Goal: Task Accomplishment & Management: Manage account settings

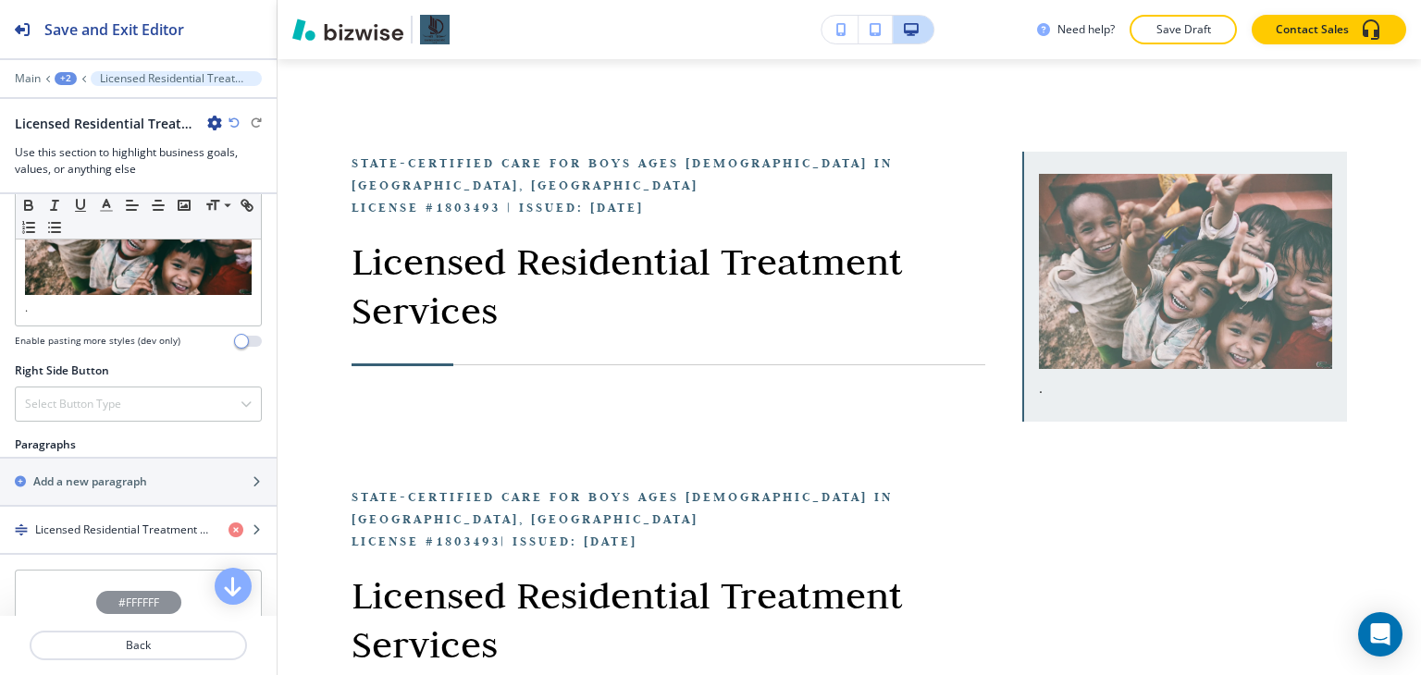
scroll to position [1110, 0]
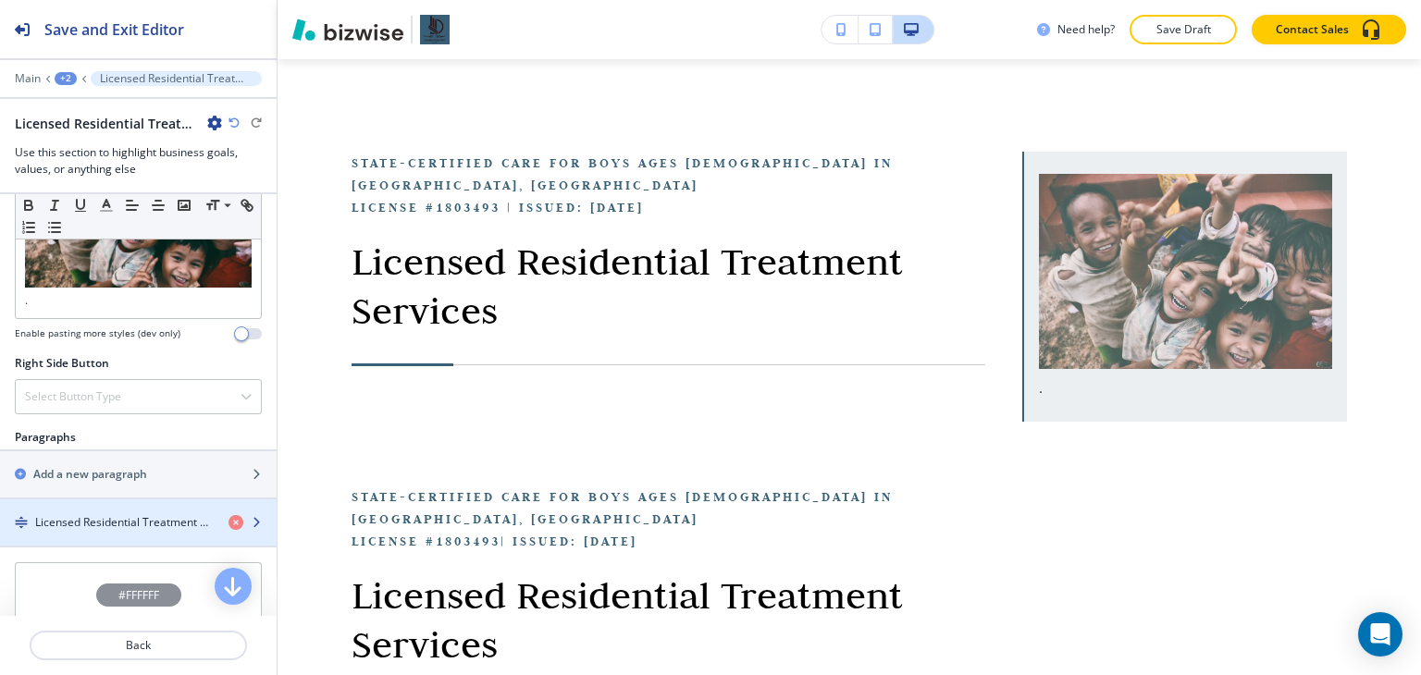
click at [93, 531] on div "button" at bounding box center [138, 538] width 277 height 15
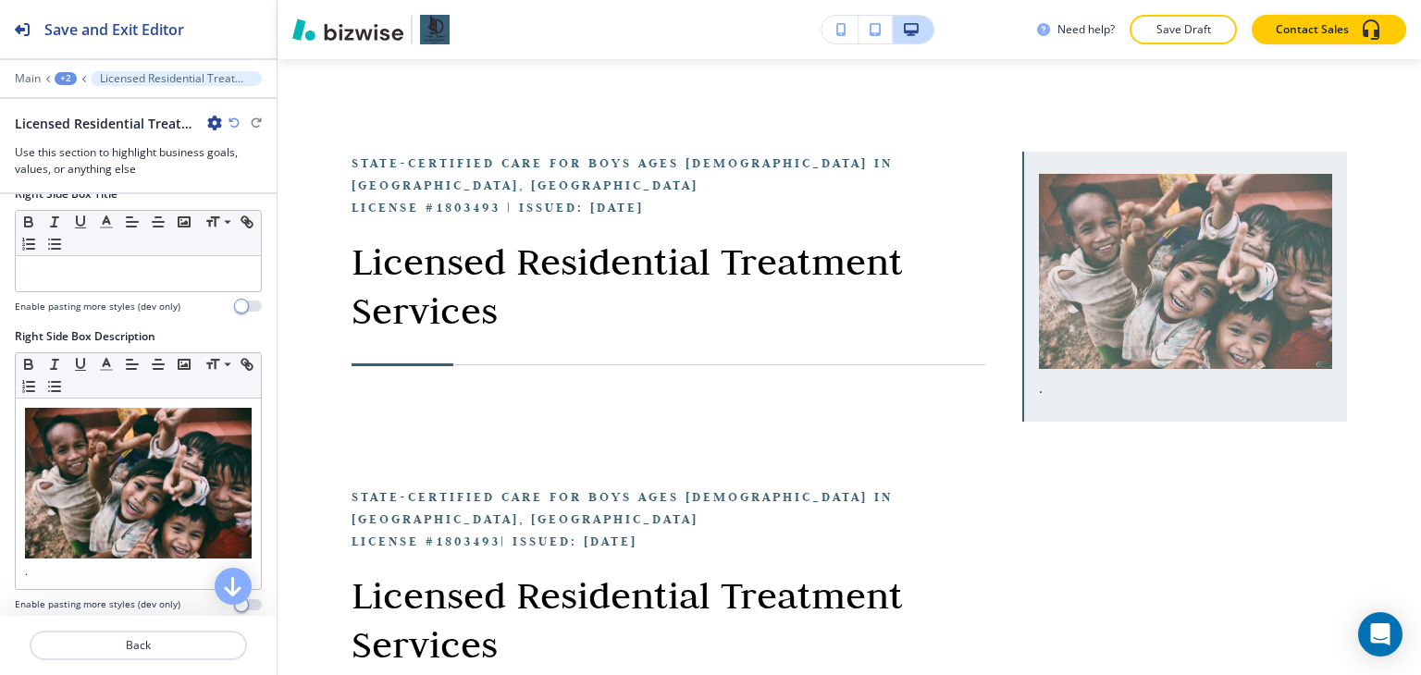
scroll to position [833, 0]
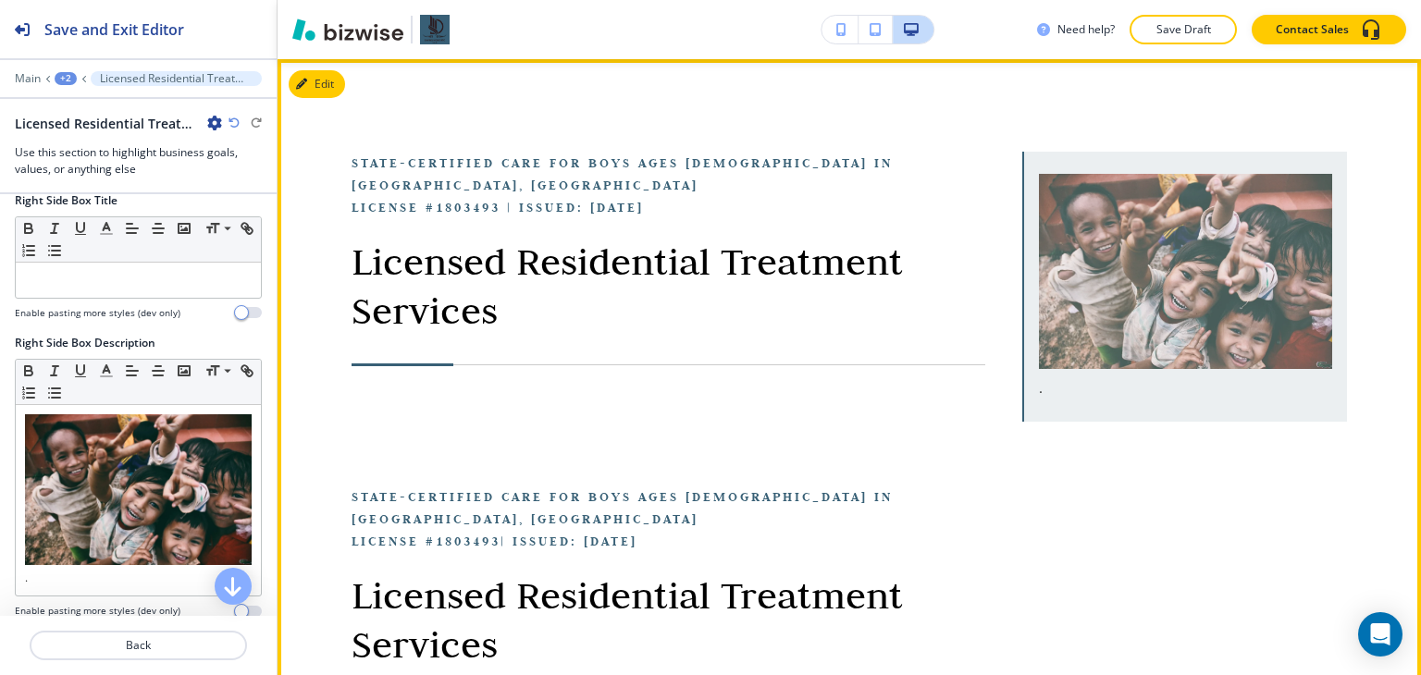
click at [386, 196] on p "License #1803493 | Issued: [DATE]" at bounding box center [669, 207] width 634 height 22
copy p "License #1803493 | Issued: [DATE]"
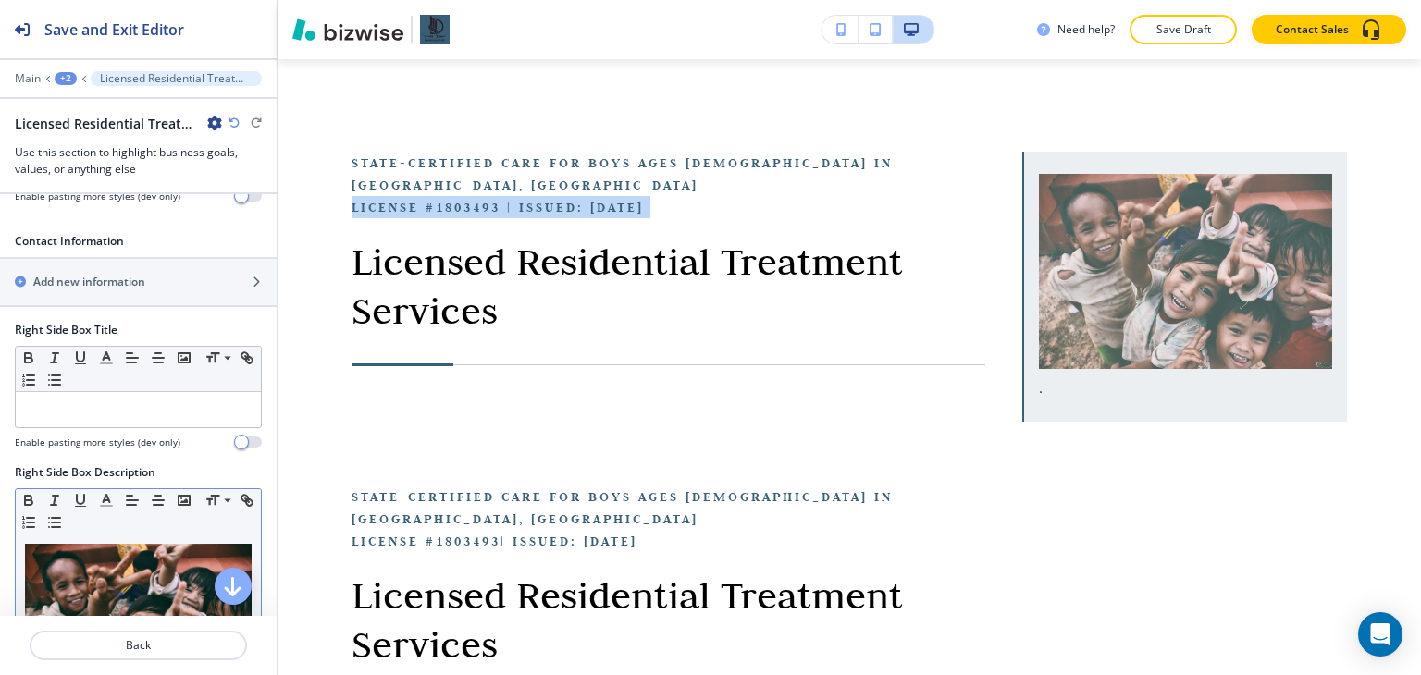
scroll to position [648, 0]
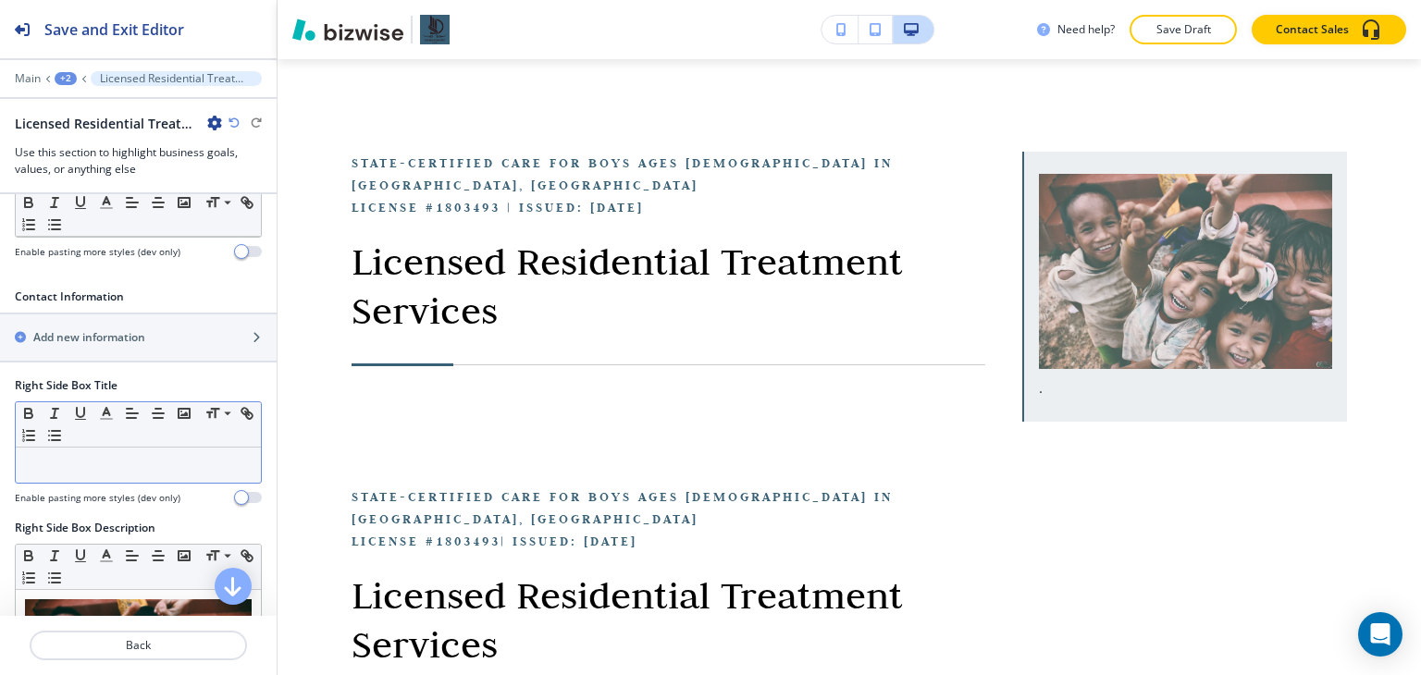
click at [122, 457] on p at bounding box center [138, 465] width 227 height 17
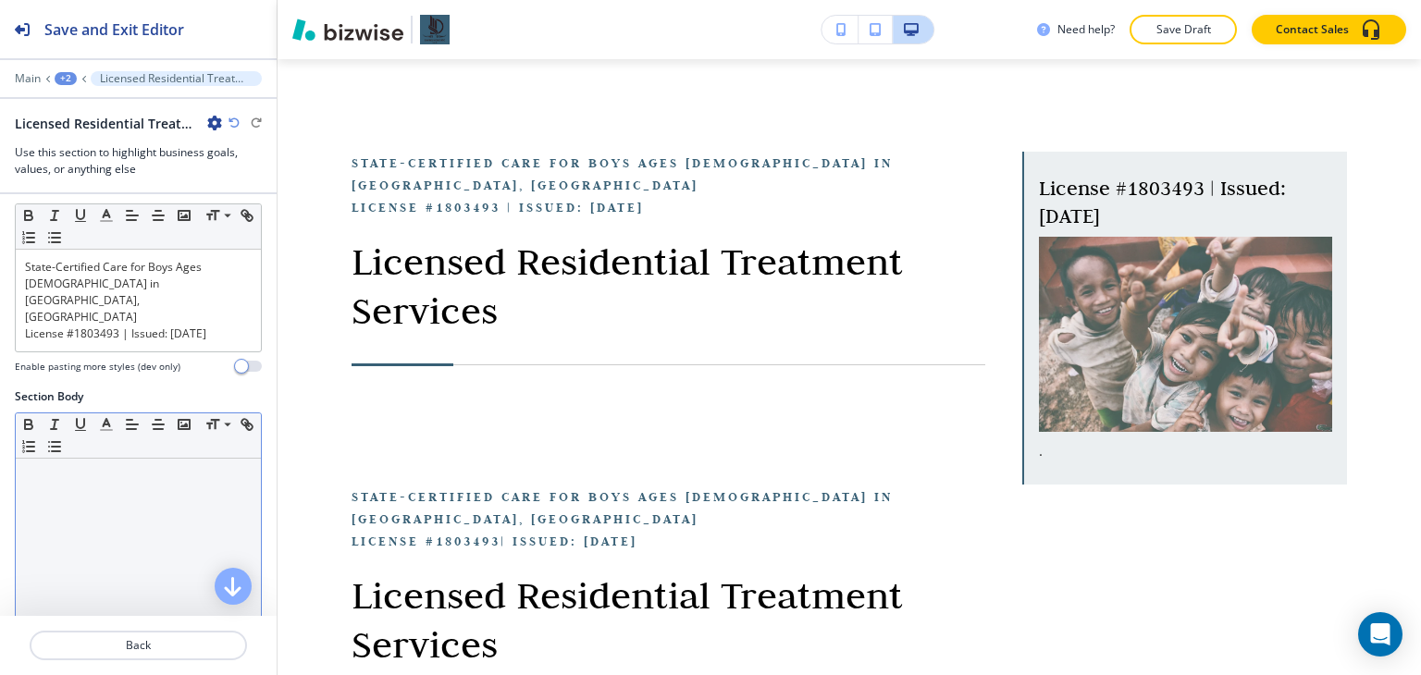
scroll to position [185, 0]
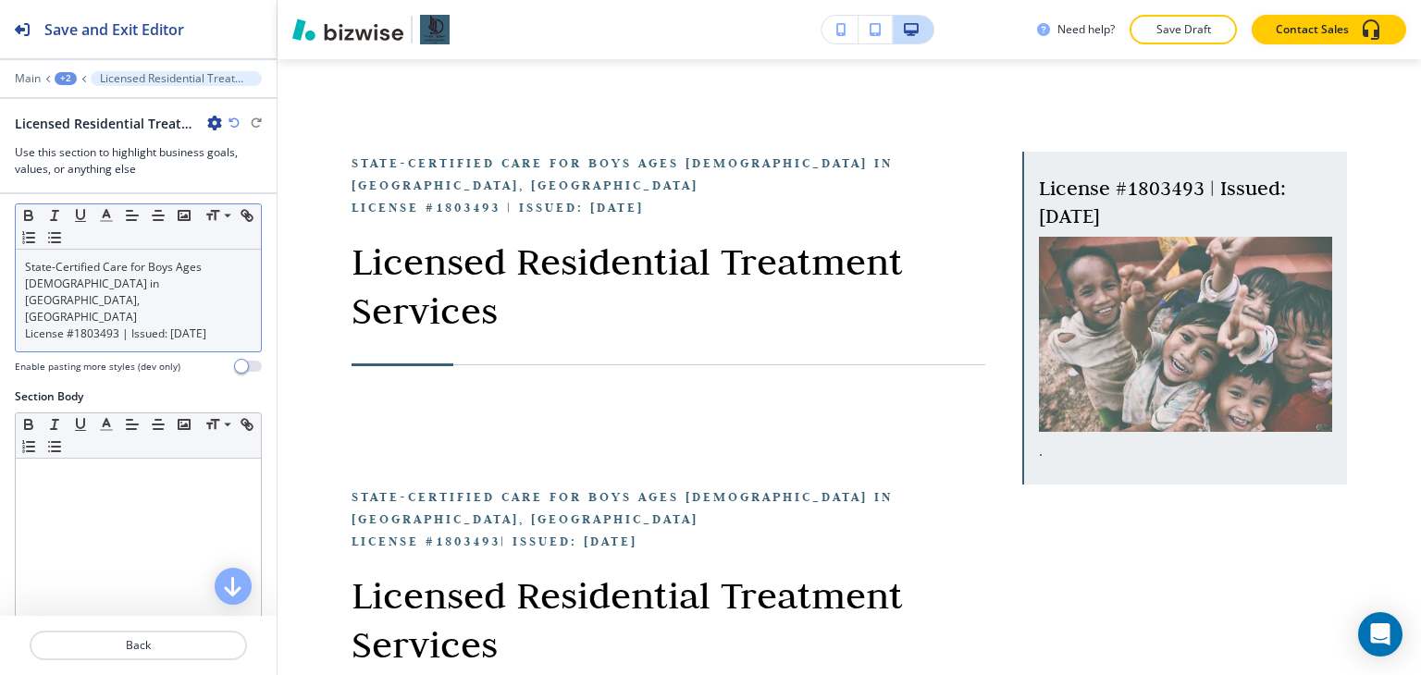
click at [62, 326] on p "License #1803493 | Issued: [DATE]" at bounding box center [138, 334] width 227 height 17
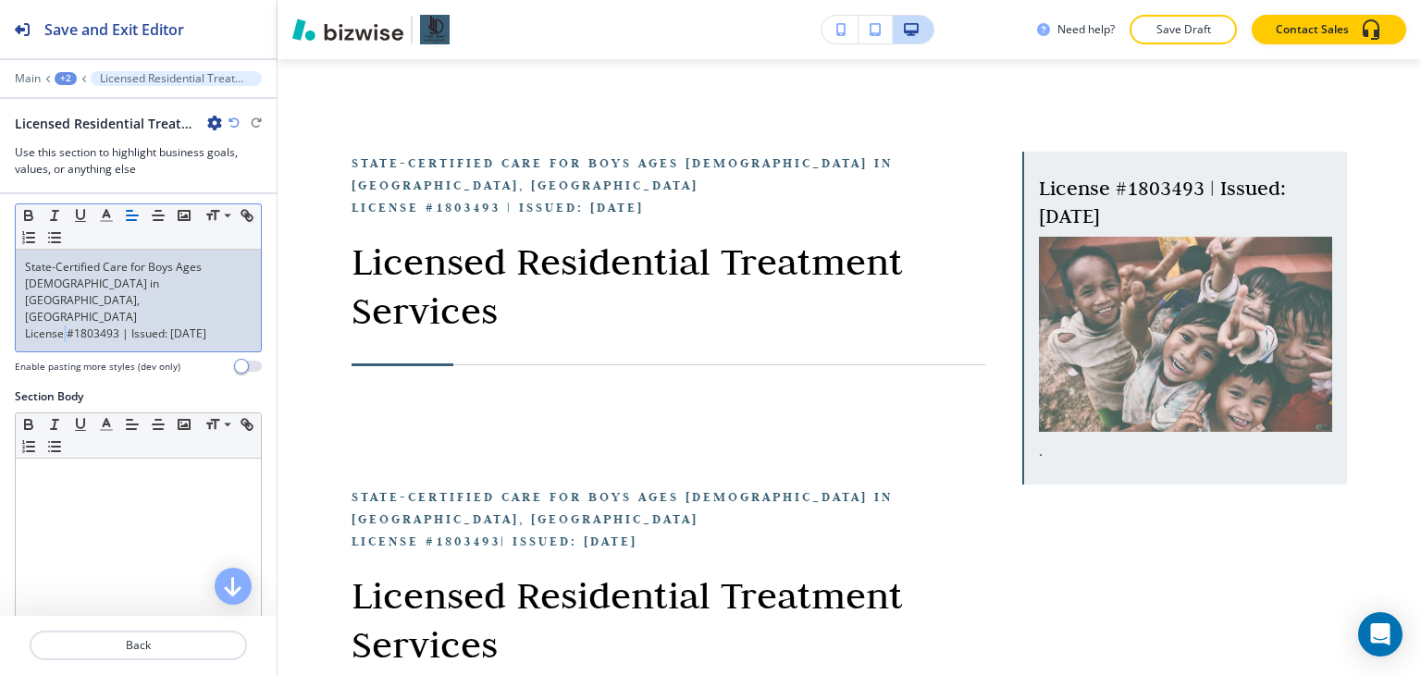
click at [62, 326] on p "License #1803493 | Issued: [DATE]" at bounding box center [138, 334] width 227 height 17
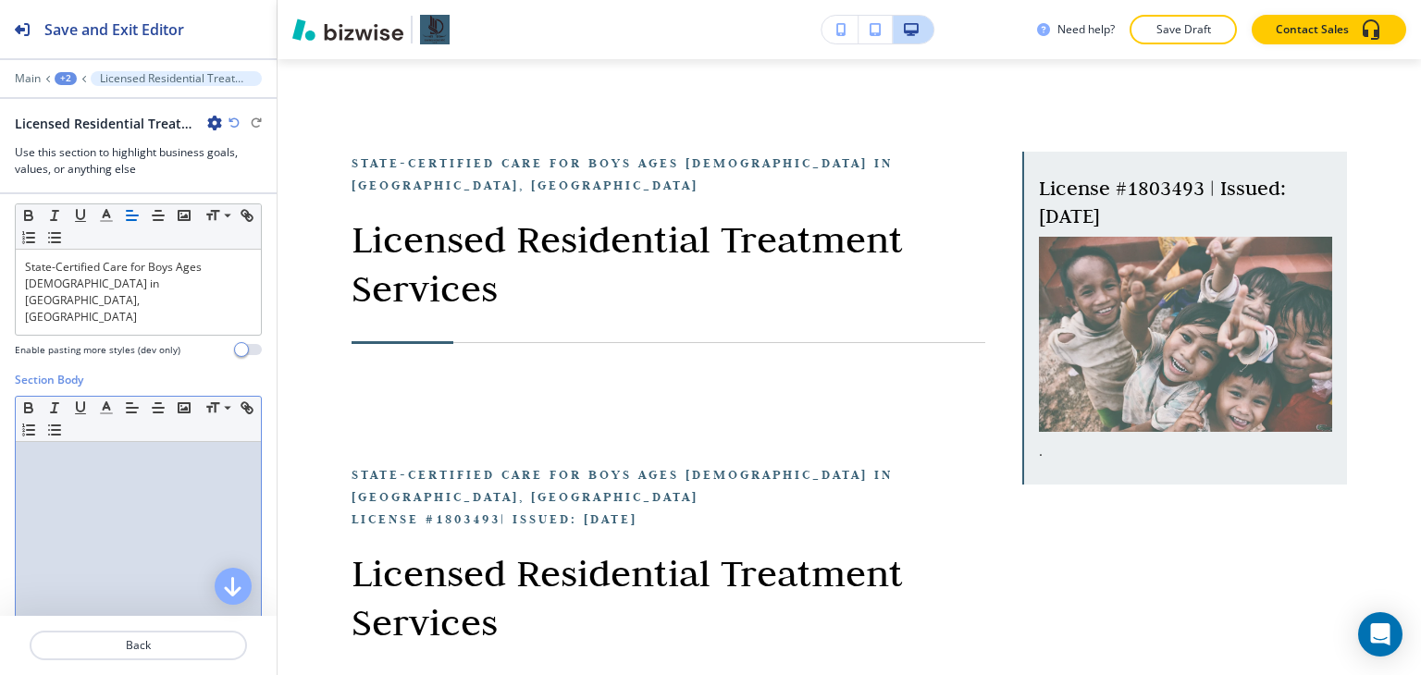
click at [95, 442] on div at bounding box center [138, 562] width 245 height 241
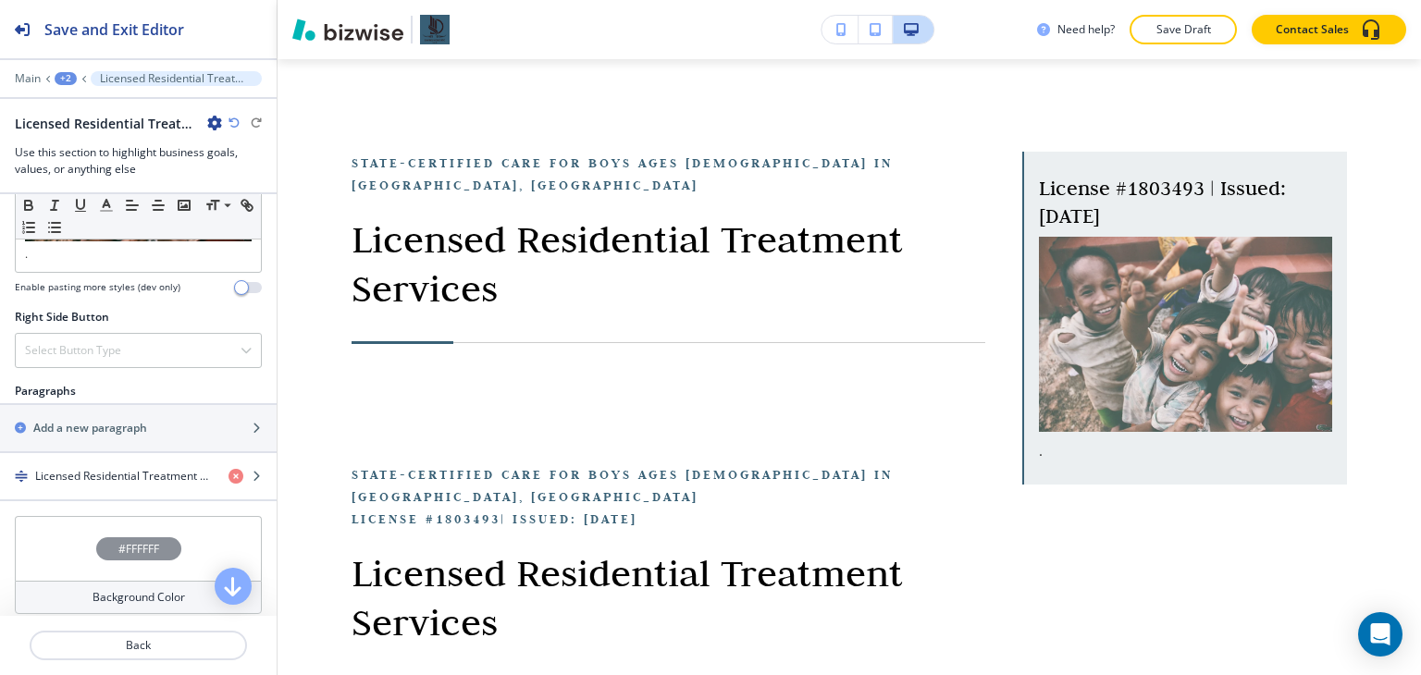
scroll to position [1203, 0]
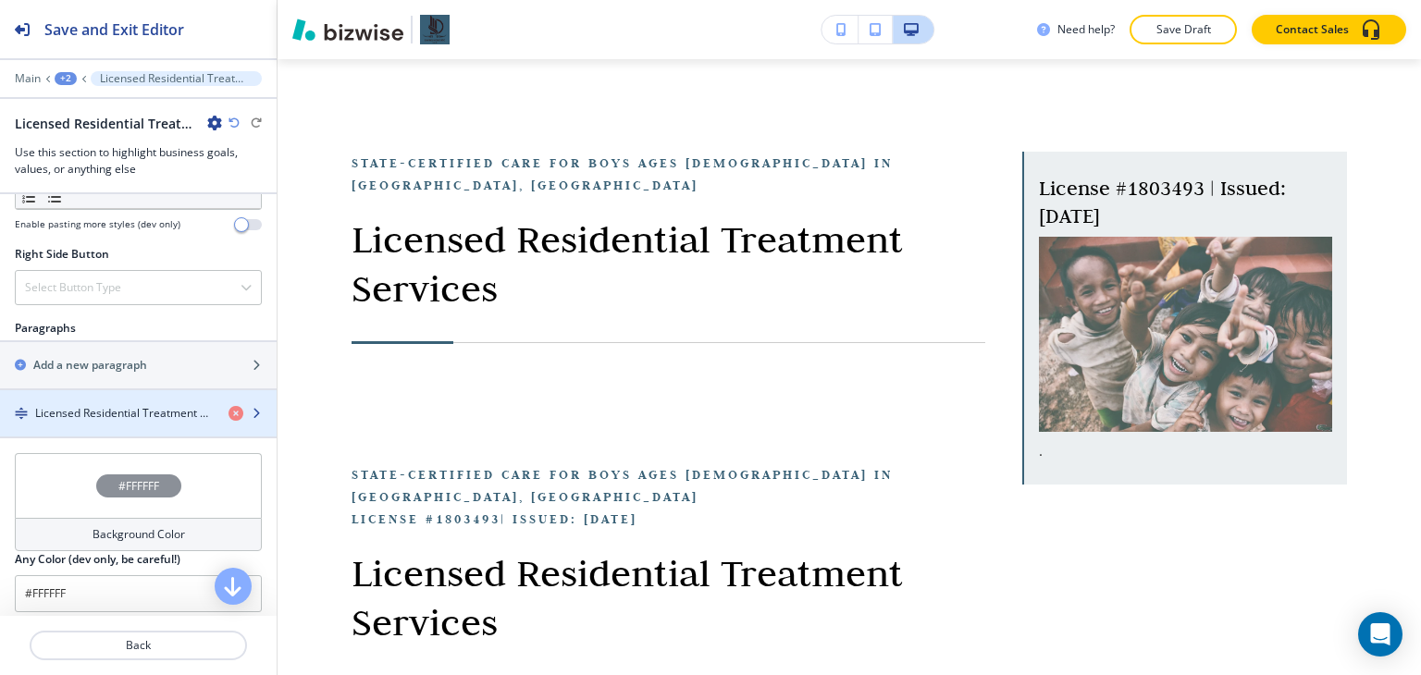
click at [78, 405] on h4 "Licensed Residential Treatment Services" at bounding box center [124, 413] width 179 height 17
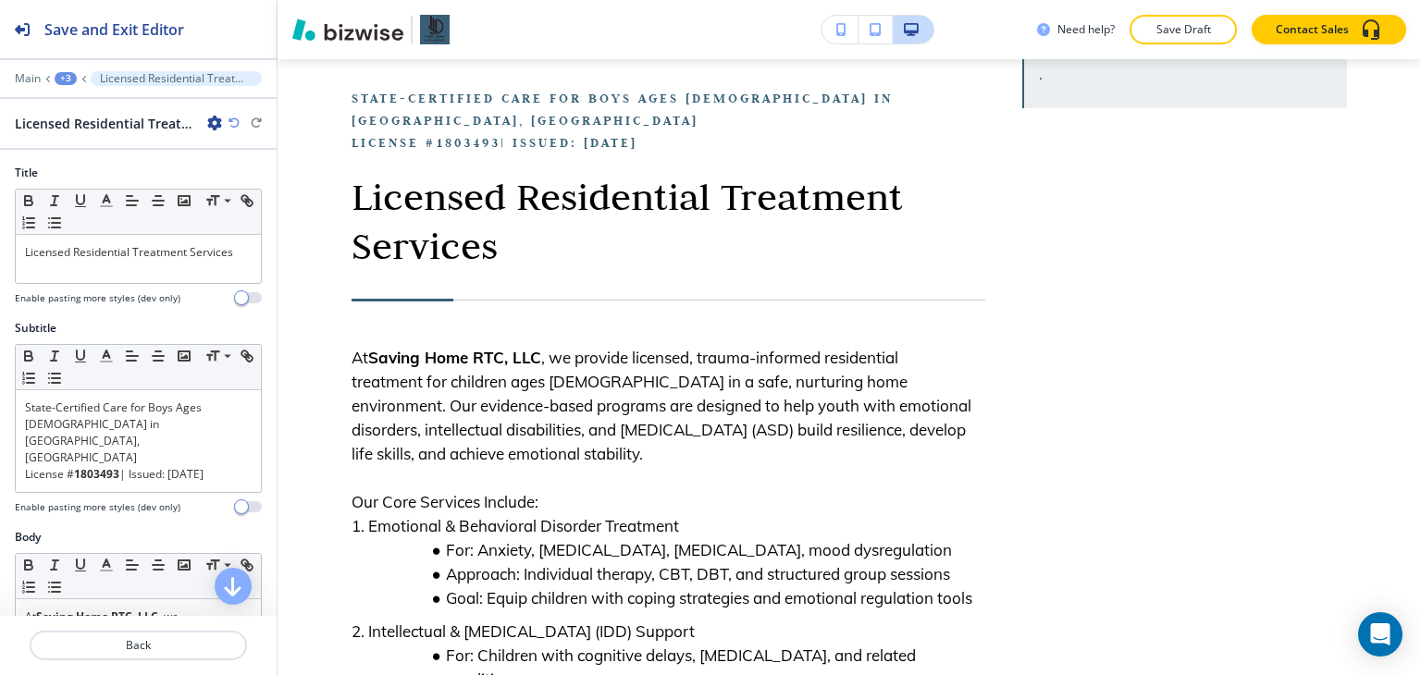
scroll to position [517, 0]
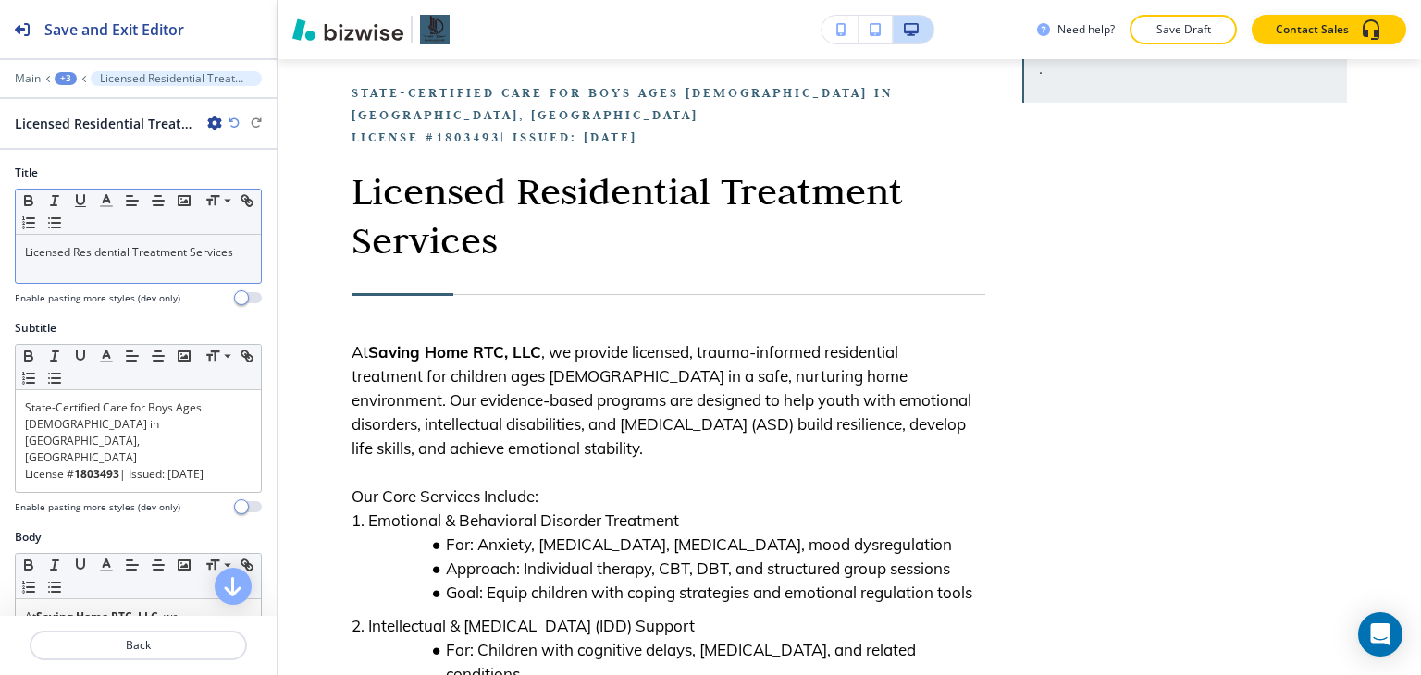
click at [113, 267] on div "Licensed Residential Treatment Services" at bounding box center [138, 259] width 245 height 48
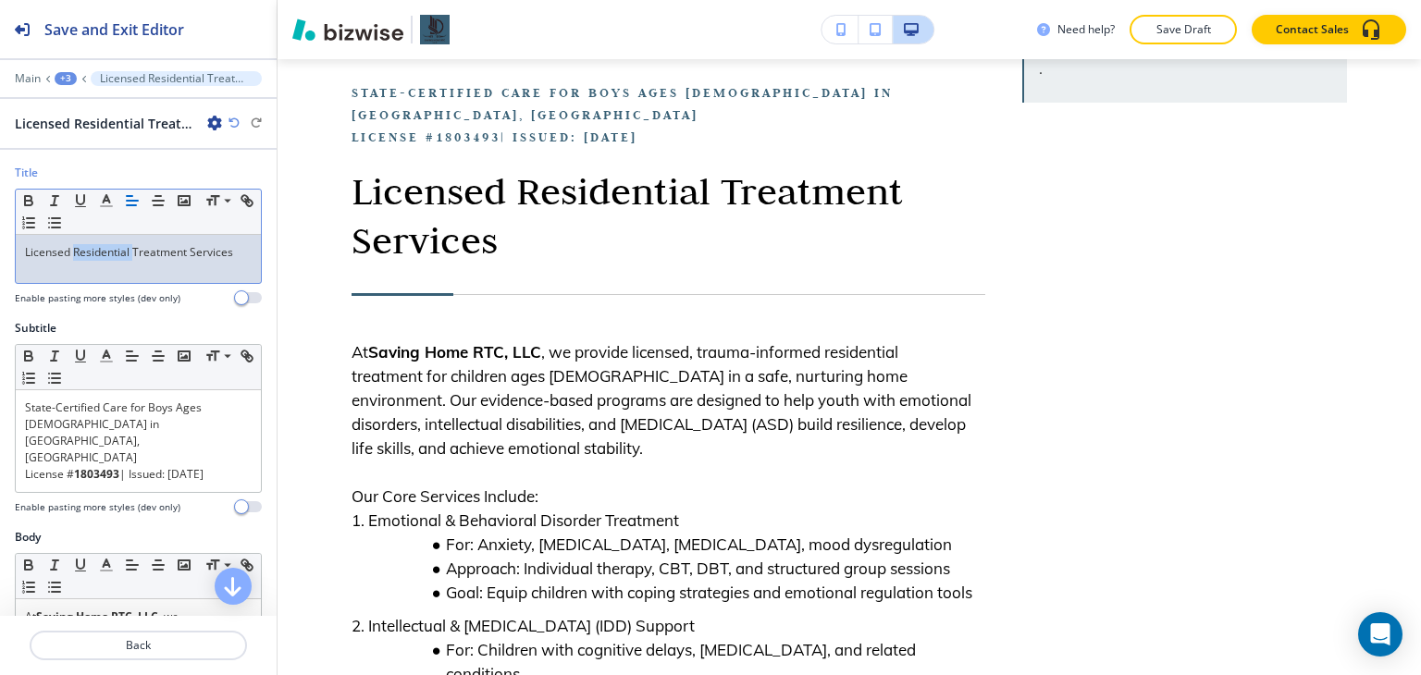
click at [113, 267] on div "Licensed Residential Treatment Services" at bounding box center [138, 259] width 245 height 48
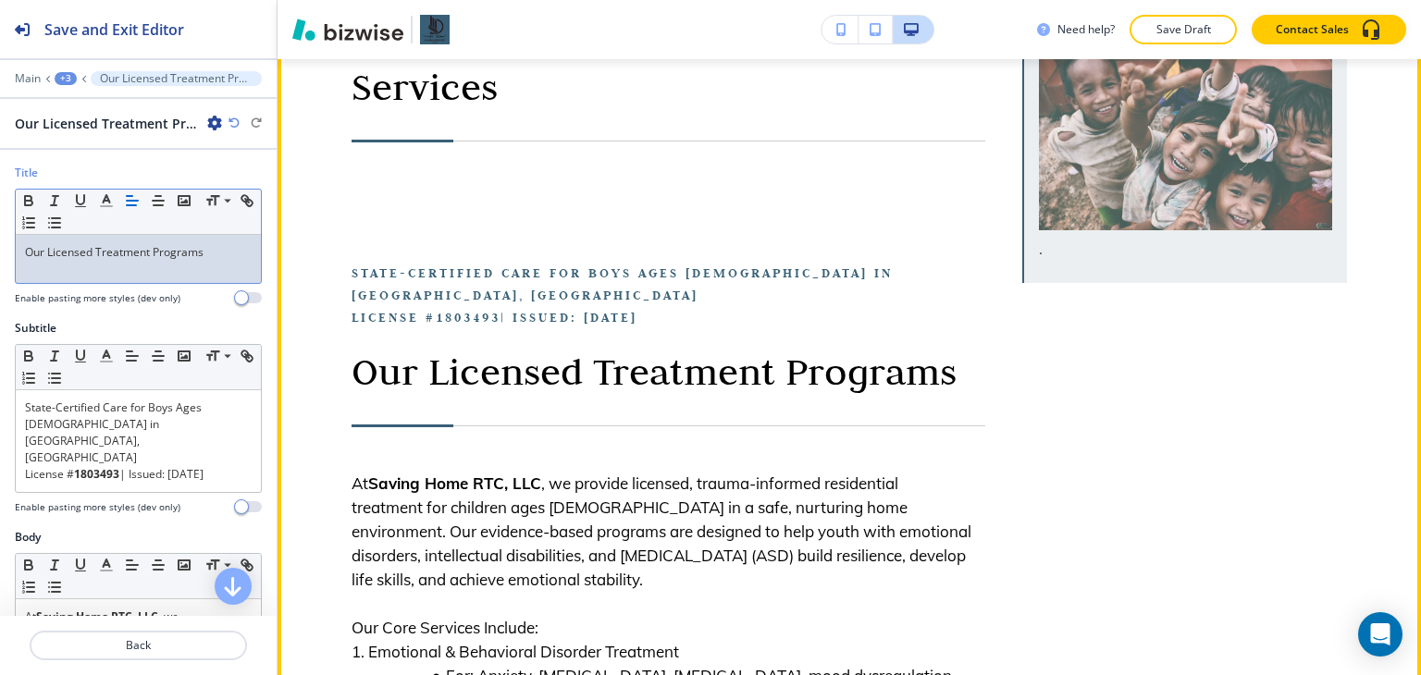
scroll to position [240, 0]
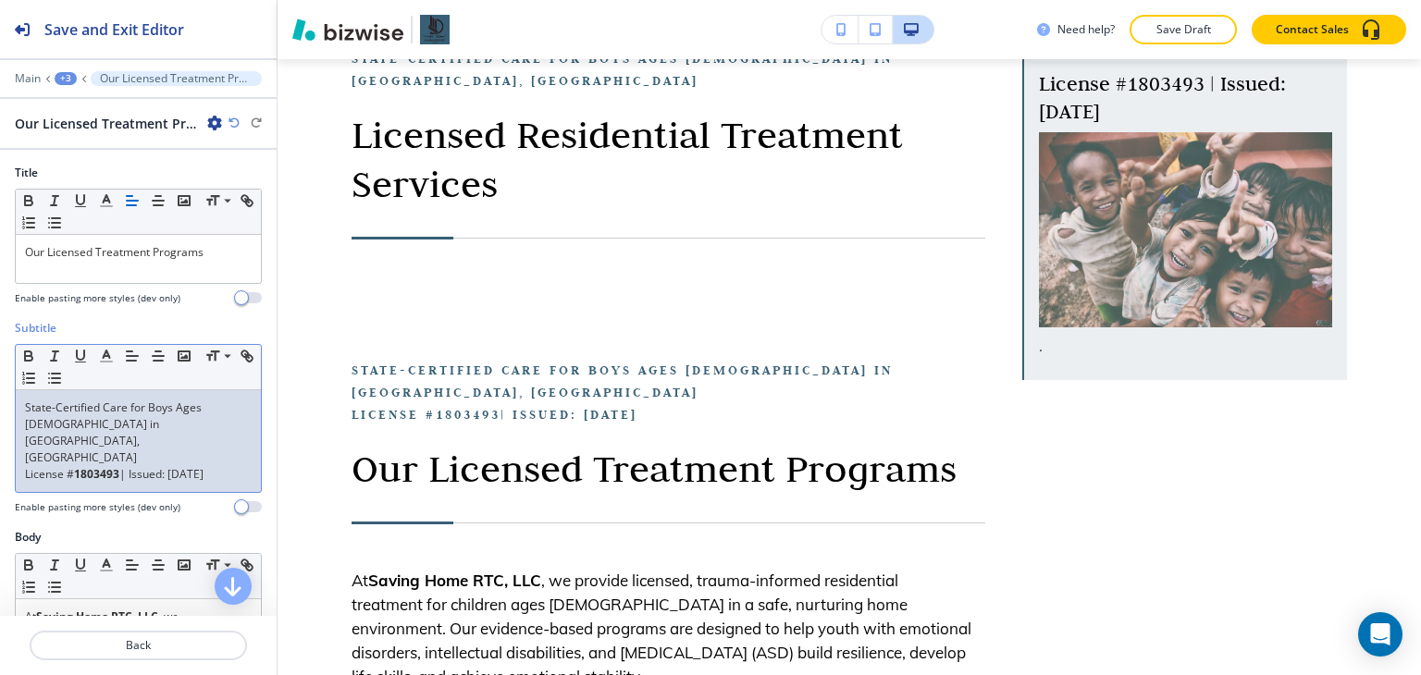
click at [191, 466] on p "License # 1803493 | Issued: [DATE]" at bounding box center [138, 474] width 227 height 17
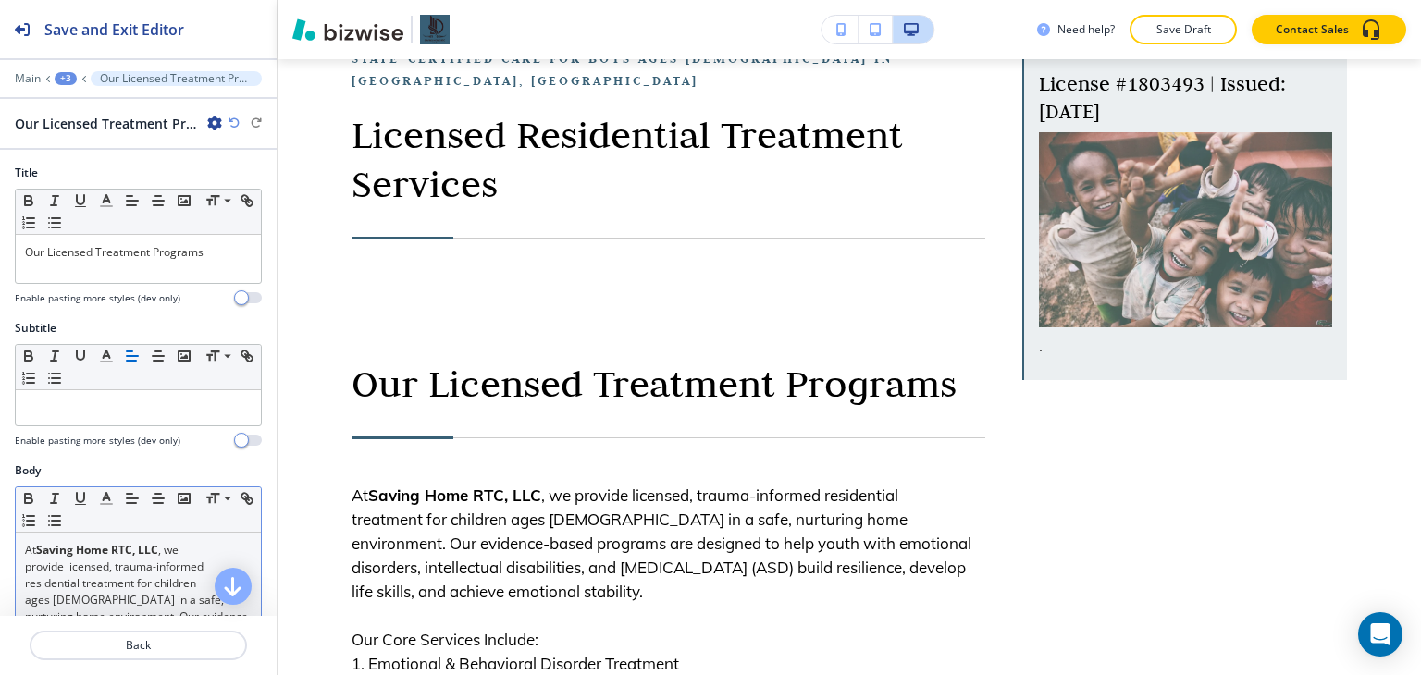
click at [128, 553] on strong "Saving Home RTC, LLC" at bounding box center [97, 550] width 122 height 16
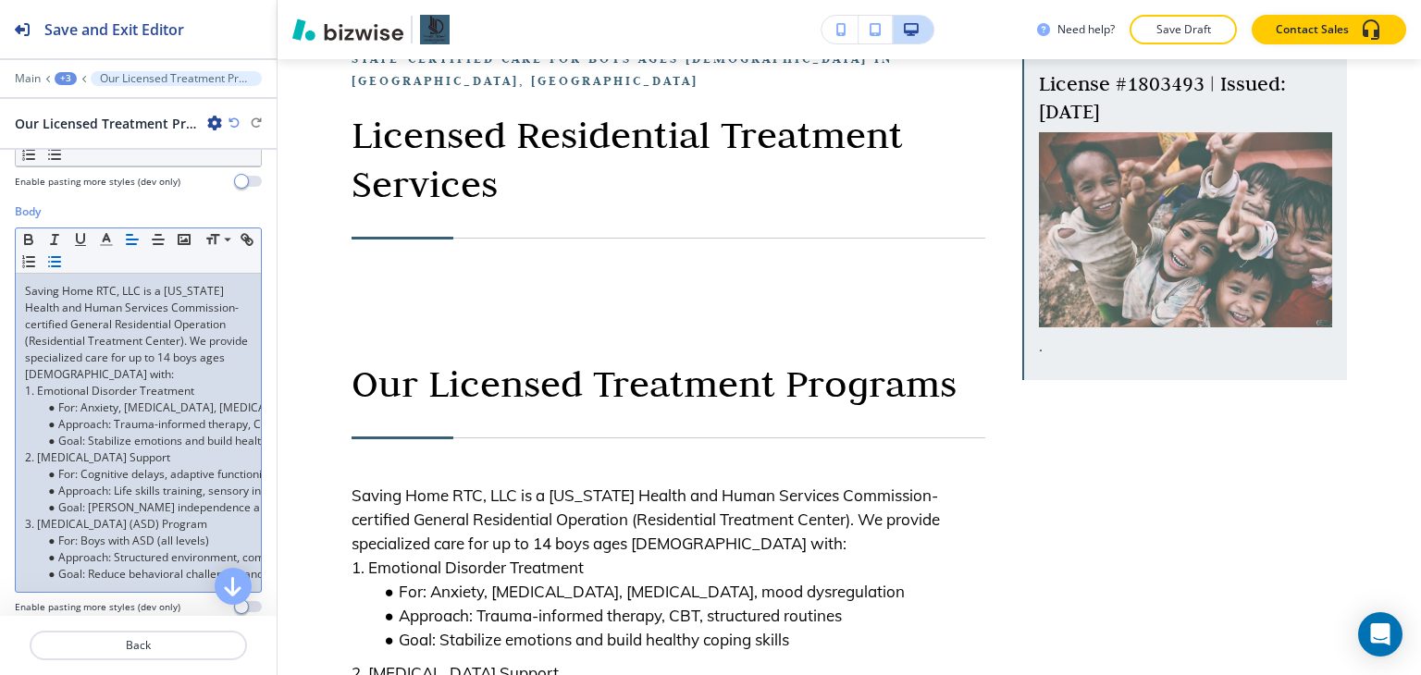
scroll to position [257, 0]
click at [41, 293] on p "Saving Home RTC, LLC is a [US_STATE] Health and Human Services Commission-certi…" at bounding box center [138, 335] width 227 height 100
drag, startPoint x: 41, startPoint y: 293, endPoint x: 126, endPoint y: 298, distance: 85.2
click at [126, 298] on p "Saving Home RTC, LLC is a [US_STATE] Health and Human Services Commission-certi…" at bounding box center [138, 335] width 227 height 100
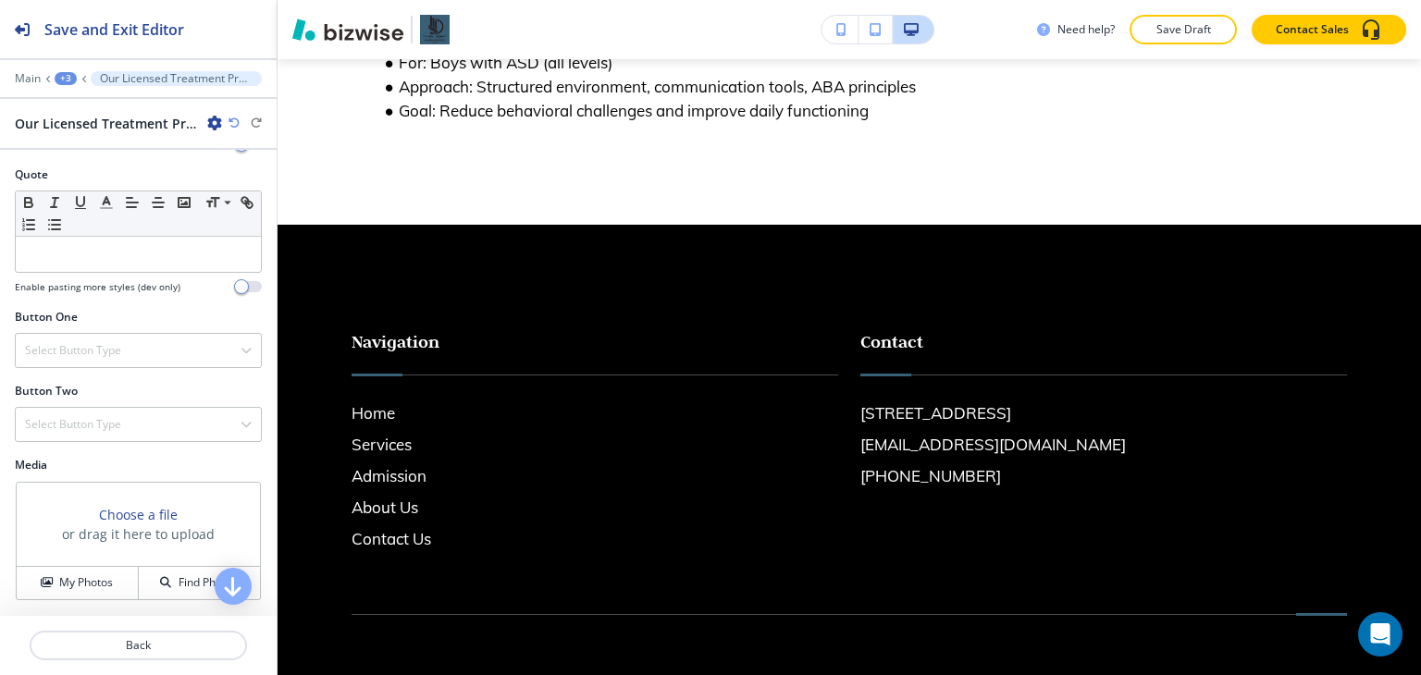
scroll to position [747, 0]
click at [94, 639] on p "Back" at bounding box center [138, 645] width 214 height 17
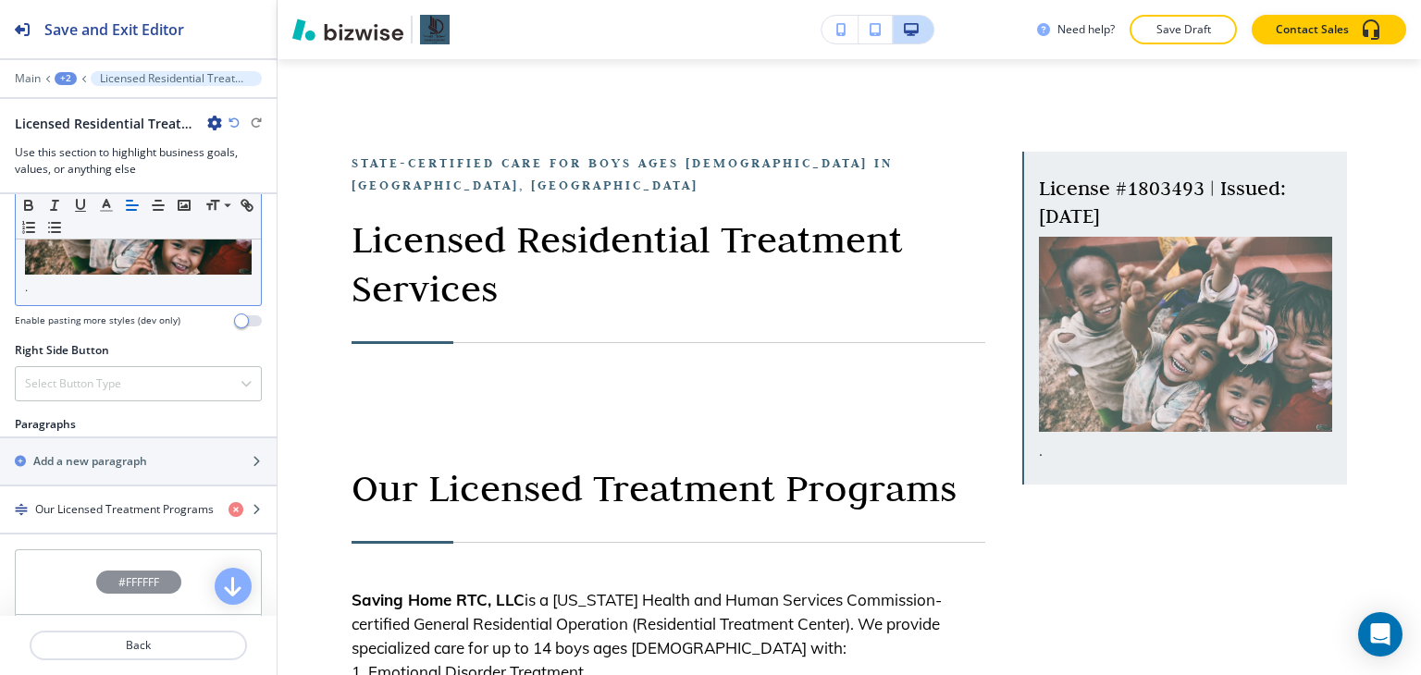
scroll to position [1110, 0]
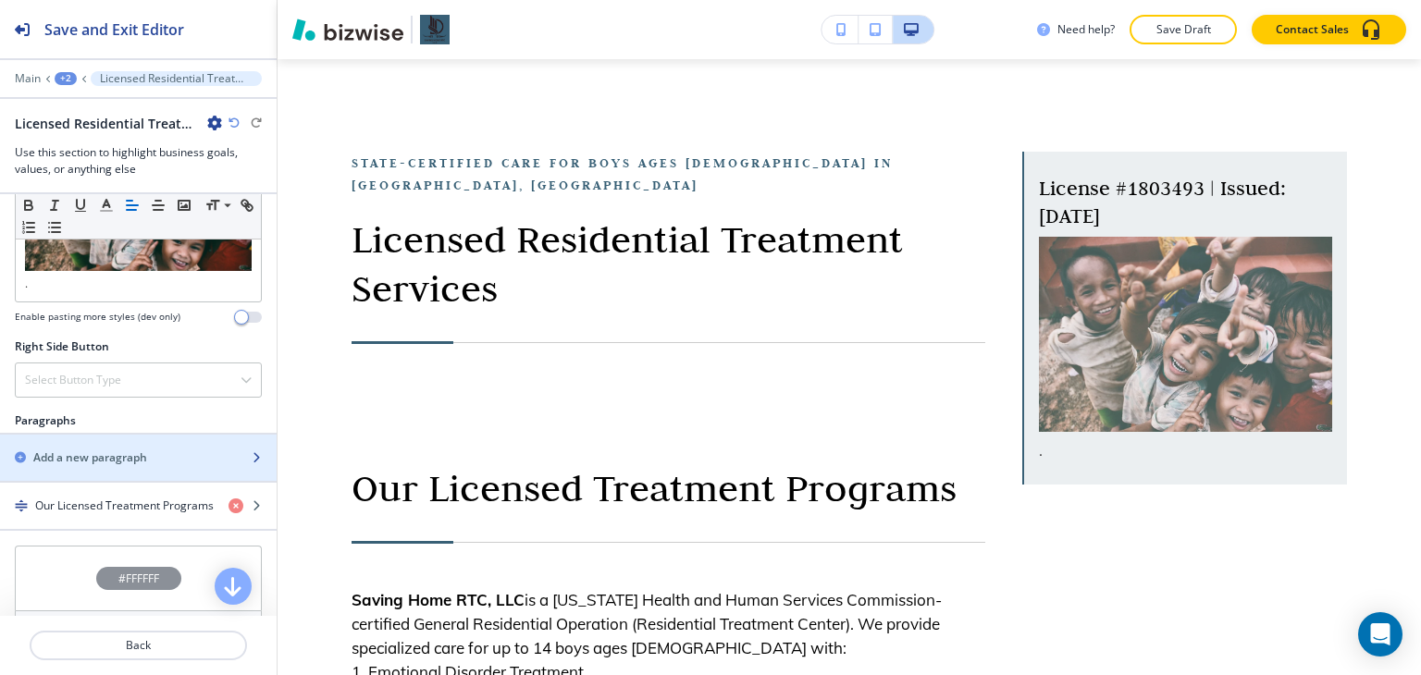
click at [111, 450] on h2 "Add a new paragraph" at bounding box center [90, 458] width 114 height 17
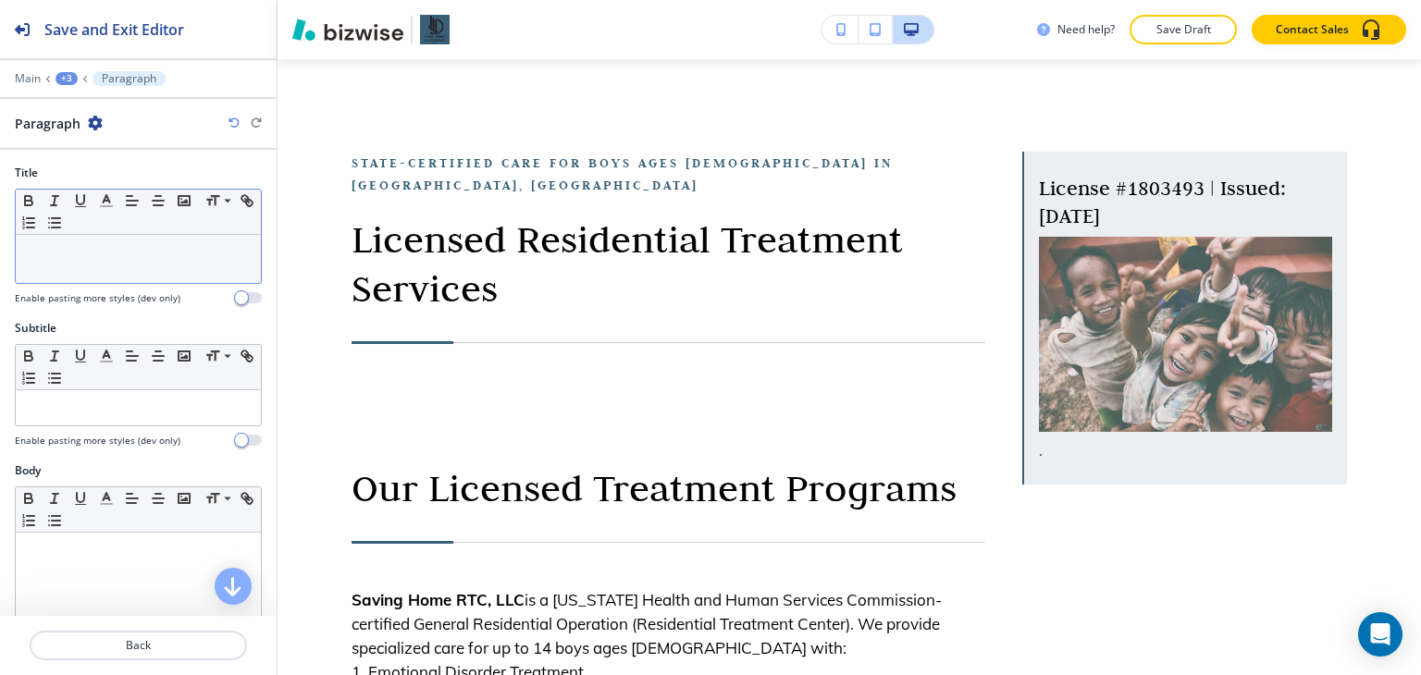
click at [95, 266] on div at bounding box center [138, 259] width 245 height 48
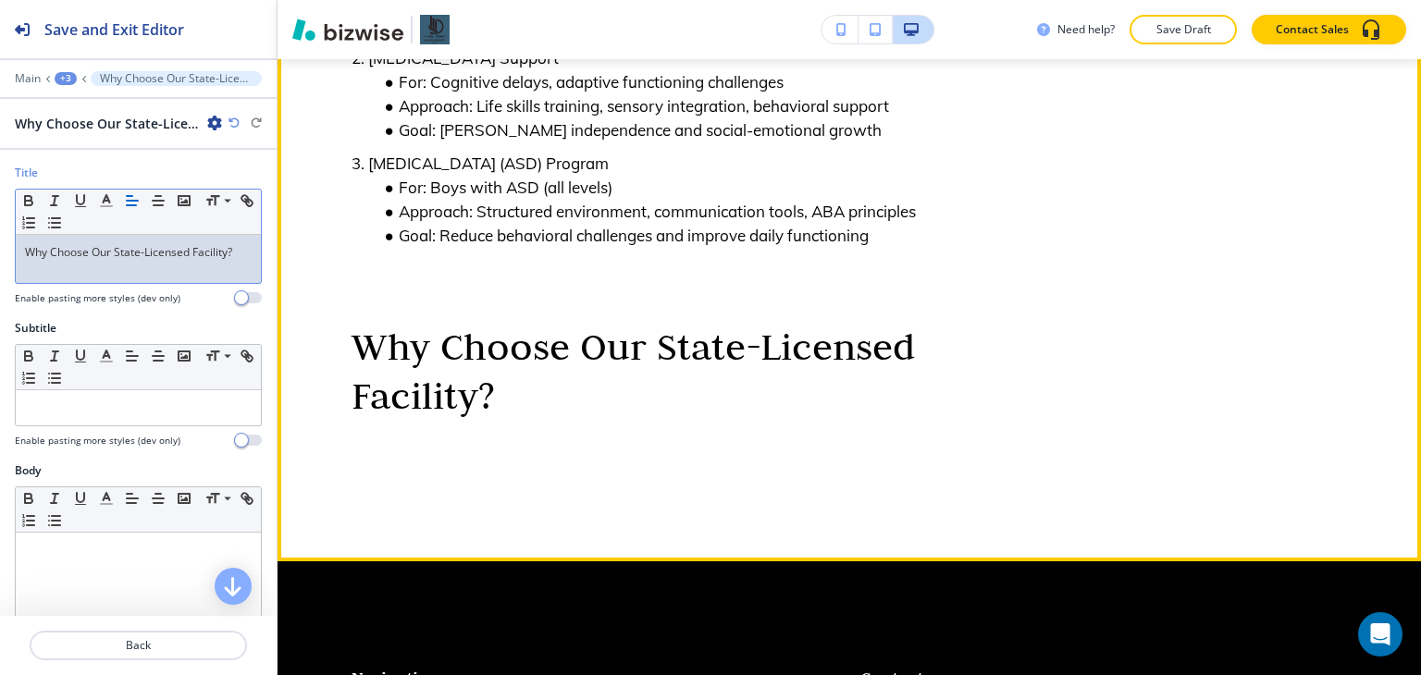
scroll to position [875, 0]
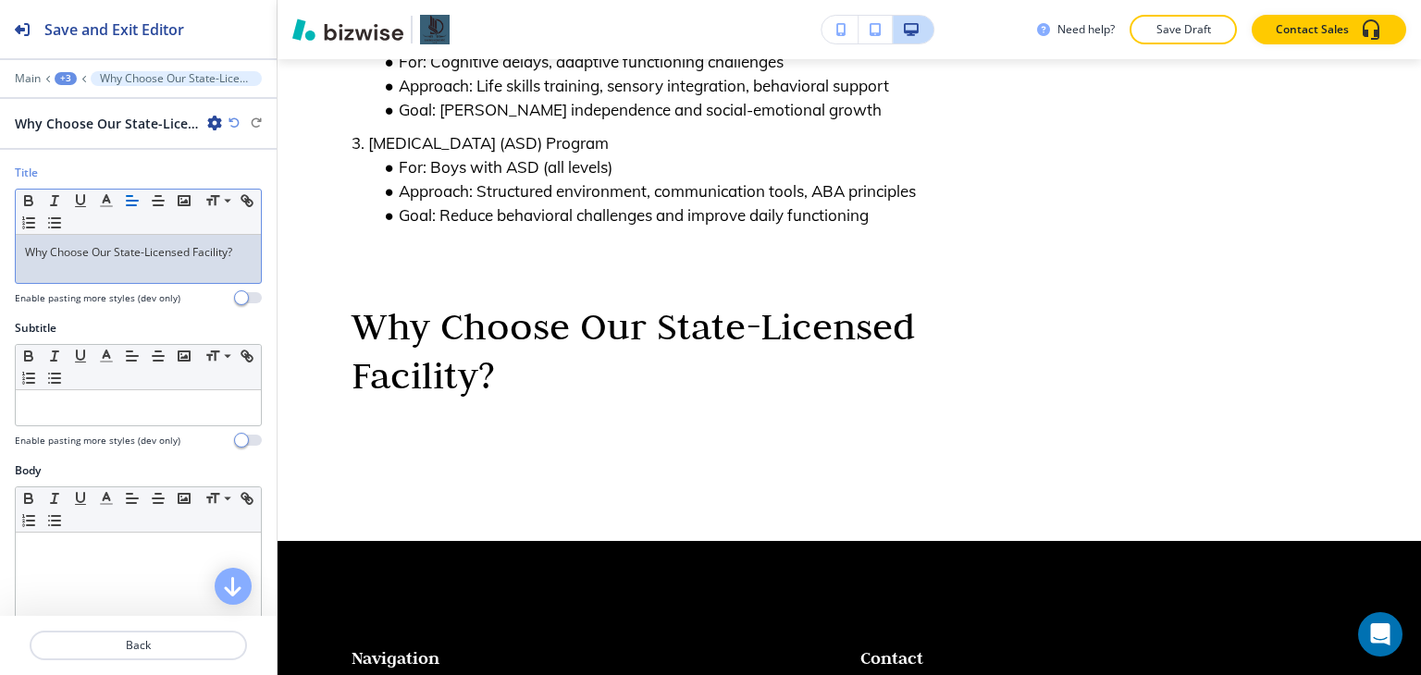
click at [234, 252] on p "Why Choose Our State-Licensed Facility?" at bounding box center [138, 252] width 227 height 17
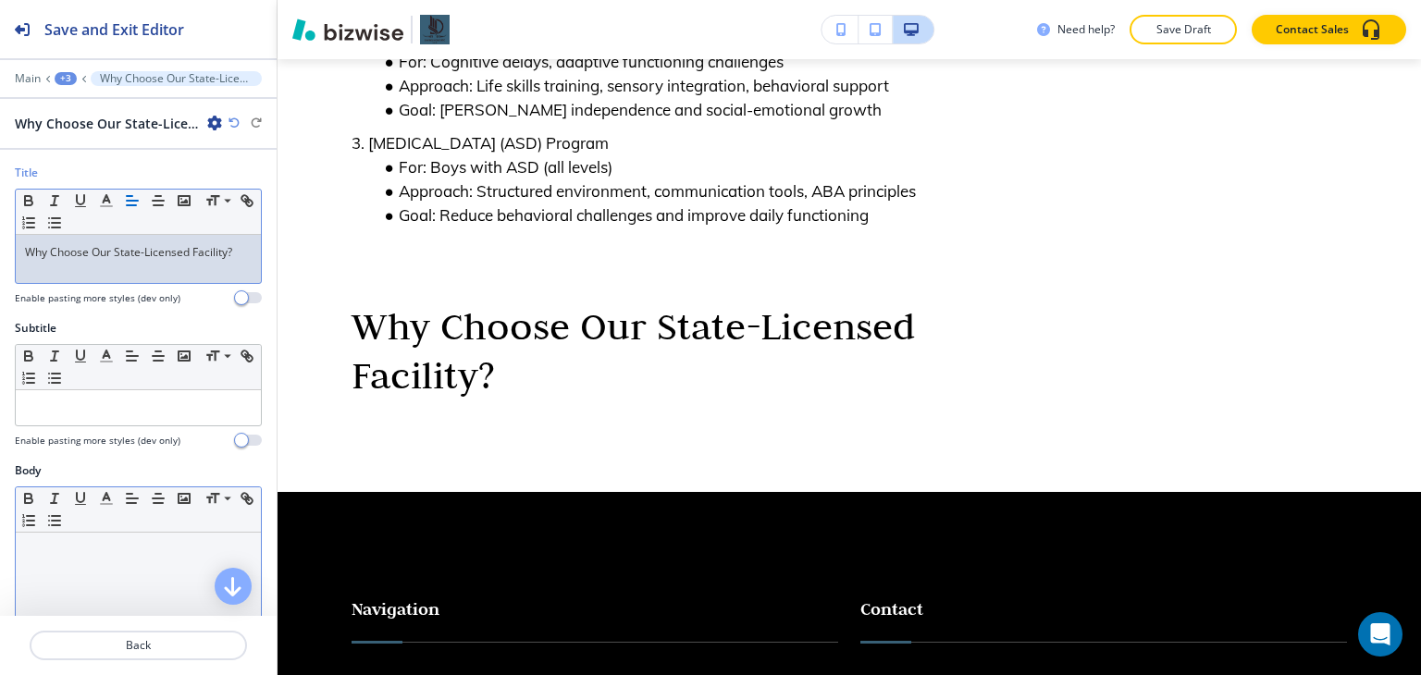
click at [109, 562] on div at bounding box center [138, 653] width 245 height 241
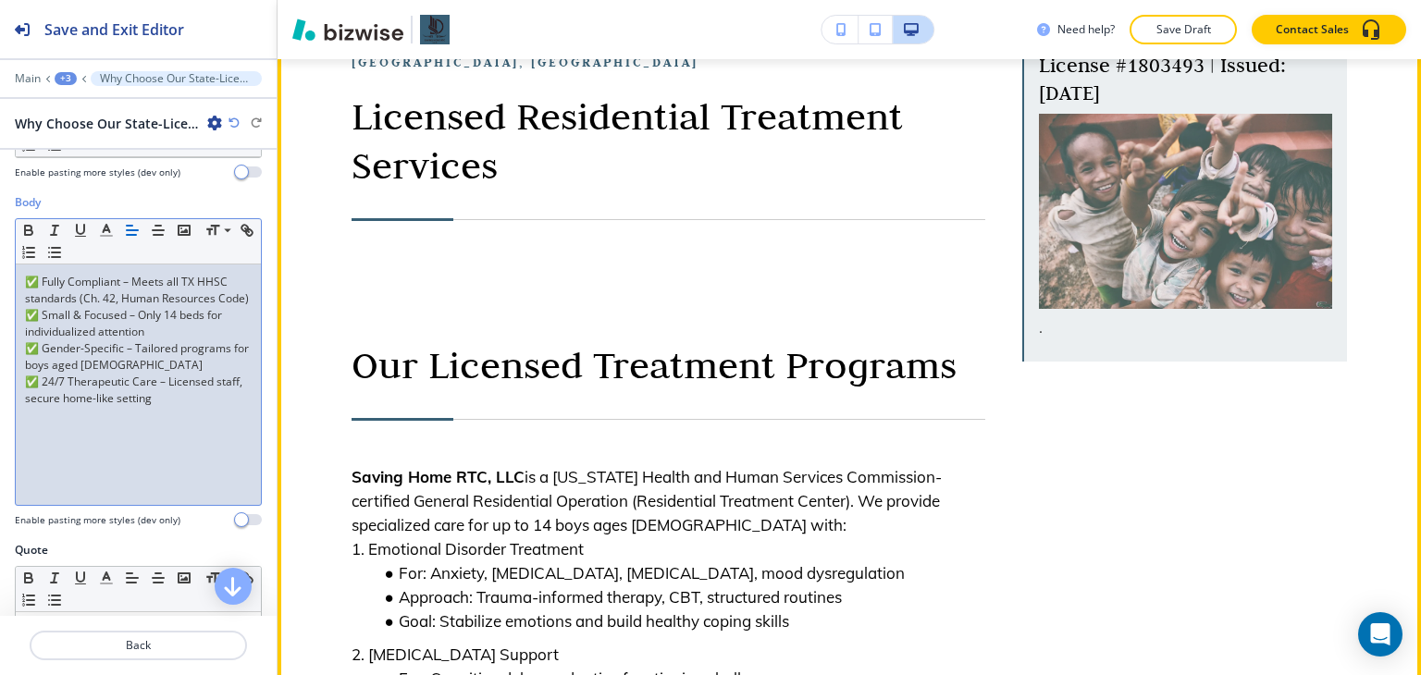
scroll to position [0, 0]
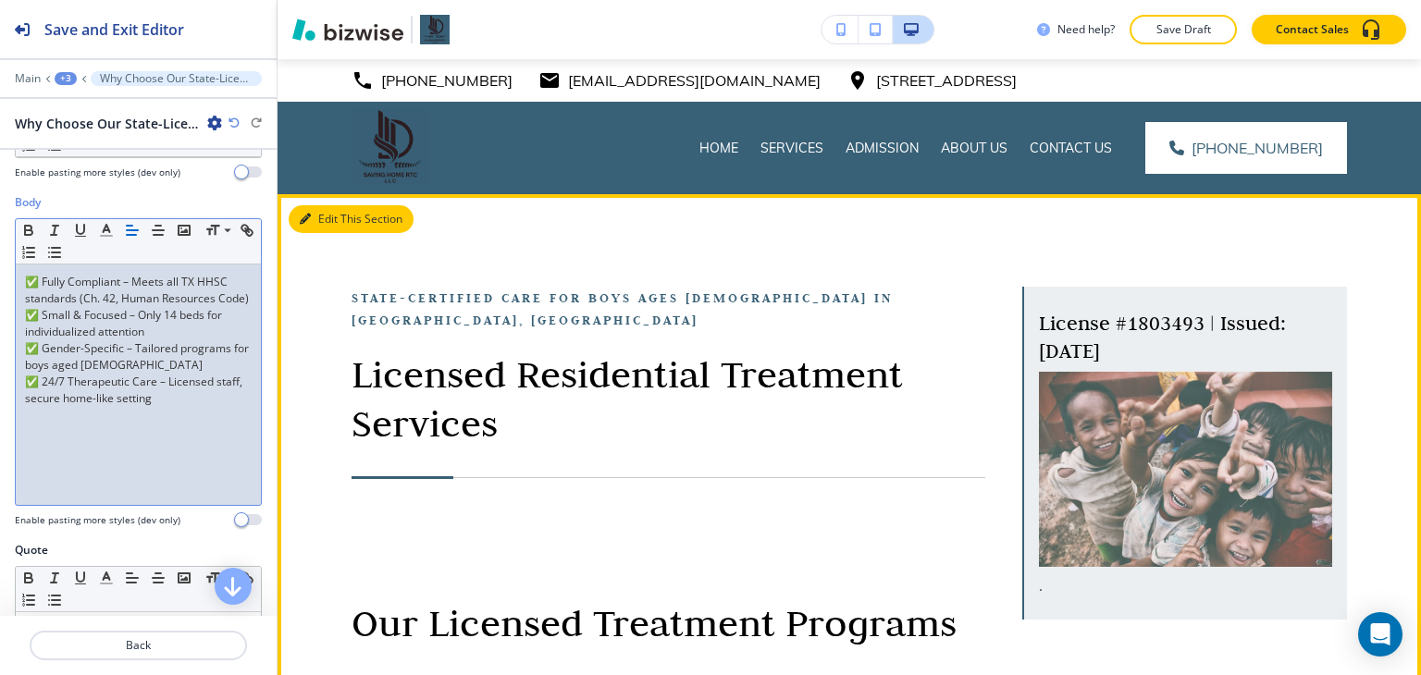
click at [326, 219] on button "Edit This Section" at bounding box center [351, 219] width 125 height 28
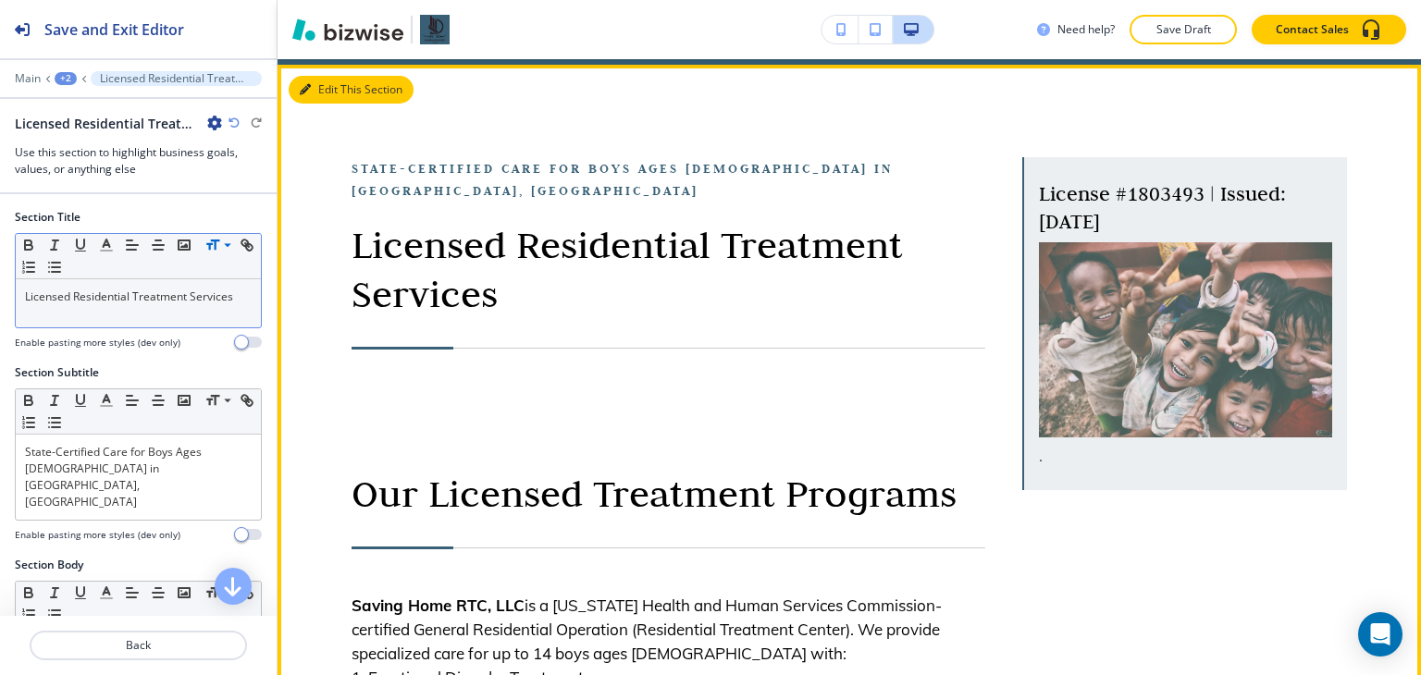
scroll to position [135, 0]
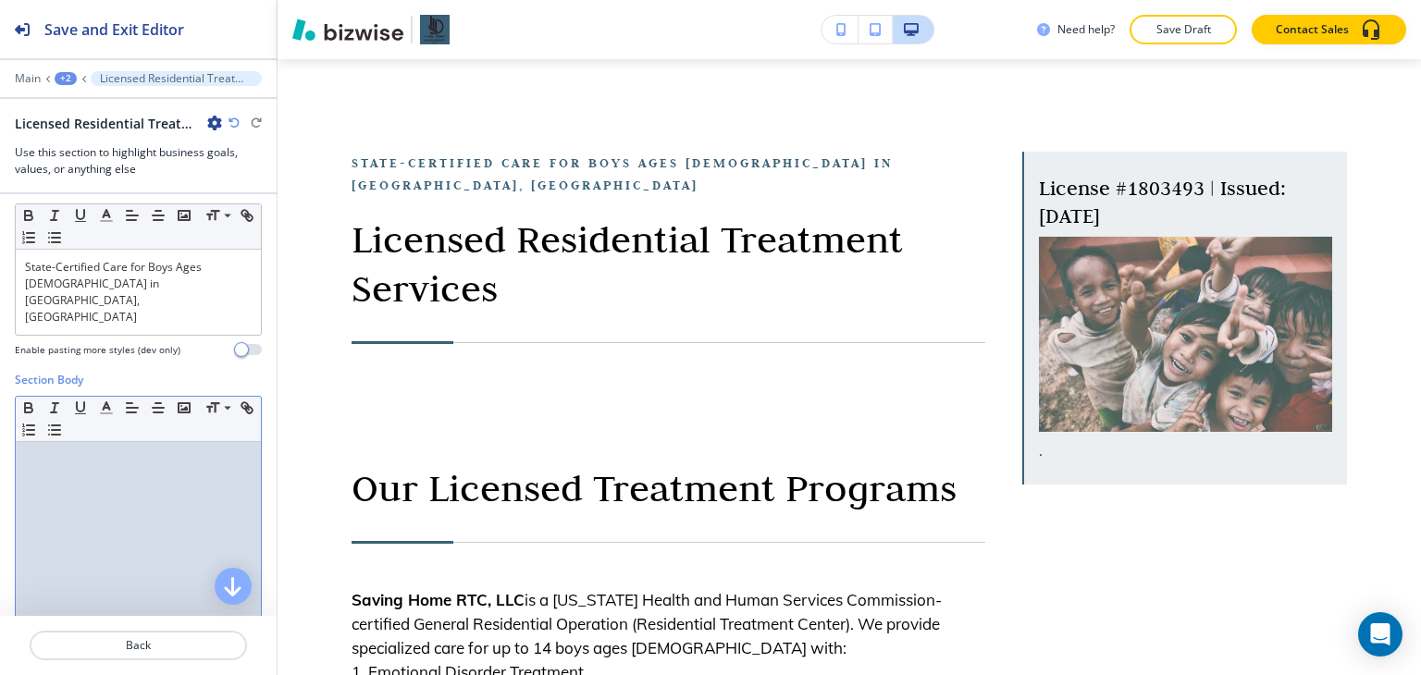
click at [111, 451] on p at bounding box center [138, 459] width 227 height 17
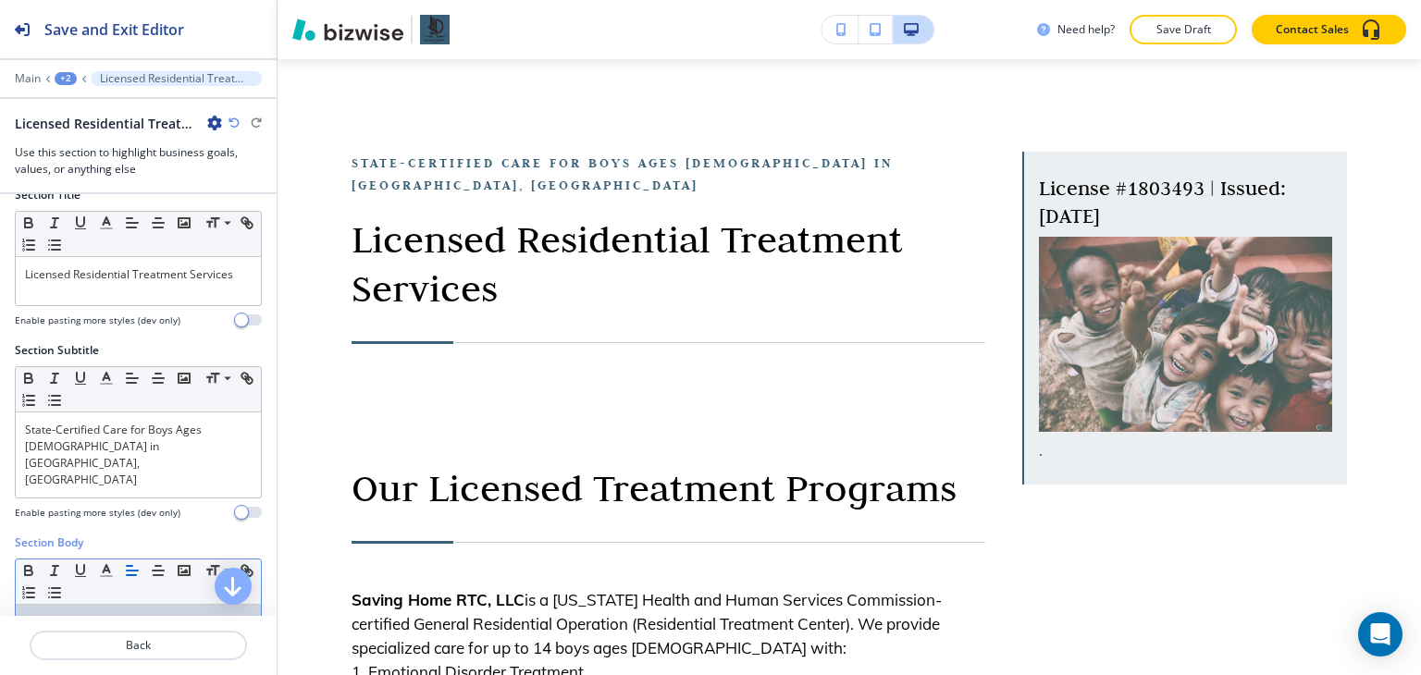
scroll to position [0, 0]
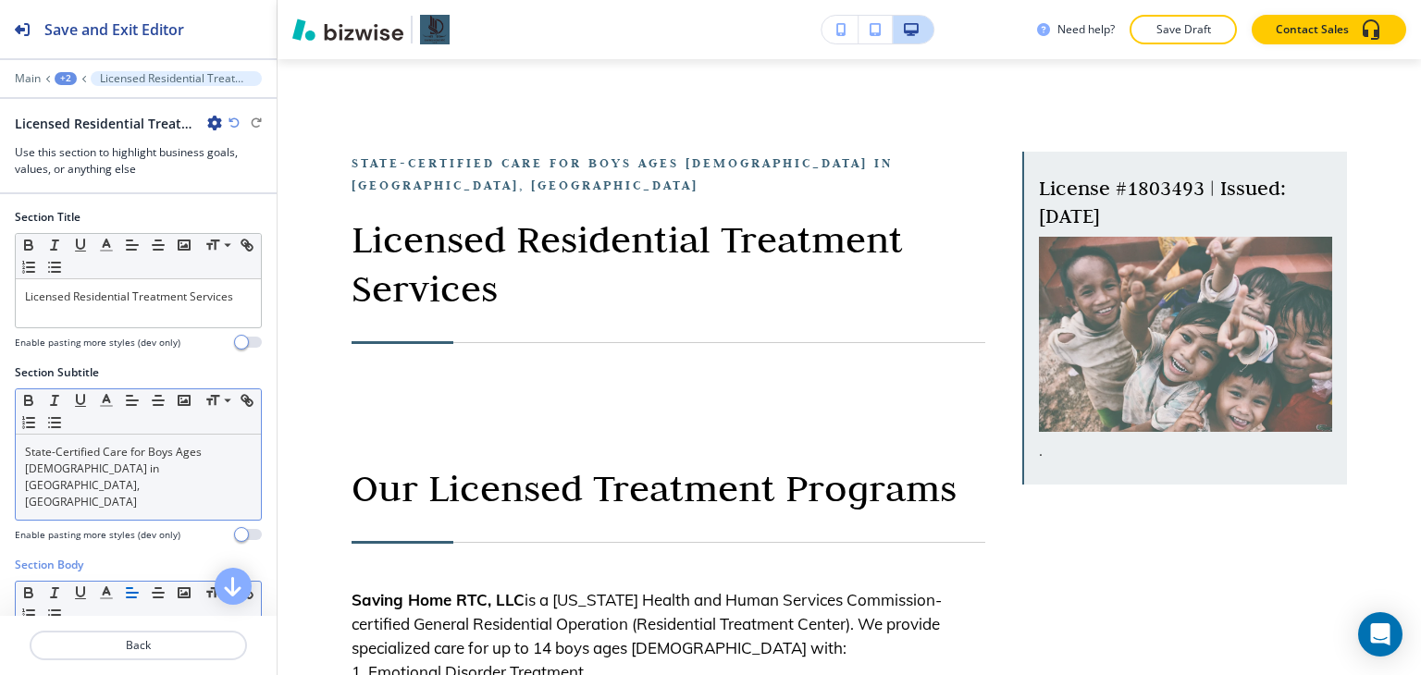
click at [118, 450] on p "State-Certified Care for Boys Ages [DEMOGRAPHIC_DATA] in [GEOGRAPHIC_DATA], [GE…" at bounding box center [138, 477] width 227 height 67
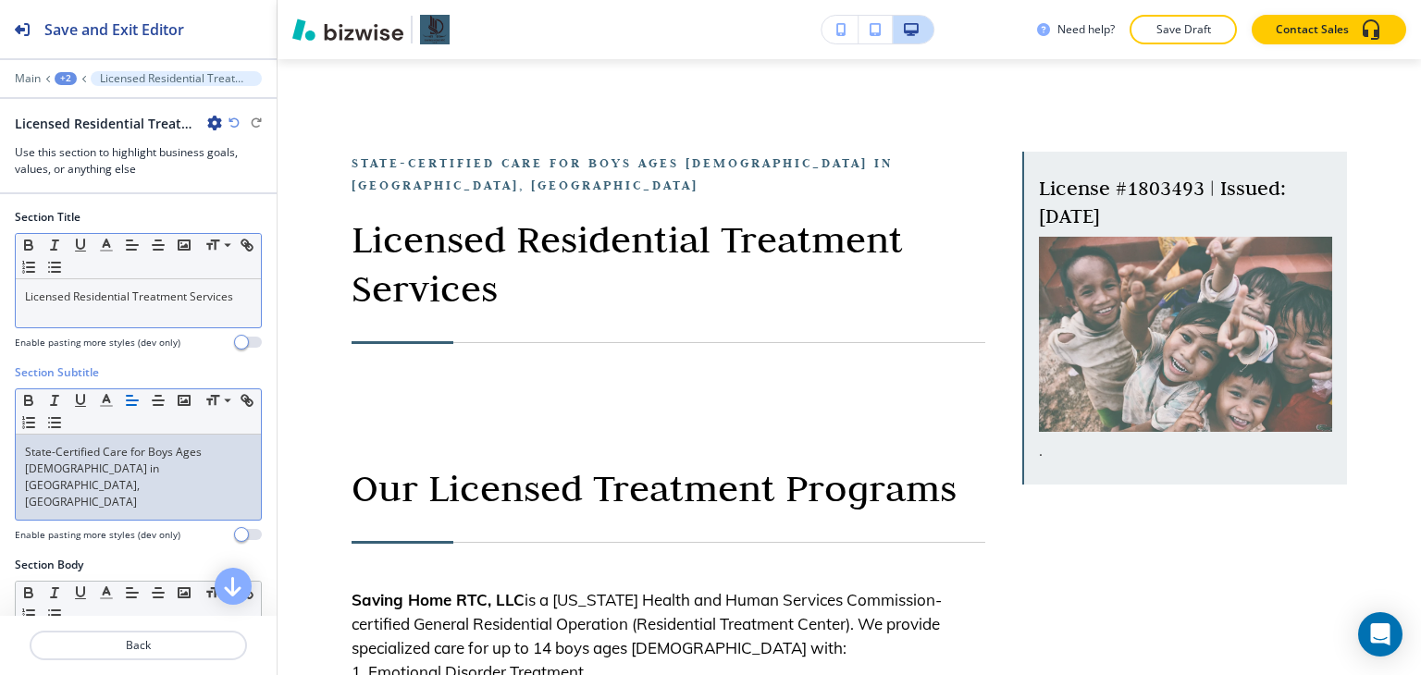
click at [117, 308] on div "Licensed Residential Treatment Services" at bounding box center [138, 303] width 245 height 48
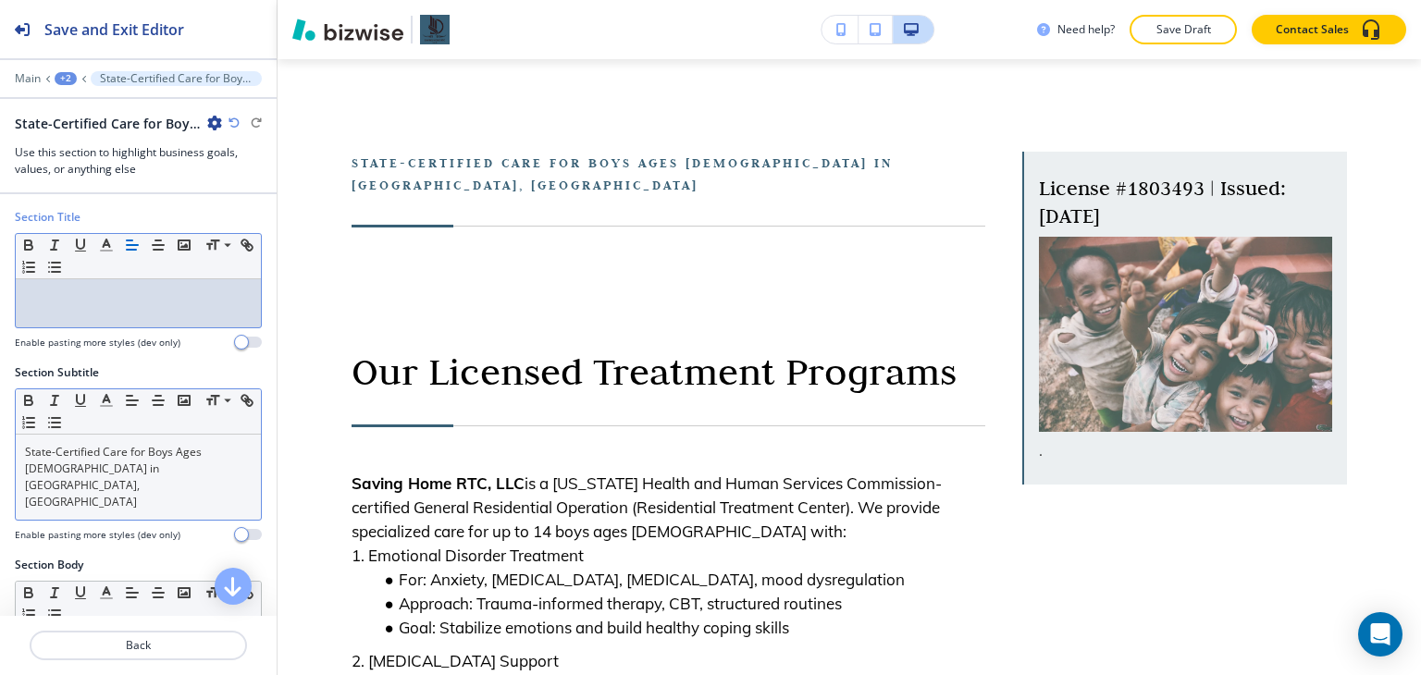
click at [114, 426] on div "Small Normal Large Huge" at bounding box center [138, 411] width 245 height 45
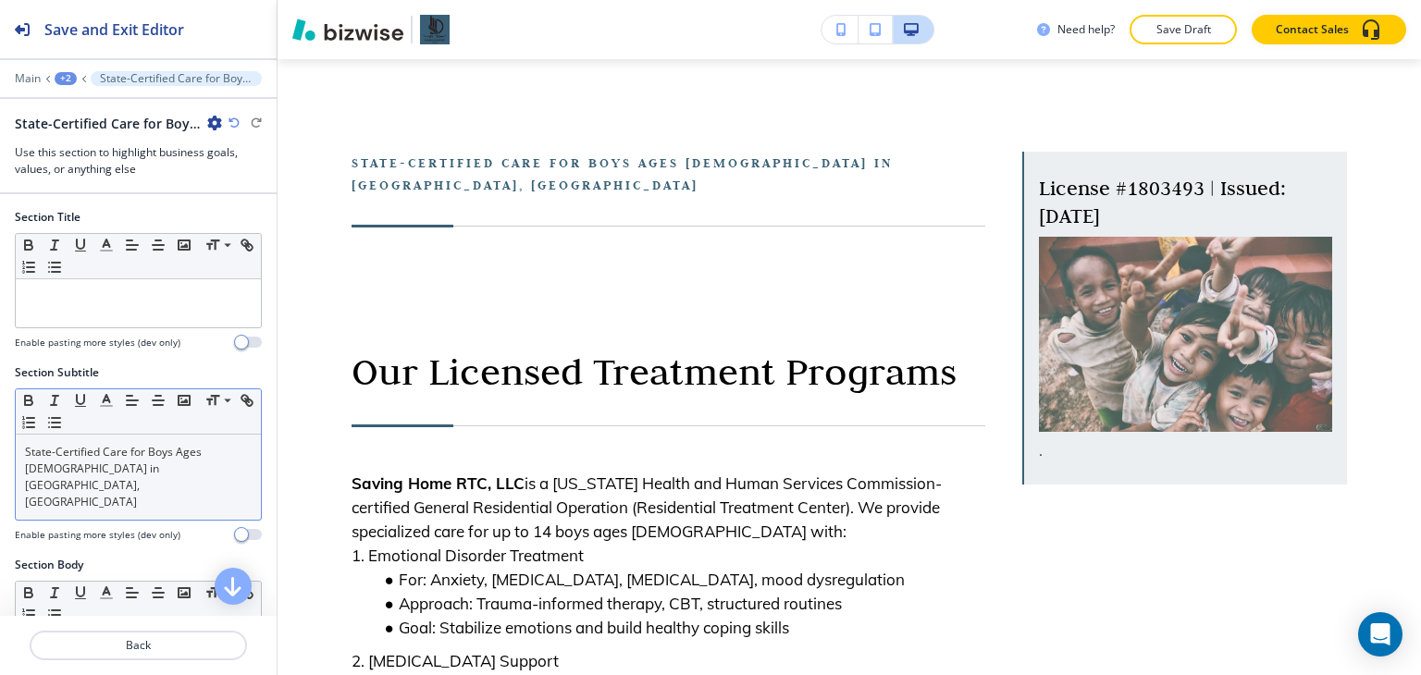
click at [112, 438] on div "State-Certified Care for Boys Ages [DEMOGRAPHIC_DATA] in [GEOGRAPHIC_DATA], [GE…" at bounding box center [138, 477] width 245 height 85
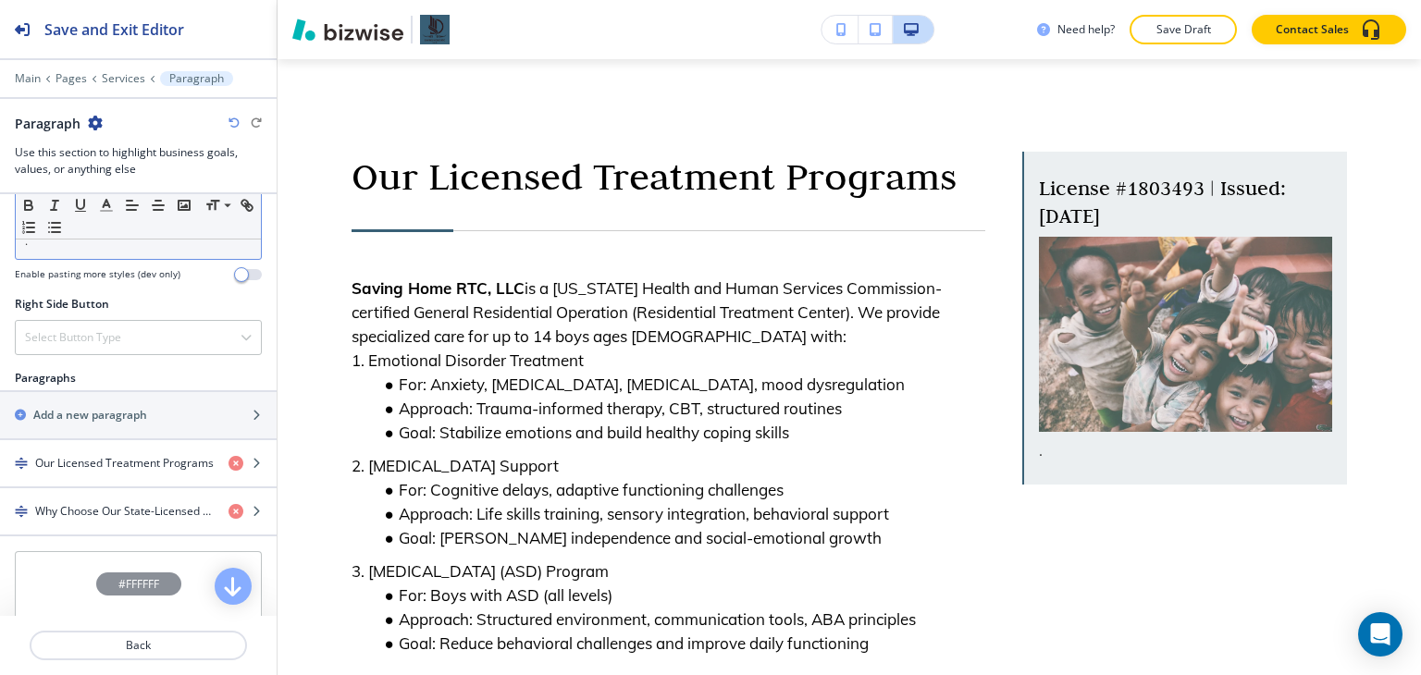
scroll to position [1110, 0]
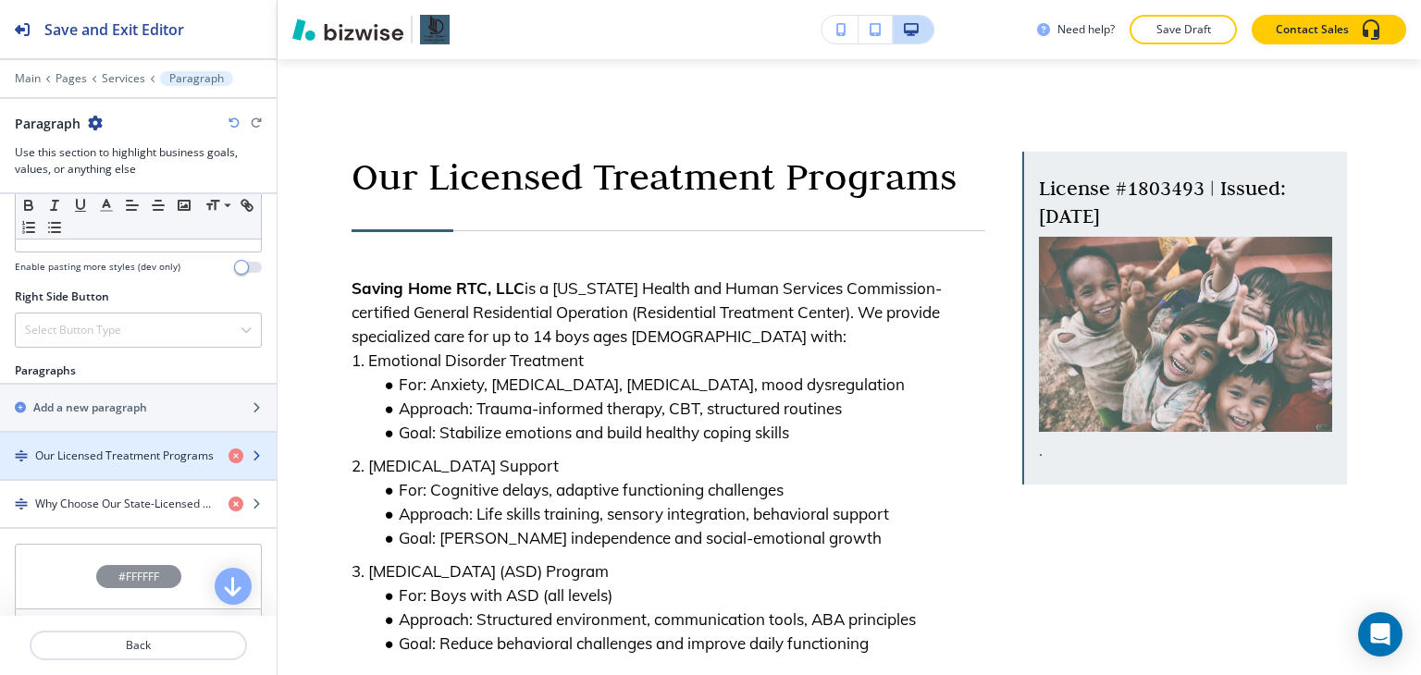
click at [120, 450] on h4 "Our Licensed Treatment Programs" at bounding box center [124, 456] width 179 height 17
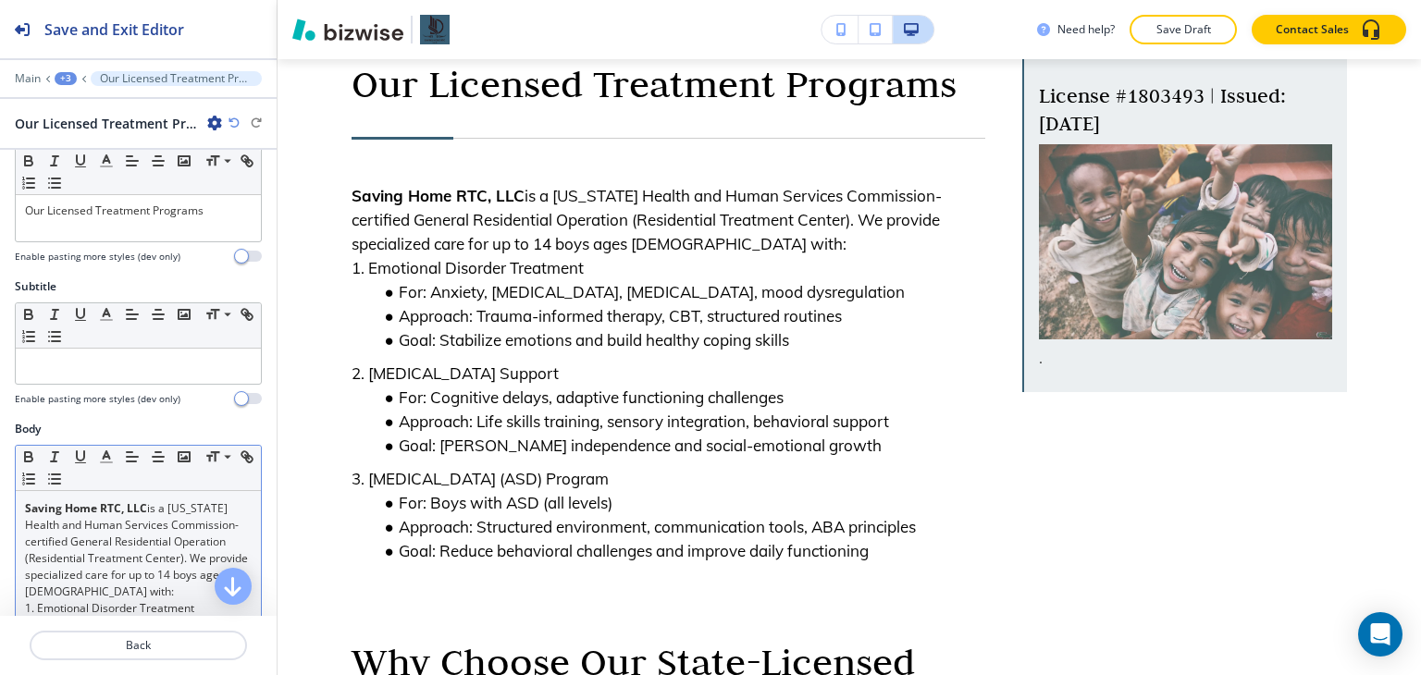
scroll to position [0, 0]
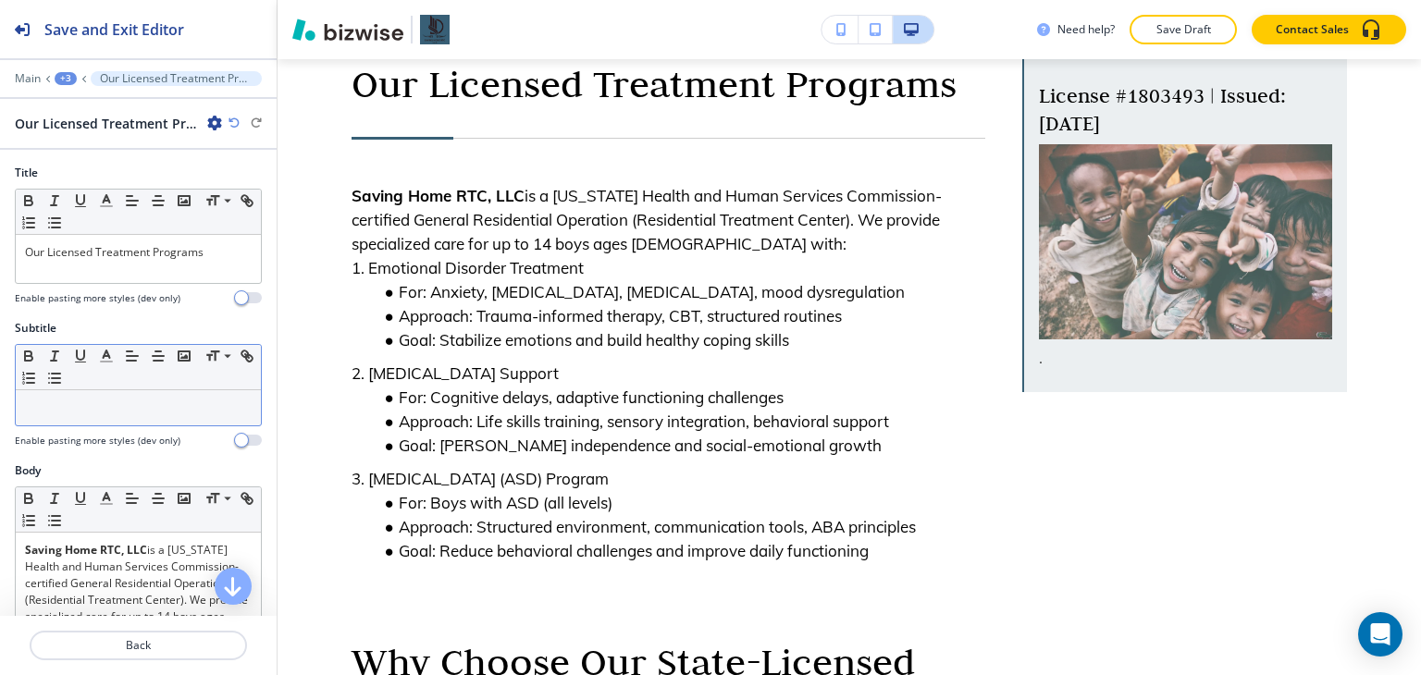
click at [122, 414] on div at bounding box center [138, 407] width 245 height 35
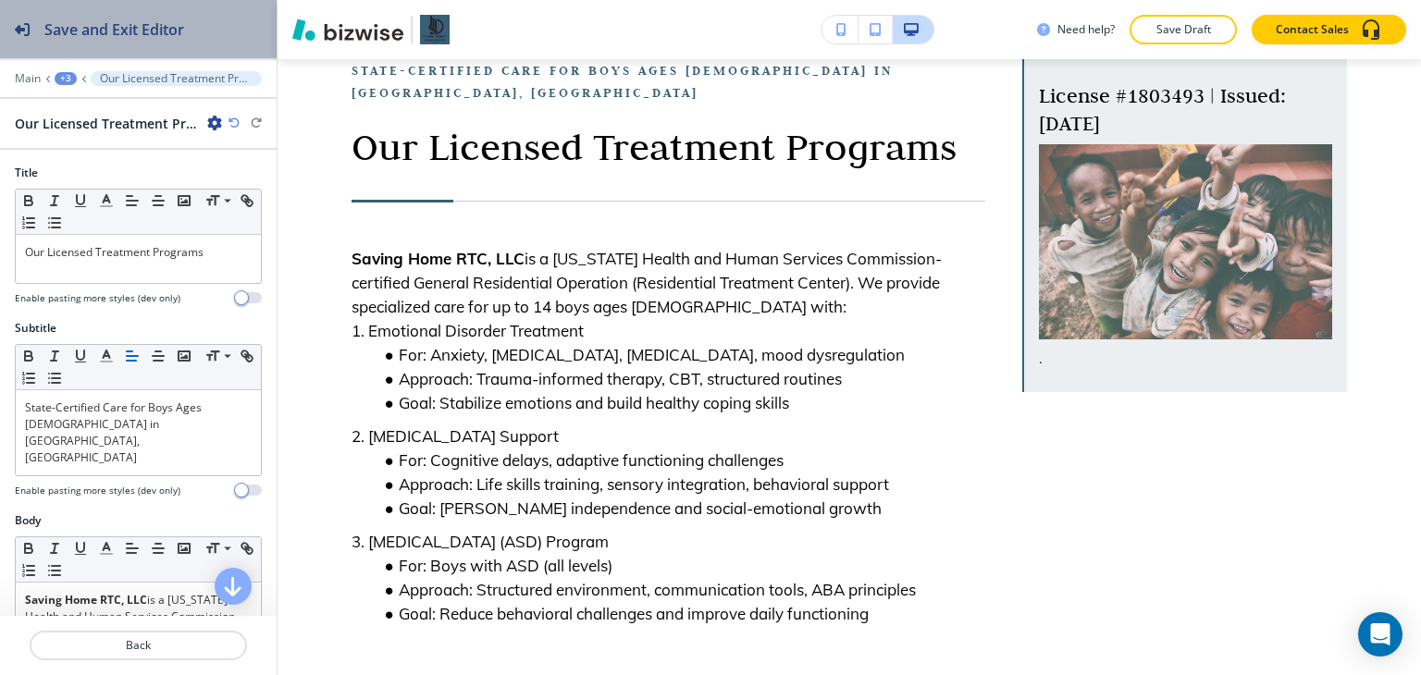
click at [58, 17] on div "Save and Exit Editor" at bounding box center [92, 29] width 184 height 58
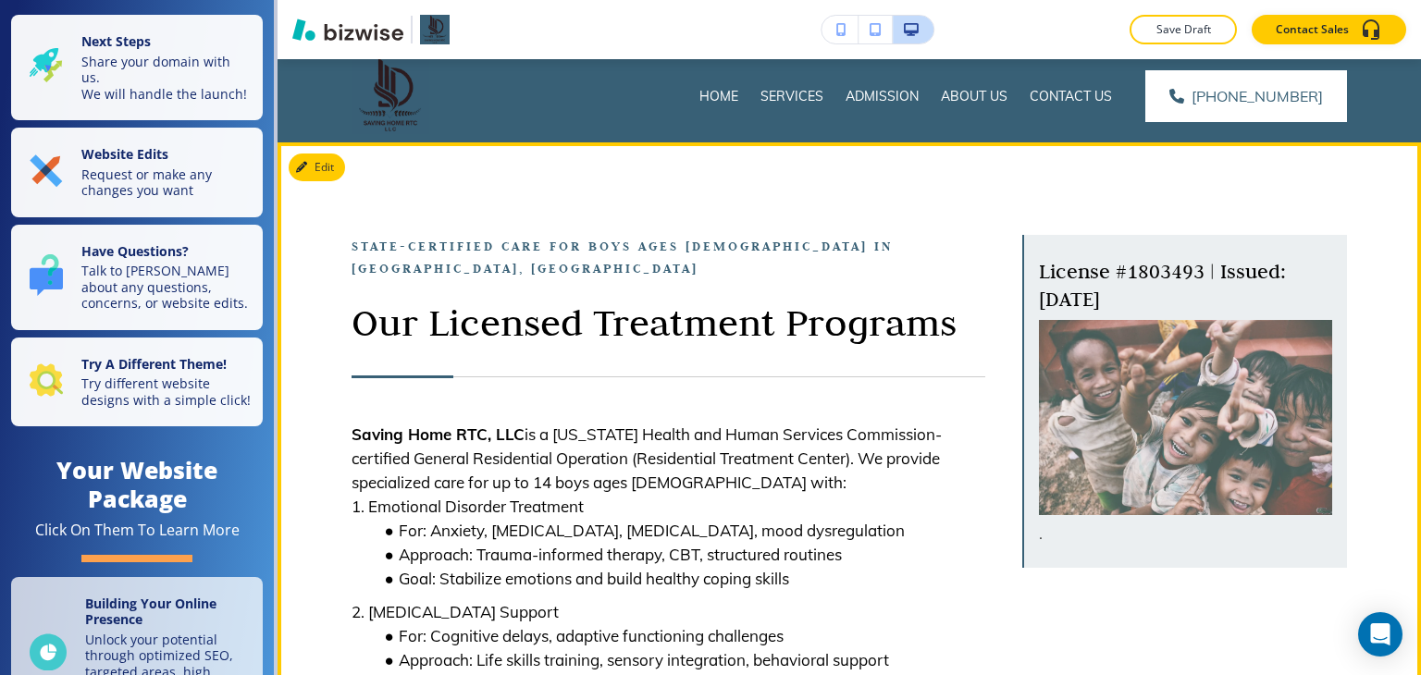
scroll to position [43, 0]
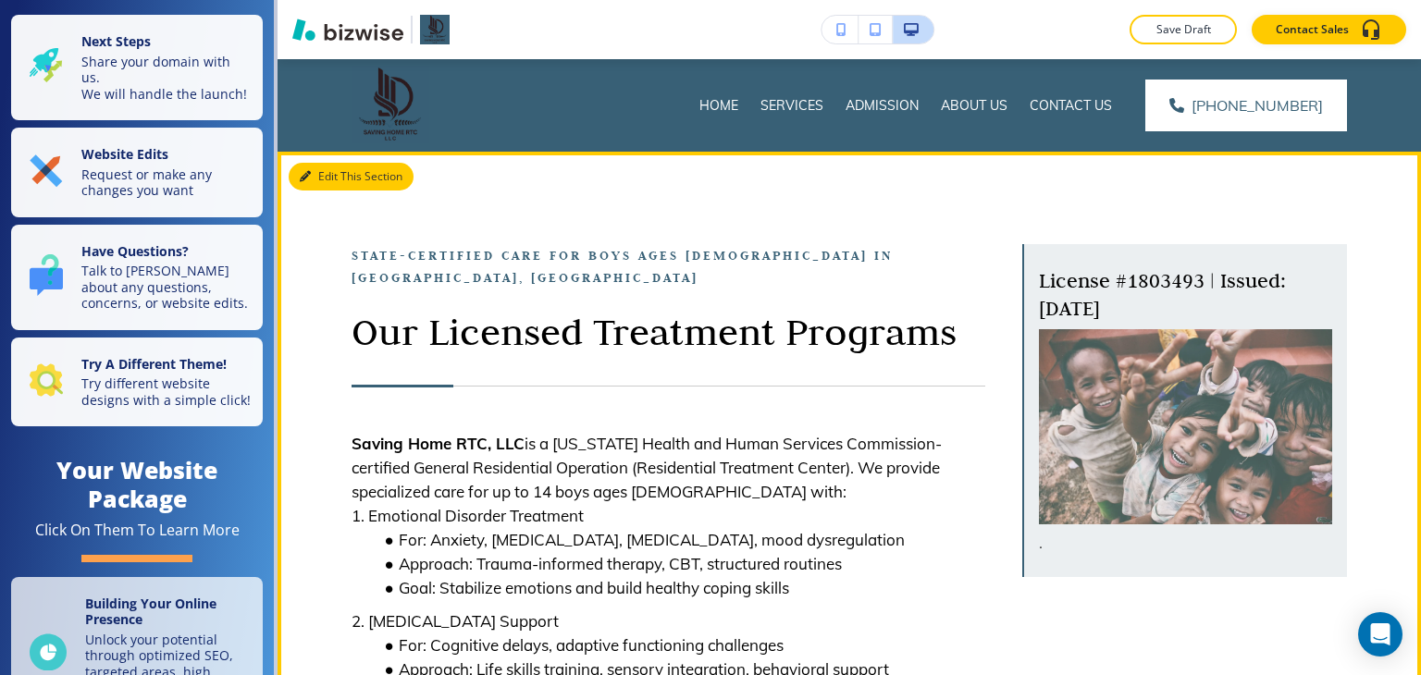
click at [319, 181] on button "Edit This Section" at bounding box center [351, 177] width 125 height 28
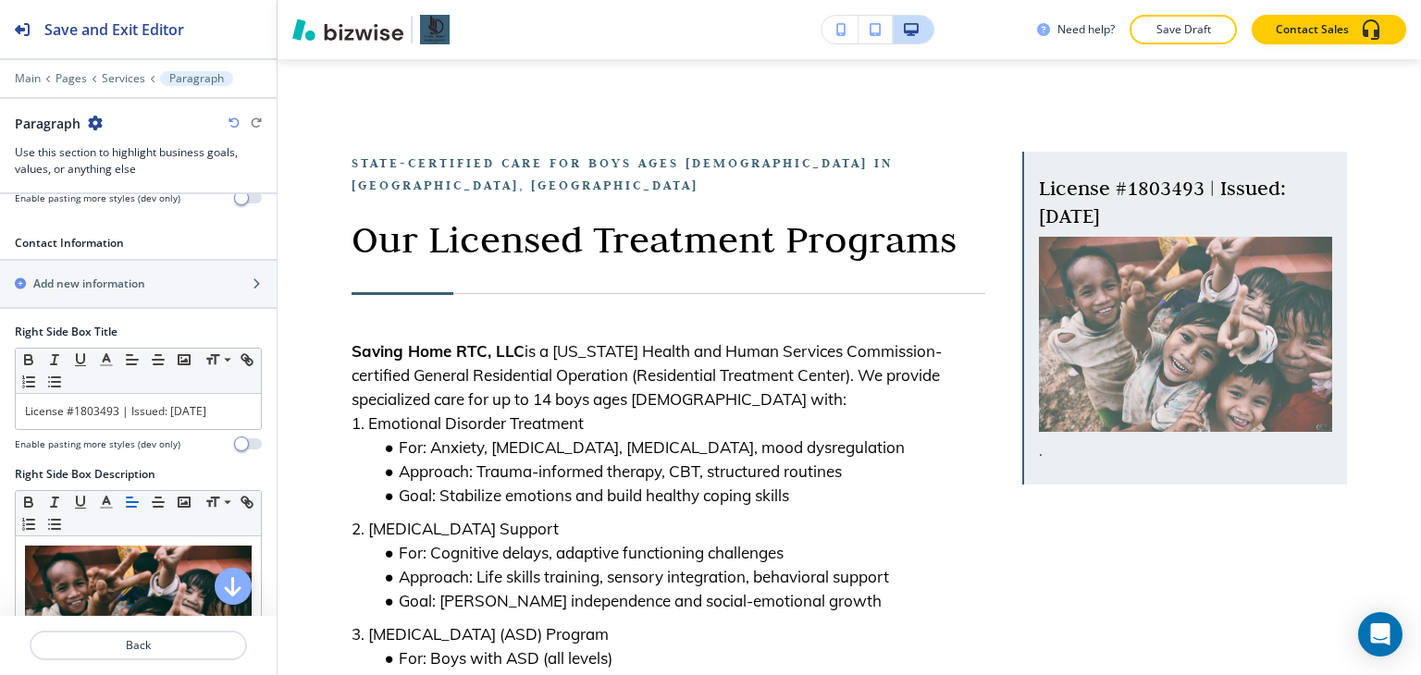
scroll to position [648, 0]
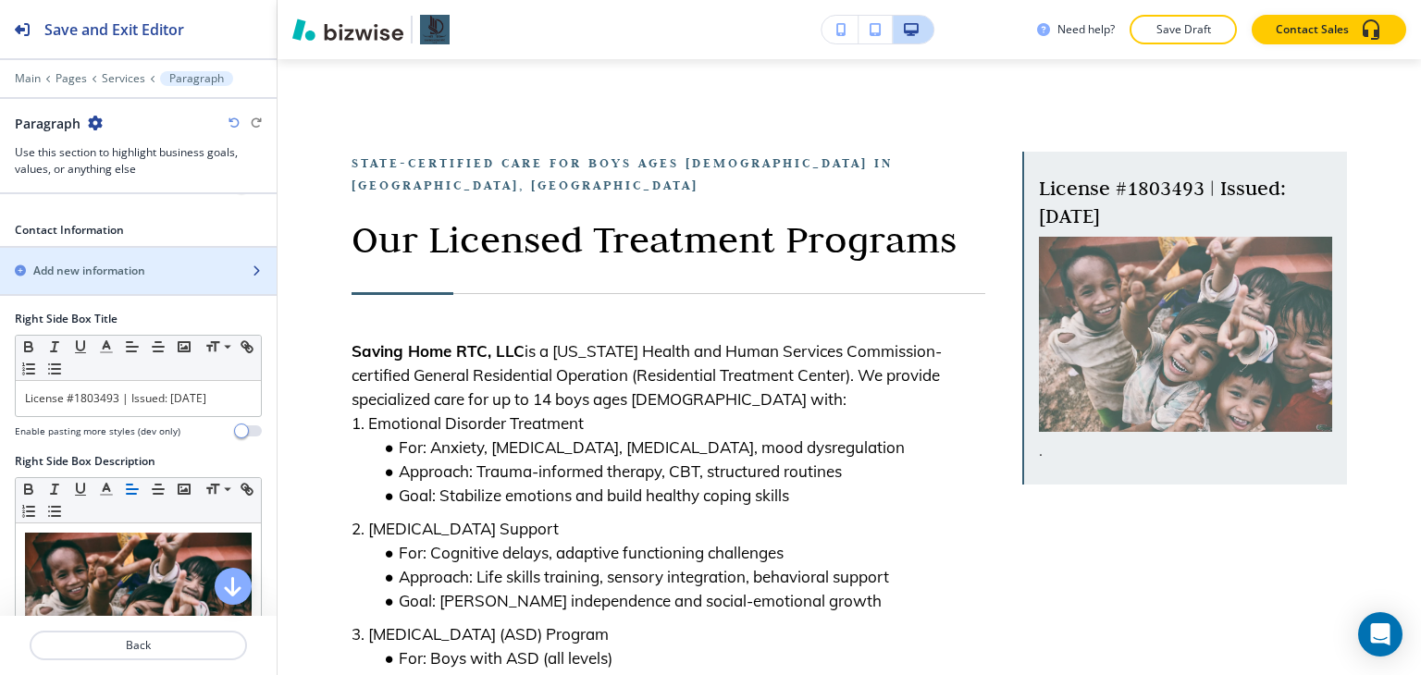
click at [181, 279] on div "button" at bounding box center [138, 286] width 277 height 15
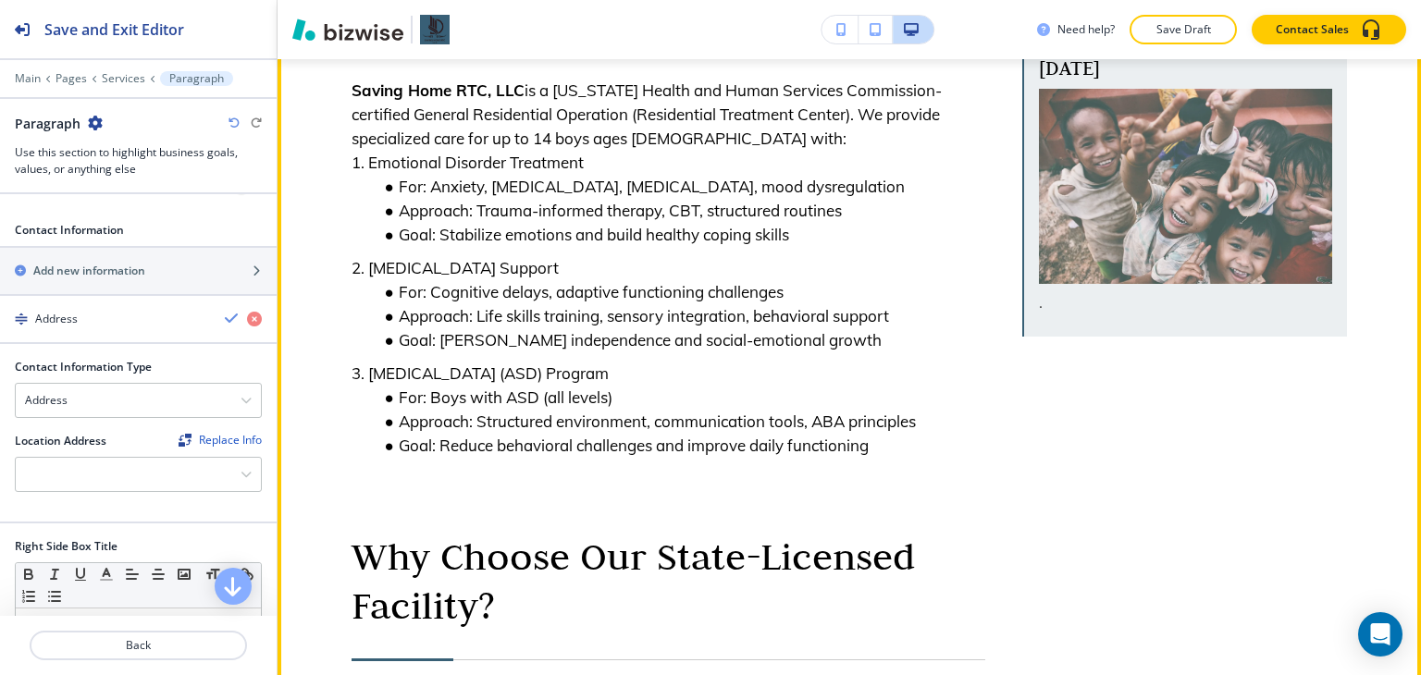
scroll to position [320, 0]
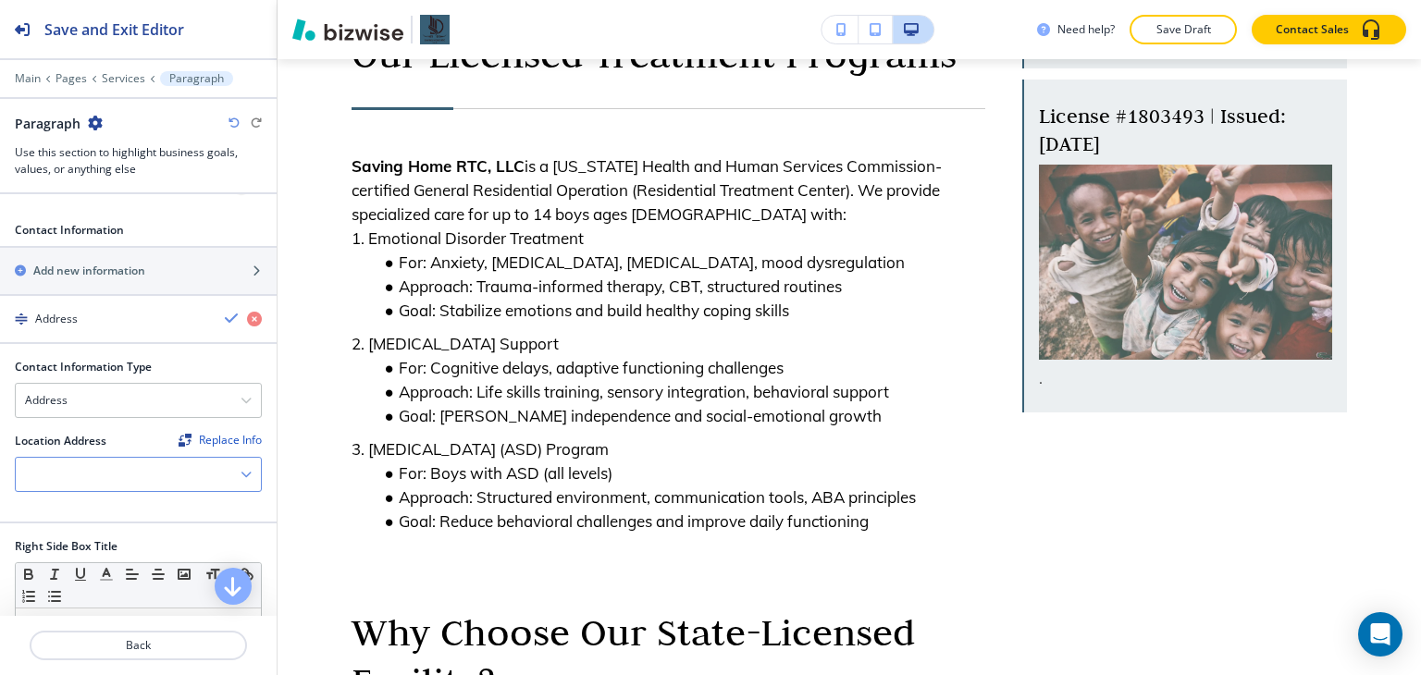
click at [134, 467] on div at bounding box center [138, 474] width 245 height 33
click at [115, 511] on h4 "[STREET_ADDRESS]" at bounding box center [138, 507] width 227 height 17
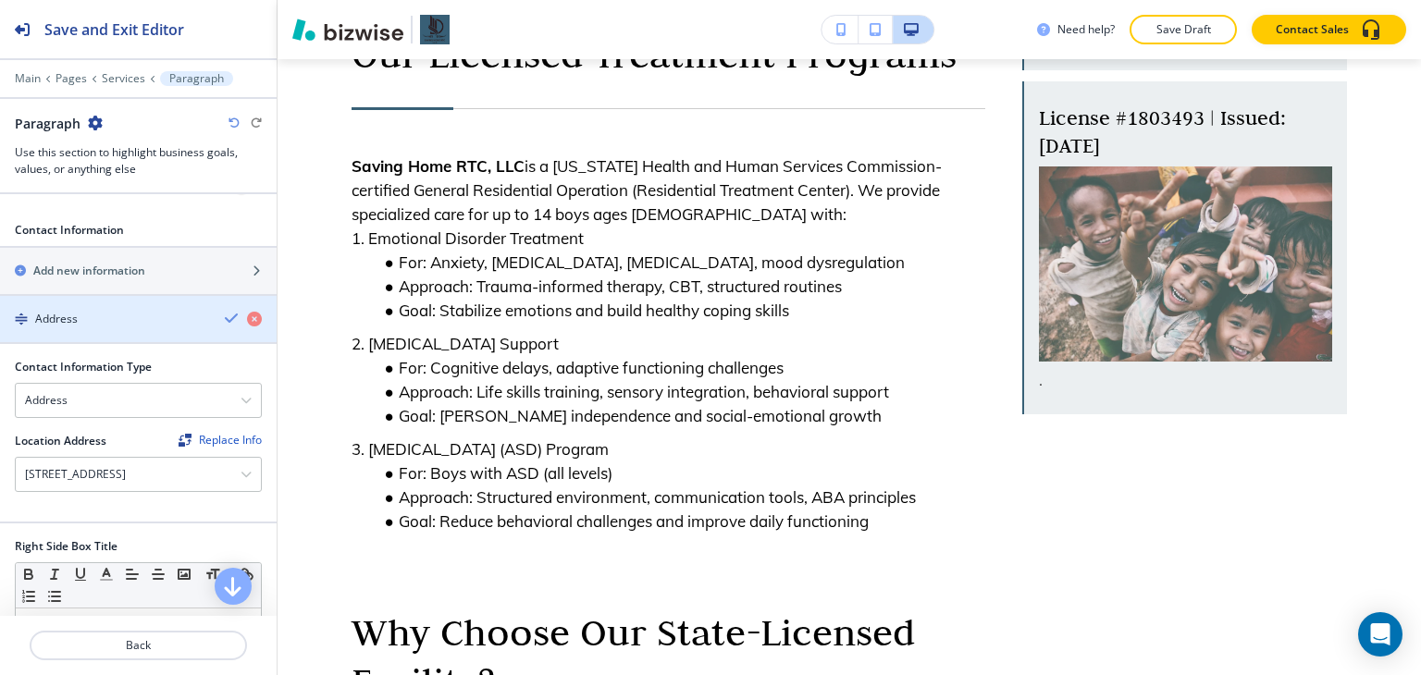
click at [225, 318] on icon "button" at bounding box center [232, 318] width 15 height 15
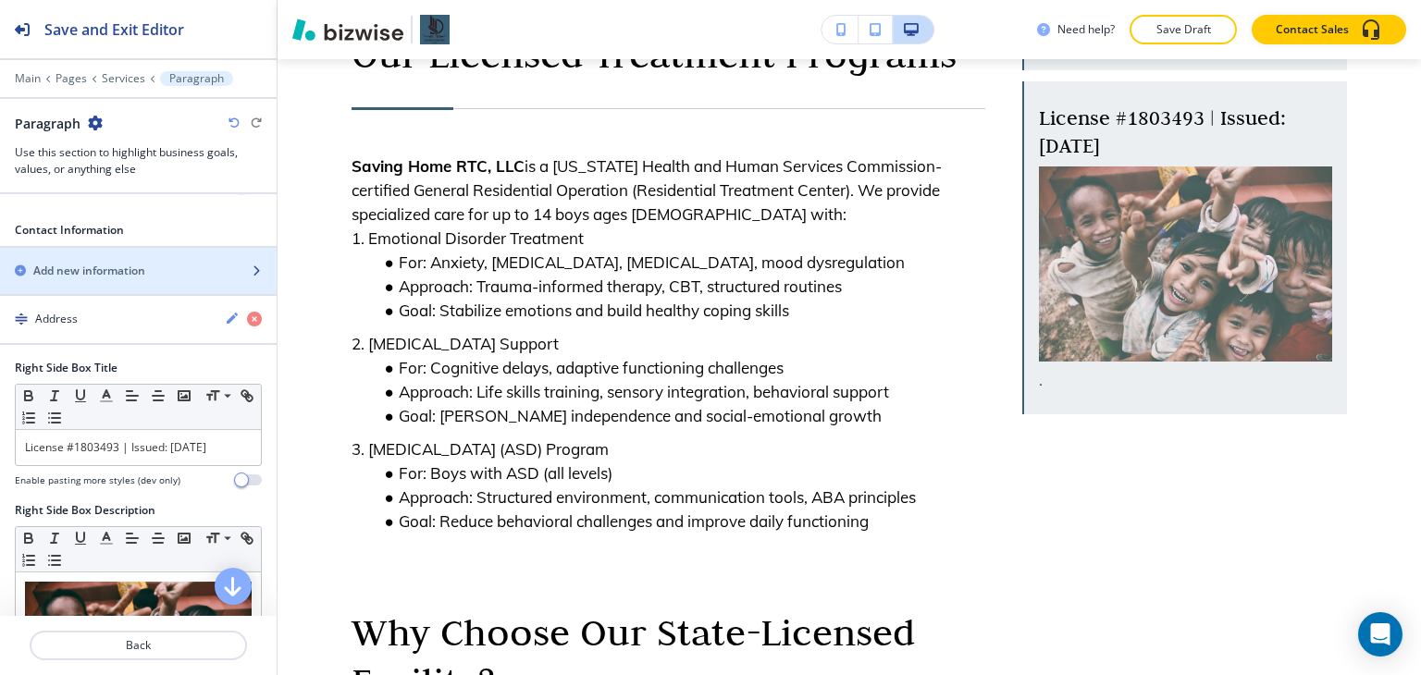
click at [191, 275] on div "Add new information" at bounding box center [118, 271] width 236 height 17
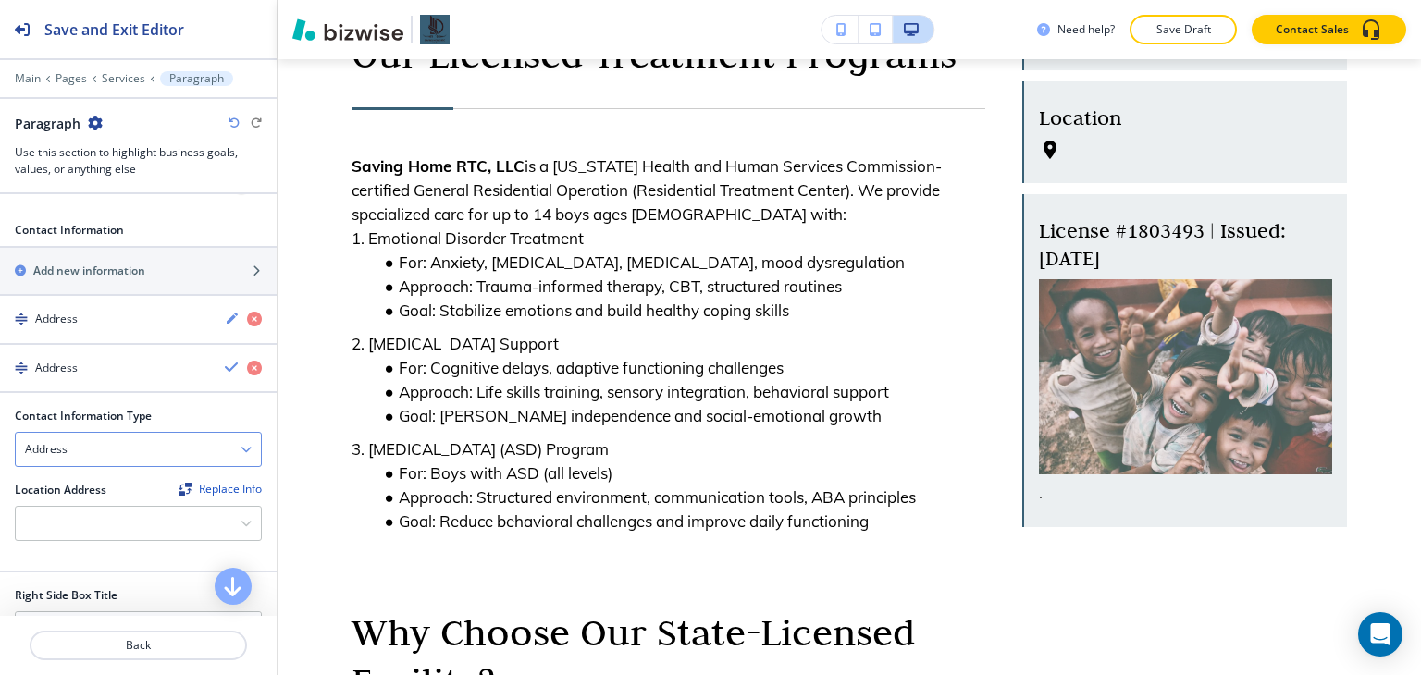
click at [155, 439] on div "Address" at bounding box center [138, 449] width 245 height 33
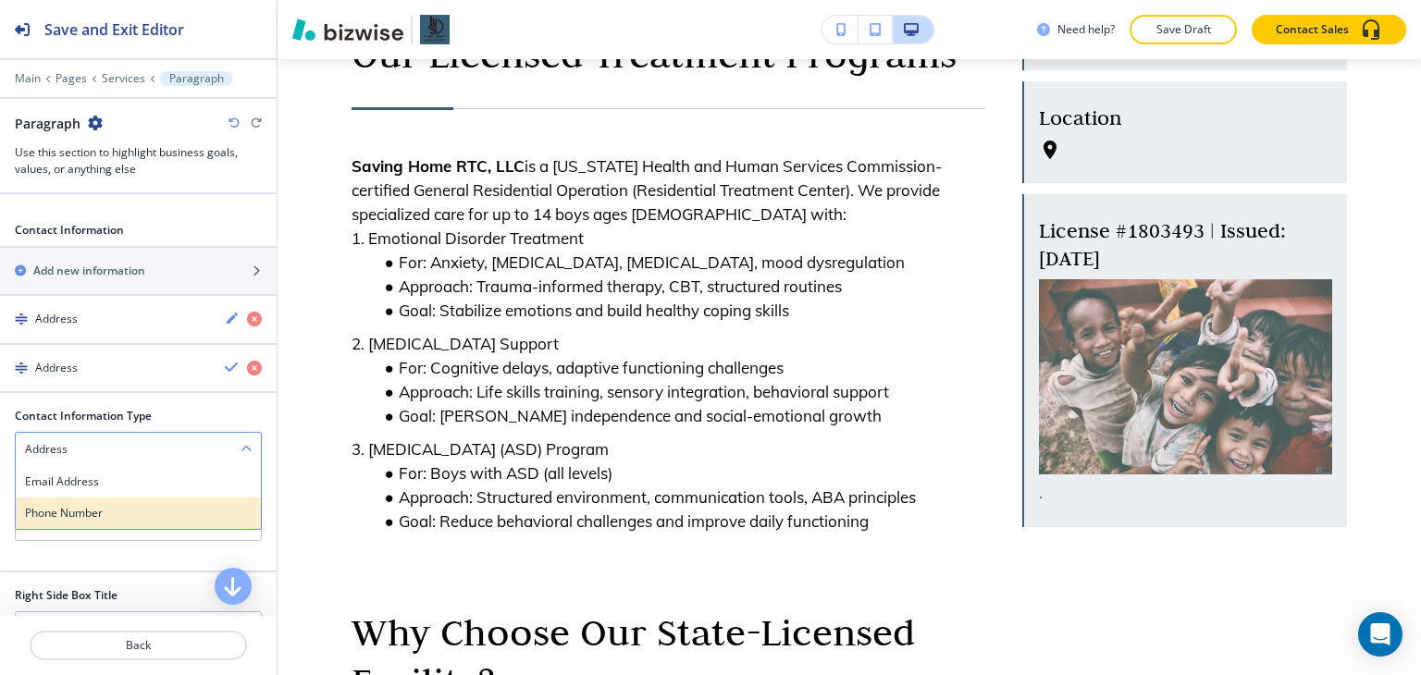
click at [136, 505] on h4 "Phone Number" at bounding box center [138, 513] width 227 height 17
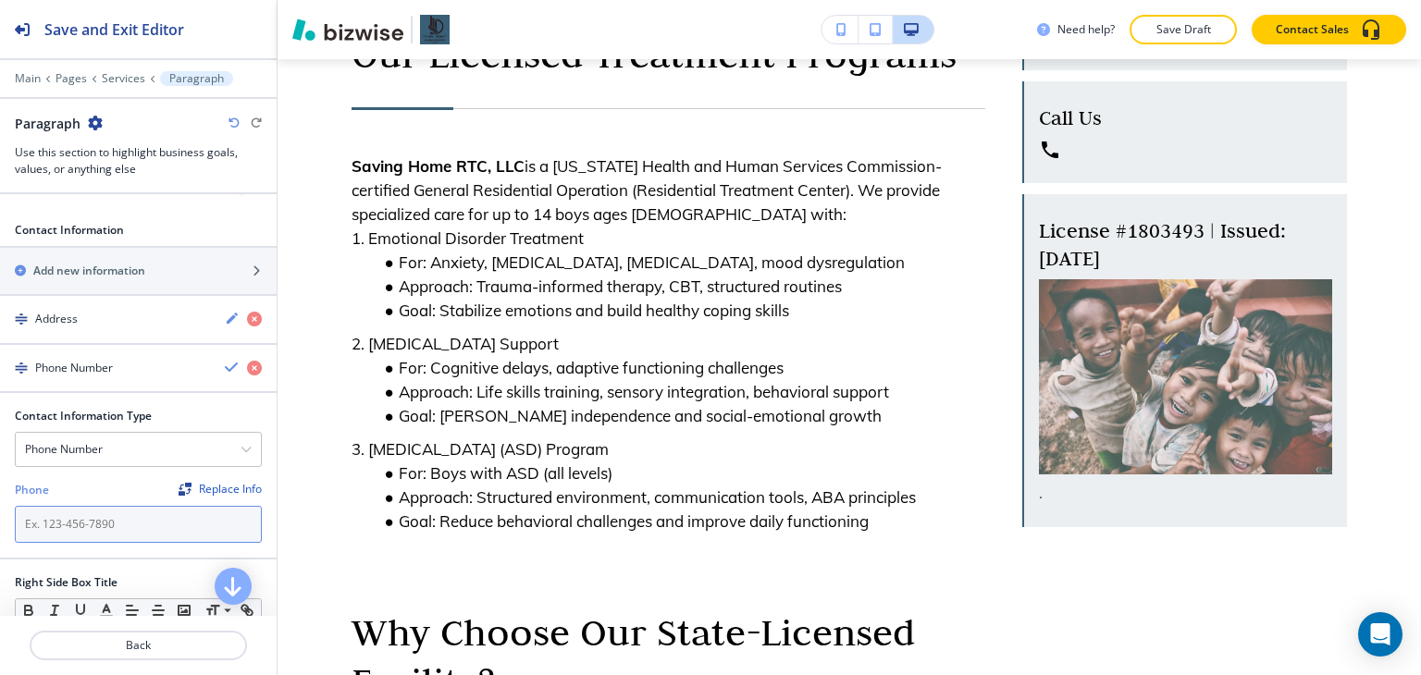
click at [51, 535] on input "text" at bounding box center [138, 524] width 247 height 37
paste input "[PHONE_NUMBER]"
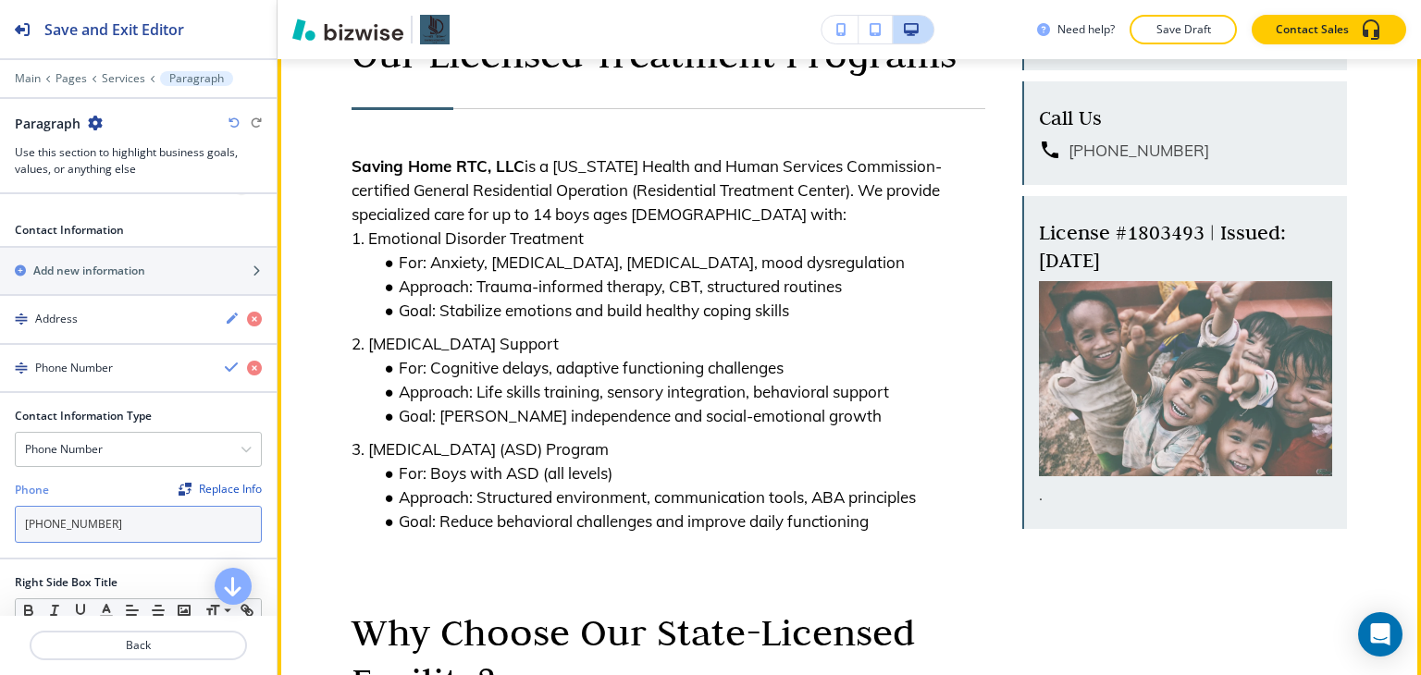
type input "[PHONE_NUMBER]"
click at [749, 462] on p "3. [MEDICAL_DATA] (ASD) Program" at bounding box center [669, 450] width 634 height 24
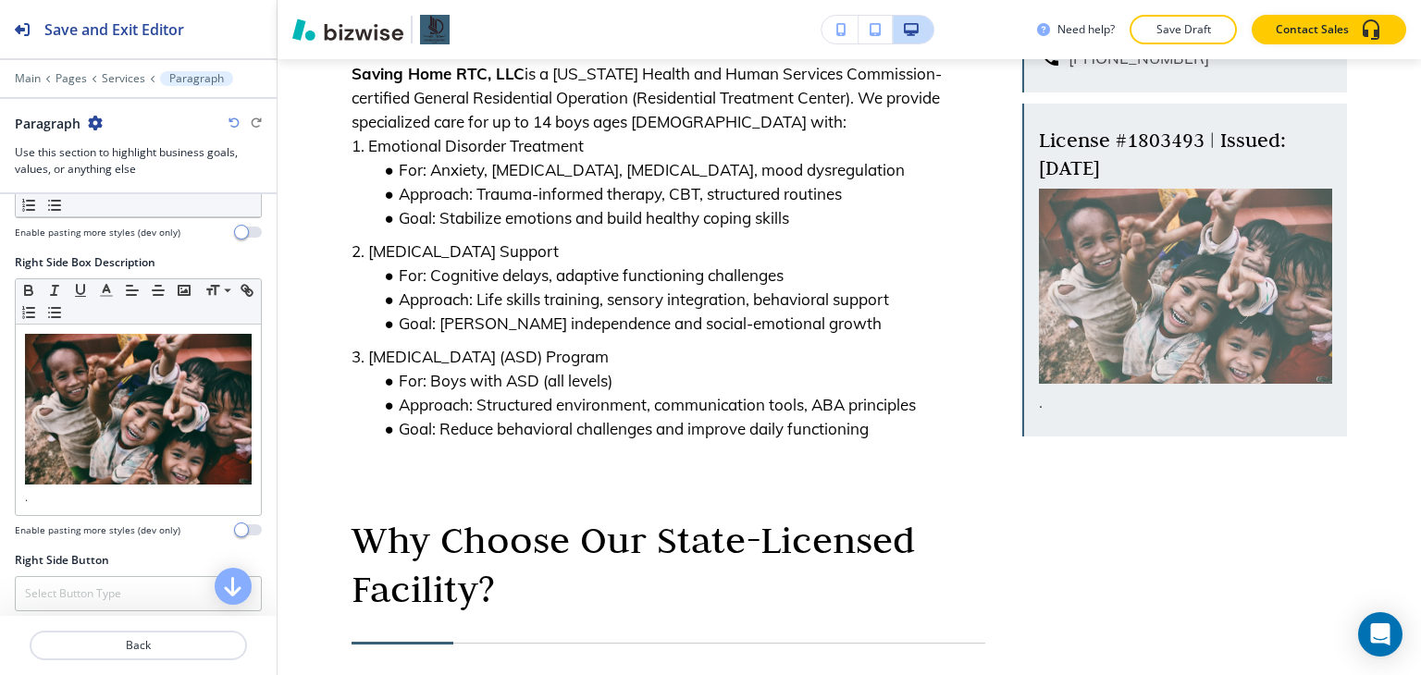
scroll to position [1573, 0]
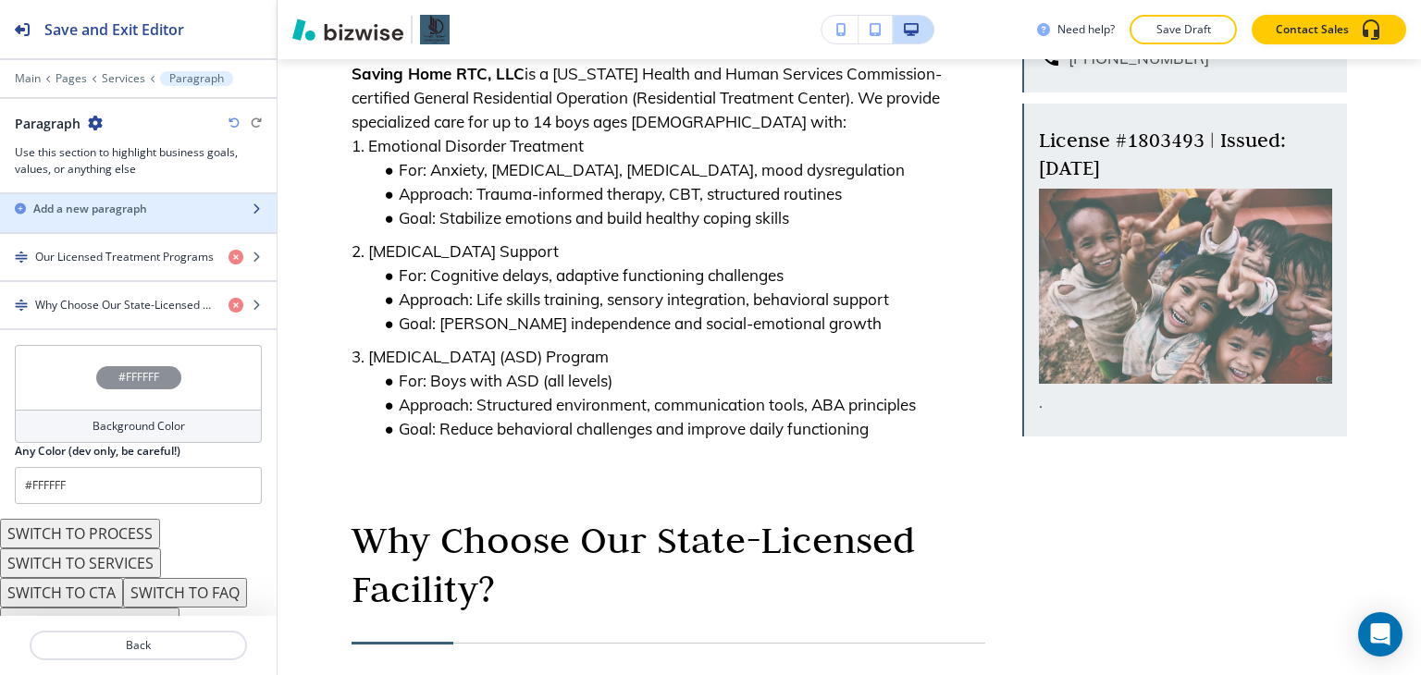
click at [111, 221] on div "button" at bounding box center [138, 224] width 277 height 15
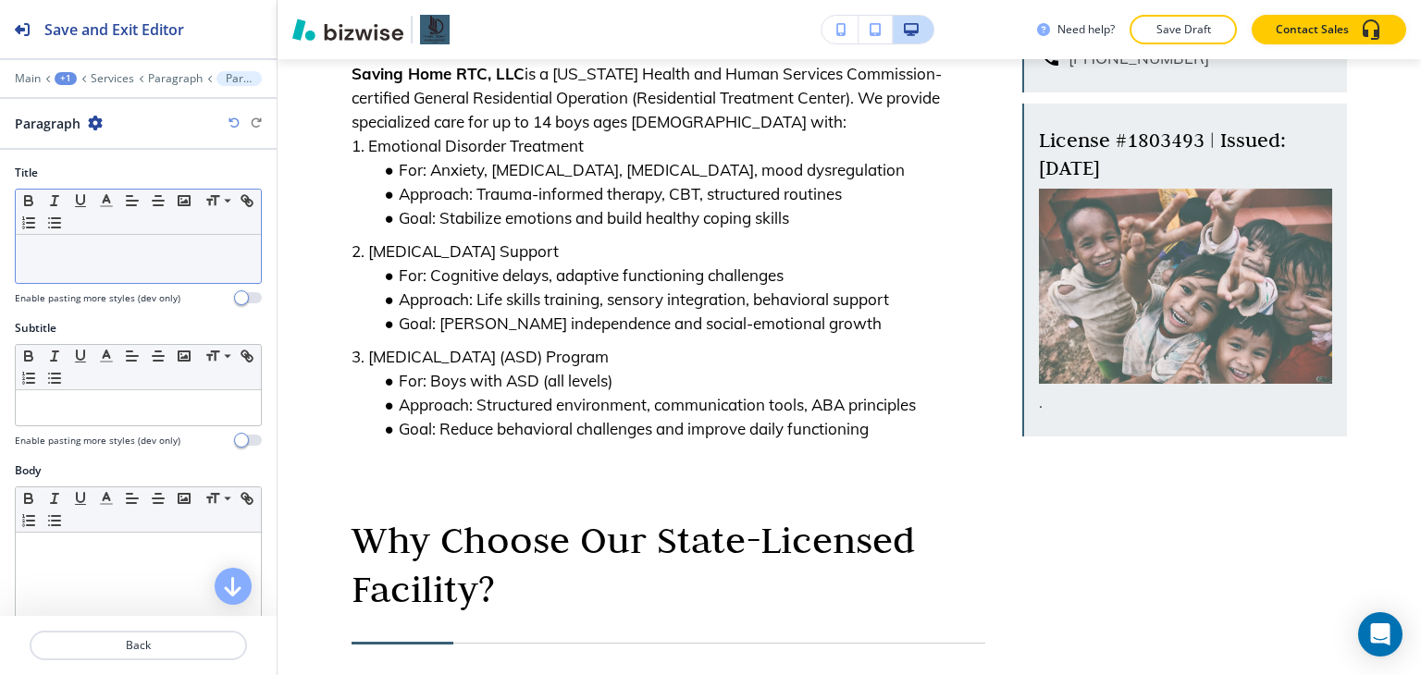
click at [81, 258] on p at bounding box center [138, 252] width 227 height 17
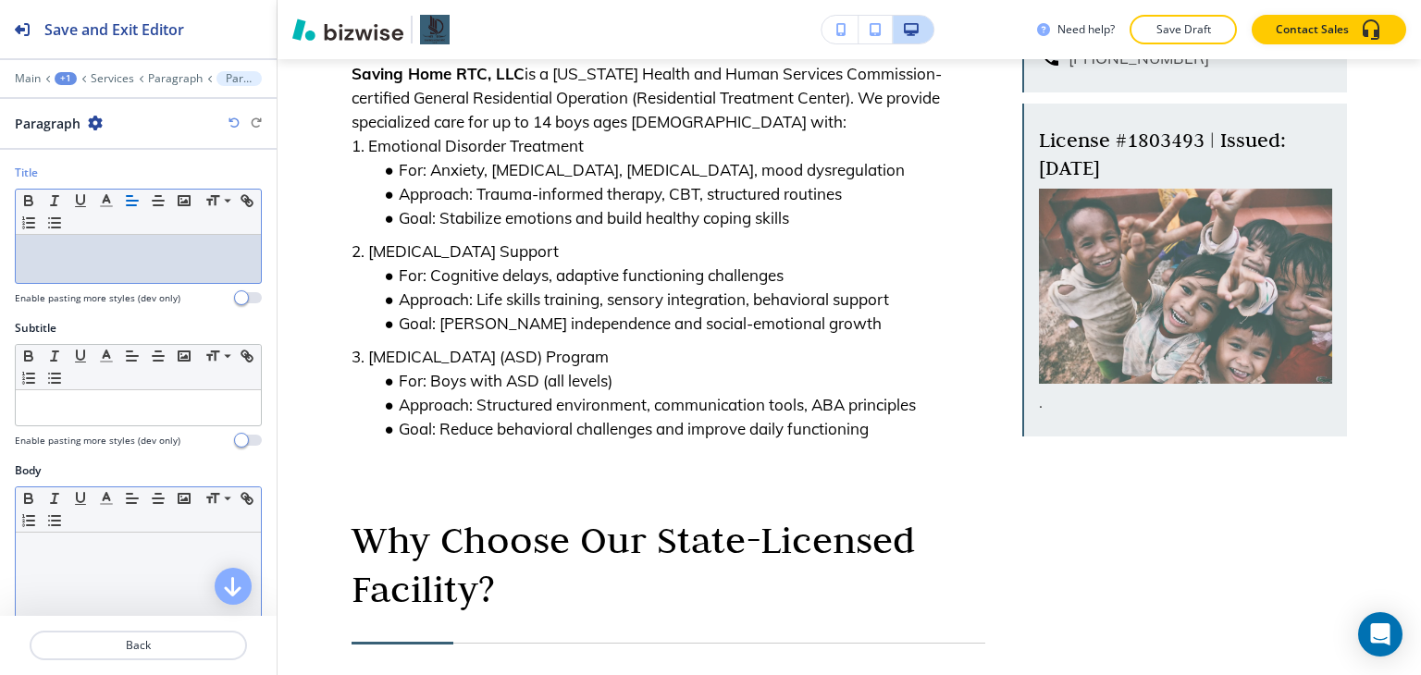
click at [86, 545] on p at bounding box center [138, 550] width 227 height 17
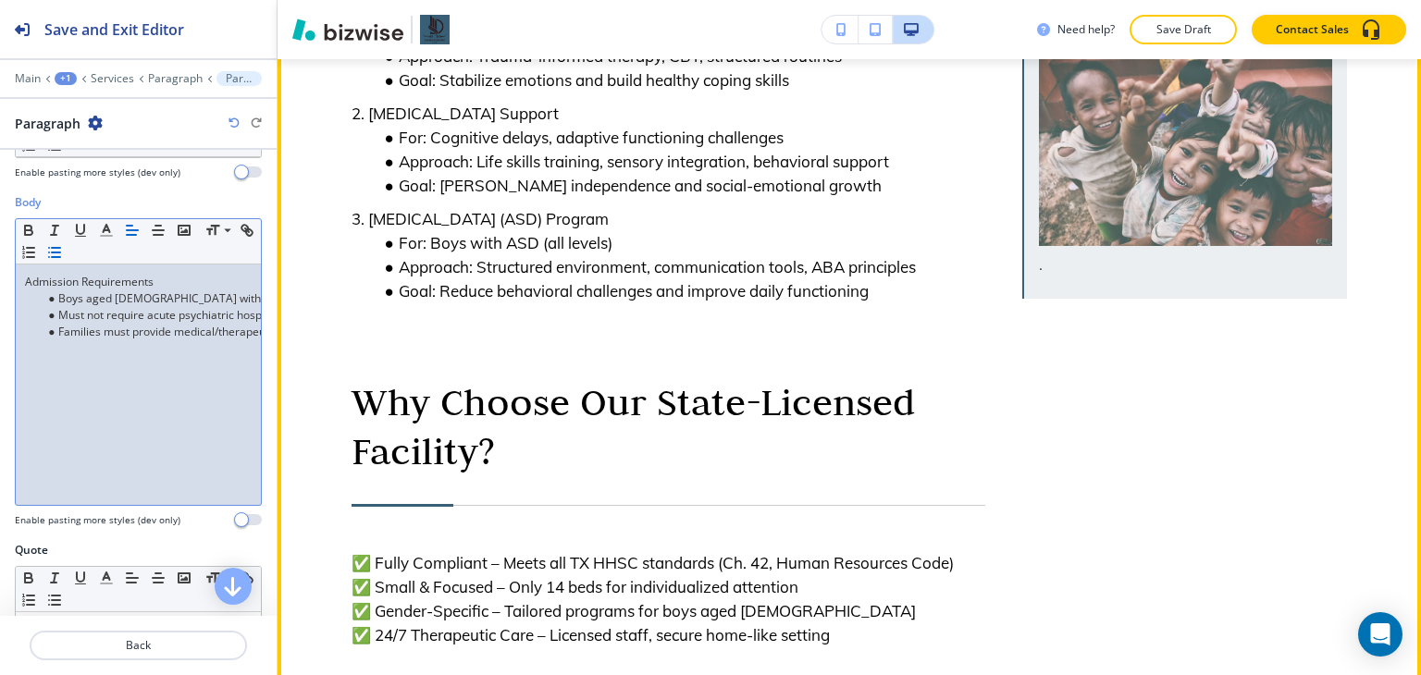
scroll to position [598, 0]
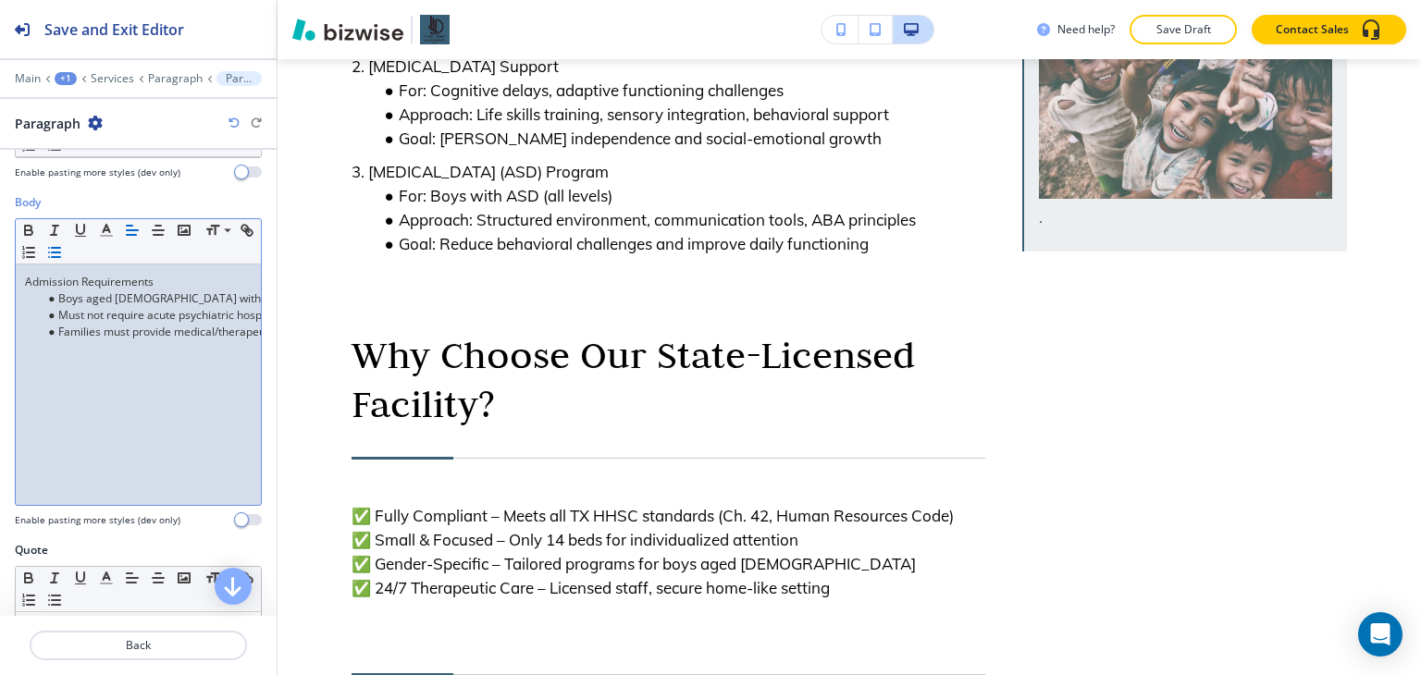
click at [106, 277] on p "Admission Requirements" at bounding box center [138, 282] width 227 height 17
click at [105, 277] on p "Admission Requirements" at bounding box center [138, 282] width 227 height 17
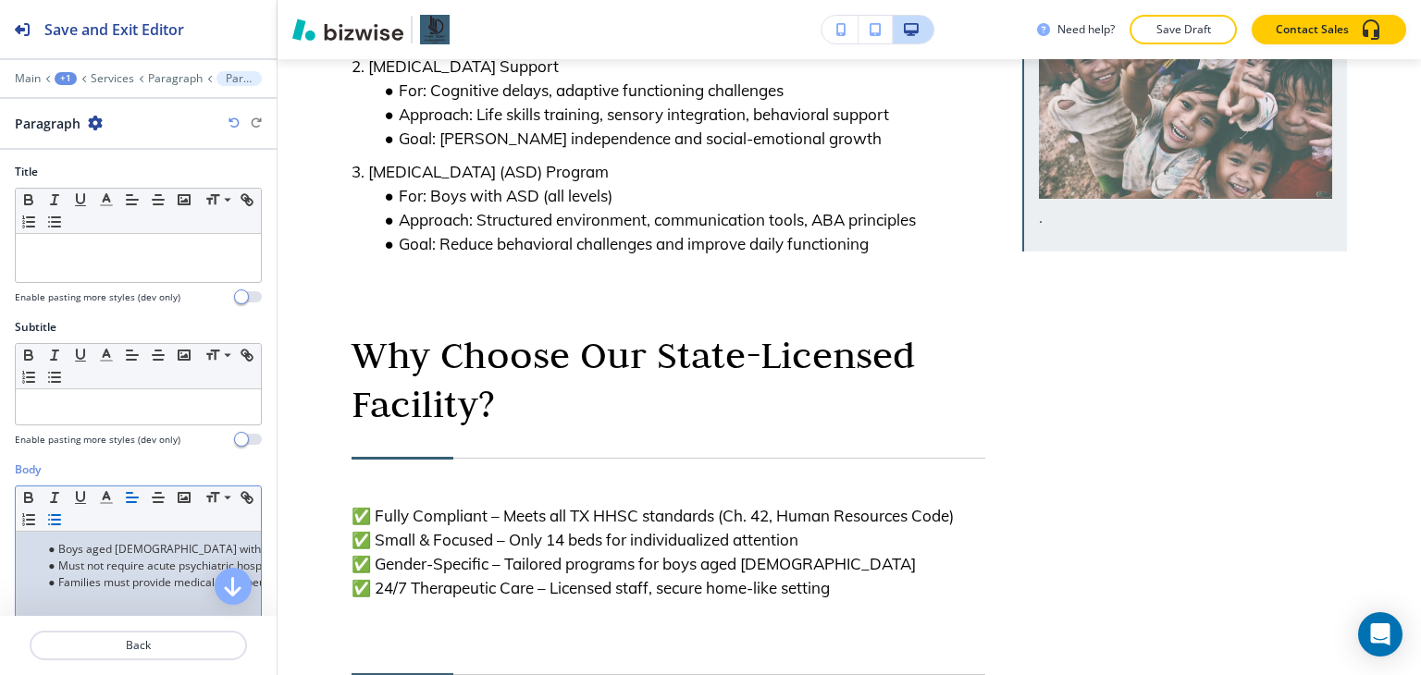
scroll to position [0, 0]
click at [105, 278] on div at bounding box center [138, 259] width 245 height 48
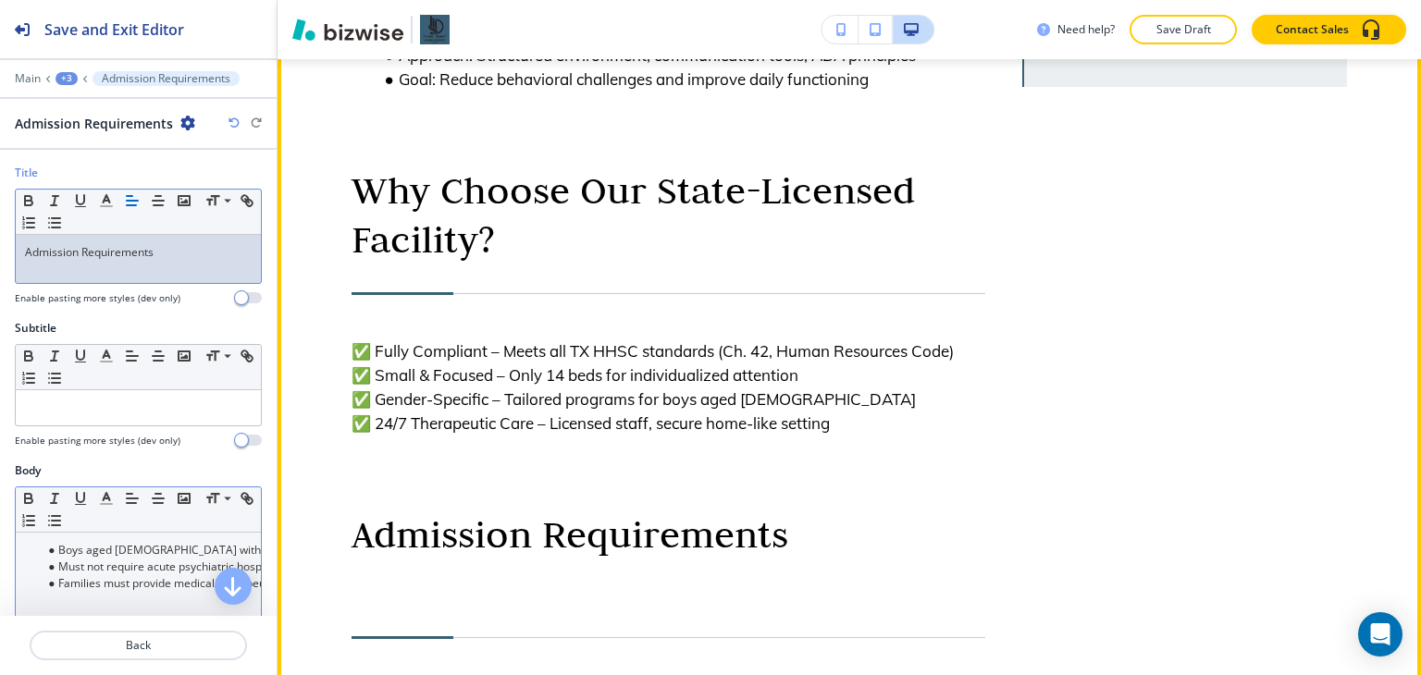
scroll to position [1060, 0]
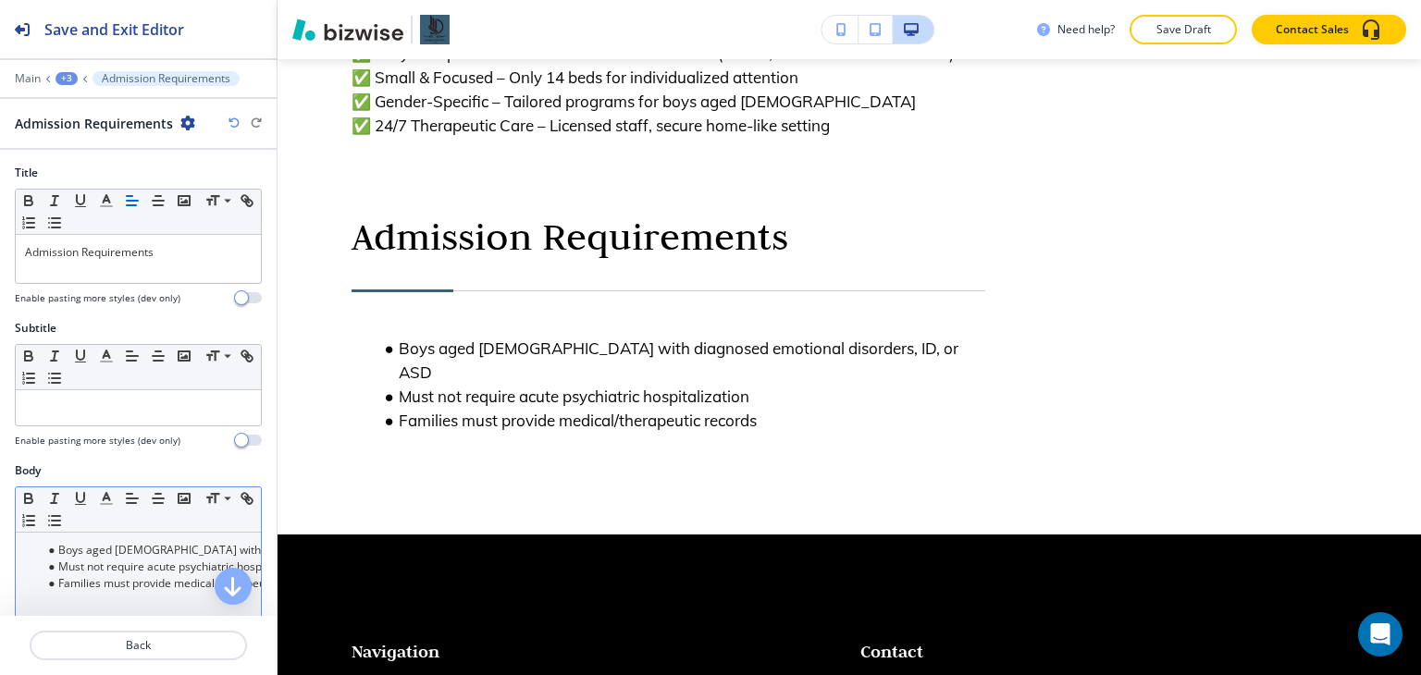
click at [229, 127] on icon "button" at bounding box center [233, 122] width 11 height 11
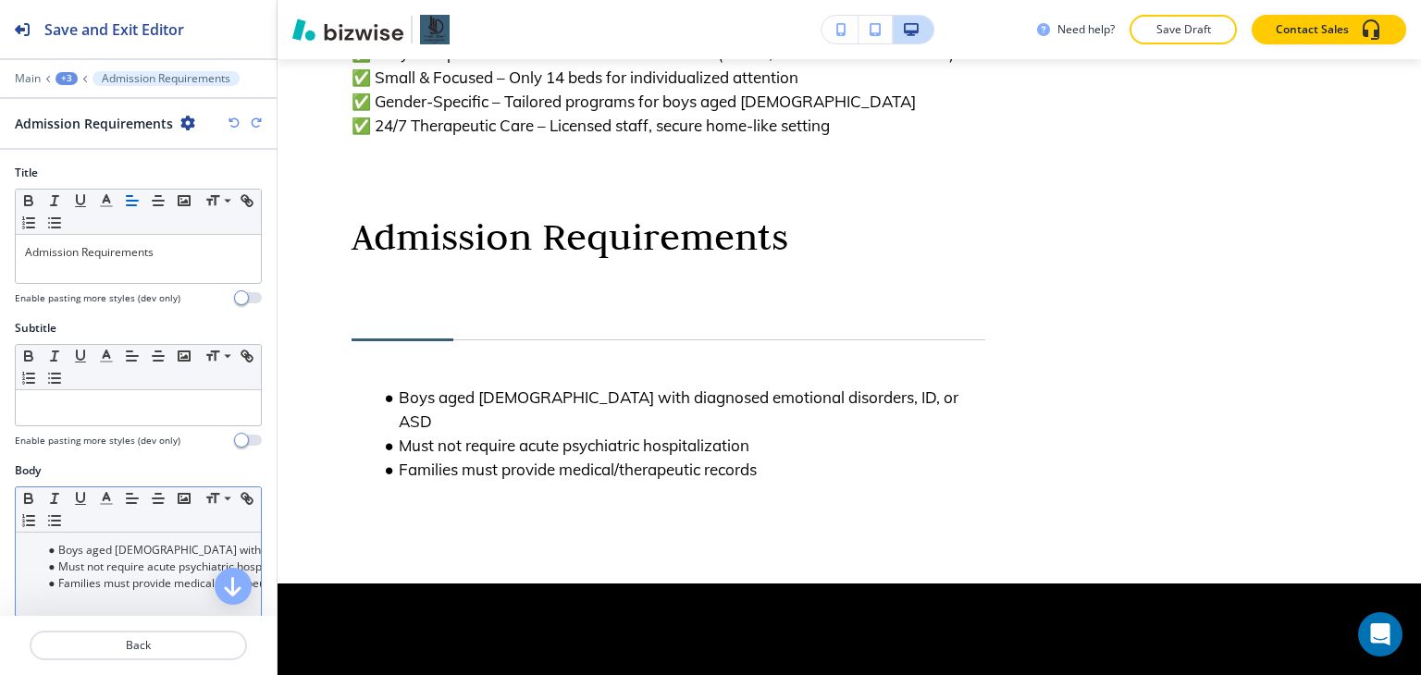
click at [229, 127] on icon "button" at bounding box center [233, 122] width 11 height 11
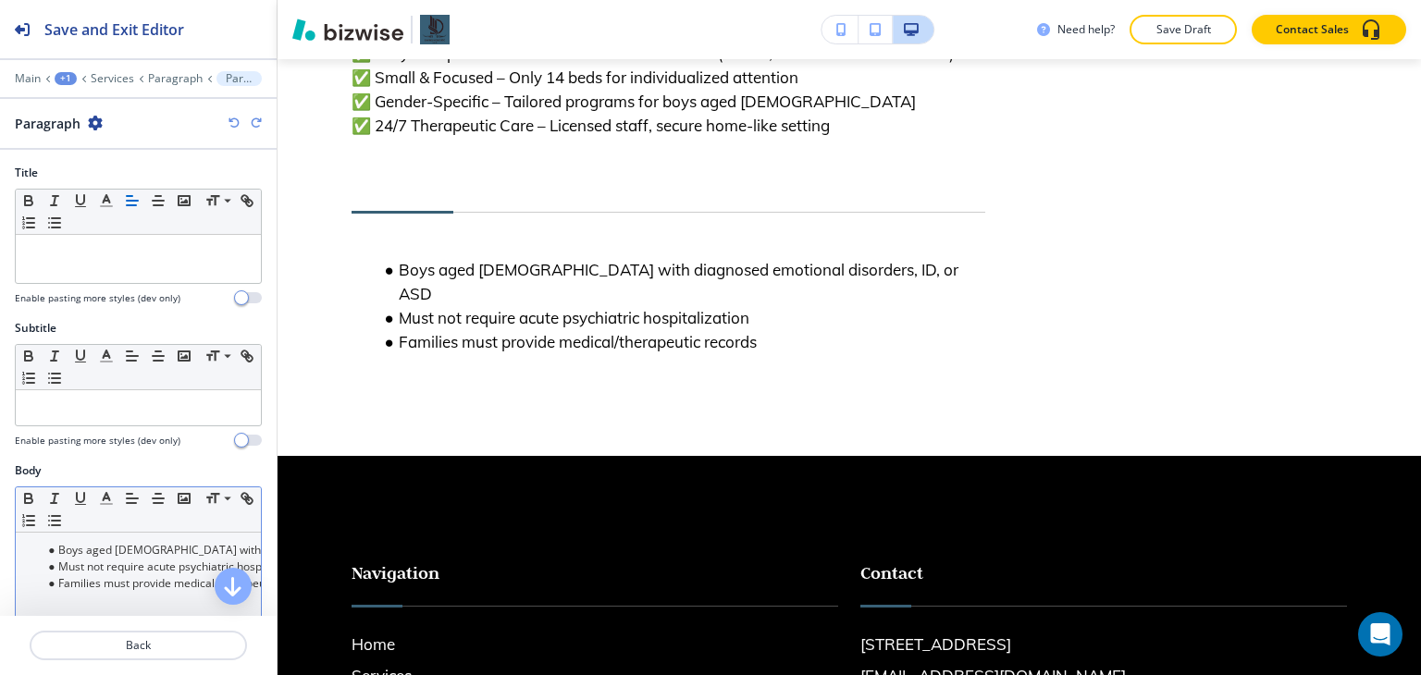
click at [229, 127] on icon "button" at bounding box center [233, 122] width 11 height 11
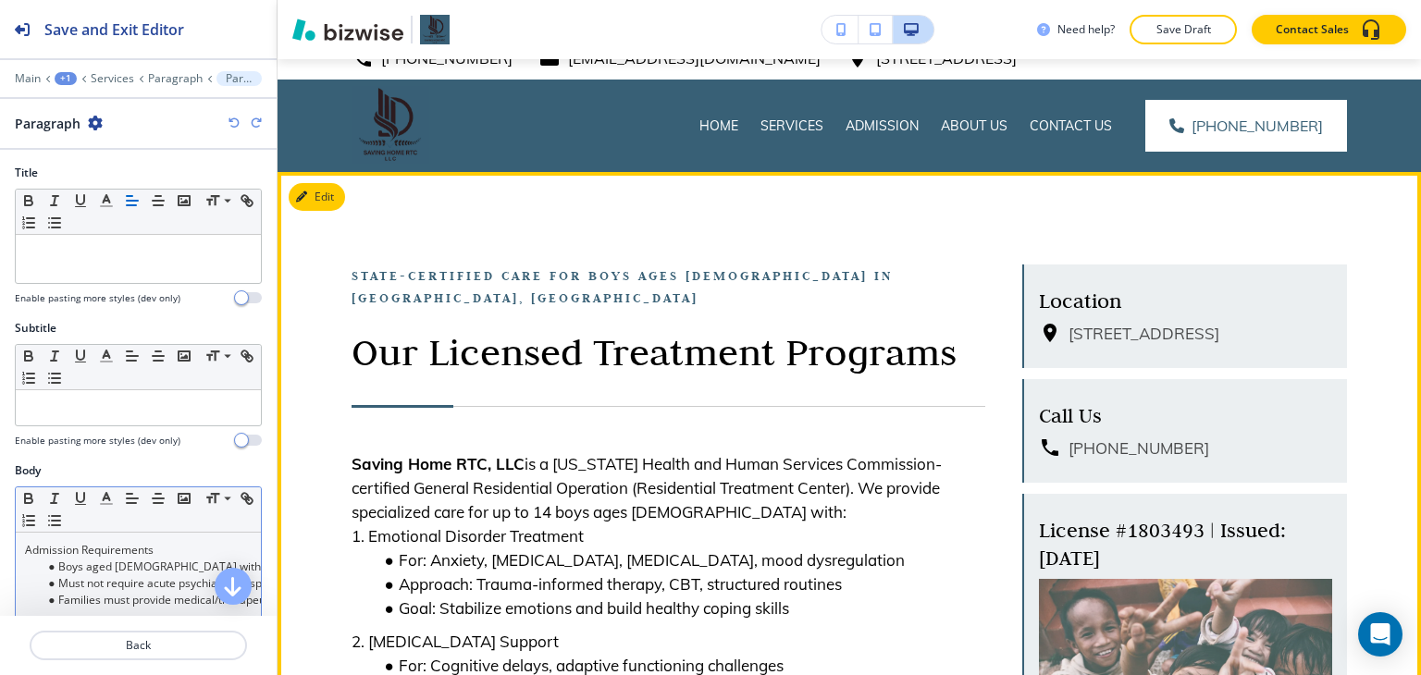
scroll to position [0, 0]
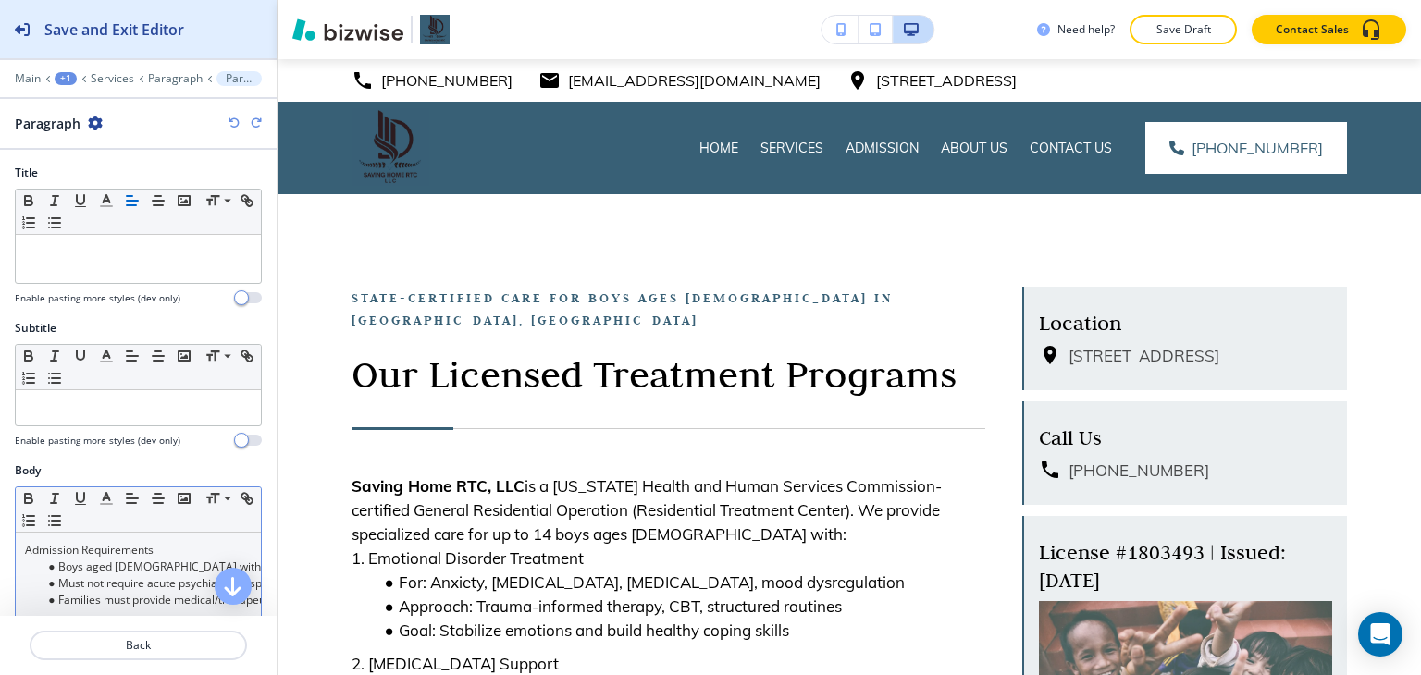
click at [189, 43] on button "Save and Exit Editor" at bounding box center [138, 29] width 277 height 58
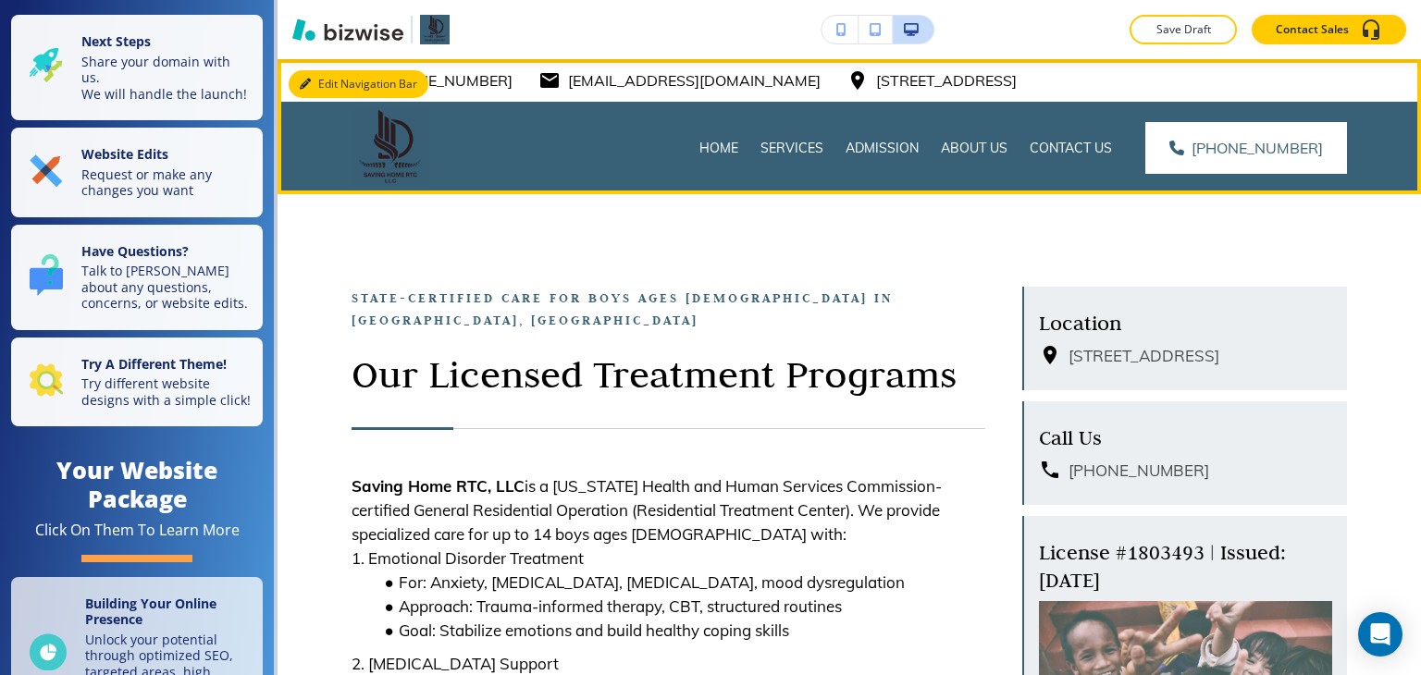
click at [329, 75] on button "Edit Navigation Bar" at bounding box center [359, 84] width 140 height 28
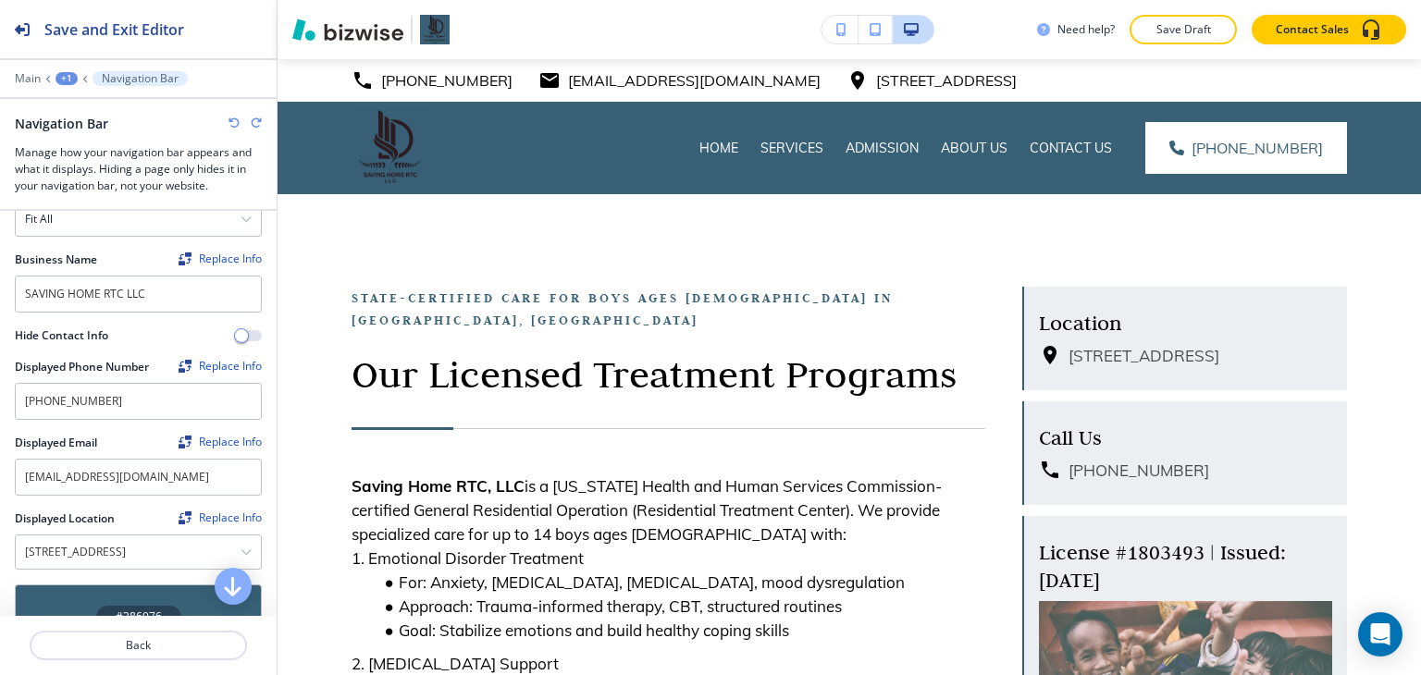
scroll to position [370, 0]
click at [171, 384] on input "[PHONE_NUMBER]" at bounding box center [138, 402] width 247 height 37
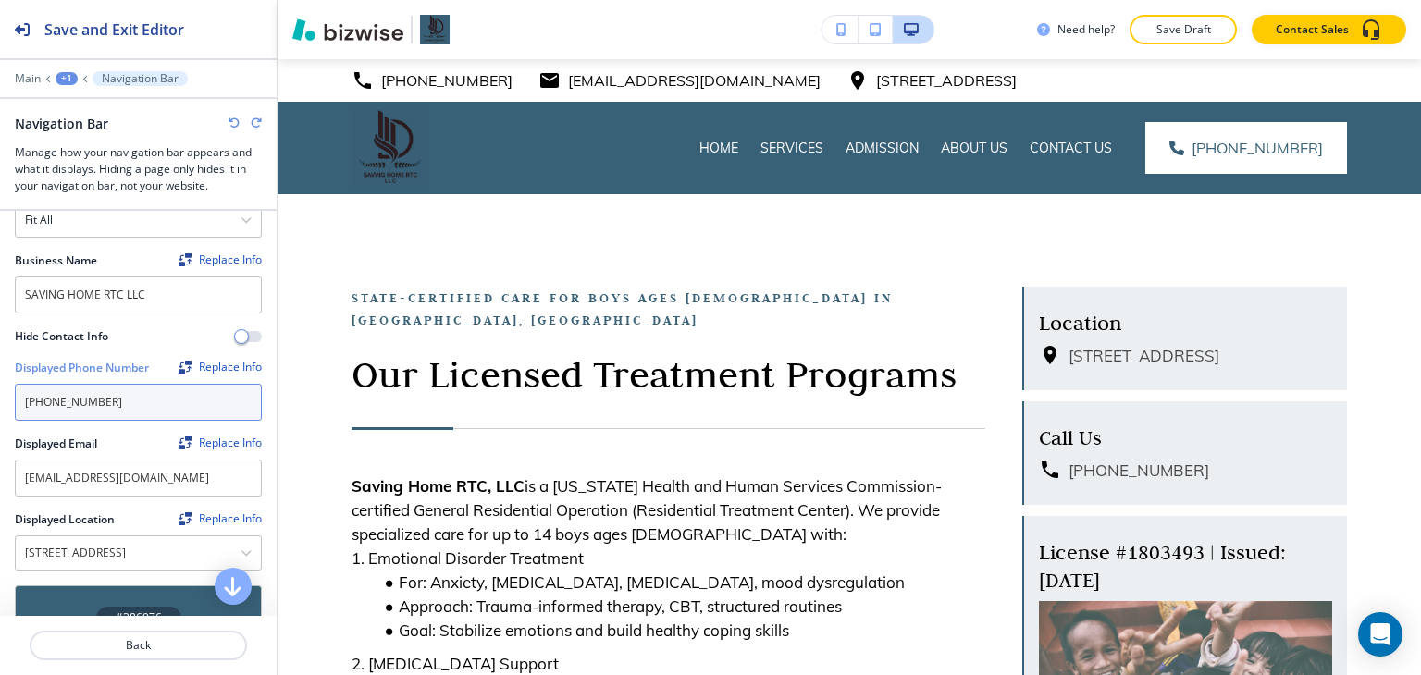
click at [171, 384] on input "[PHONE_NUMBER]" at bounding box center [138, 402] width 247 height 37
paste input "832) 461-39"
type input "[PHONE_NUMBER]"
click at [211, 361] on div "Replace Info" at bounding box center [220, 367] width 83 height 13
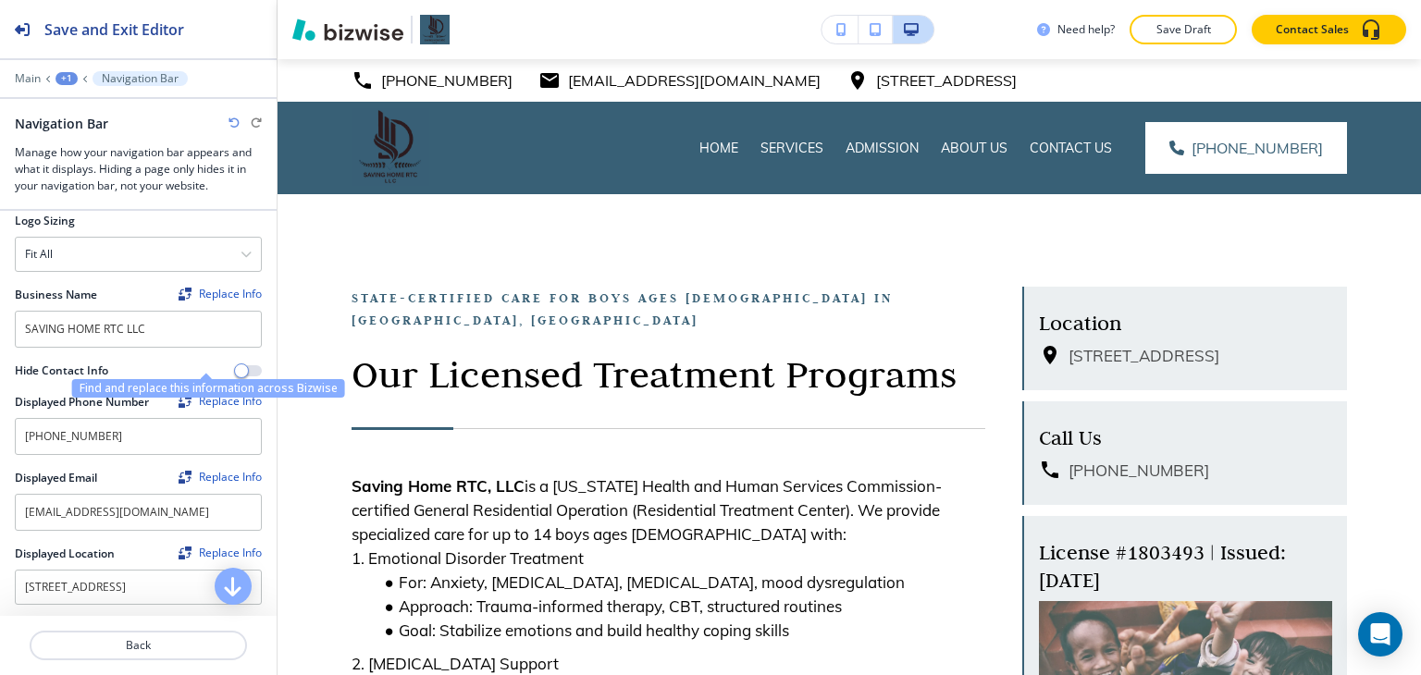
scroll to position [278, 0]
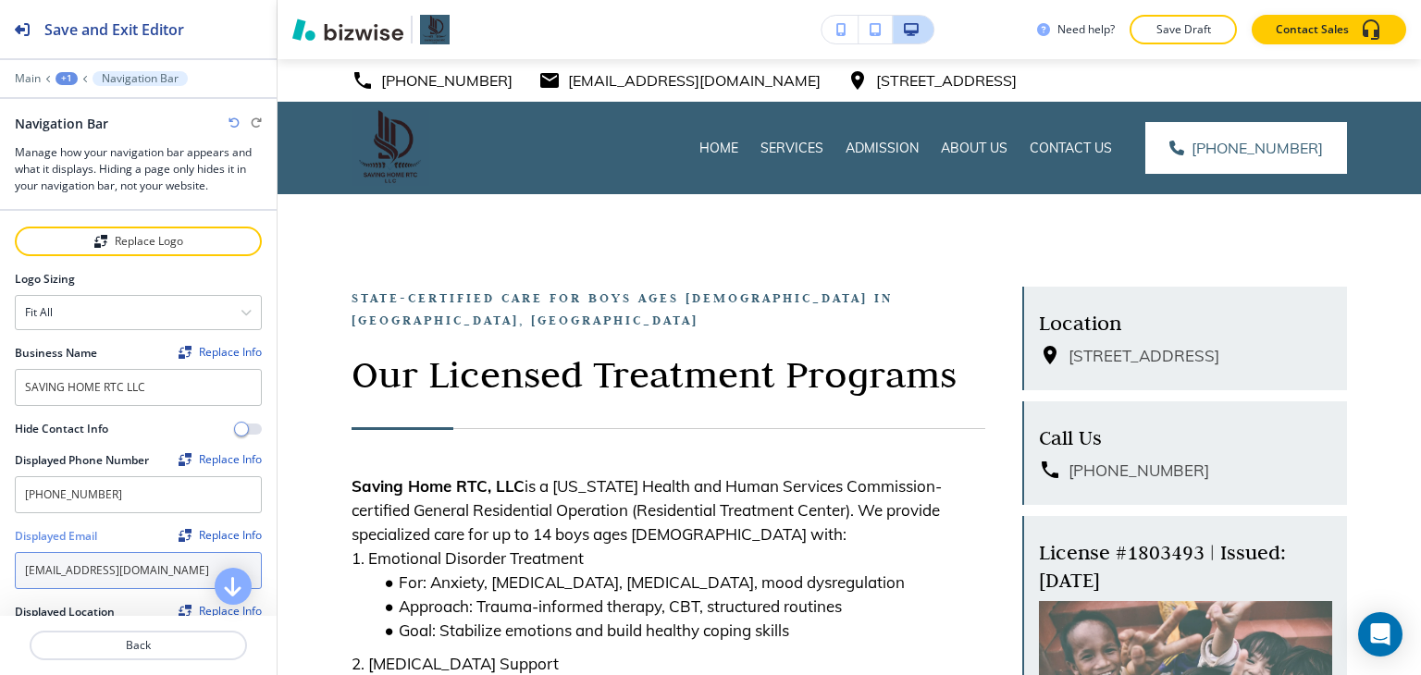
click at [141, 567] on input "[EMAIL_ADDRESS][DOMAIN_NAME]" at bounding box center [138, 570] width 247 height 37
paste input "Saving@savinghomertc"
drag, startPoint x: 29, startPoint y: 552, endPoint x: 19, endPoint y: 552, distance: 10.2
click at [19, 552] on input "[EMAIL_ADDRESS][DOMAIN_NAME]" at bounding box center [138, 570] width 247 height 37
type input "[EMAIL_ADDRESS][DOMAIN_NAME]"
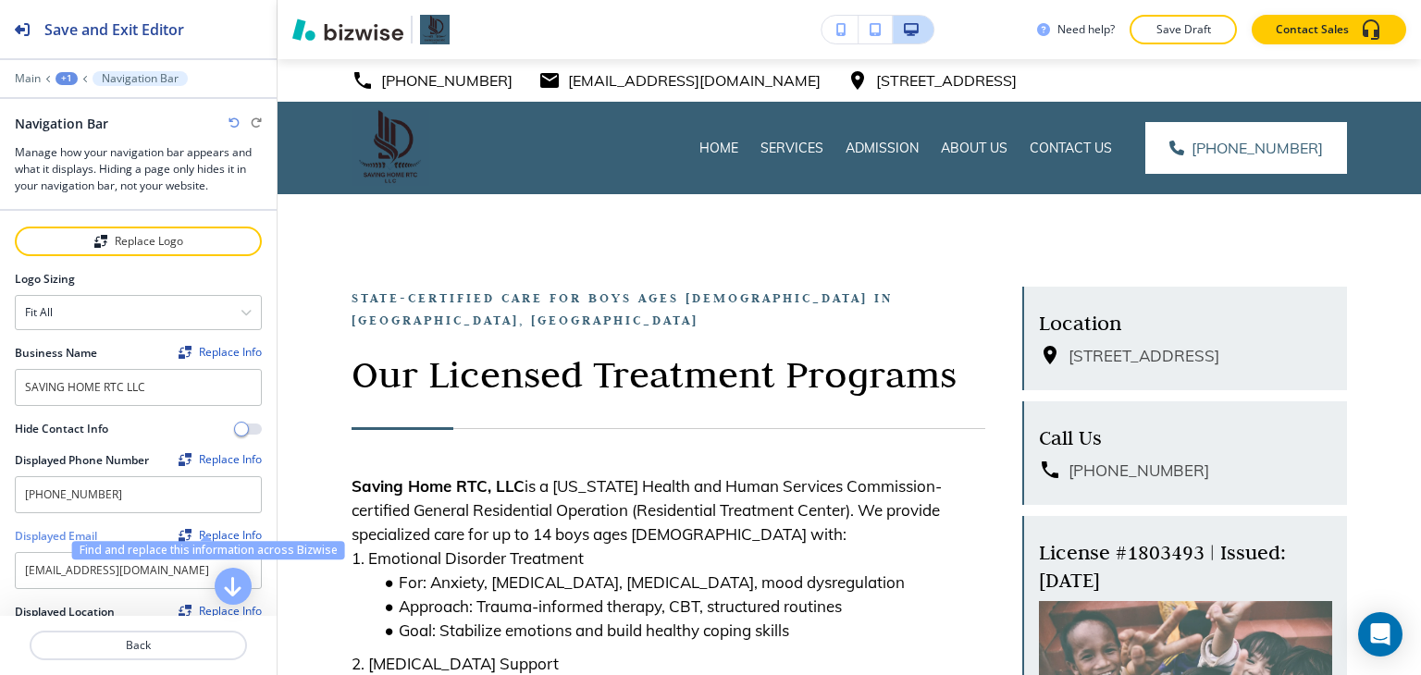
click at [192, 529] on div "Replace Info" at bounding box center [220, 535] width 83 height 13
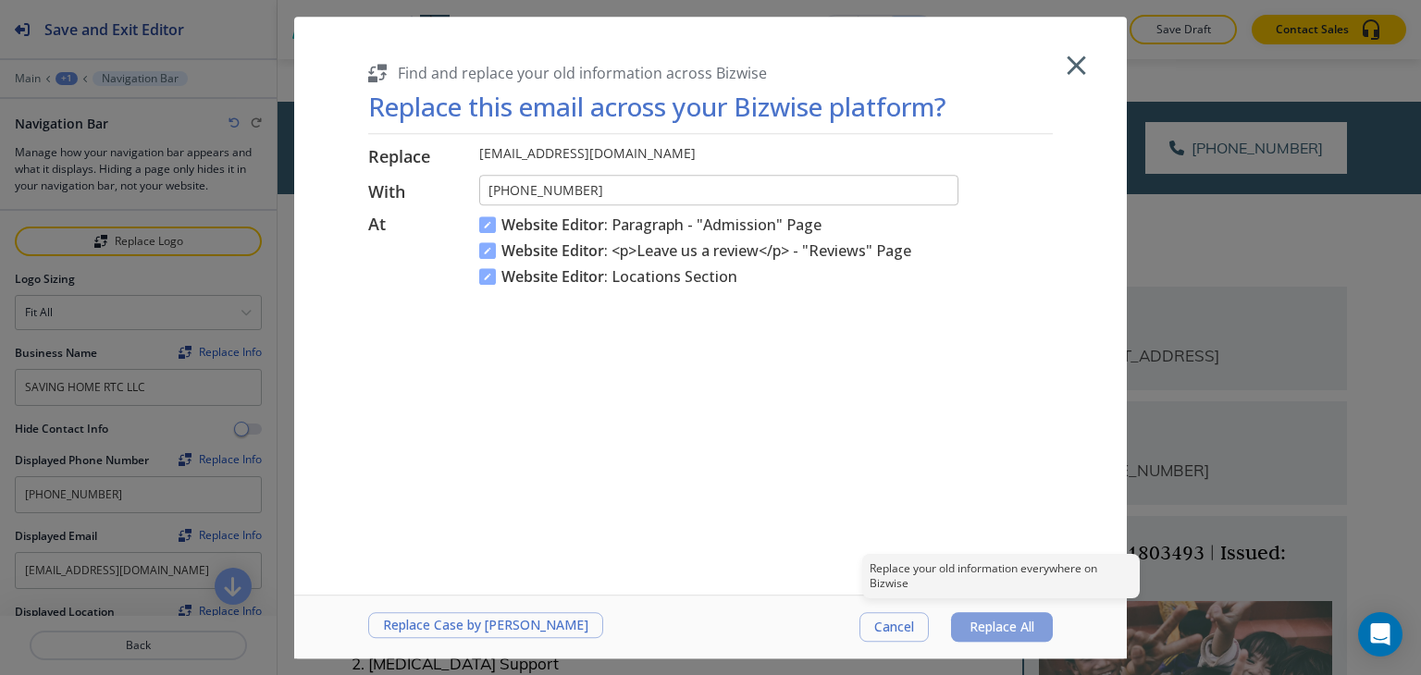
click at [978, 630] on span "Replace All" at bounding box center [1001, 627] width 65 height 15
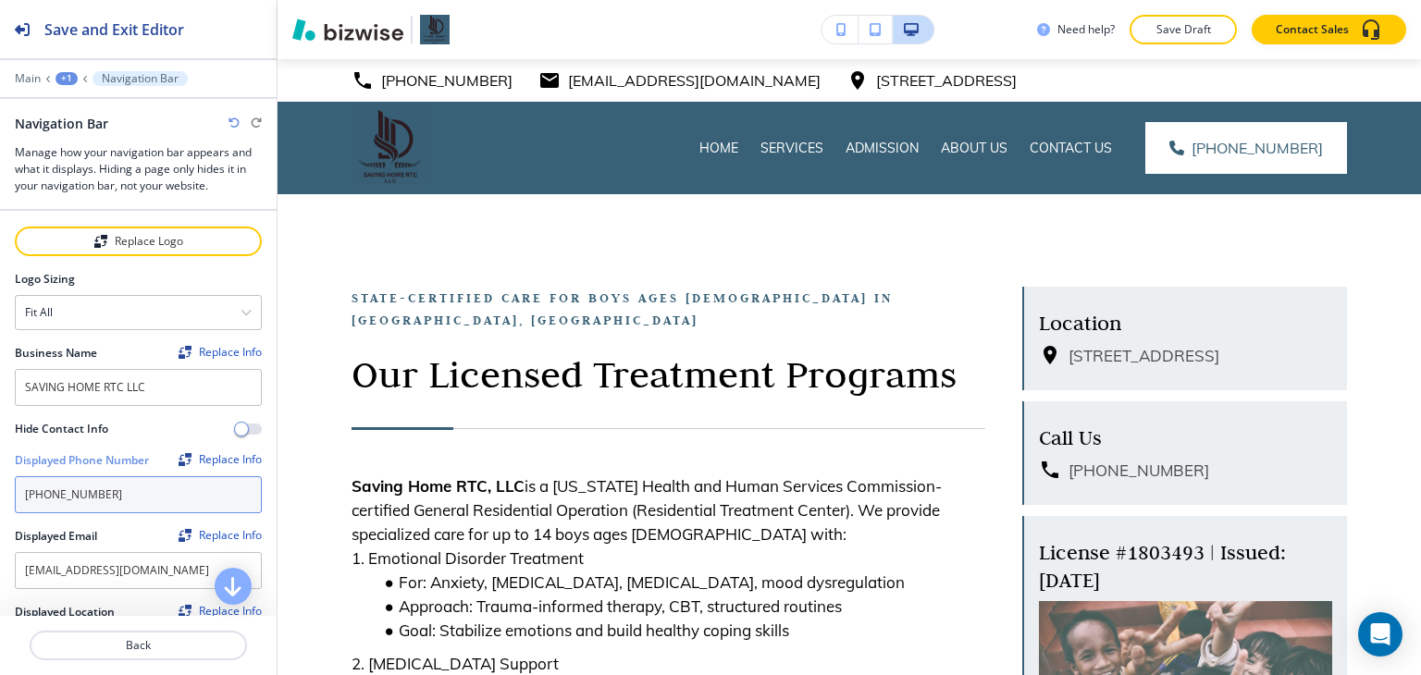
click at [137, 476] on input "[PHONE_NUMBER]" at bounding box center [138, 494] width 247 height 37
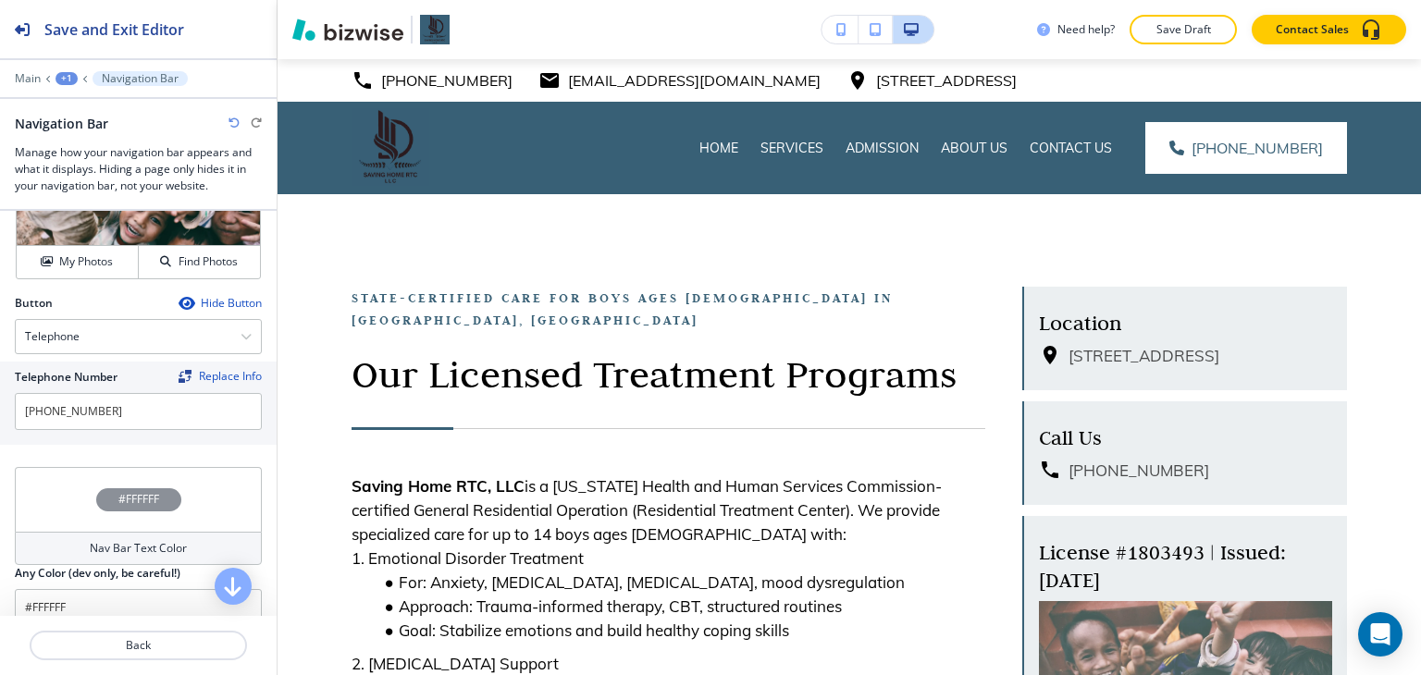
scroll to position [1018, 0]
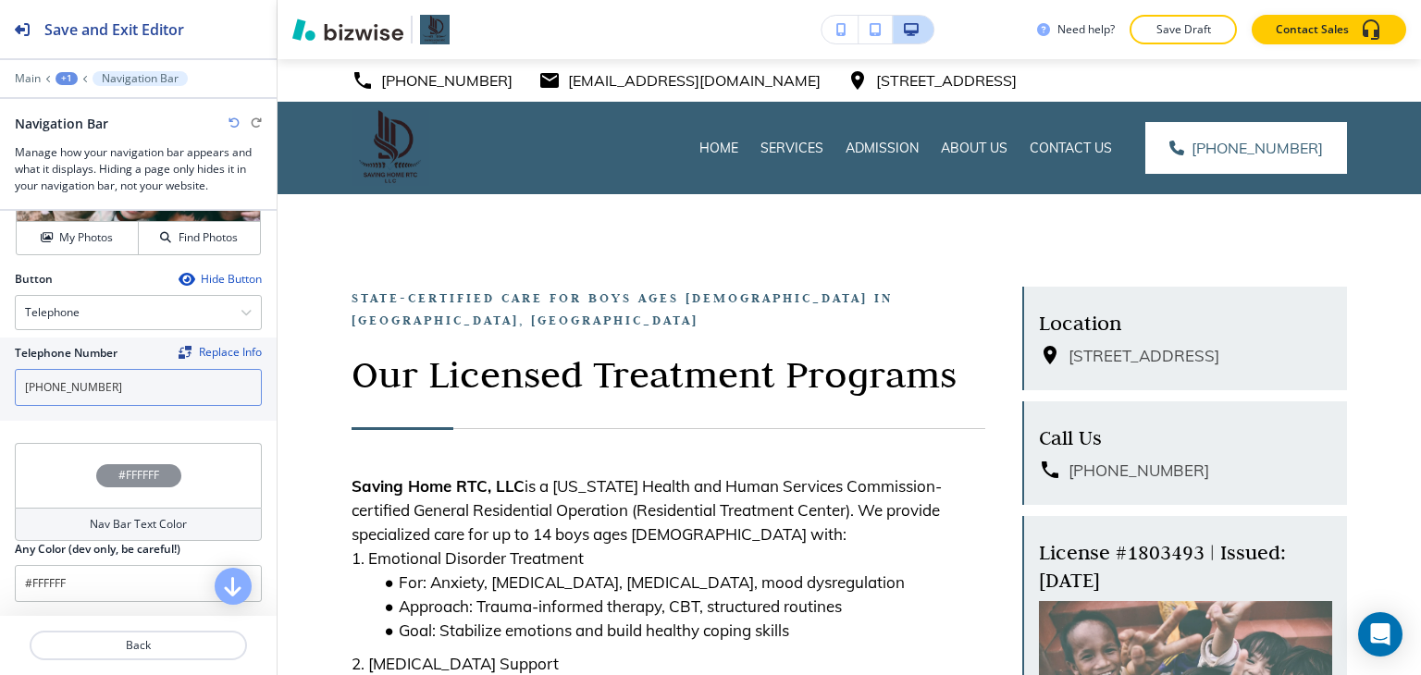
click at [156, 369] on input "[PHONE_NUMBER]" at bounding box center [138, 387] width 247 height 37
paste input "832) 461-39"
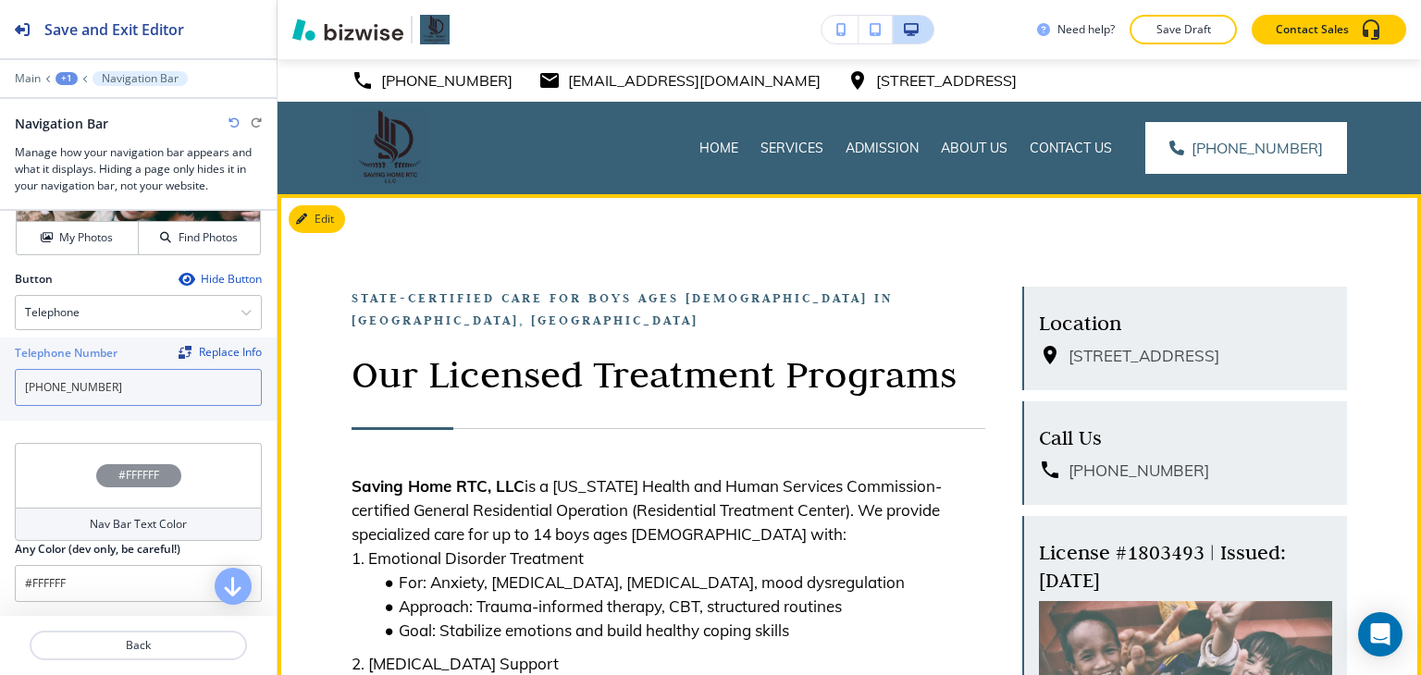
type input "[PHONE_NUMBER]"
click at [640, 359] on p "Our Licensed Treatment Programs" at bounding box center [669, 374] width 634 height 49
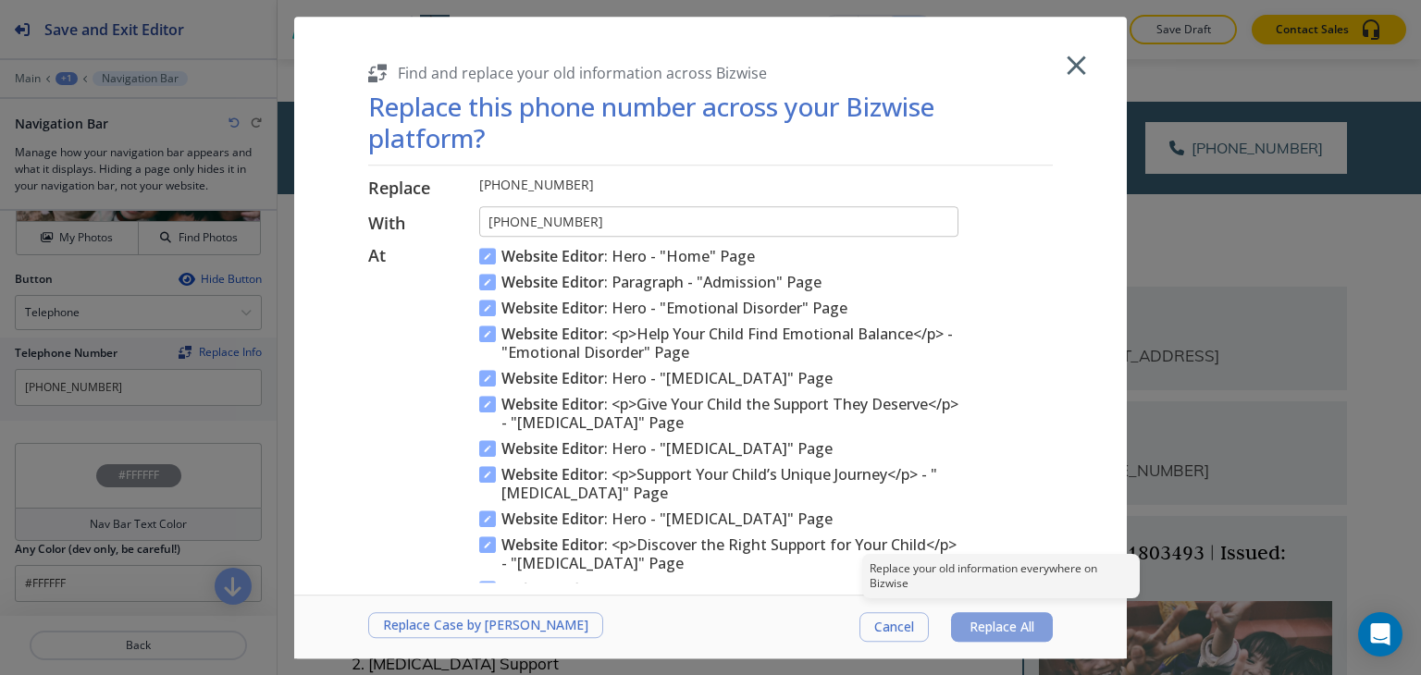
click at [1006, 623] on span "Replace All" at bounding box center [1001, 627] width 65 height 15
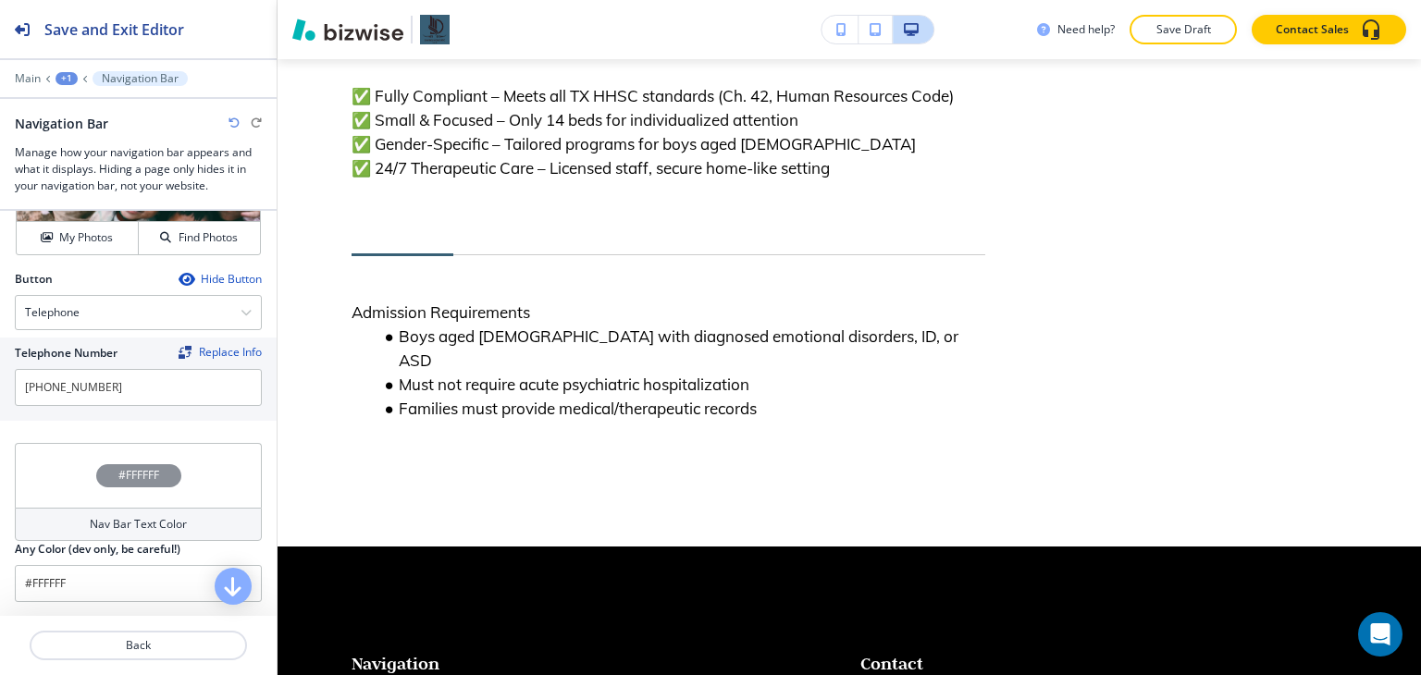
scroll to position [1505, 0]
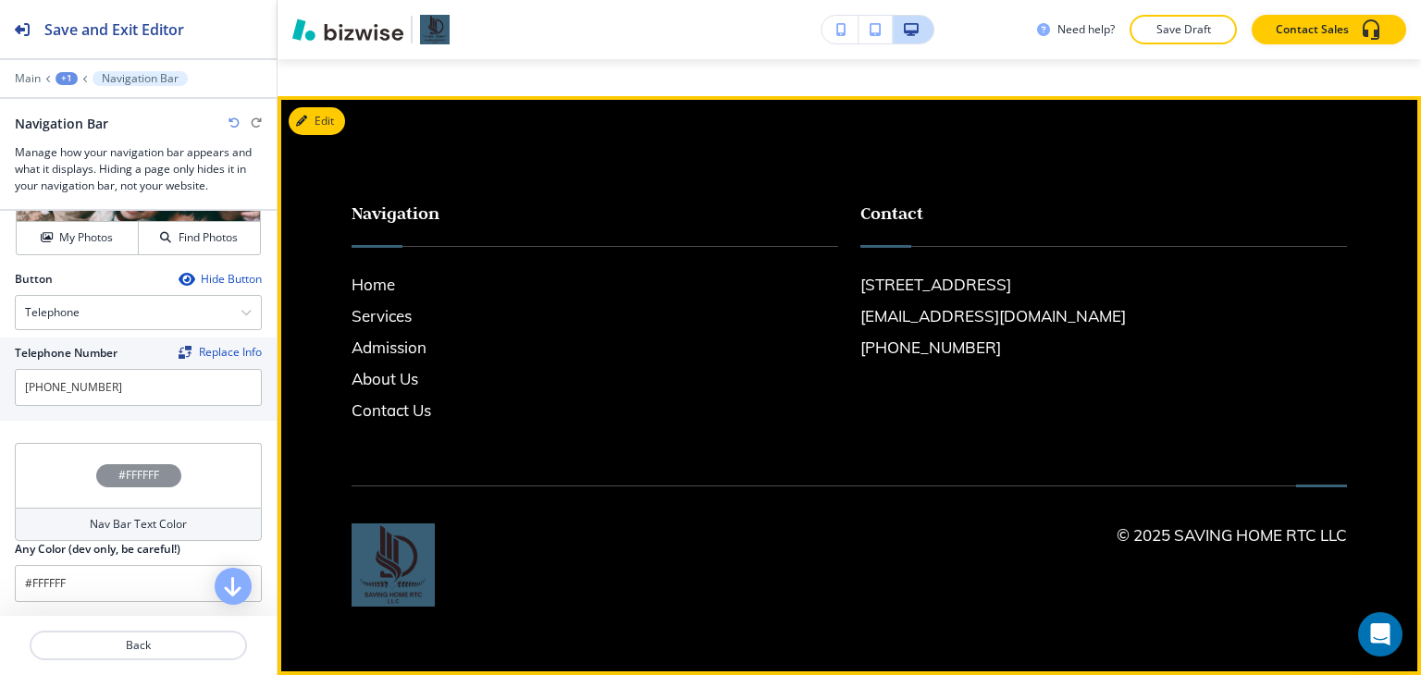
click at [323, 137] on footer "Navigation Home Services Admission About Us Contact Us Contact [STREET_ADDRESS]…" at bounding box center [849, 385] width 1143 height 579
click at [315, 128] on button "Edit Footer" at bounding box center [337, 121] width 96 height 28
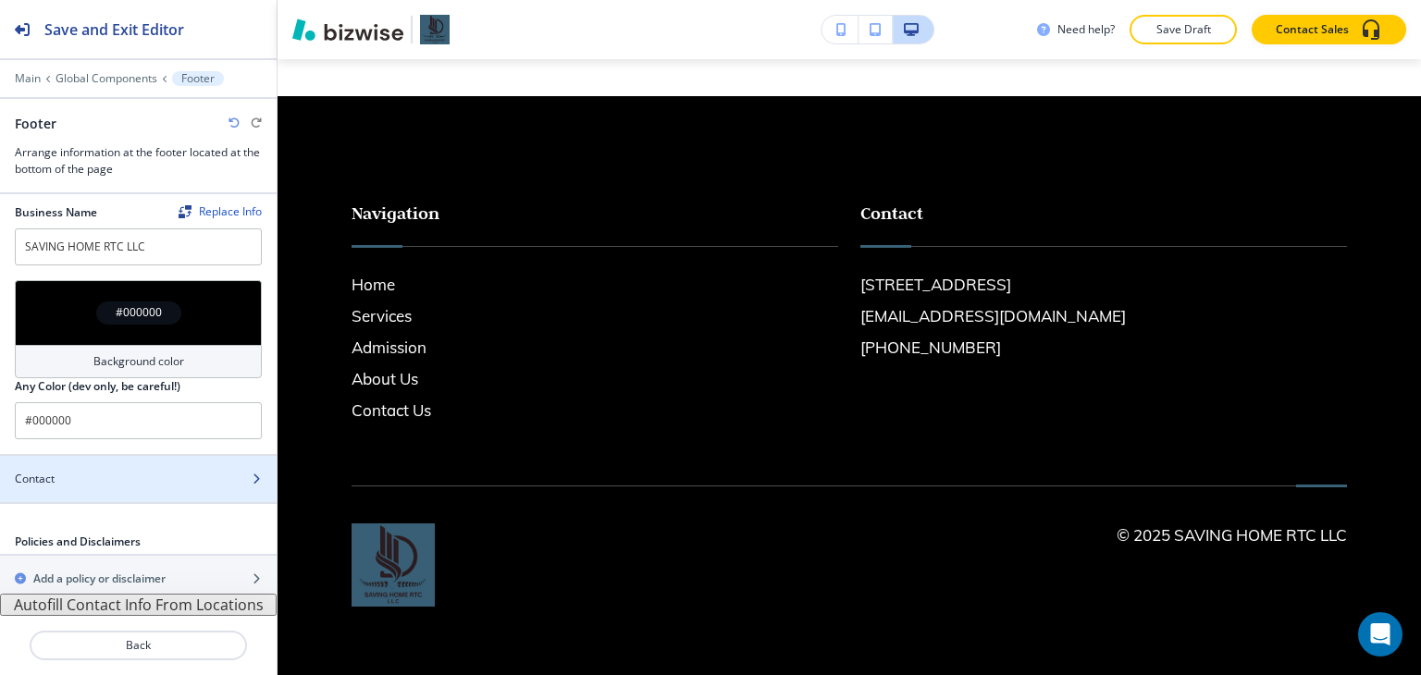
scroll to position [11, 0]
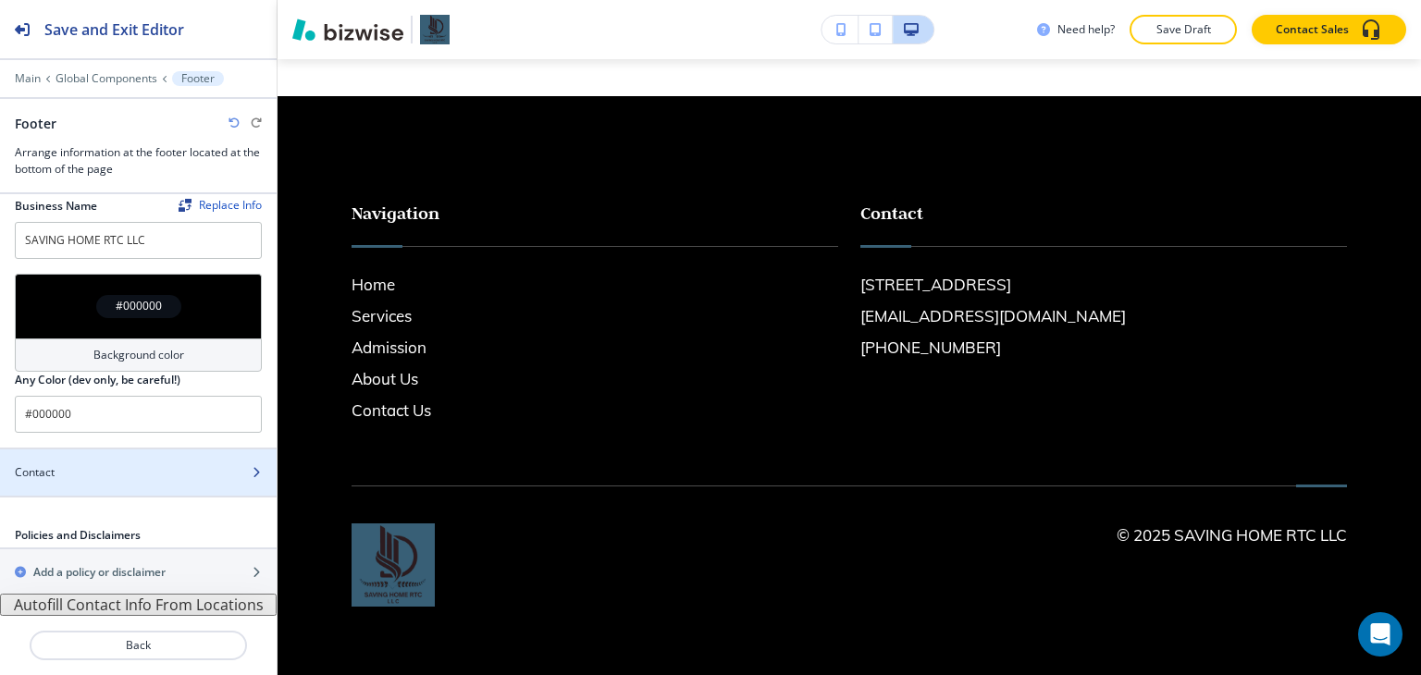
click at [89, 476] on div "Contact" at bounding box center [118, 472] width 236 height 17
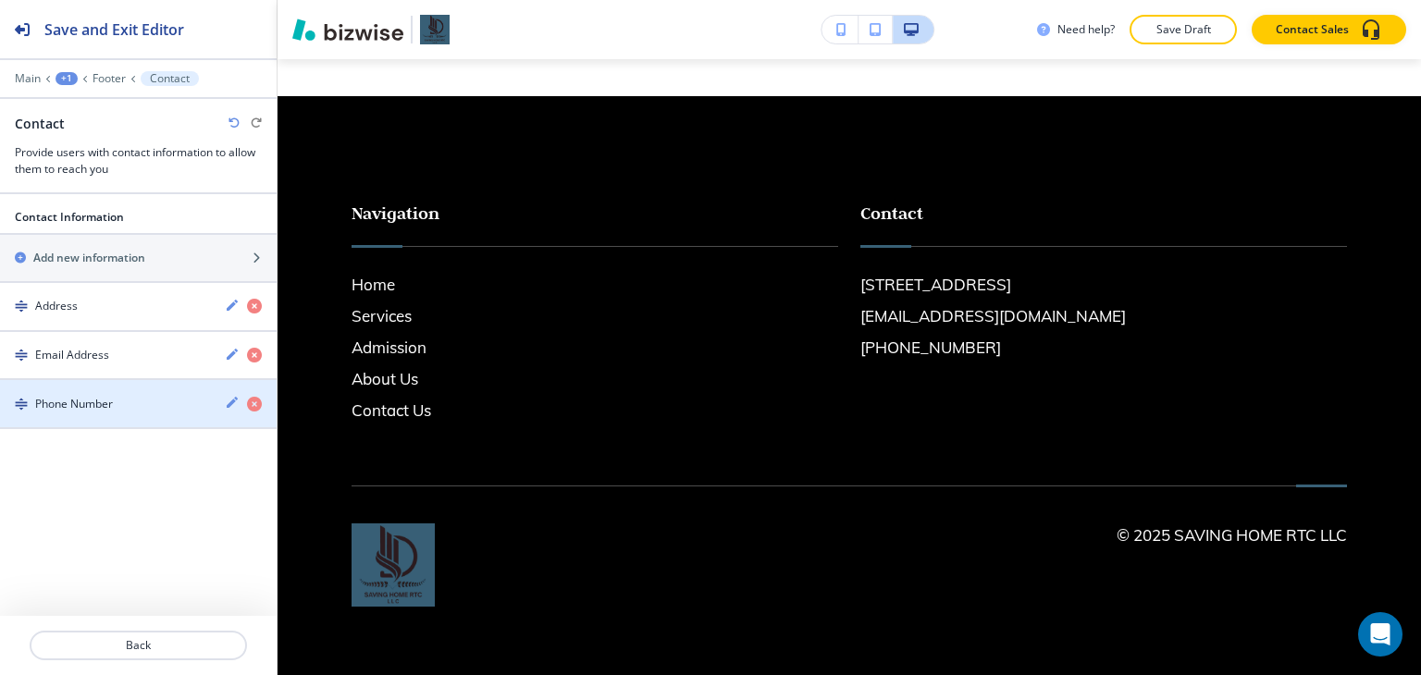
click at [94, 415] on div "button" at bounding box center [138, 420] width 277 height 15
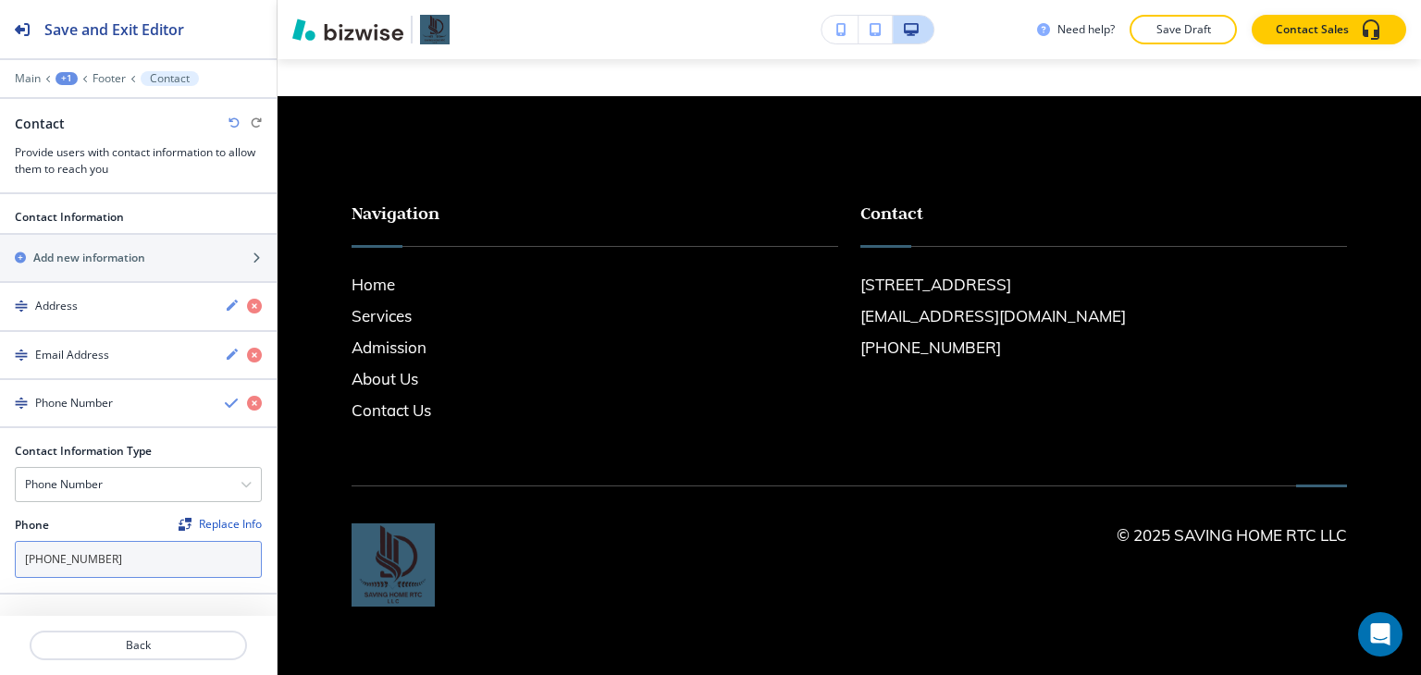
click at [102, 549] on input "[PHONE_NUMBER]" at bounding box center [138, 559] width 247 height 37
click at [101, 549] on input "[PHONE_NUMBER]" at bounding box center [138, 559] width 247 height 37
paste input "832) 461-39"
type input "[PHONE_NUMBER]"
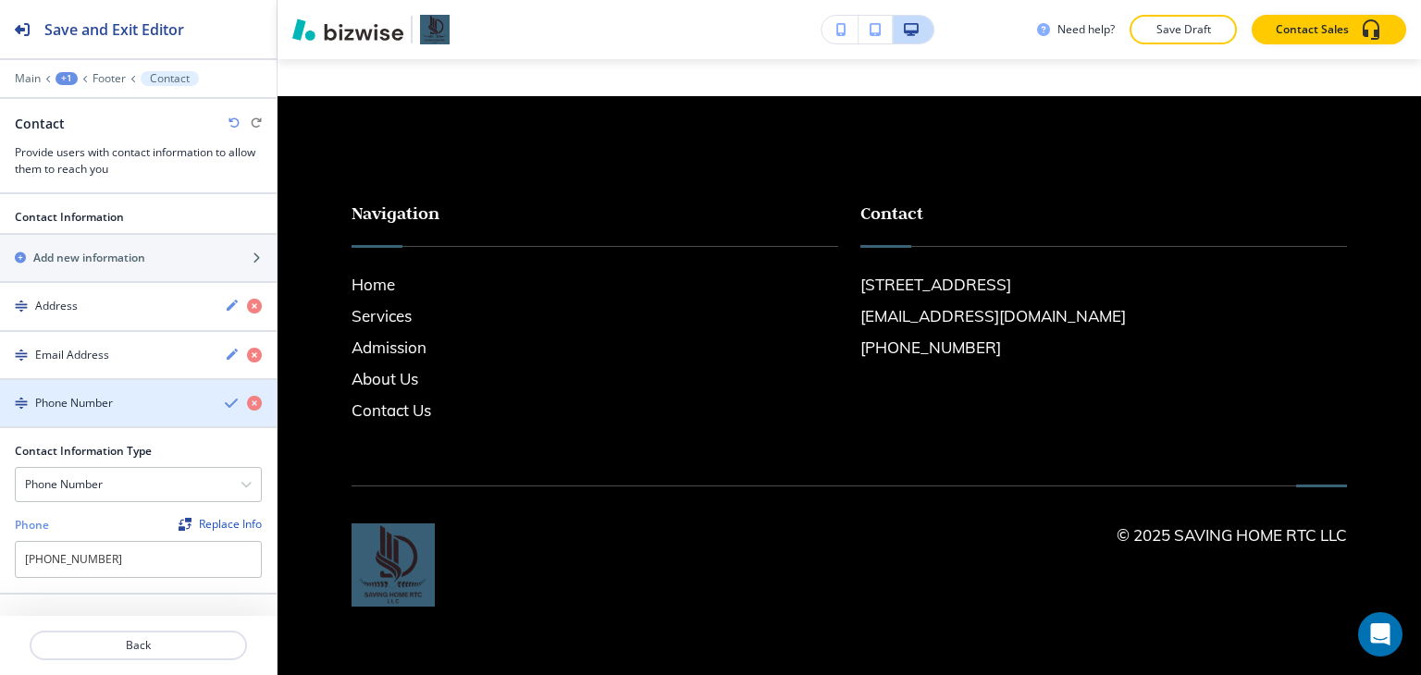
click at [226, 404] on icon "button" at bounding box center [232, 403] width 15 height 15
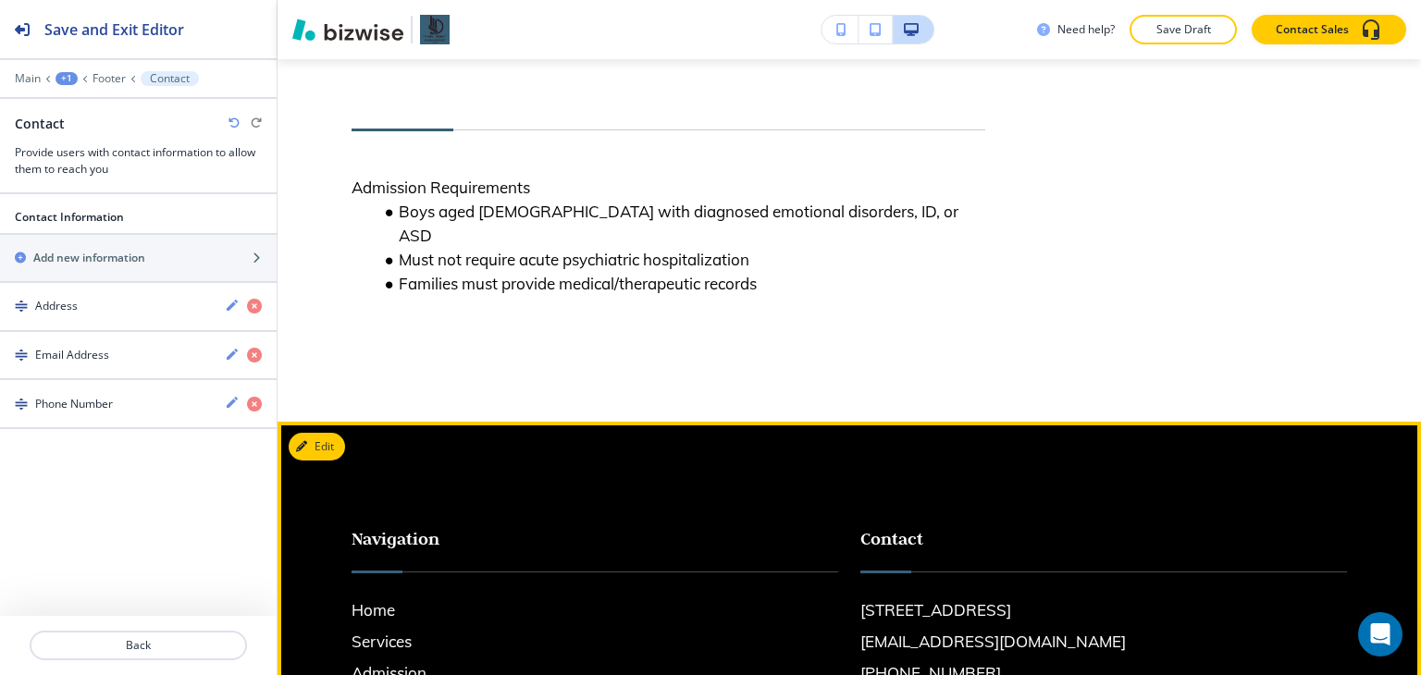
scroll to position [1135, 0]
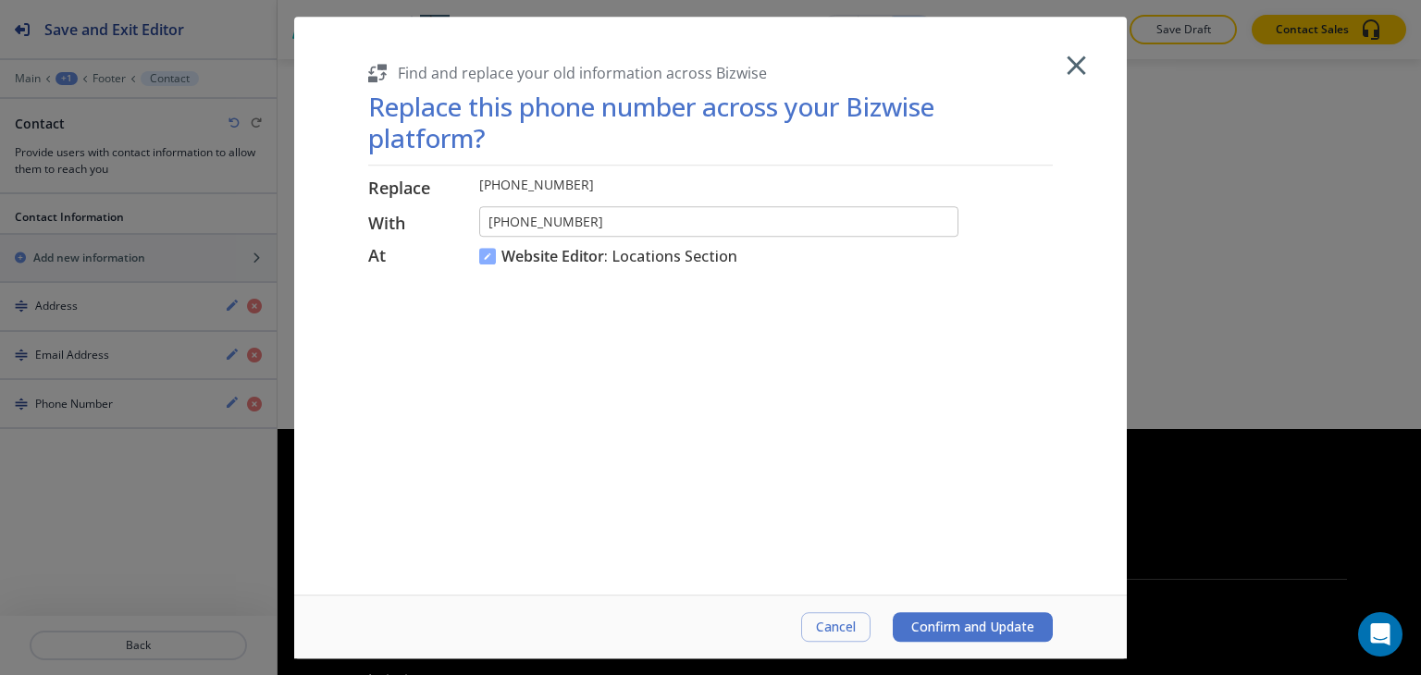
click at [929, 635] on span "Confirm and Update" at bounding box center [972, 627] width 123 height 15
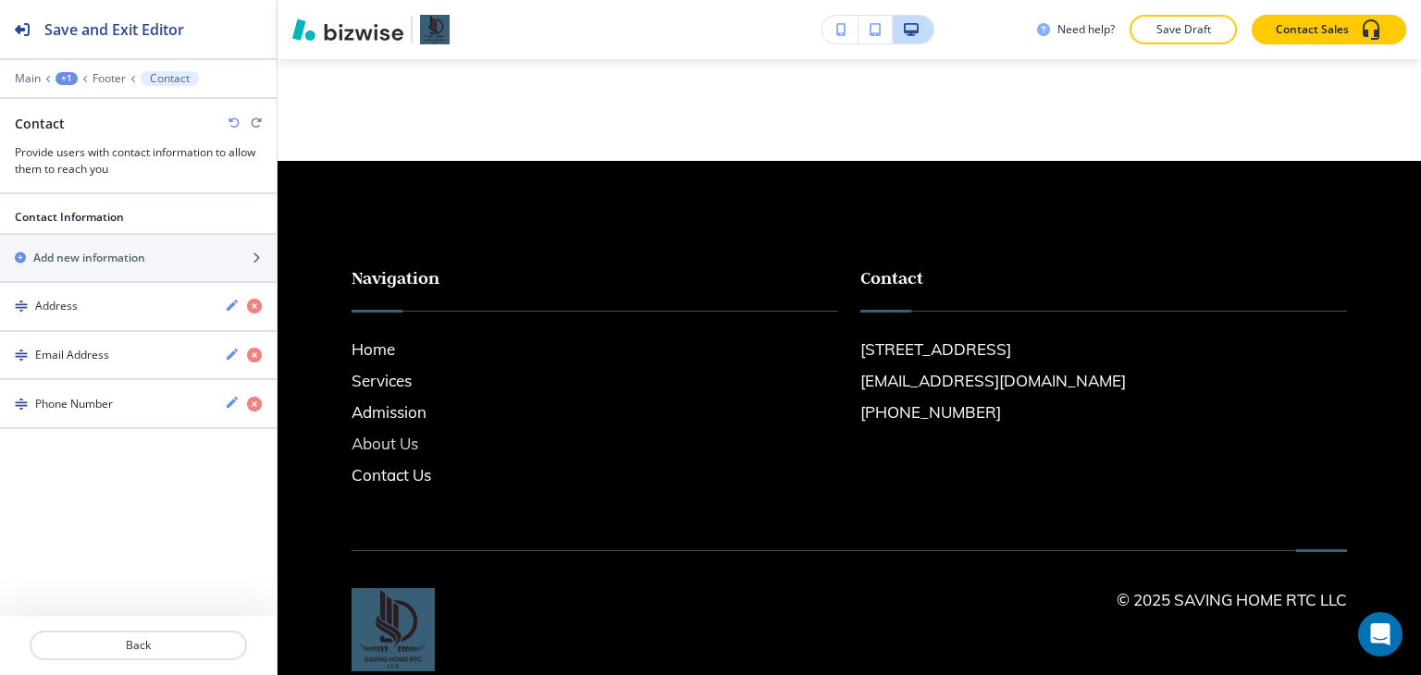
scroll to position [1413, 0]
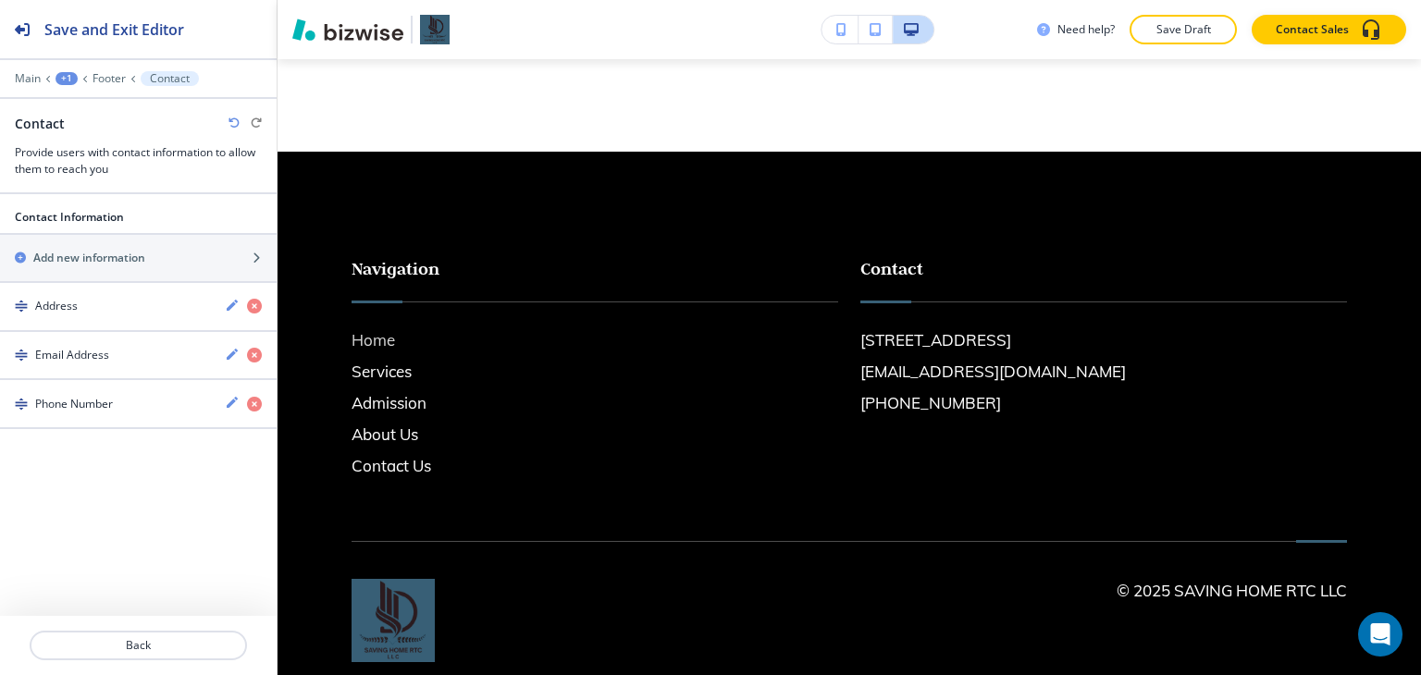
click at [385, 352] on h6 "Home" at bounding box center [595, 340] width 487 height 24
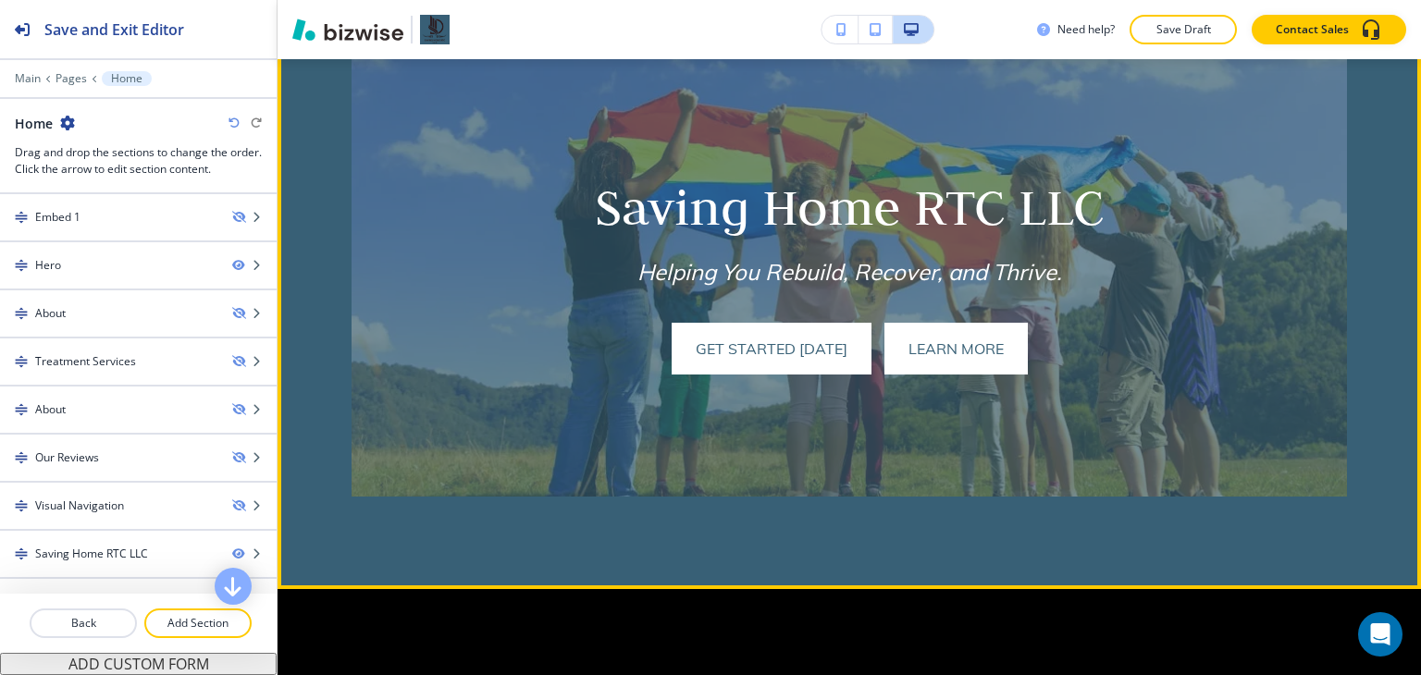
scroll to position [1388, 0]
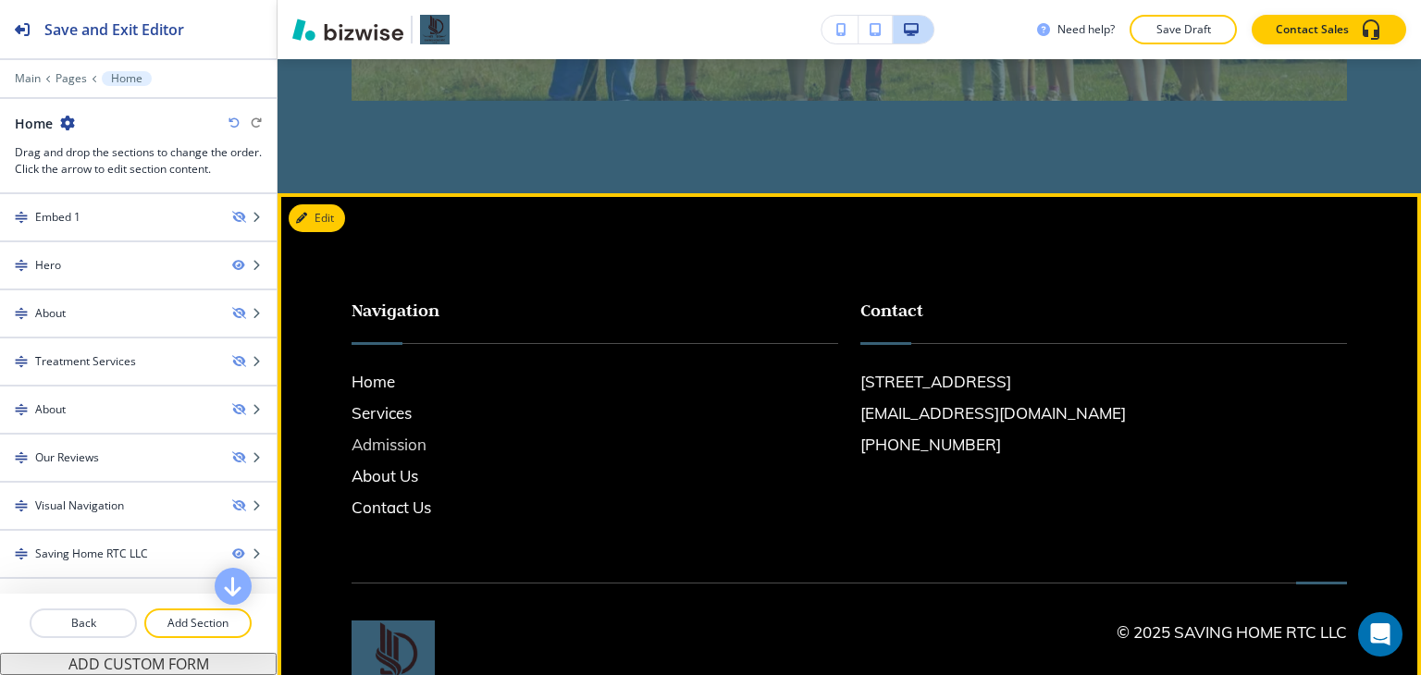
click at [391, 449] on h6 "Admission" at bounding box center [595, 445] width 487 height 24
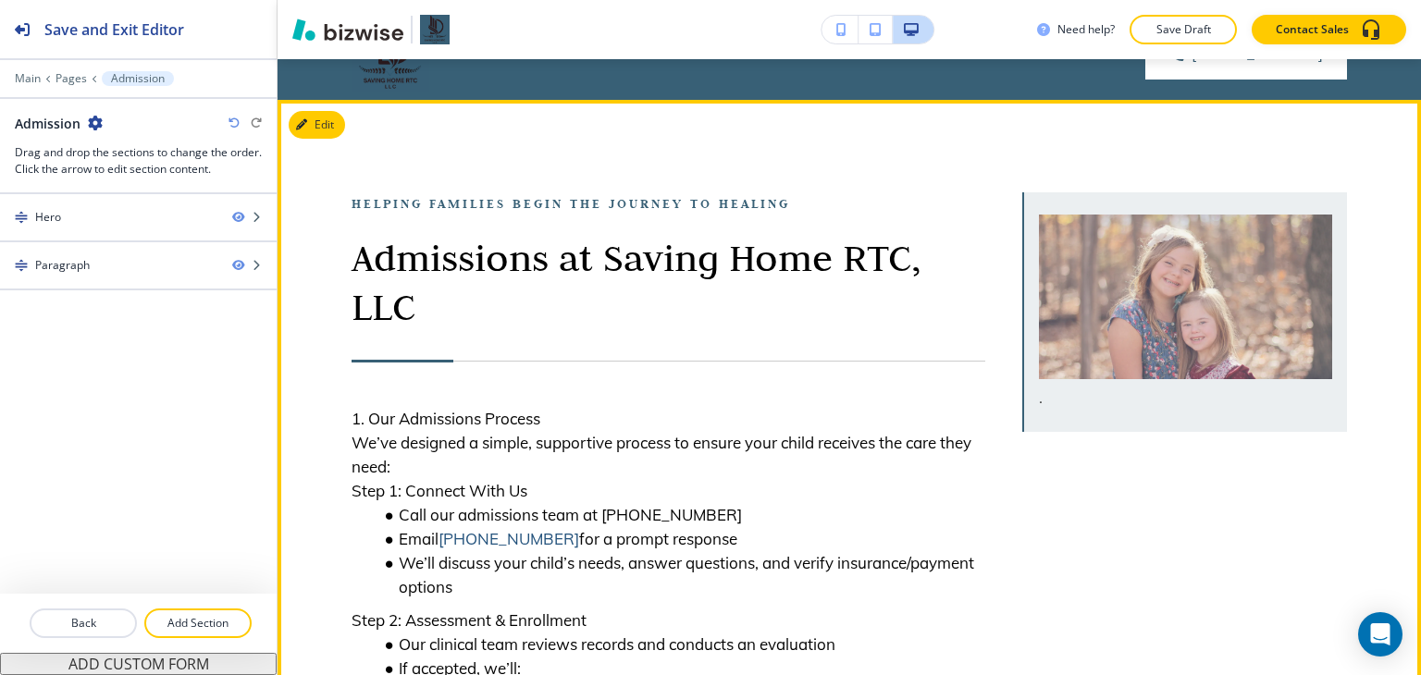
scroll to position [93, 0]
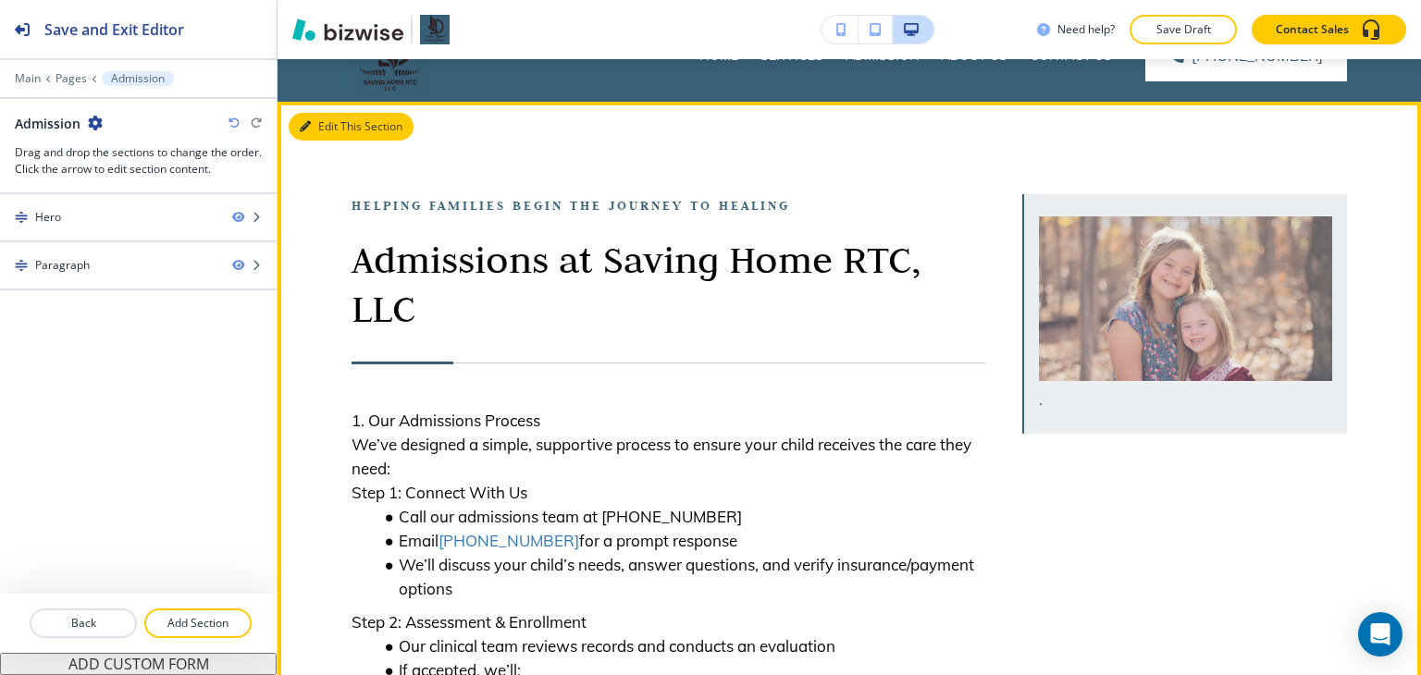
click at [304, 127] on icon "button" at bounding box center [305, 126] width 11 height 11
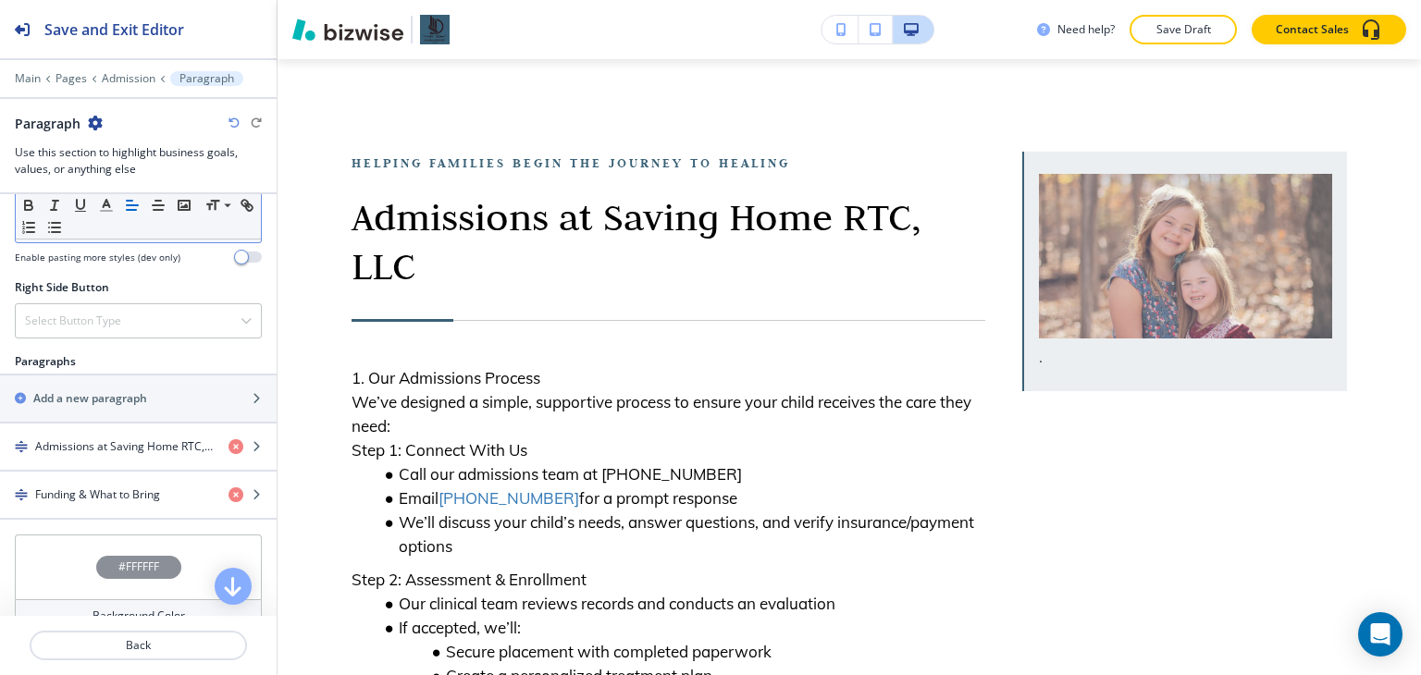
scroll to position [1110, 0]
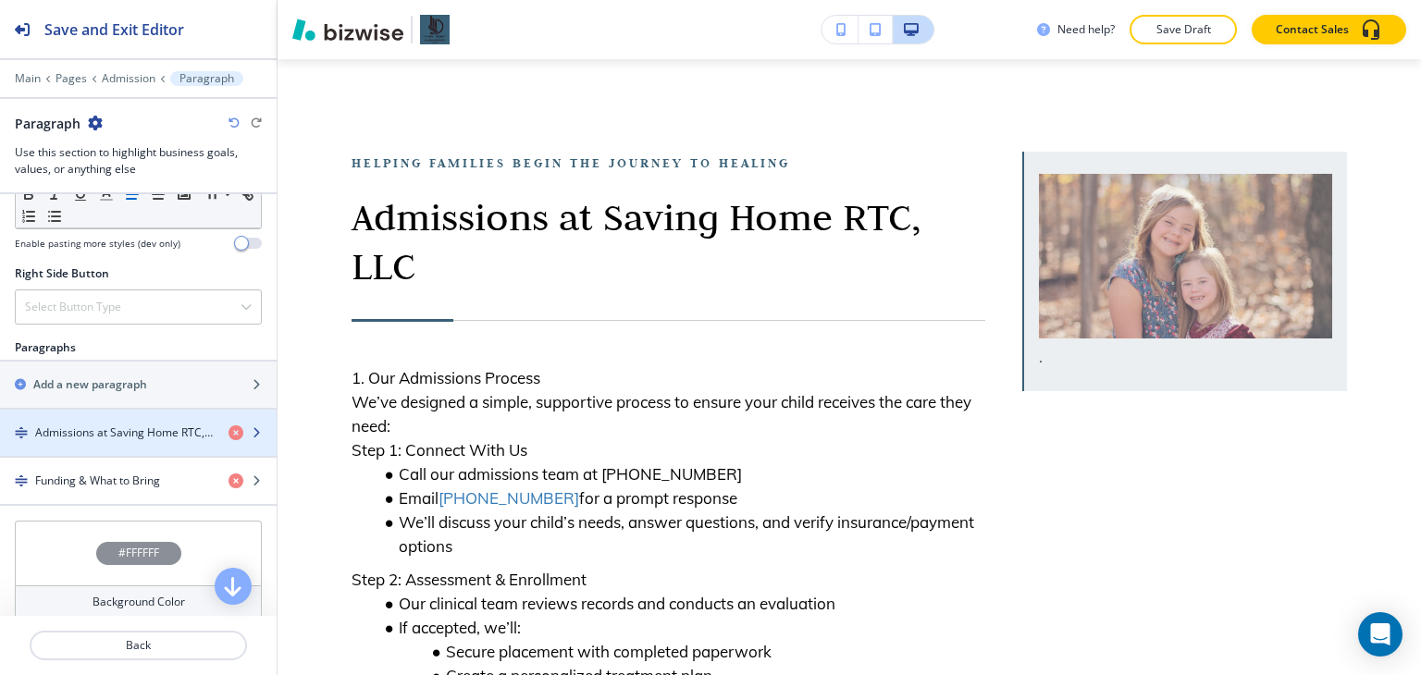
click at [92, 441] on div "button" at bounding box center [138, 448] width 277 height 15
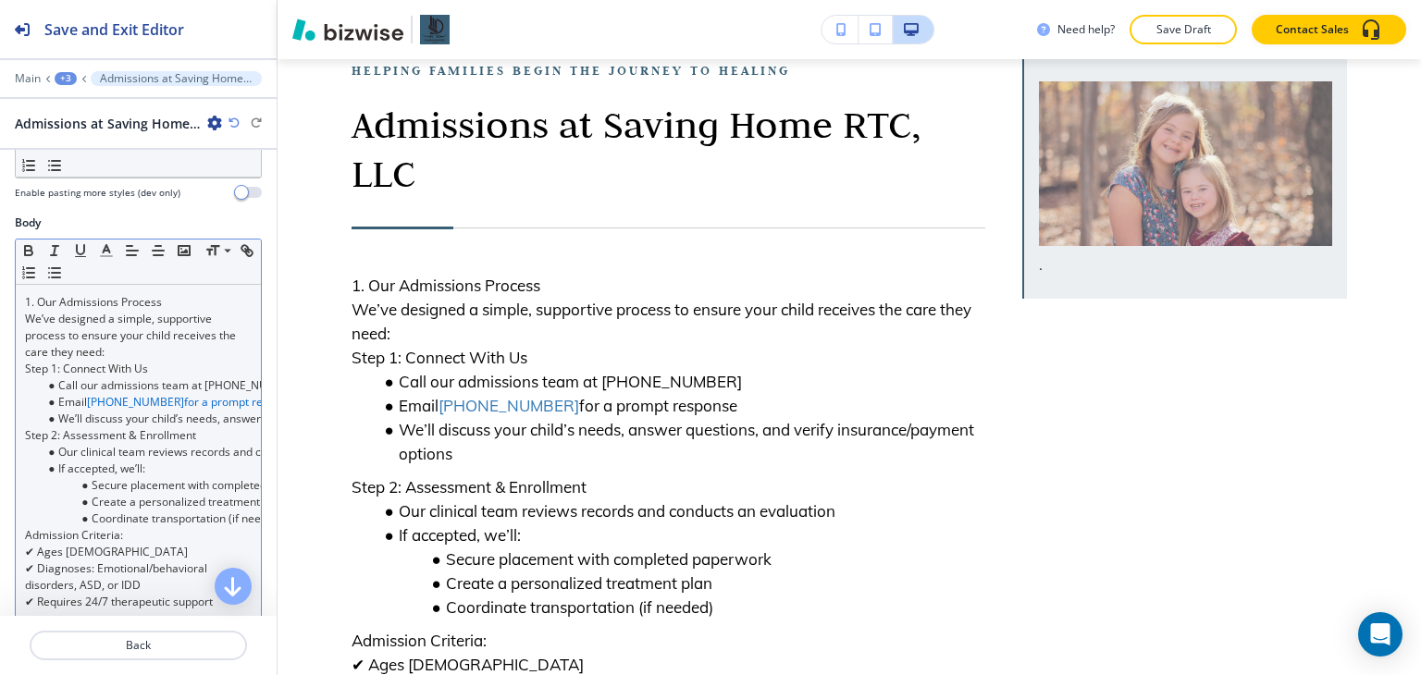
scroll to position [278, 0]
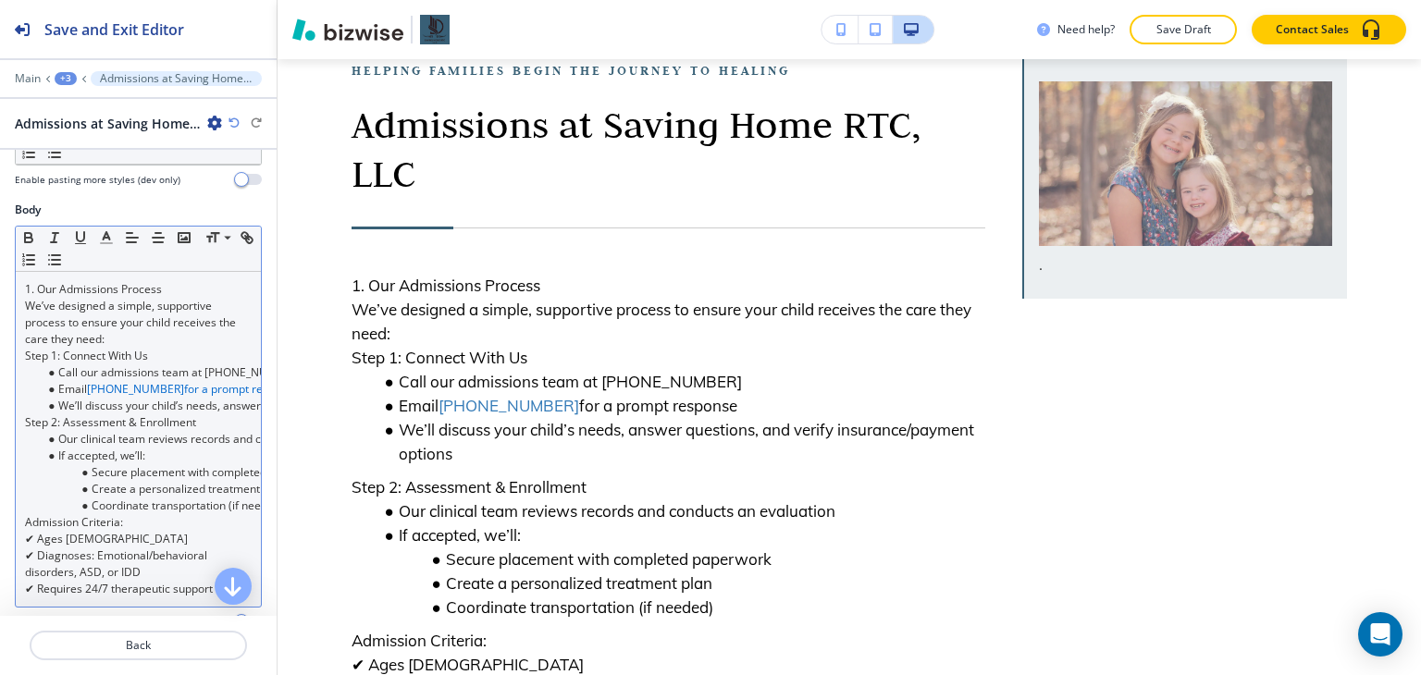
click at [74, 386] on li "Email [PHONE_NUMBER] for a prompt response" at bounding box center [147, 389] width 210 height 17
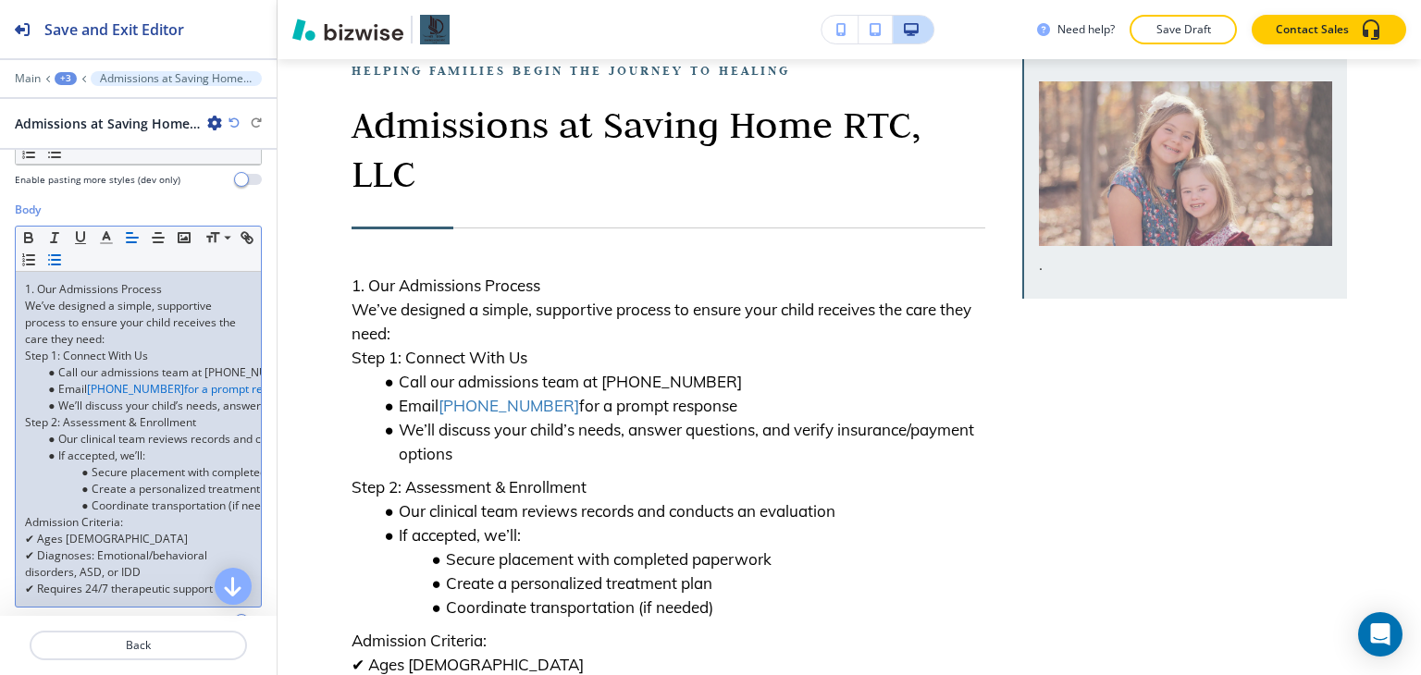
click at [74, 386] on li "Email [PHONE_NUMBER] for a prompt response" at bounding box center [147, 389] width 210 height 17
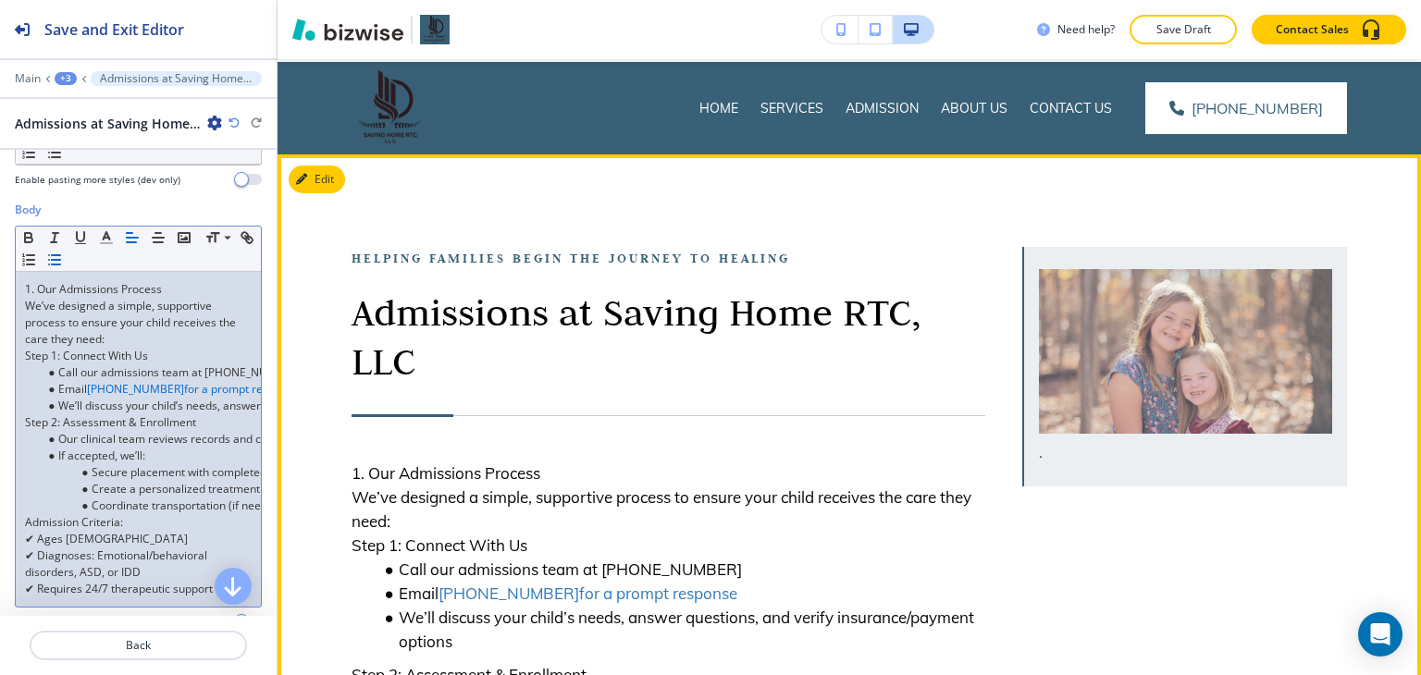
scroll to position [0, 0]
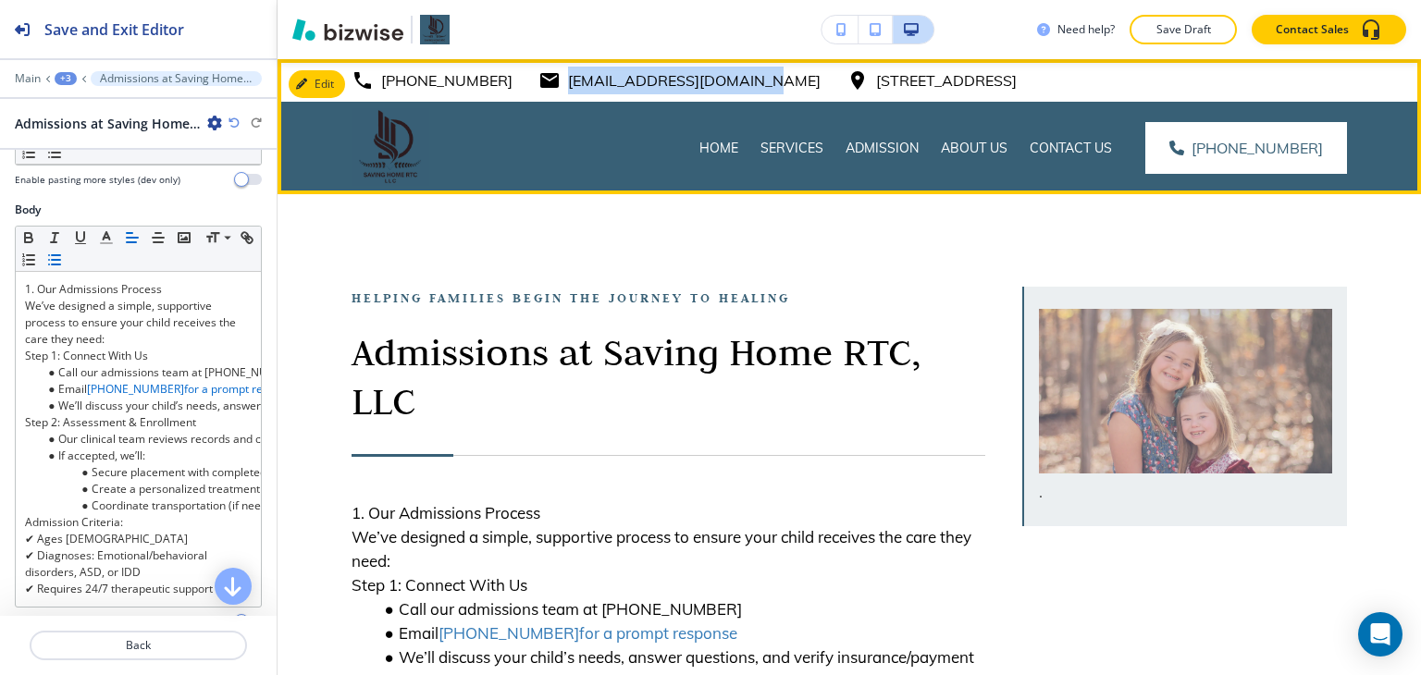
drag, startPoint x: 747, startPoint y: 77, endPoint x: 547, endPoint y: 92, distance: 200.4
click at [547, 92] on div "[PHONE_NUMBER] [EMAIL_ADDRESS][DOMAIN_NAME] [STREET_ADDRESS]" at bounding box center [684, 81] width 665 height 28
copy p "[EMAIL_ADDRESS][DOMAIN_NAME]"
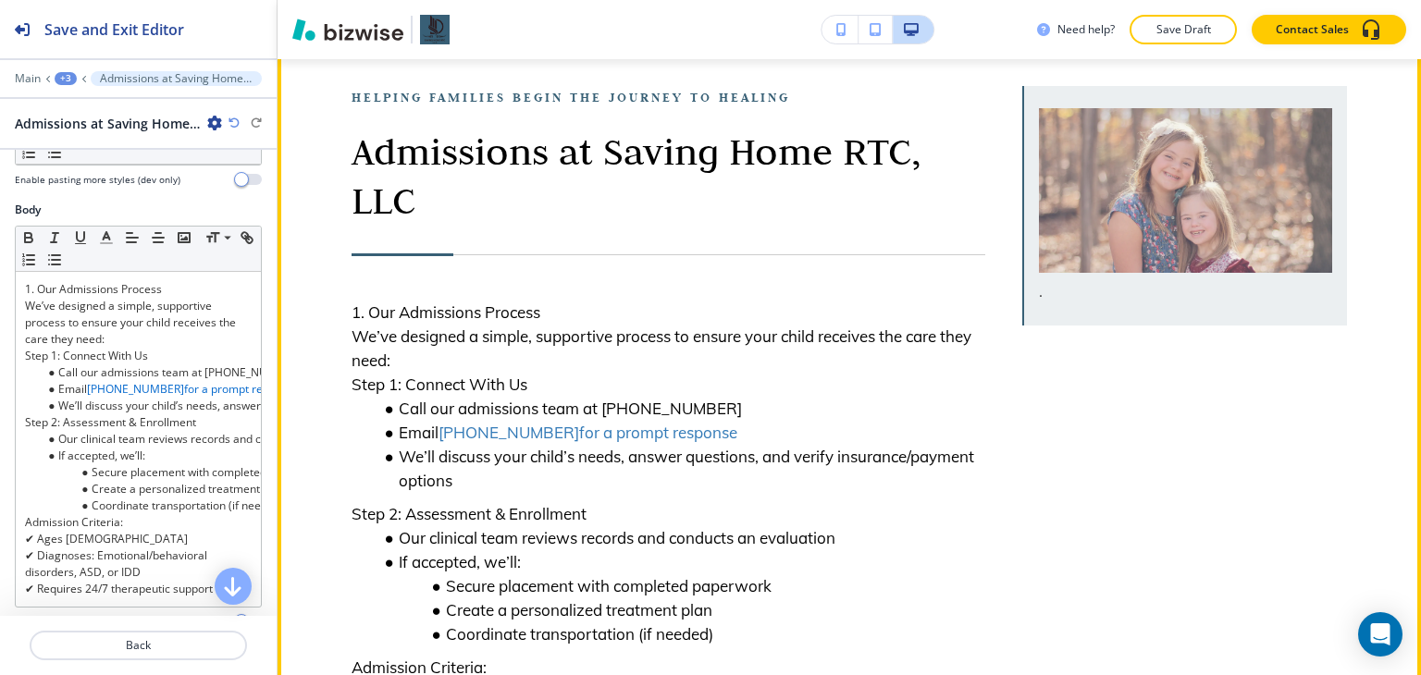
scroll to position [278, 0]
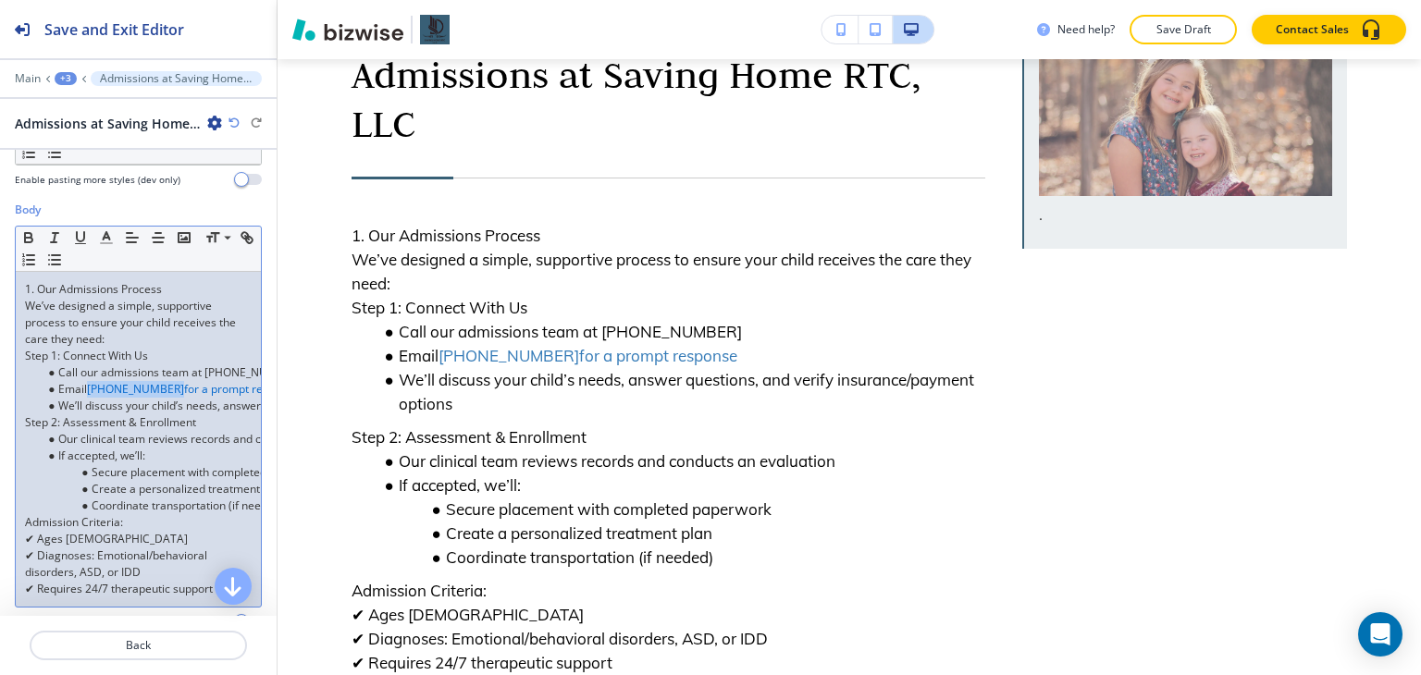
drag, startPoint x: 161, startPoint y: 384, endPoint x: 89, endPoint y: 389, distance: 72.3
click at [89, 389] on link "[PHONE_NUMBER]" at bounding box center [135, 389] width 97 height 16
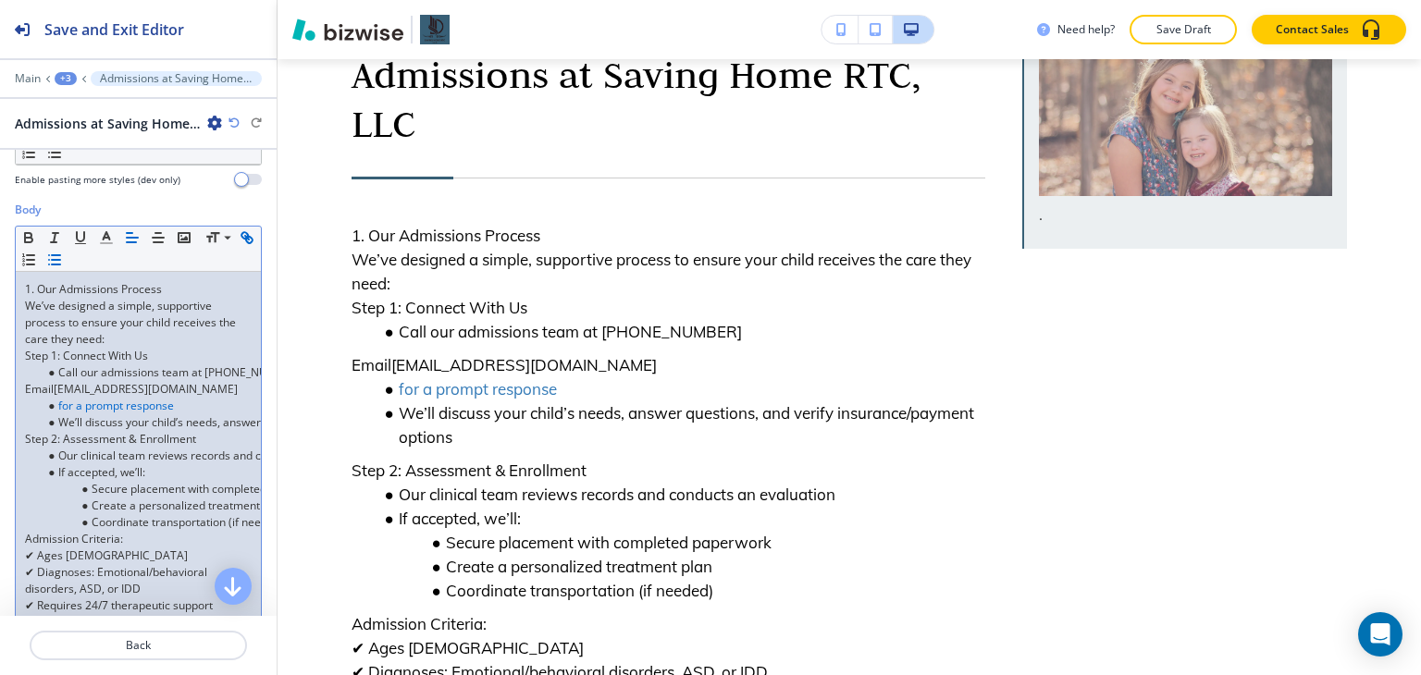
scroll to position [0, 0]
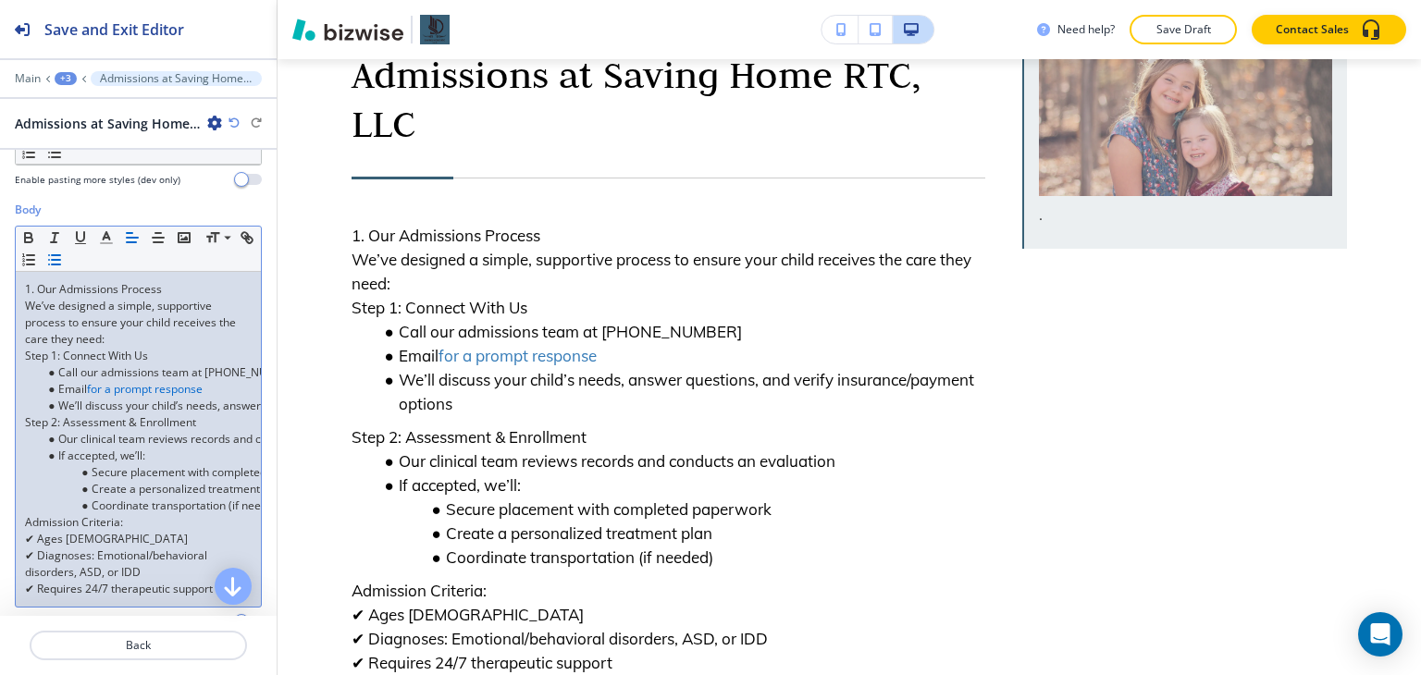
click at [89, 388] on link "for a prompt response" at bounding box center [145, 389] width 116 height 16
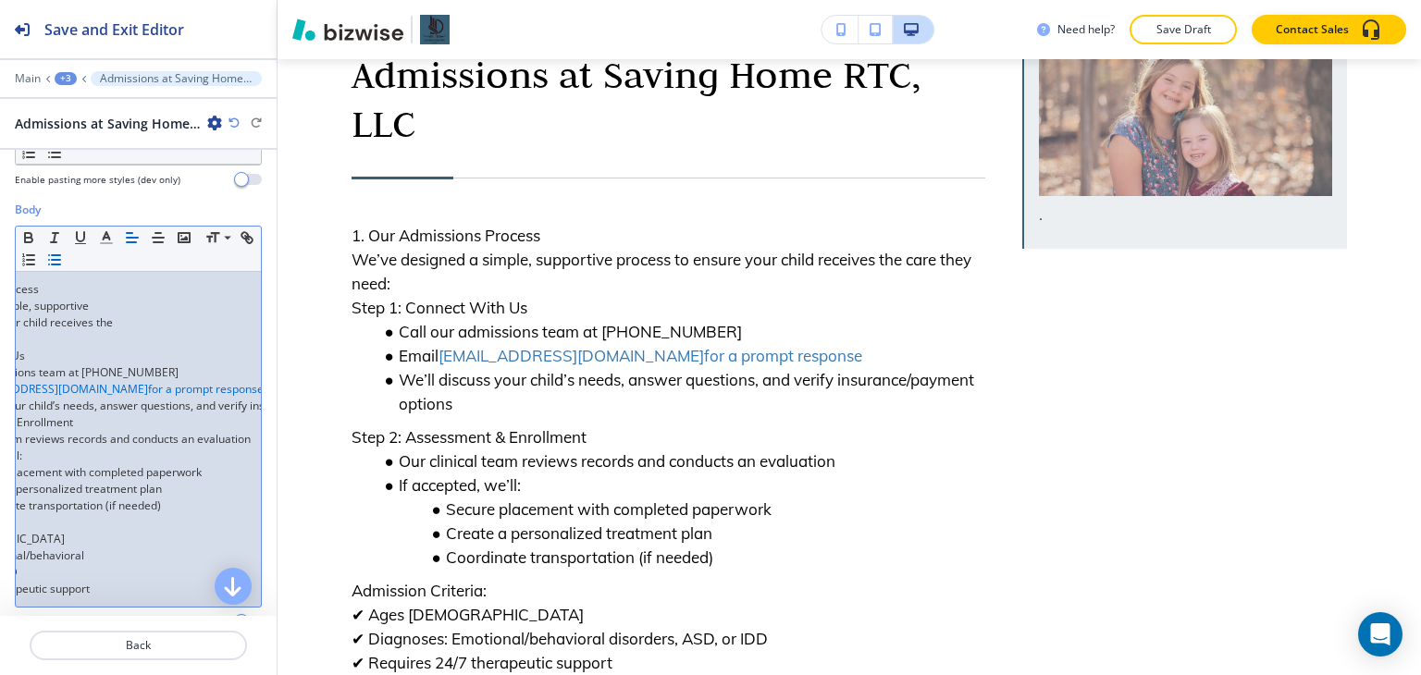
scroll to position [0, 140]
drag, startPoint x: 91, startPoint y: 389, endPoint x: 214, endPoint y: 386, distance: 123.1
click at [214, 386] on div "1. Our Admissions Process We’ve designed a simple, supportive process to ensure…" at bounding box center [138, 439] width 245 height 335
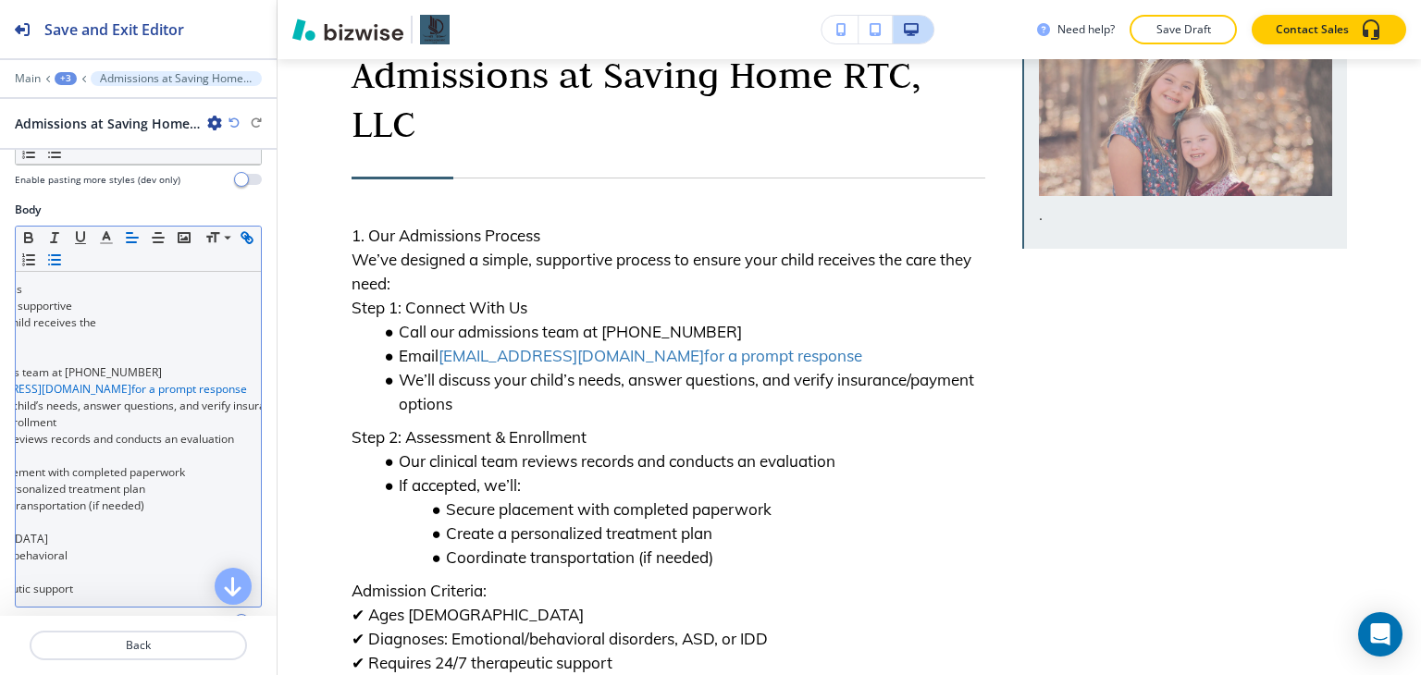
click at [239, 246] on icon "button" at bounding box center [247, 237] width 17 height 17
type input "[EMAIL_ADDRESS][DOMAIN_NAME] for a prompt response"
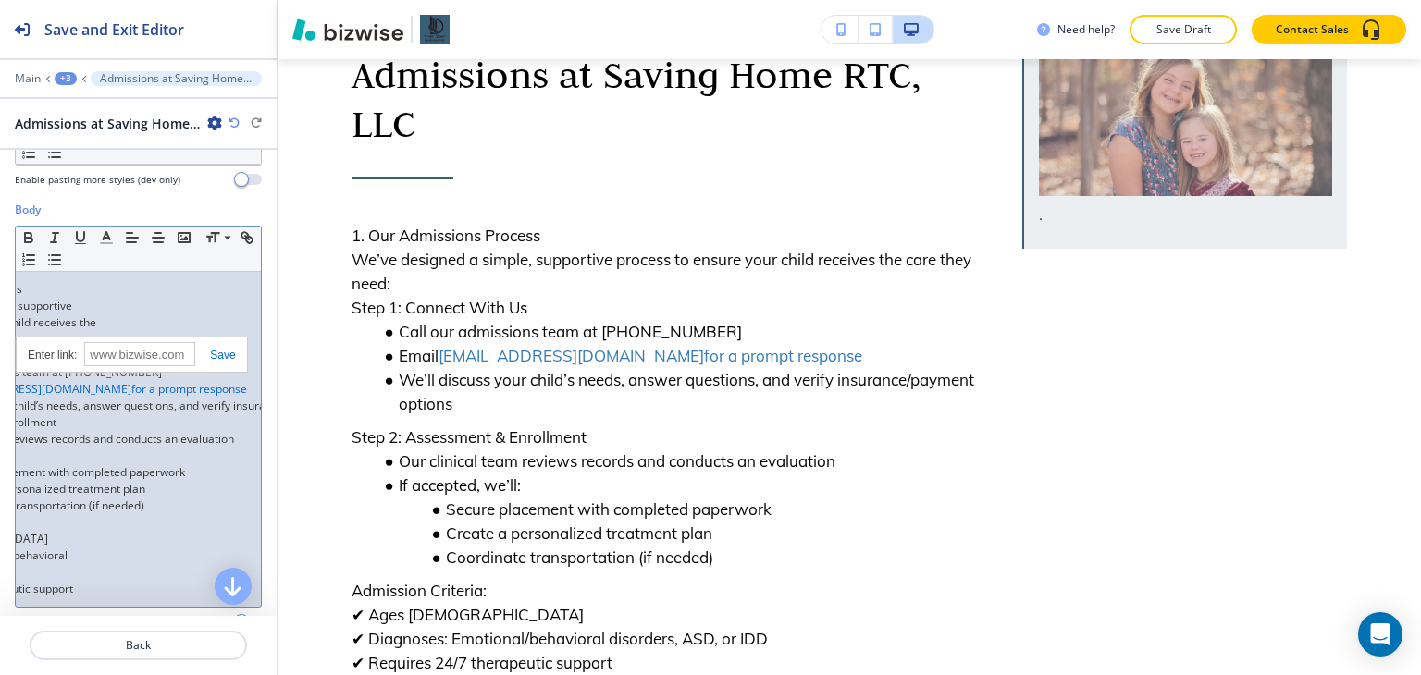
click at [211, 352] on link at bounding box center [215, 355] width 40 height 13
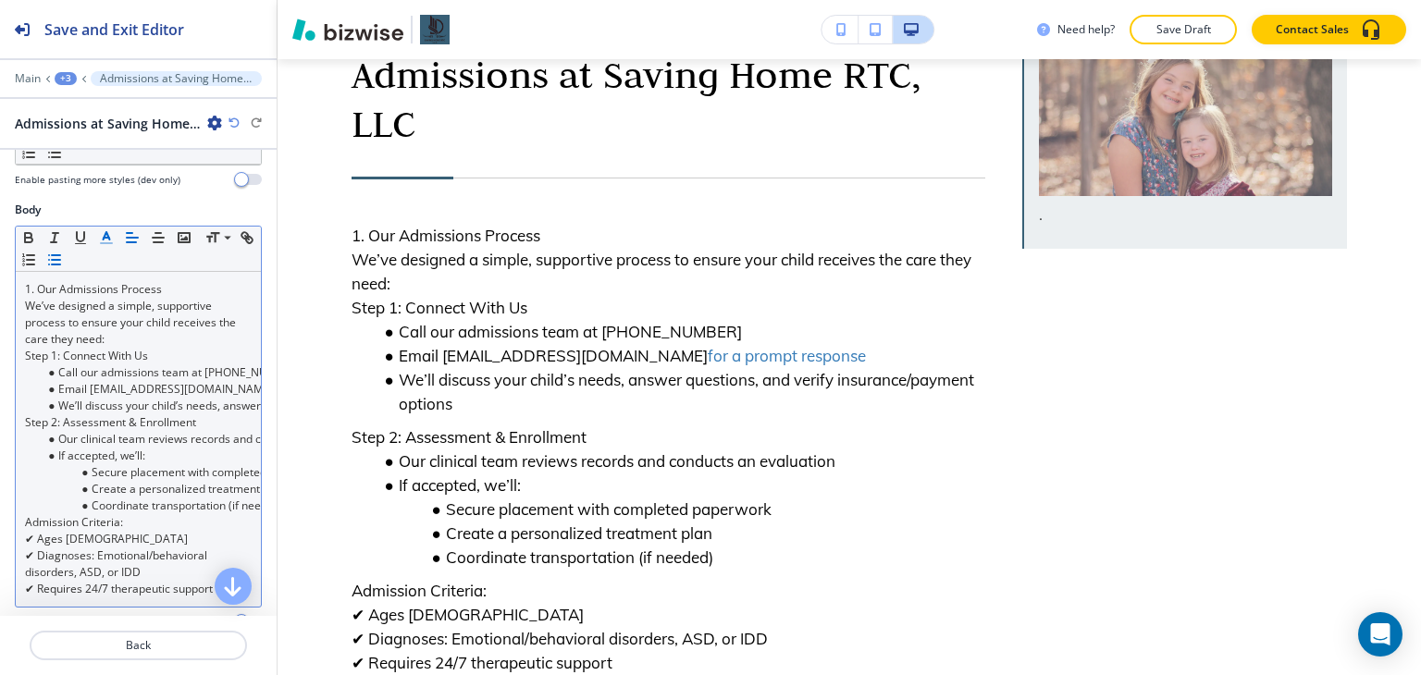
click at [110, 240] on icon "button" at bounding box center [106, 237] width 17 height 17
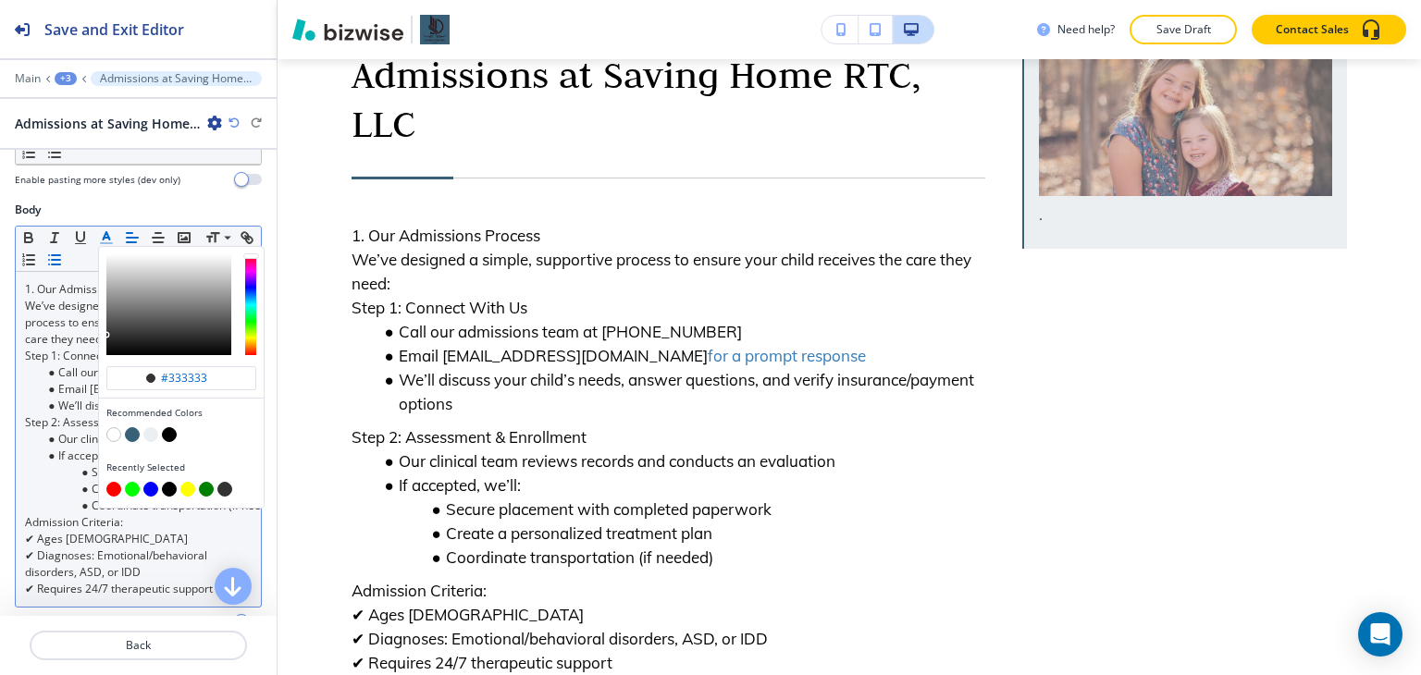
click at [171, 435] on button "button" at bounding box center [169, 434] width 15 height 15
type input "#000000"
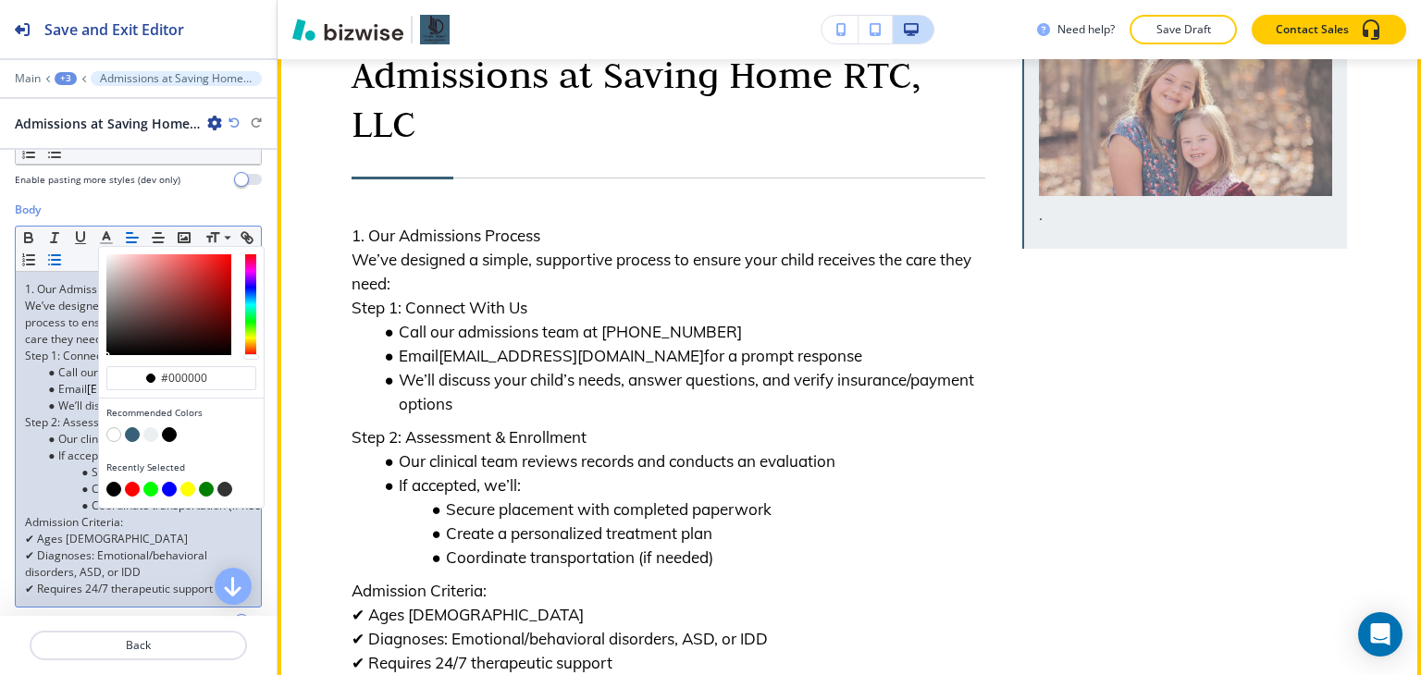
click at [396, 450] on p "Step 2: Assessment & Enrollment" at bounding box center [669, 438] width 634 height 24
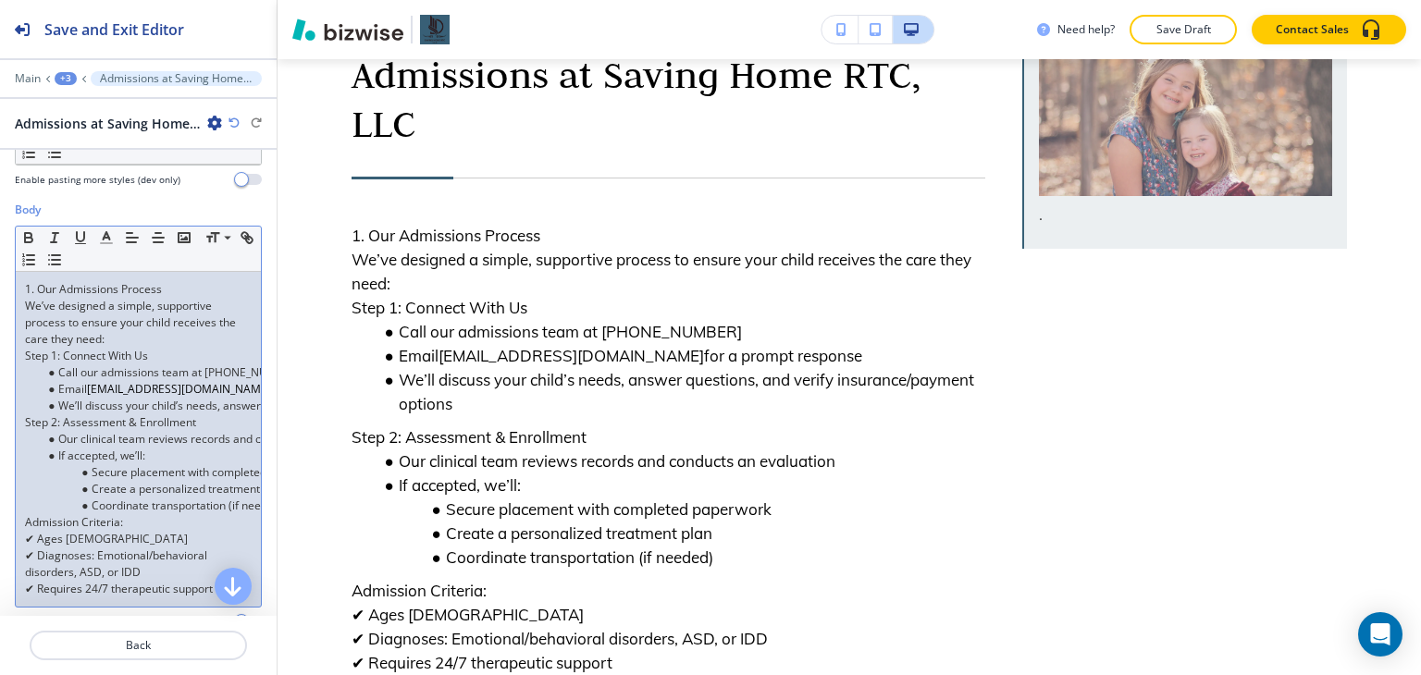
click at [99, 386] on span "[EMAIL_ADDRESS][DOMAIN_NAME]" at bounding box center [179, 389] width 184 height 16
drag, startPoint x: 99, startPoint y: 386, endPoint x: 211, endPoint y: 386, distance: 111.9
click at [211, 386] on span "[EMAIL_ADDRESS][DOMAIN_NAME]" at bounding box center [179, 389] width 184 height 16
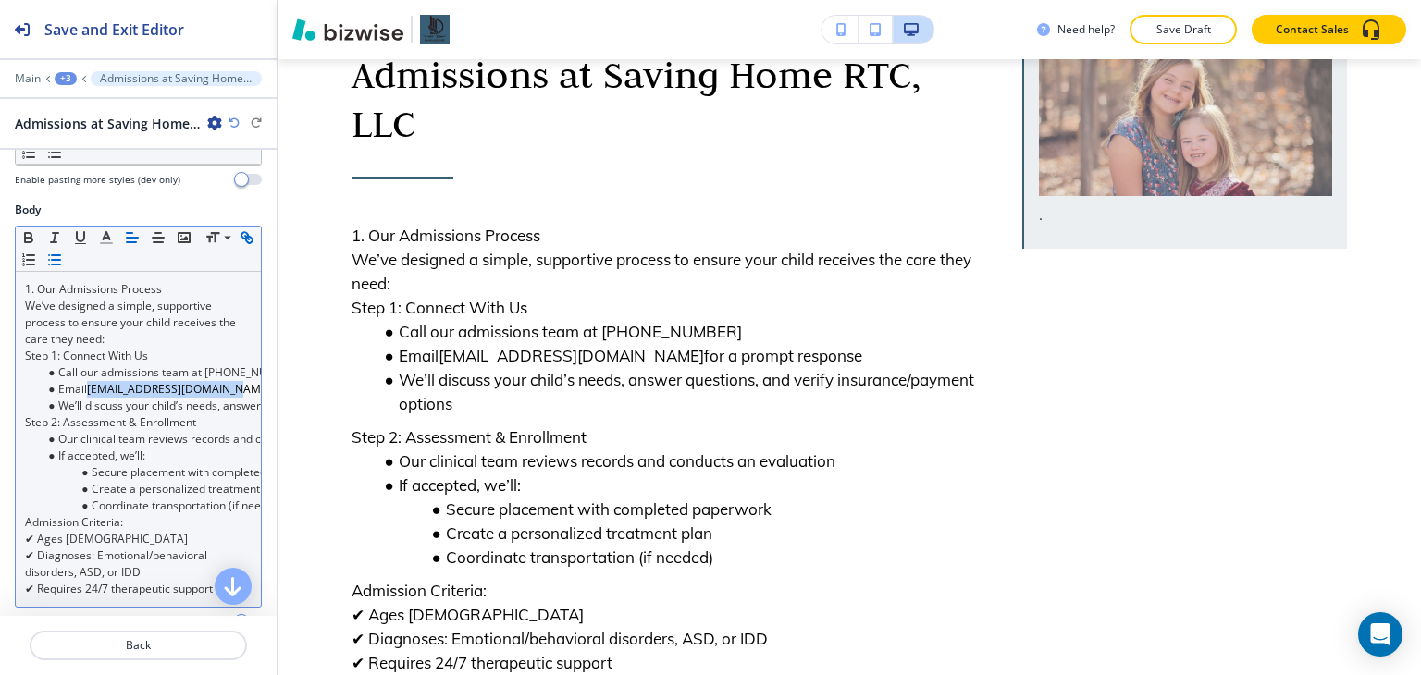
click at [246, 243] on icon "button" at bounding box center [249, 240] width 6 height 6
type input "mailto:[EMAIL_ADDRESS][DOMAIN_NAME]"
click at [218, 354] on link at bounding box center [215, 355] width 40 height 13
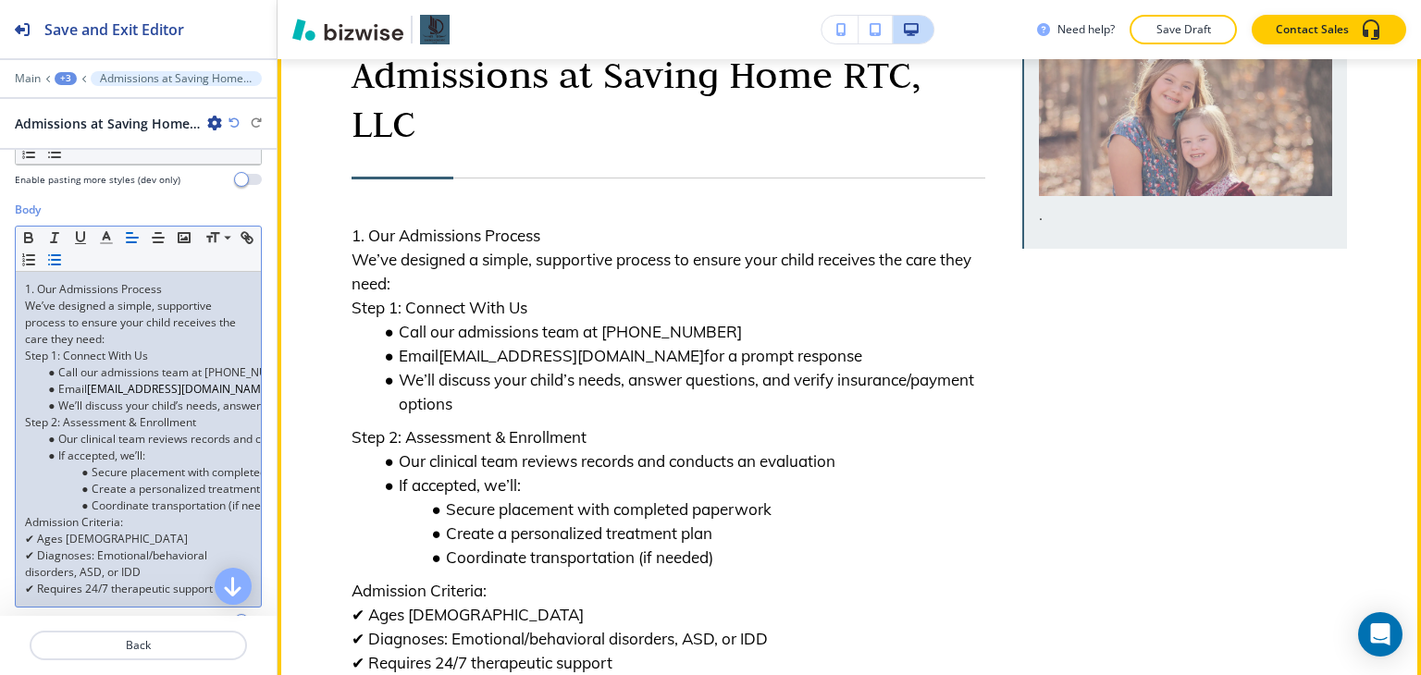
click at [471, 416] on li "We’ll discuss your child’s needs, answer questions, and verify insurance/paymen…" at bounding box center [681, 392] width 611 height 48
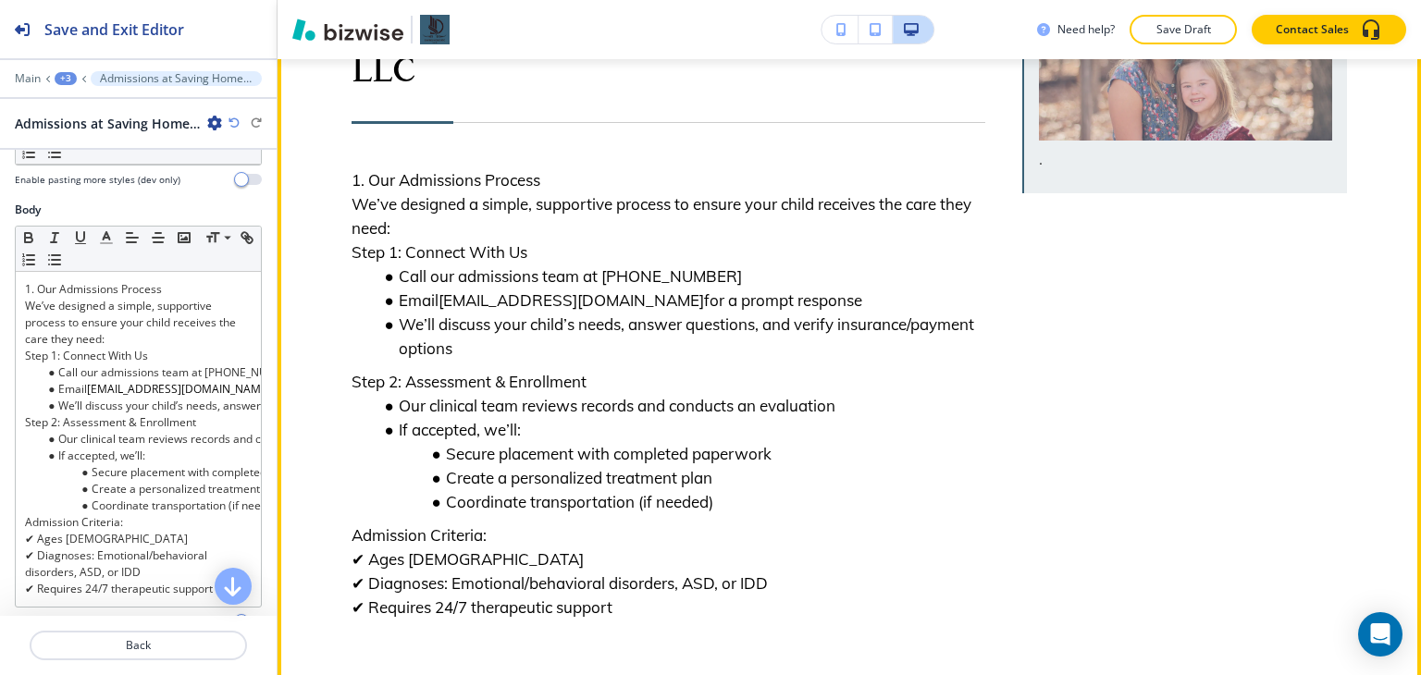
scroll to position [278, 0]
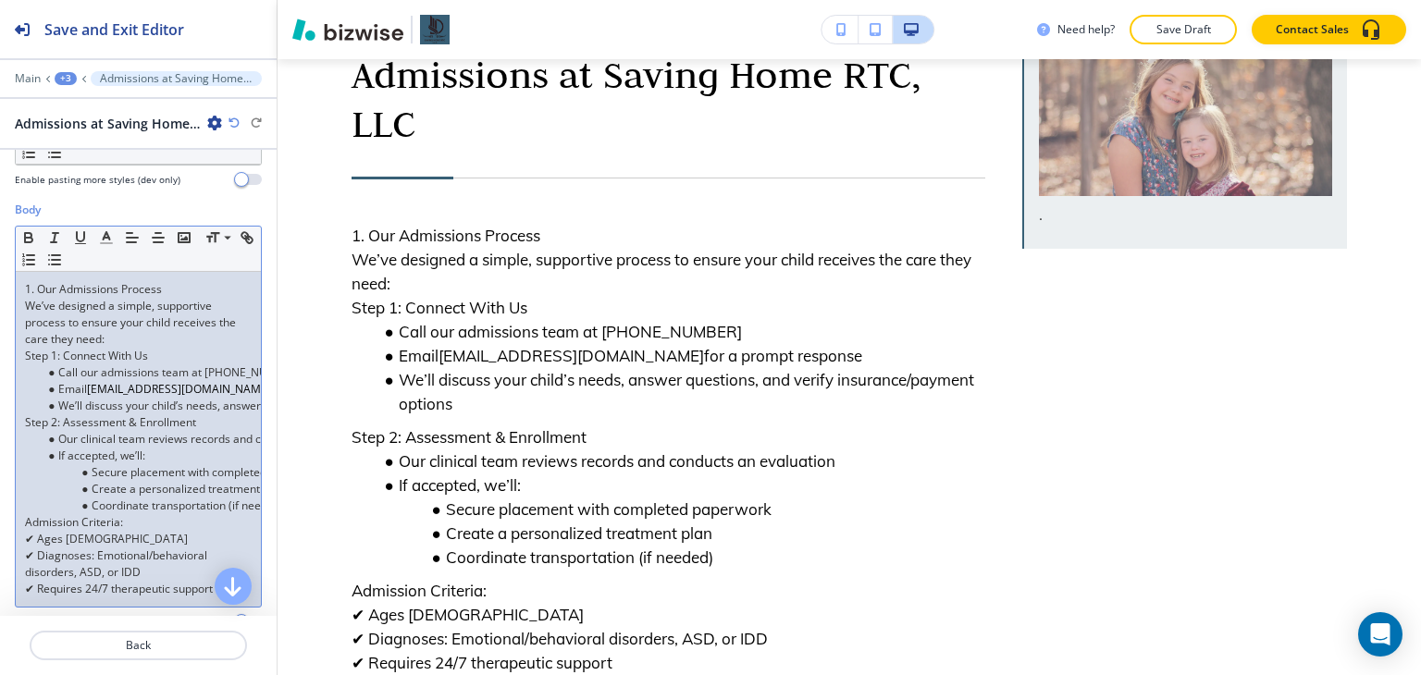
click at [75, 471] on li "Secure placement with completed paperwork" at bounding box center [147, 472] width 210 height 17
click at [133, 340] on p "We’ve designed a simple, supportive process to ensure your child receives the c…" at bounding box center [138, 323] width 227 height 50
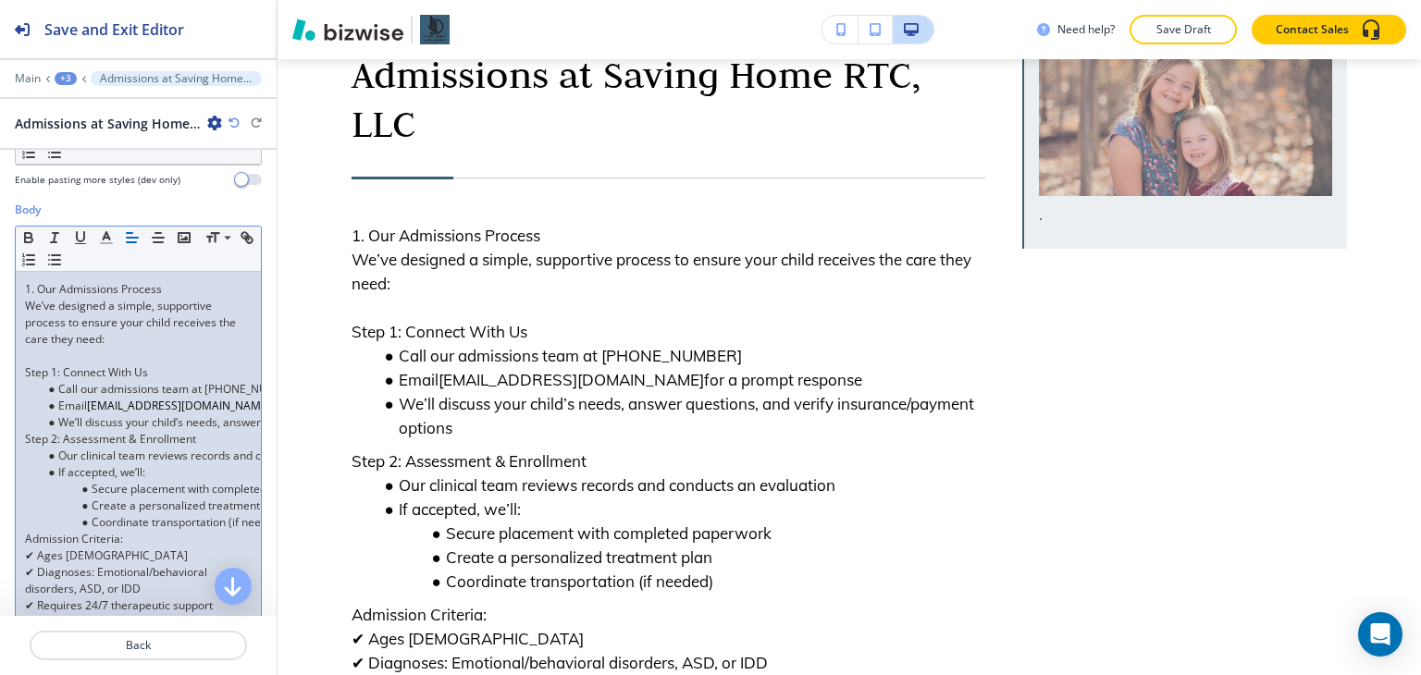
click at [36, 287] on p "1. Our Admissions Process" at bounding box center [138, 289] width 227 height 17
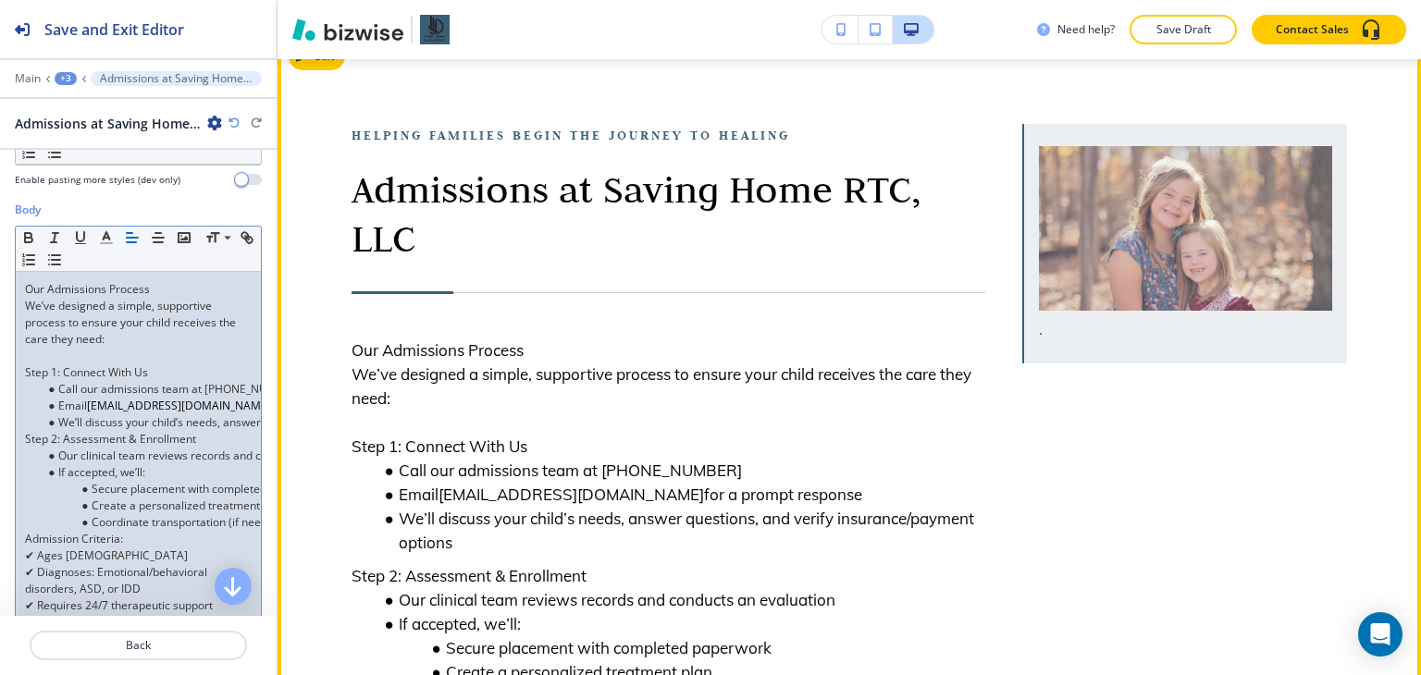
scroll to position [93, 0]
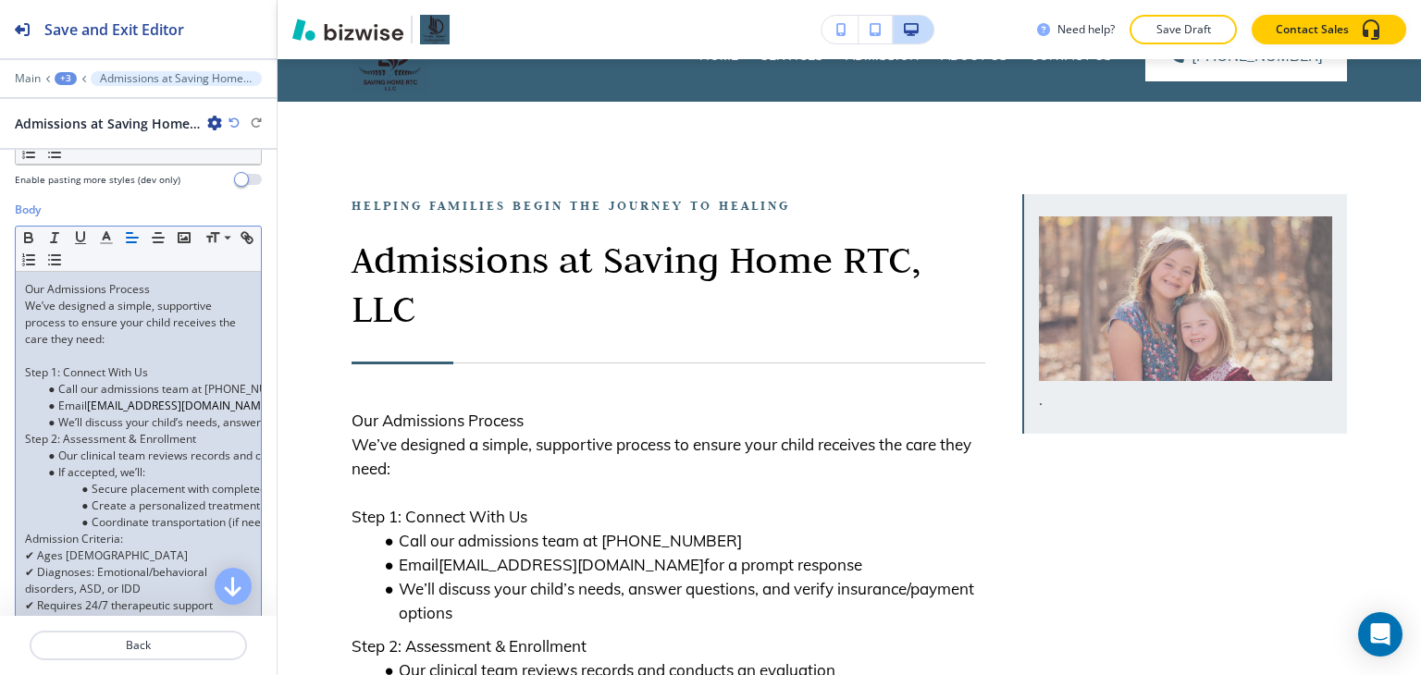
click at [68, 282] on p "Our Admissions Process" at bounding box center [138, 289] width 227 height 17
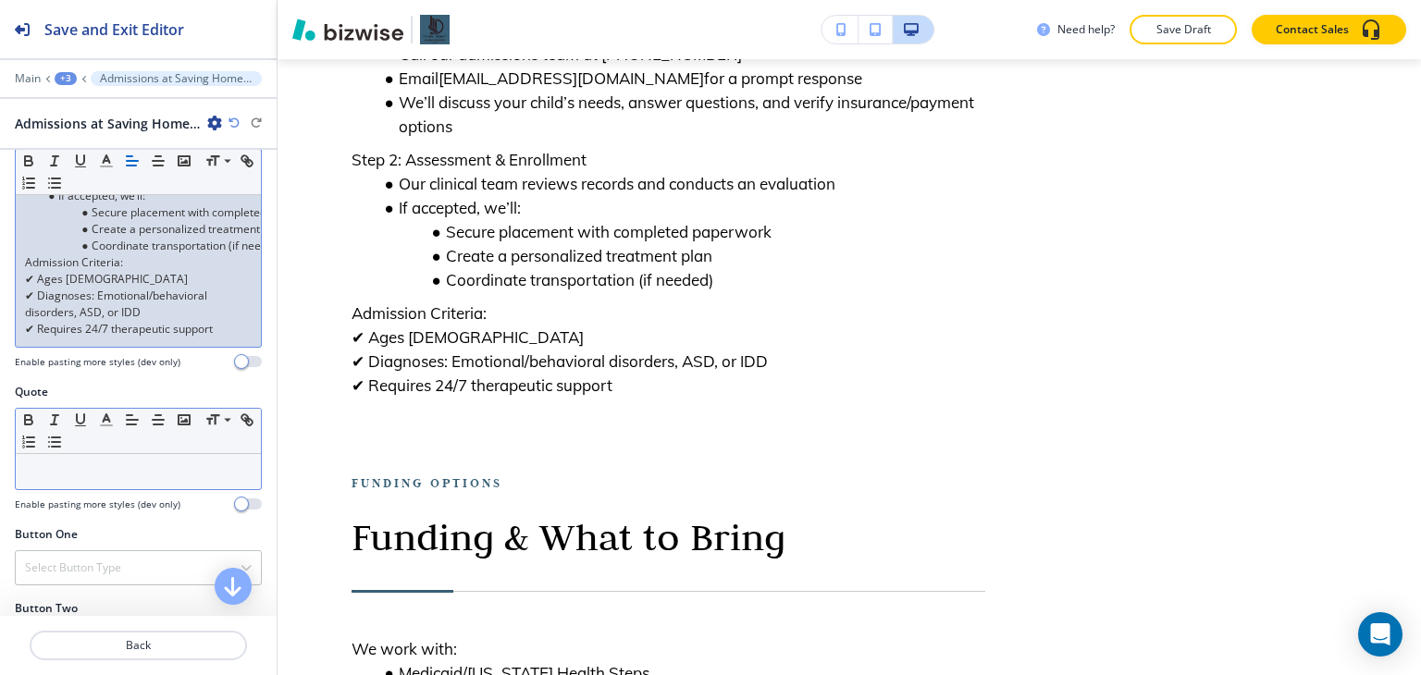
scroll to position [538, 0]
click at [224, 327] on p "✔ Requires 24/7 therapeutic support" at bounding box center [138, 328] width 227 height 17
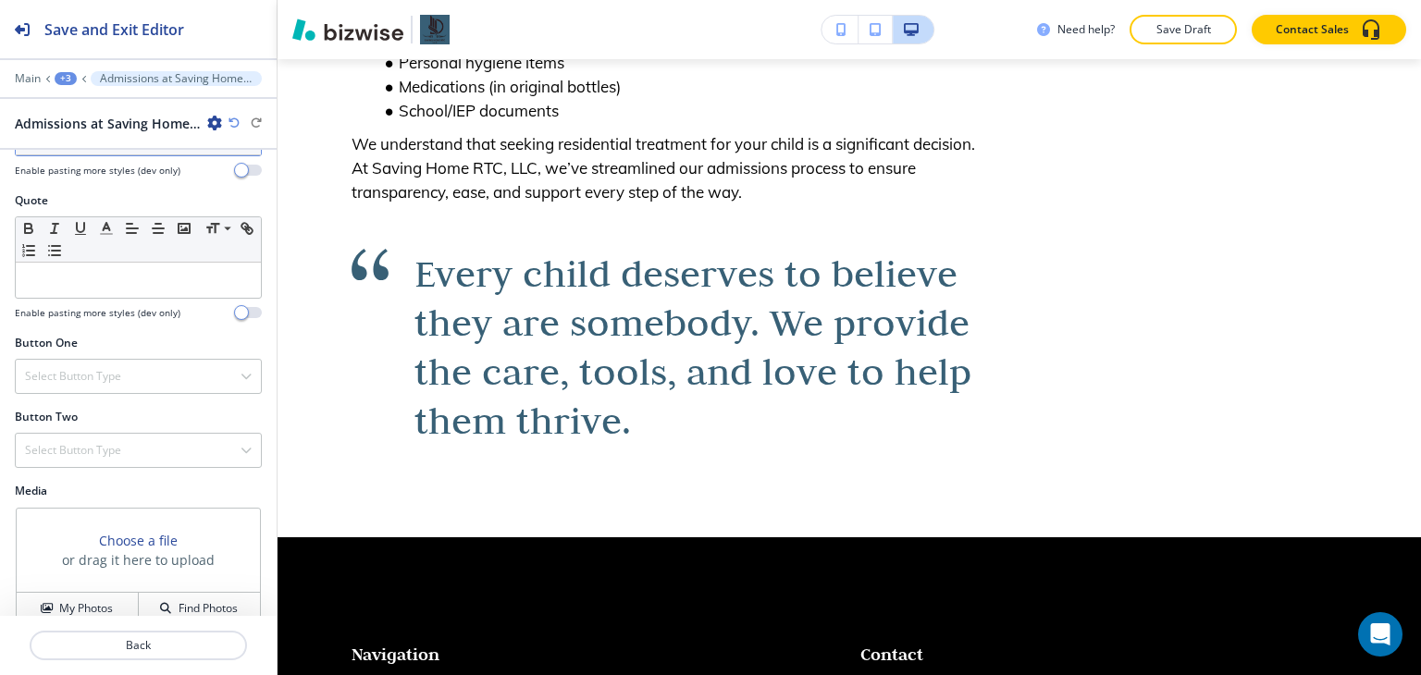
scroll to position [764, 0]
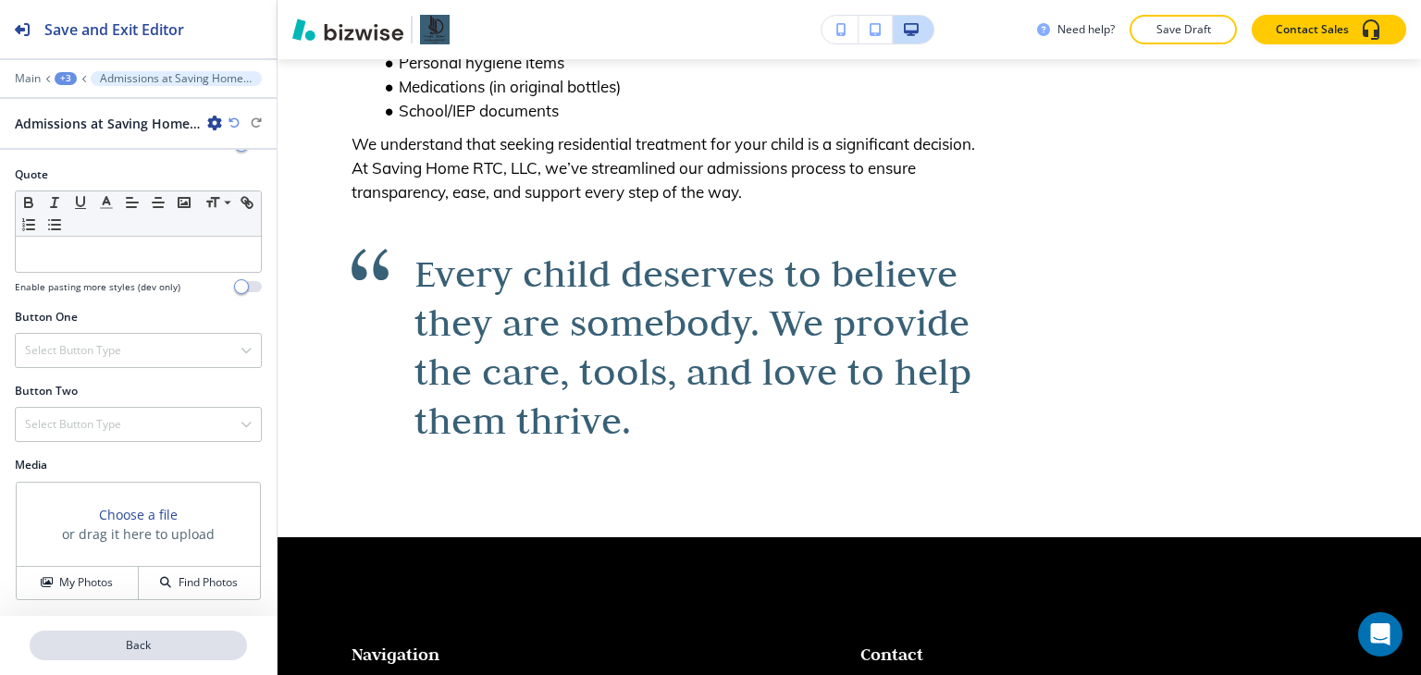
click at [133, 638] on p "Back" at bounding box center [138, 645] width 214 height 17
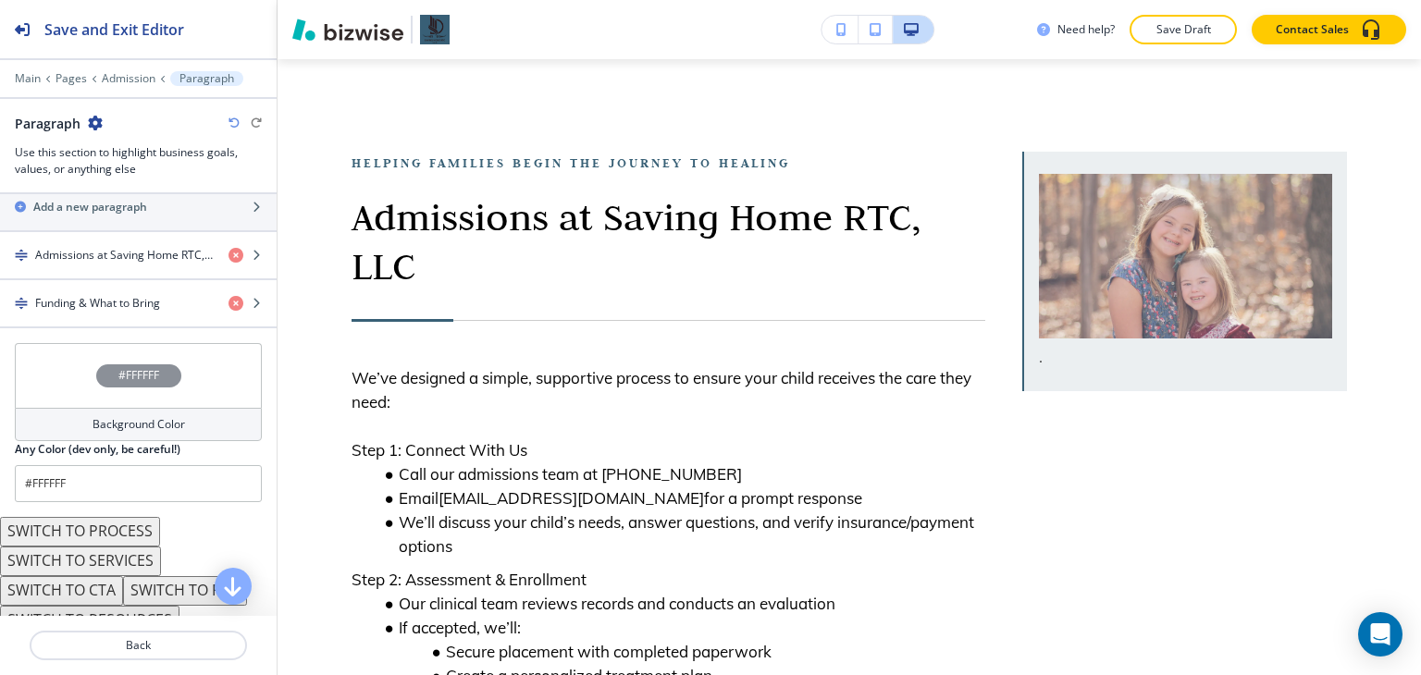
scroll to position [1291, 0]
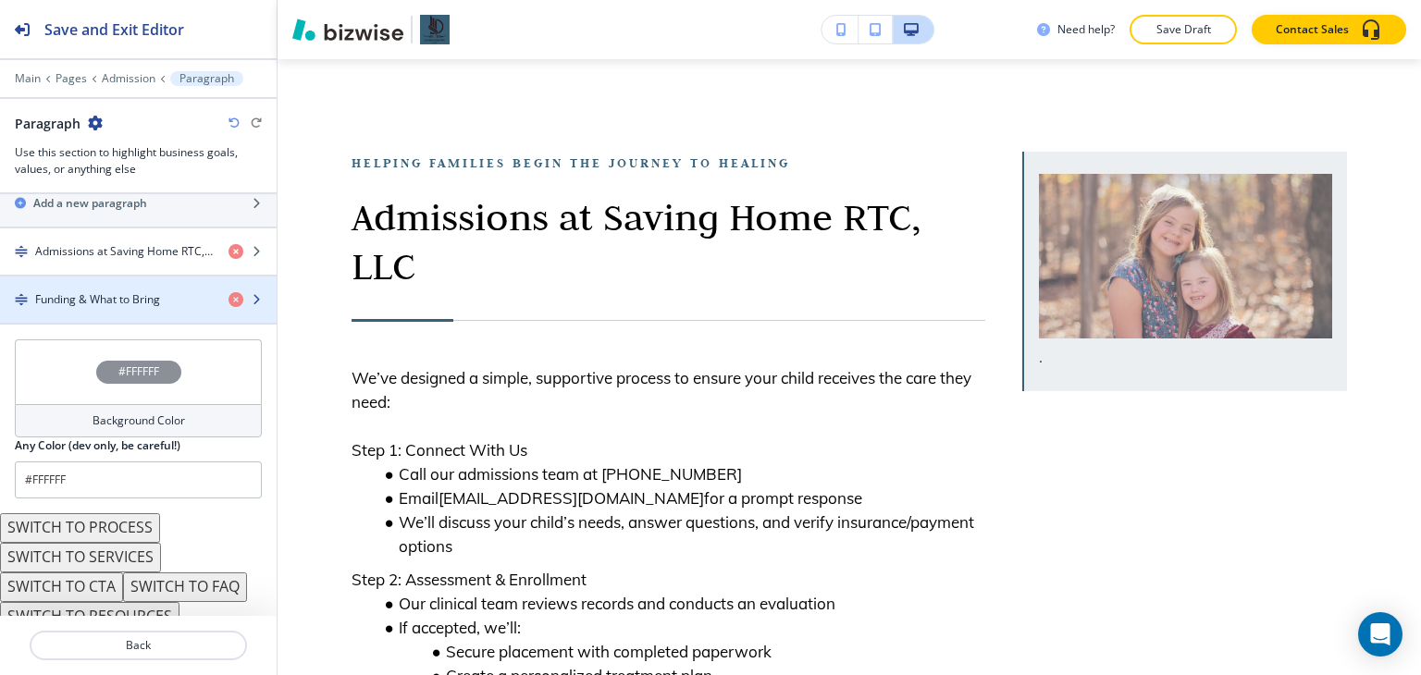
click at [100, 277] on div "button" at bounding box center [138, 284] width 277 height 15
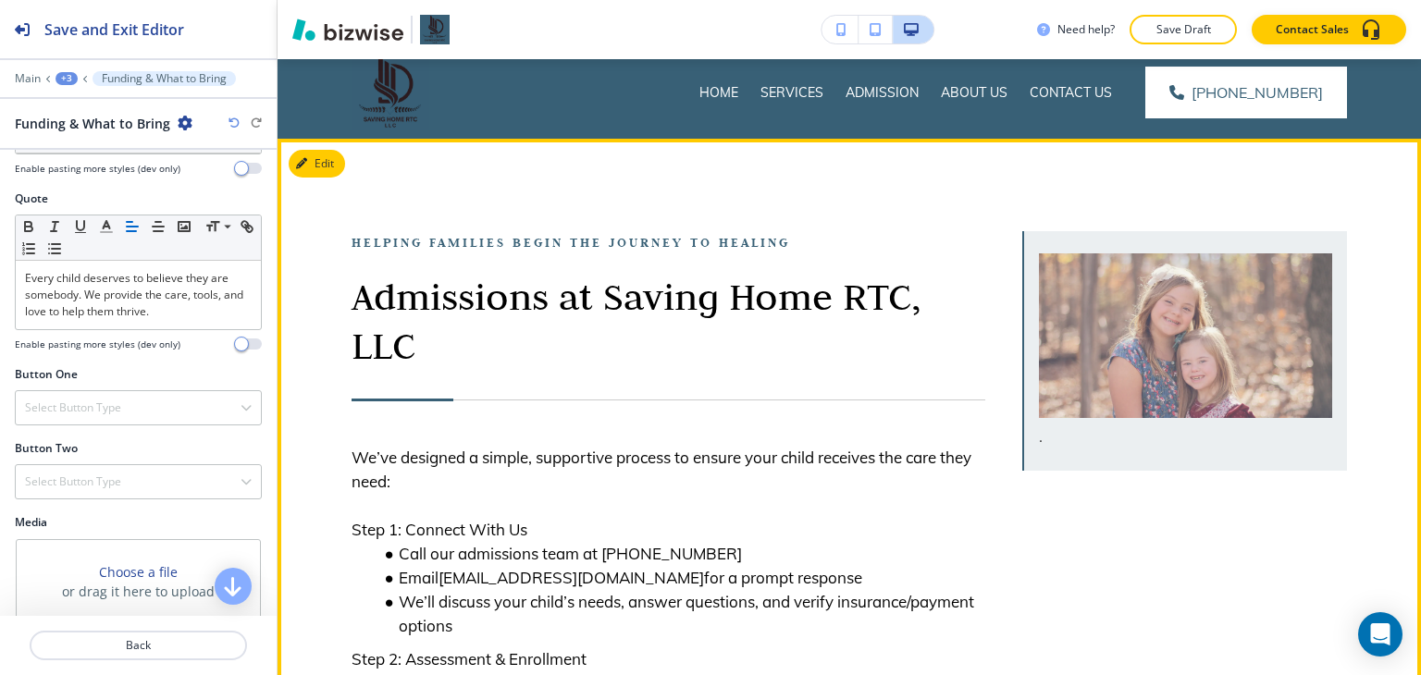
scroll to position [0, 0]
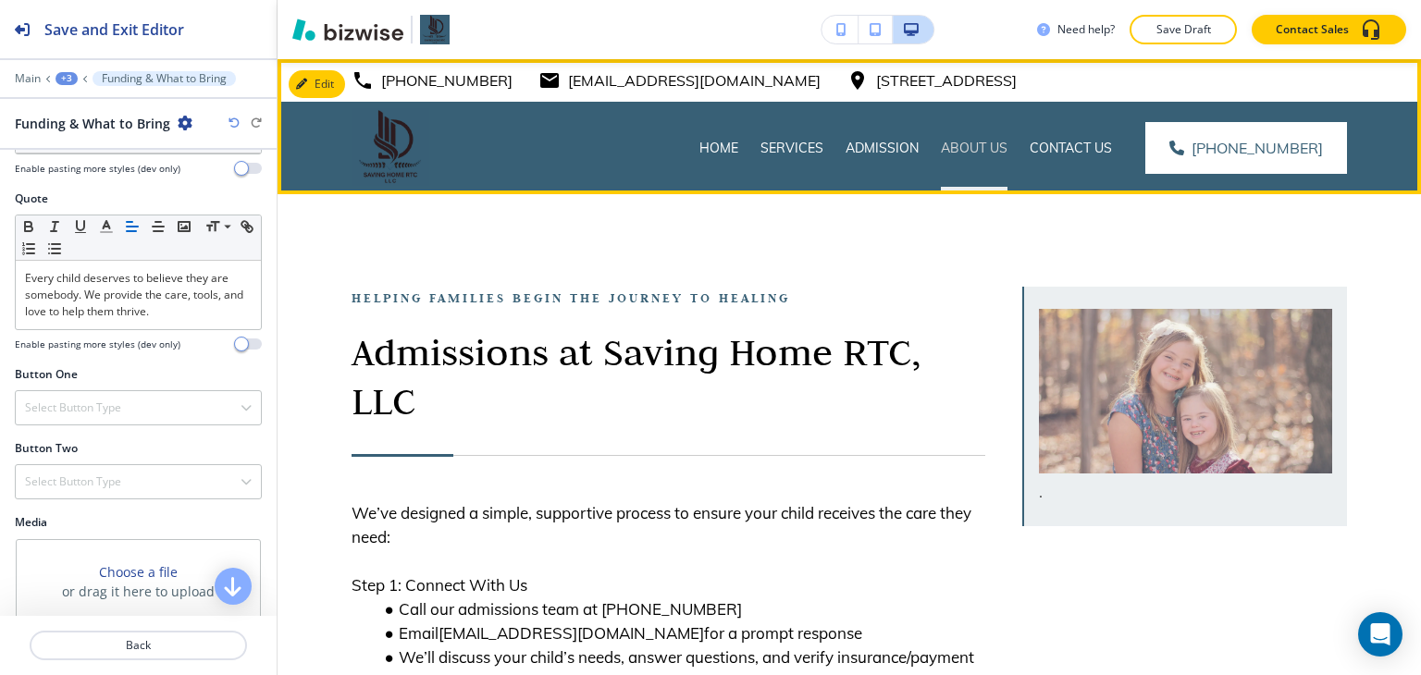
click at [985, 142] on p "About Us" at bounding box center [974, 148] width 67 height 19
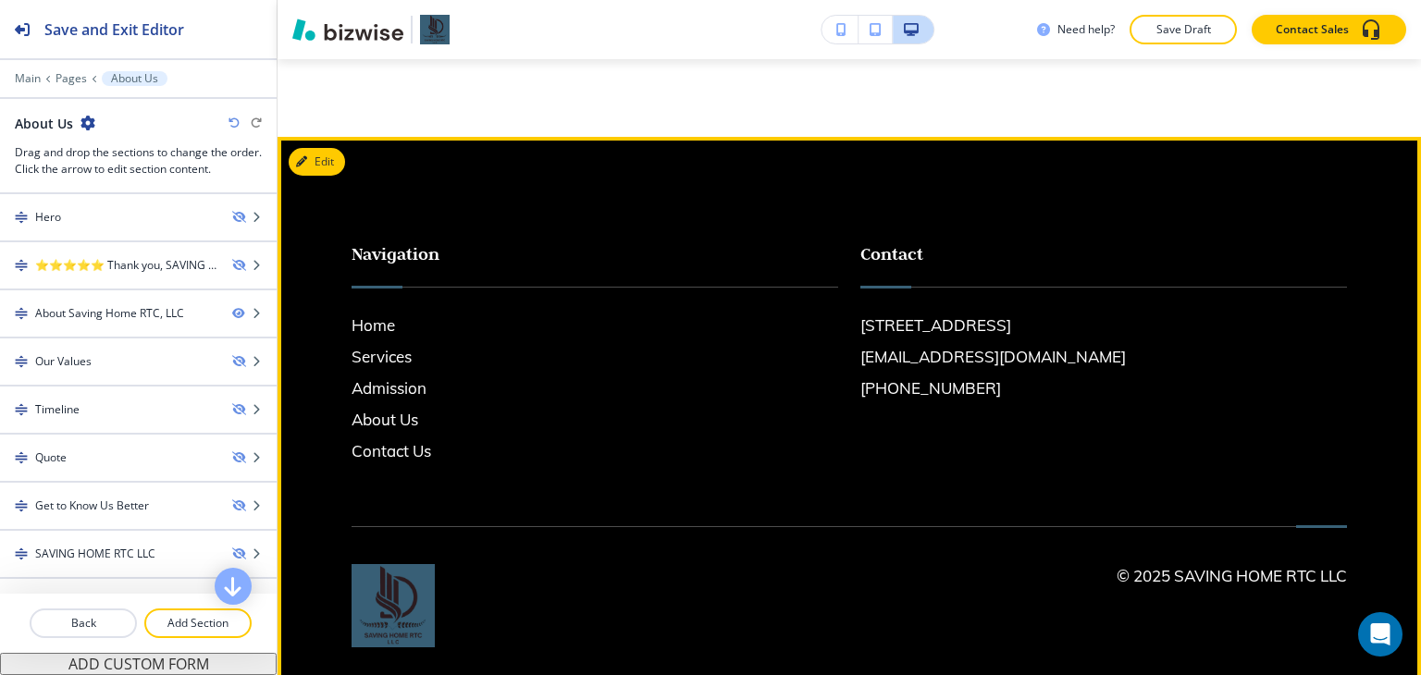
scroll to position [1388, 0]
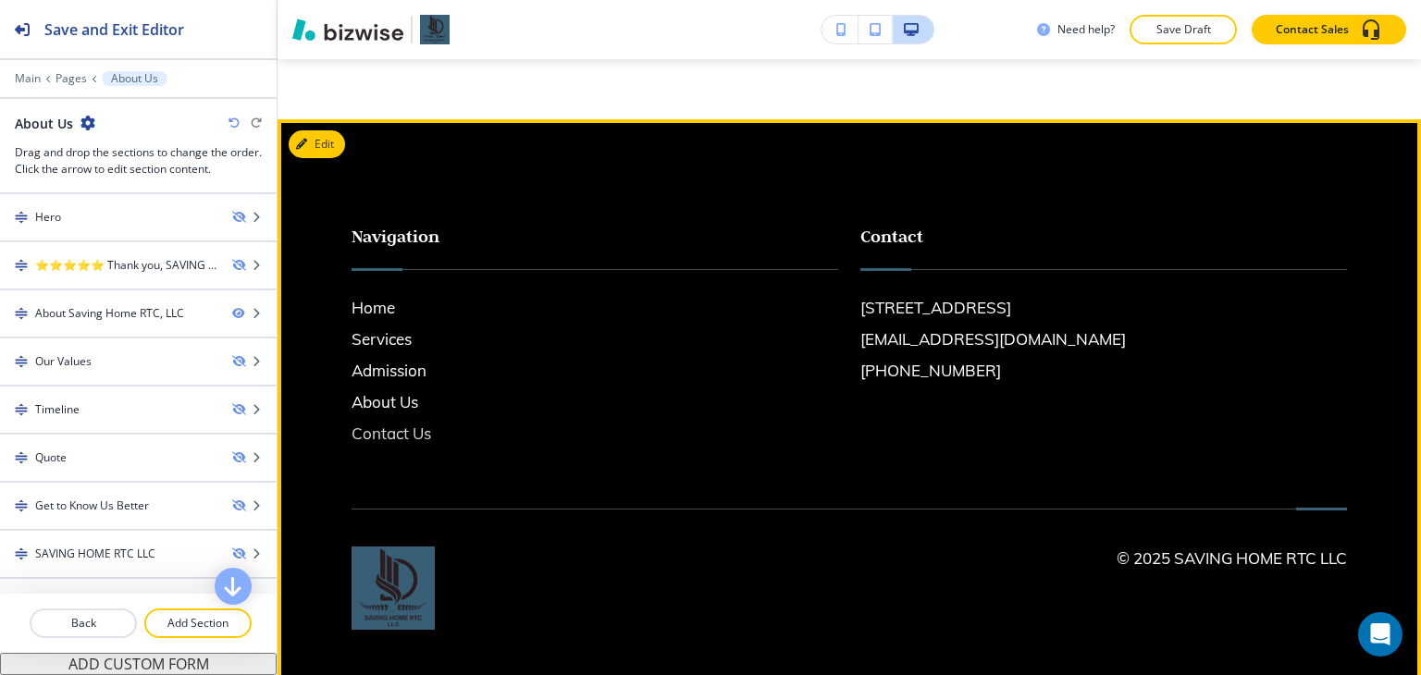
click at [382, 446] on h6 "Contact Us" at bounding box center [595, 434] width 487 height 24
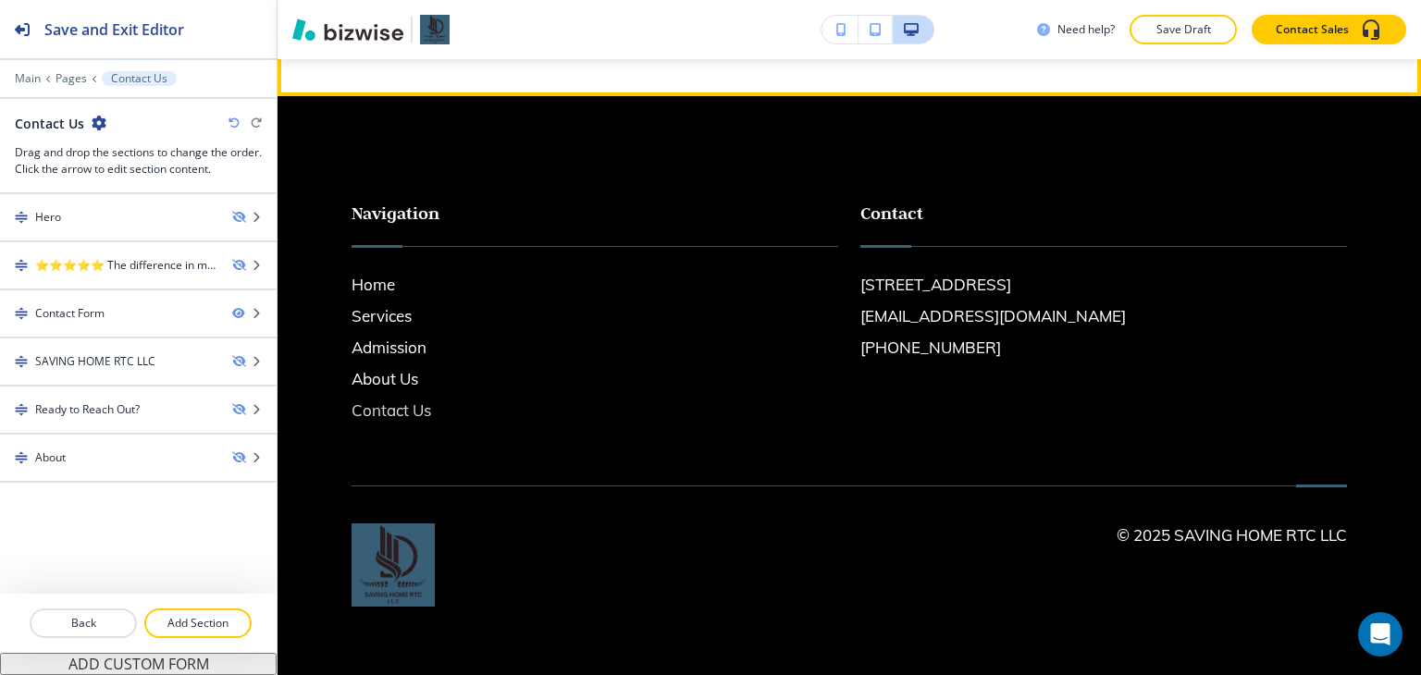
scroll to position [0, 0]
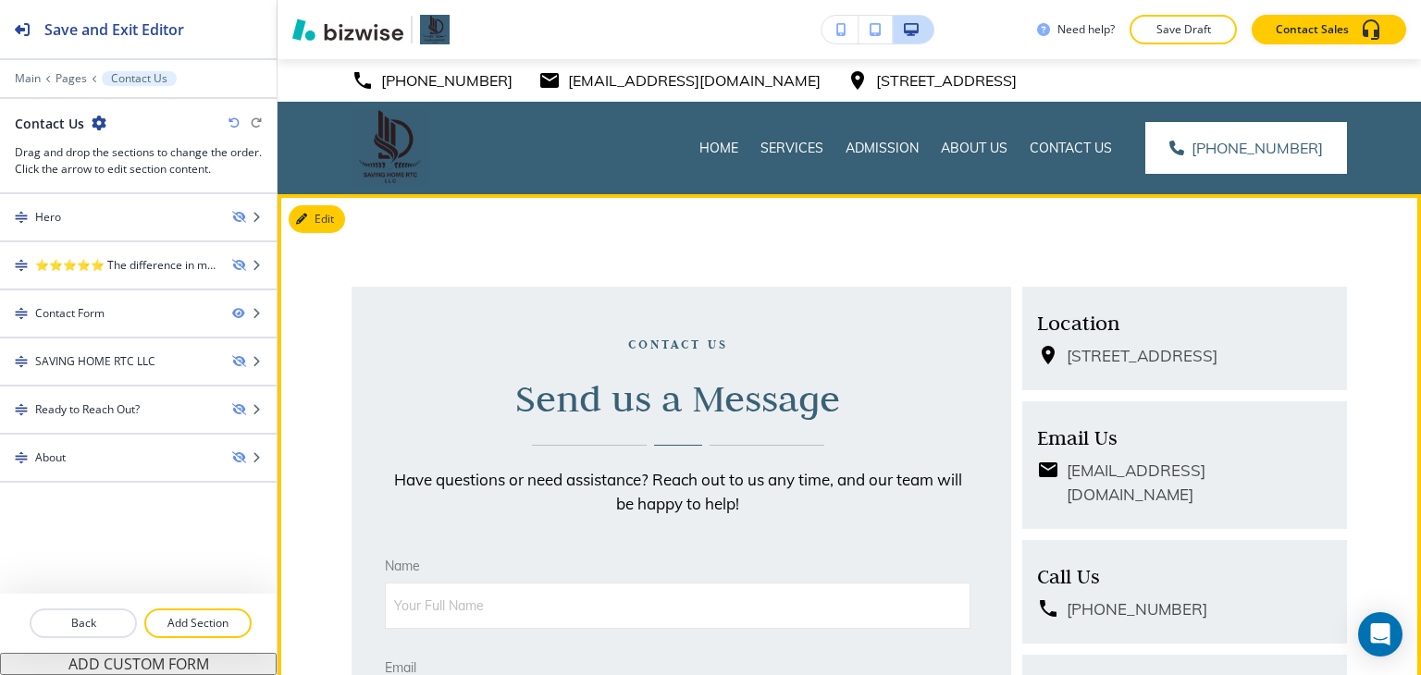
click at [326, 218] on button "Edit This Section" at bounding box center [351, 219] width 125 height 28
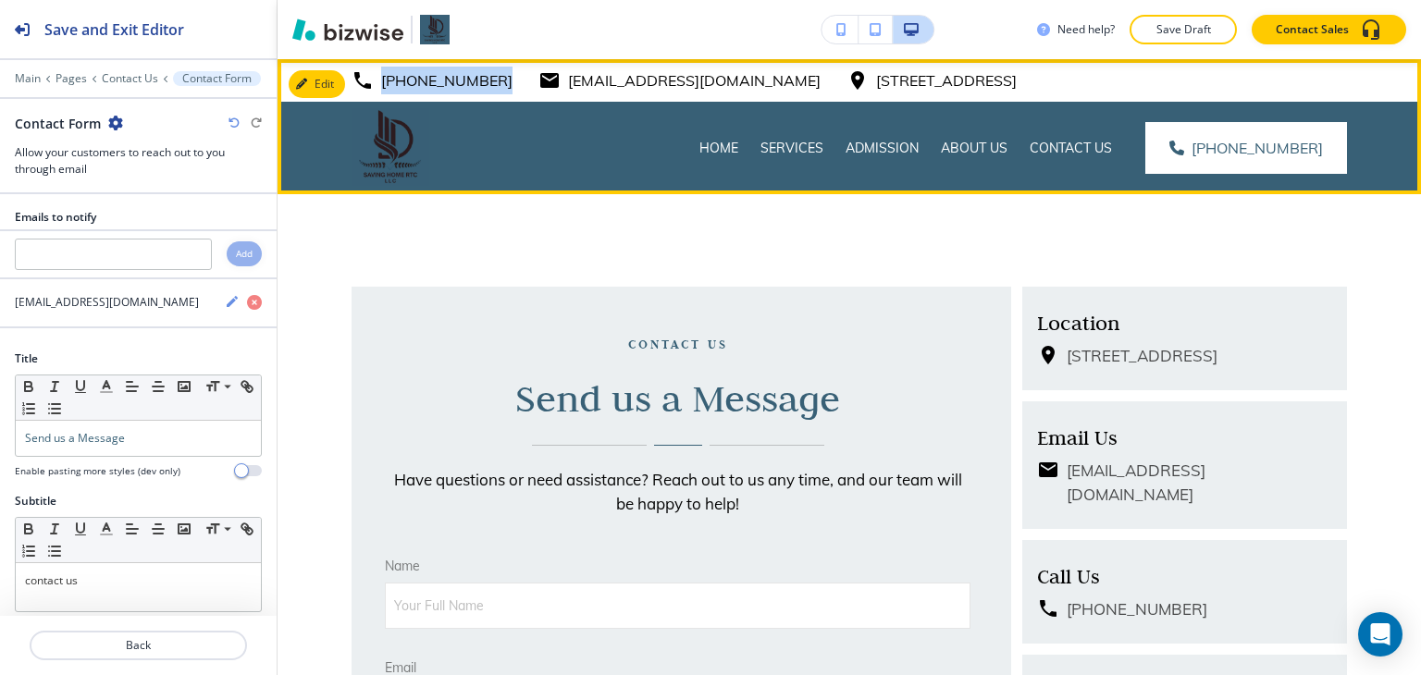
drag, startPoint x: 500, startPoint y: 88, endPoint x: 374, endPoint y: 96, distance: 127.0
click at [374, 96] on div "[PHONE_NUMBER] [EMAIL_ADDRESS][DOMAIN_NAME] [STREET_ADDRESS]" at bounding box center [849, 80] width 1143 height 43
copy p "[PHONE_NUMBER]"
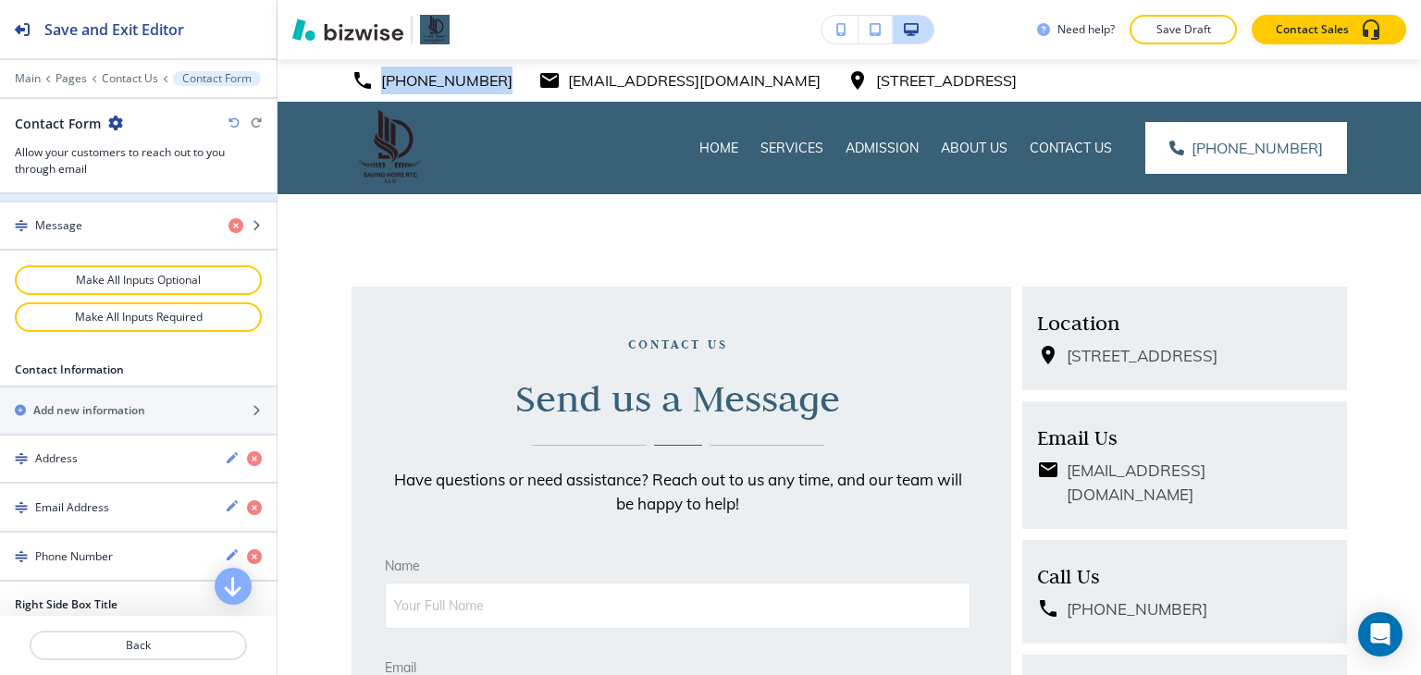
scroll to position [1018, 0]
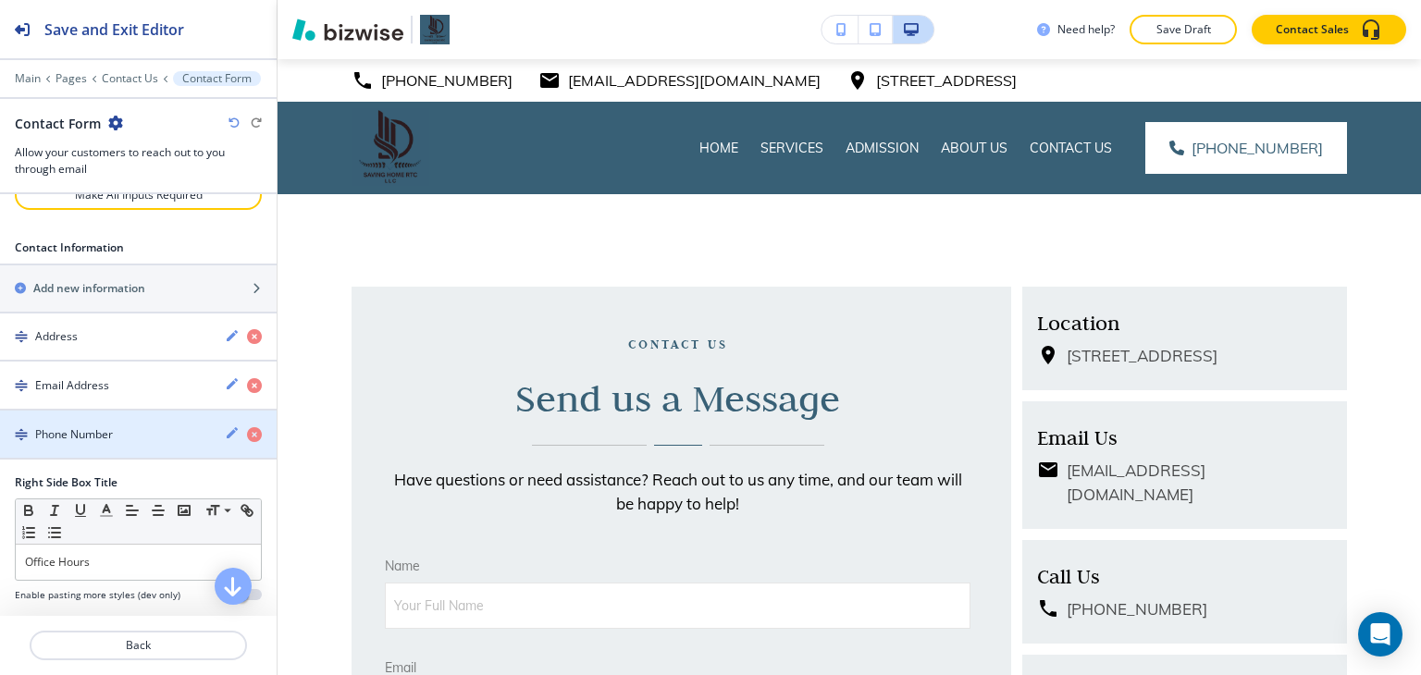
click at [130, 443] on div "button" at bounding box center [138, 450] width 277 height 15
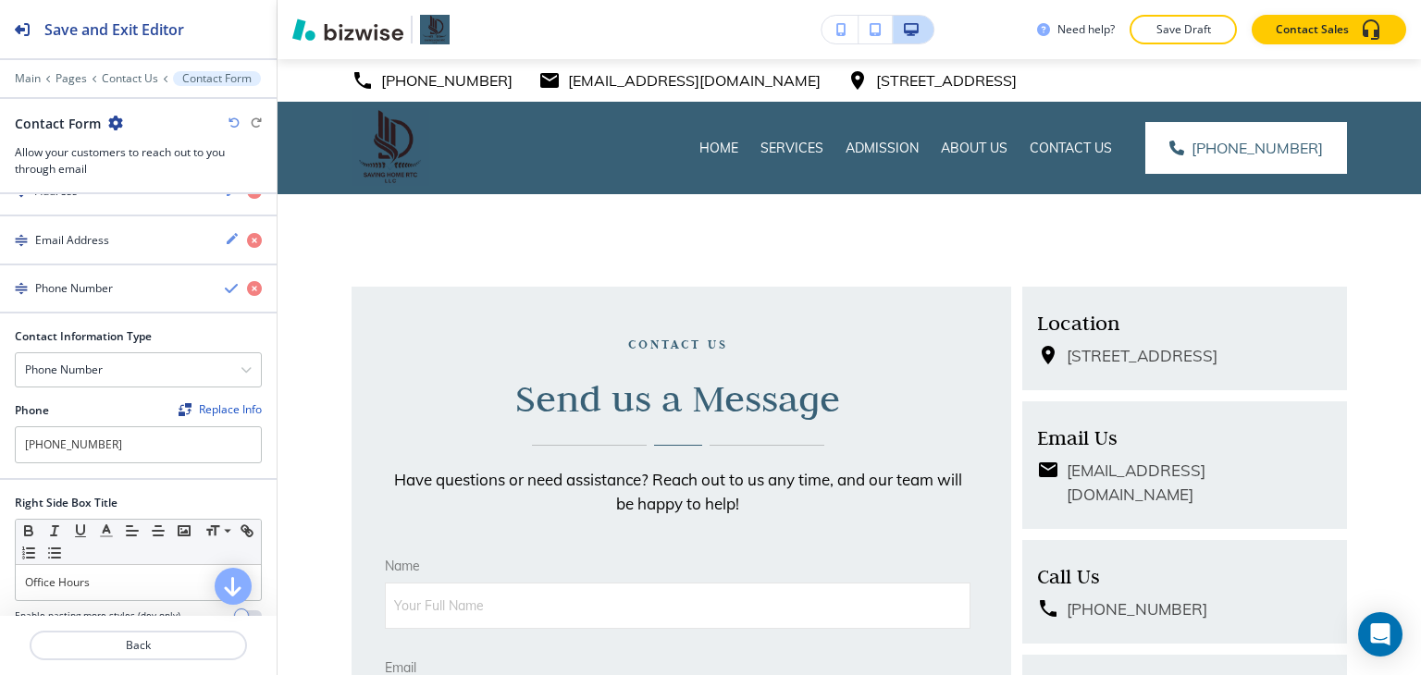
scroll to position [1295, 0]
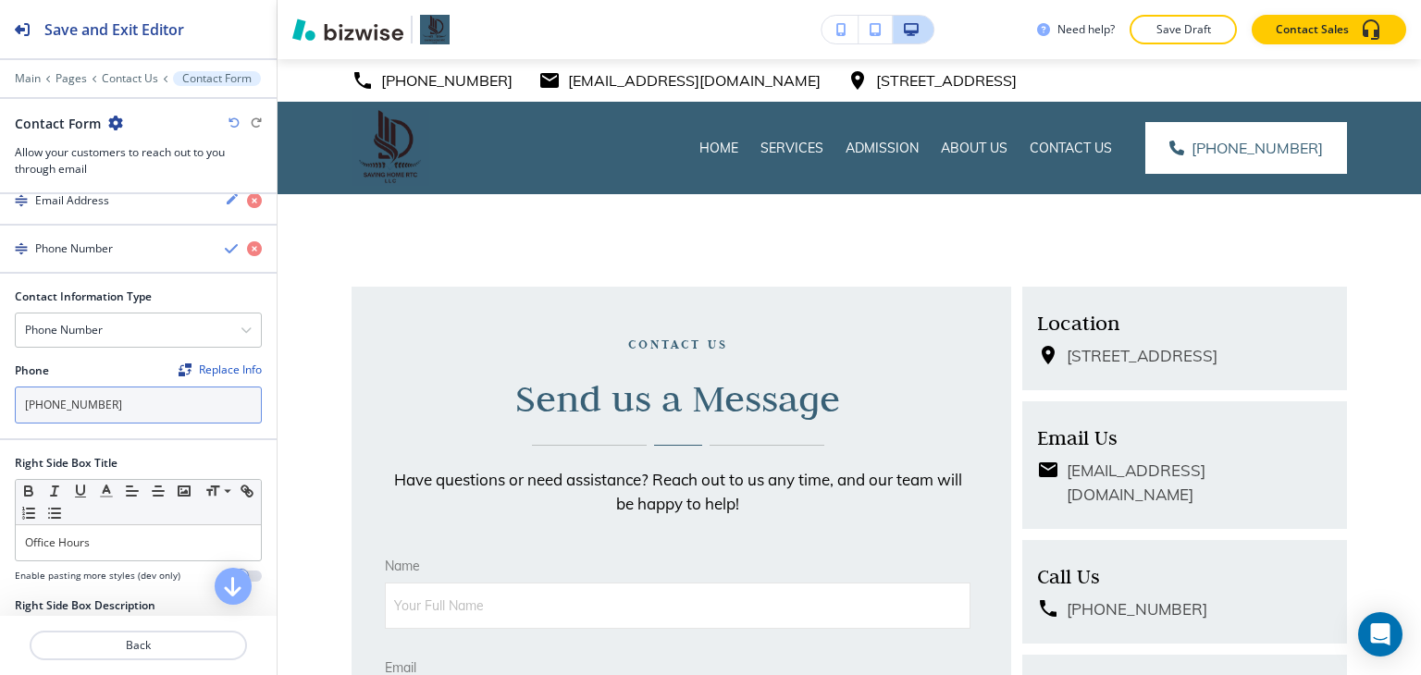
click at [127, 406] on input "[PHONE_NUMBER]" at bounding box center [138, 405] width 247 height 37
paste input "832) 461-39"
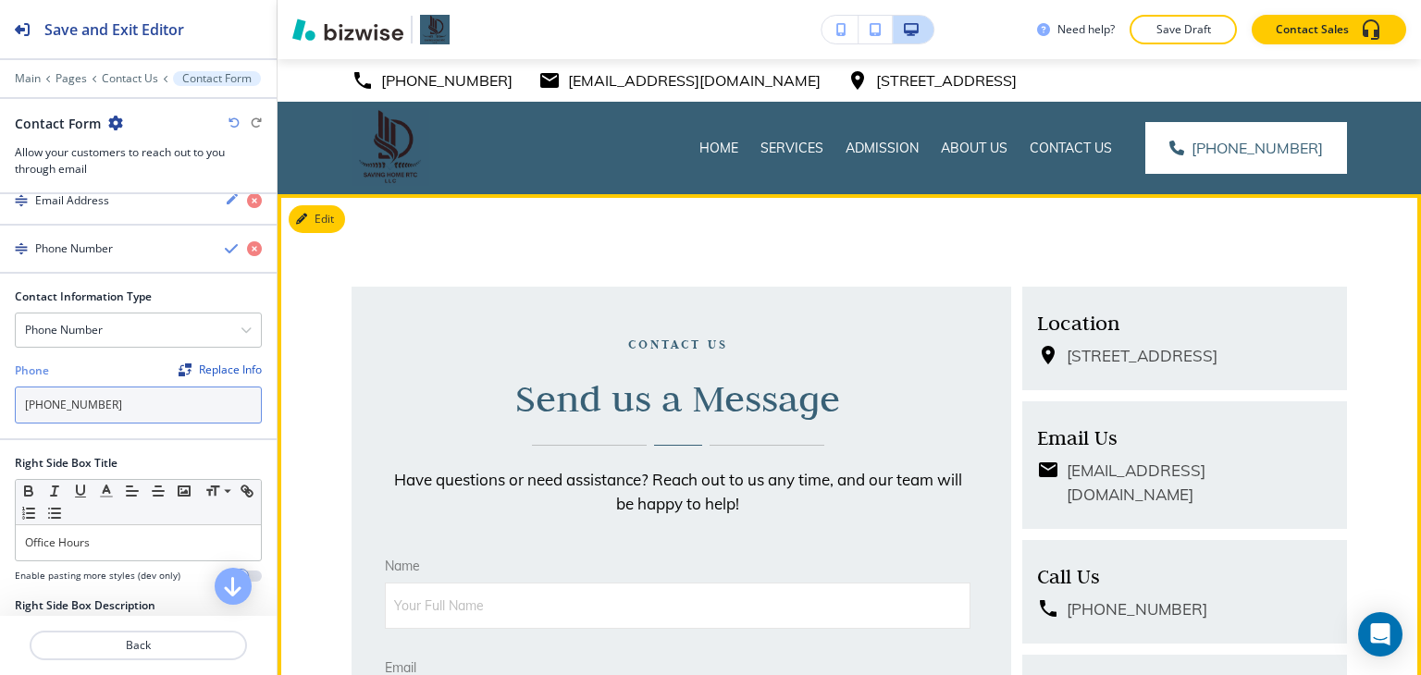
type input "[PHONE_NUMBER]"
click at [448, 369] on div "contact us Send us a Message Have questions or need assistance? Reach out to us…" at bounding box center [678, 424] width 586 height 183
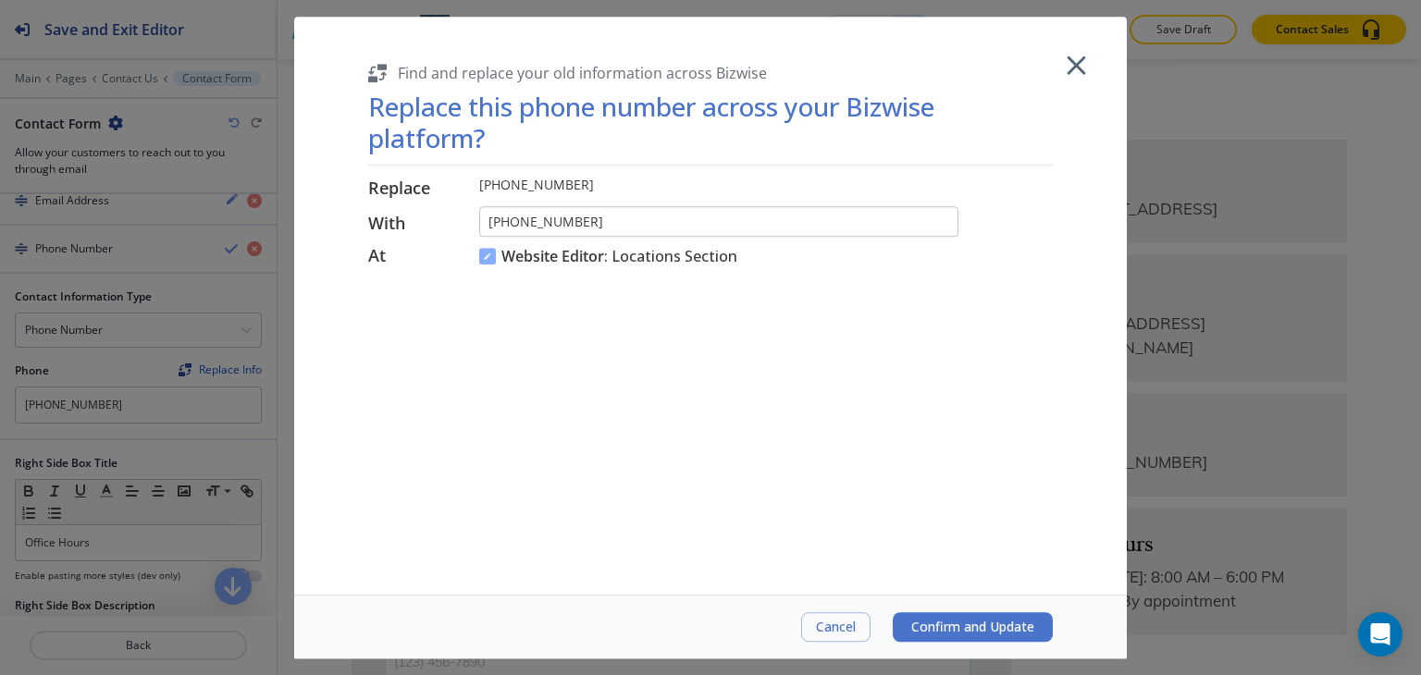
scroll to position [185, 0]
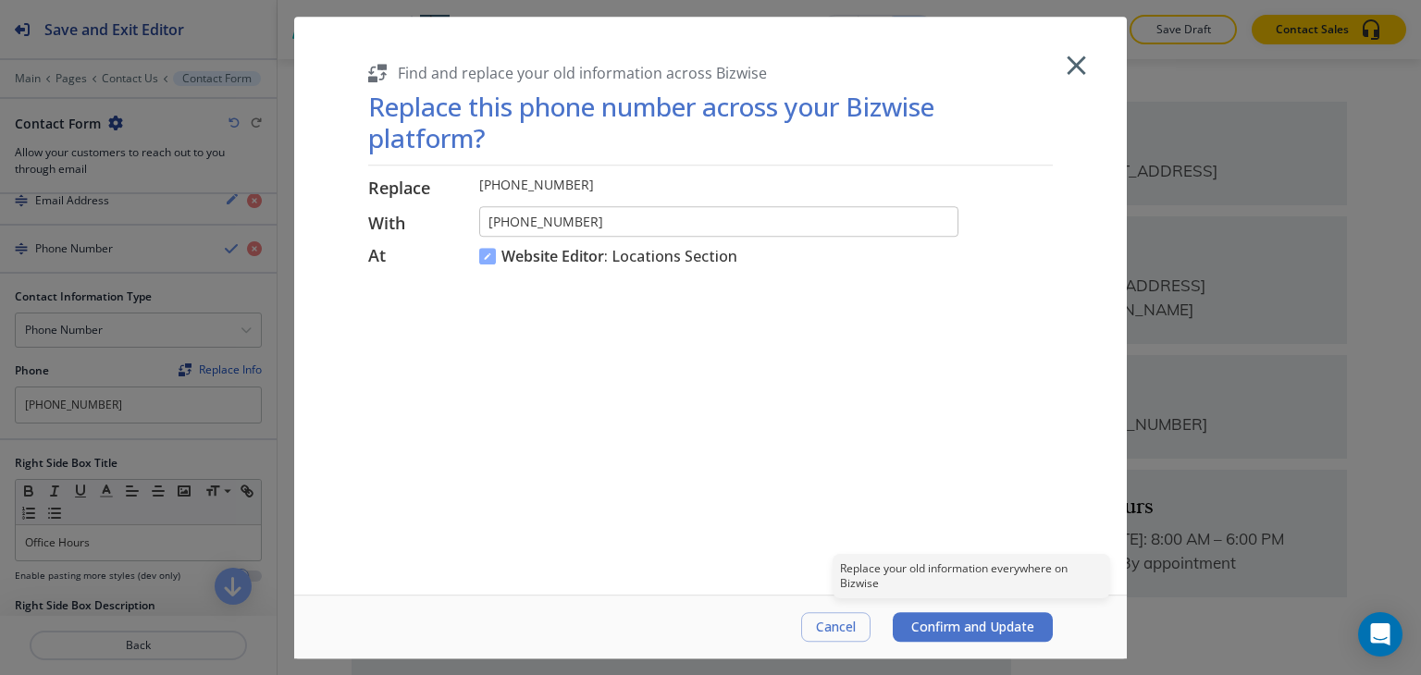
click at [912, 634] on span "Confirm and Update" at bounding box center [972, 627] width 123 height 15
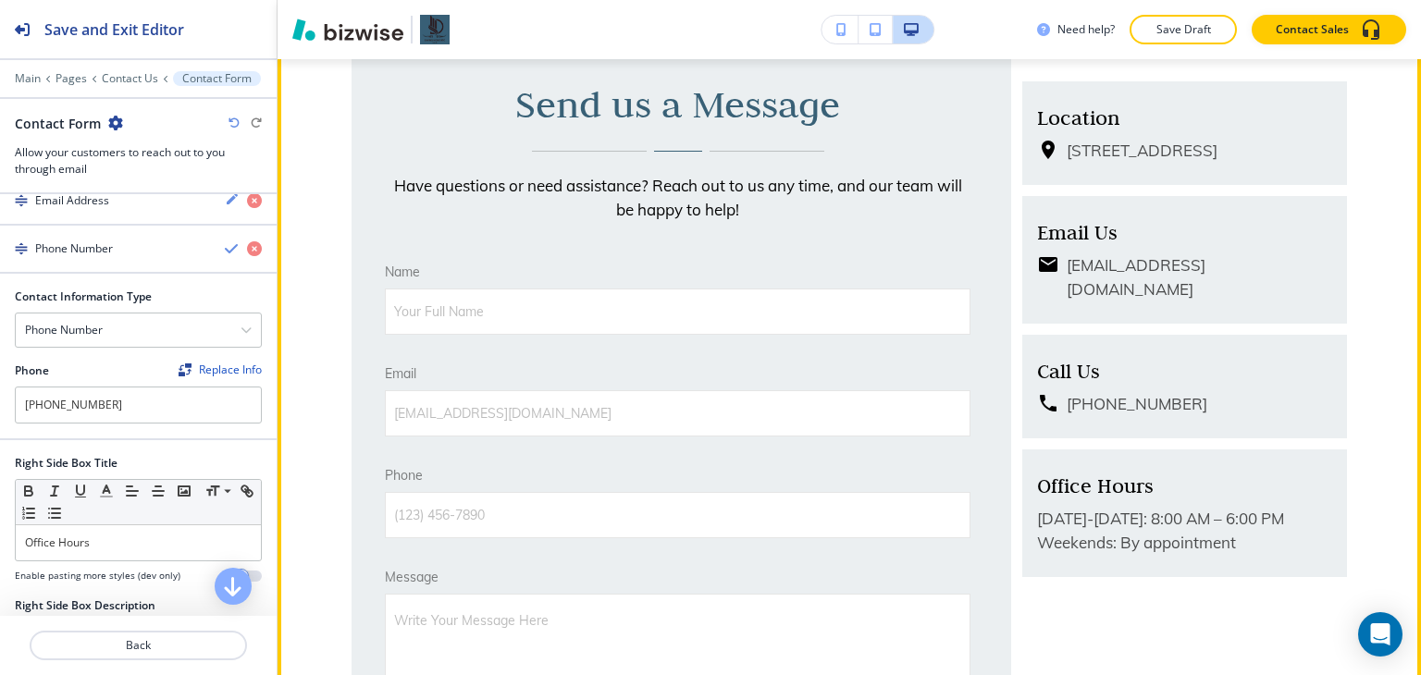
scroll to position [0, 0]
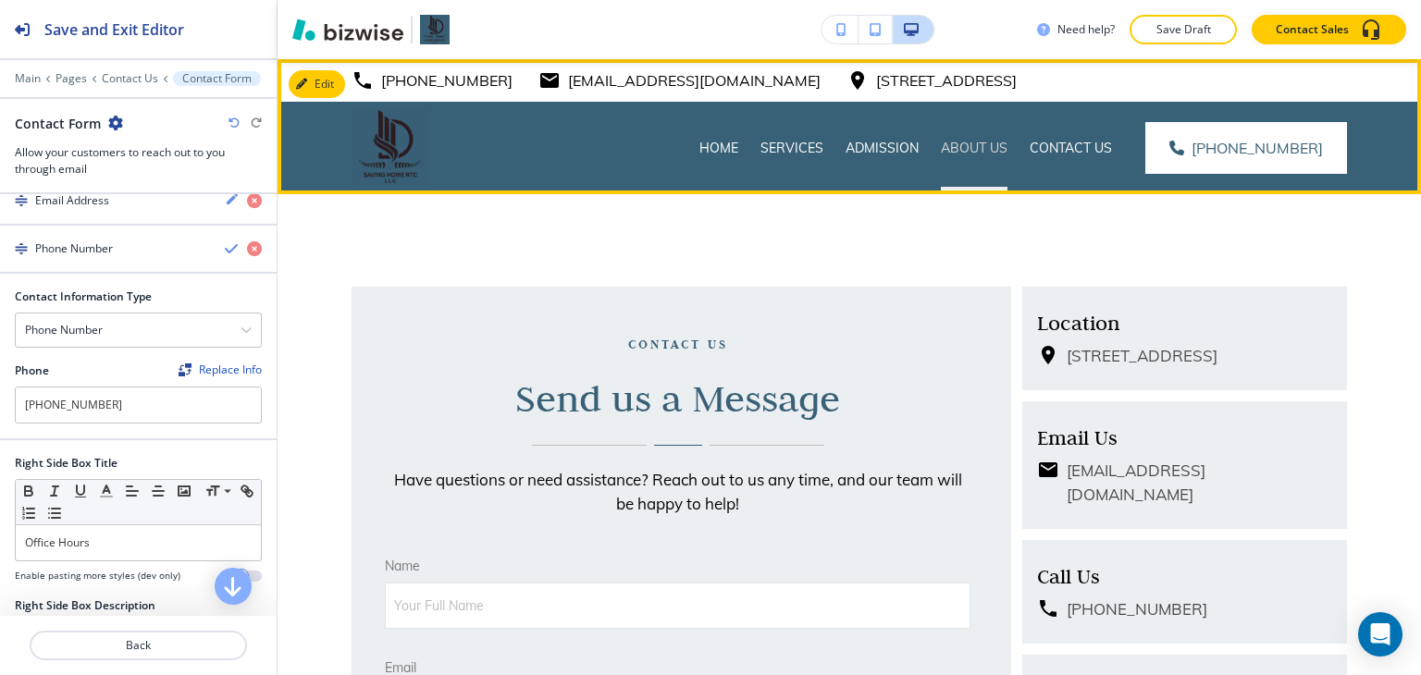
click at [1006, 151] on p "About Us" at bounding box center [974, 148] width 67 height 19
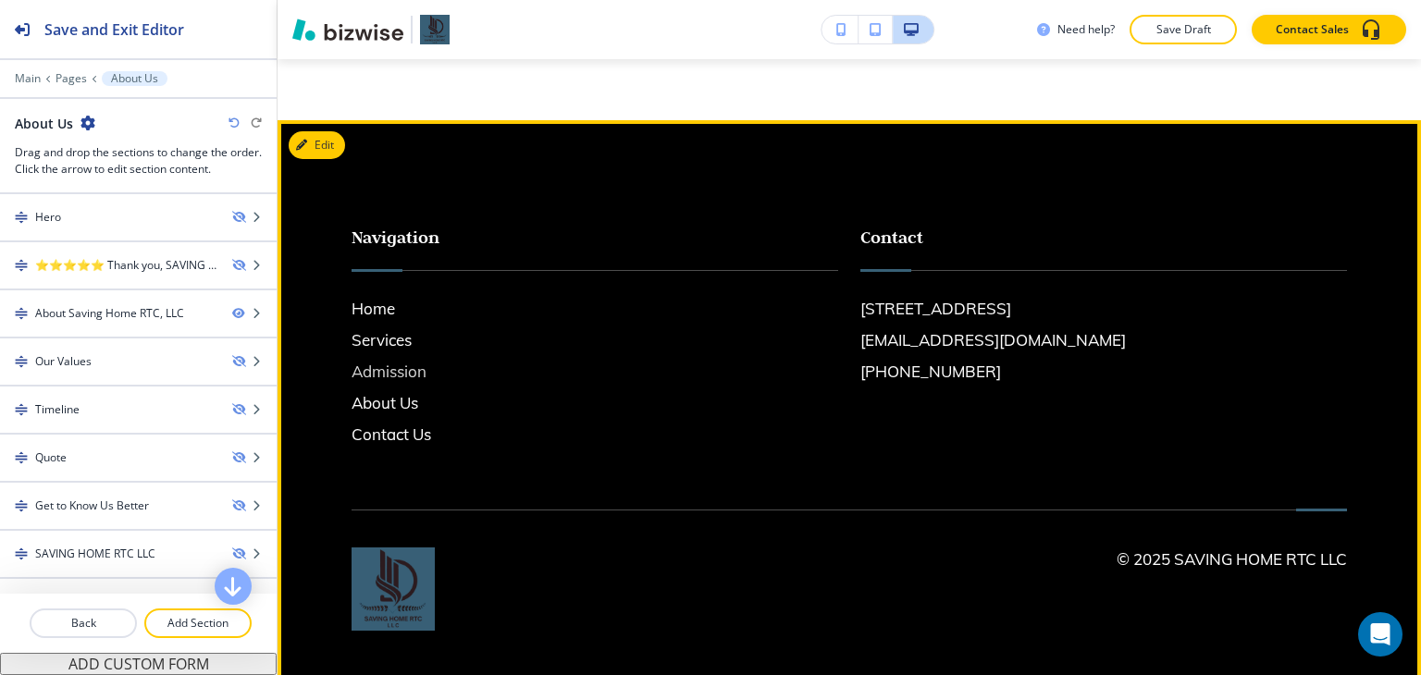
scroll to position [1388, 0]
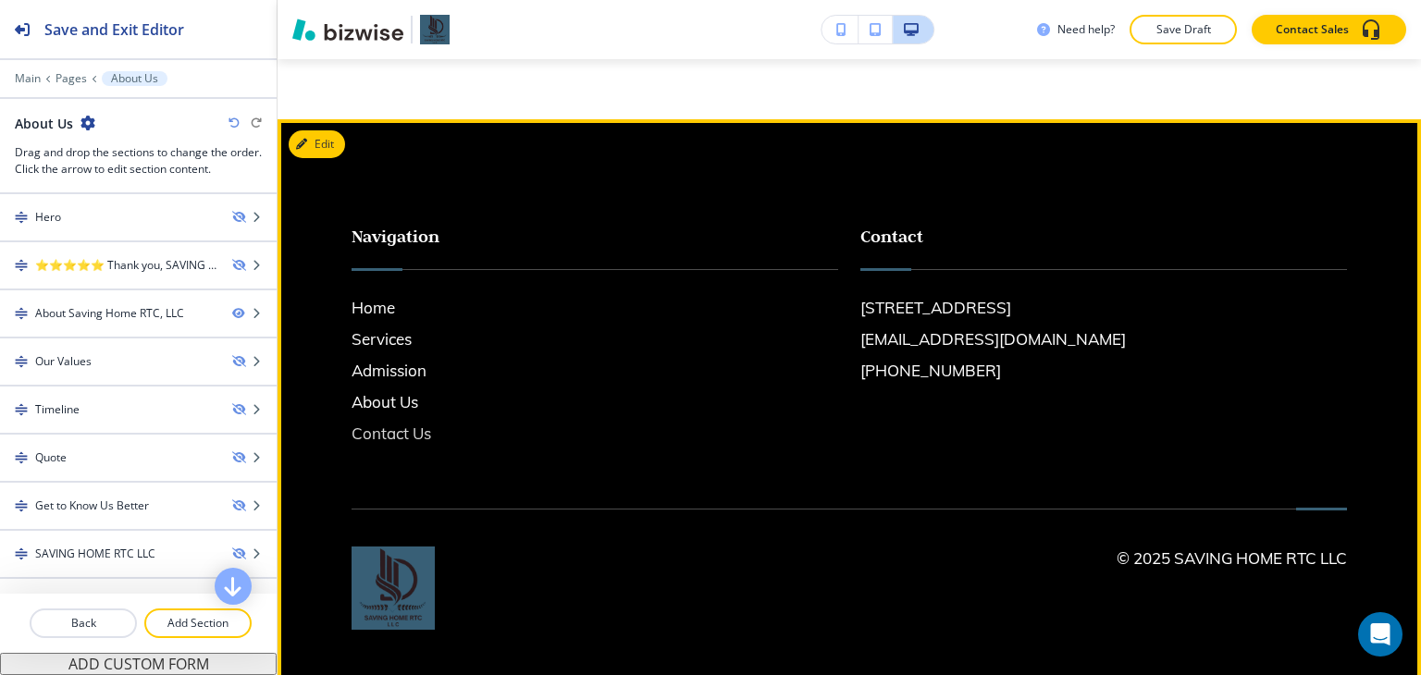
click at [403, 443] on h6 "Contact Us" at bounding box center [595, 434] width 487 height 24
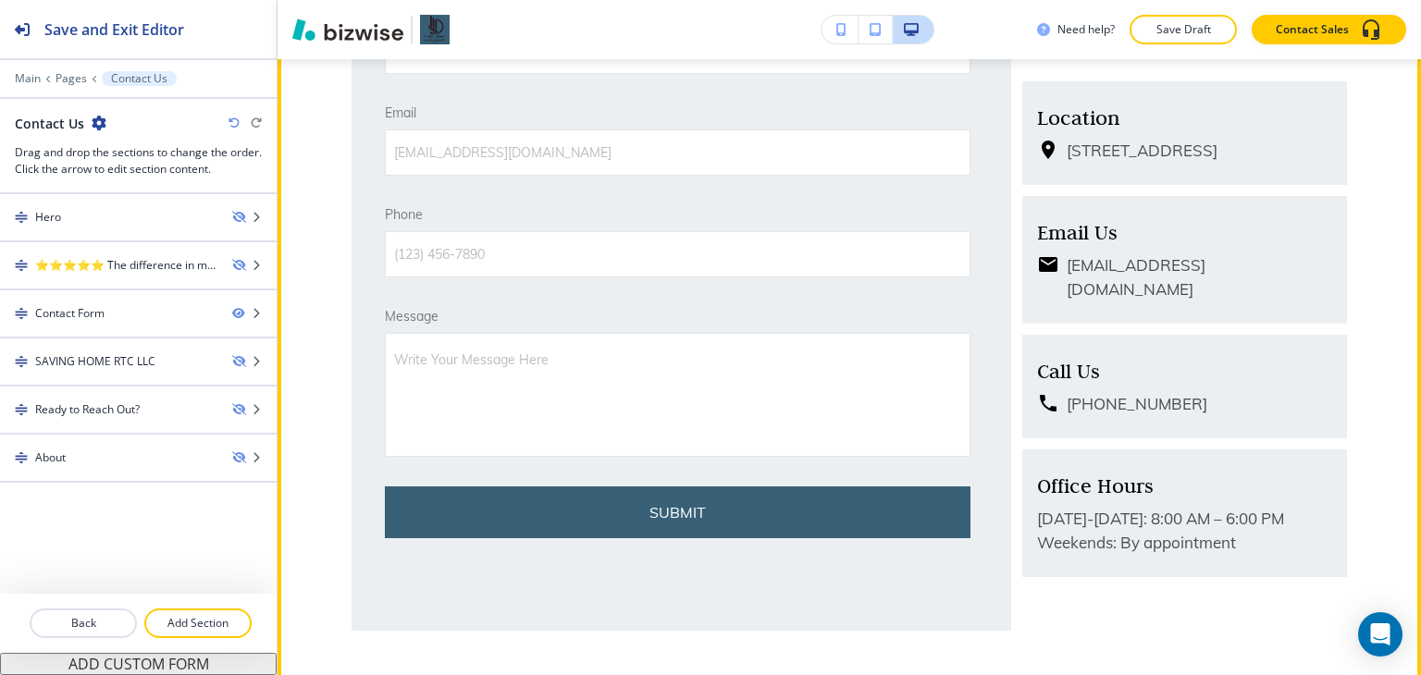
scroll to position [1018, 0]
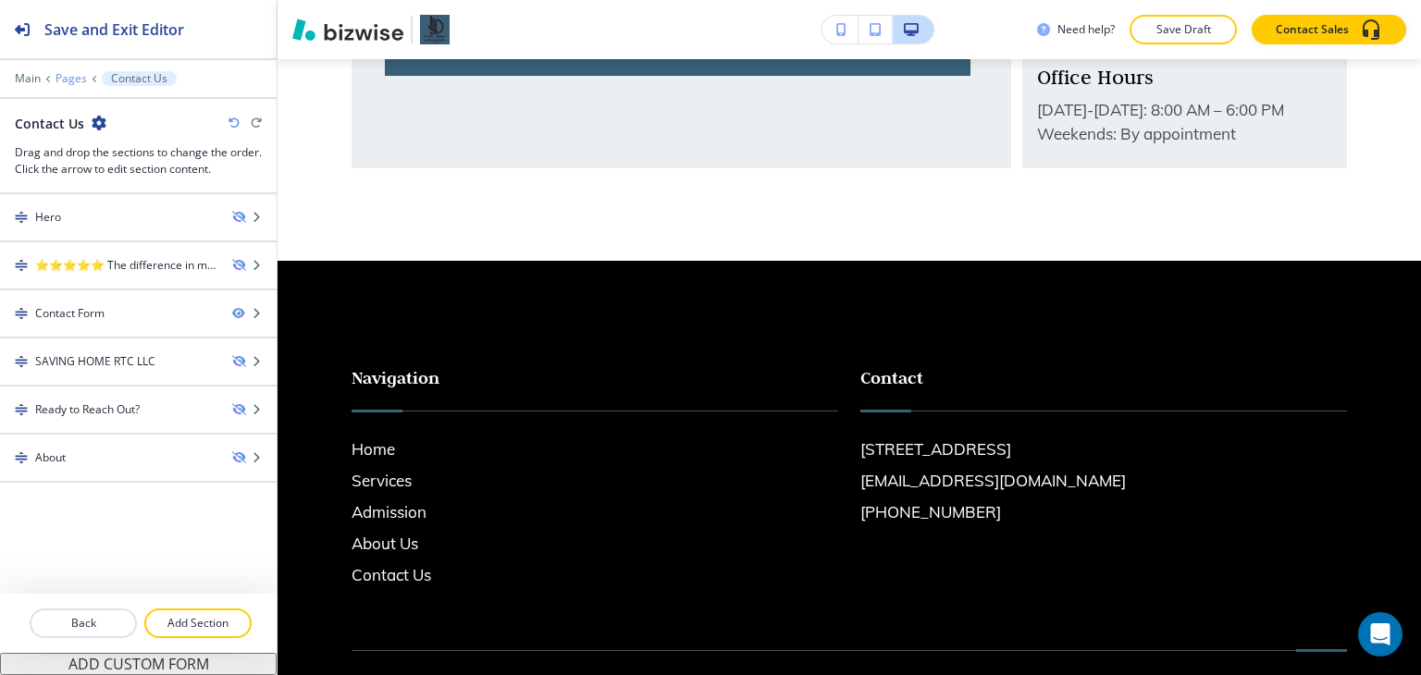
click at [80, 77] on p "Pages" at bounding box center [71, 78] width 31 height 13
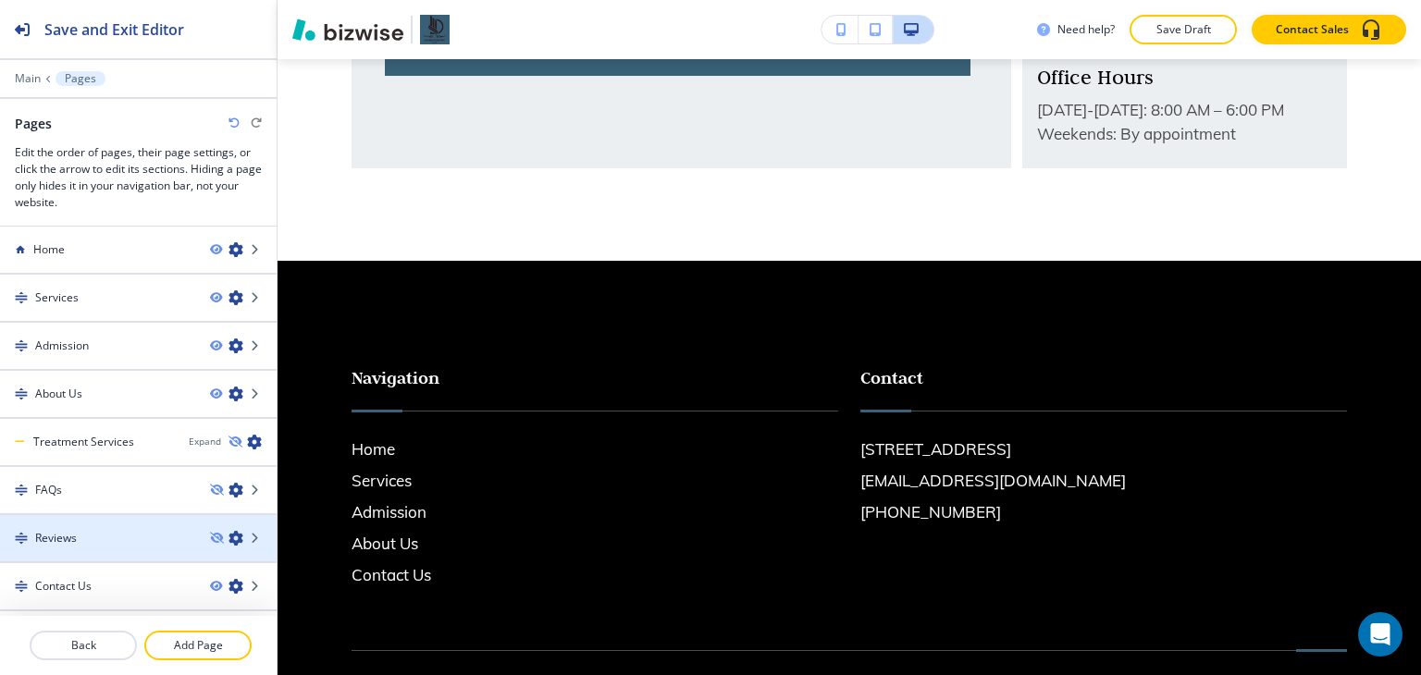
scroll to position [0, 0]
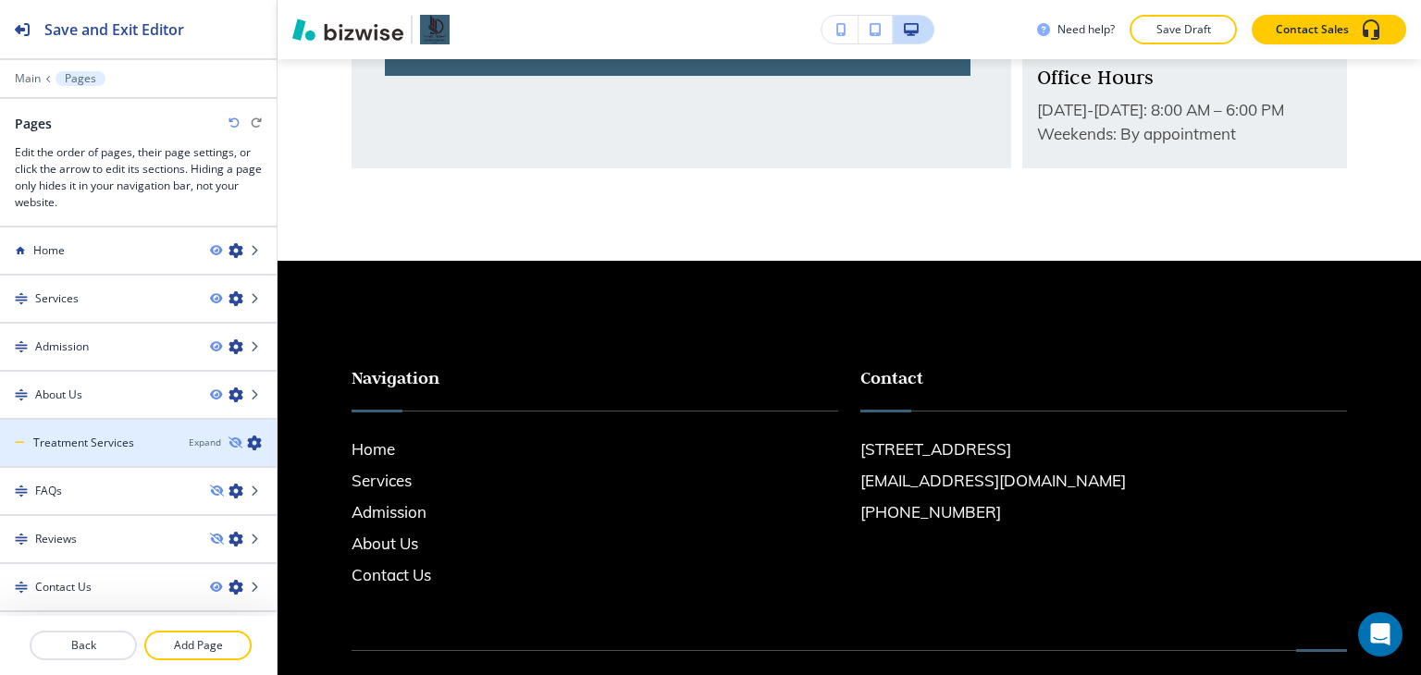
click at [96, 447] on h4 "Treatment Services" at bounding box center [83, 443] width 101 height 17
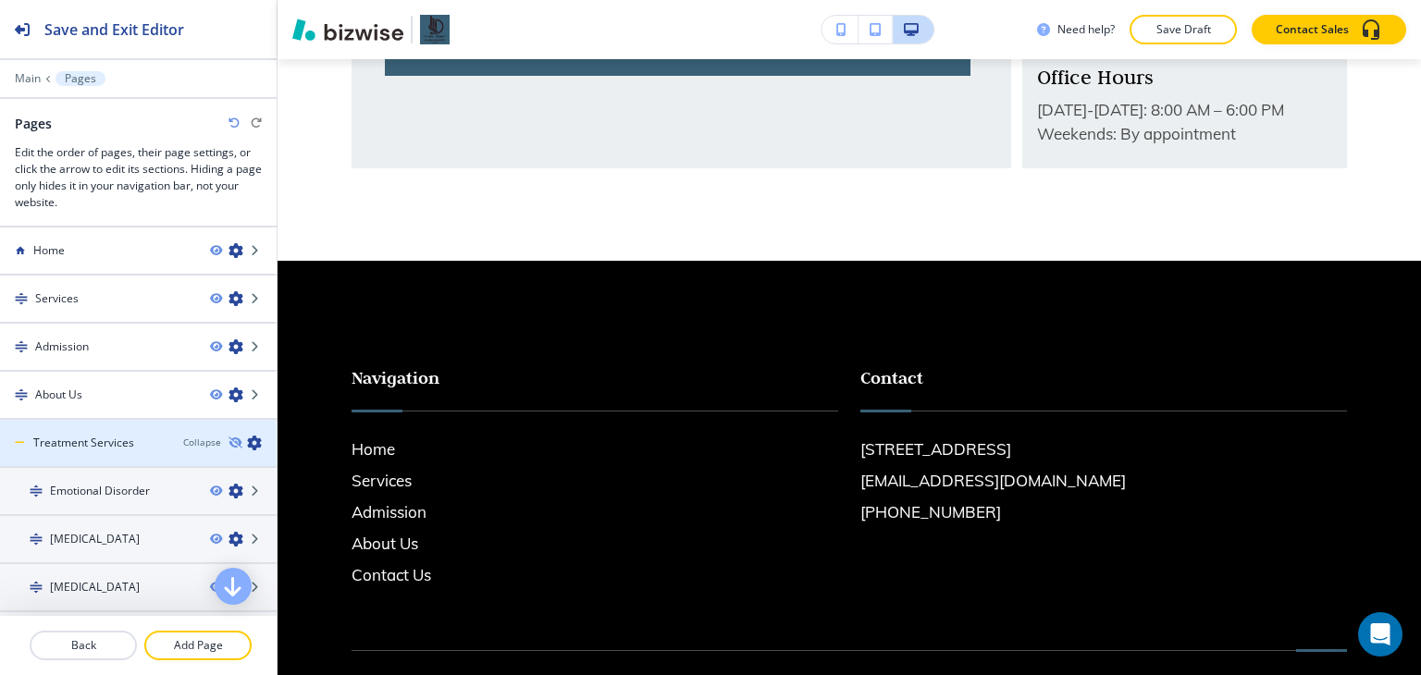
click at [96, 447] on h4 "Treatment Services" at bounding box center [83, 443] width 101 height 17
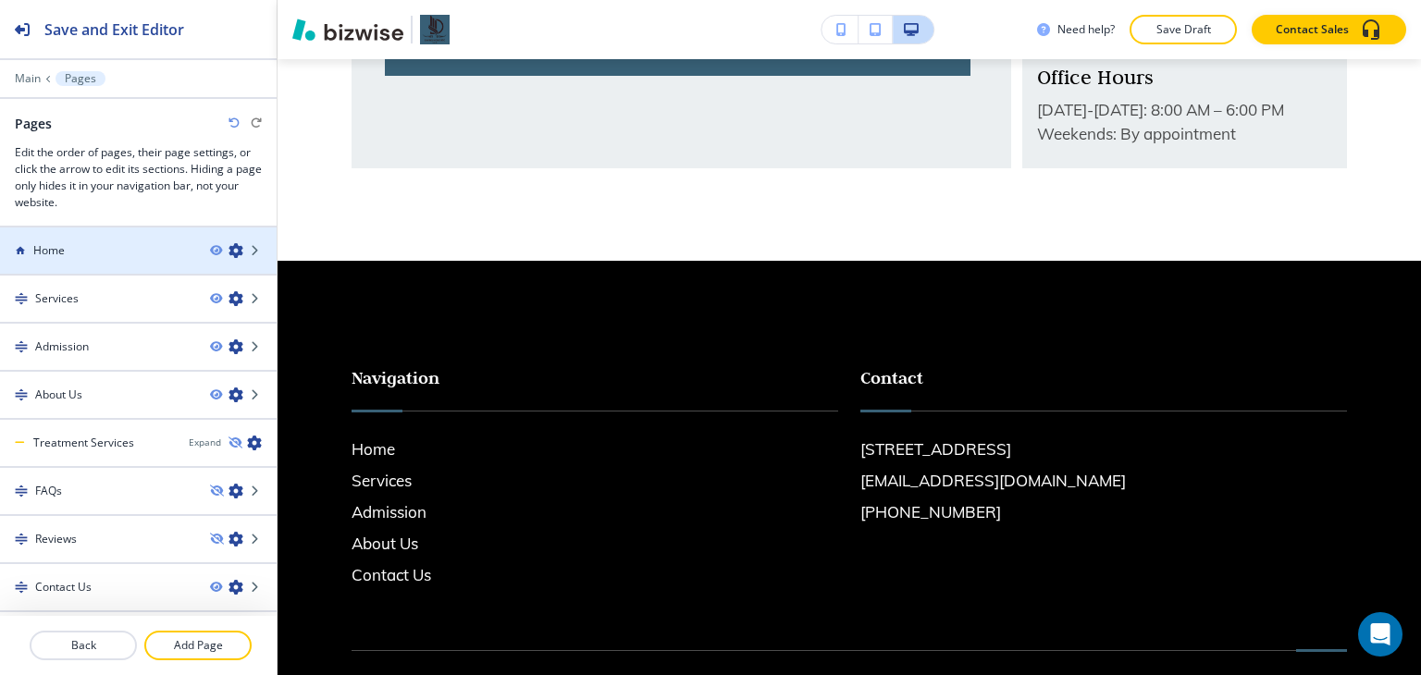
click at [89, 244] on div "Home" at bounding box center [97, 250] width 195 height 17
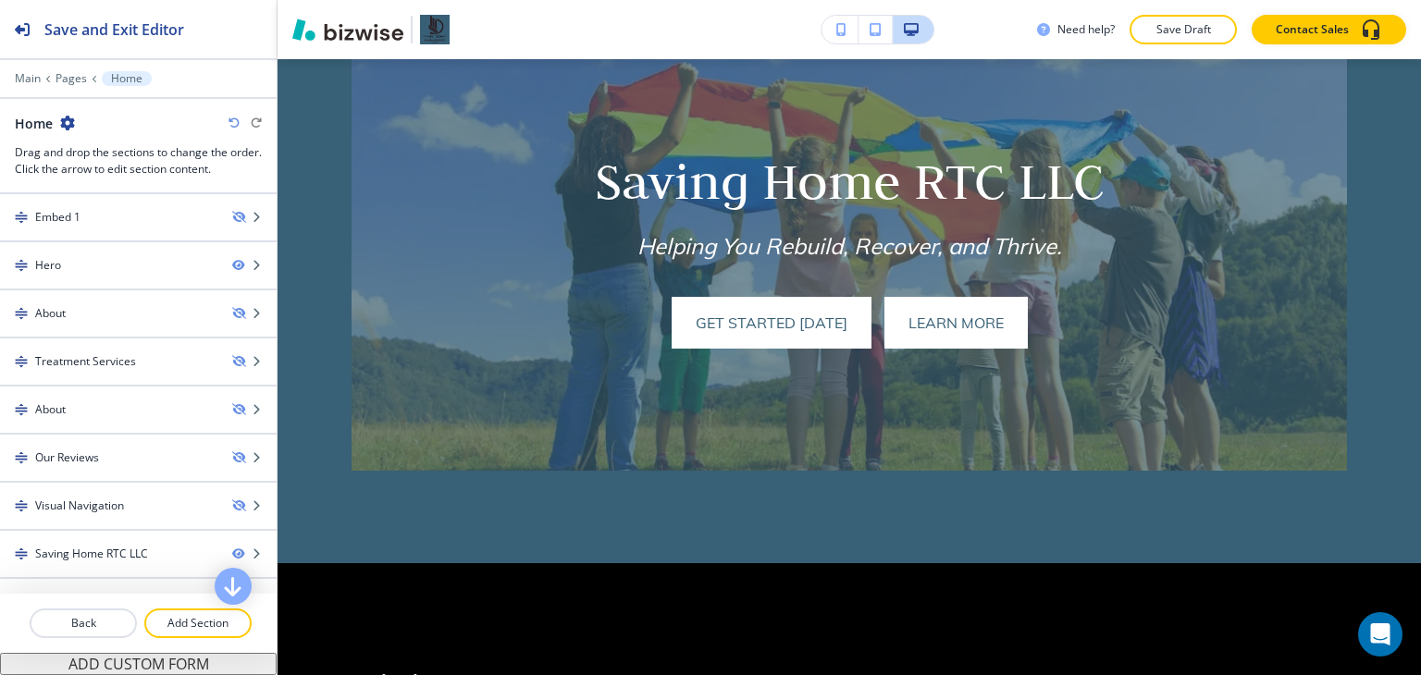
scroll to position [1485, 0]
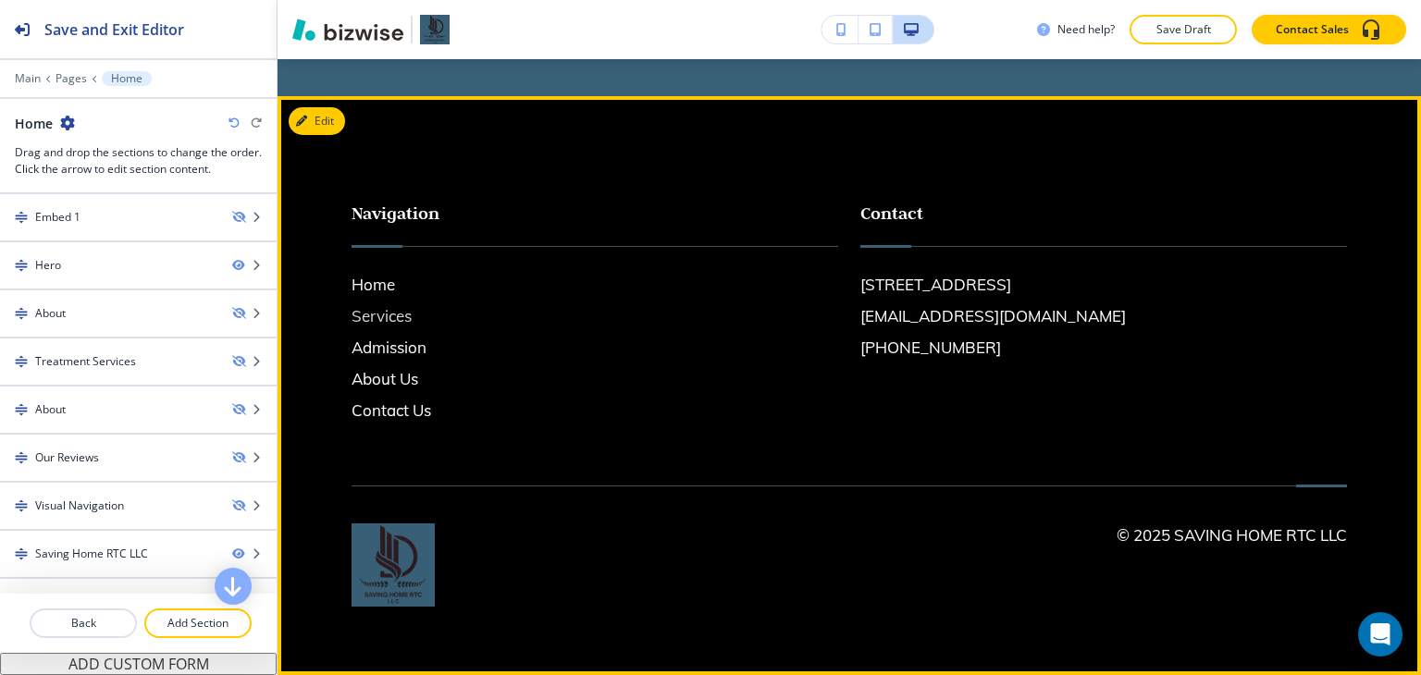
click at [381, 314] on h6 "Services" at bounding box center [595, 316] width 487 height 24
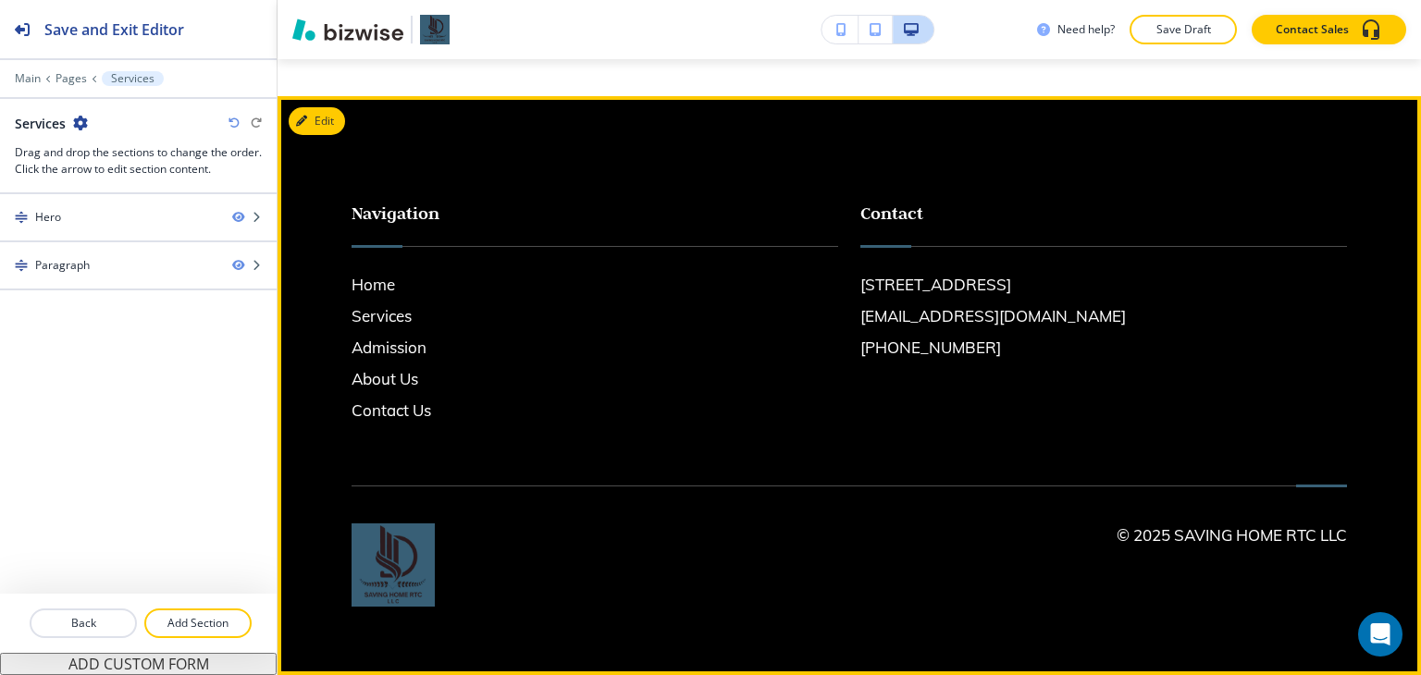
scroll to position [1505, 0]
click at [382, 341] on h6 "Admission" at bounding box center [595, 348] width 487 height 24
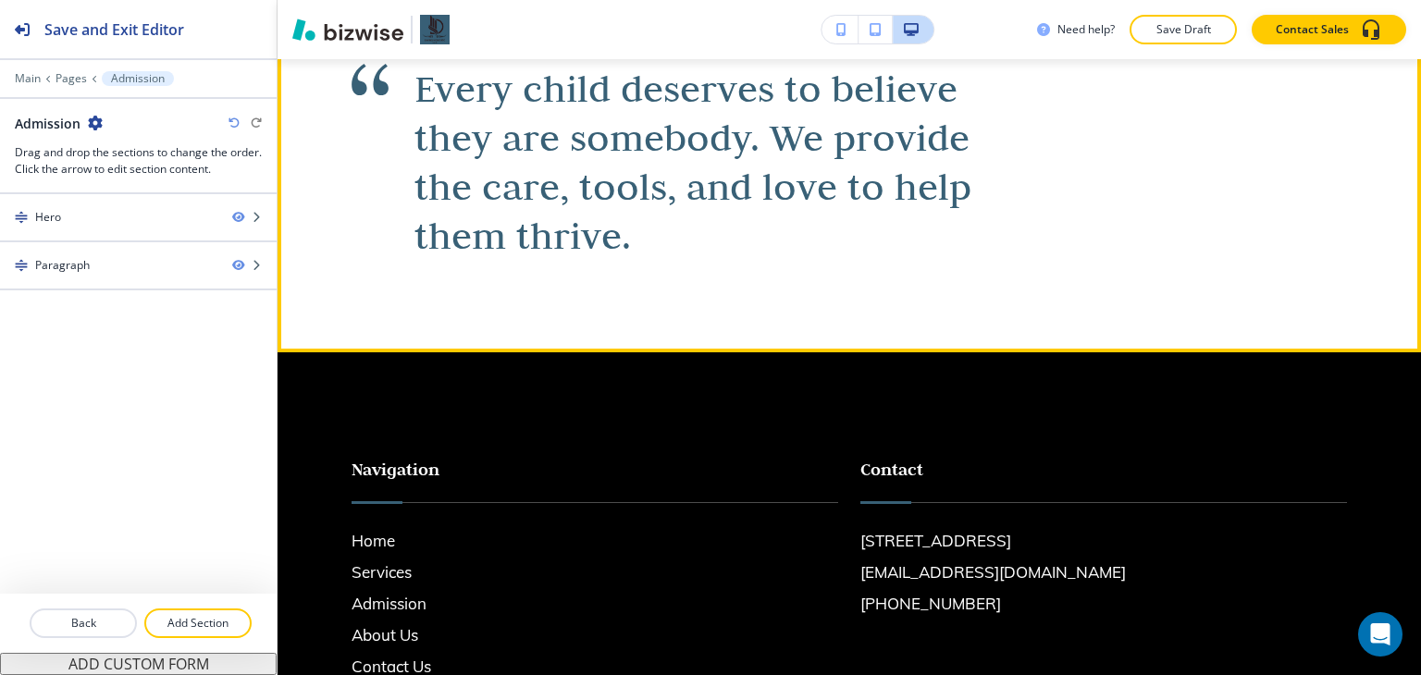
scroll to position [1825, 0]
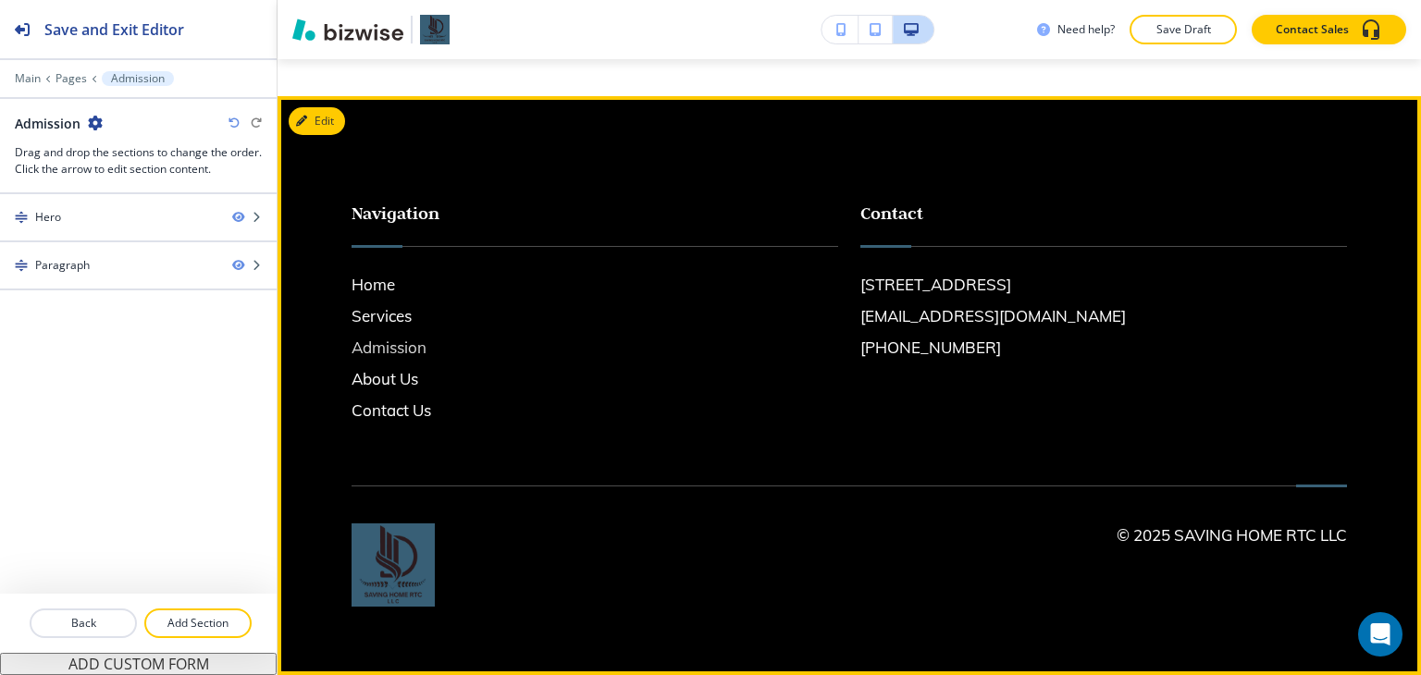
click at [392, 354] on h6 "Admission" at bounding box center [595, 348] width 487 height 24
click at [392, 375] on h6 "About Us" at bounding box center [595, 379] width 487 height 24
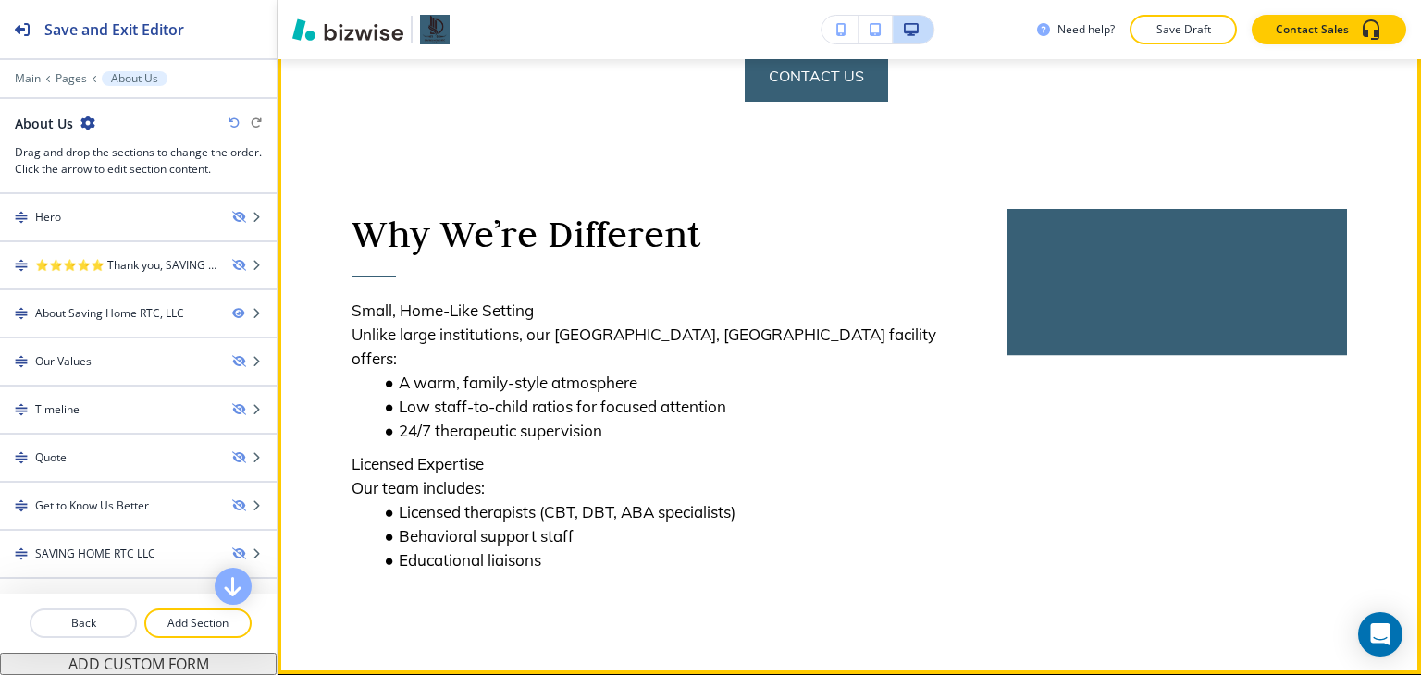
scroll to position [1388, 0]
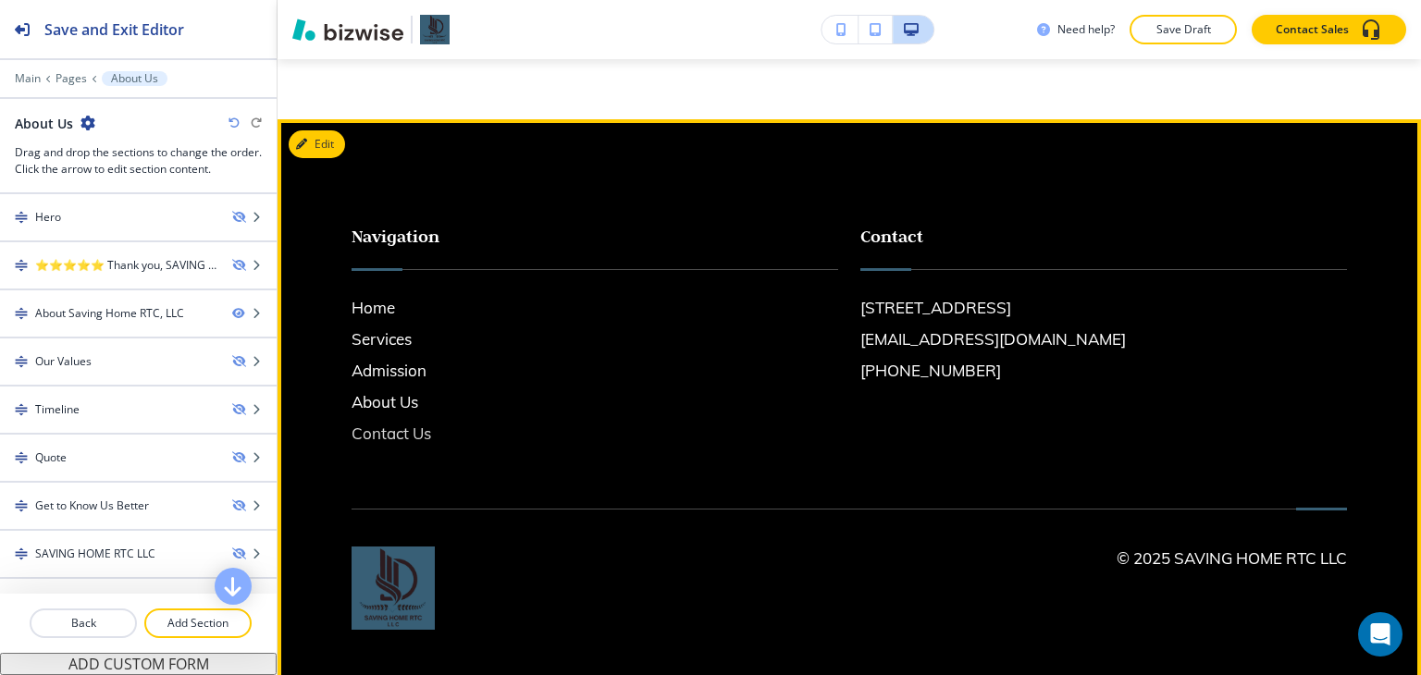
click at [380, 446] on h6 "Contact Us" at bounding box center [595, 434] width 487 height 24
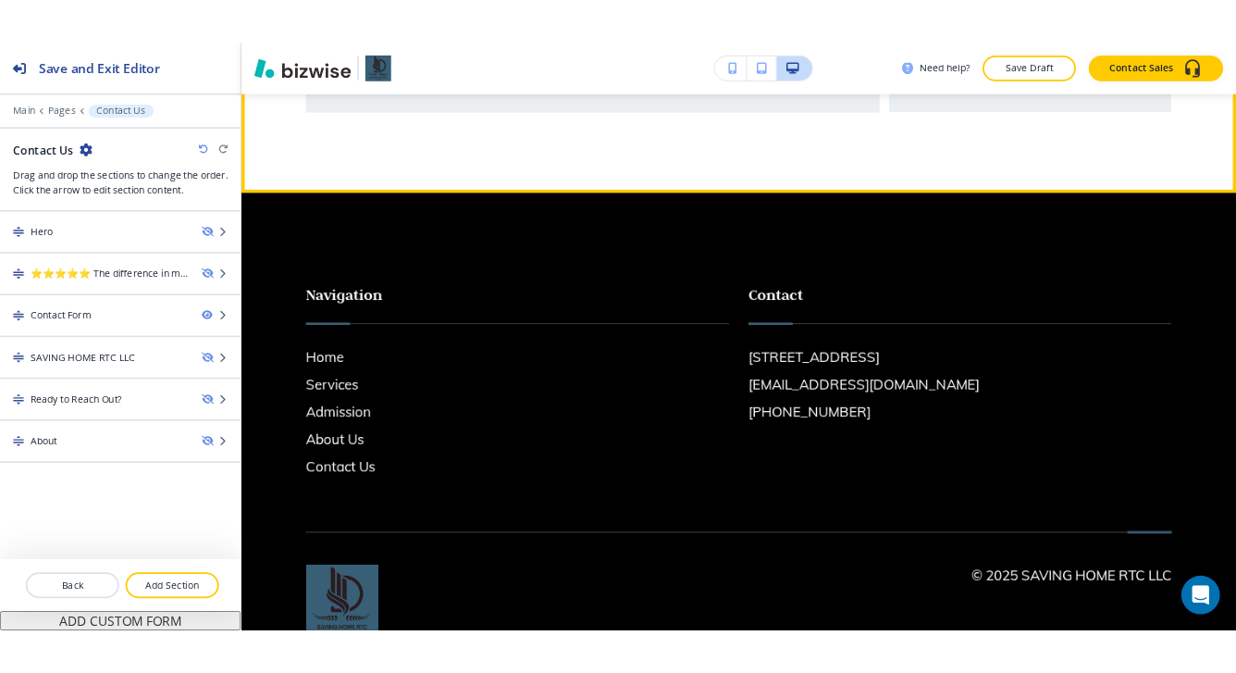
scroll to position [1110, 0]
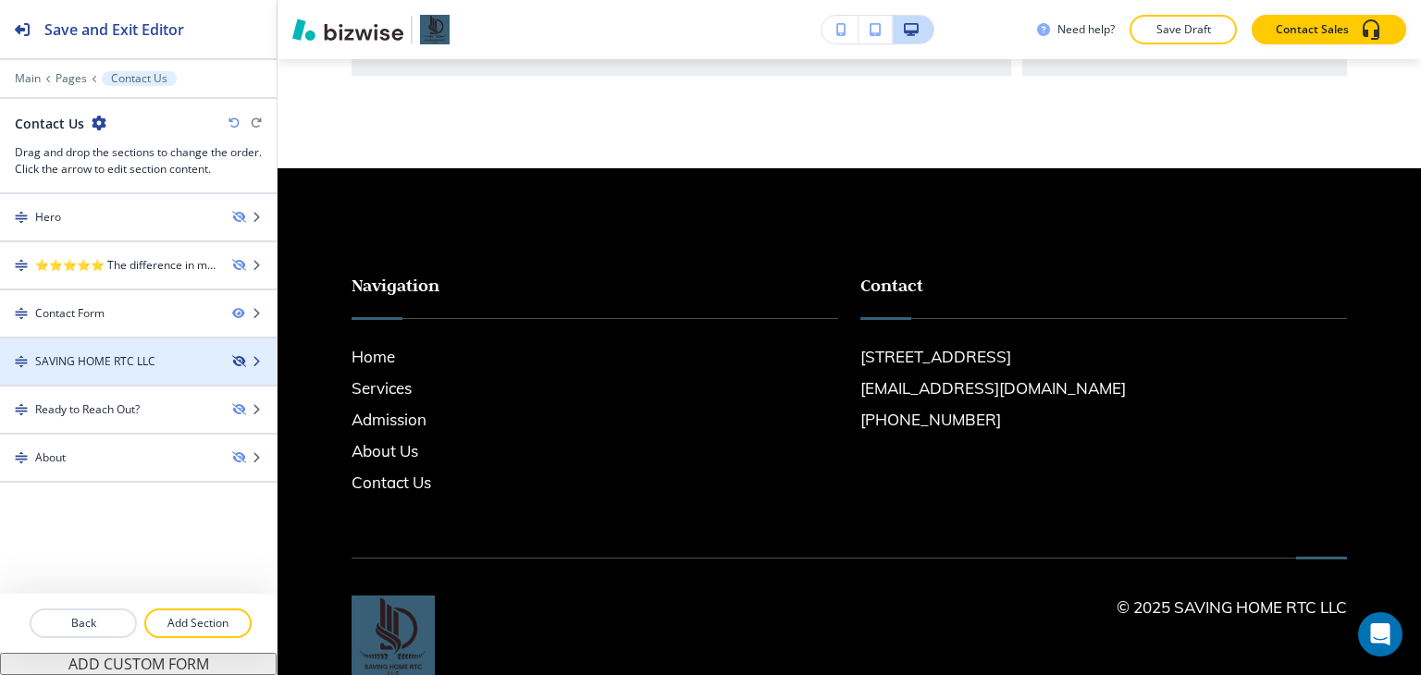
click at [240, 360] on icon "button" at bounding box center [237, 361] width 11 height 11
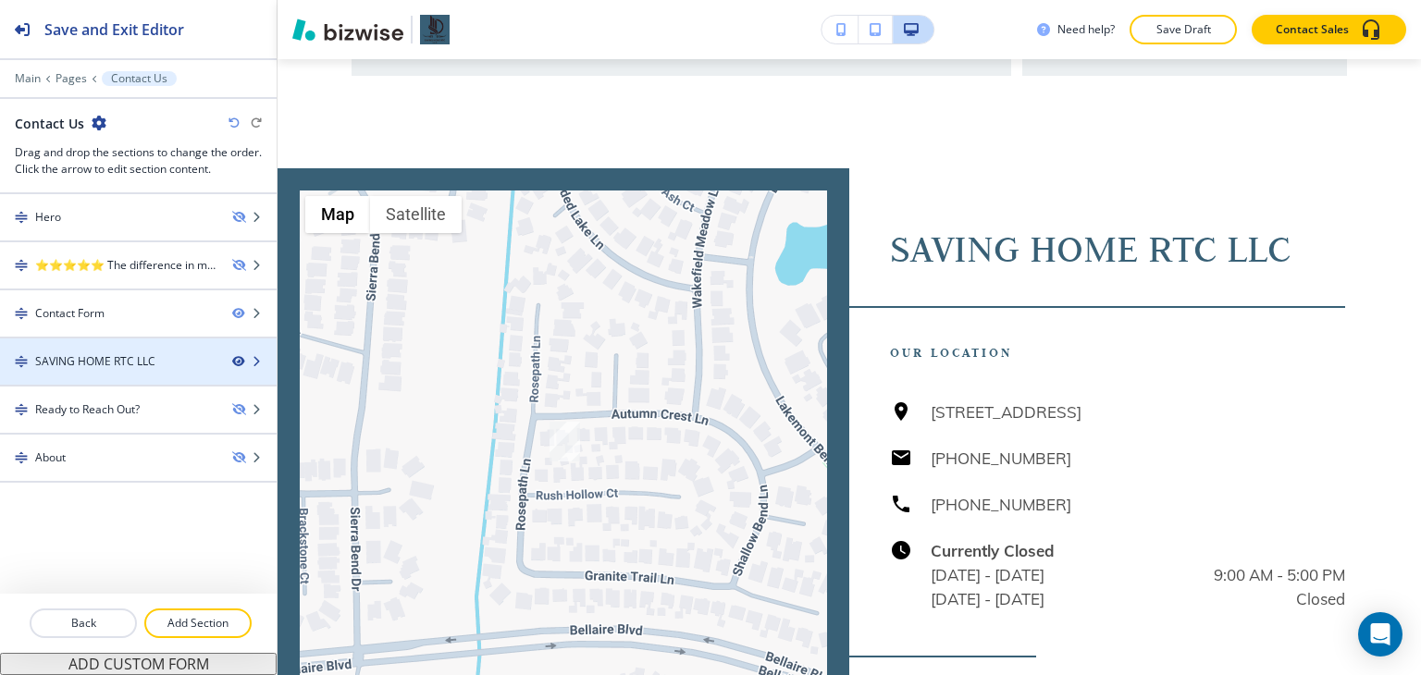
click at [240, 360] on icon "button" at bounding box center [237, 361] width 11 height 11
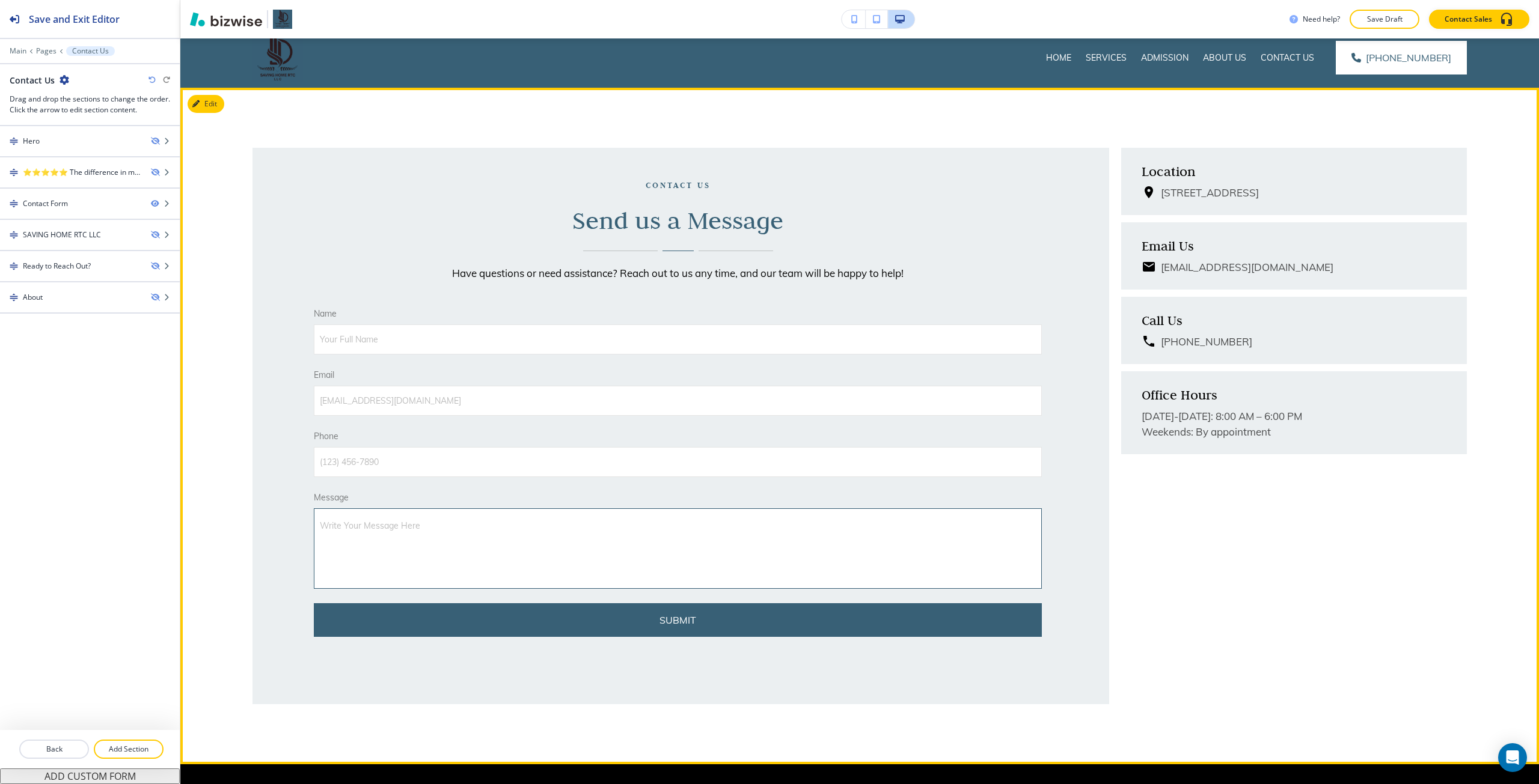
scroll to position [0, 0]
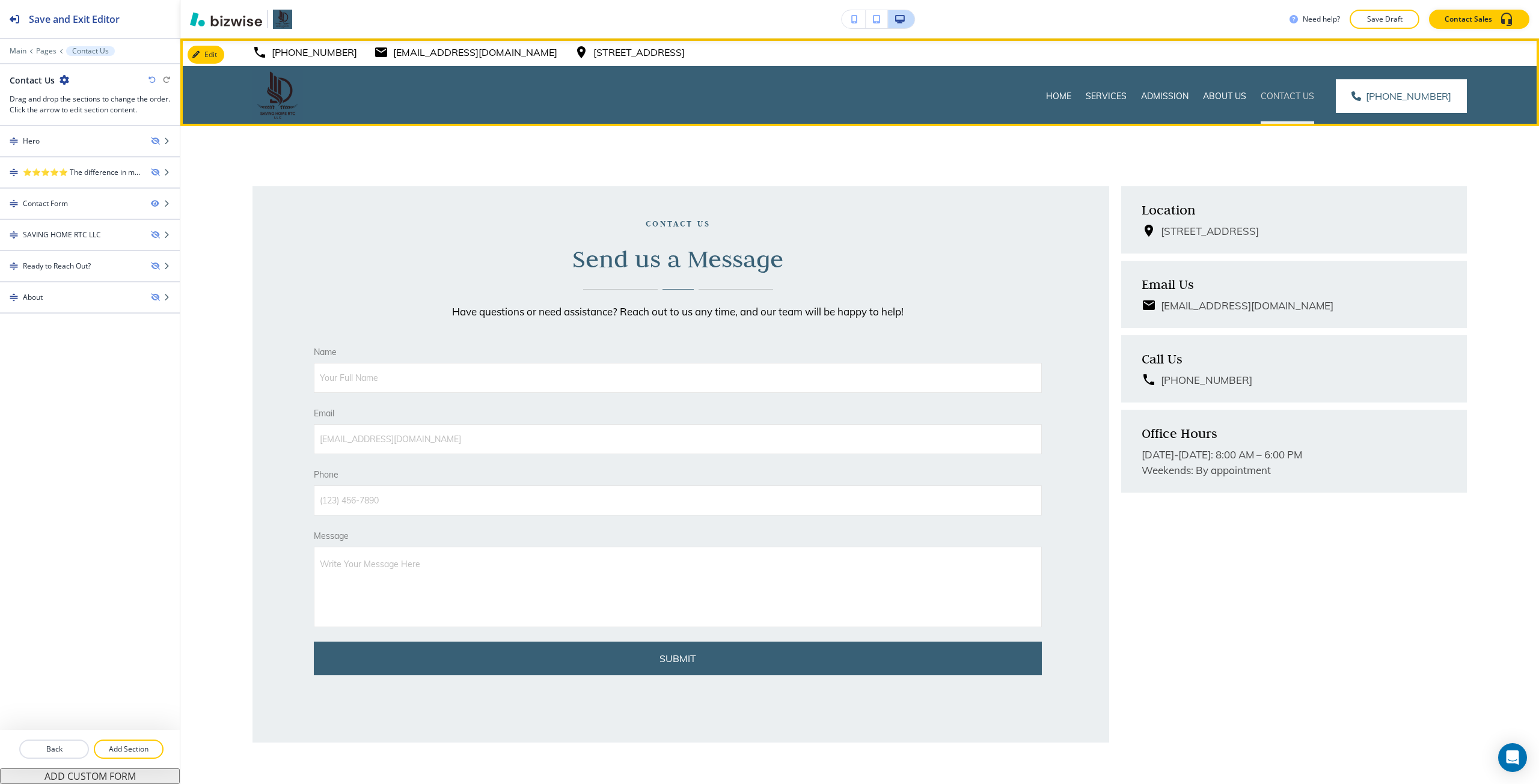
click at [923, 92] on p "Contact Us" at bounding box center [1287, 96] width 53 height 12
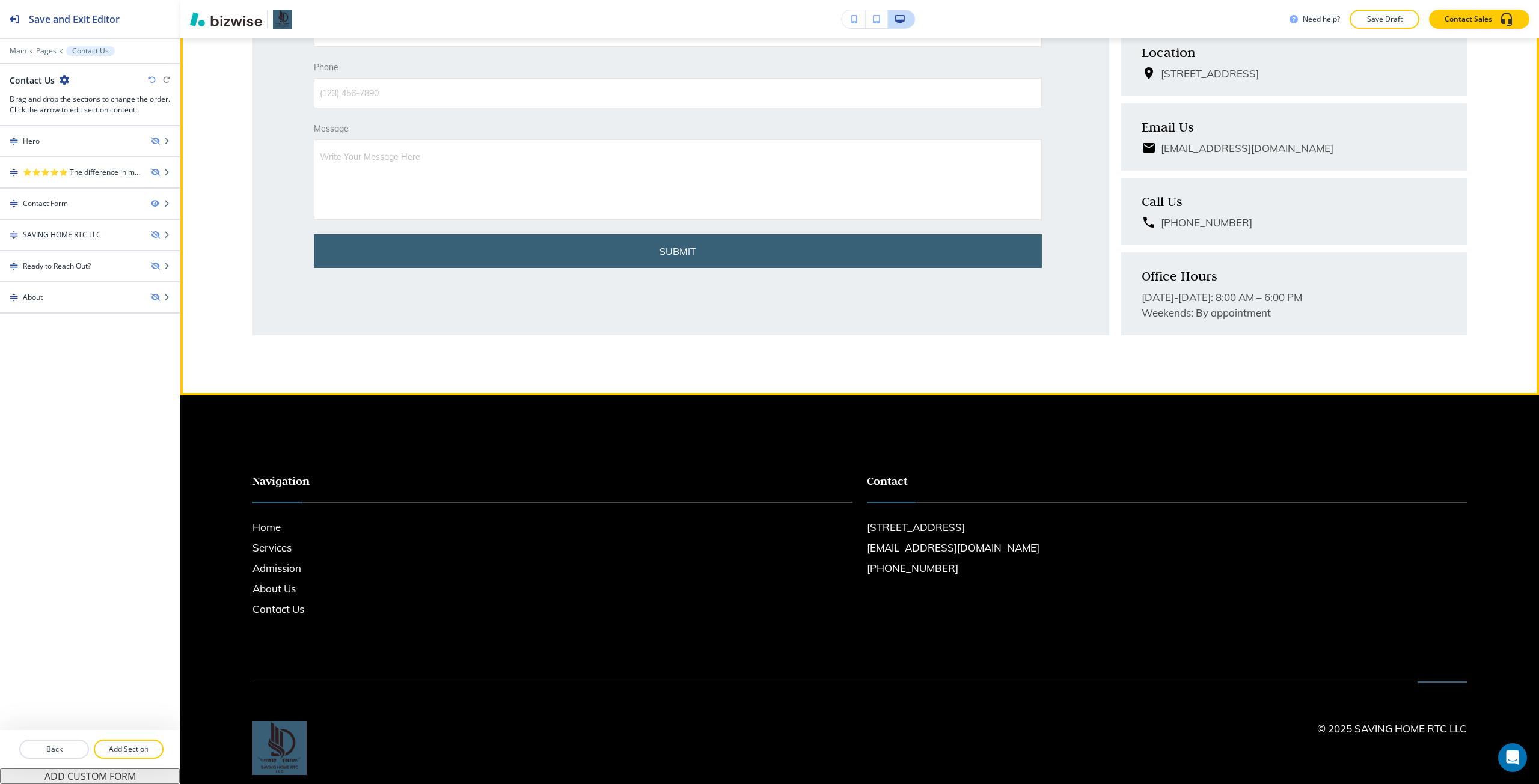
scroll to position [443, 0]
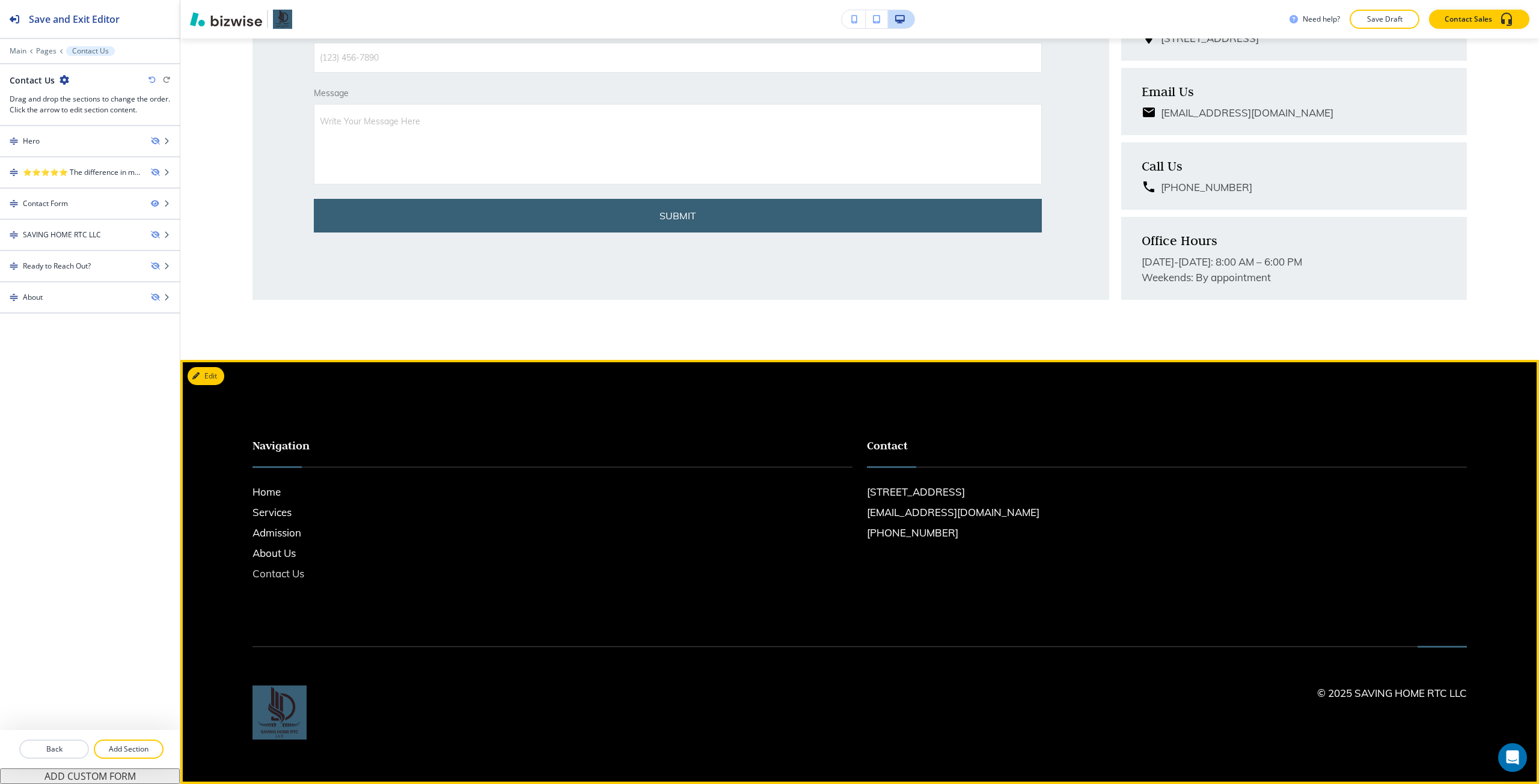
click at [295, 438] on h6 "Contact Us" at bounding box center [552, 574] width 600 height 16
click at [288, 438] on h6 "About Us" at bounding box center [552, 553] width 600 height 16
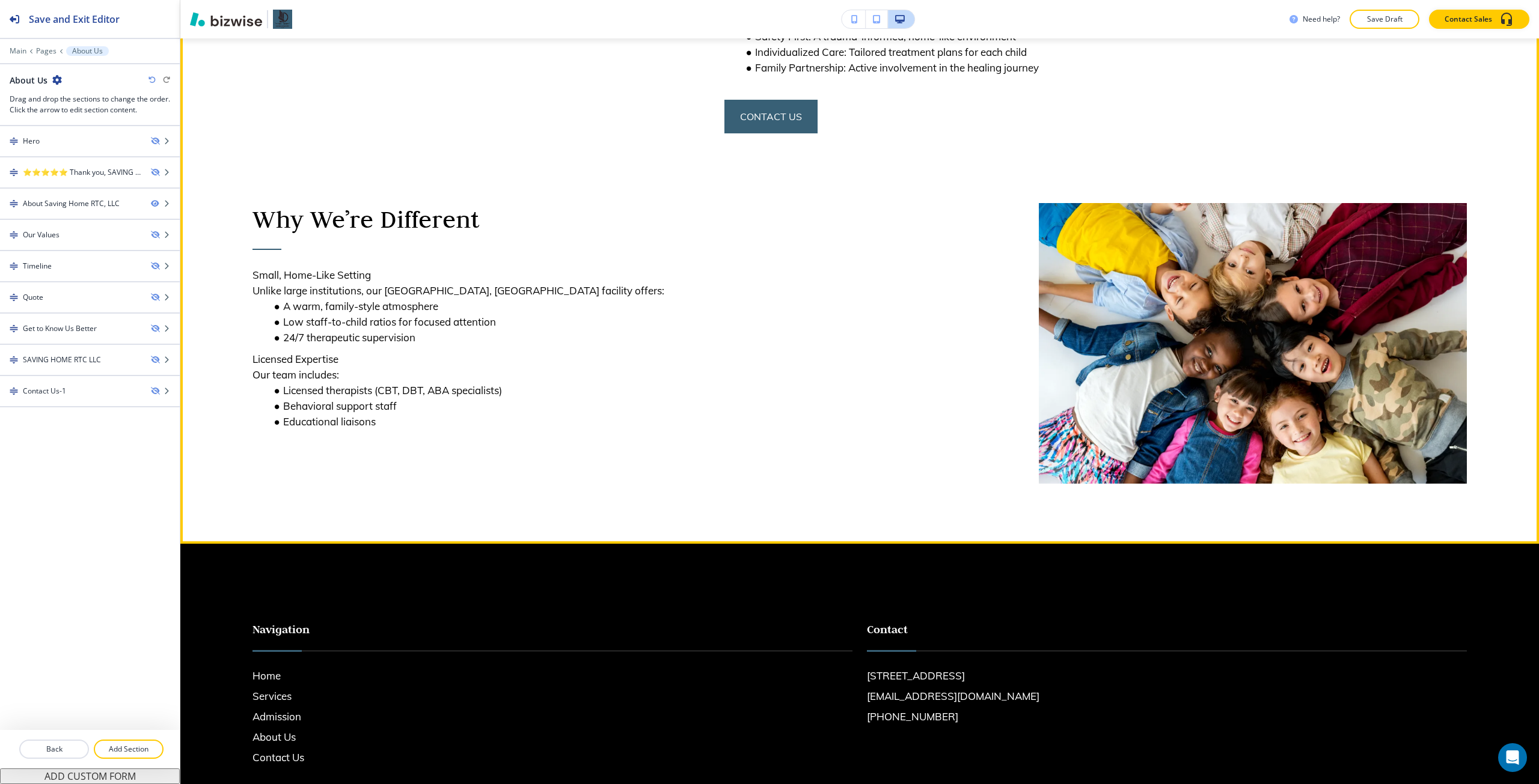
scroll to position [421, 0]
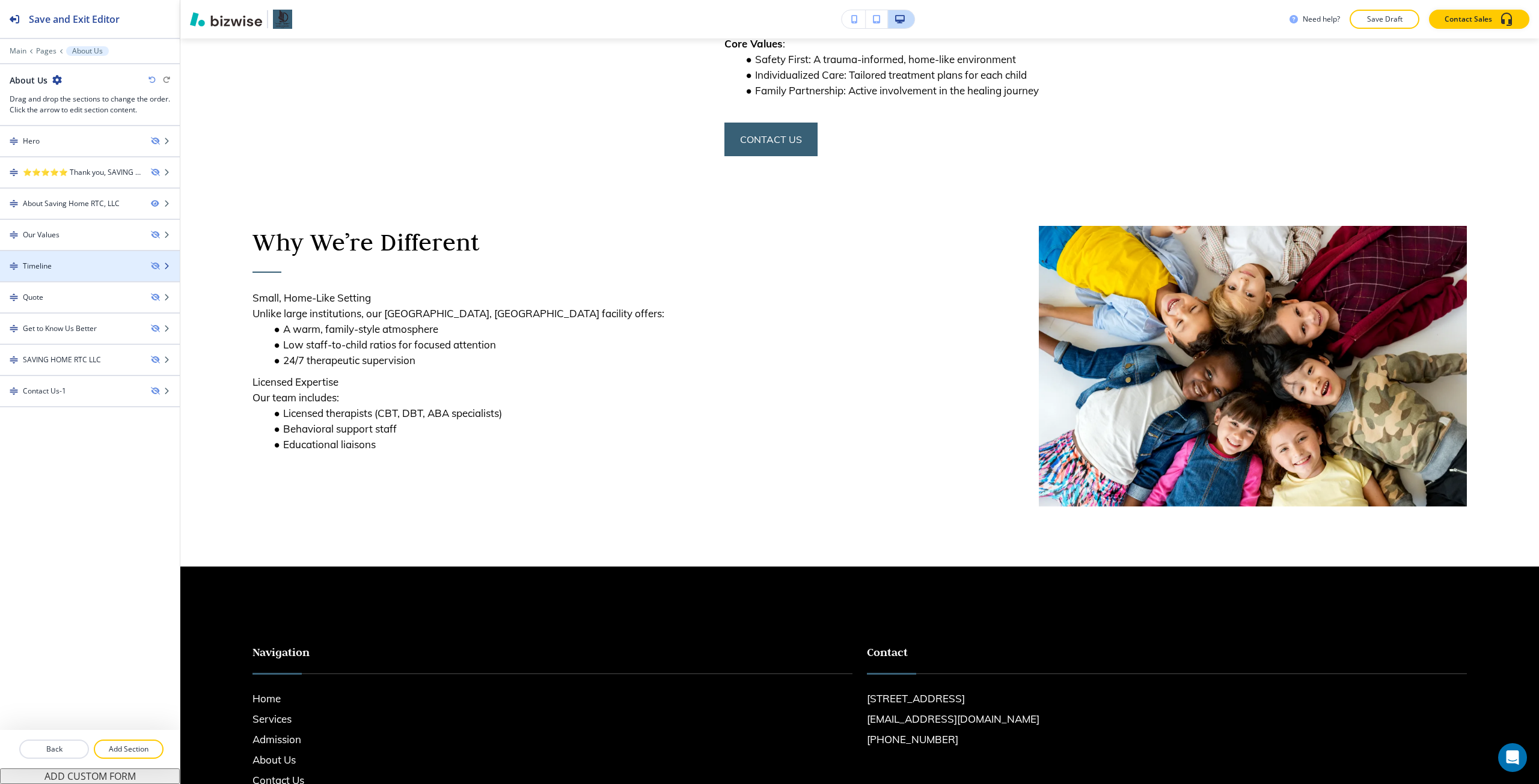
click at [157, 270] on div "Timeline" at bounding box center [90, 266] width 180 height 11
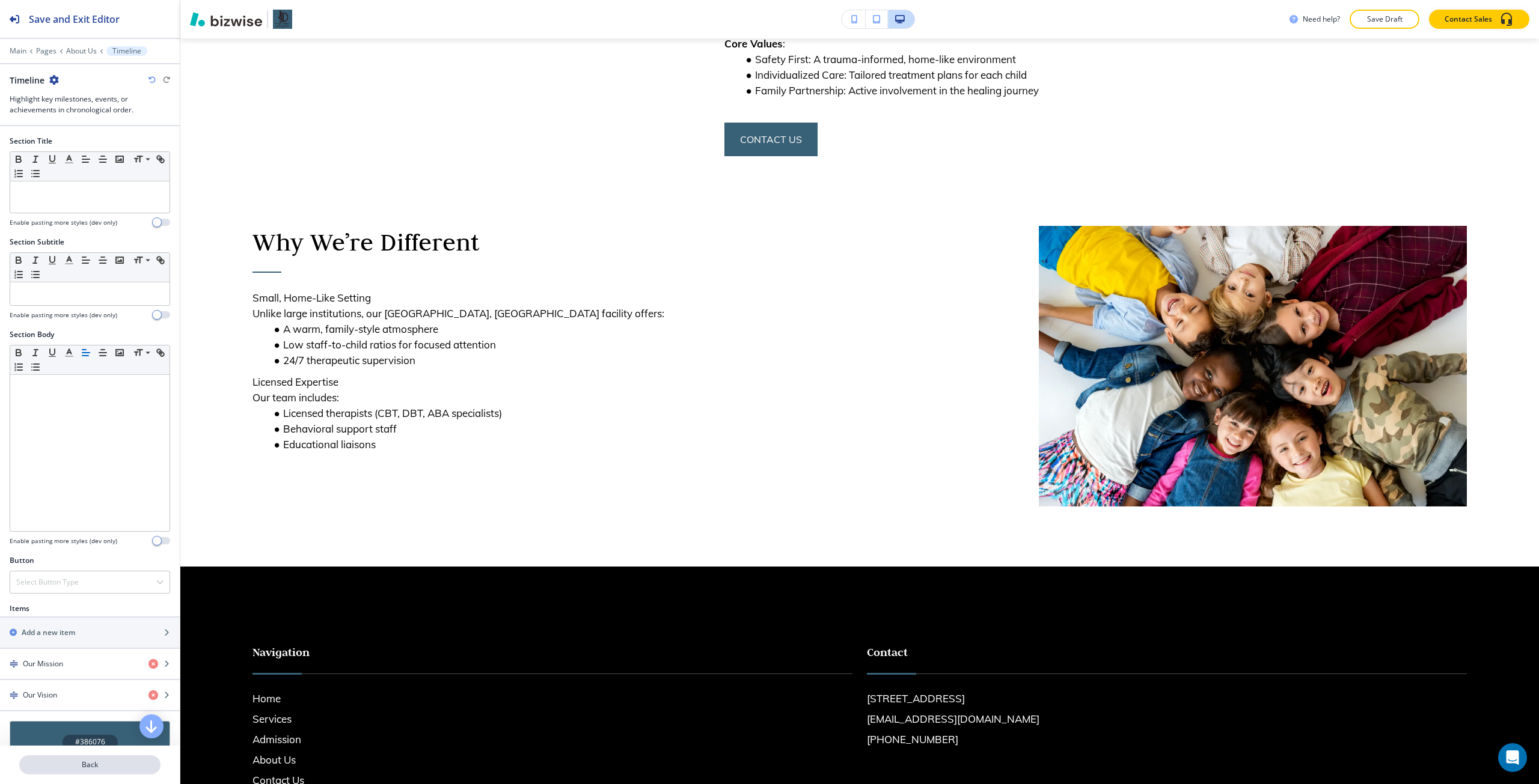
click at [63, 438] on button "Back" at bounding box center [90, 765] width 141 height 19
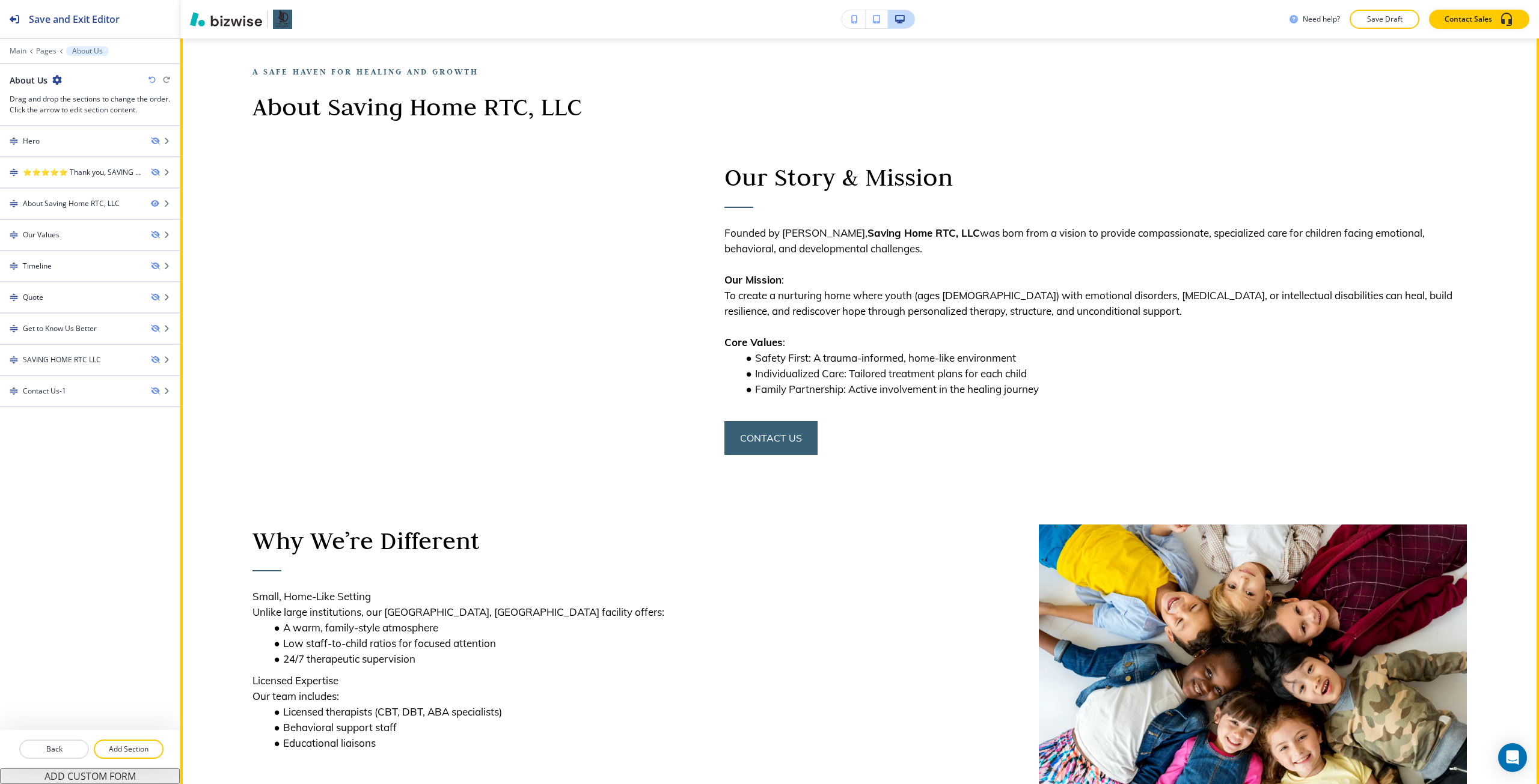
scroll to position [0, 0]
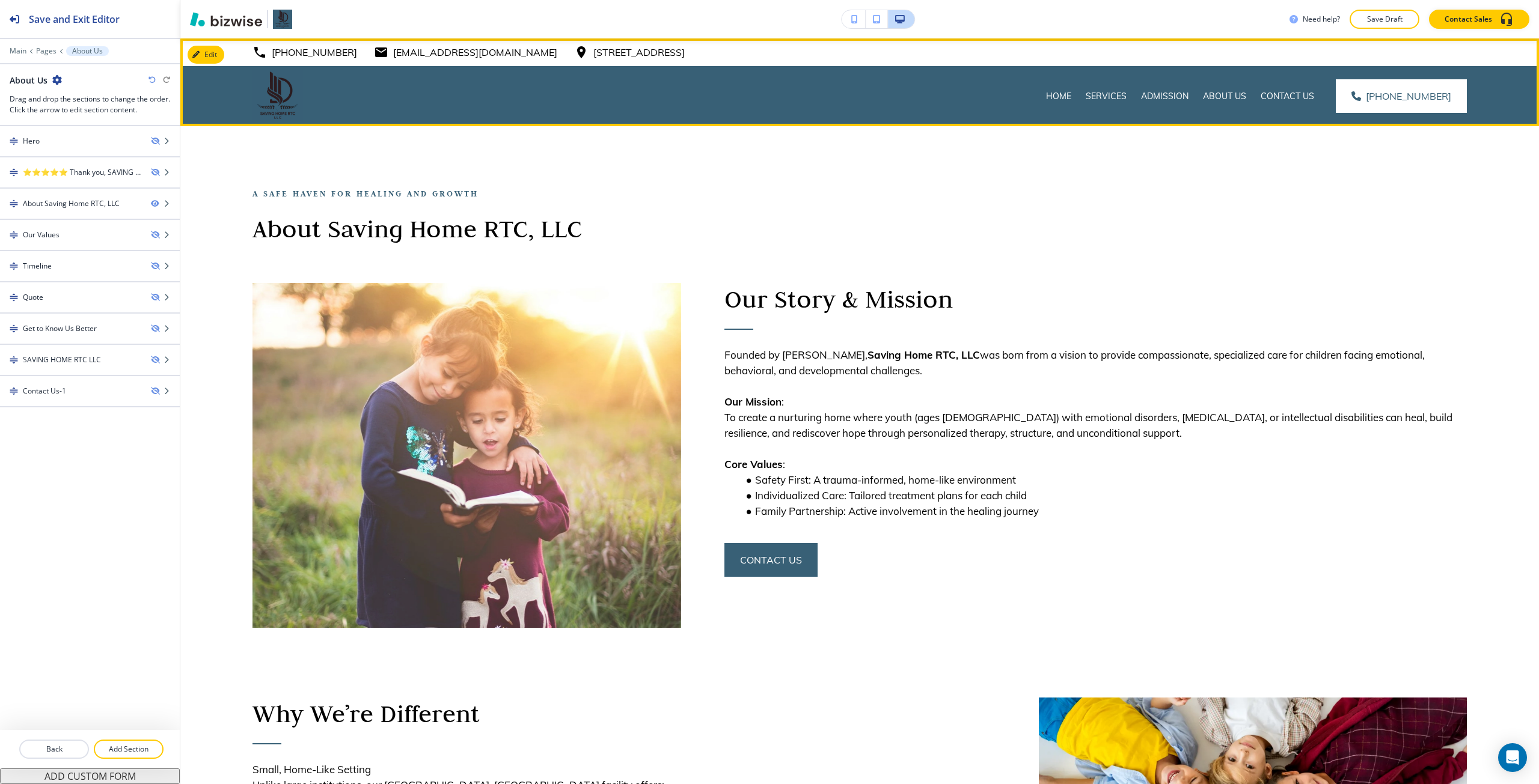
click at [923, 118] on div "Home" at bounding box center [1058, 96] width 40 height 60
click at [923, 100] on p "Home" at bounding box center [1059, 96] width 25 height 12
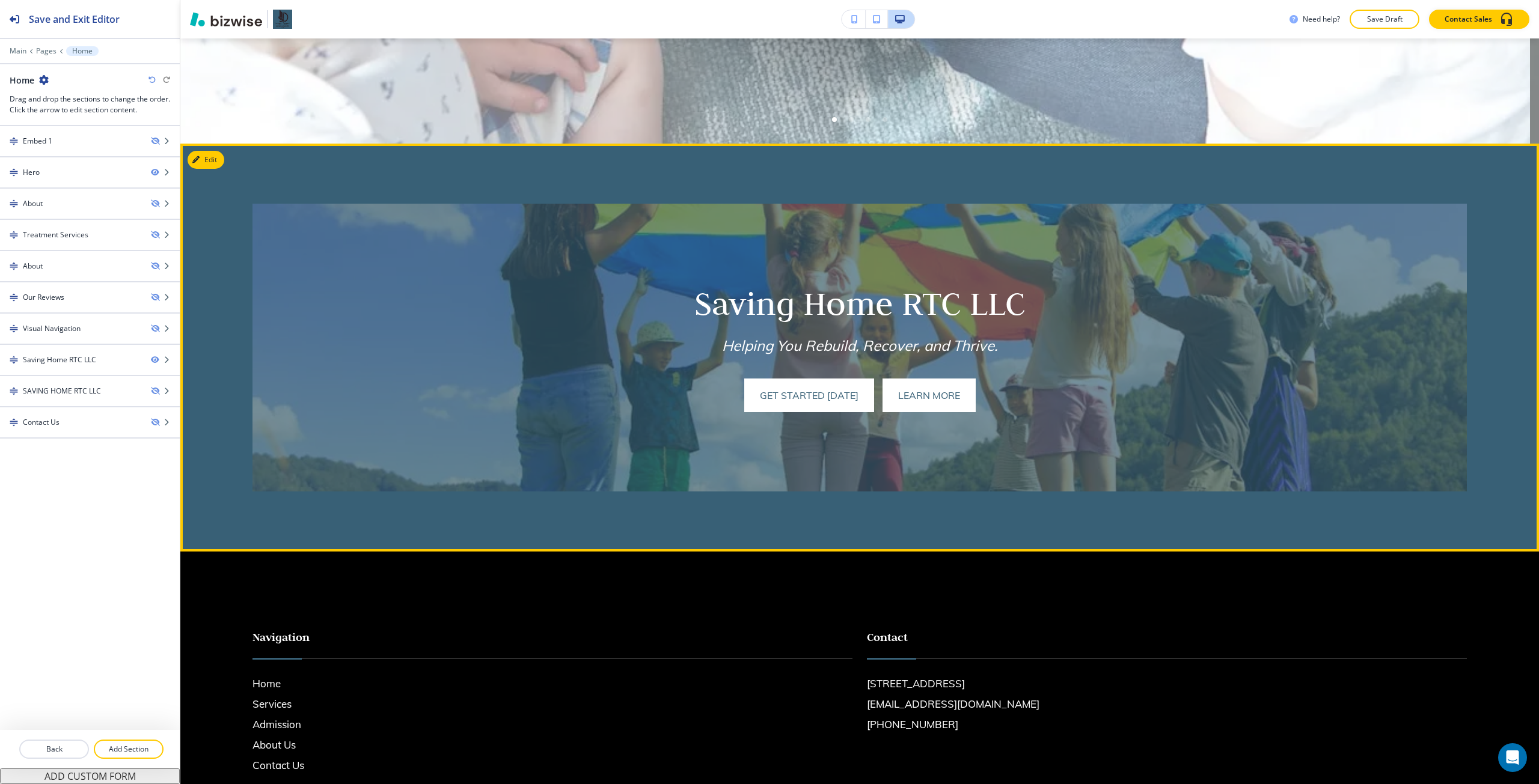
scroll to position [541, 0]
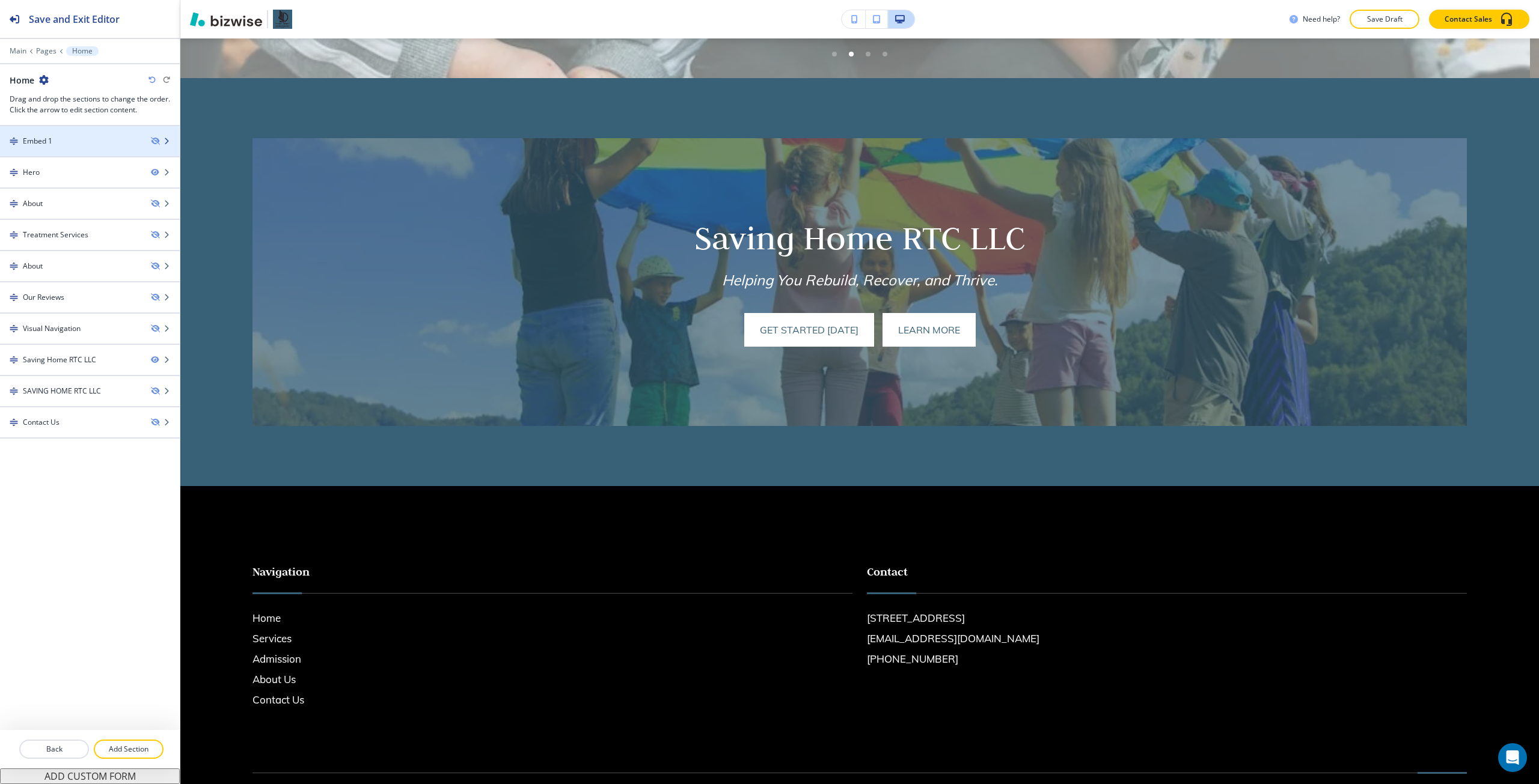
click at [150, 138] on div "Embed 1" at bounding box center [90, 141] width 180 height 11
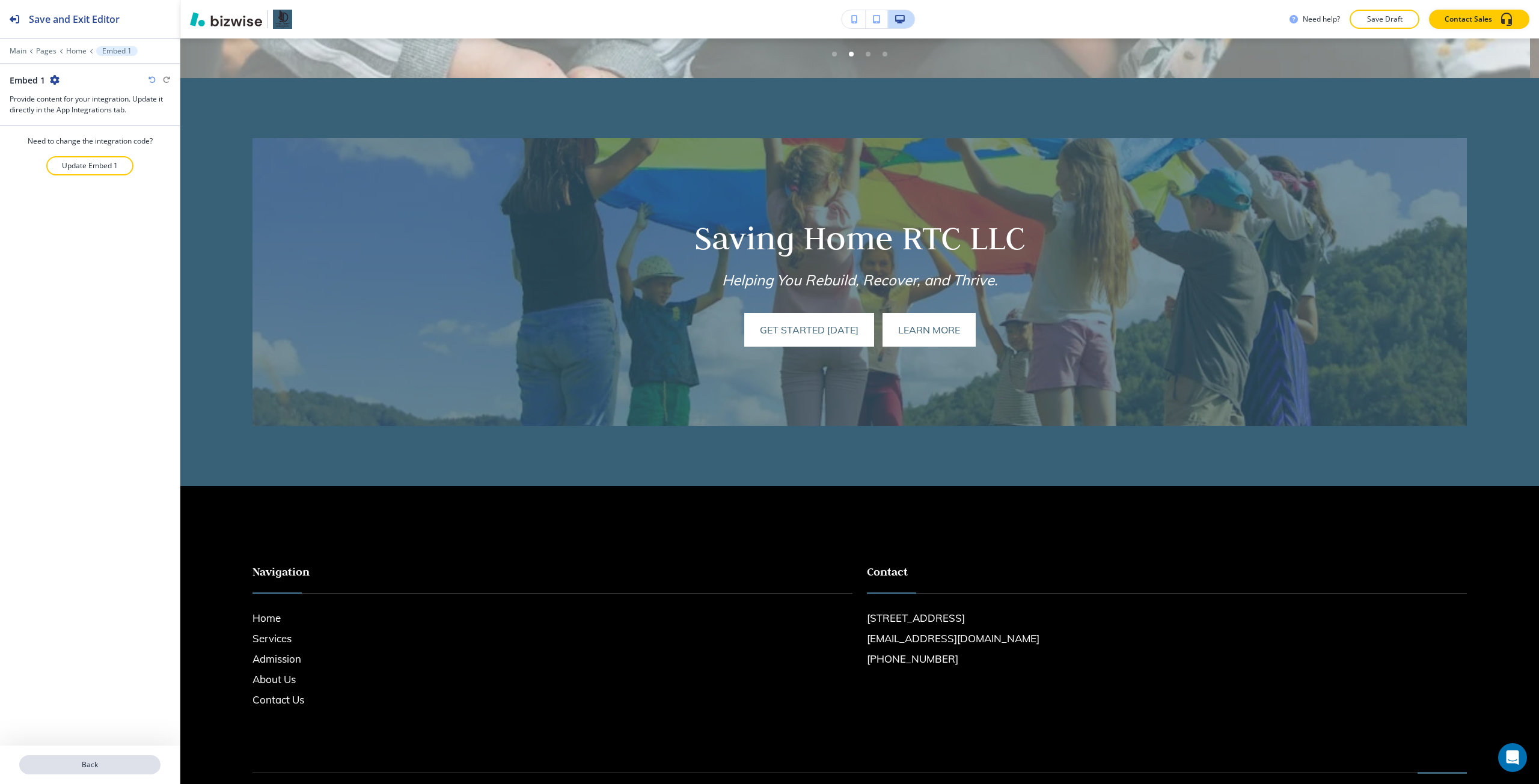
click at [50, 438] on p "Back" at bounding box center [90, 765] width 139 height 11
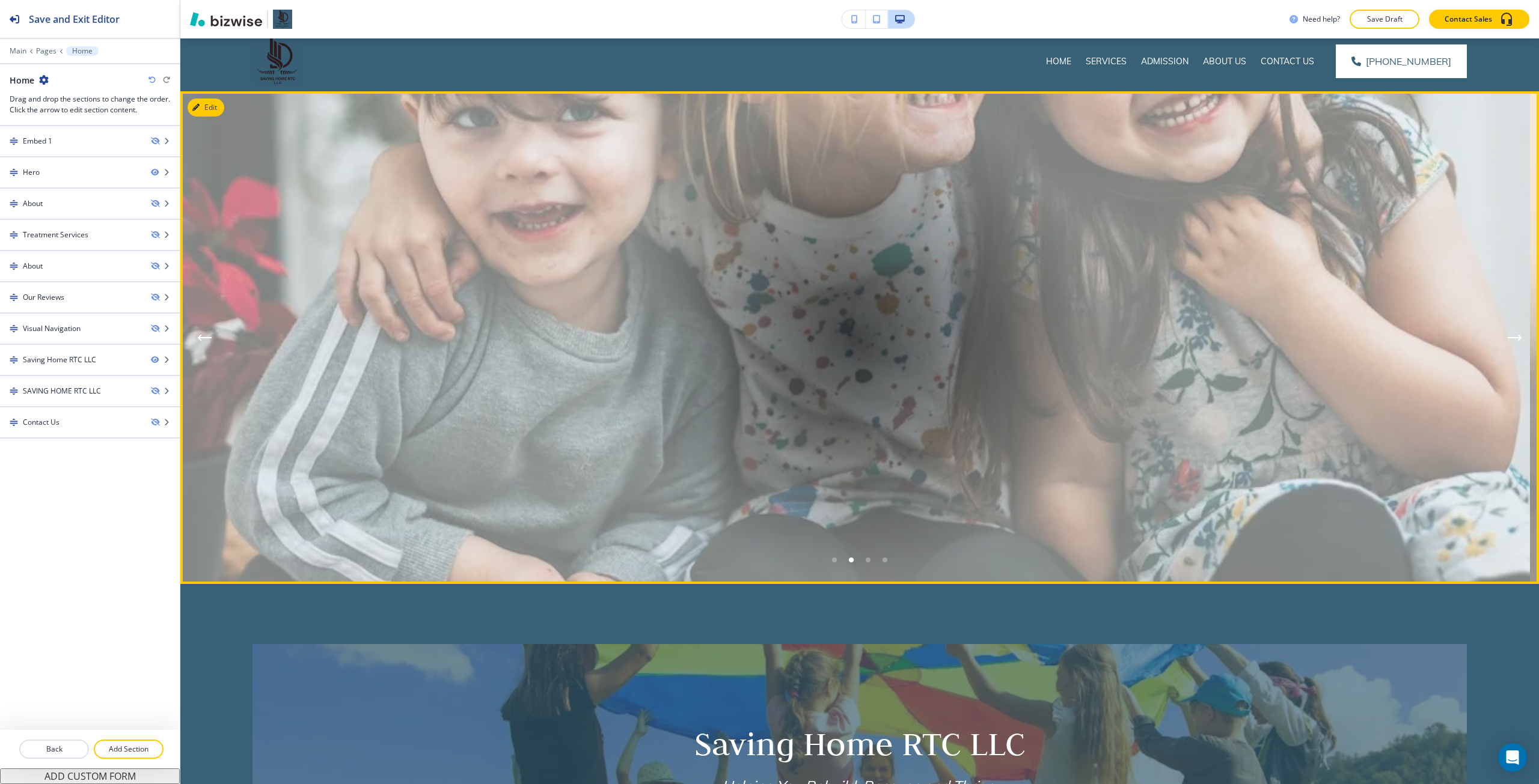
scroll to position [0, 0]
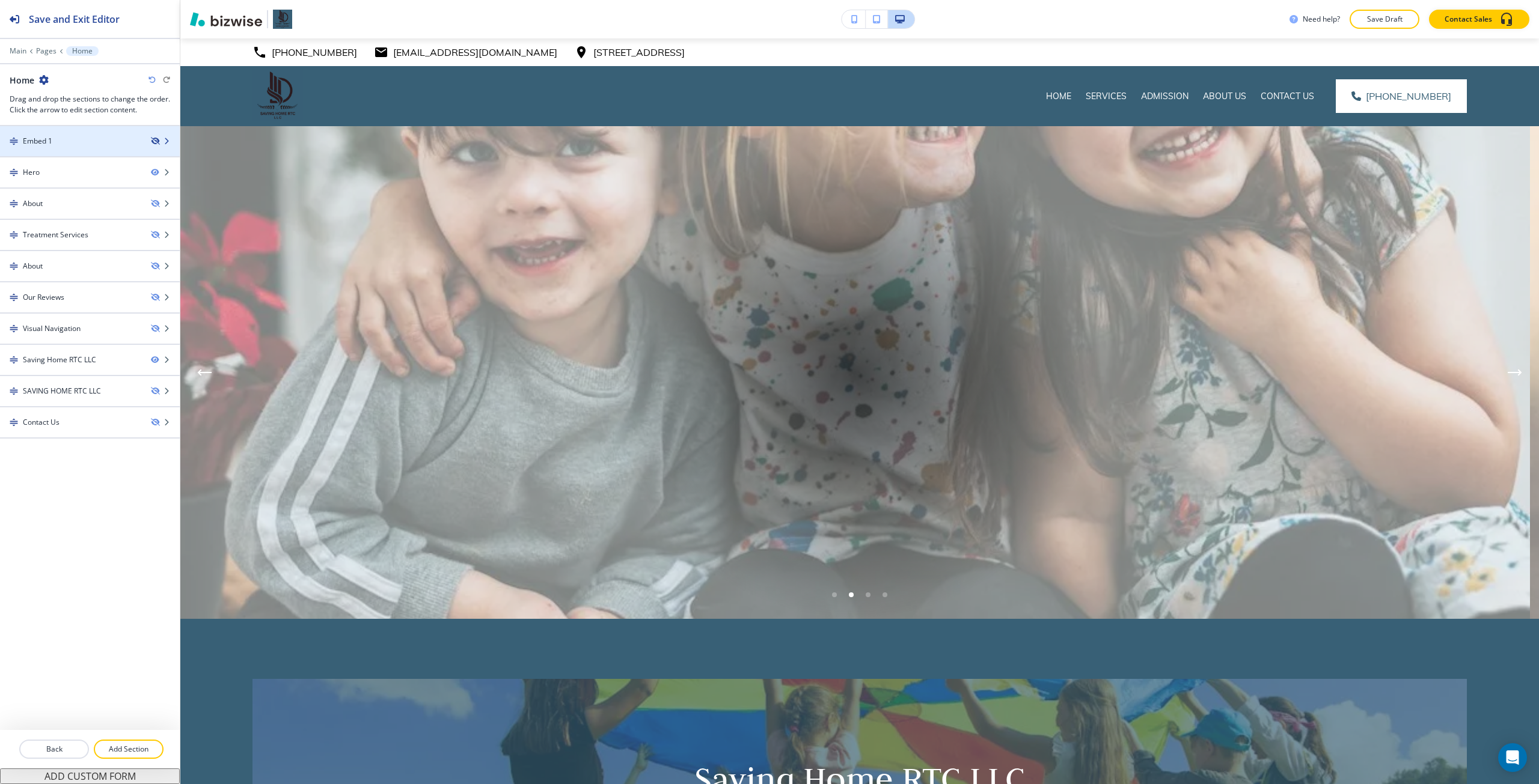
click at [155, 141] on icon "button" at bounding box center [154, 141] width 7 height 7
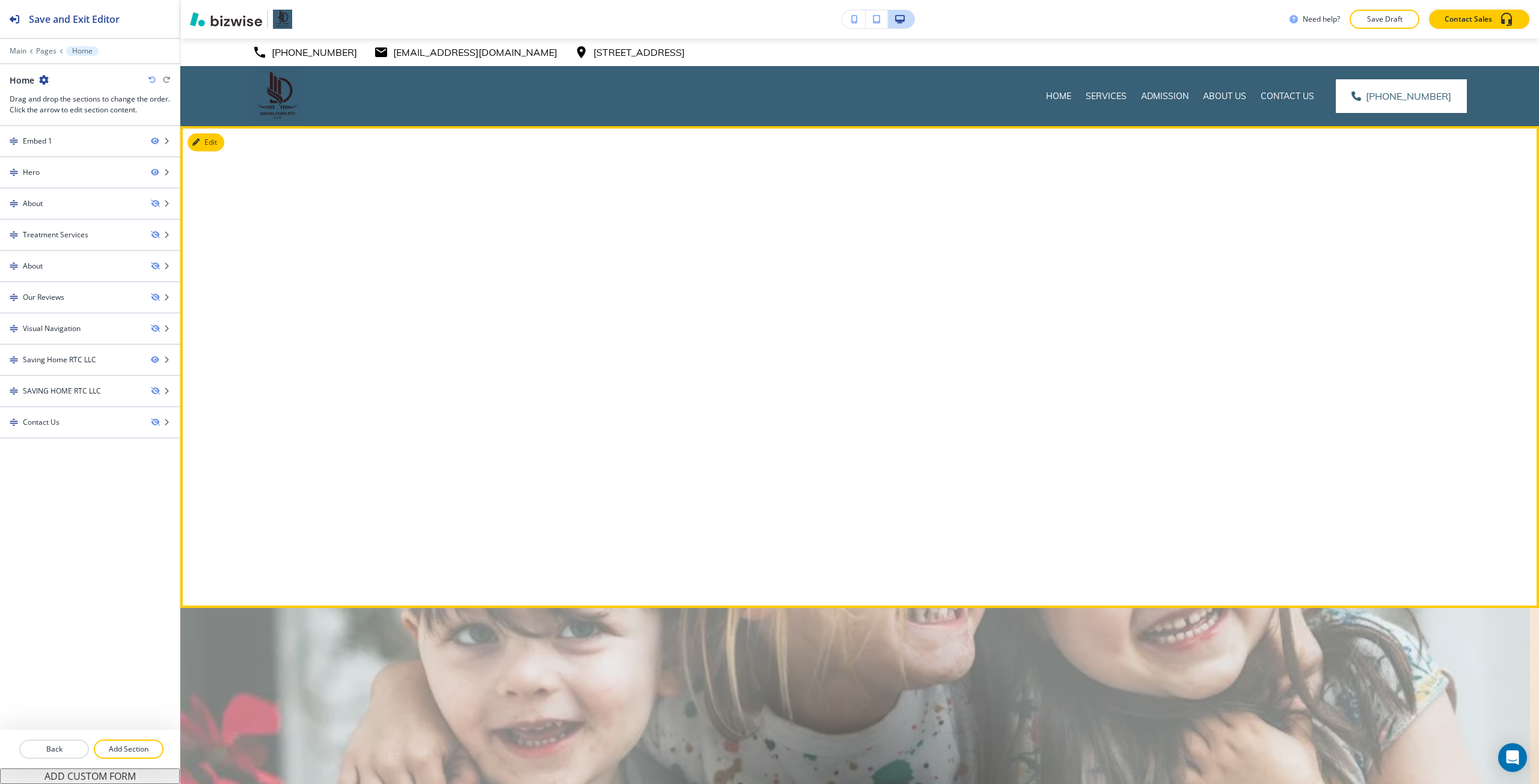
click at [86, 132] on div at bounding box center [90, 131] width 180 height 10
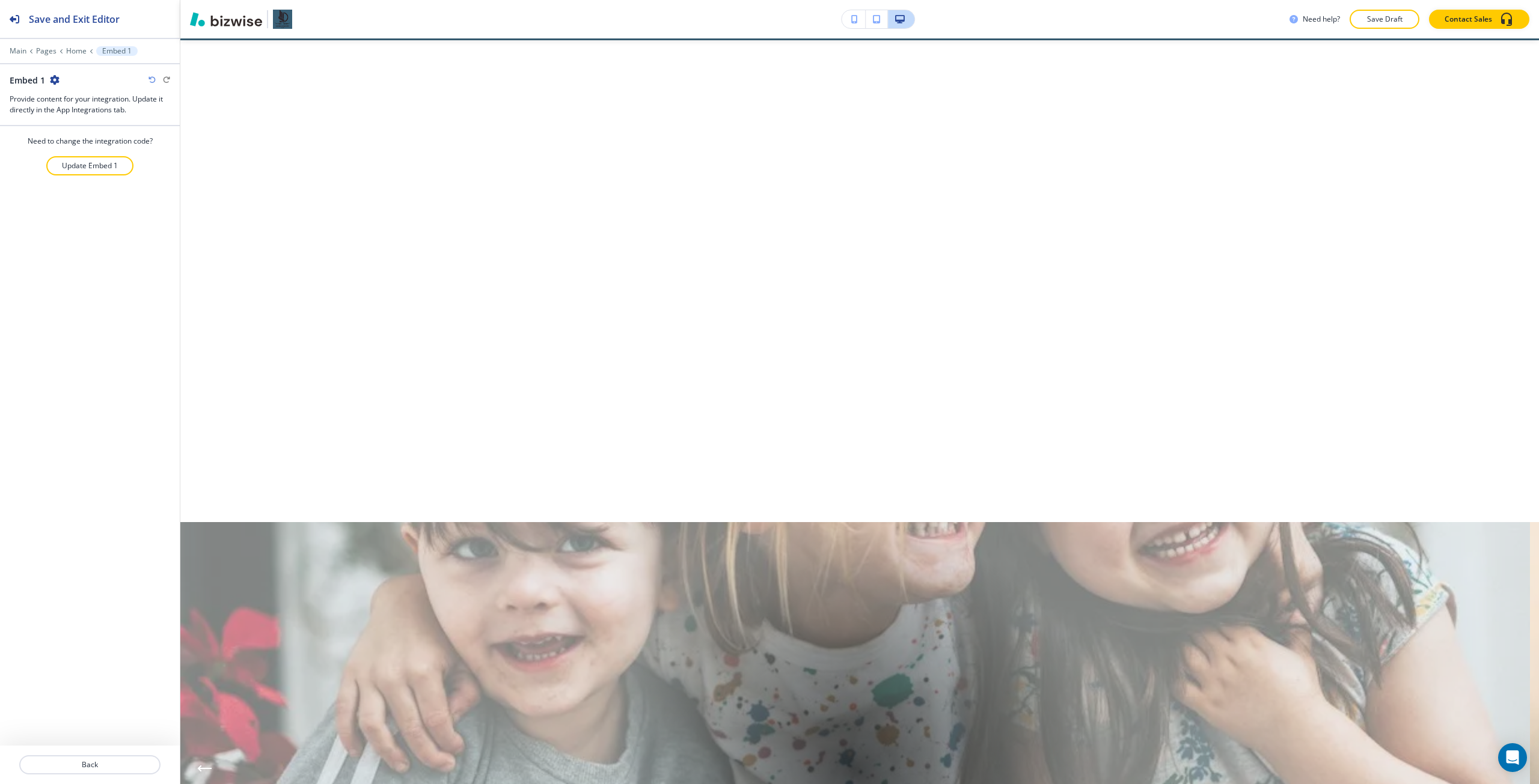
scroll to position [88, 0]
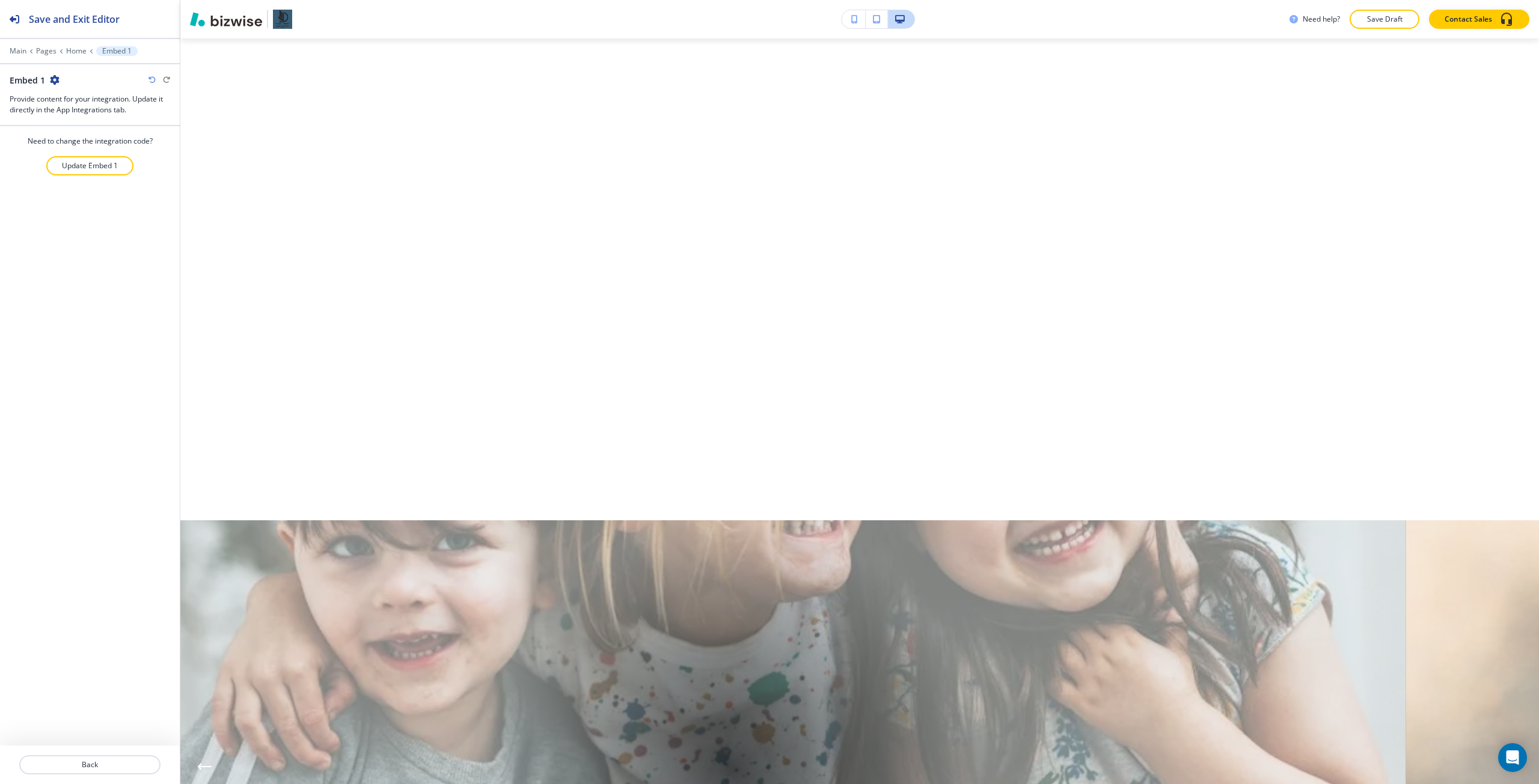
click at [51, 81] on icon "button" at bounding box center [55, 80] width 10 height 10
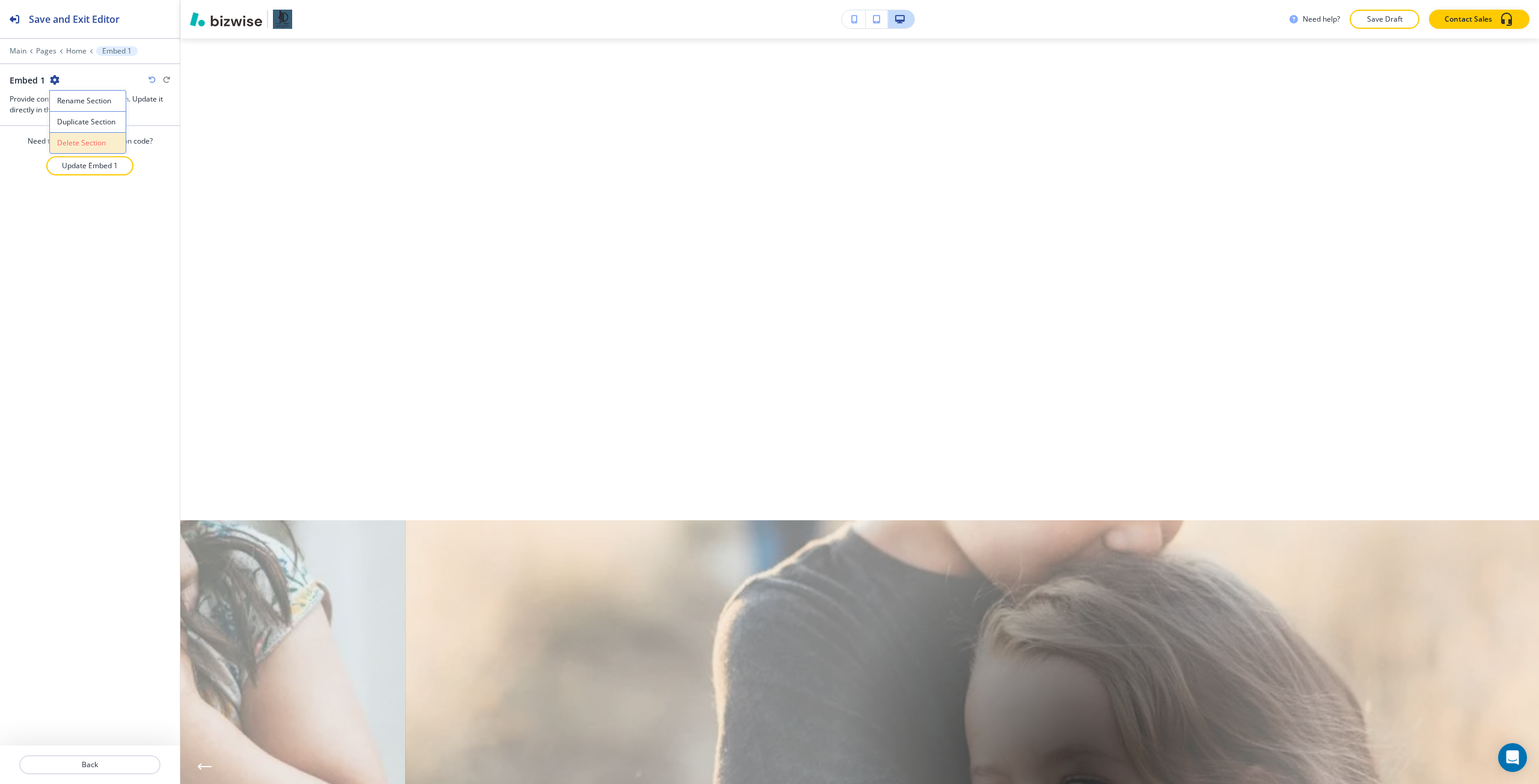
click at [81, 139] on p "Delete Section" at bounding box center [88, 143] width 61 height 11
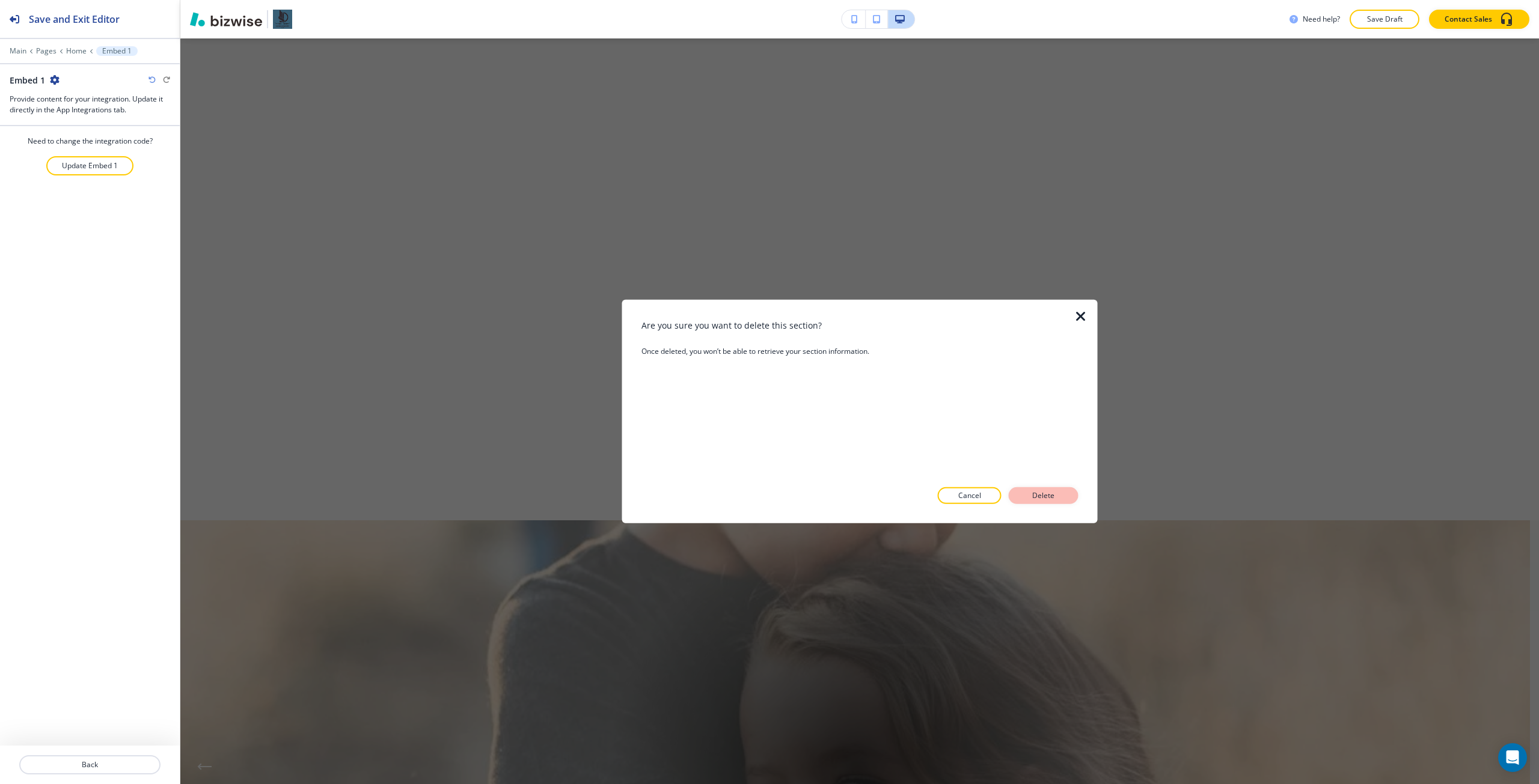
click at [923, 438] on button "Delete" at bounding box center [1043, 496] width 70 height 17
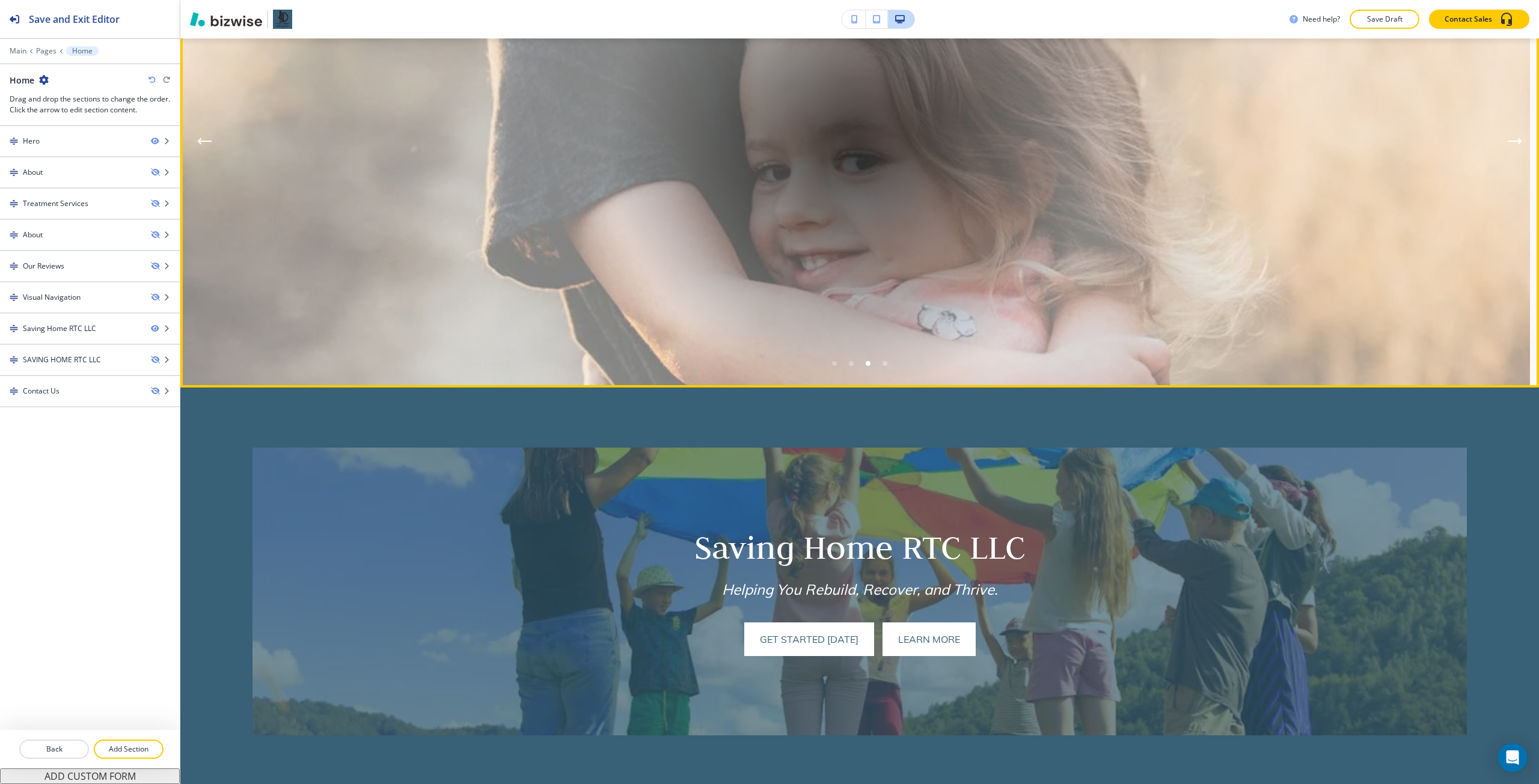
scroll to position [240, 0]
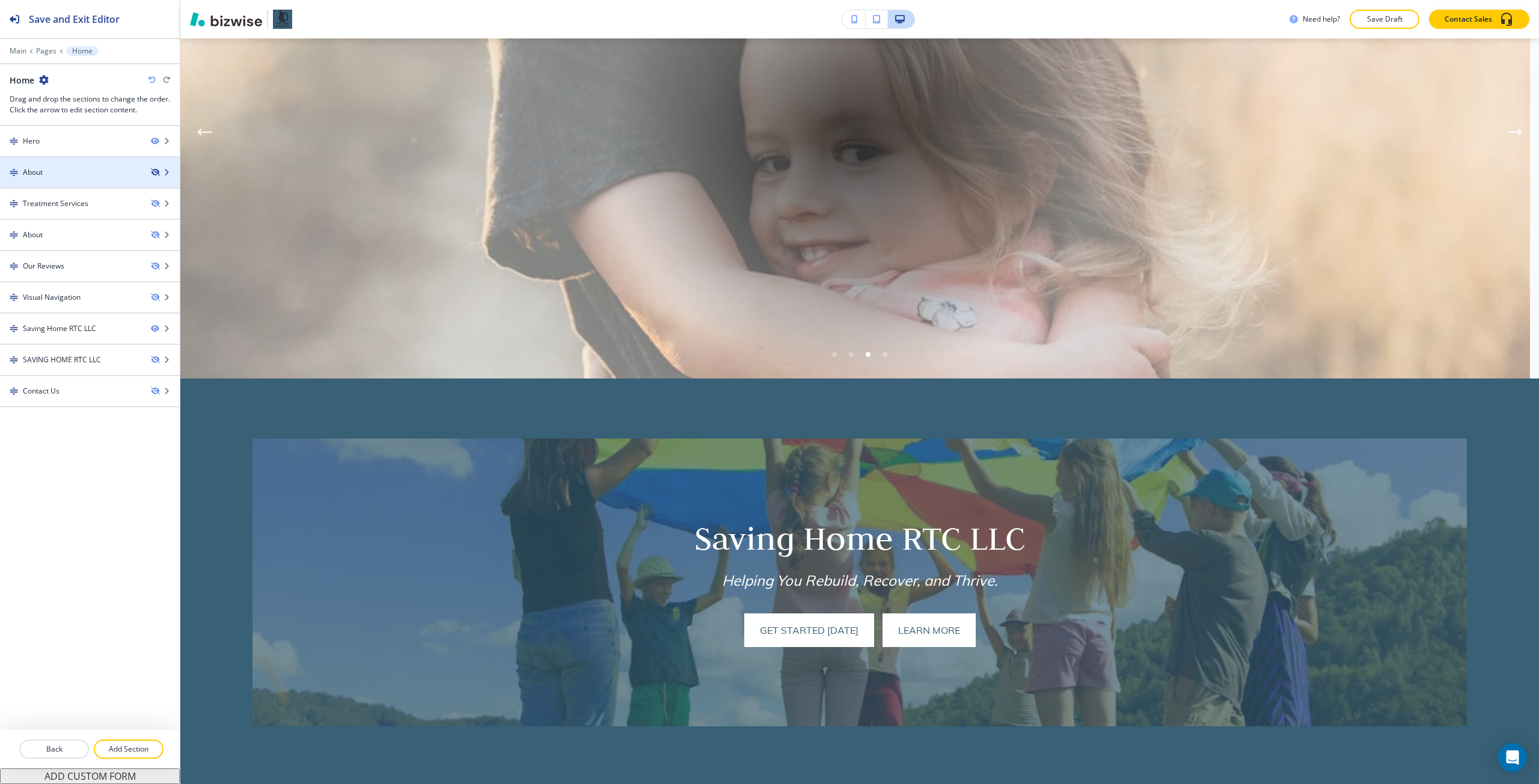
click at [154, 171] on icon "button" at bounding box center [154, 172] width 7 height 7
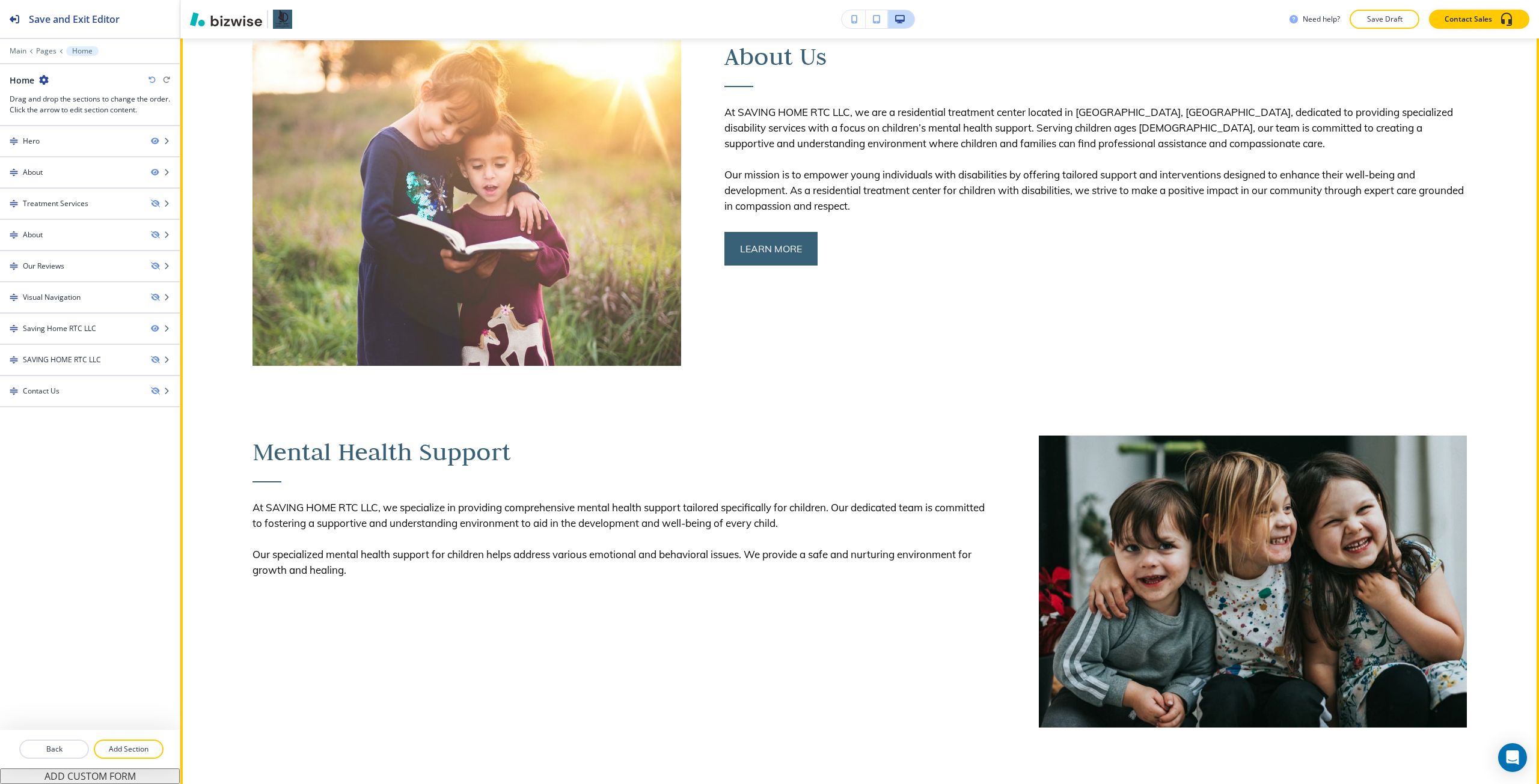
scroll to position [781, 0]
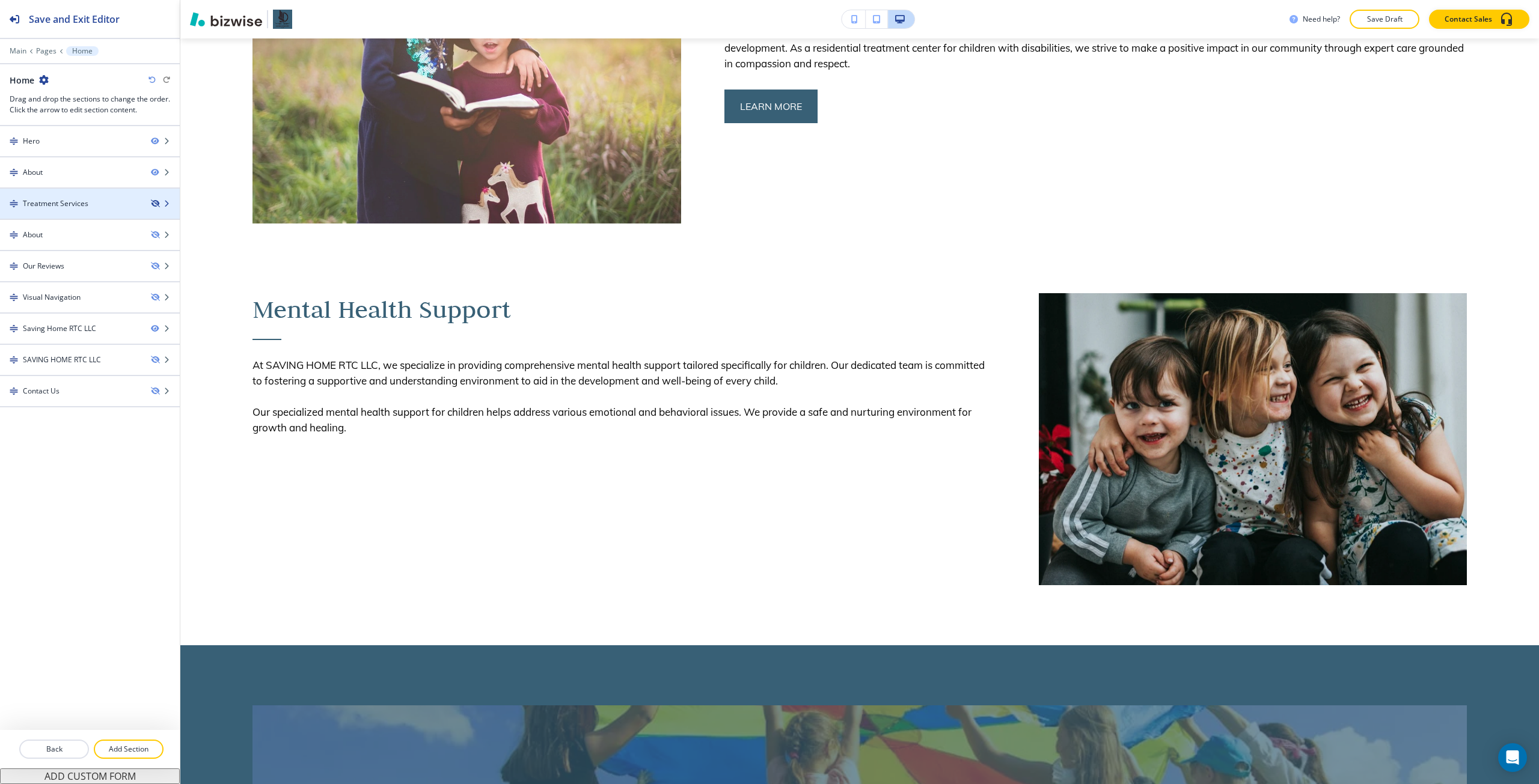
click at [155, 205] on icon "button" at bounding box center [154, 203] width 7 height 7
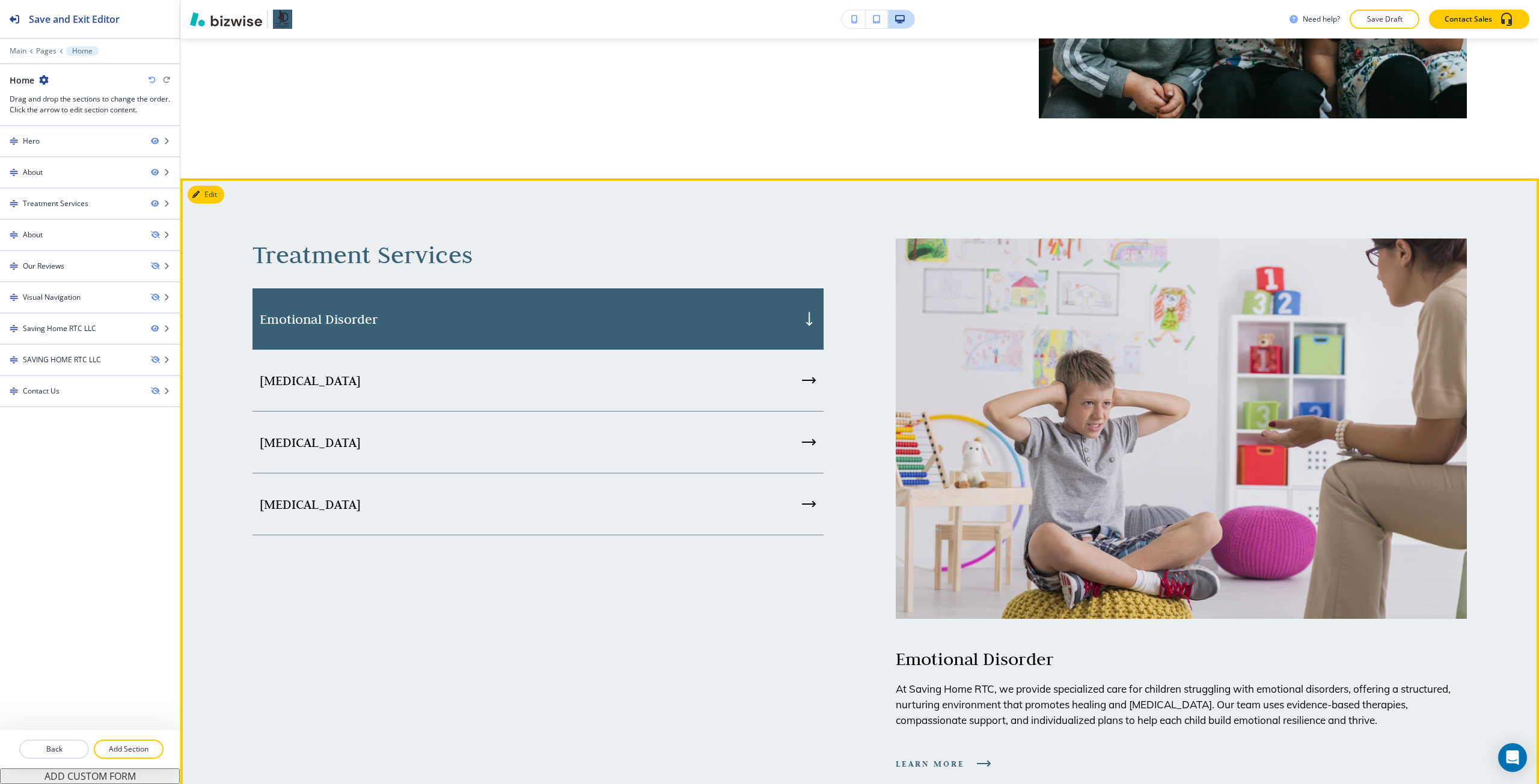
scroll to position [1262, 0]
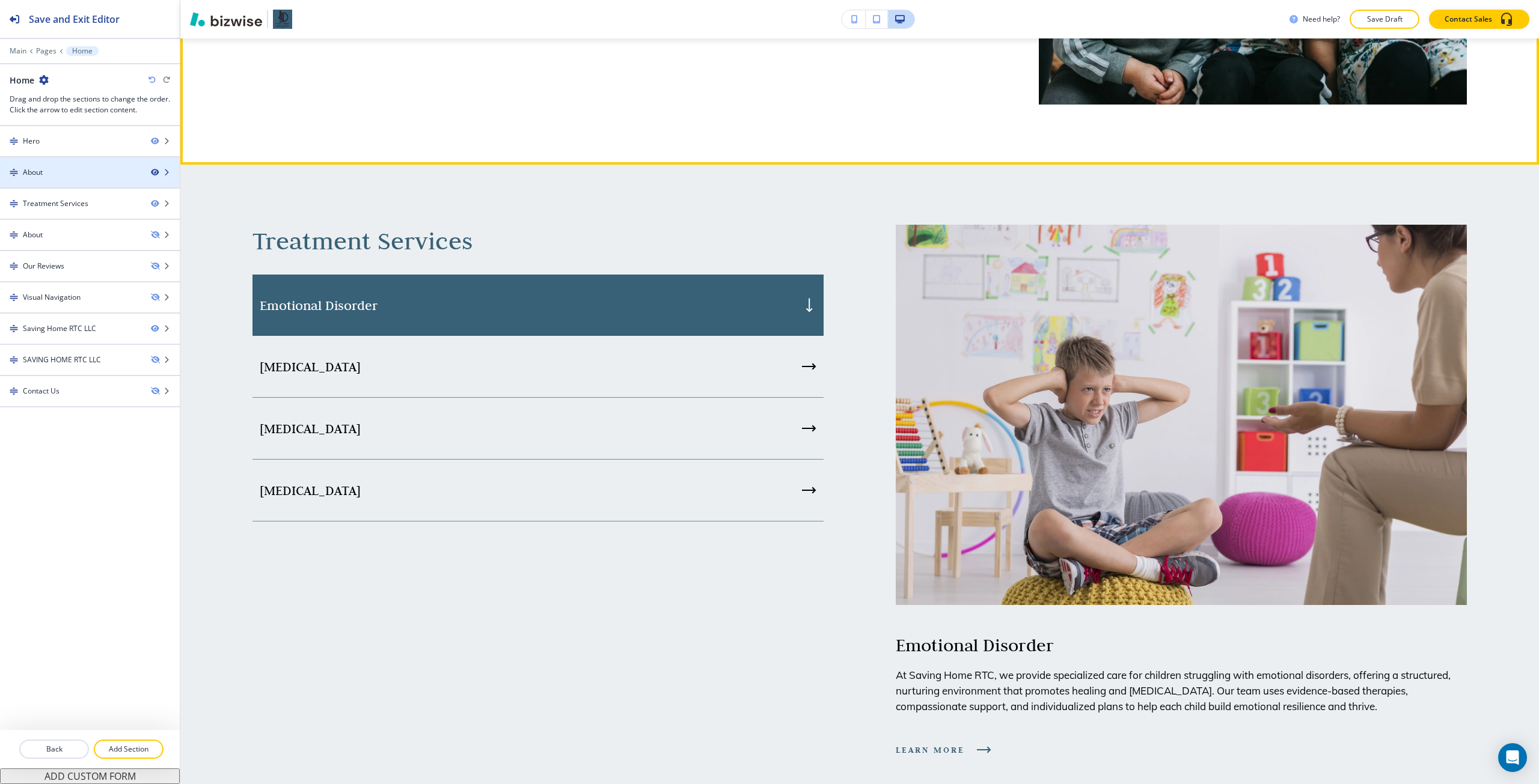
click at [157, 172] on icon "button" at bounding box center [154, 172] width 7 height 7
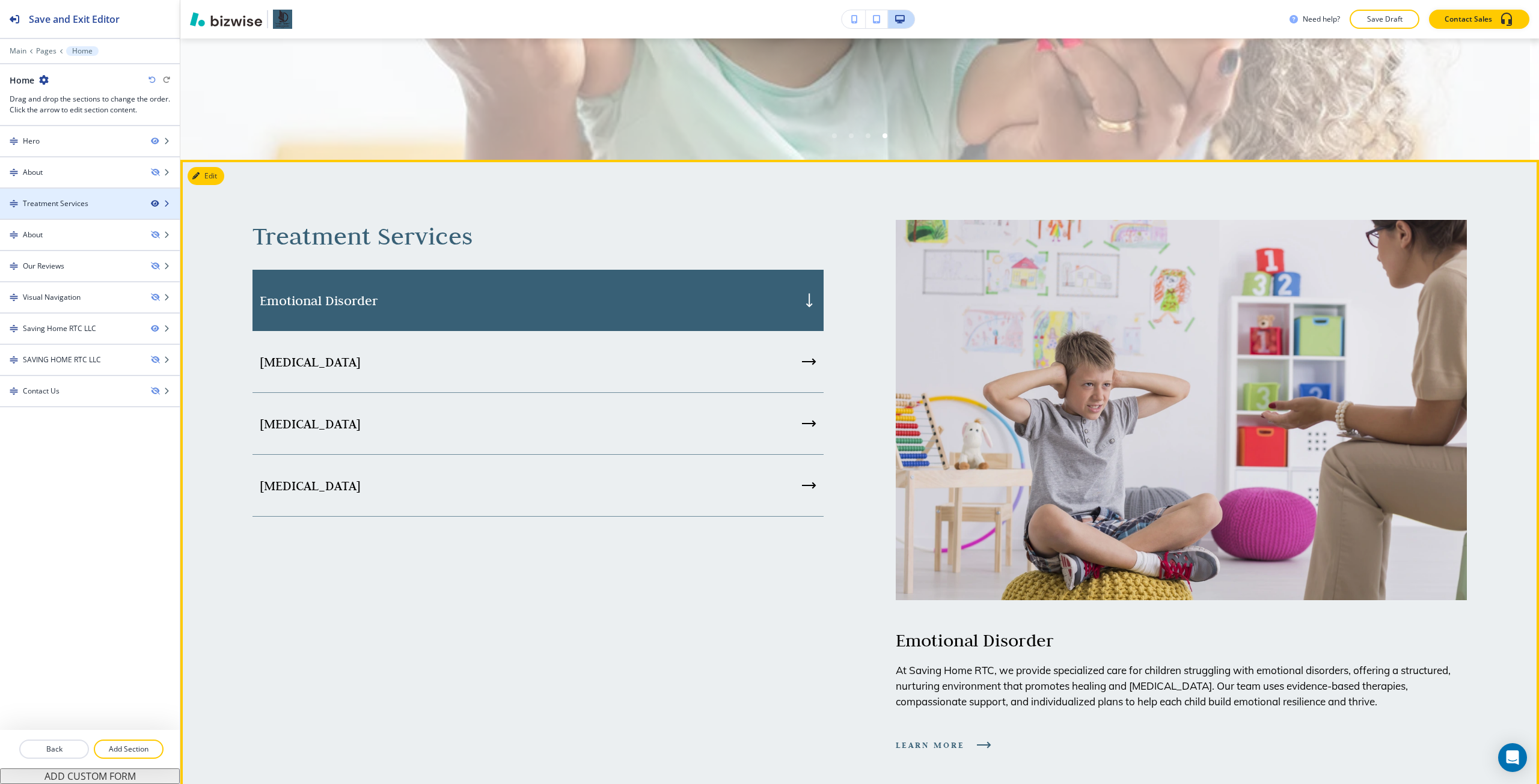
click at [155, 201] on icon "button" at bounding box center [154, 203] width 7 height 7
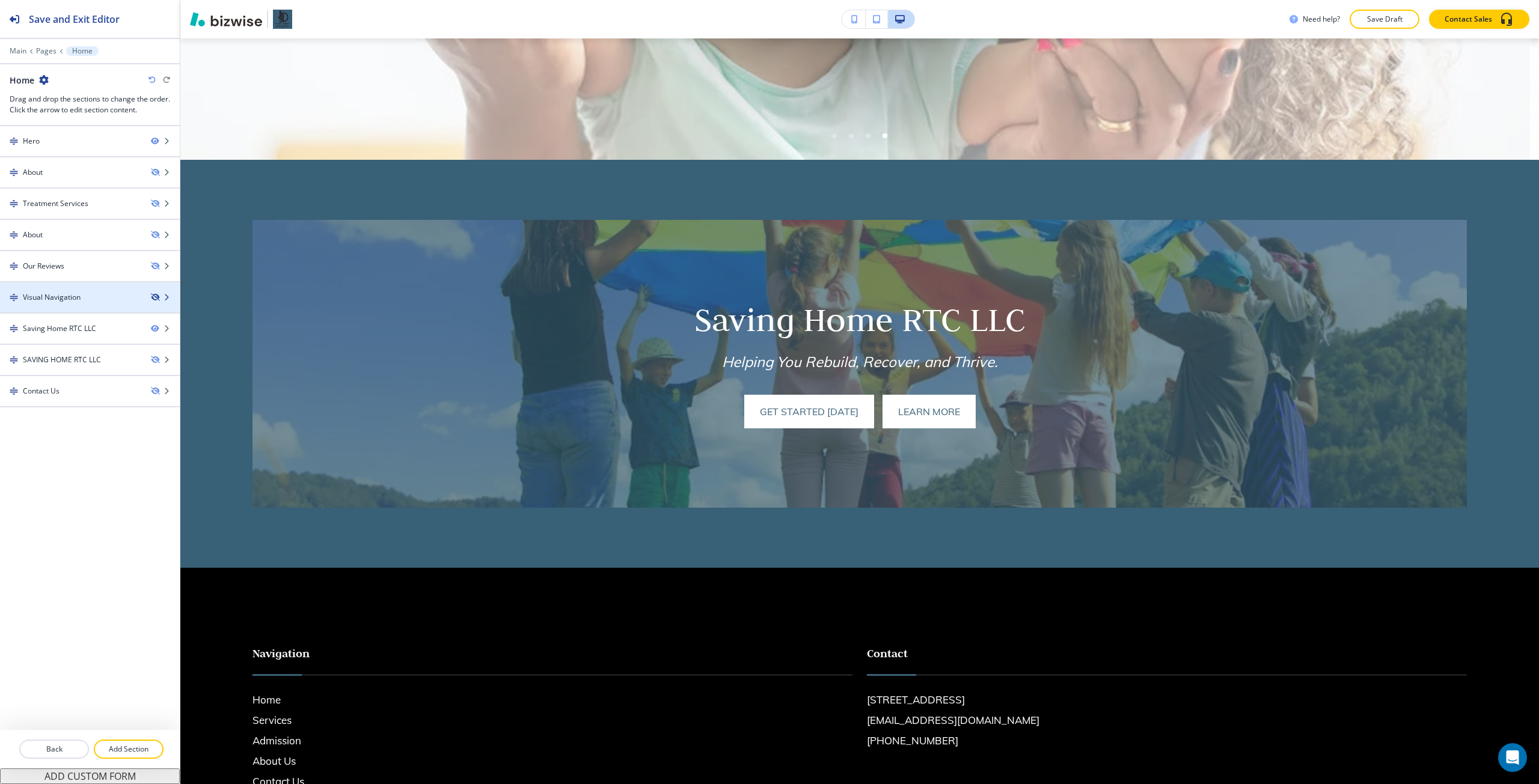
click at [158, 299] on icon "button" at bounding box center [154, 297] width 7 height 7
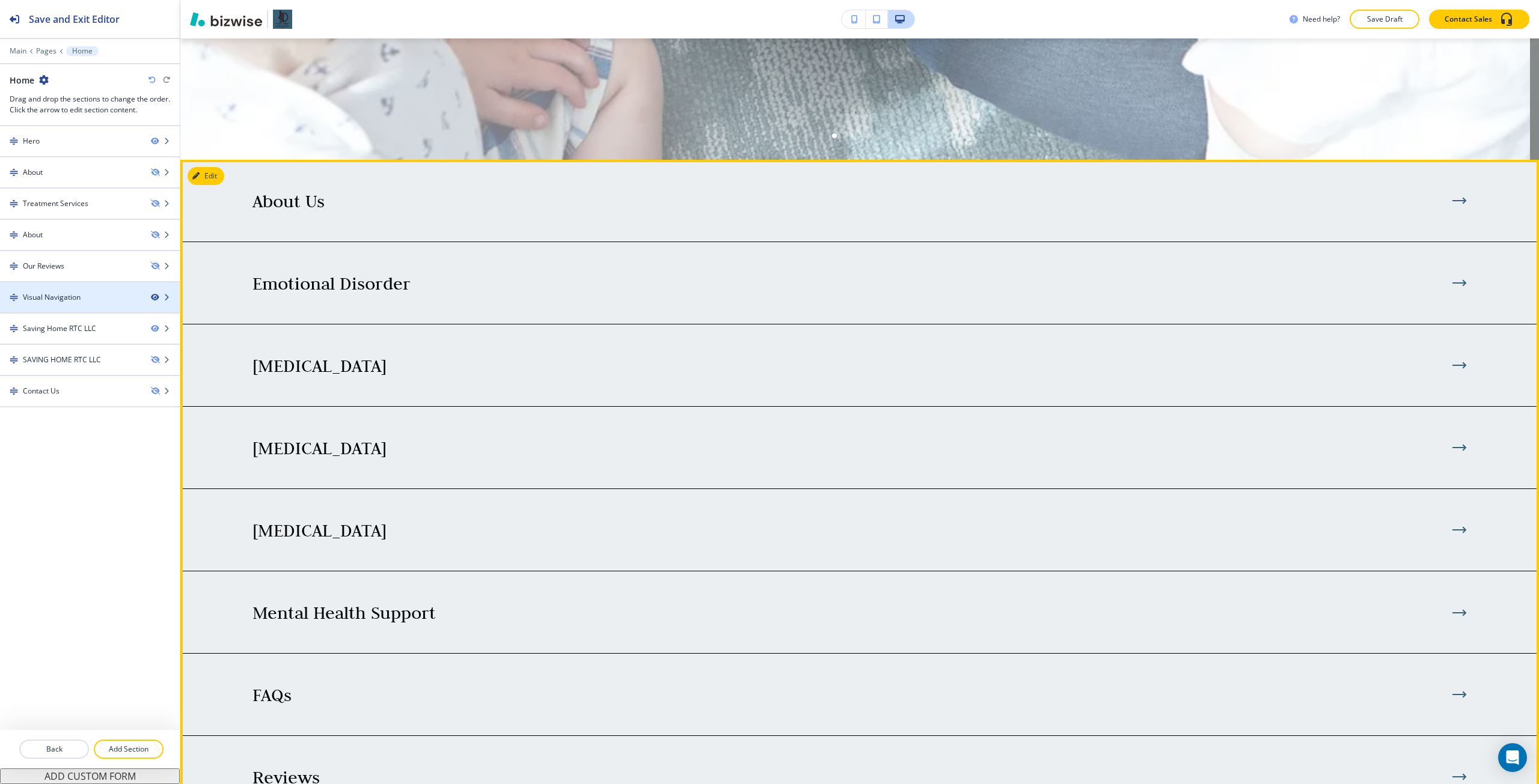
click at [154, 295] on icon "button" at bounding box center [154, 297] width 7 height 7
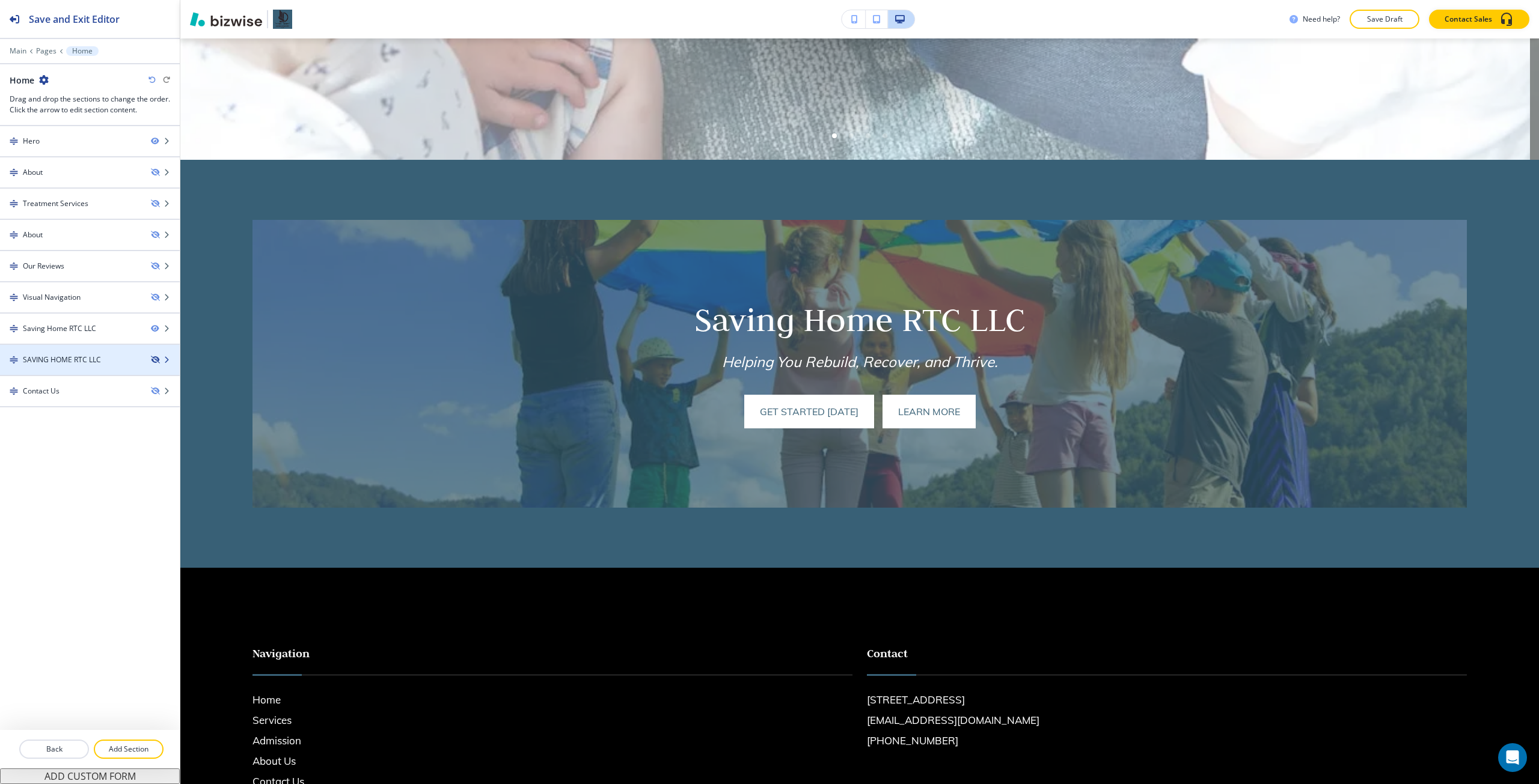
click at [152, 359] on icon "button" at bounding box center [154, 360] width 7 height 7
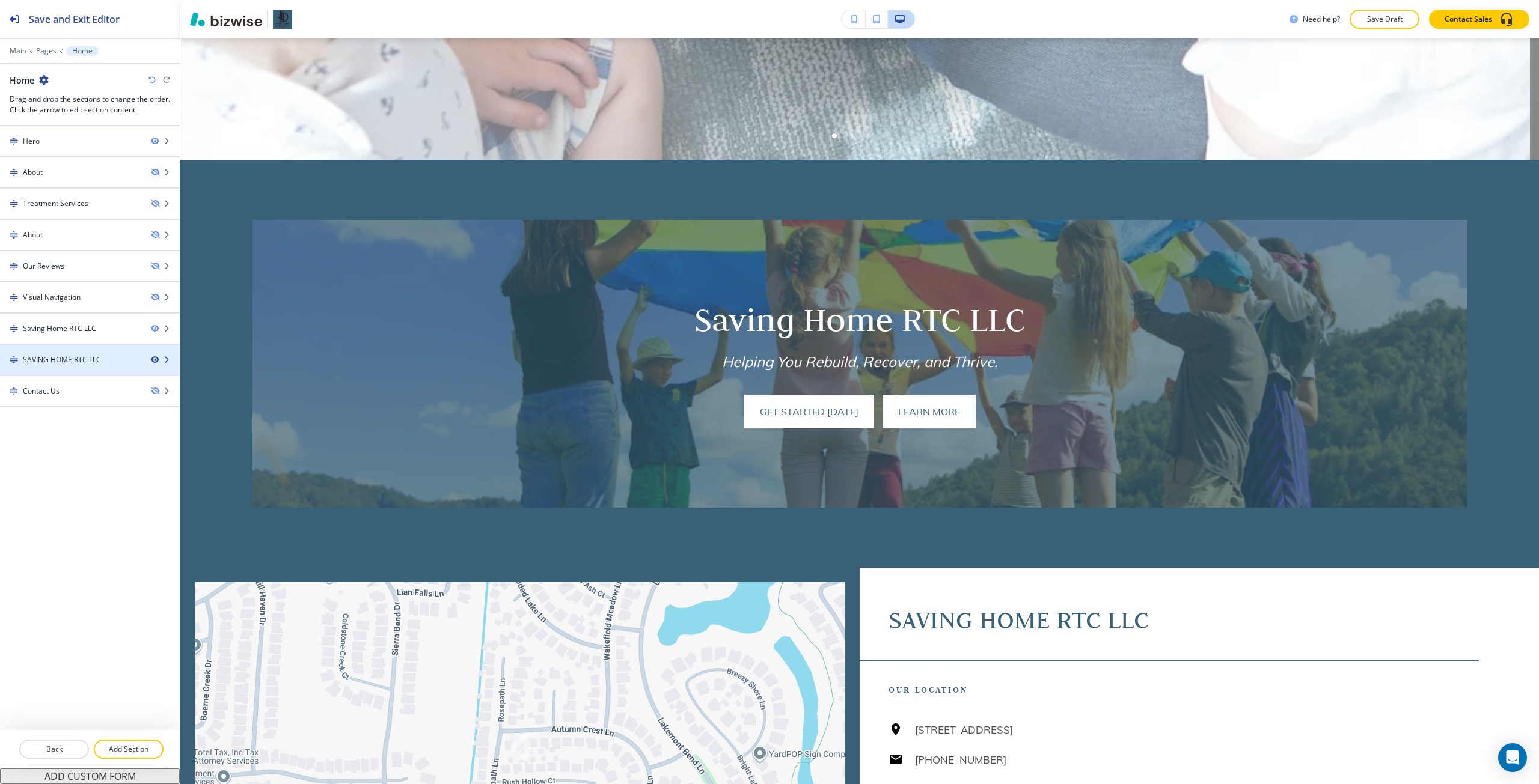
click at [152, 359] on icon "button" at bounding box center [154, 360] width 7 height 7
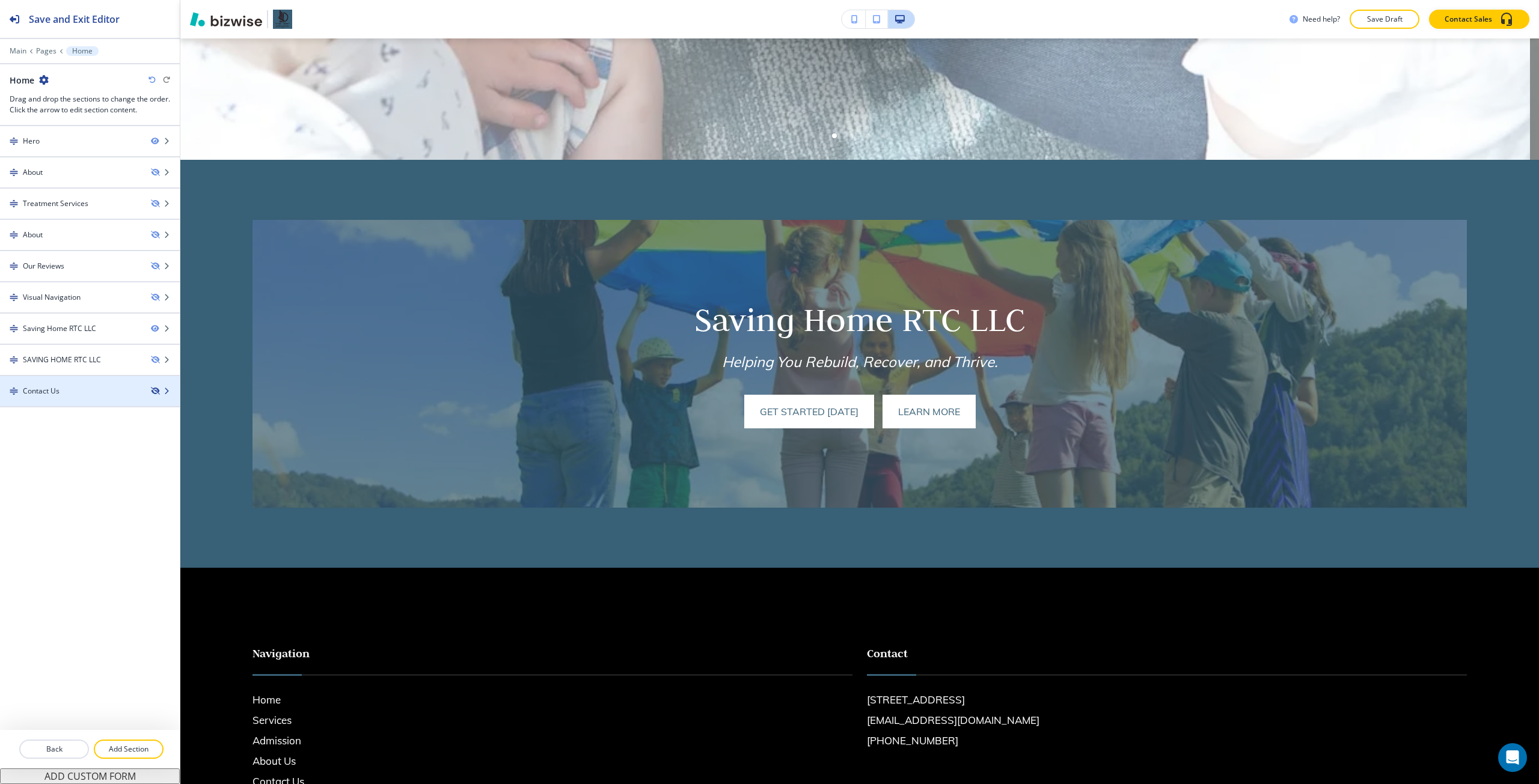
click at [155, 389] on icon "button" at bounding box center [154, 391] width 7 height 7
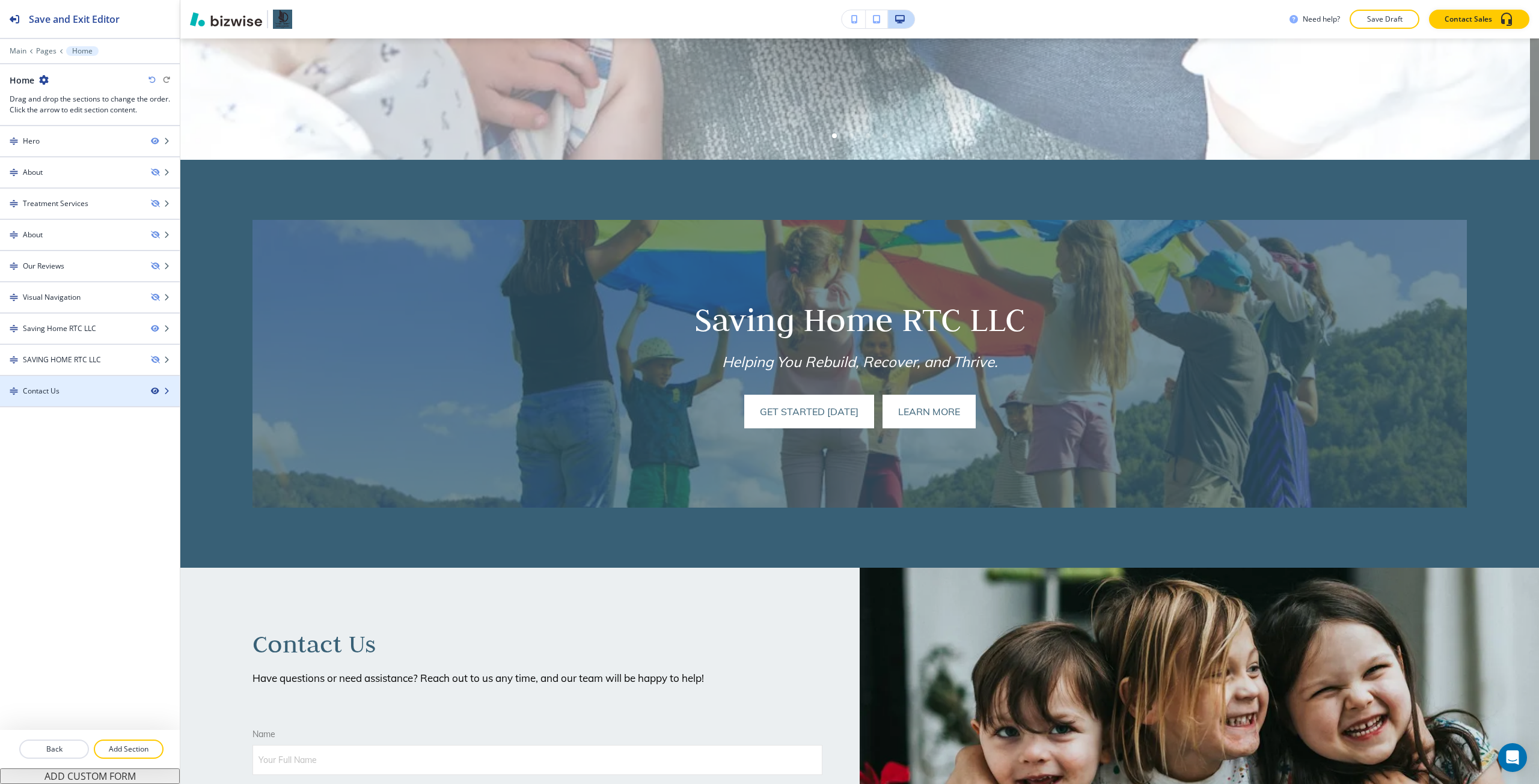
click at [155, 389] on icon "button" at bounding box center [154, 391] width 7 height 7
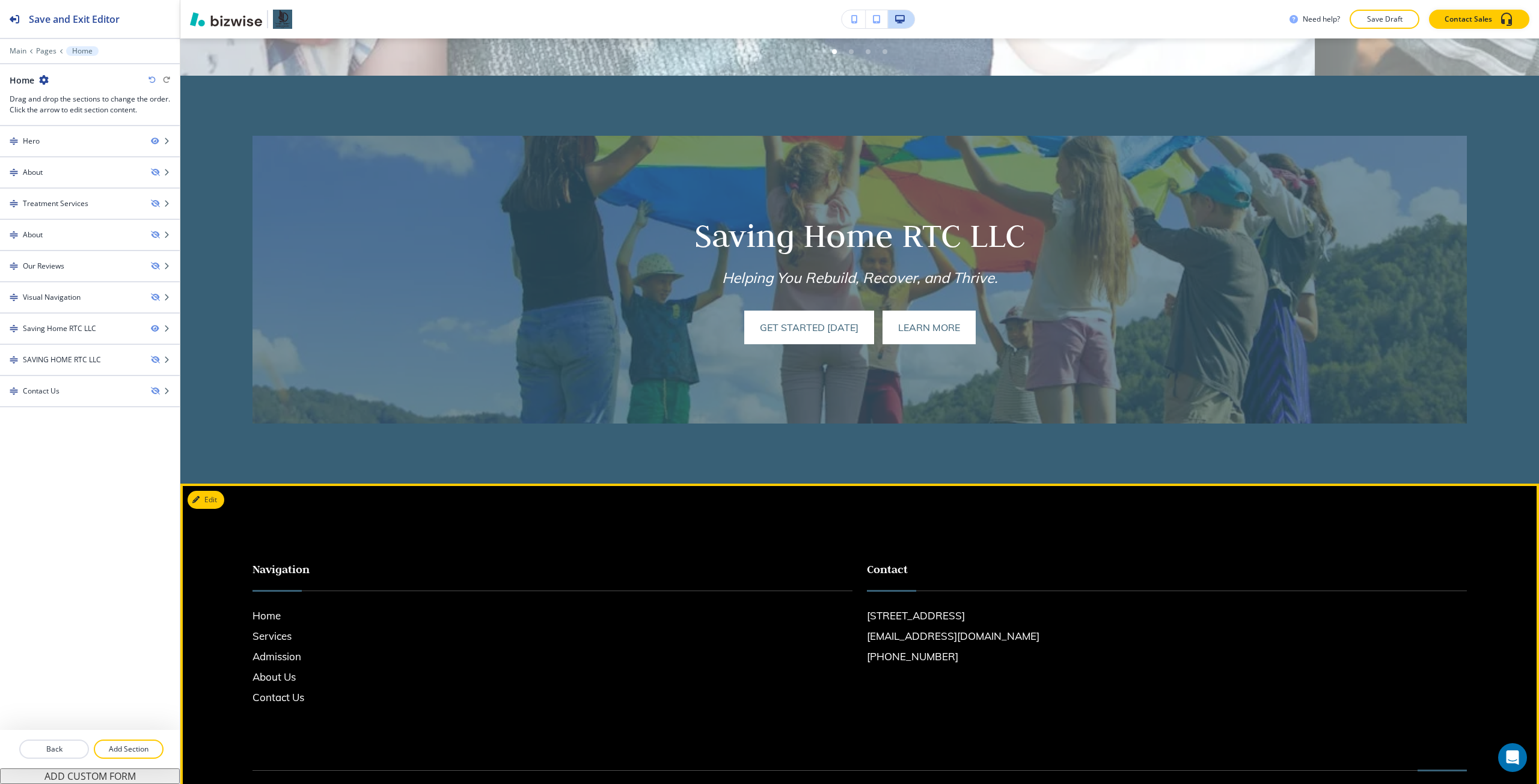
scroll to position [667, 0]
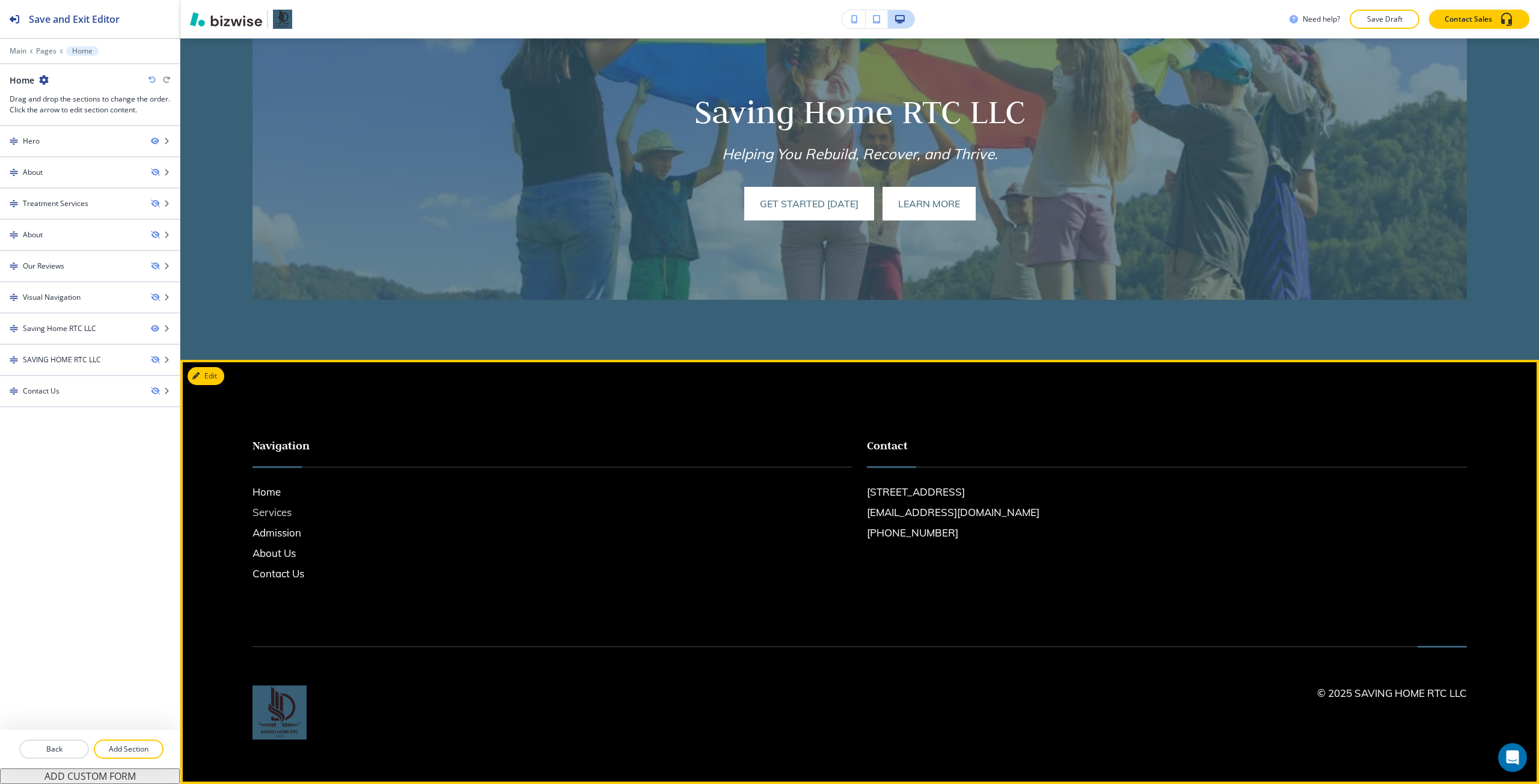
click at [282, 438] on h6 "Services" at bounding box center [552, 512] width 600 height 16
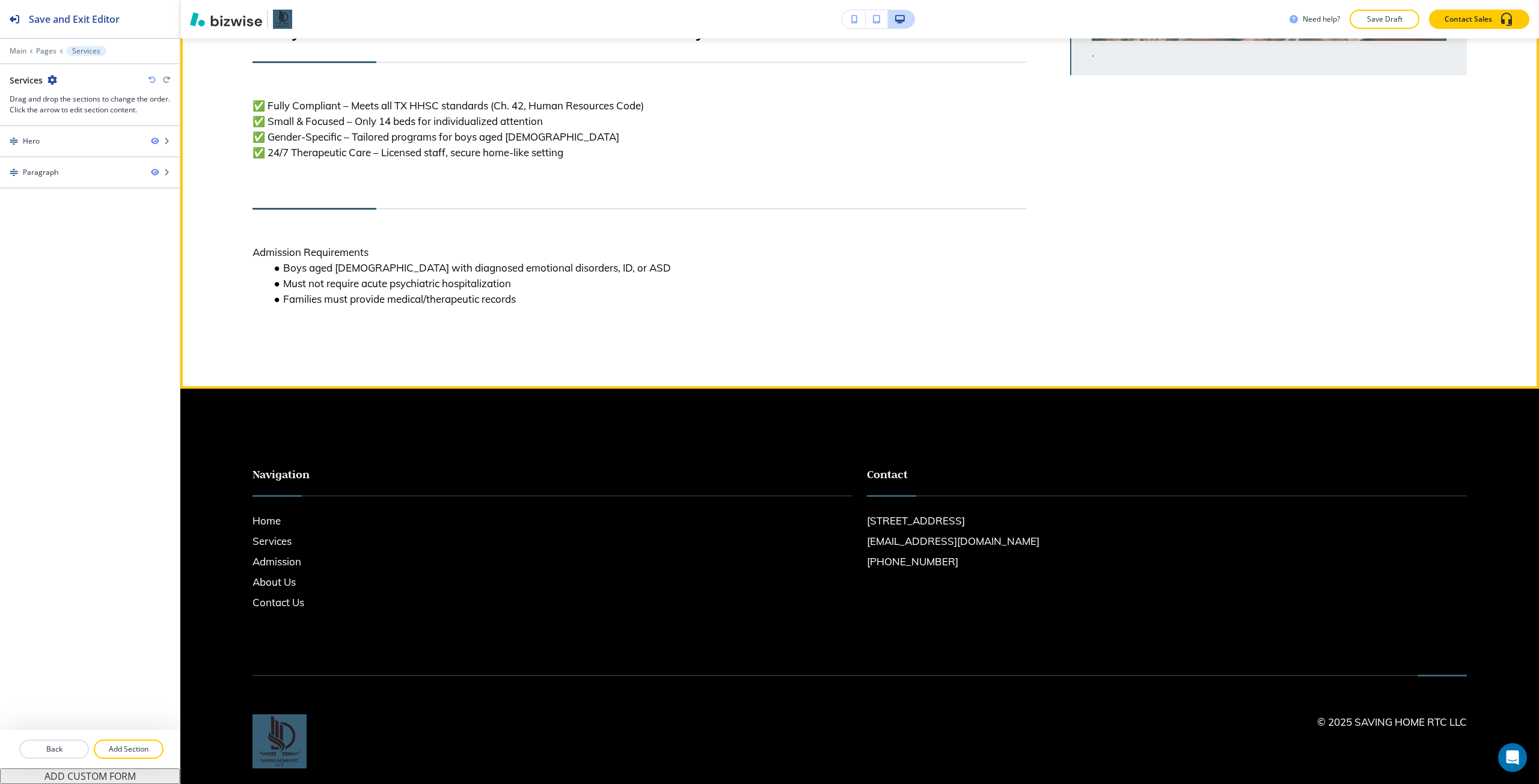
scroll to position [650, 0]
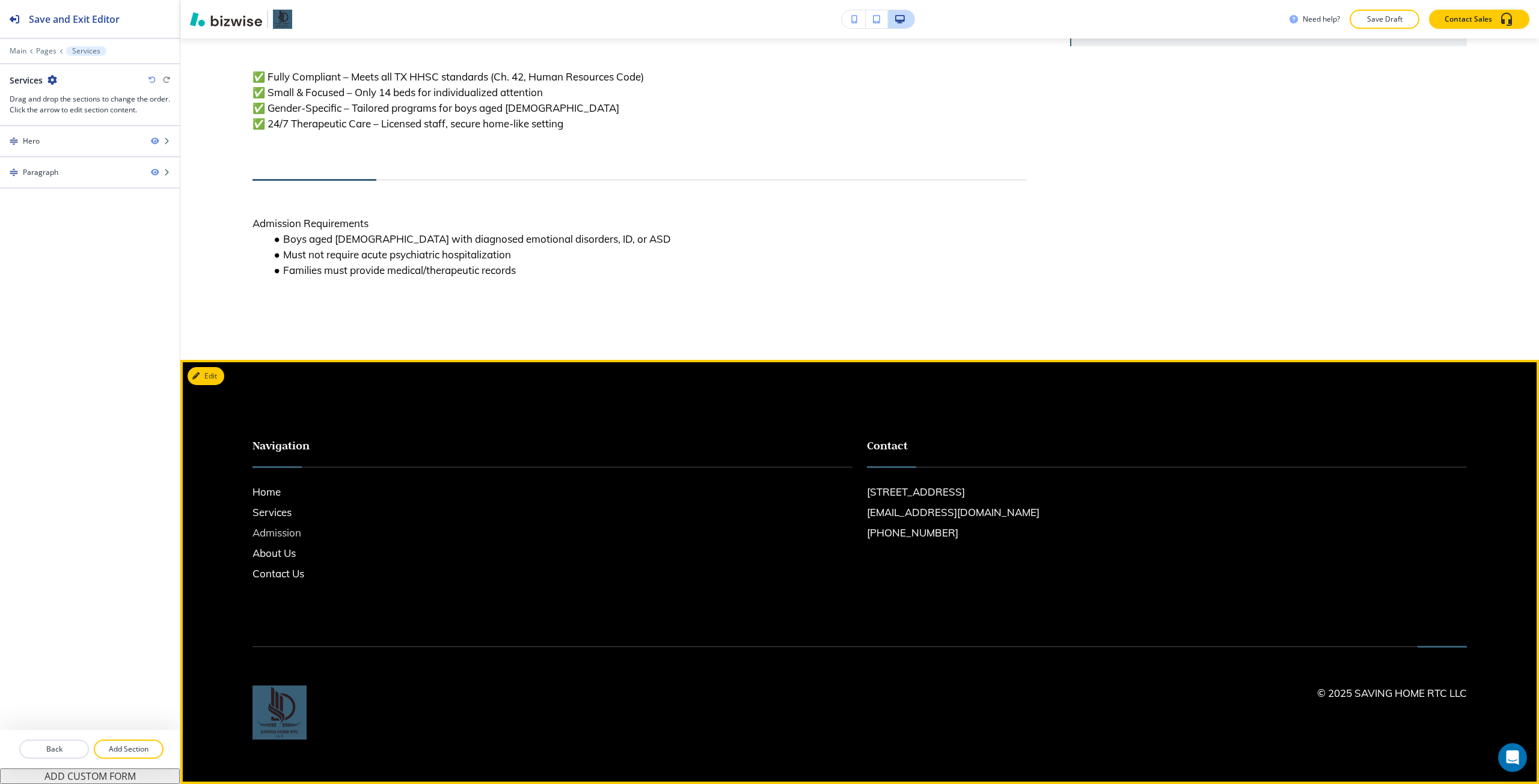
click at [296, 438] on h6 "Admission" at bounding box center [552, 533] width 600 height 16
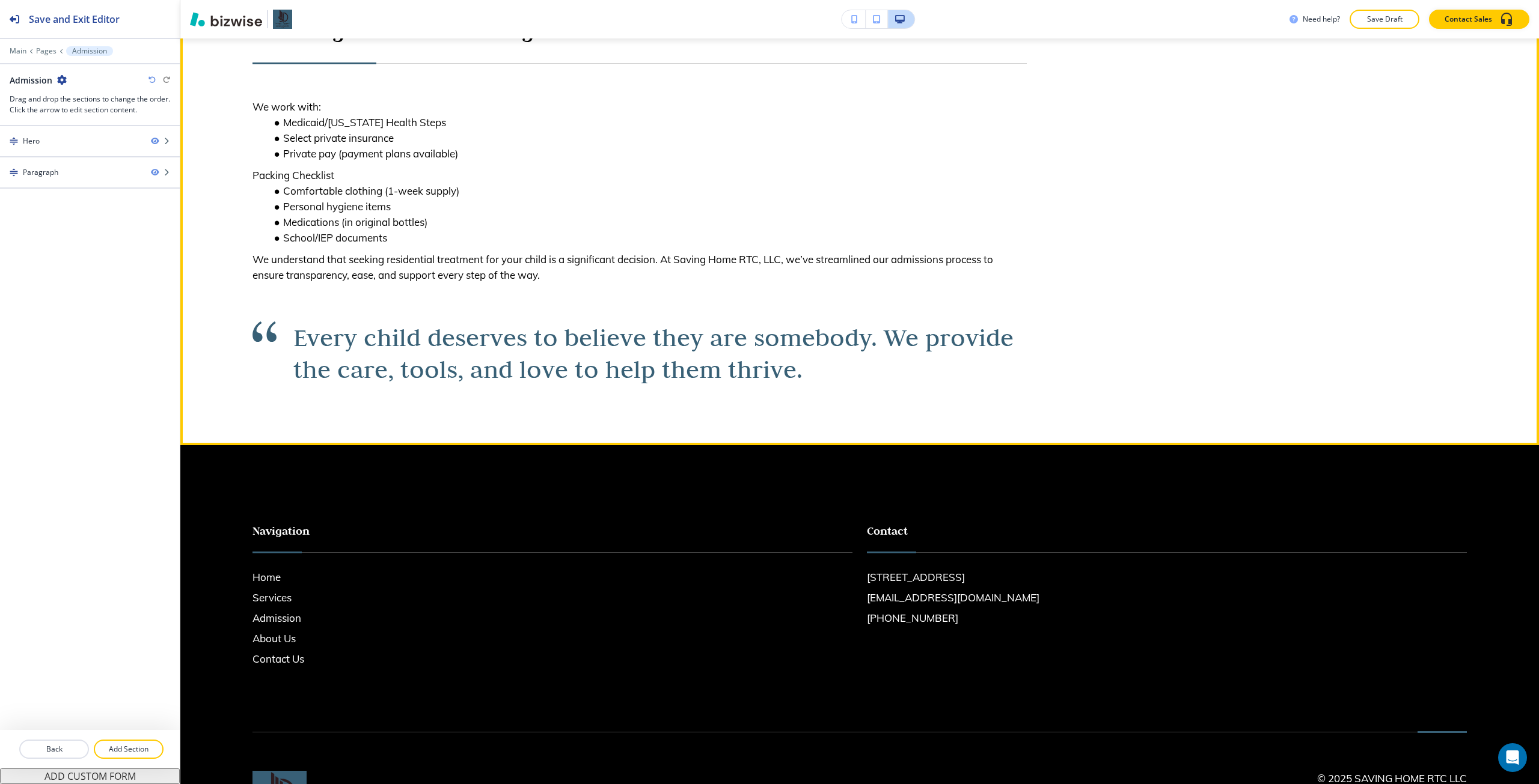
scroll to position [661, 0]
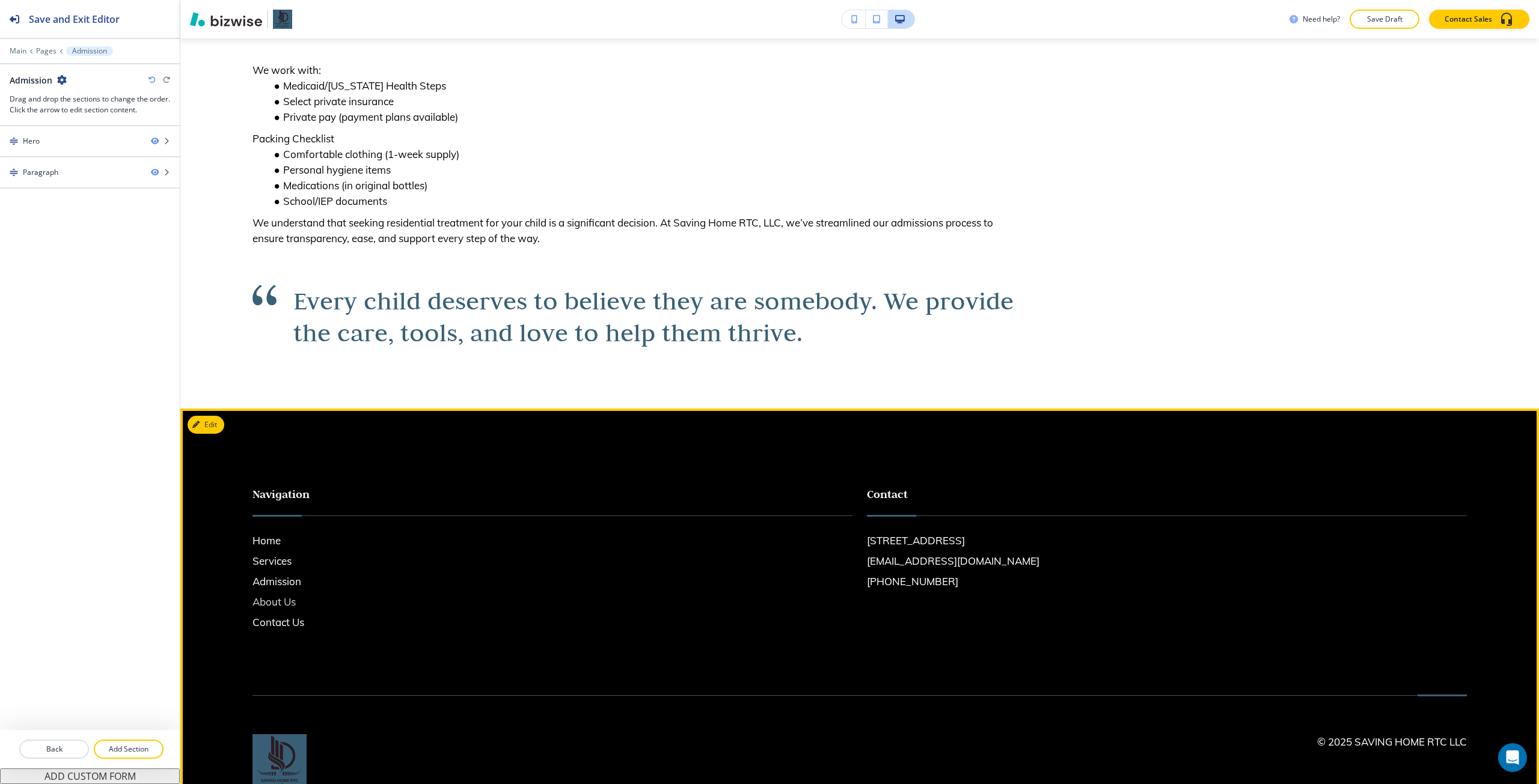
click at [266, 438] on h6 "About Us" at bounding box center [552, 602] width 600 height 16
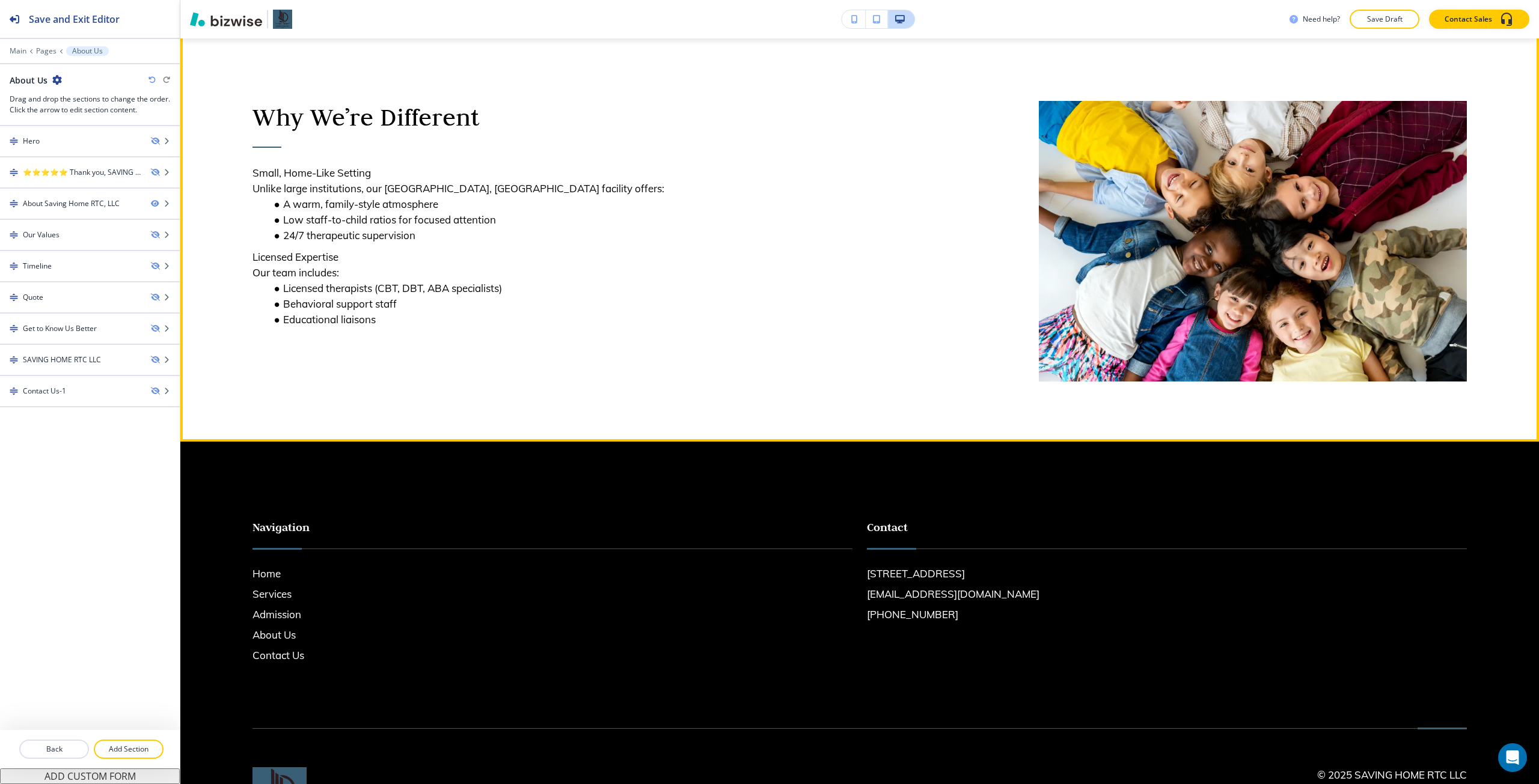
scroll to position [601, 0]
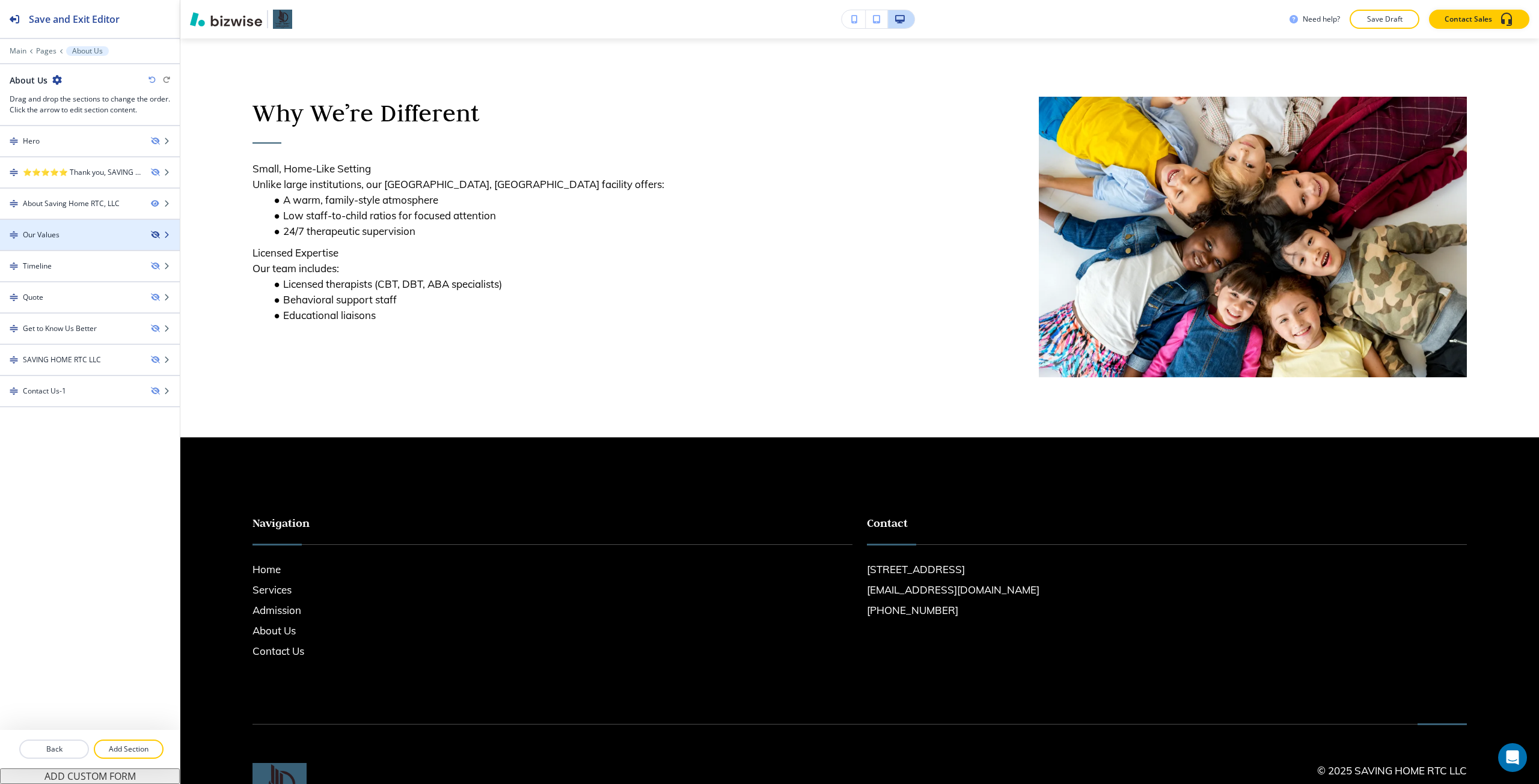
click at [153, 236] on icon "button" at bounding box center [154, 234] width 7 height 7
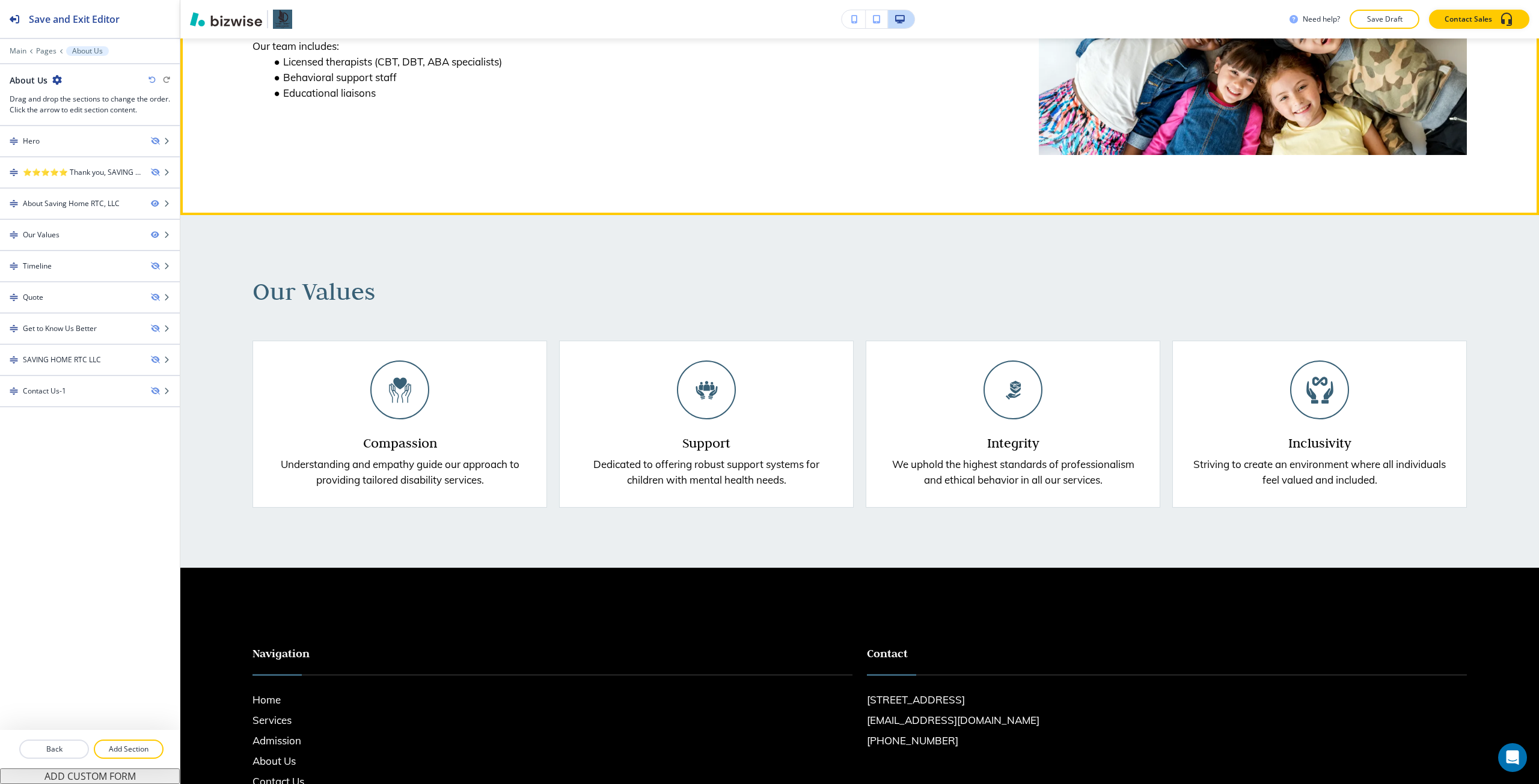
scroll to position [841, 0]
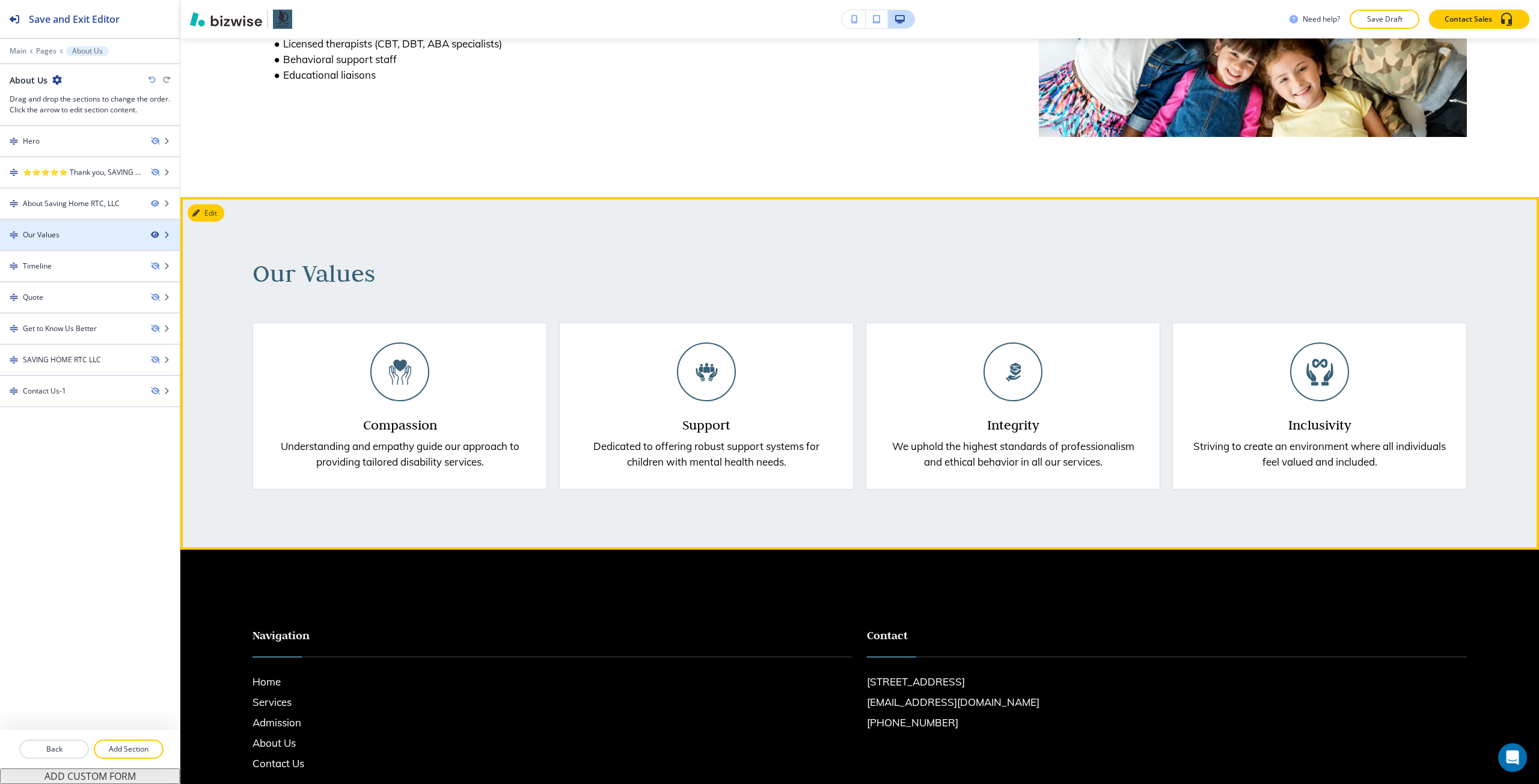
click at [157, 234] on icon "button" at bounding box center [154, 234] width 7 height 7
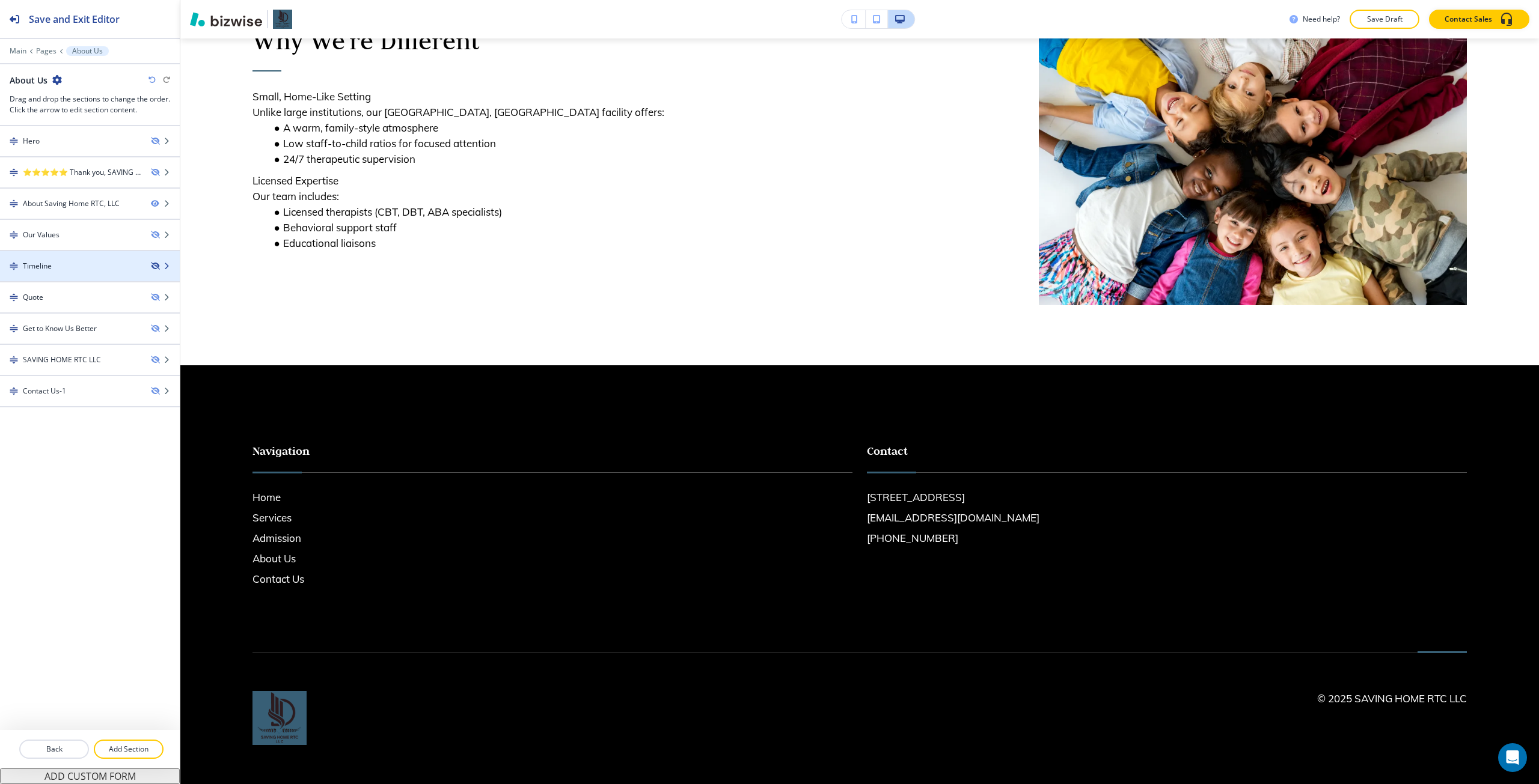
click at [157, 264] on icon "button" at bounding box center [154, 266] width 7 height 7
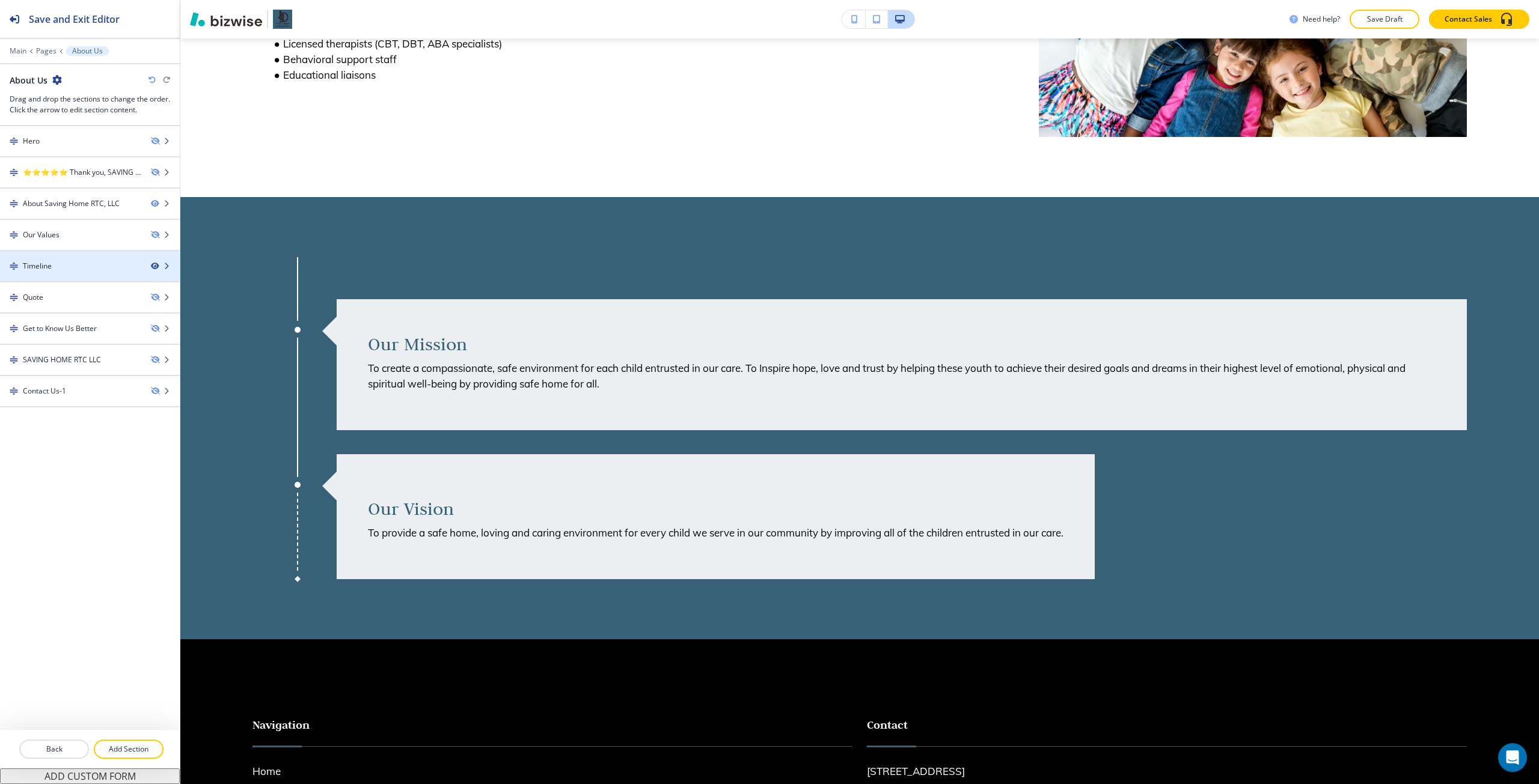
click at [157, 264] on icon "button" at bounding box center [154, 266] width 7 height 7
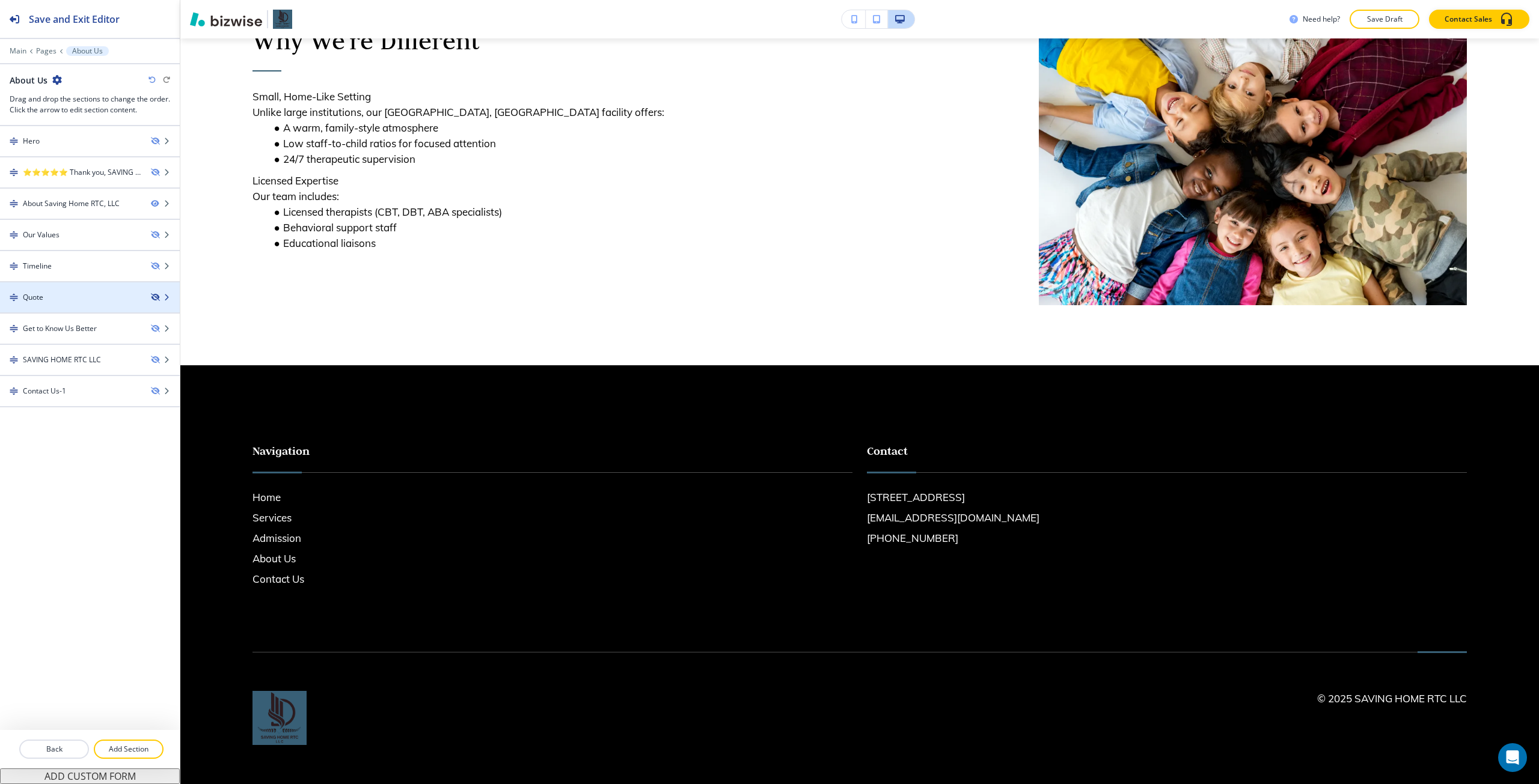
click at [156, 295] on icon "button" at bounding box center [154, 297] width 7 height 7
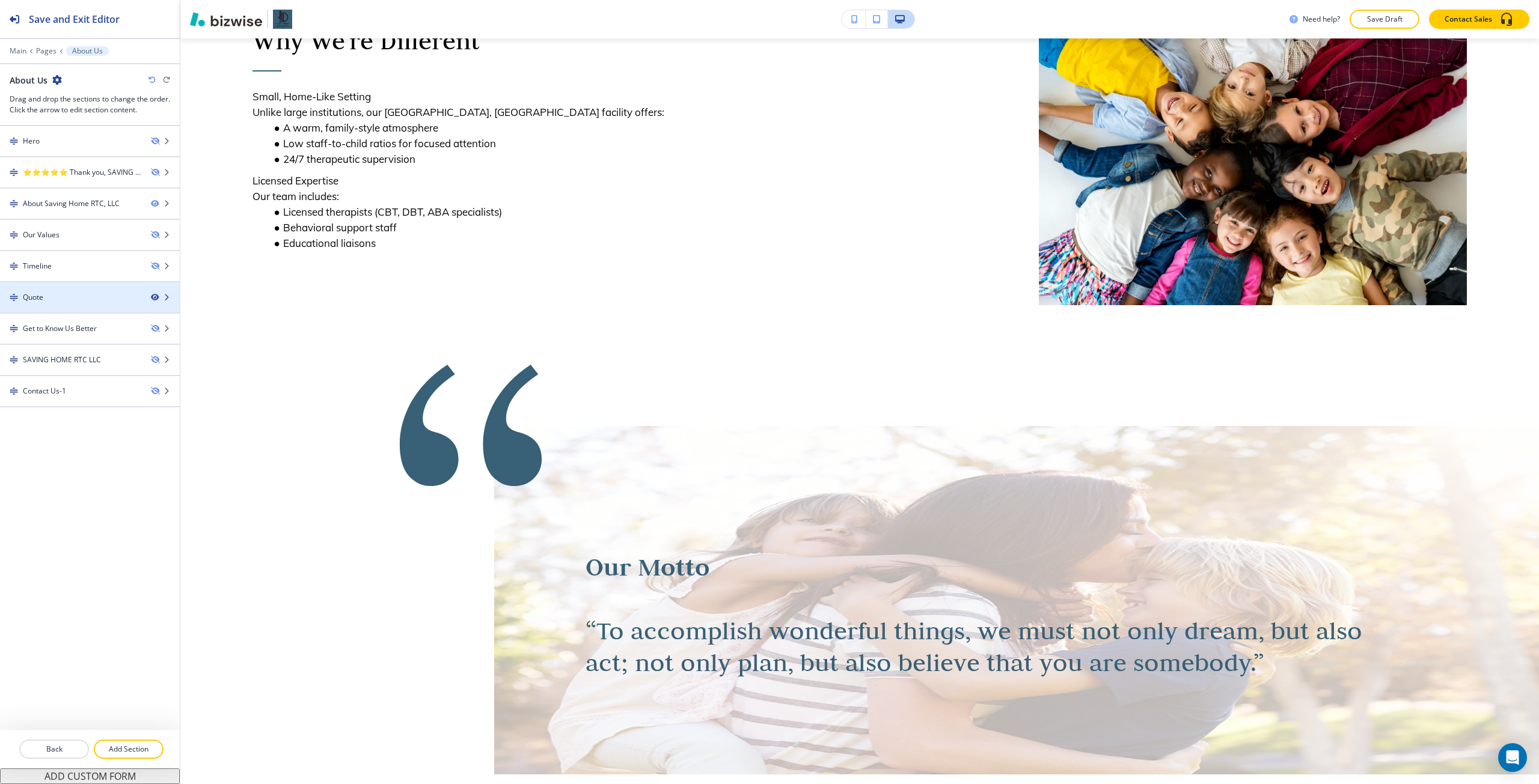
scroll to position [841, 0]
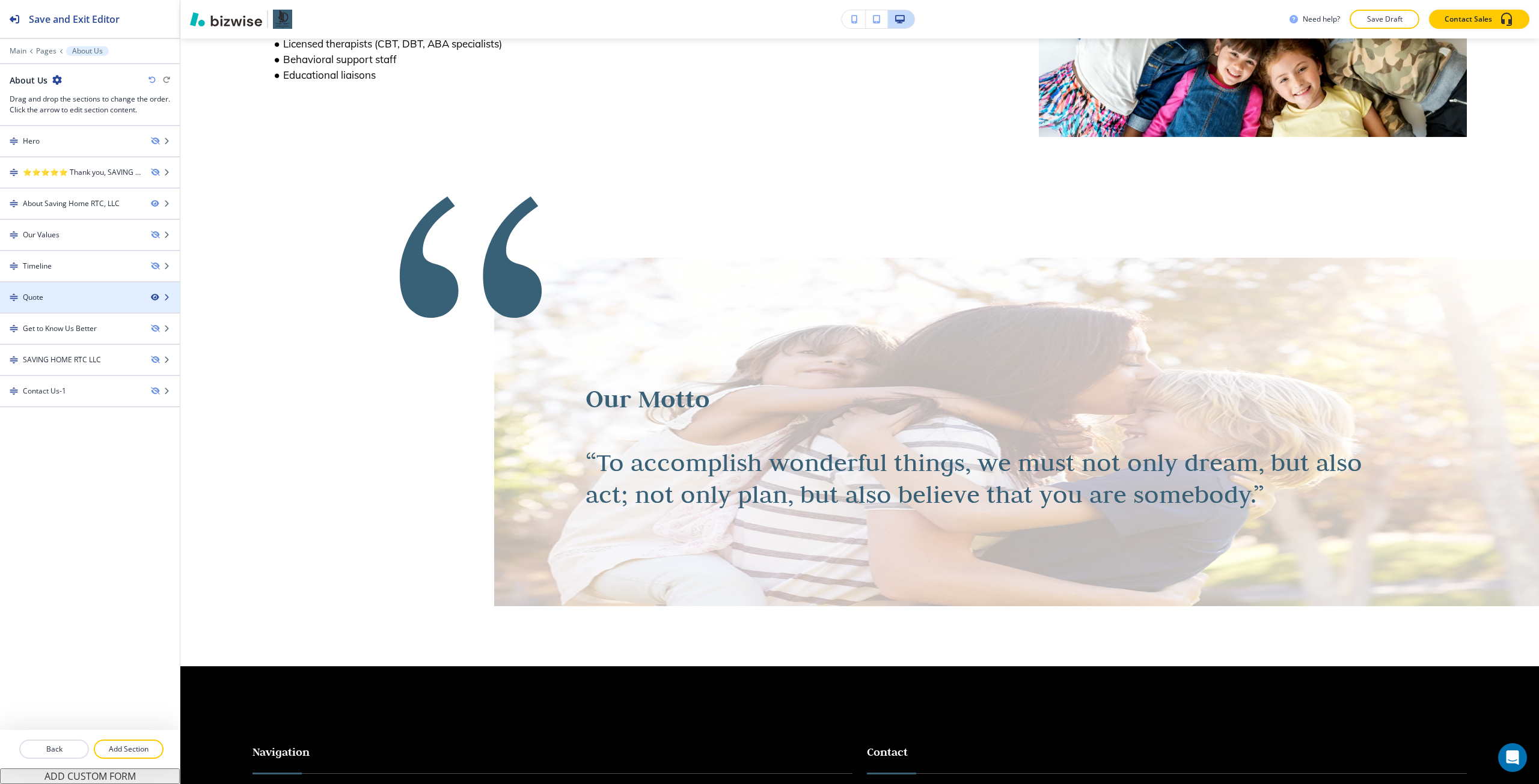
click at [156, 295] on icon "button" at bounding box center [154, 297] width 7 height 7
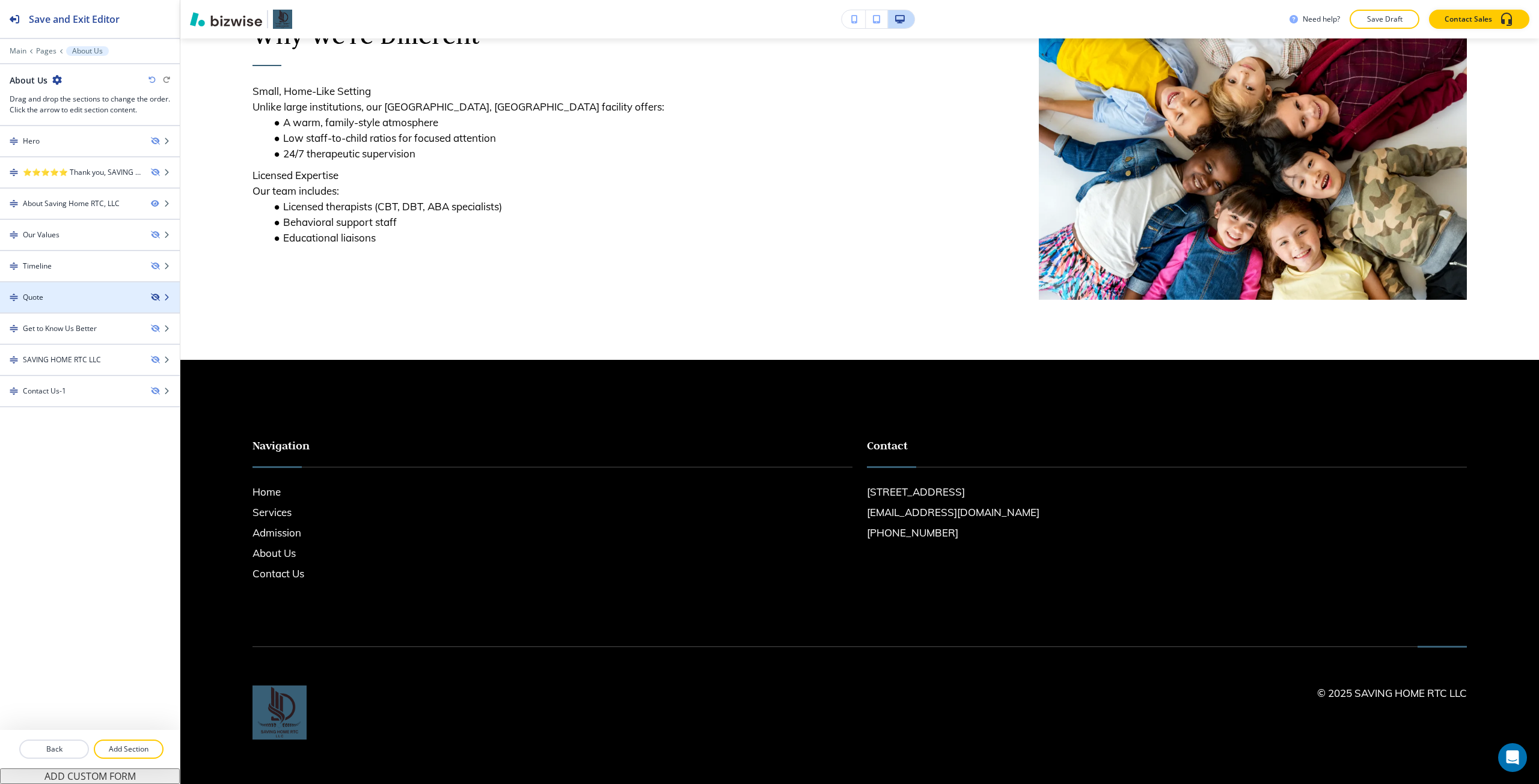
scroll to position [673, 0]
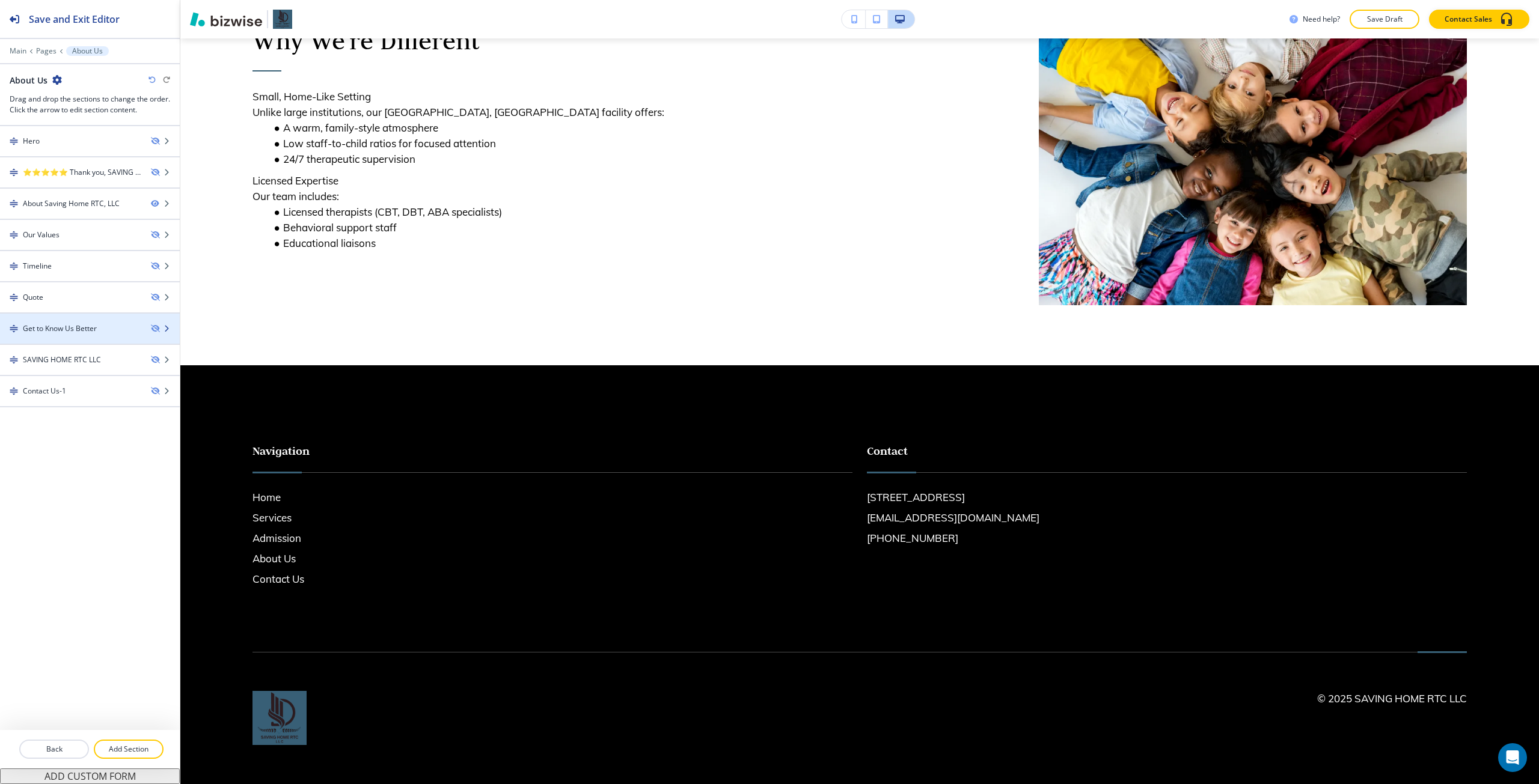
click at [157, 324] on div "Get to Know Us Better" at bounding box center [90, 329] width 180 height 11
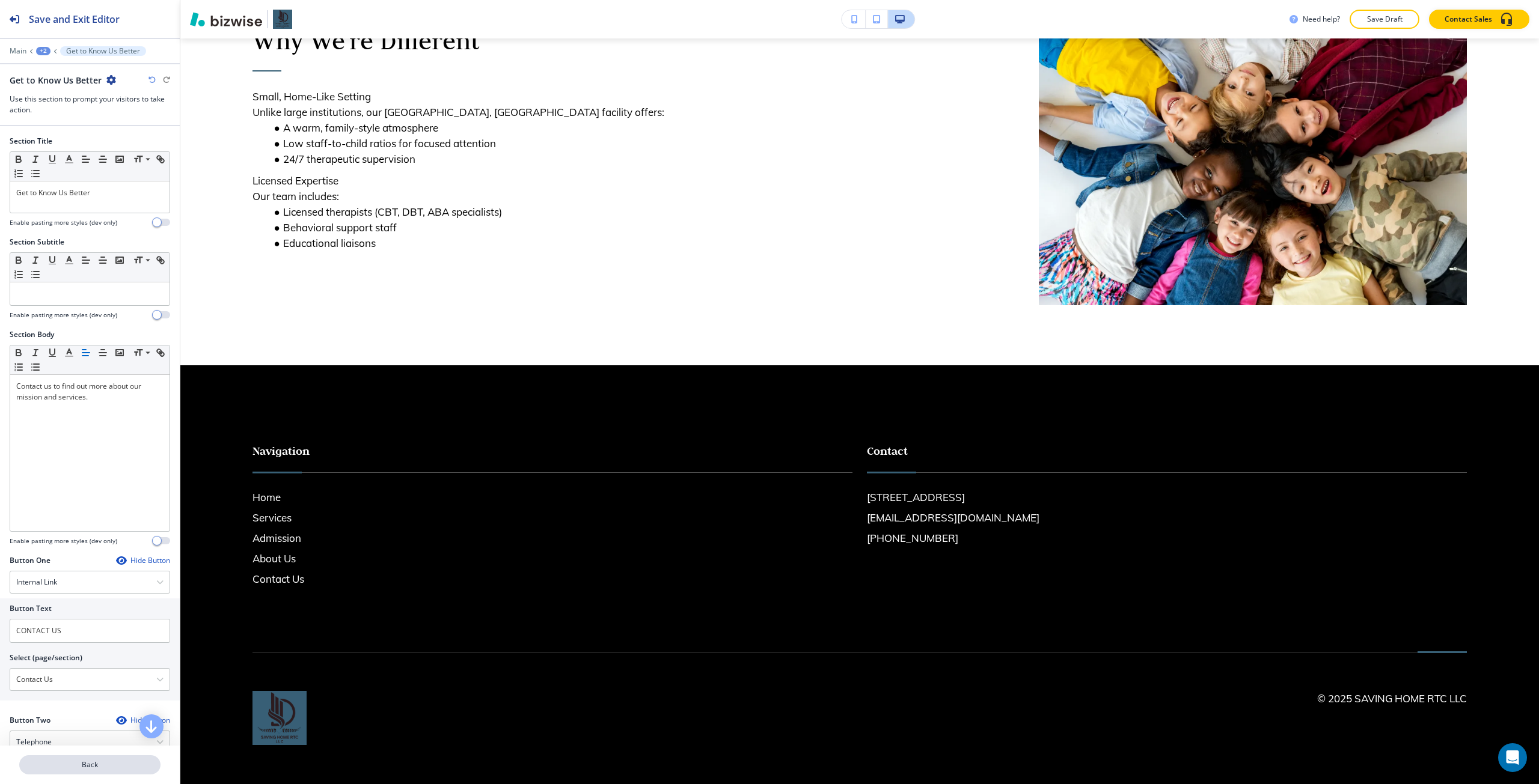
click at [116, 438] on button "Back" at bounding box center [90, 765] width 141 height 19
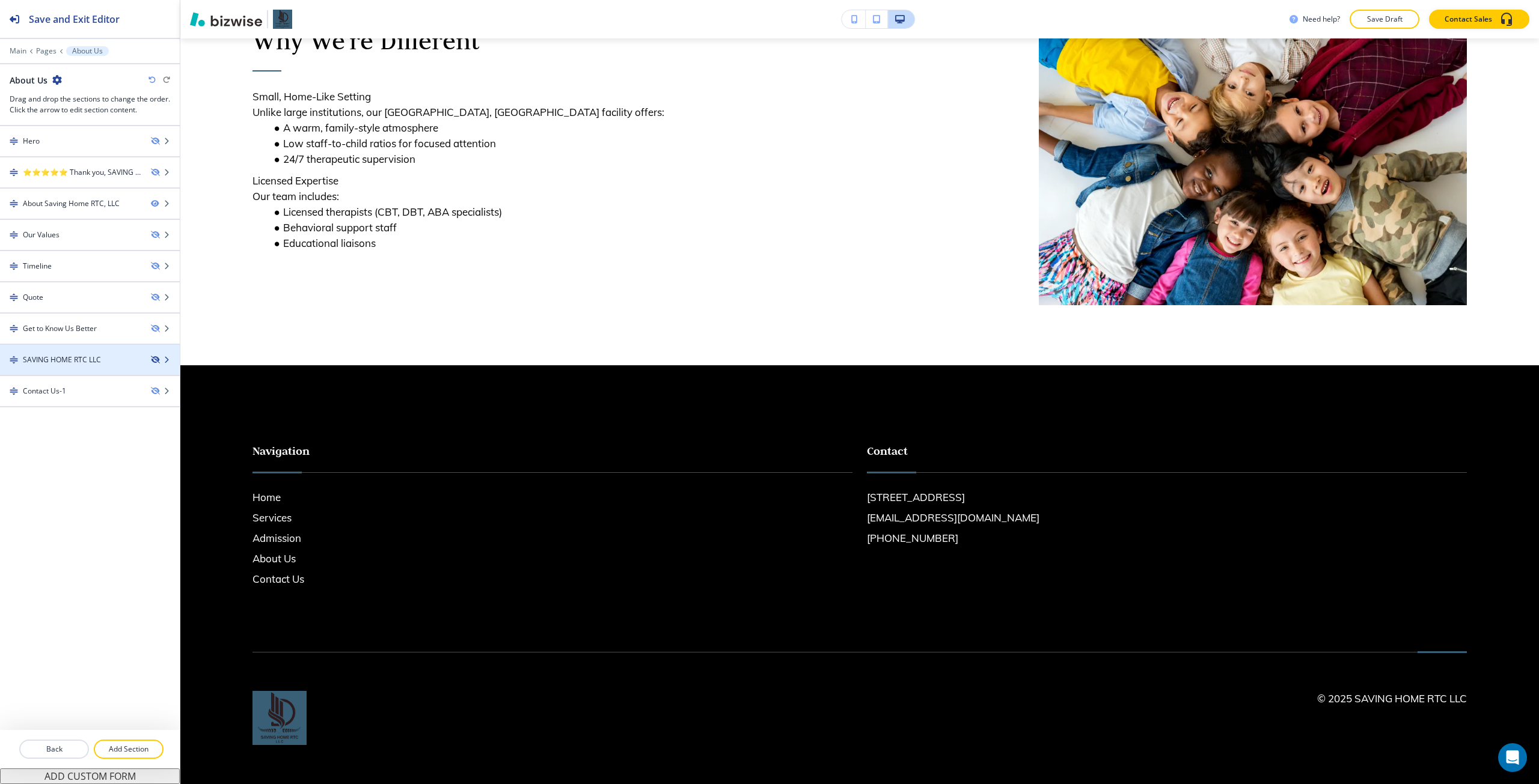
click at [157, 357] on icon "button" at bounding box center [154, 360] width 7 height 7
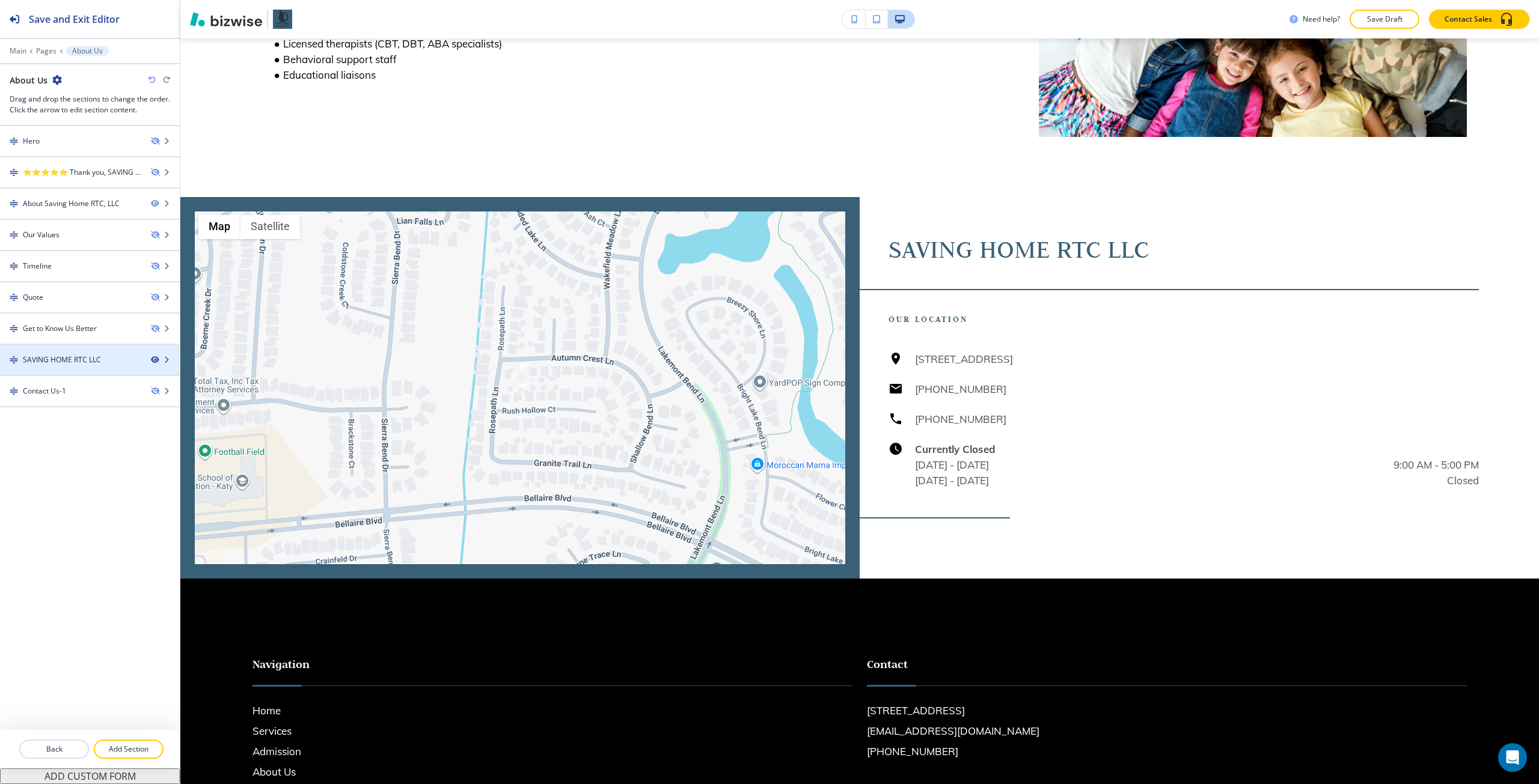
click at [157, 357] on icon "button" at bounding box center [154, 360] width 7 height 7
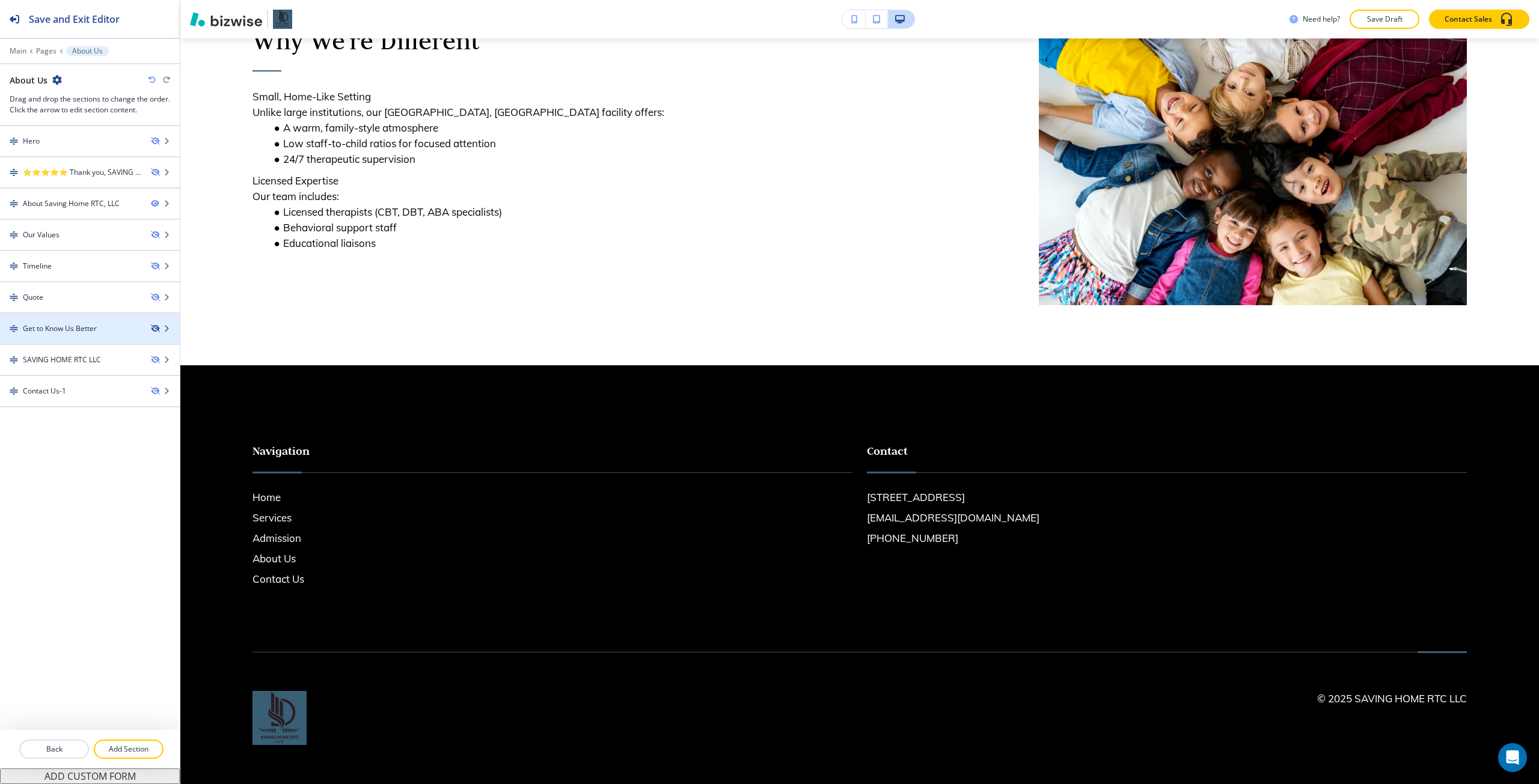
click at [157, 331] on icon "button" at bounding box center [154, 328] width 7 height 7
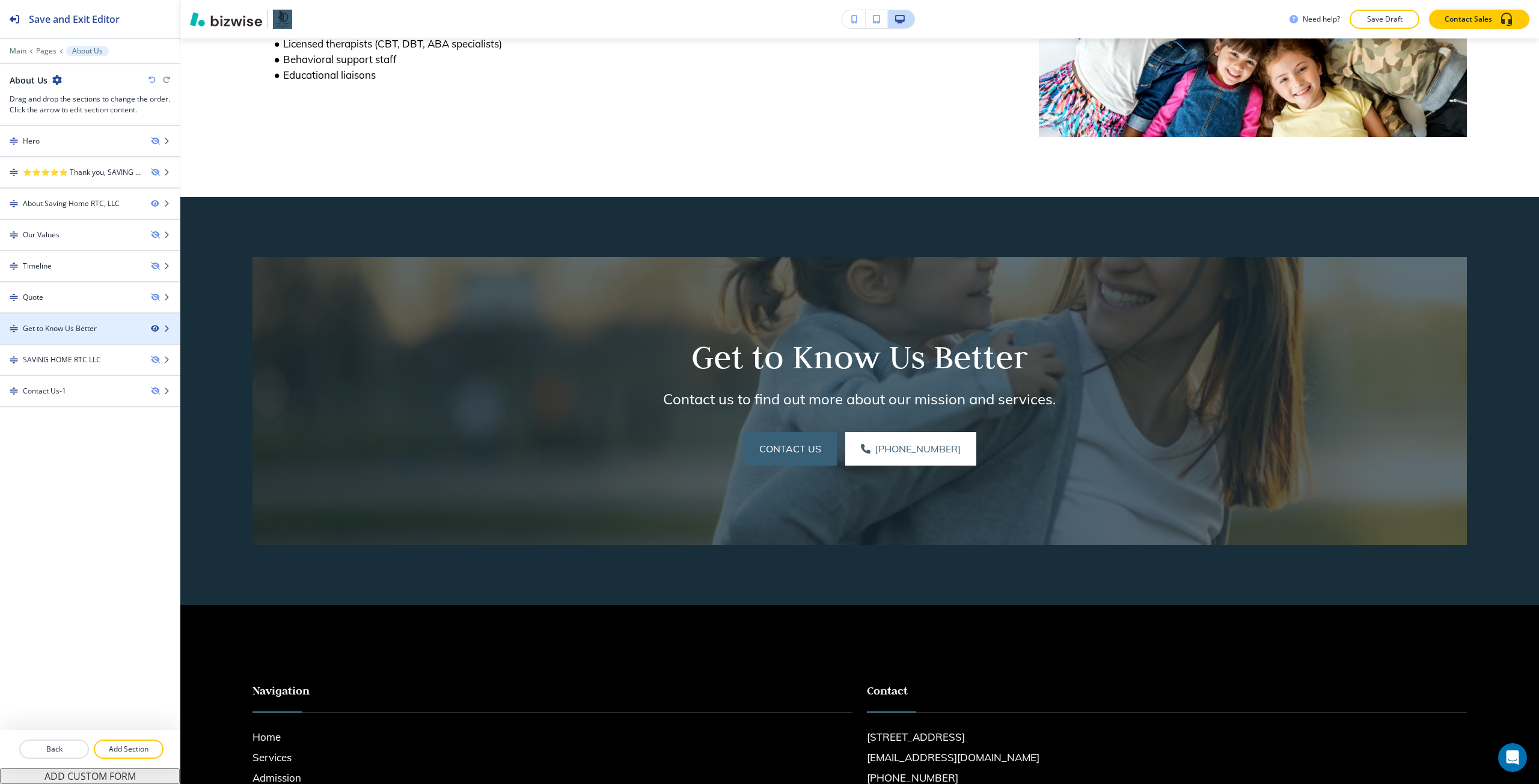
click at [157, 331] on icon "button" at bounding box center [154, 328] width 7 height 7
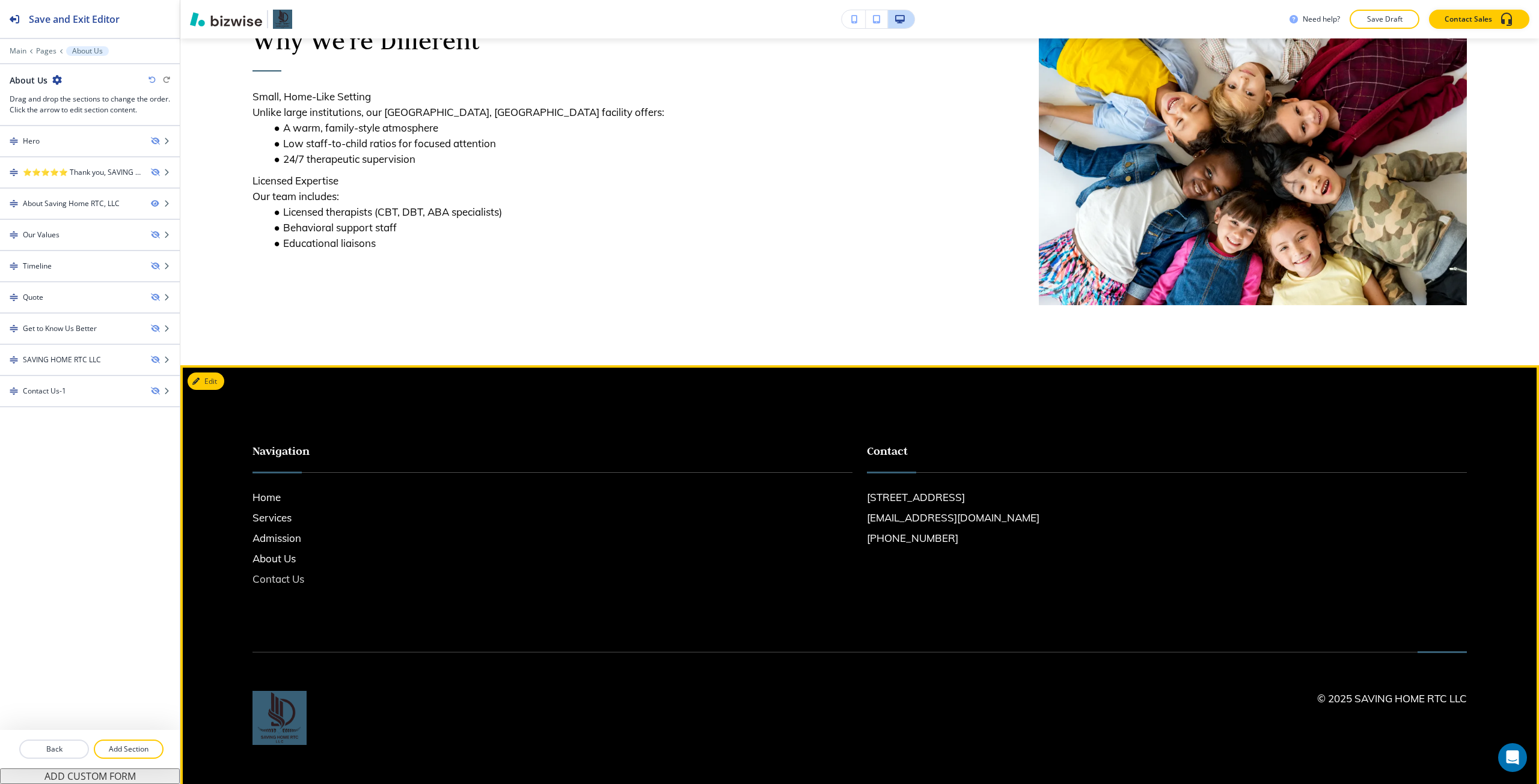
click at [287, 438] on h6 "Contact Us" at bounding box center [552, 579] width 600 height 16
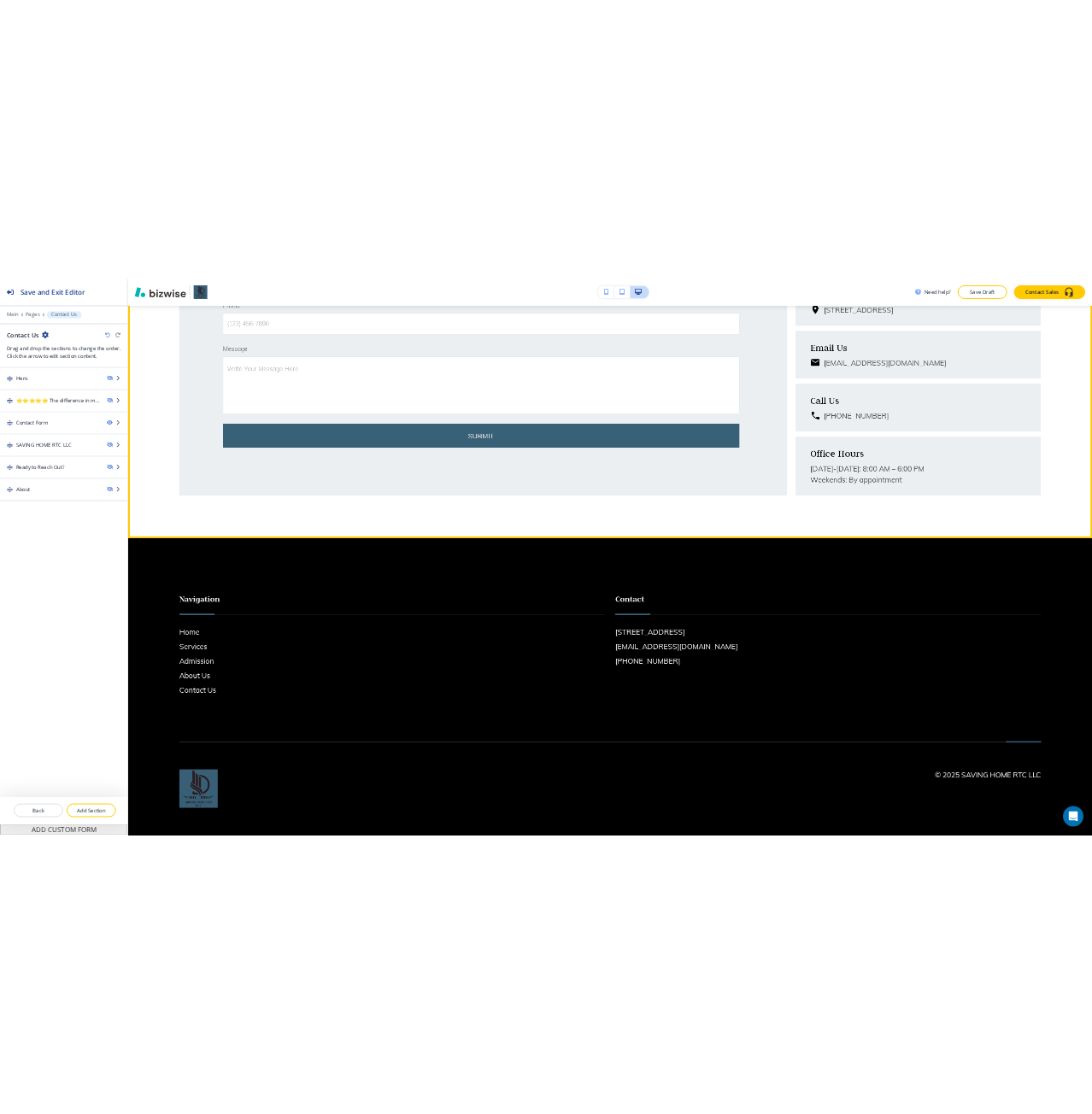
scroll to position [630, 0]
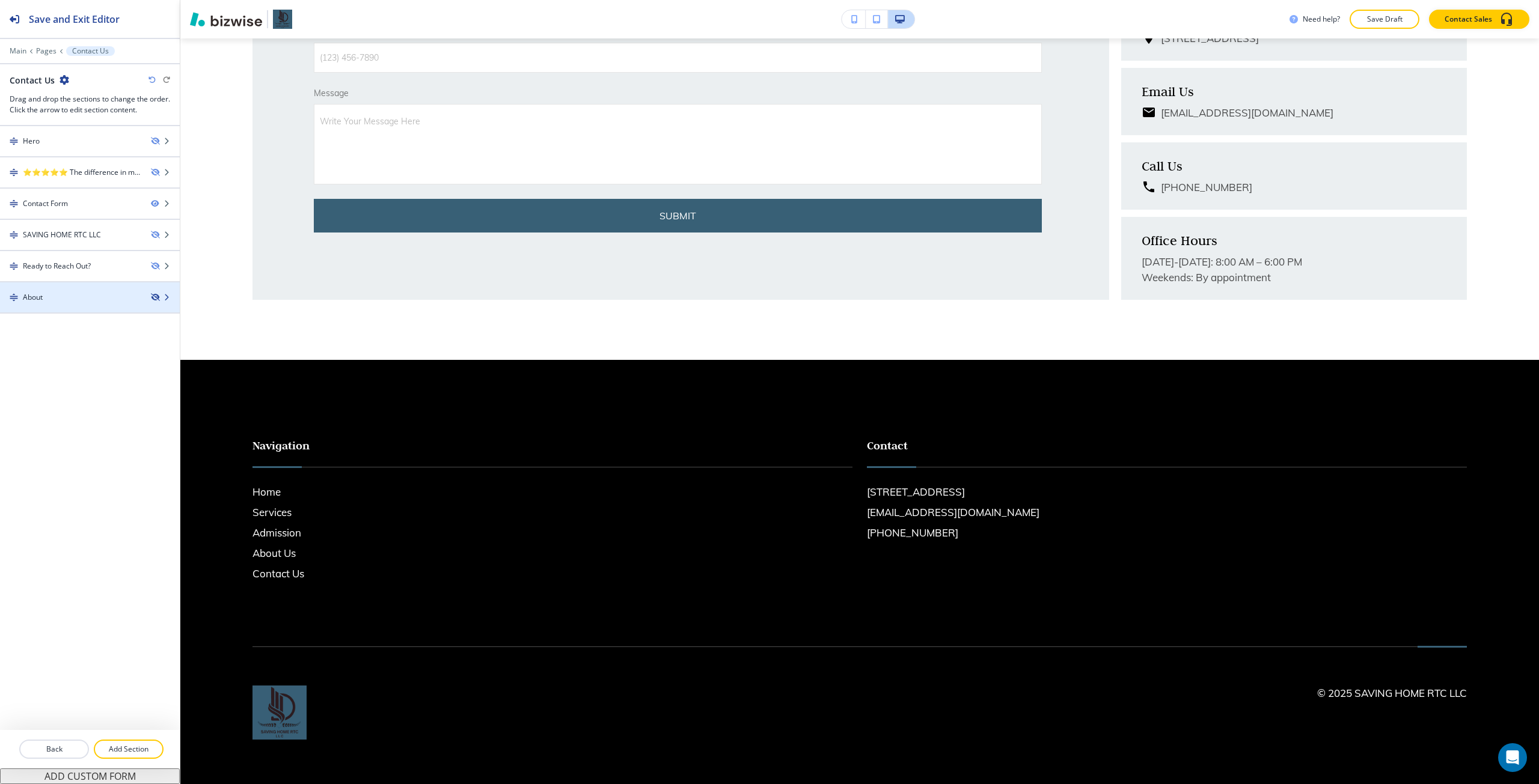
click at [154, 299] on icon "button" at bounding box center [154, 297] width 7 height 7
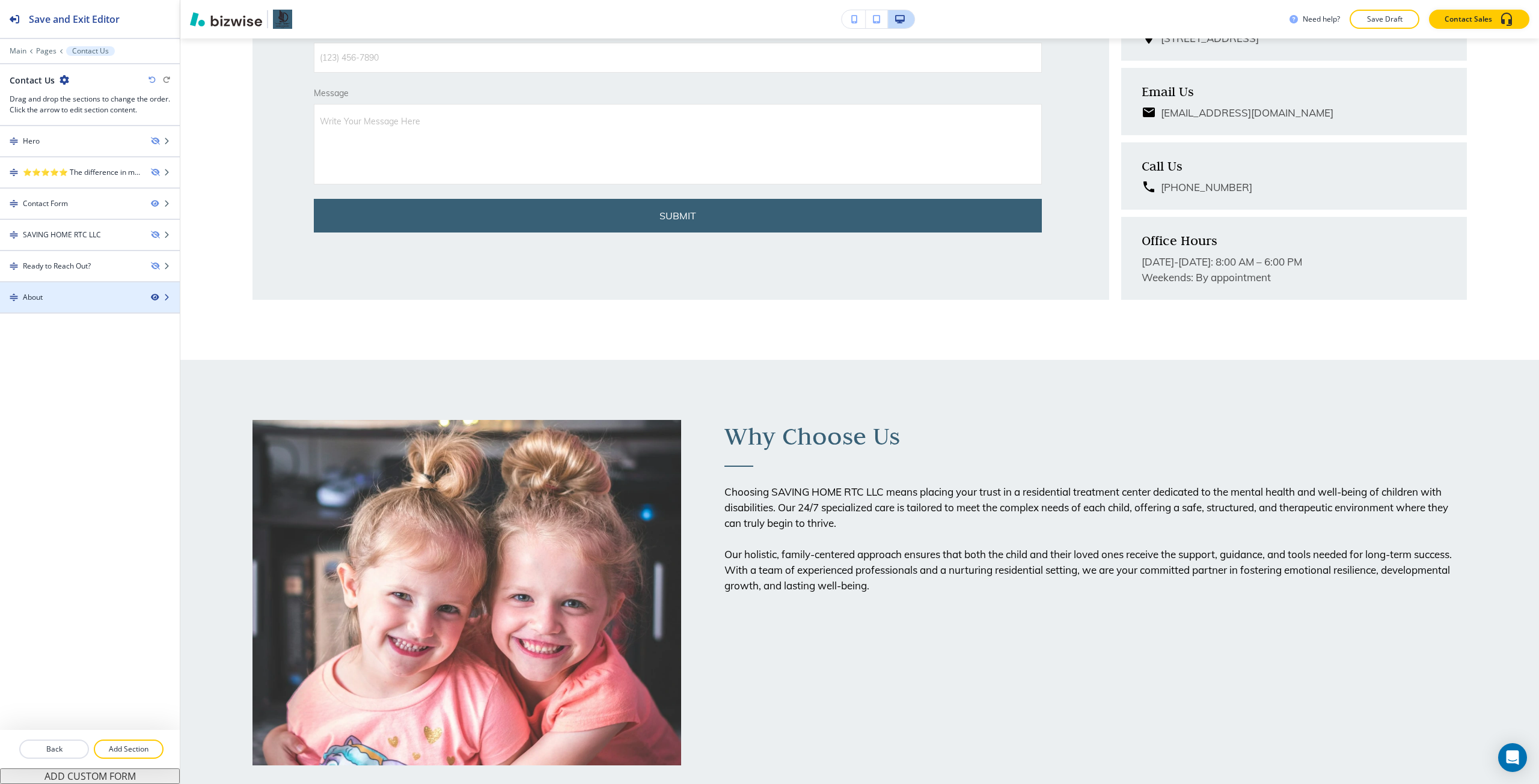
click at [154, 299] on icon "button" at bounding box center [154, 297] width 7 height 7
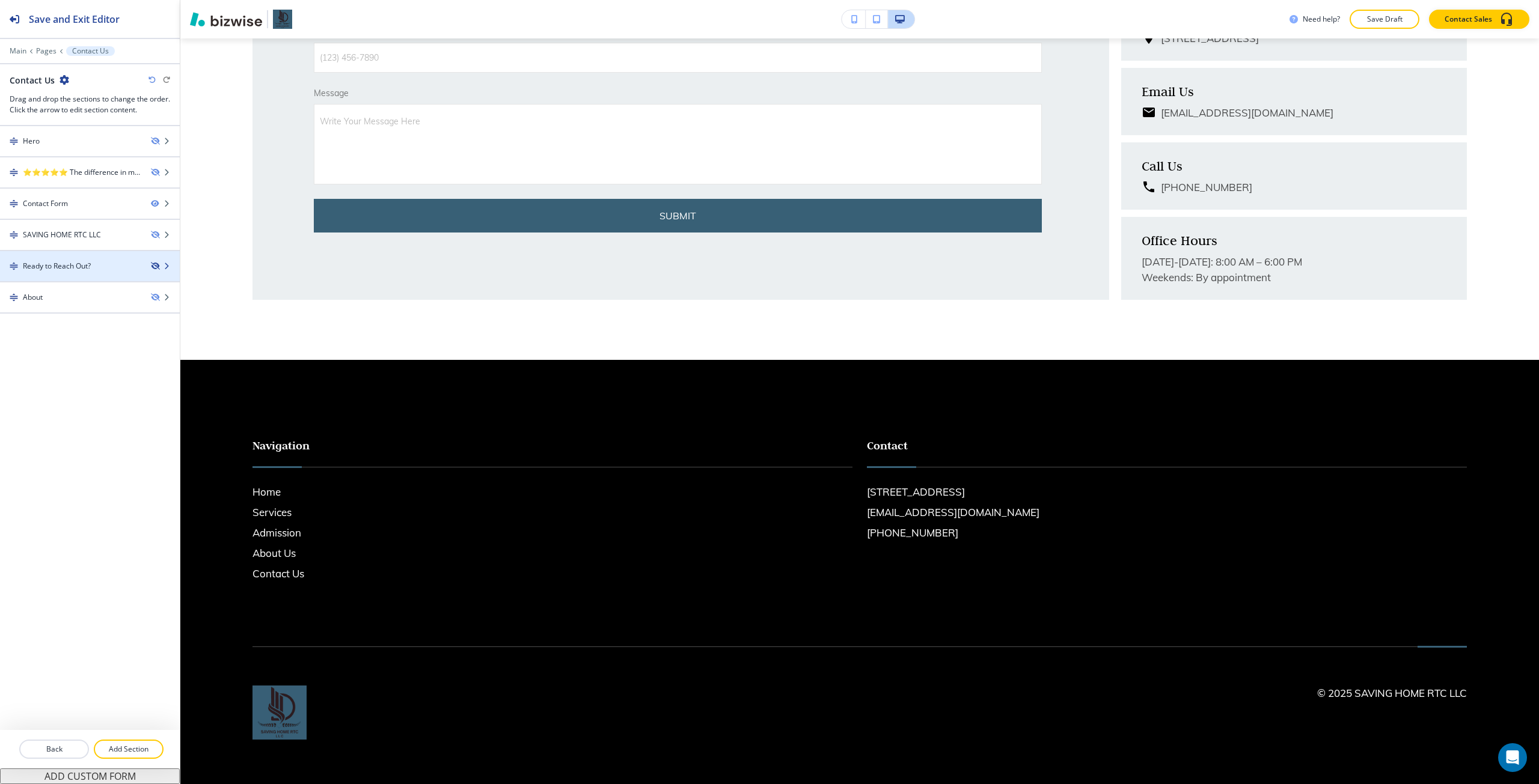
click at [155, 266] on icon "button" at bounding box center [154, 266] width 7 height 7
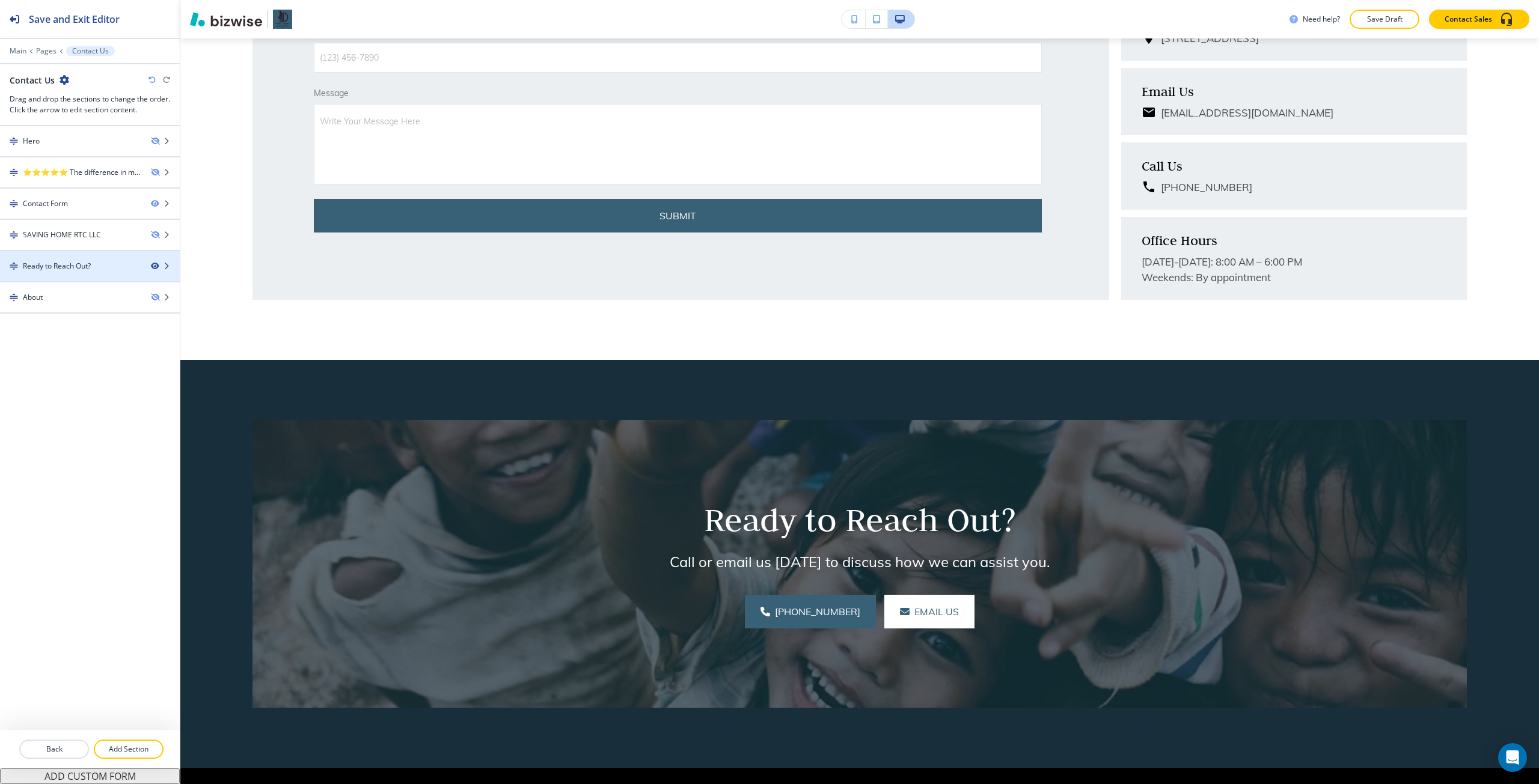
click at [155, 266] on icon "button" at bounding box center [154, 266] width 7 height 7
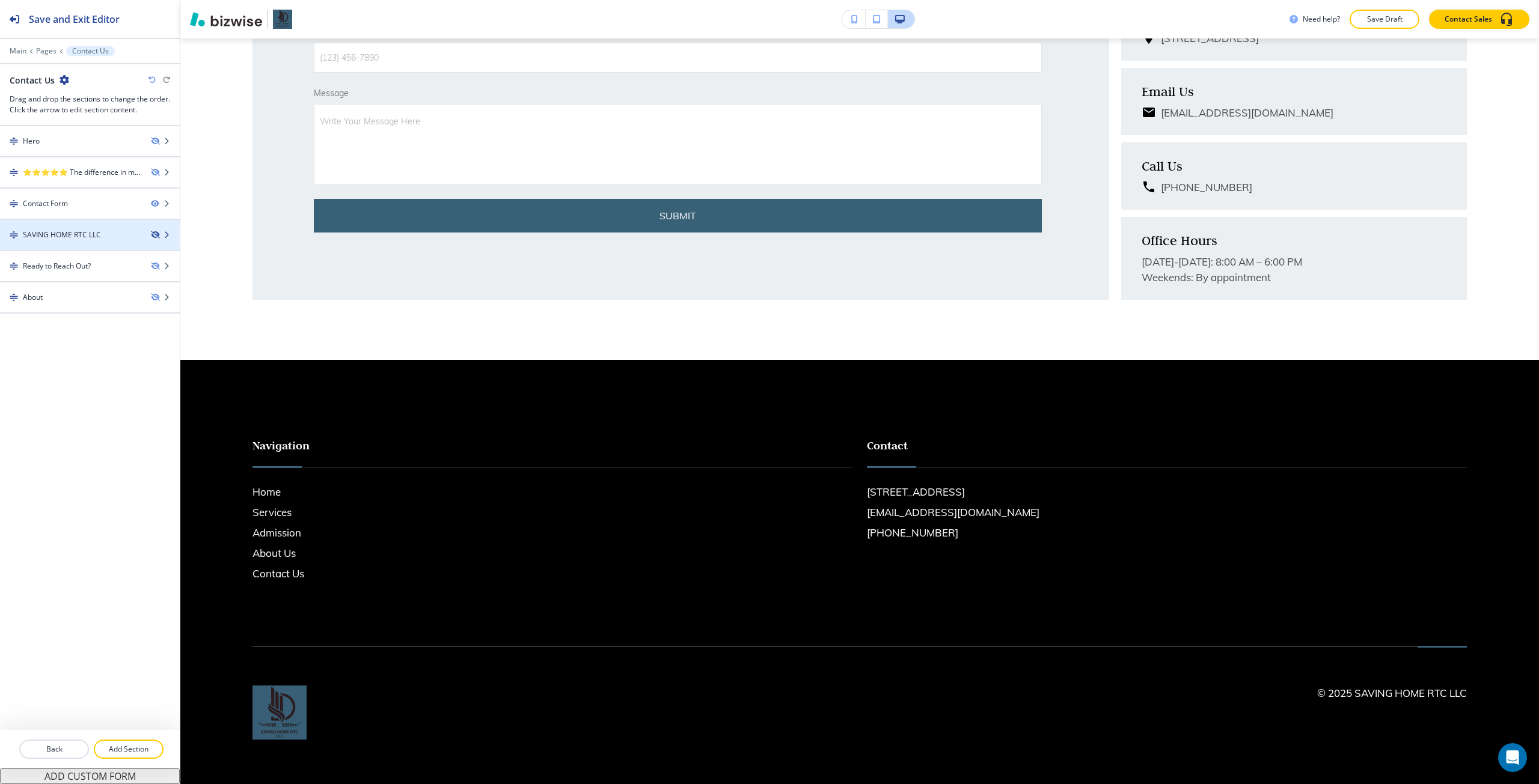
click at [155, 238] on icon "button" at bounding box center [154, 234] width 7 height 7
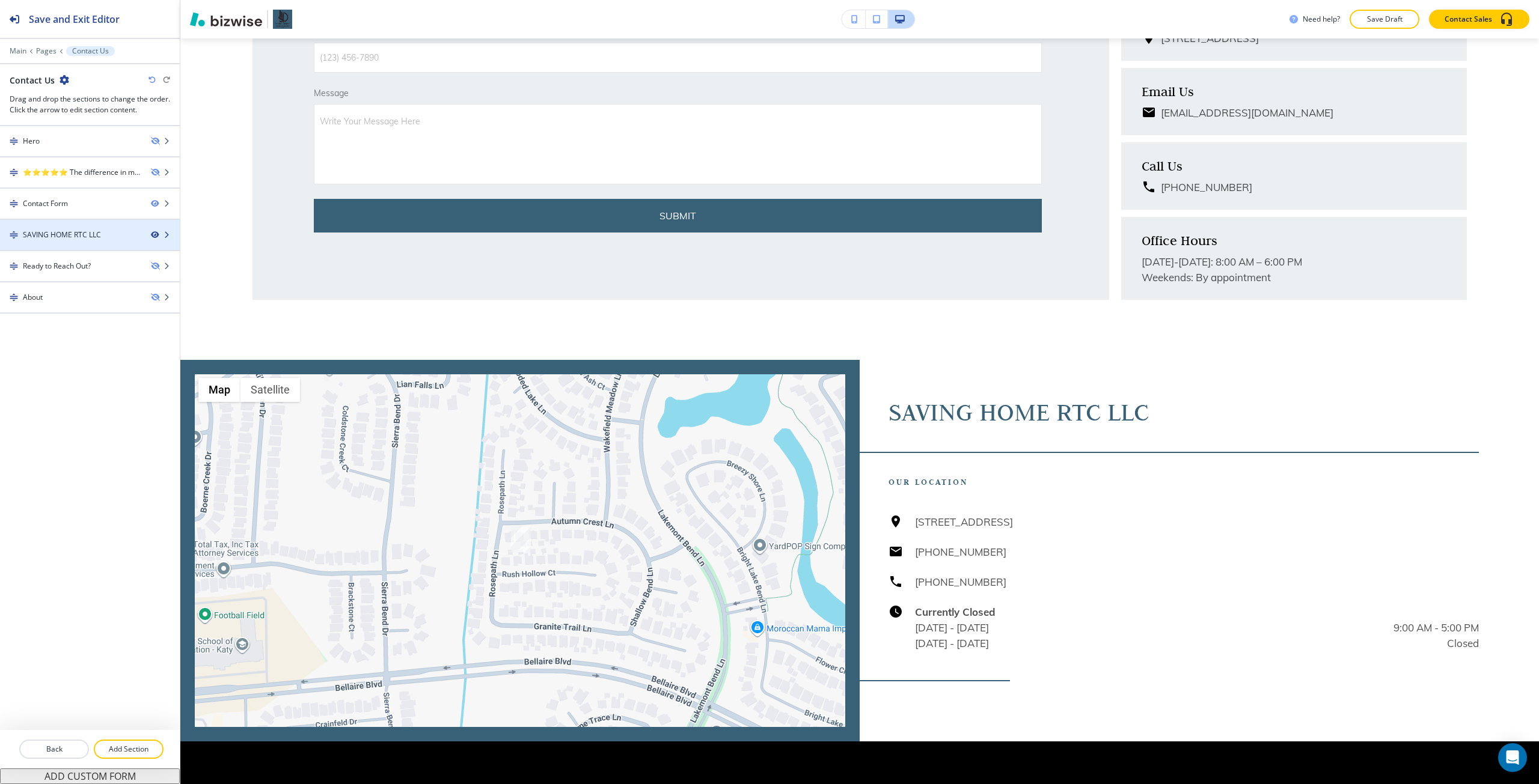
click at [156, 237] on icon "button" at bounding box center [154, 234] width 7 height 7
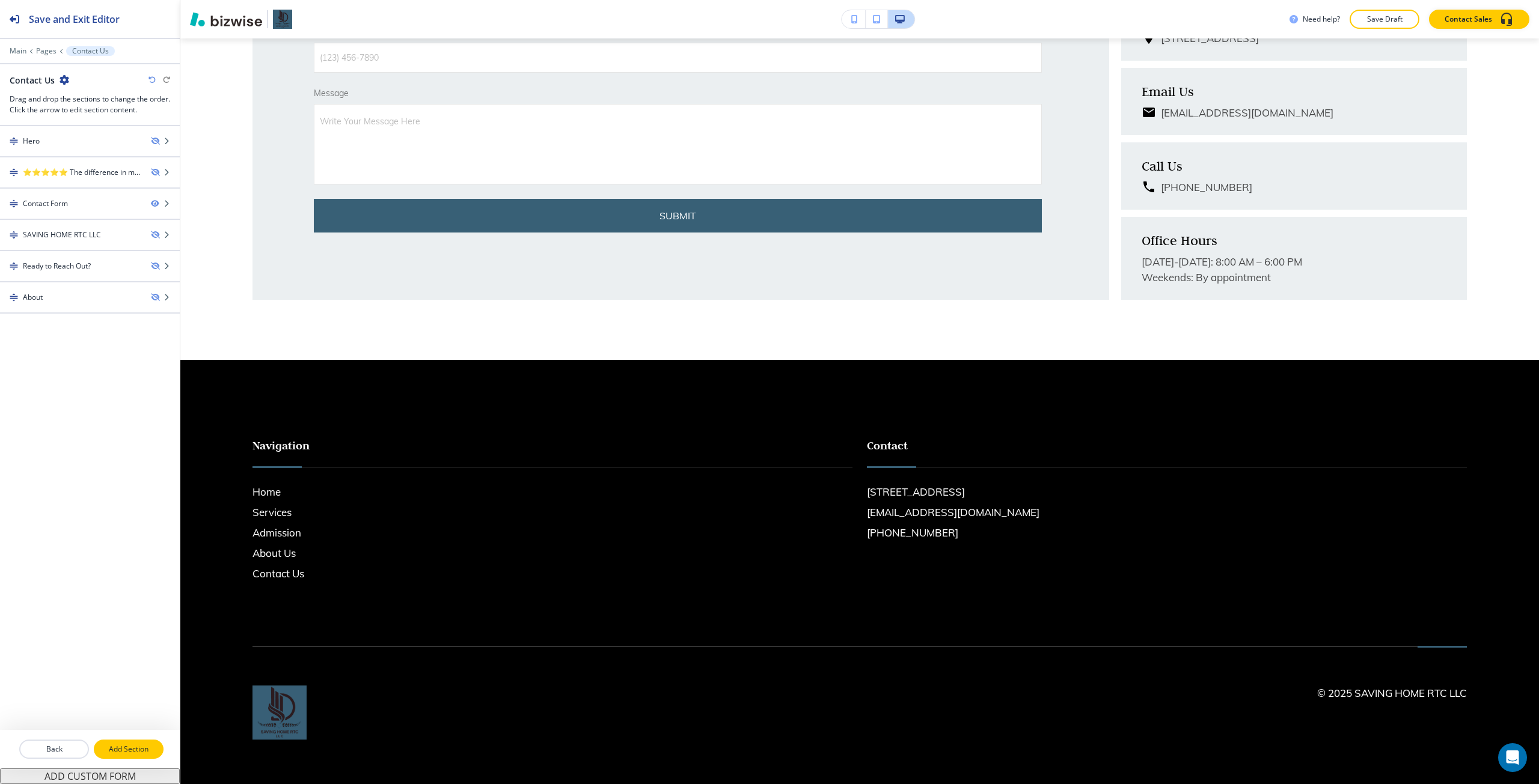
click at [123, 438] on p "Add Section" at bounding box center [129, 749] width 68 height 11
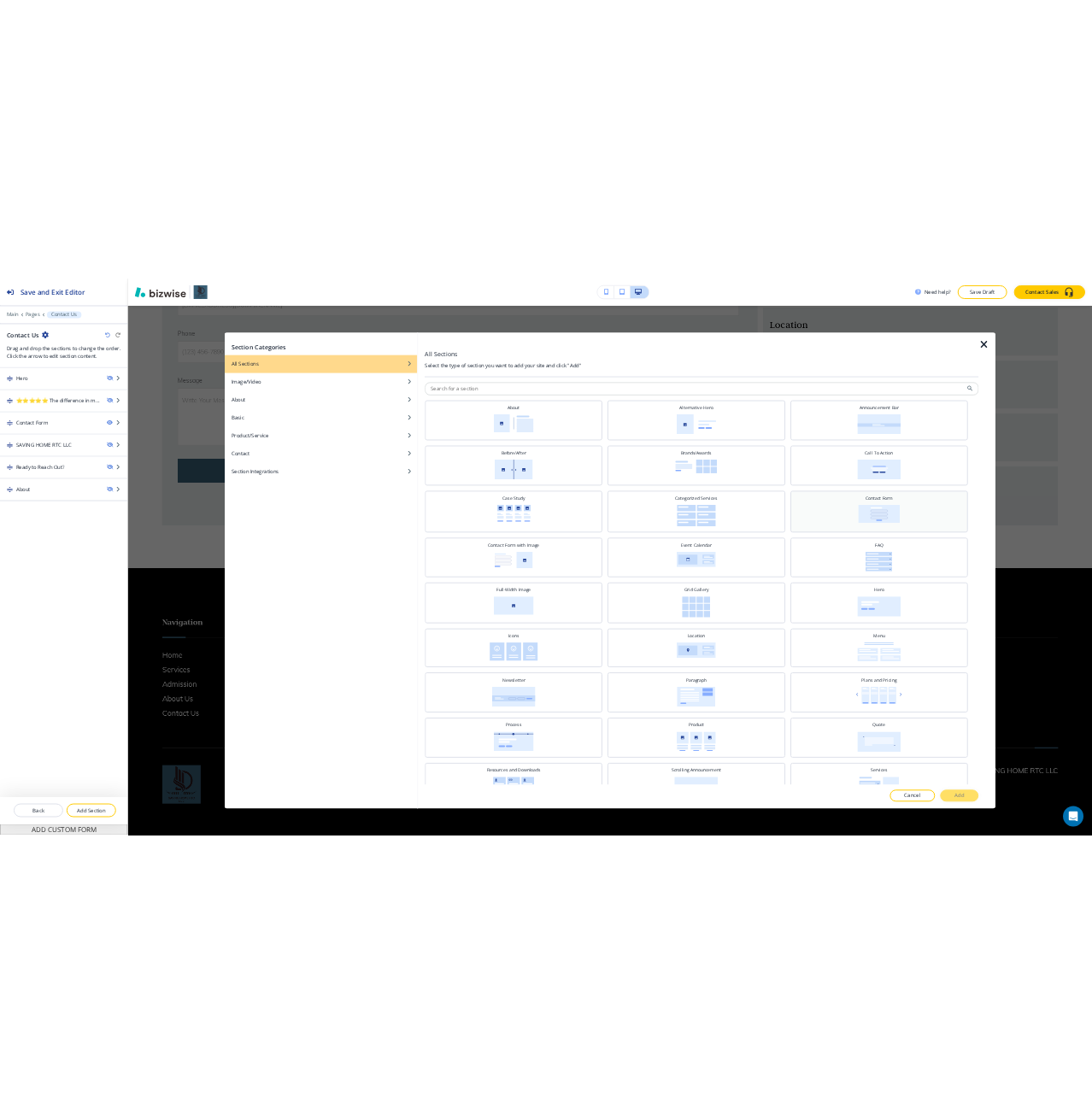
scroll to position [601, 0]
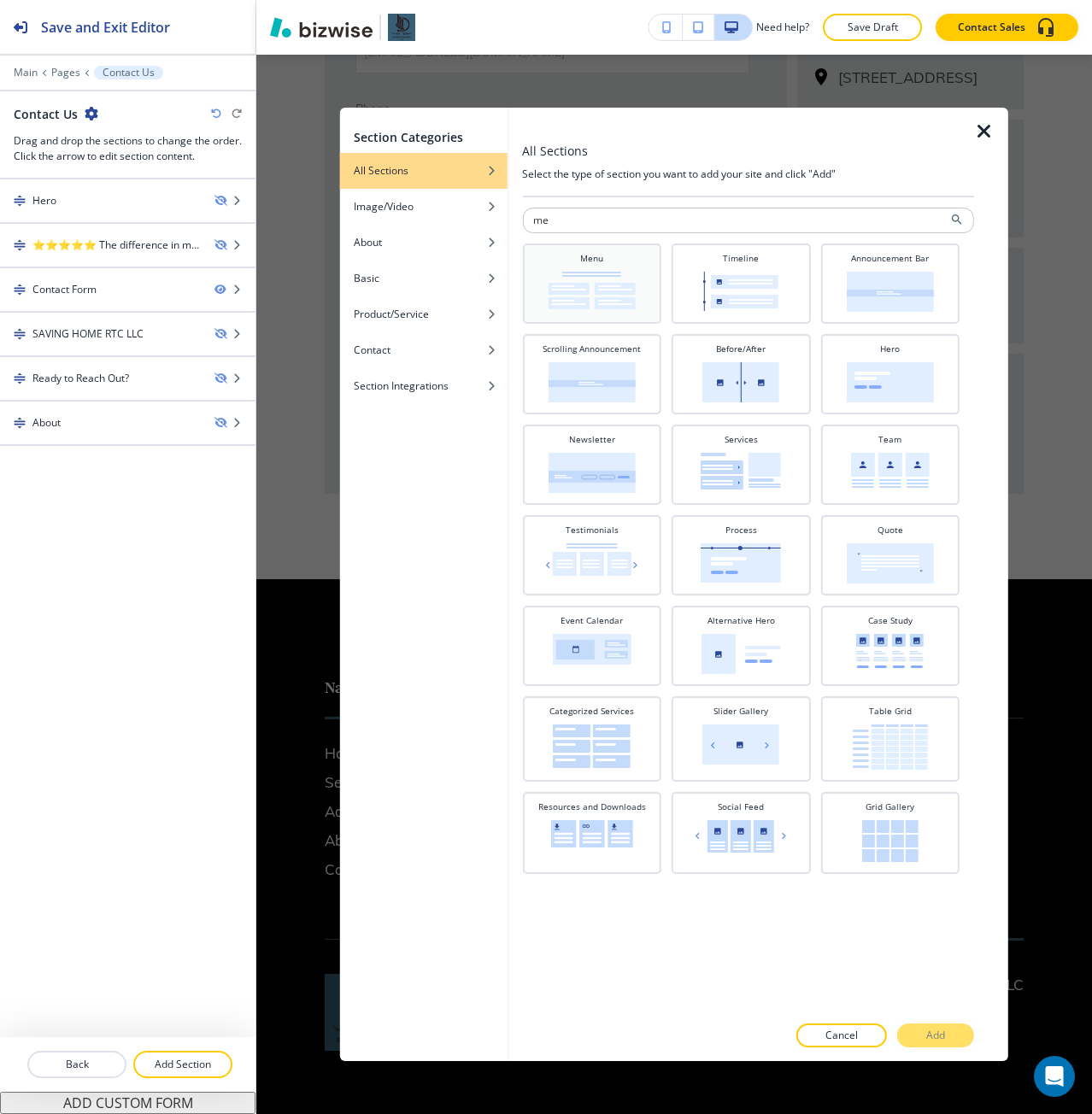
type input "me"
click at [649, 261] on div "Menu" at bounding box center [591, 282] width 122 height 60
click at [951, 623] on button "Add" at bounding box center [935, 1035] width 77 height 24
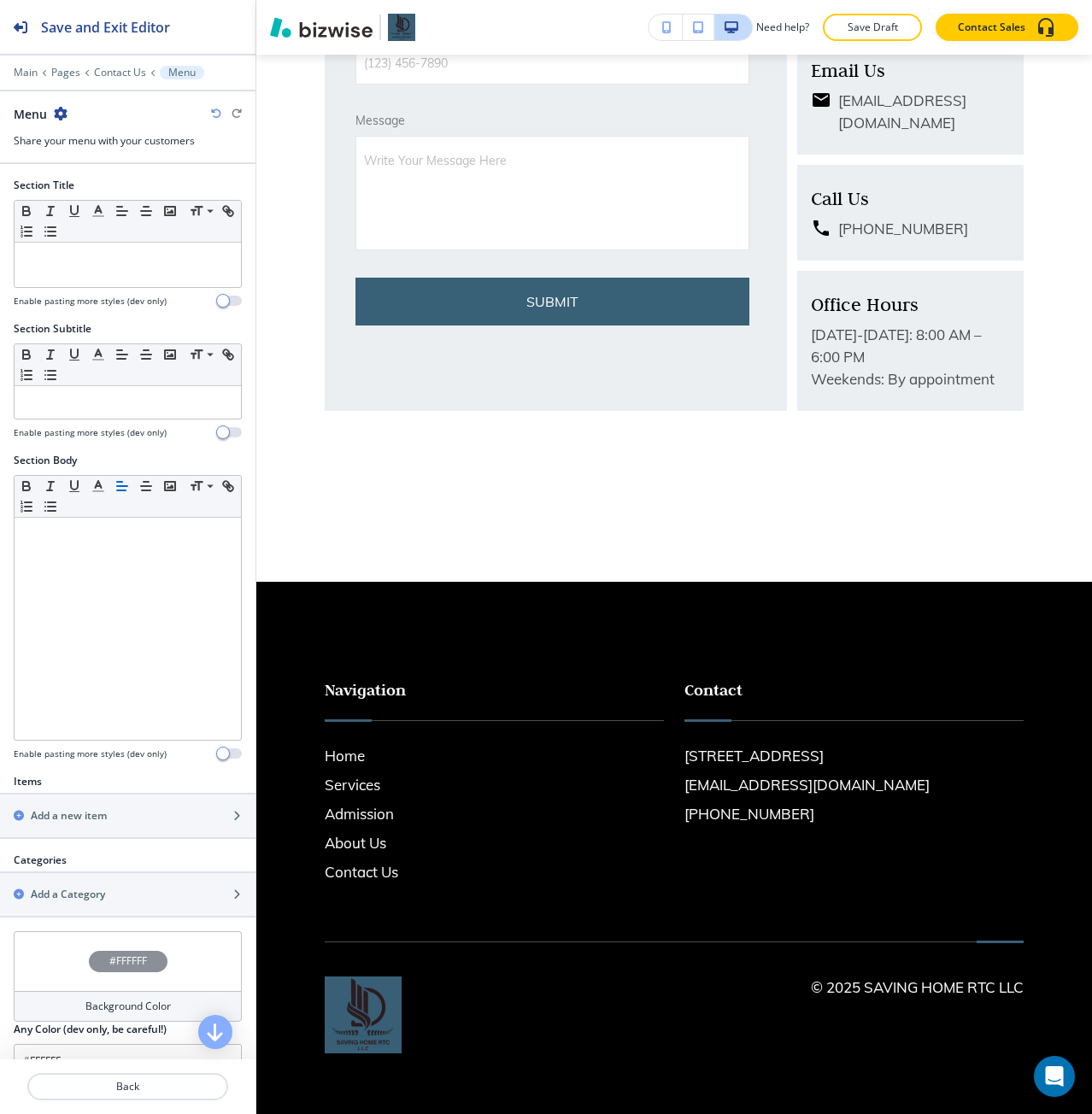
scroll to position [687, 0]
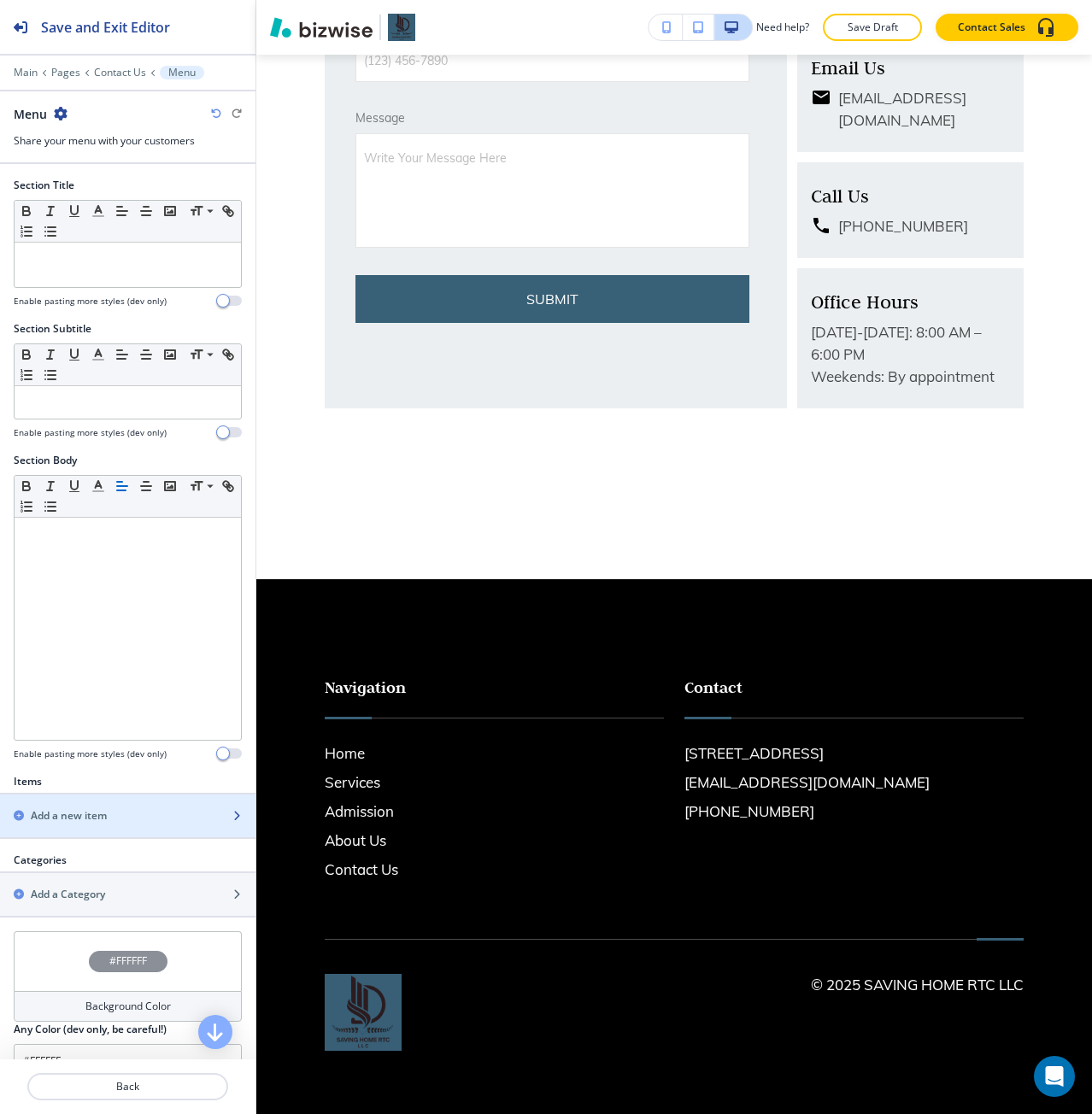
click at [129, 623] on div "button" at bounding box center [127, 830] width 256 height 14
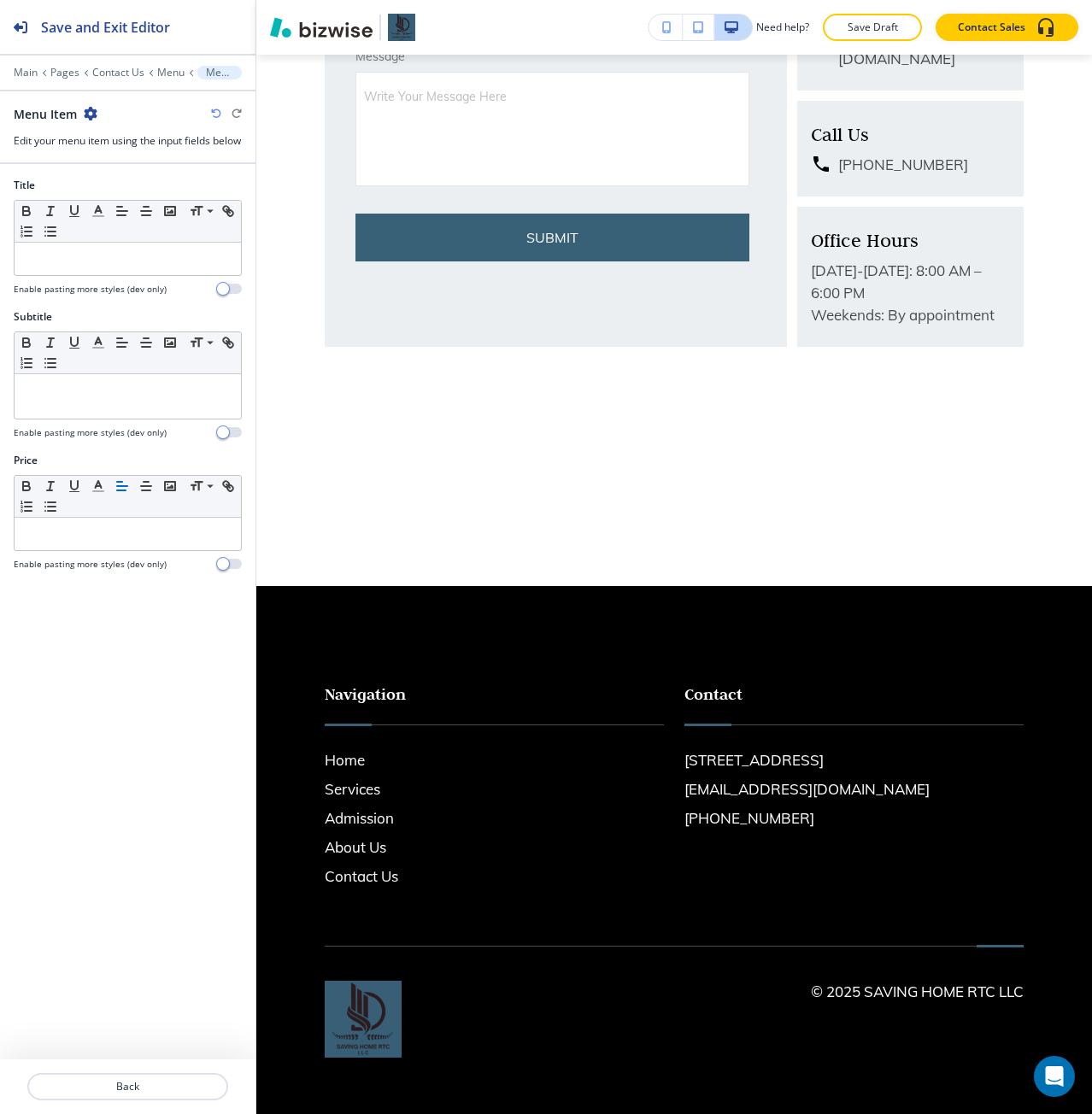
scroll to position [756, 0]
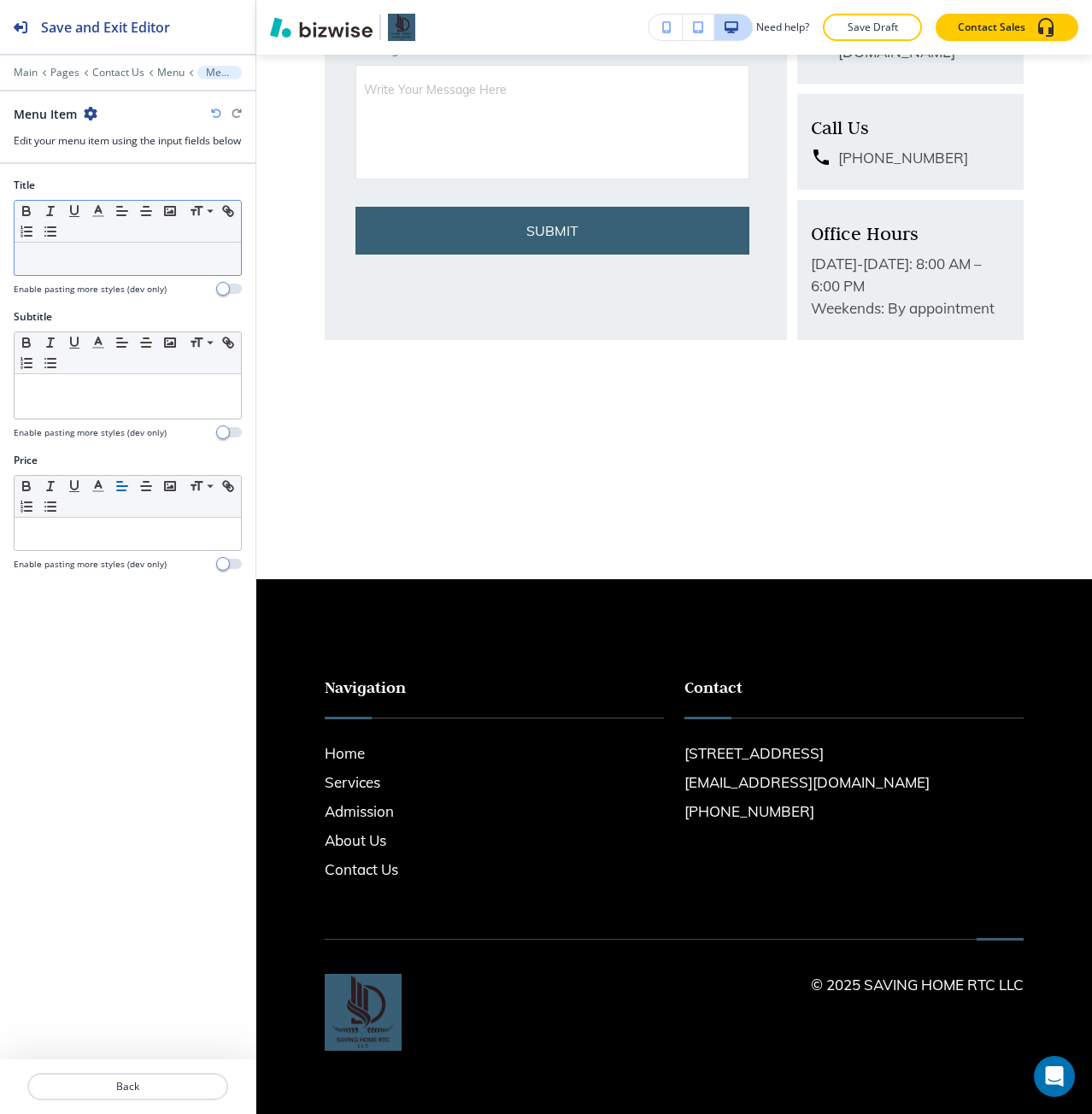
click at [79, 267] on p at bounding box center [127, 259] width 210 height 16
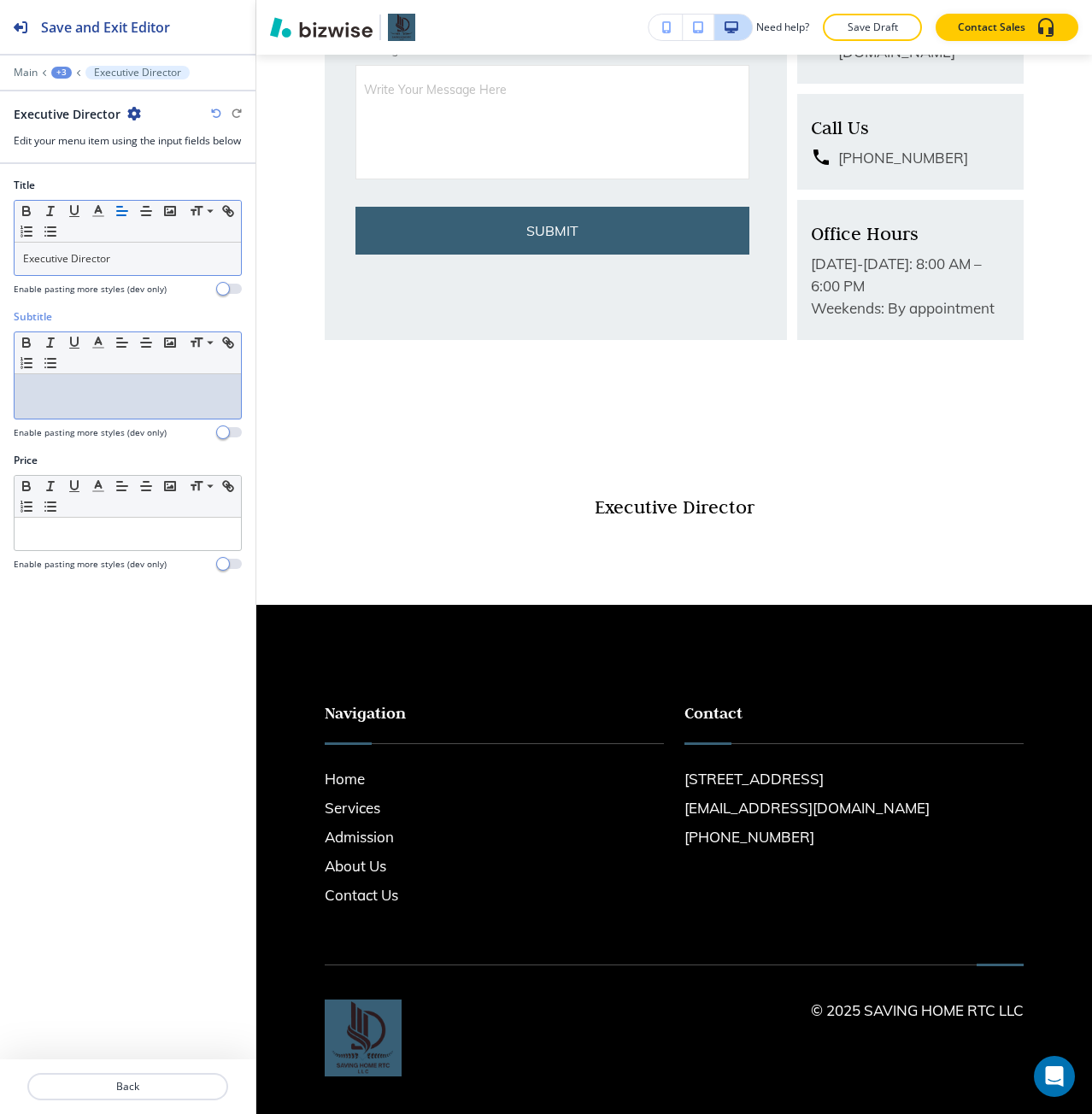
click at [200, 416] on div at bounding box center [127, 396] width 226 height 44
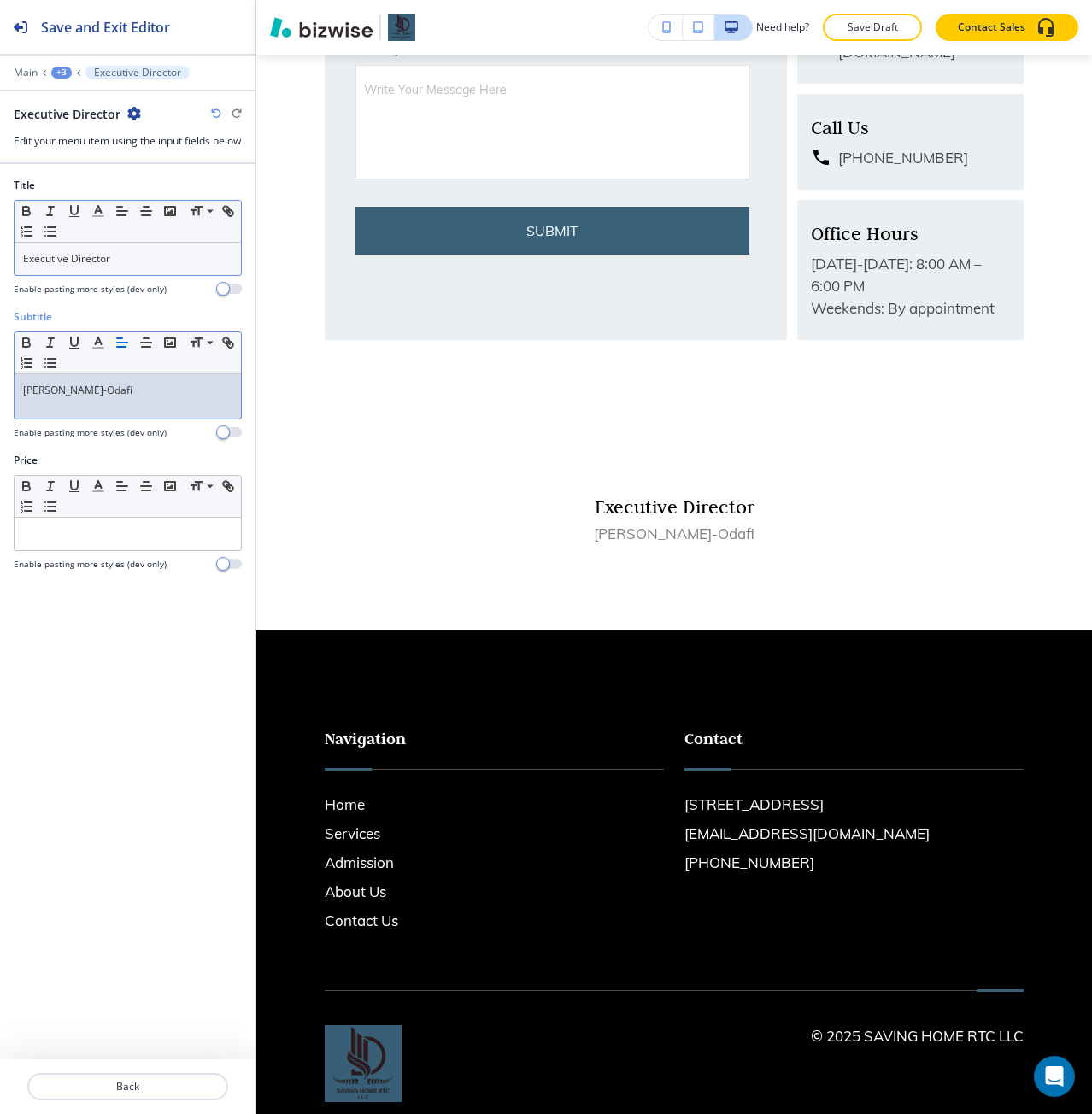
click at [145, 267] on p "Executive Director" at bounding box center [127, 259] width 210 height 16
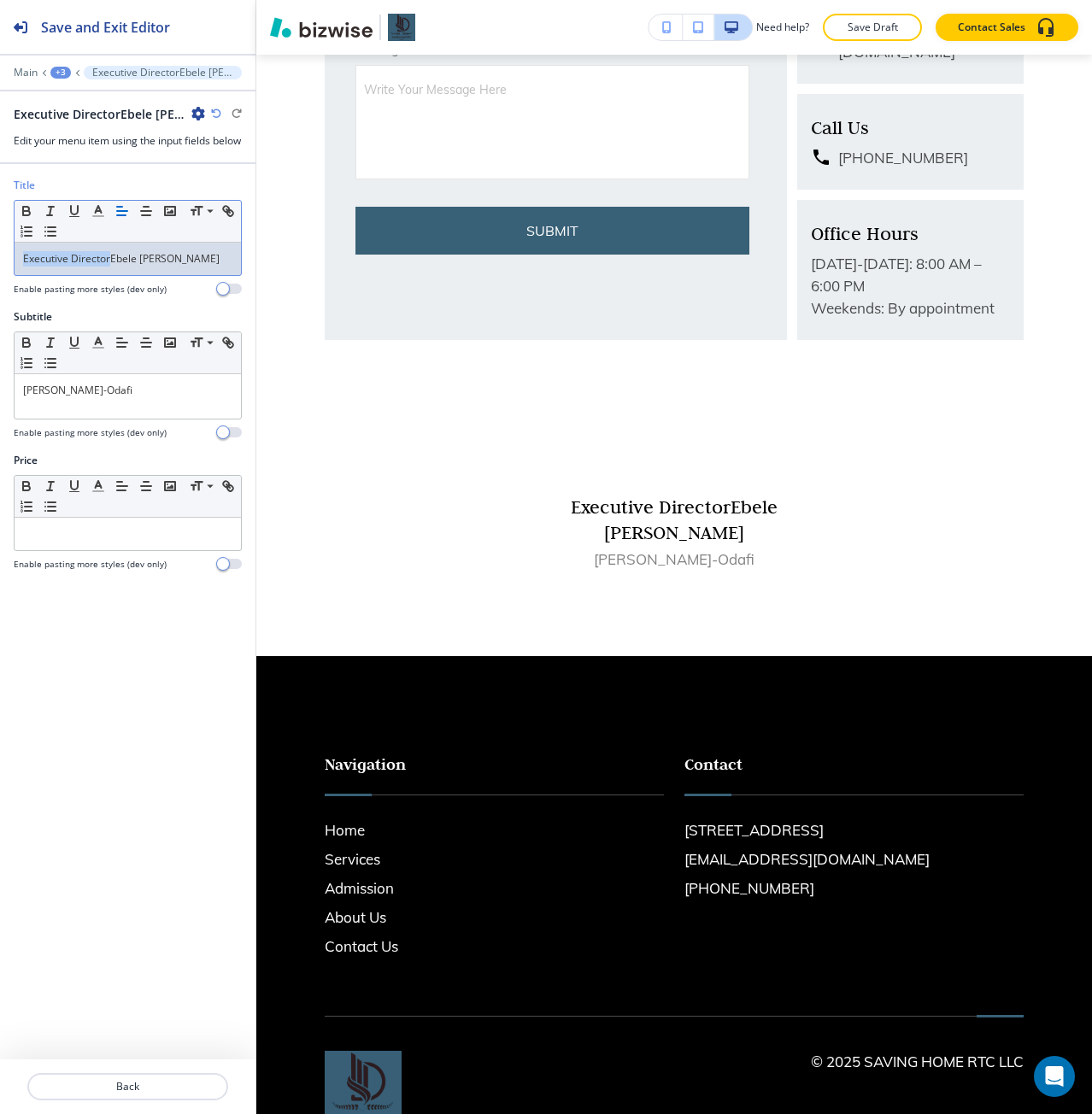
drag, startPoint x: 111, startPoint y: 274, endPoint x: 7, endPoint y: 277, distance: 104.0
click at [7, 277] on div "Title Small Normal Large Huge Executive DirectorEbele Ijishakin-Odafi Enable pa…" at bounding box center [127, 243] width 256 height 131
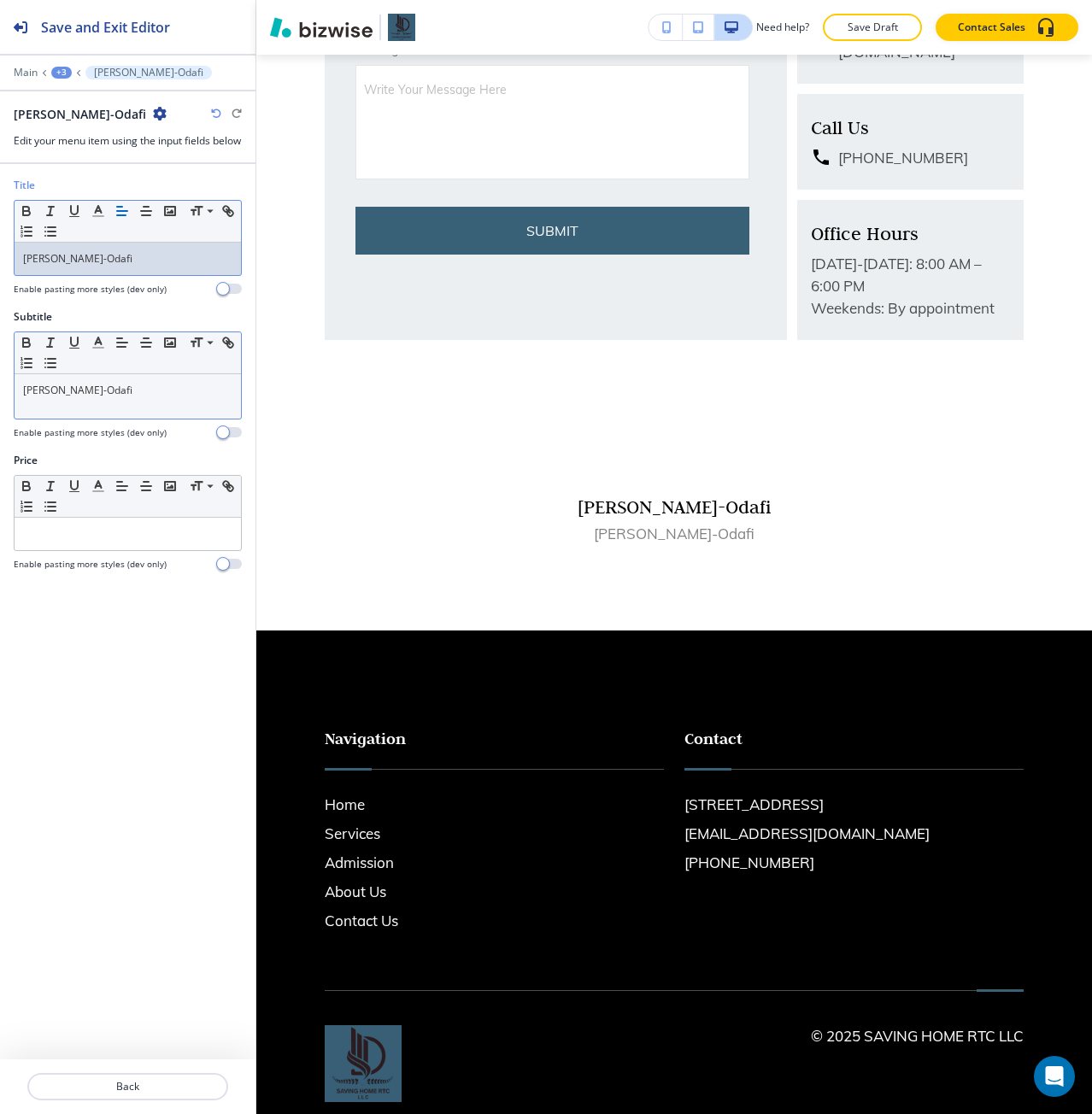
click at [92, 393] on div "[PERSON_NAME]-Odafi" at bounding box center [127, 396] width 226 height 44
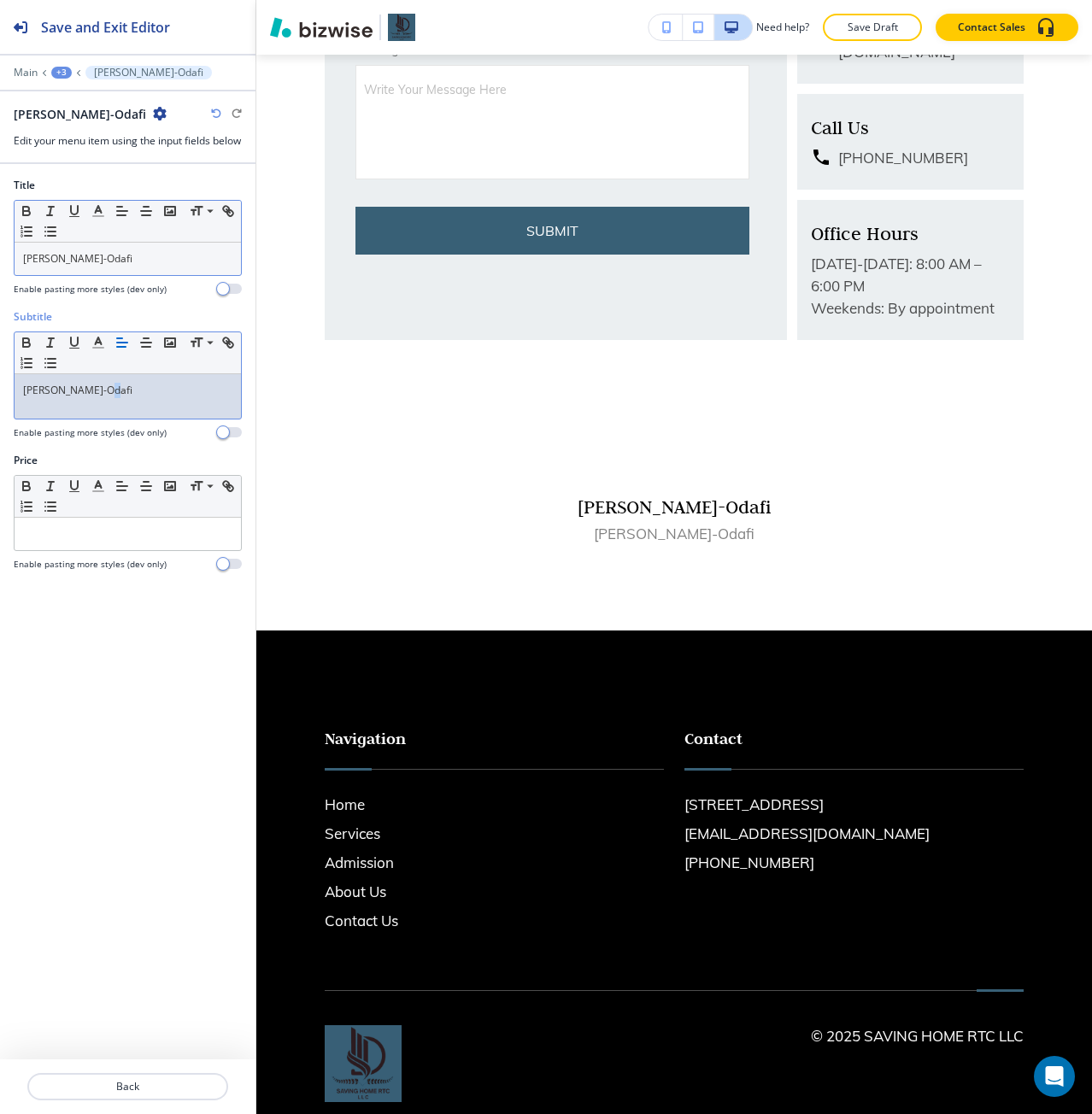
click at [92, 393] on div "[PERSON_NAME]-Odafi" at bounding box center [127, 396] width 226 height 44
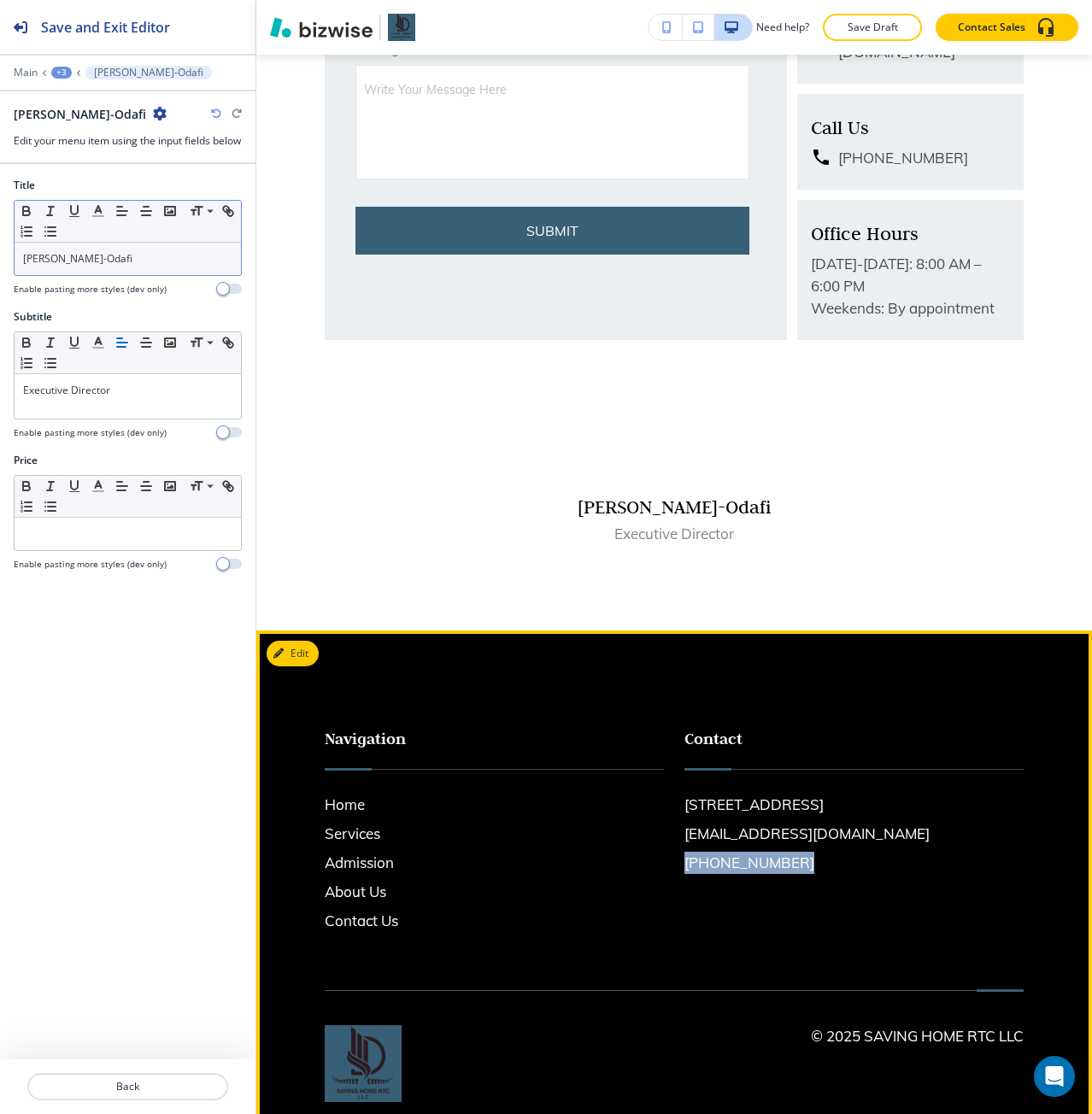
drag, startPoint x: 793, startPoint y: 888, endPoint x: 671, endPoint y: 888, distance: 122.0
click at [671, 623] on div "Contact [STREET_ADDRESS] [EMAIL_ADDRESS][DOMAIN_NAME] [PHONE_NUMBER]" at bounding box center [843, 812] width 359 height 240
copy h6 "[PHONE_NUMBER]"
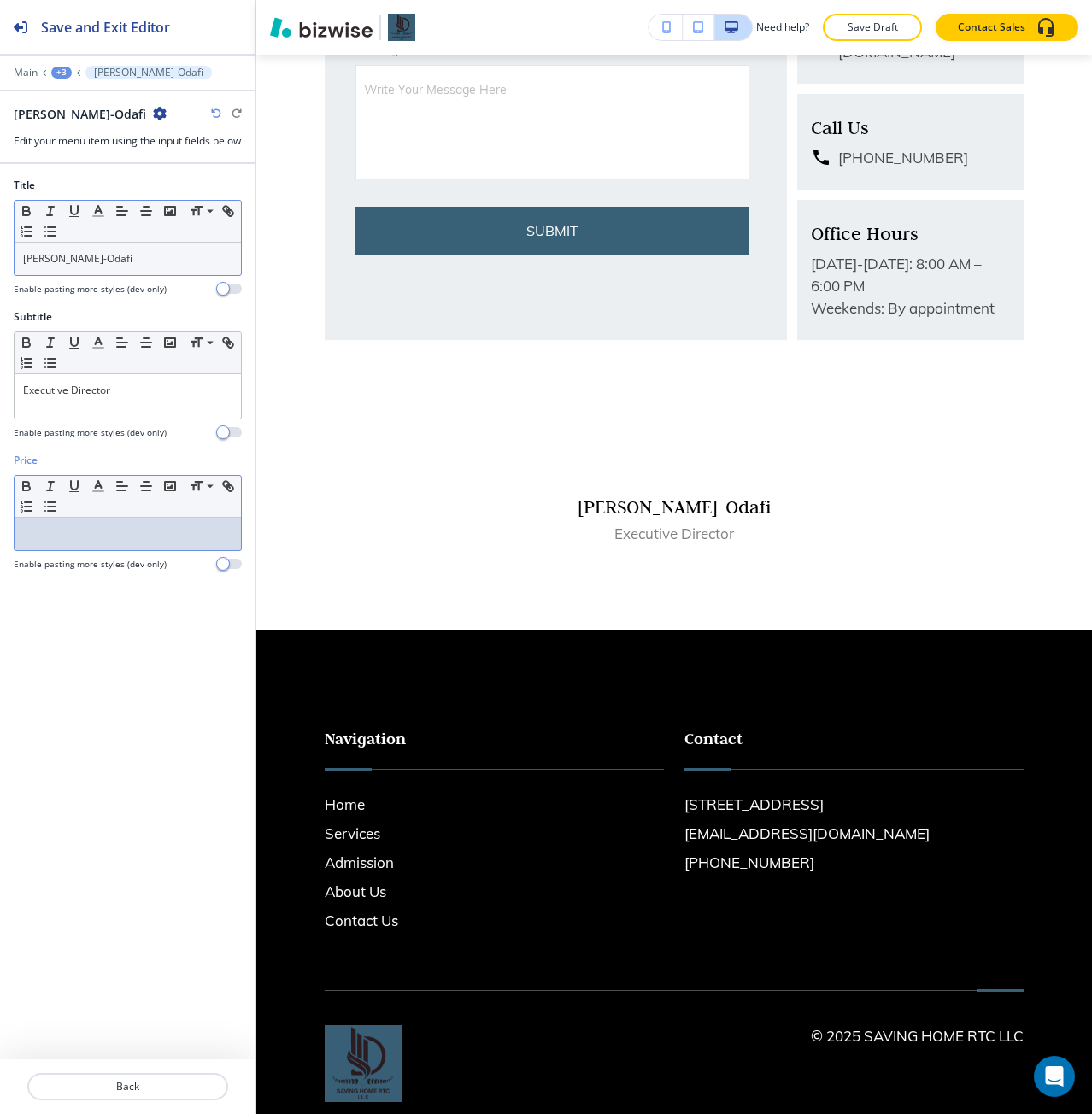
click at [117, 541] on p at bounding box center [127, 534] width 210 height 16
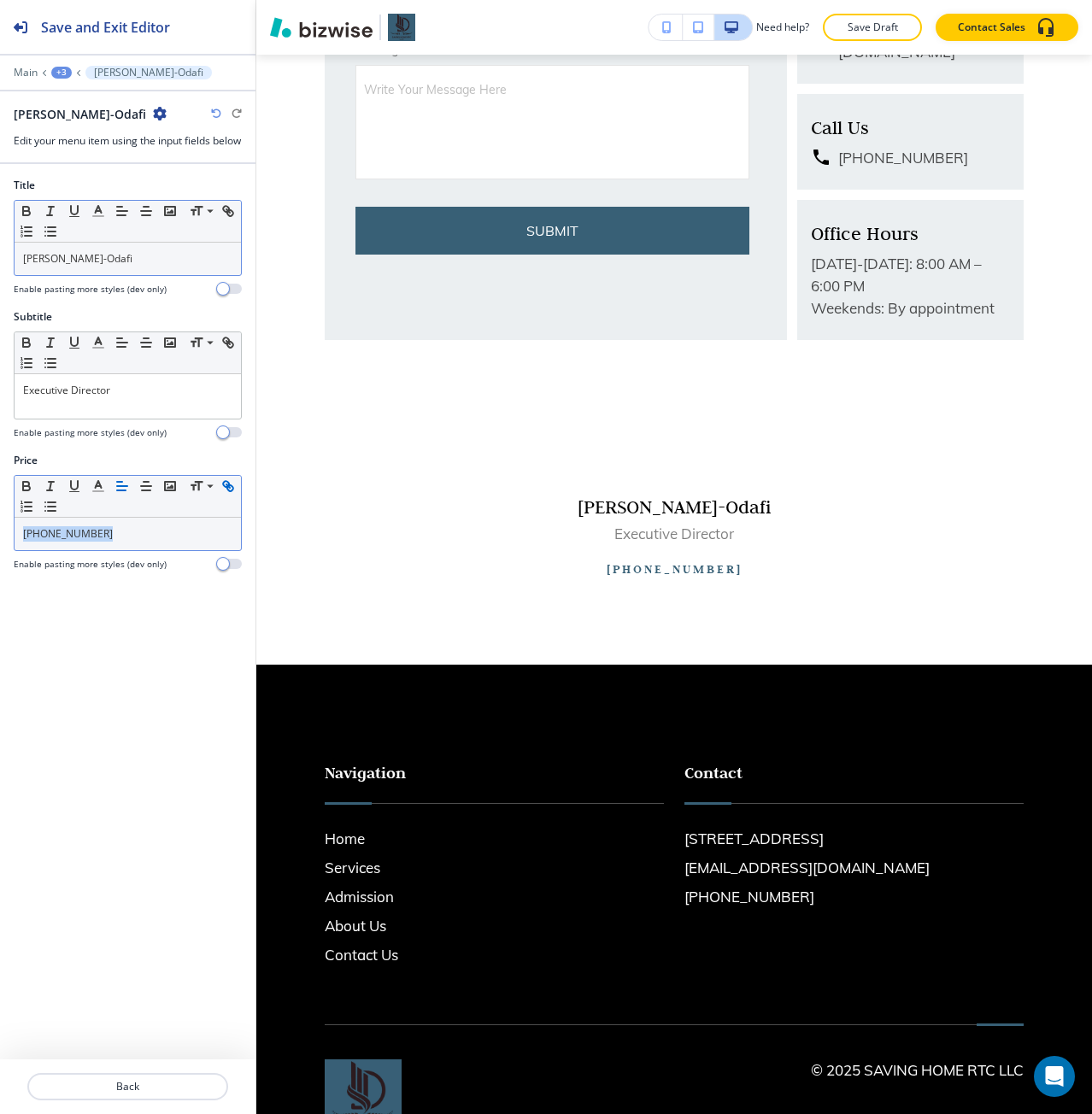
click at [227, 491] on icon "button" at bounding box center [230, 488] width 6 height 6
paste input "tel:832461"
type input "tel:[PHONE_NUMBER]"
click at [196, 507] on link at bounding box center [199, 502] width 37 height 12
click at [190, 623] on p "Back" at bounding box center [127, 1086] width 198 height 16
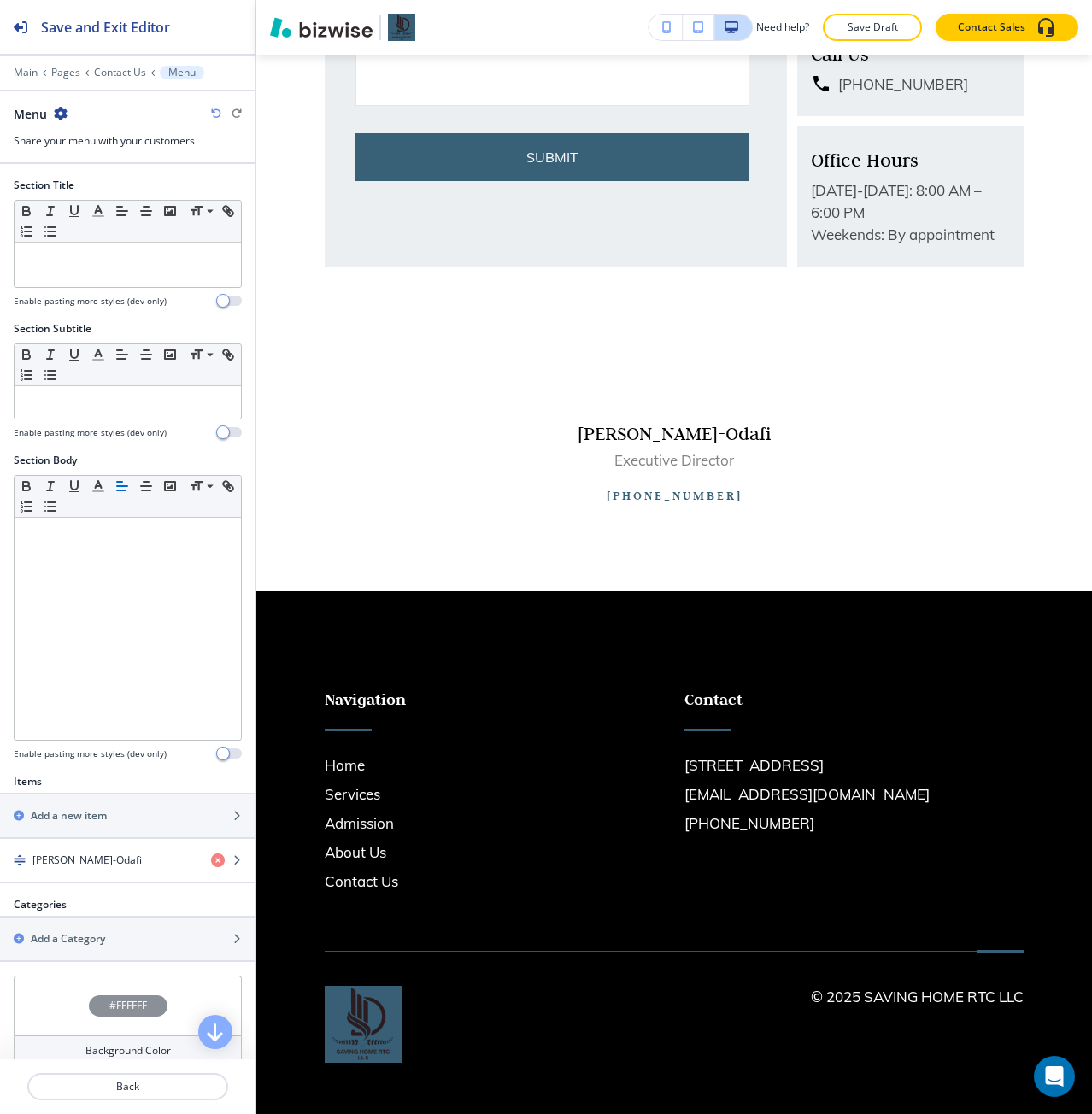
scroll to position [841, 0]
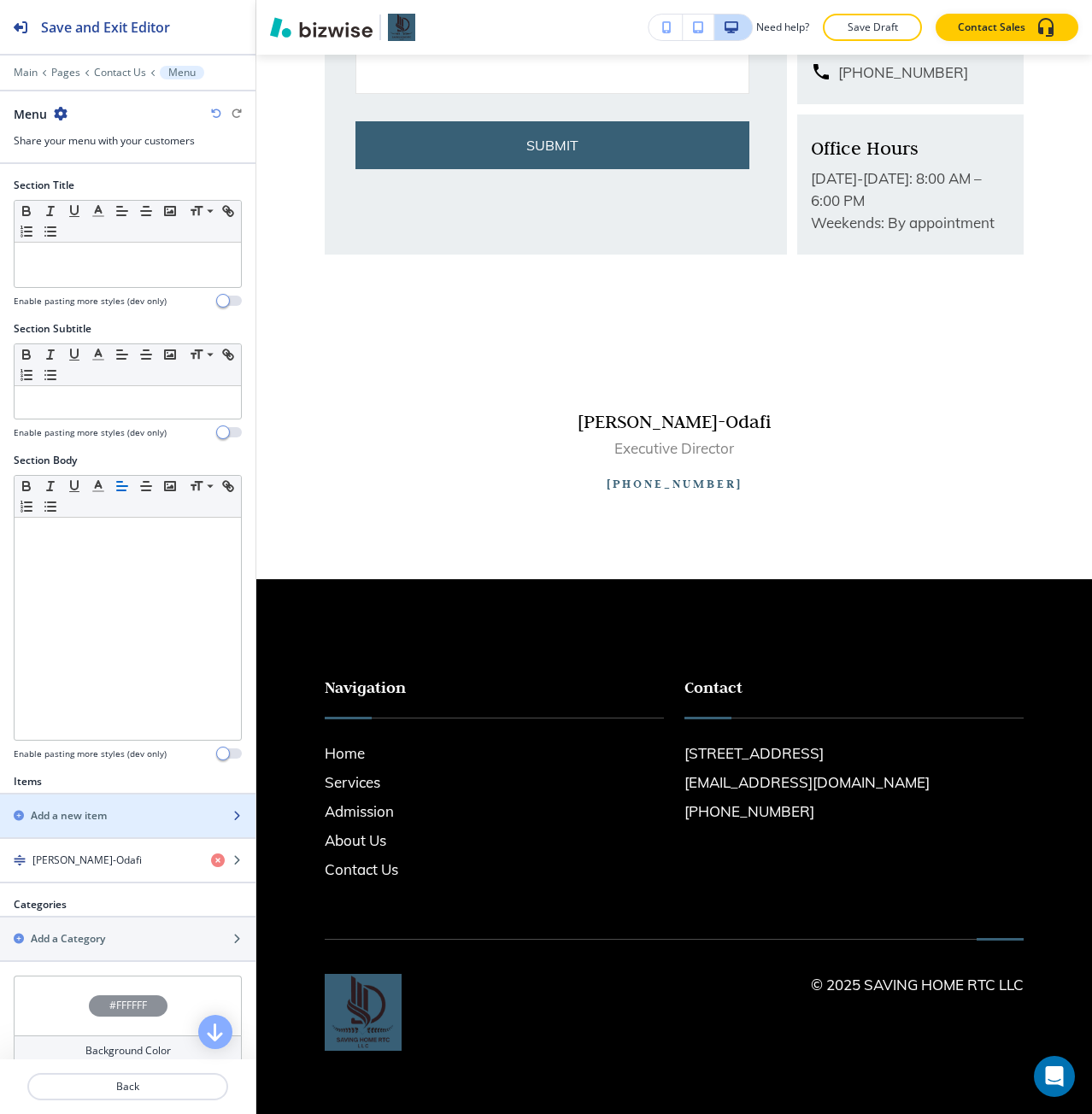
click at [119, 623] on div "Add a new item" at bounding box center [109, 816] width 218 height 16
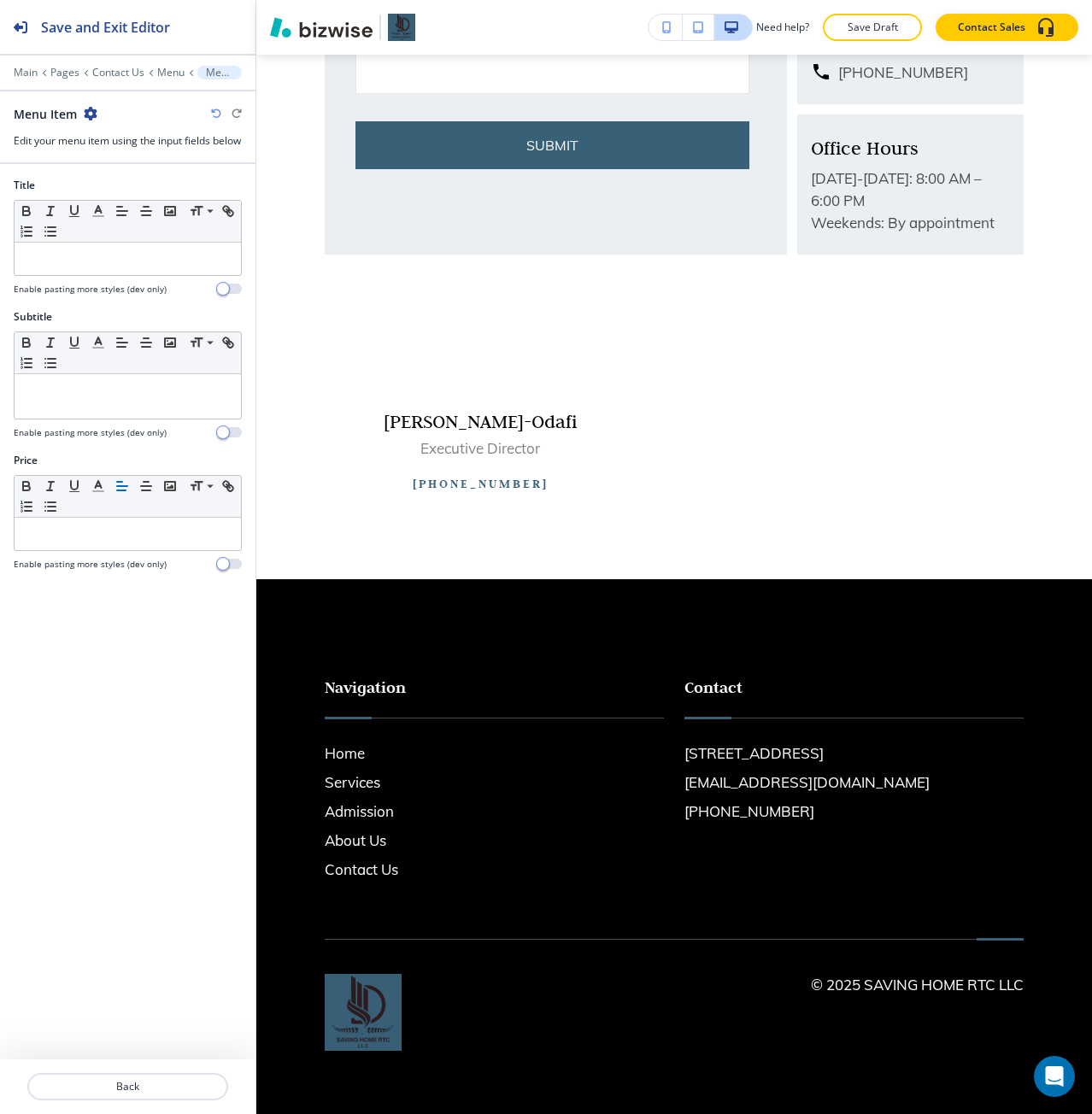
click at [152, 296] on h4 "Enable pasting more styles (dev only)" at bounding box center [91, 289] width 153 height 13
click at [142, 267] on p at bounding box center [127, 259] width 210 height 16
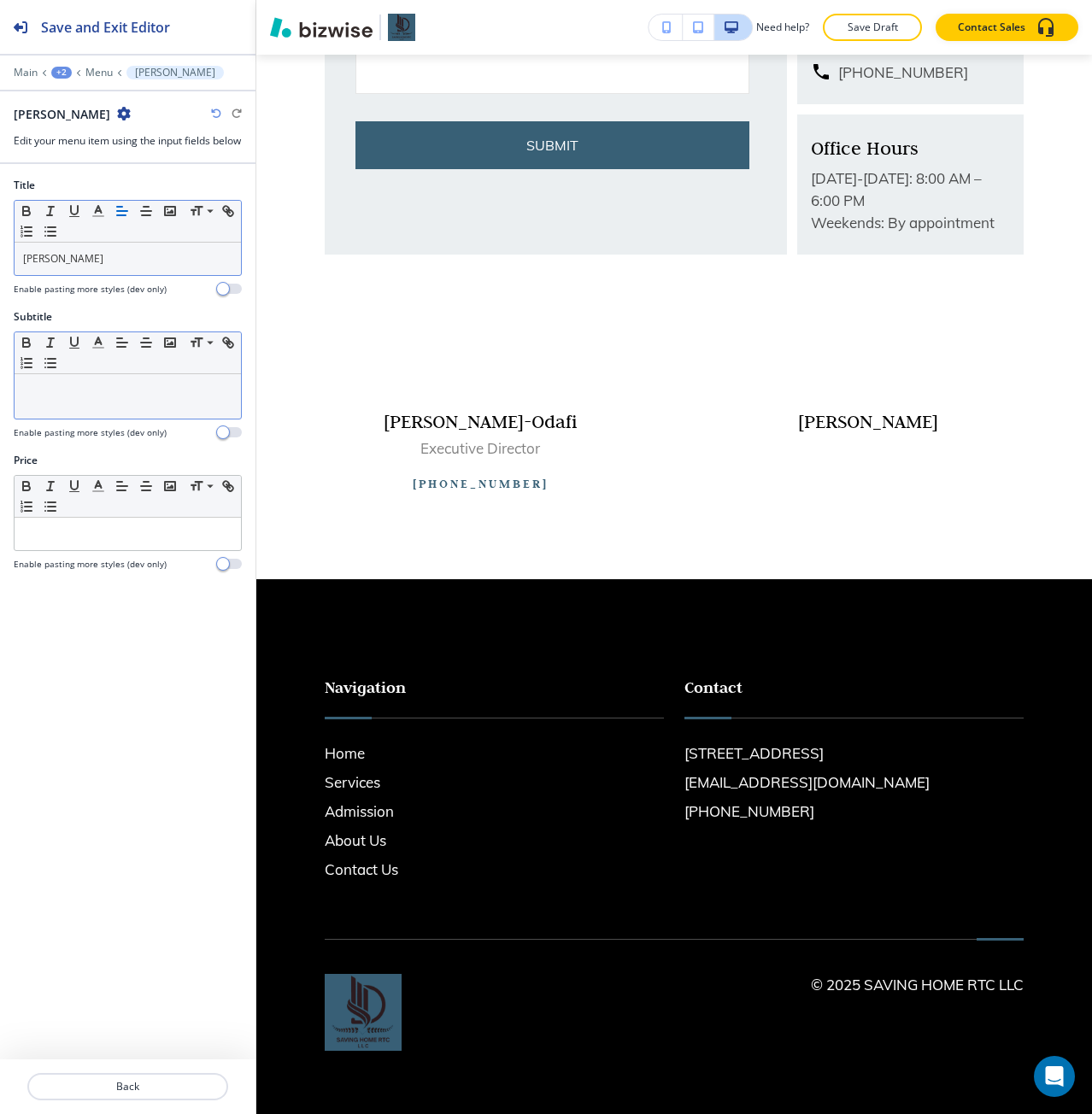
click at [93, 415] on div at bounding box center [127, 396] width 226 height 44
click at [111, 398] on p "Placement intake person" at bounding box center [127, 390] width 210 height 16
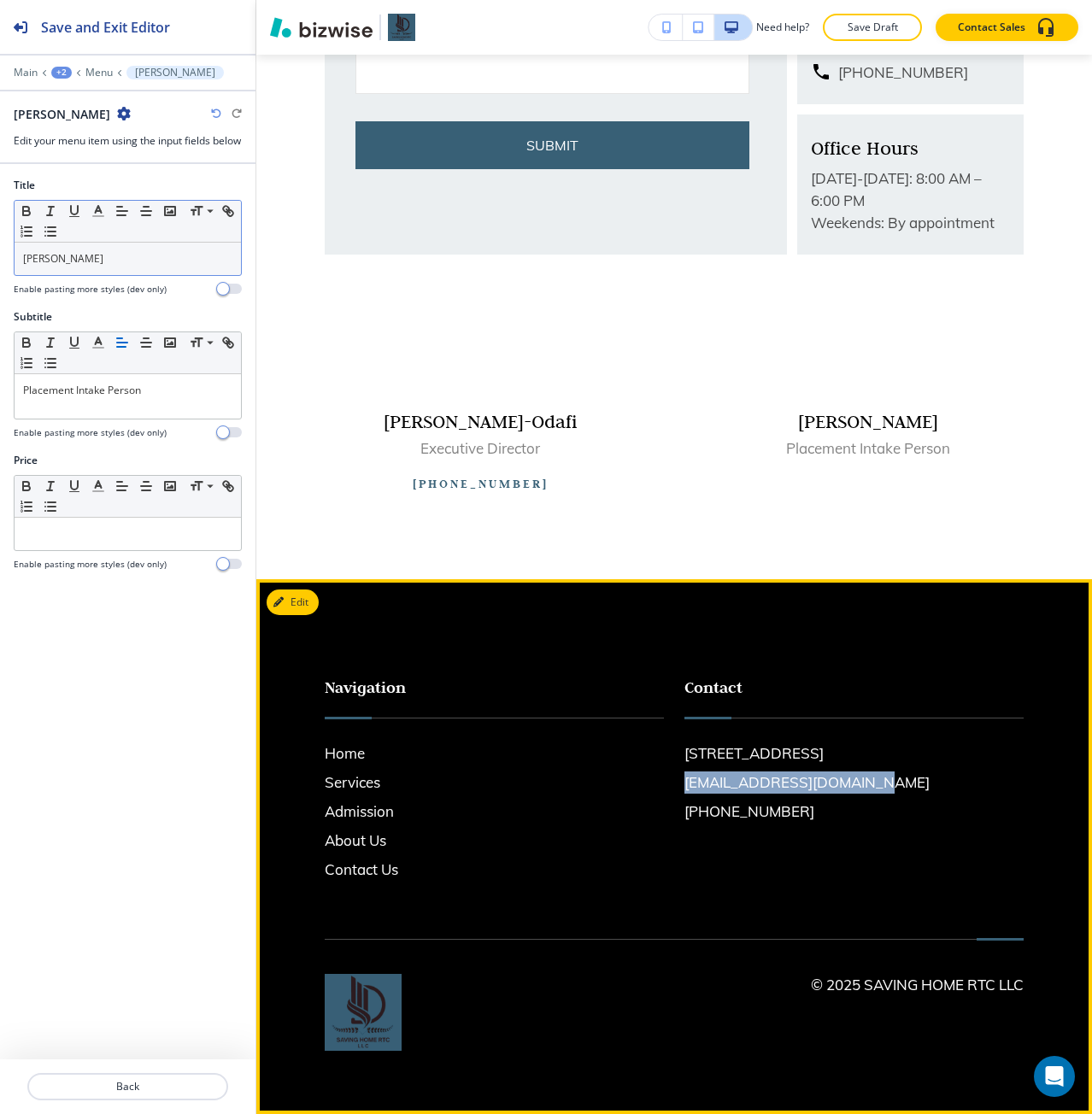
drag, startPoint x: 879, startPoint y: 804, endPoint x: 663, endPoint y: 794, distance: 216.2
click at [664, 623] on div "Contact [STREET_ADDRESS] [EMAIL_ADDRESS][DOMAIN_NAME] [PHONE_NUMBER]" at bounding box center [843, 761] width 359 height 240
copy h6 "[EMAIL_ADDRESS][DOMAIN_NAME]"
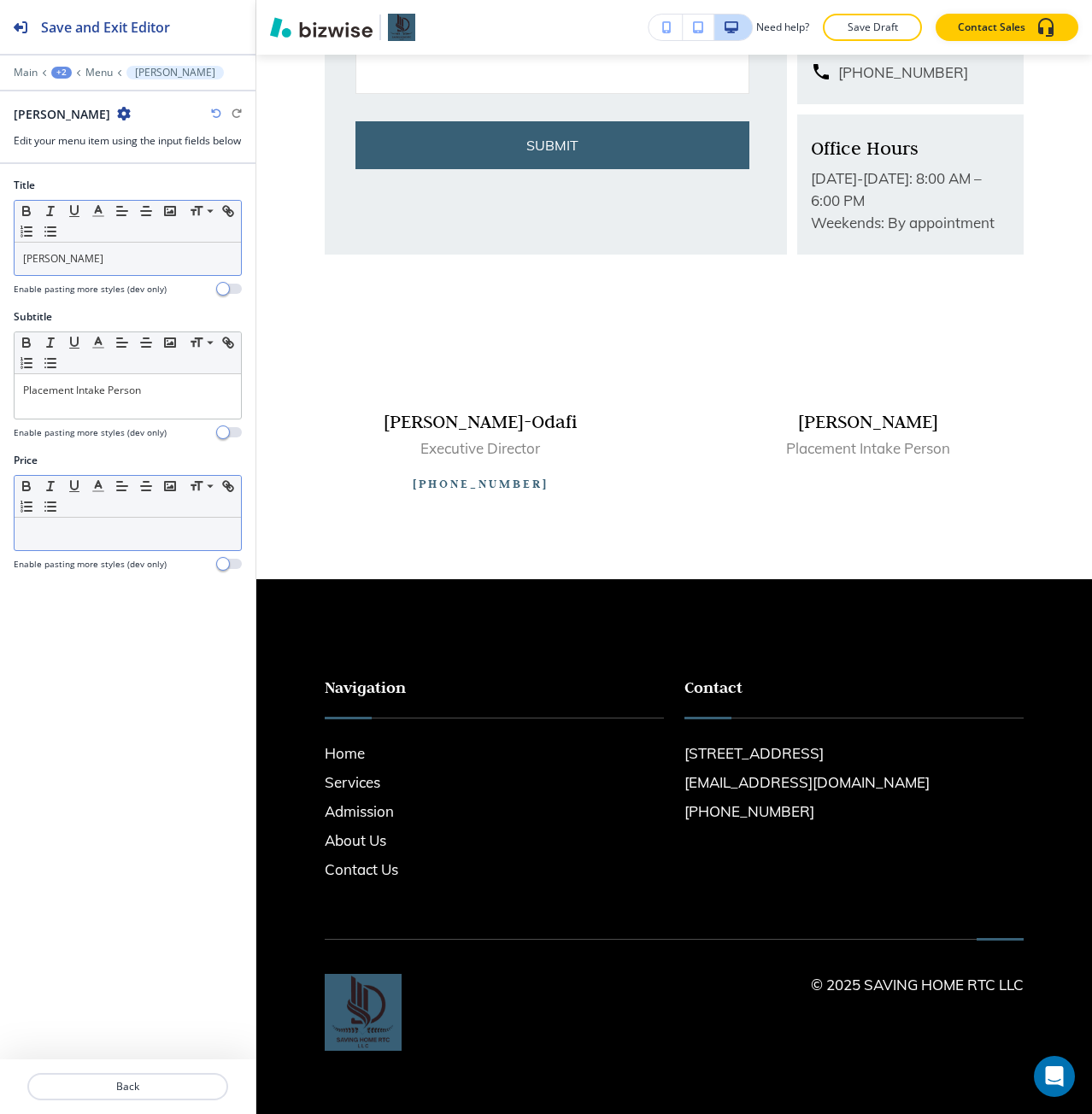
click at [95, 551] on div at bounding box center [127, 534] width 226 height 32
click at [120, 541] on link "[EMAIL_ADDRESS][DOMAIN_NAME]" at bounding box center [108, 534] width 170 height 15
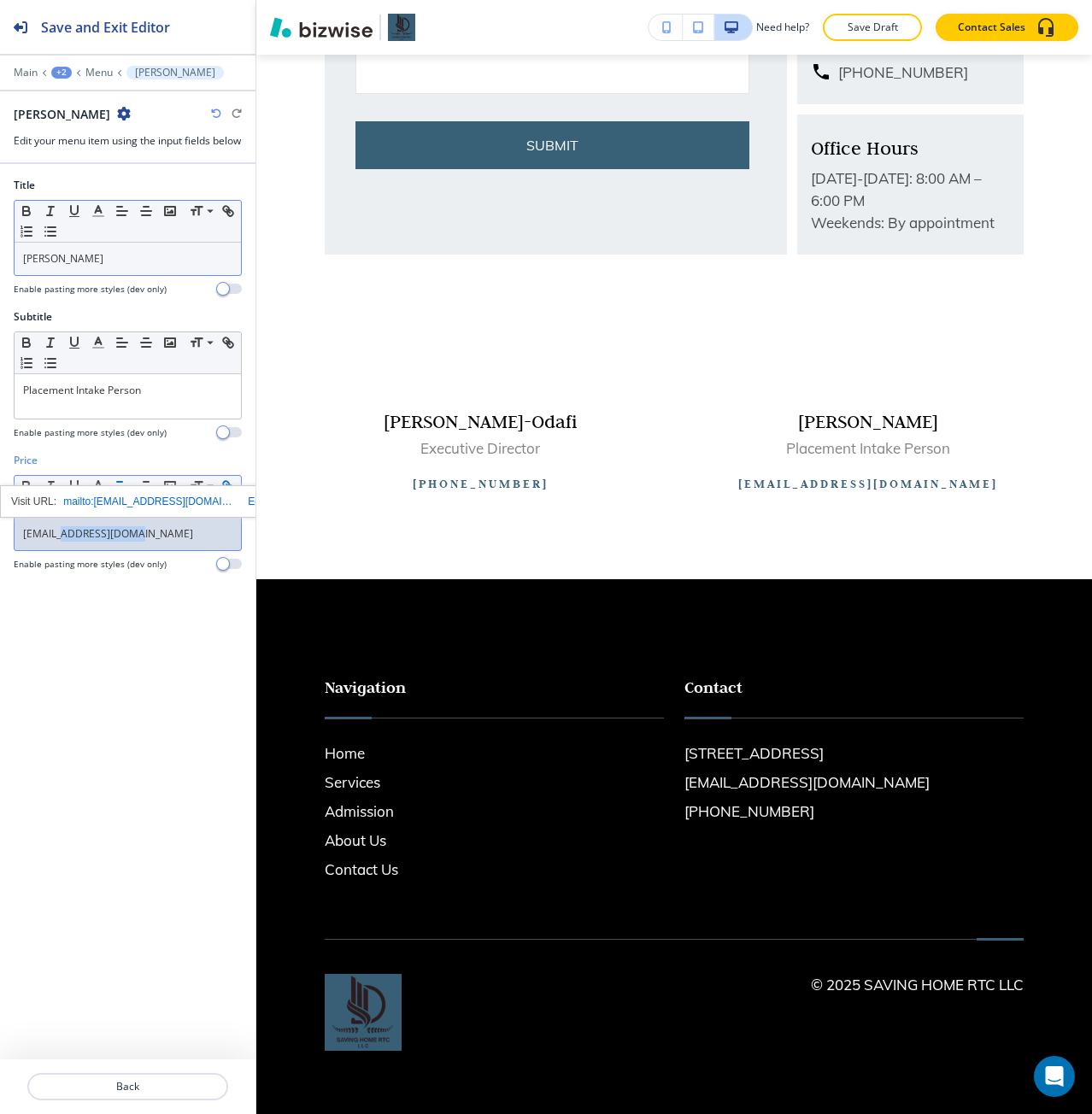
click at [120, 541] on link "[EMAIL_ADDRESS][DOMAIN_NAME]" at bounding box center [108, 534] width 170 height 15
click at [176, 541] on p "[EMAIL_ADDRESS][DOMAIN_NAME]" at bounding box center [127, 534] width 210 height 16
click at [106, 623] on p "Back" at bounding box center [127, 1086] width 198 height 16
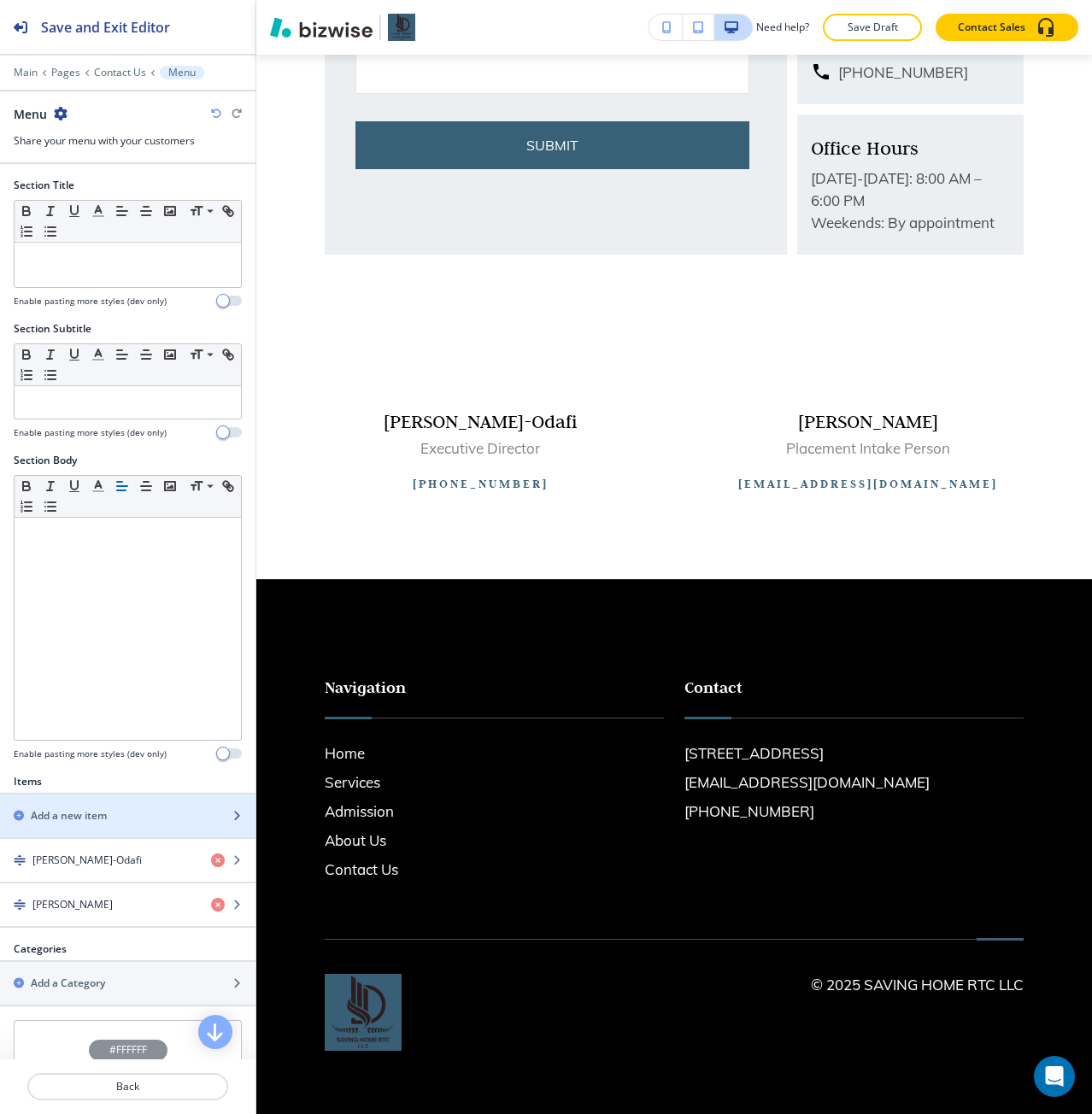
click at [124, 623] on div "Add a new item" at bounding box center [109, 816] width 218 height 16
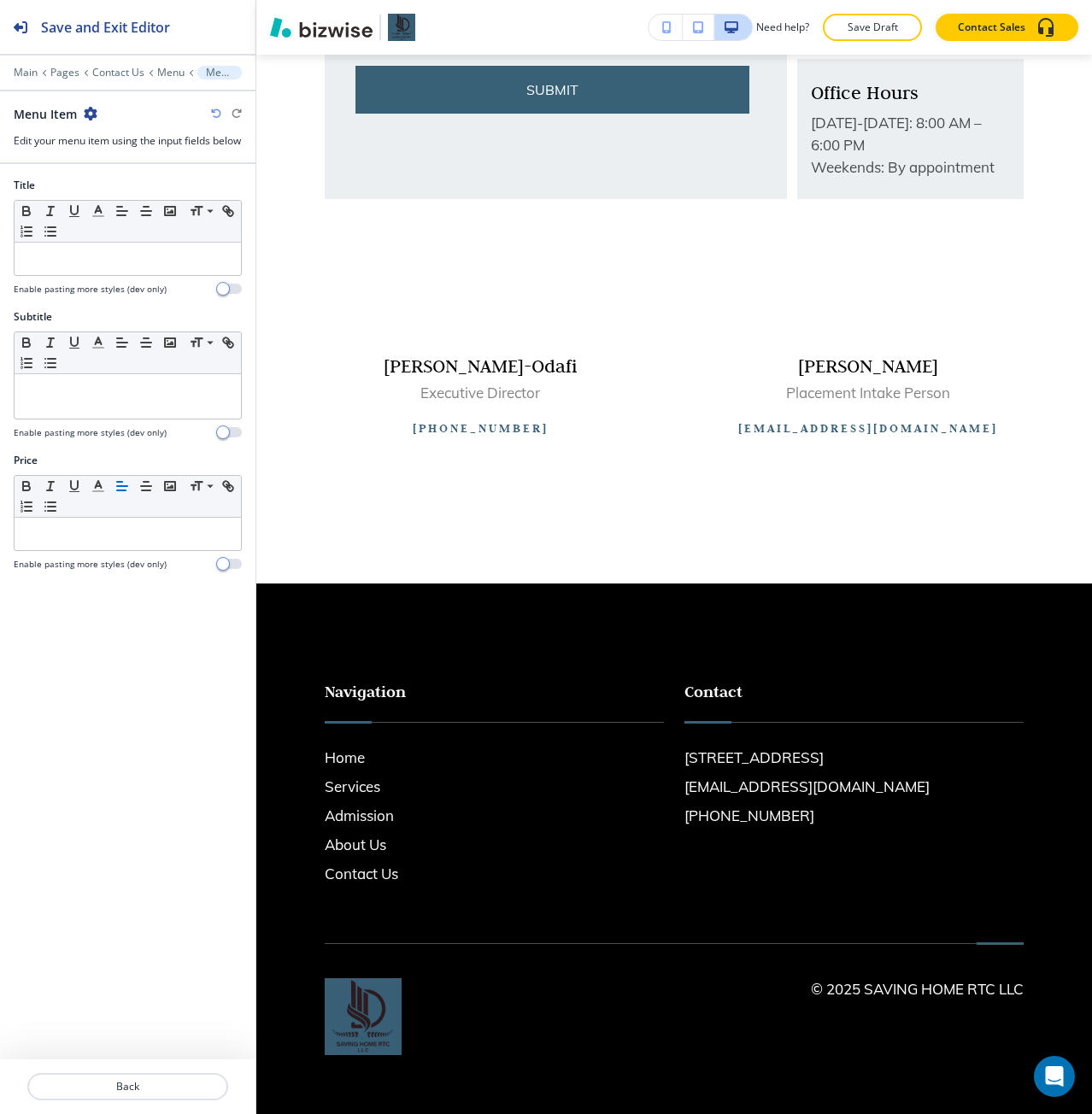
scroll to position [901, 0]
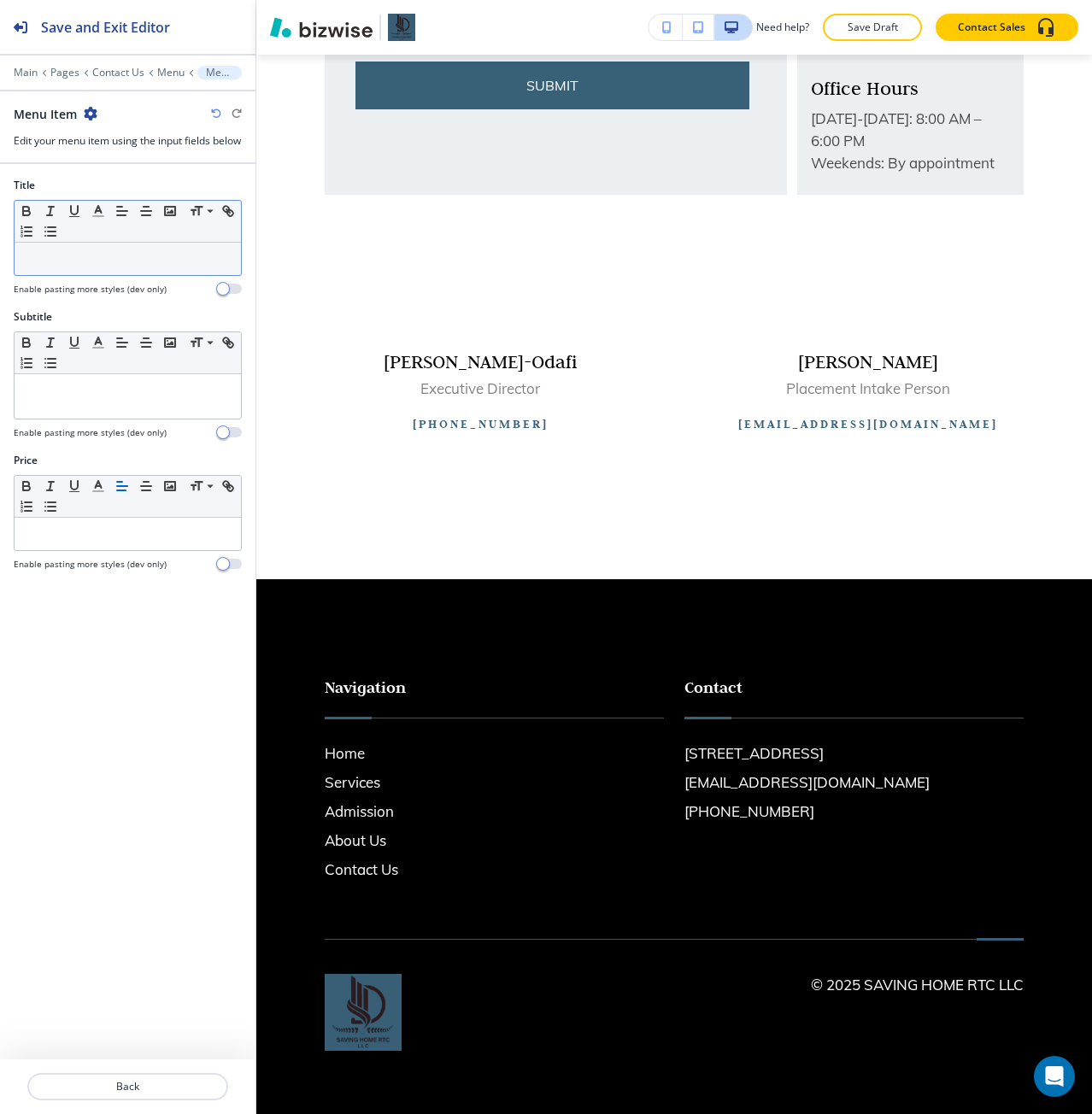
click at [95, 275] on div at bounding box center [127, 259] width 226 height 32
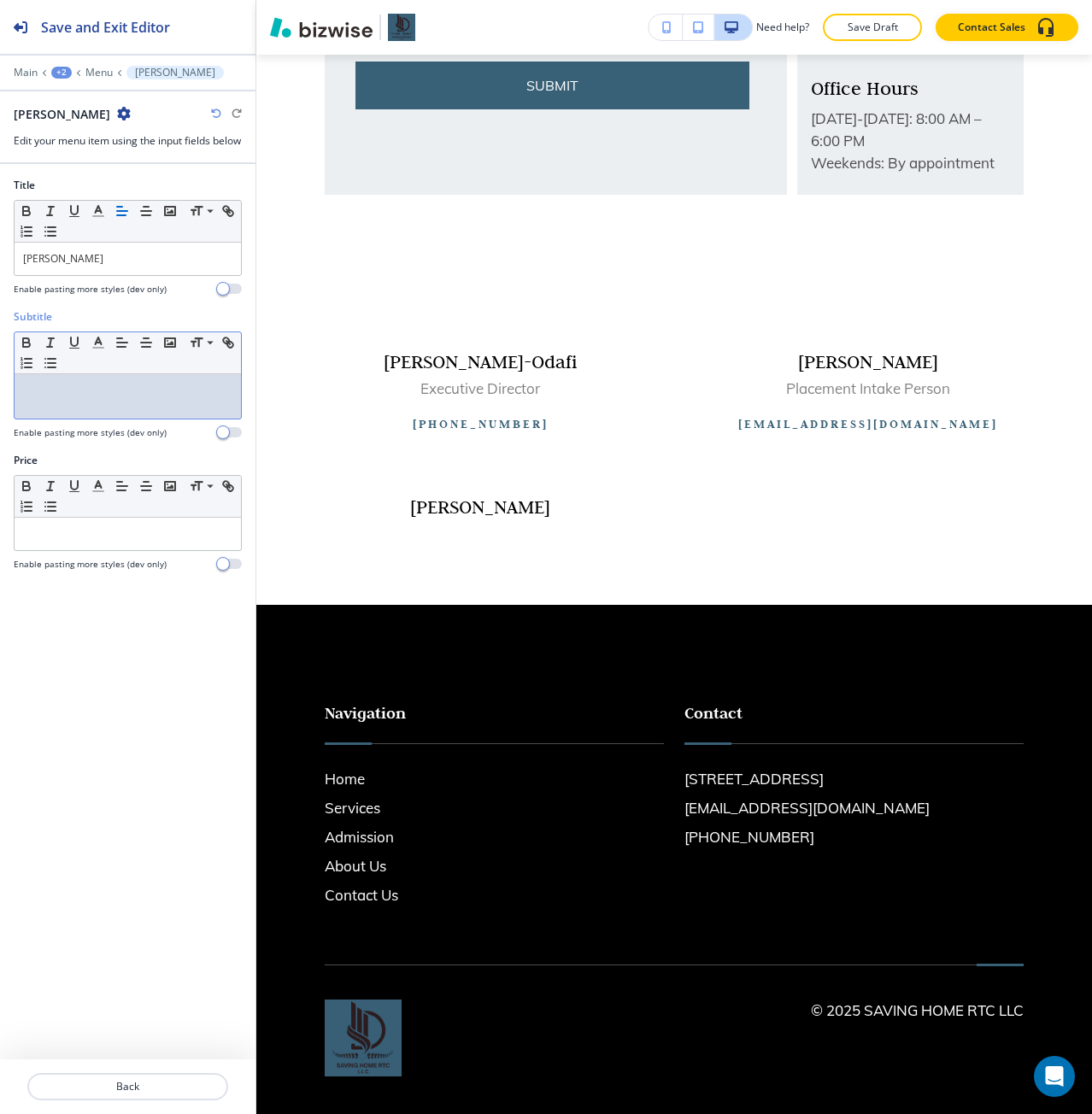
click at [91, 394] on div at bounding box center [127, 396] width 226 height 44
paste div
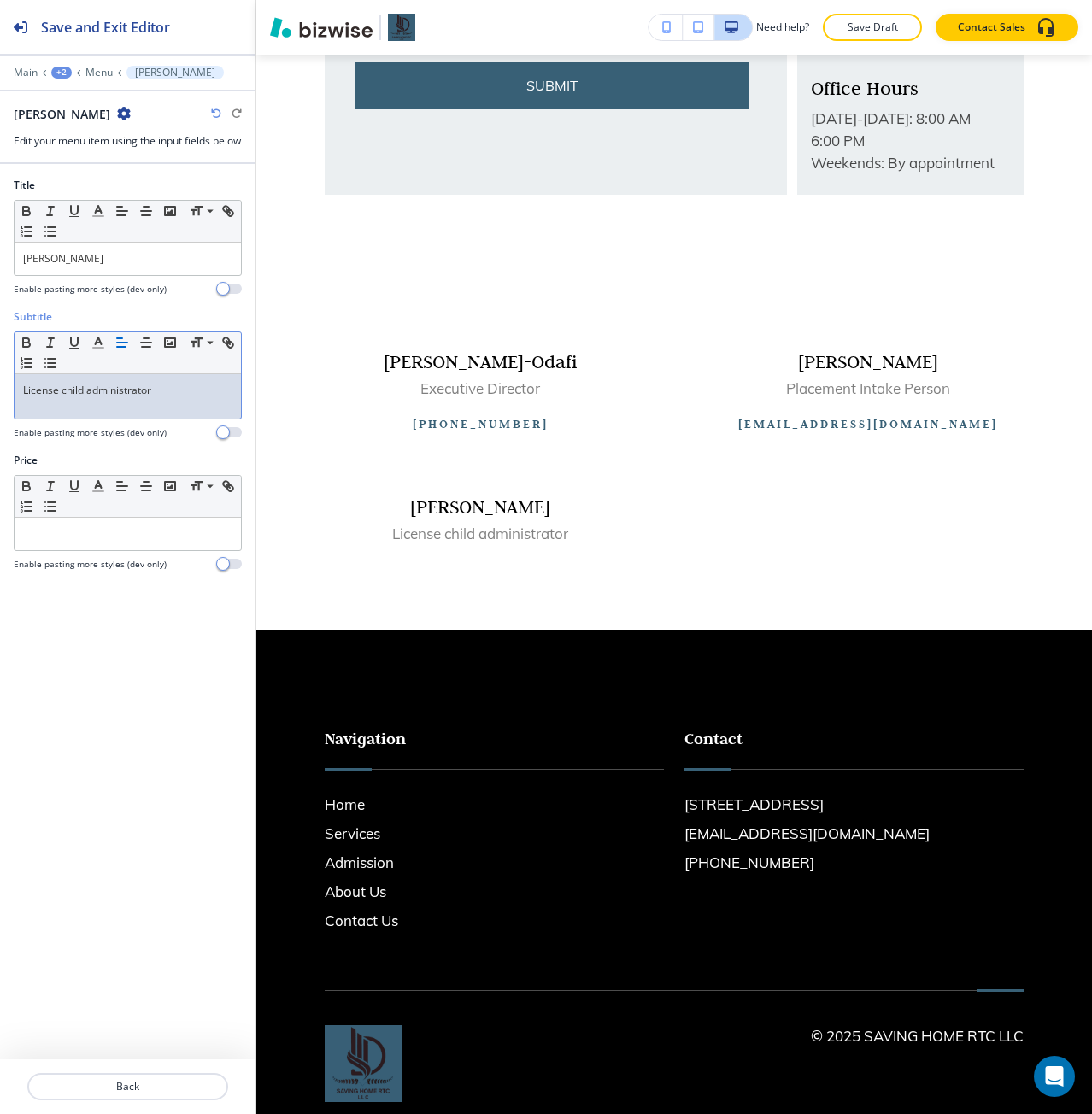
click at [91, 398] on p "License child administrator" at bounding box center [127, 390] width 210 height 16
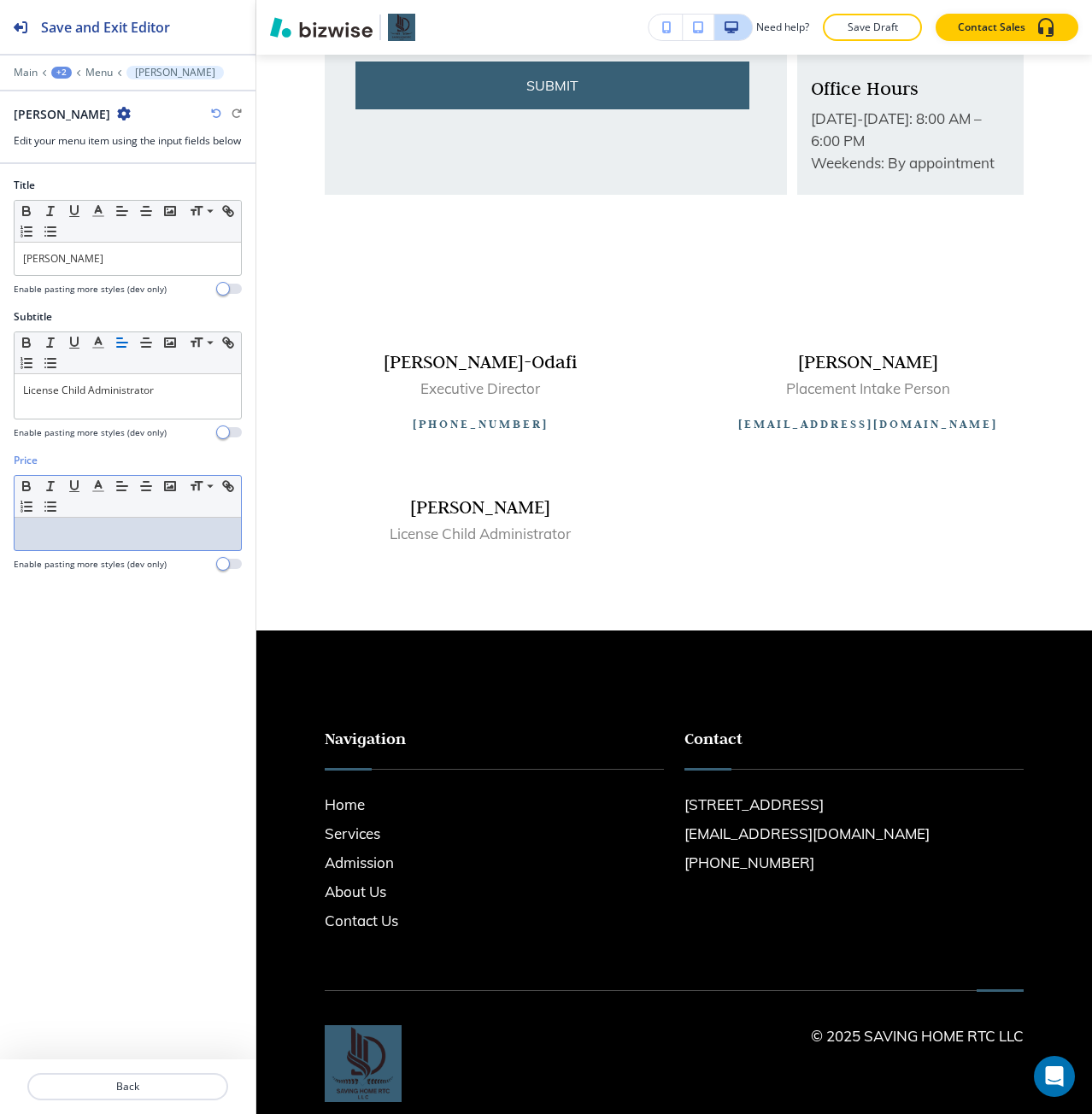
click at [101, 541] on p at bounding box center [127, 534] width 210 height 16
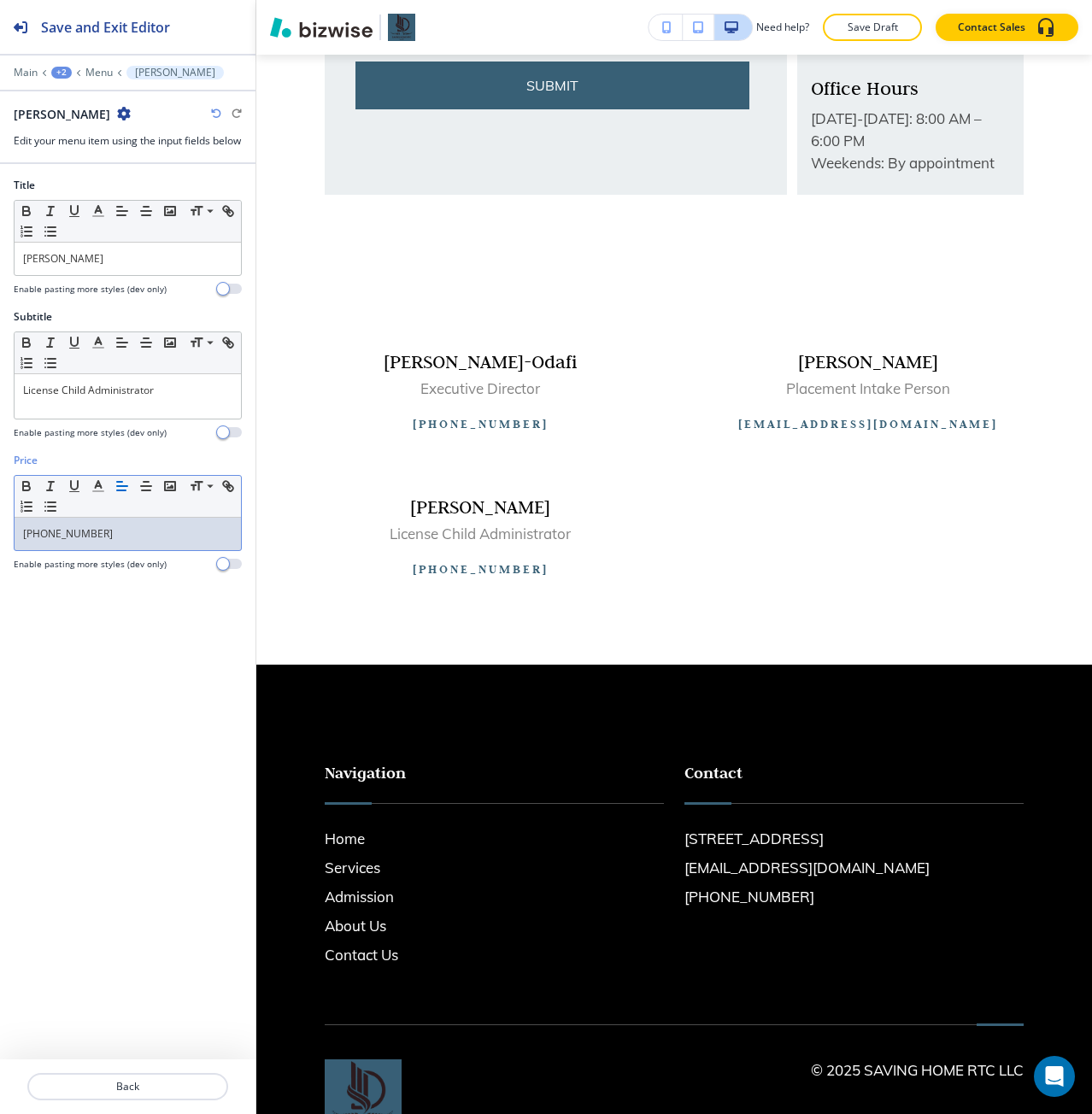
click at [65, 541] on p "[PHONE_NUMBER]" at bounding box center [127, 534] width 210 height 16
click at [231, 494] on icon "button" at bounding box center [228, 486] width 16 height 16
paste input "832 496"
click at [108, 512] on input "[PHONE_NUMBER]" at bounding box center [128, 501] width 103 height 22
click at [86, 512] on input "8324965900" at bounding box center [128, 501] width 103 height 22
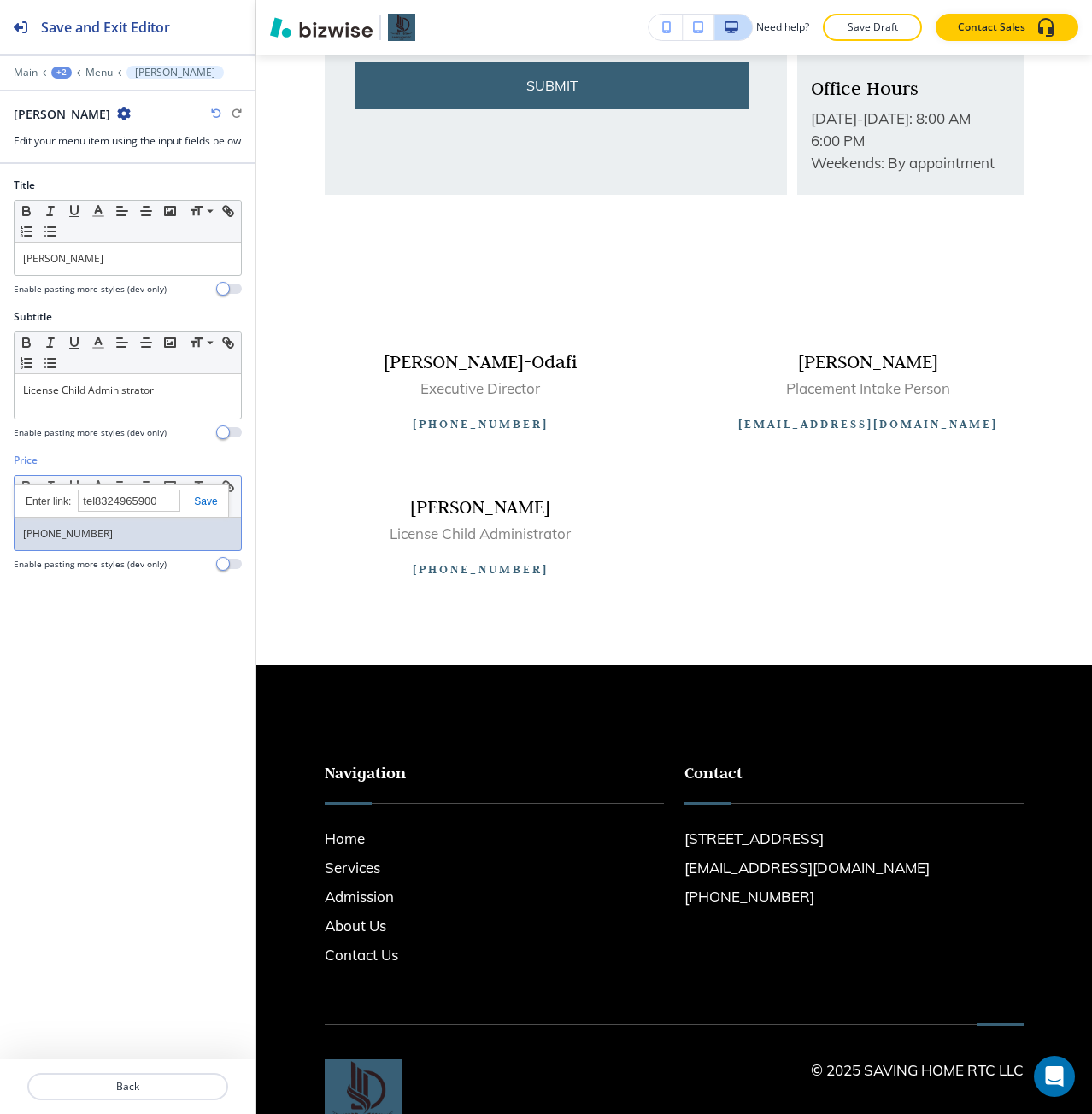
type input "tel:[PHONE_NUMBER]"
click at [149, 551] on div "[PHONE_NUMBER]" at bounding box center [127, 534] width 226 height 32
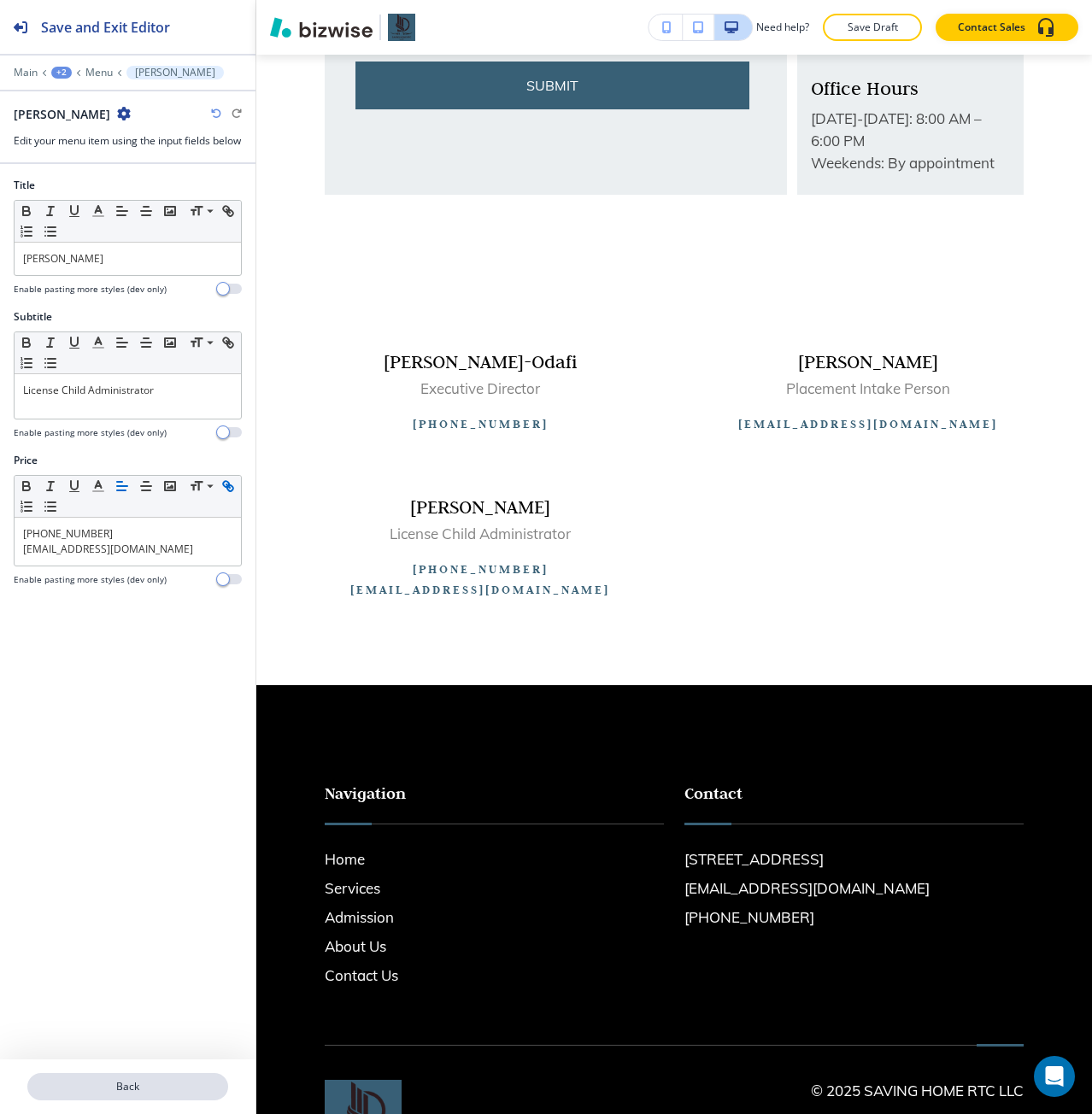
click at [121, 623] on p "Back" at bounding box center [127, 1086] width 198 height 16
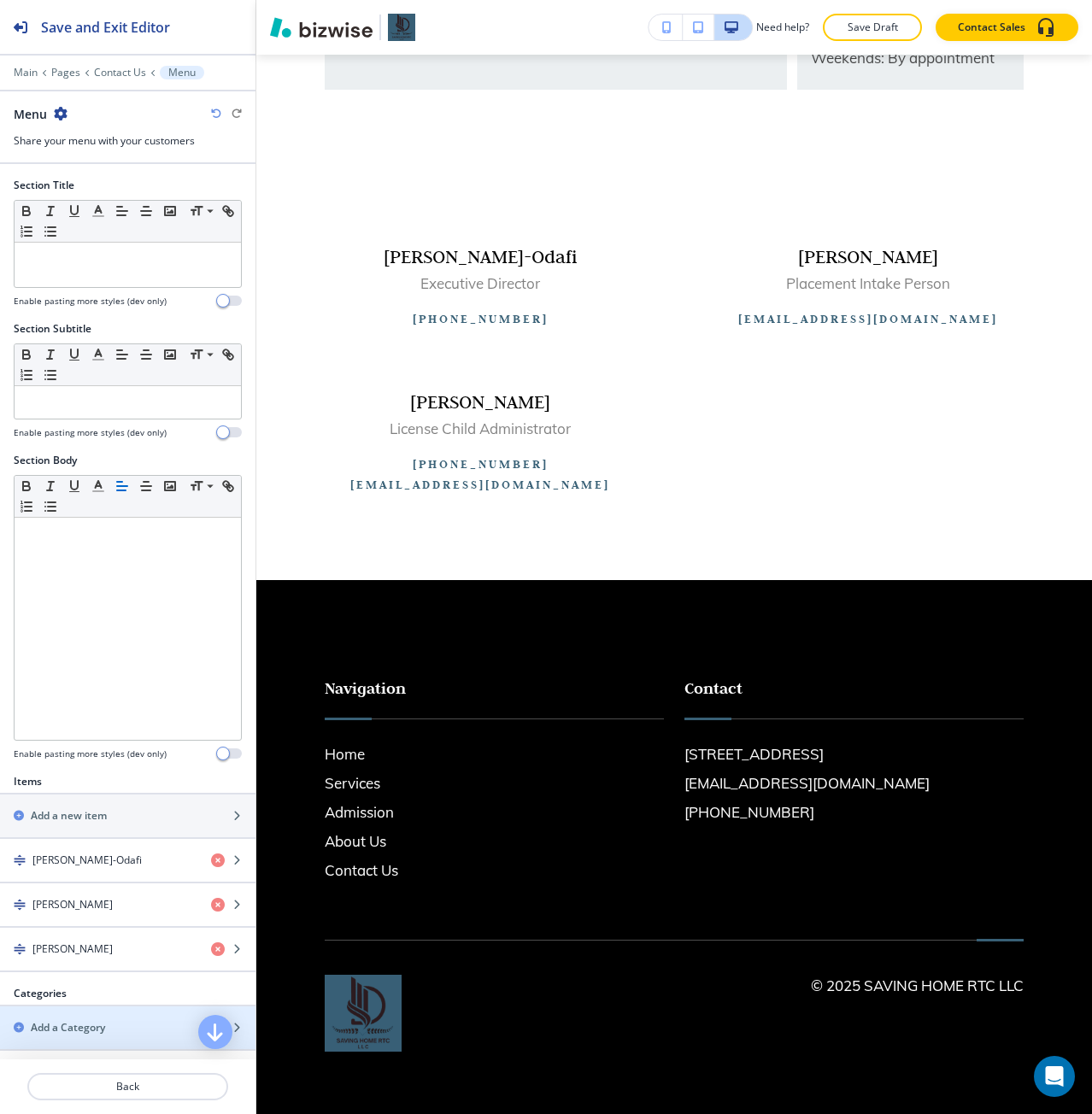
scroll to position [1007, 0]
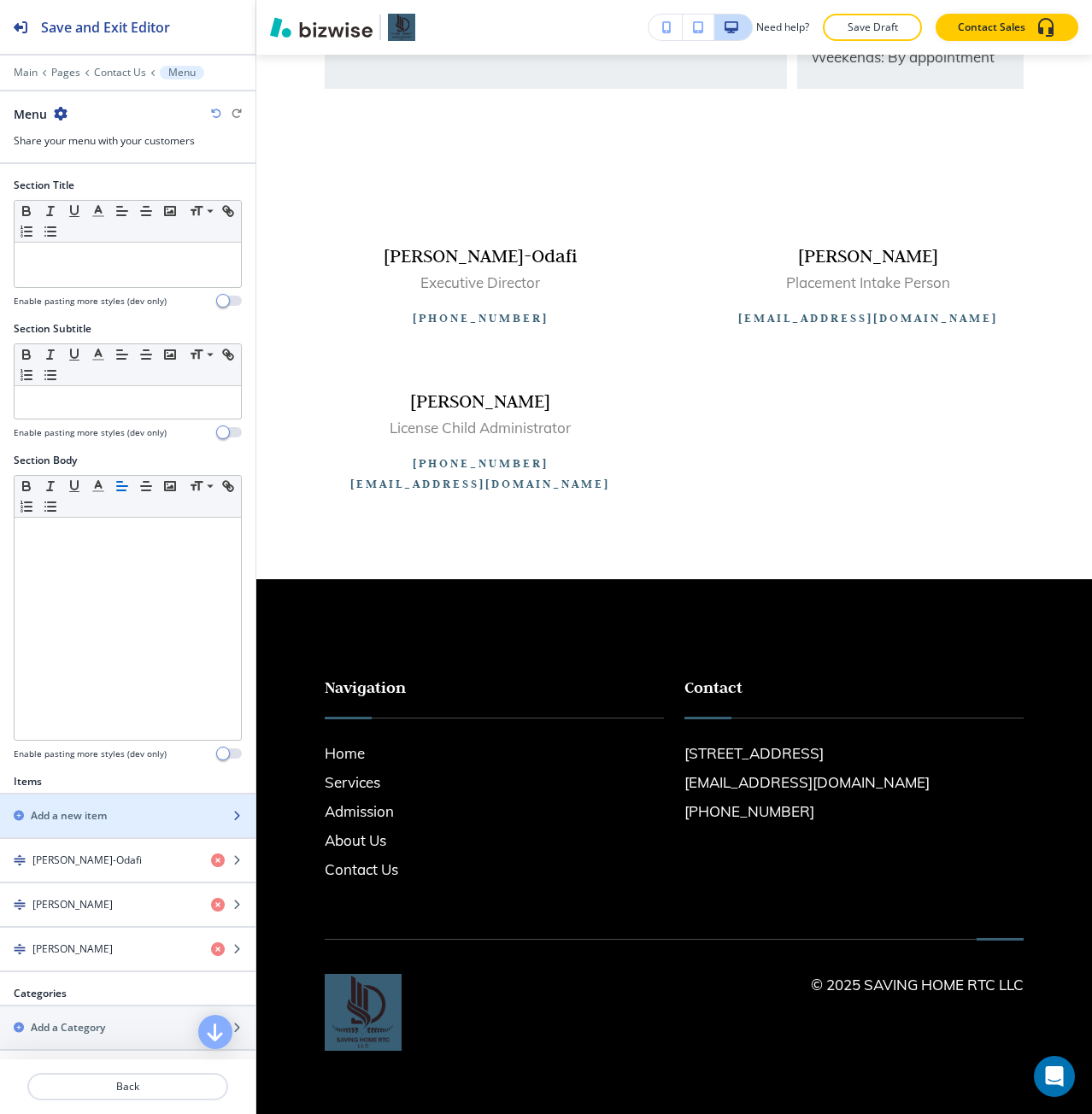
click at [136, 623] on div "button" at bounding box center [127, 830] width 256 height 14
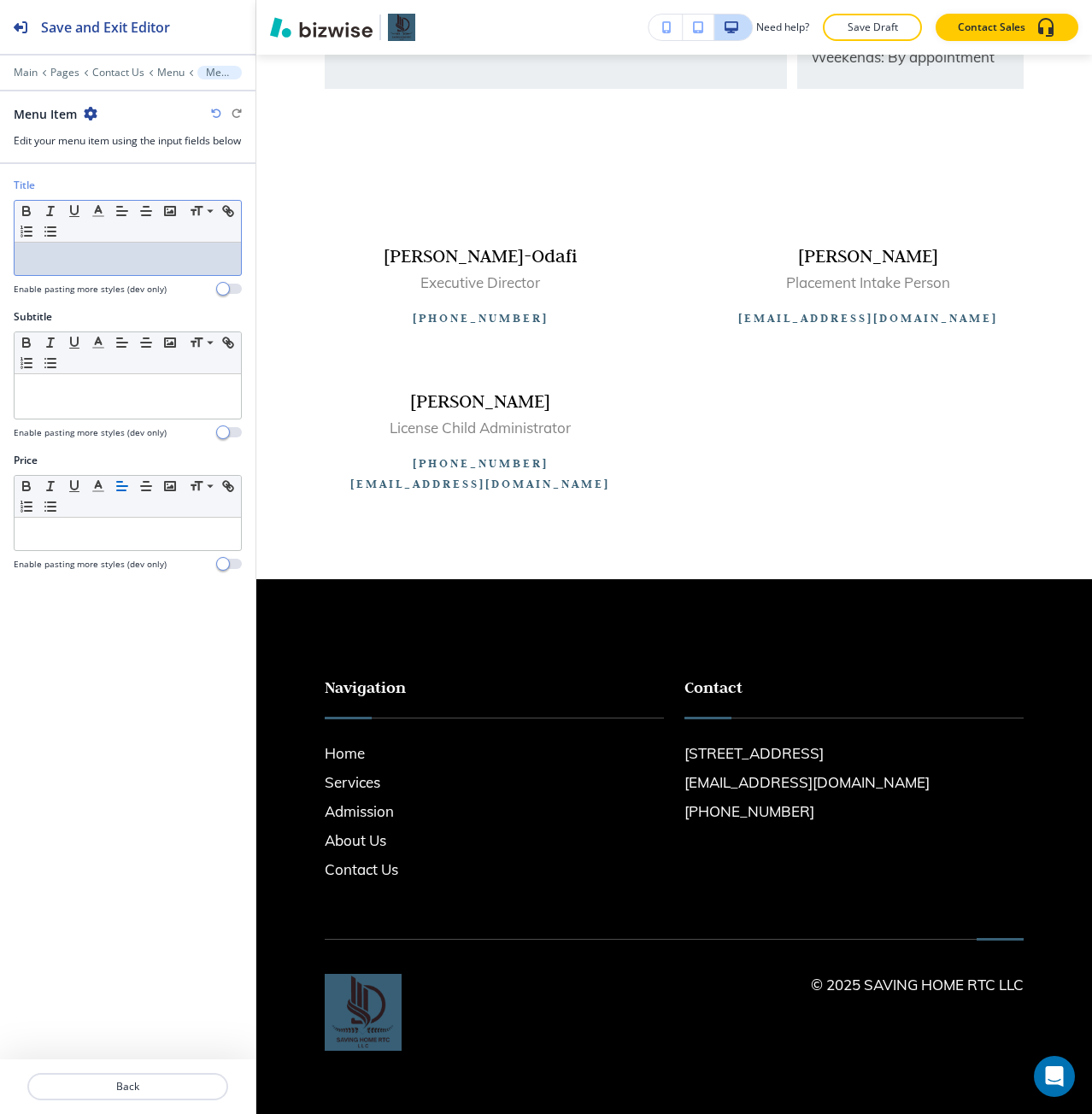
click at [71, 267] on p at bounding box center [127, 259] width 210 height 16
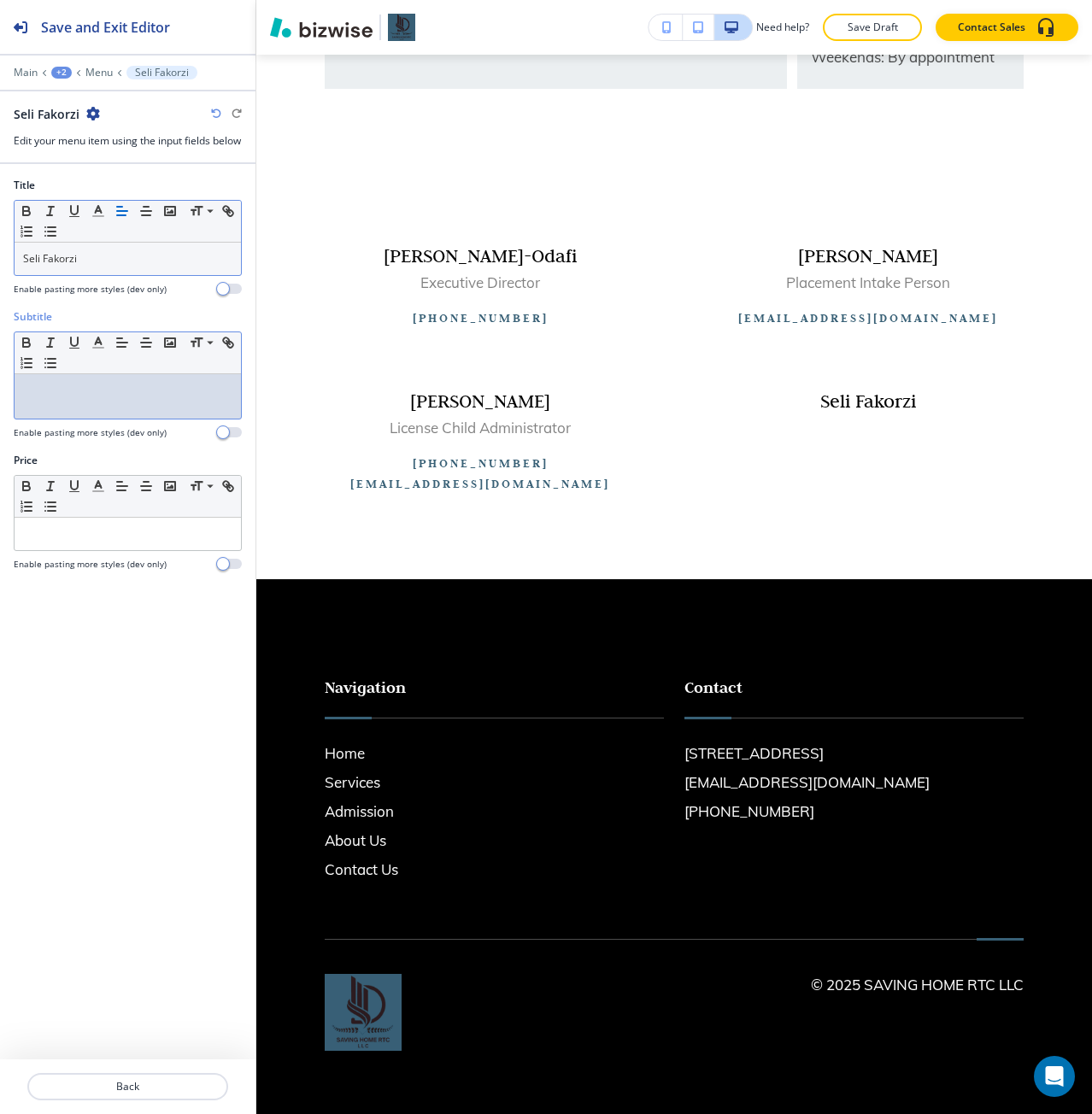
click at [184, 418] on div at bounding box center [127, 396] width 226 height 44
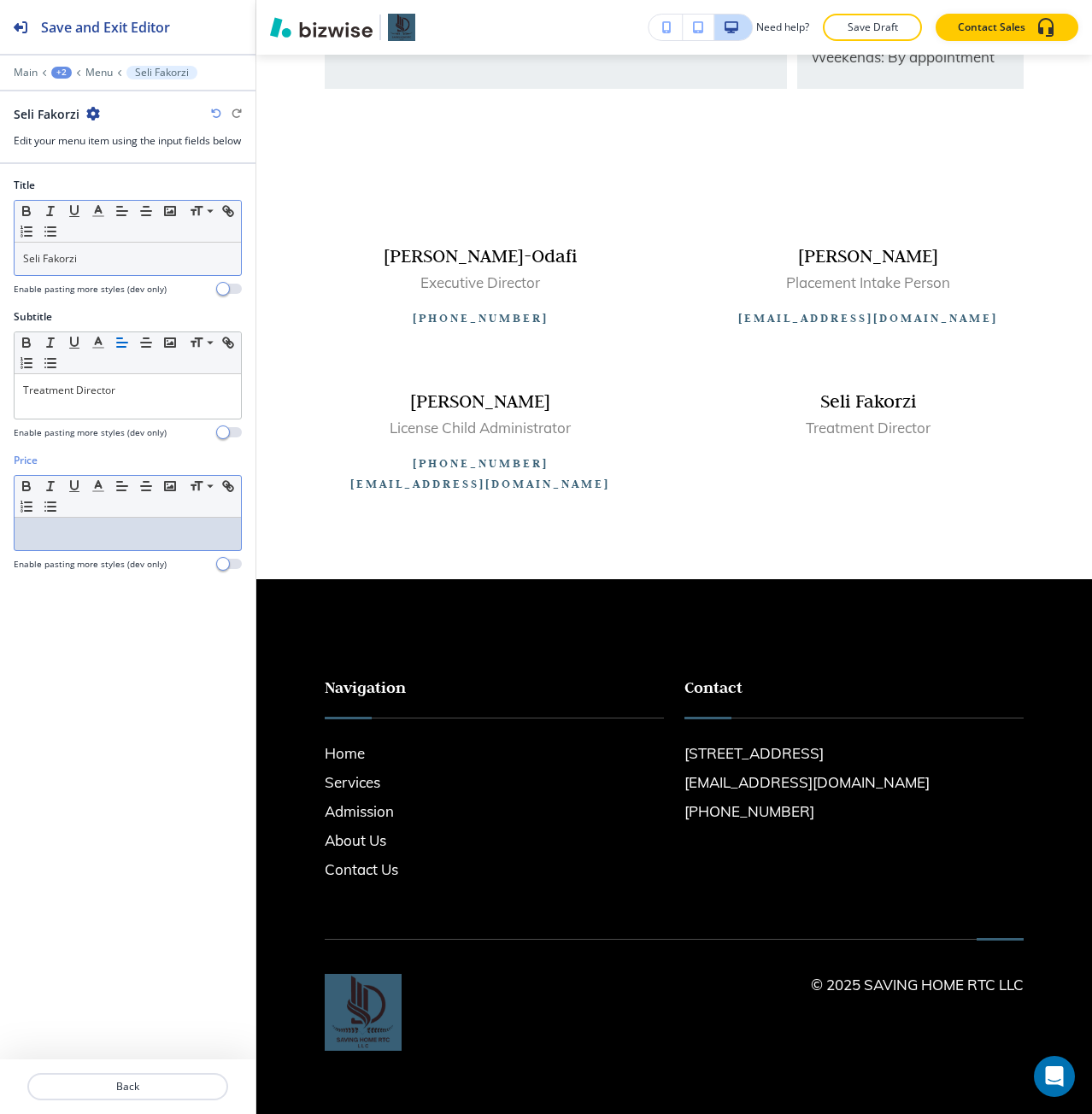
click at [96, 551] on div at bounding box center [127, 534] width 226 height 32
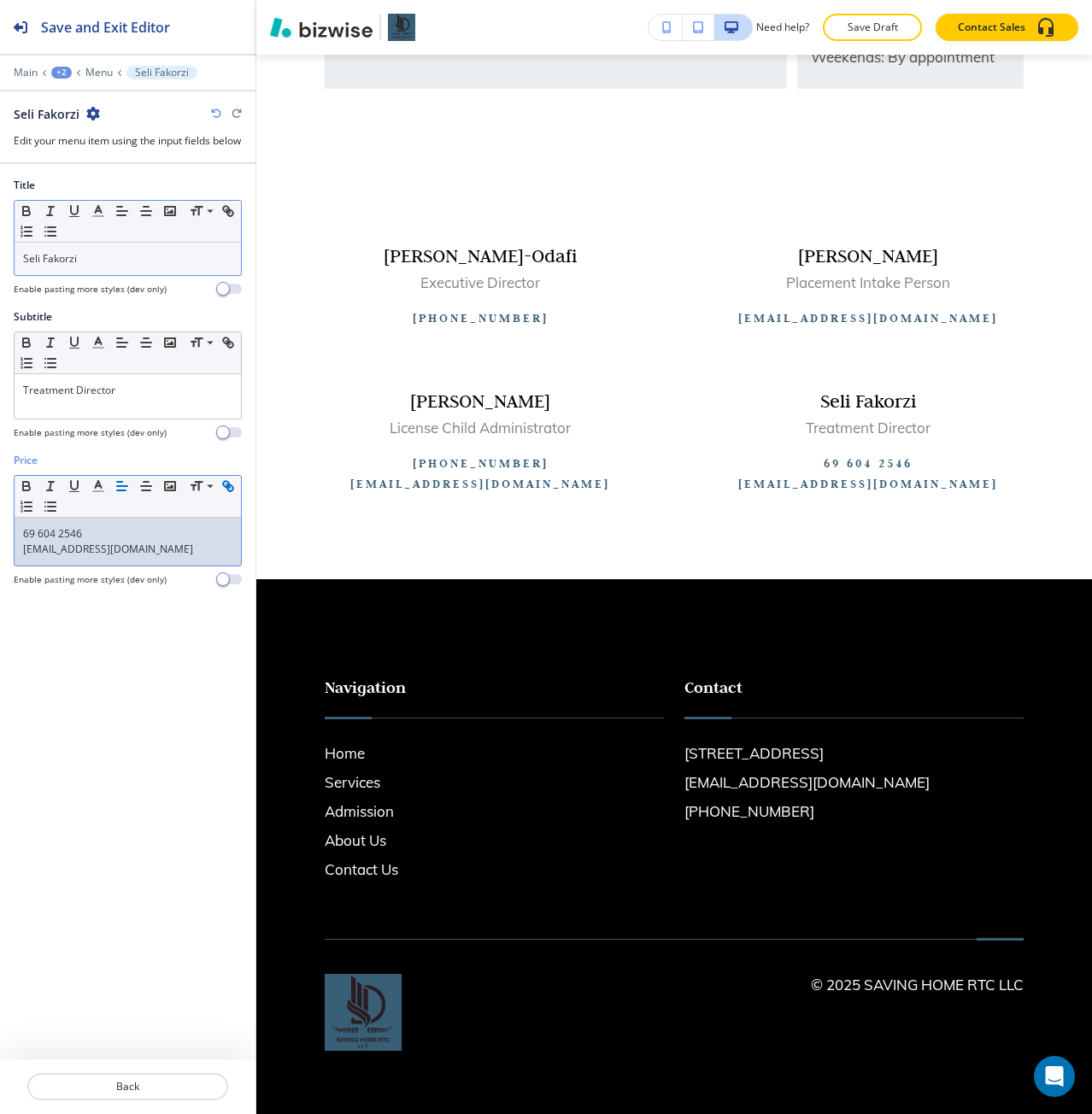
click at [22, 549] on div "69 604 2546 [EMAIL_ADDRESS][DOMAIN_NAME]" at bounding box center [127, 542] width 226 height 48
drag, startPoint x: 101, startPoint y: 541, endPoint x: 27, endPoint y: 541, distance: 74.0
click at [27, 541] on p "[PHONE_NUMBER]" at bounding box center [127, 534] width 210 height 16
copy p "469) 604-2546"
click at [137, 556] on link "[EMAIL_ADDRESS][DOMAIN_NAME]" at bounding box center [108, 549] width 170 height 15
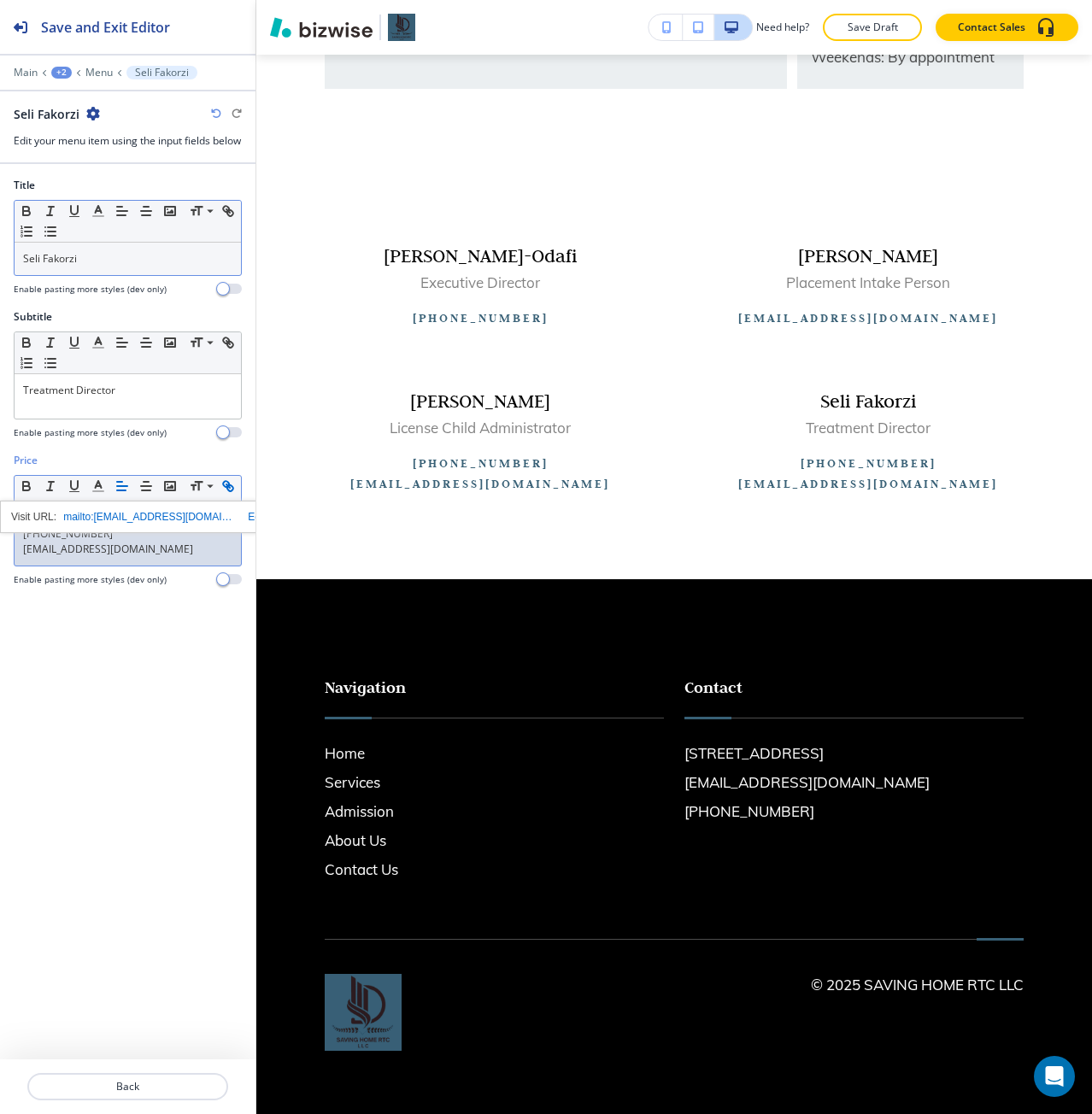
click at [109, 556] on link "[EMAIL_ADDRESS][DOMAIN_NAME]" at bounding box center [108, 549] width 170 height 15
click at [92, 541] on p "[PHONE_NUMBER]" at bounding box center [127, 534] width 210 height 16
drag, startPoint x: 98, startPoint y: 549, endPoint x: 5, endPoint y: 549, distance: 93.0
click at [5, 549] on div "Price Small Normal Large Huge [PHONE_NUMBER] [EMAIL_ADDRESS][DOMAIN_NAME] mailt…" at bounding box center [127, 526] width 256 height 147
click at [224, 487] on icon "button" at bounding box center [225, 484] width 6 height 6
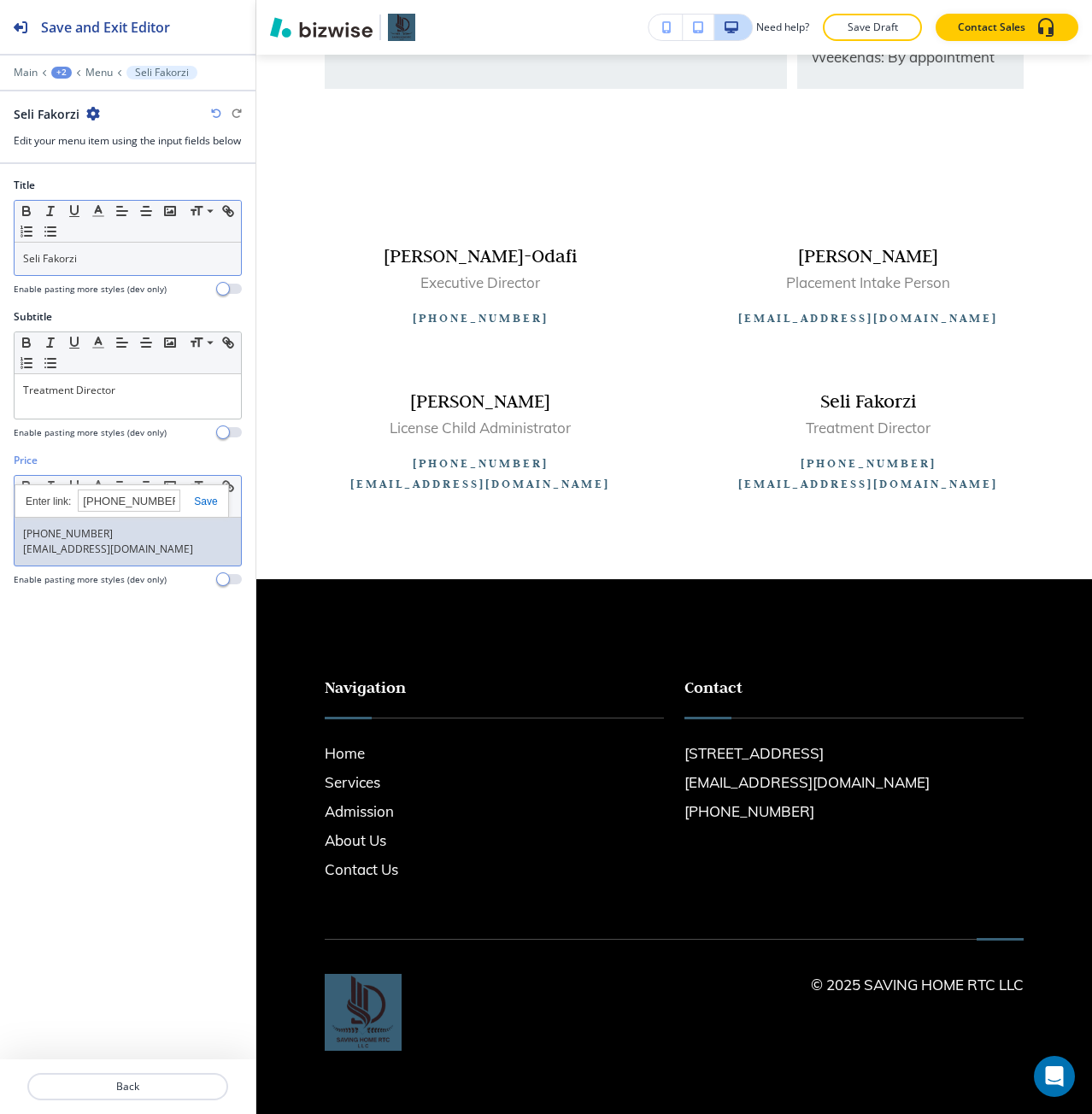
paste input "text"
click at [131, 512] on input "469) 604-2546" at bounding box center [128, 501] width 103 height 22
type input "tel:[PHONE_NUMBER]"
click at [199, 507] on link at bounding box center [199, 502] width 37 height 12
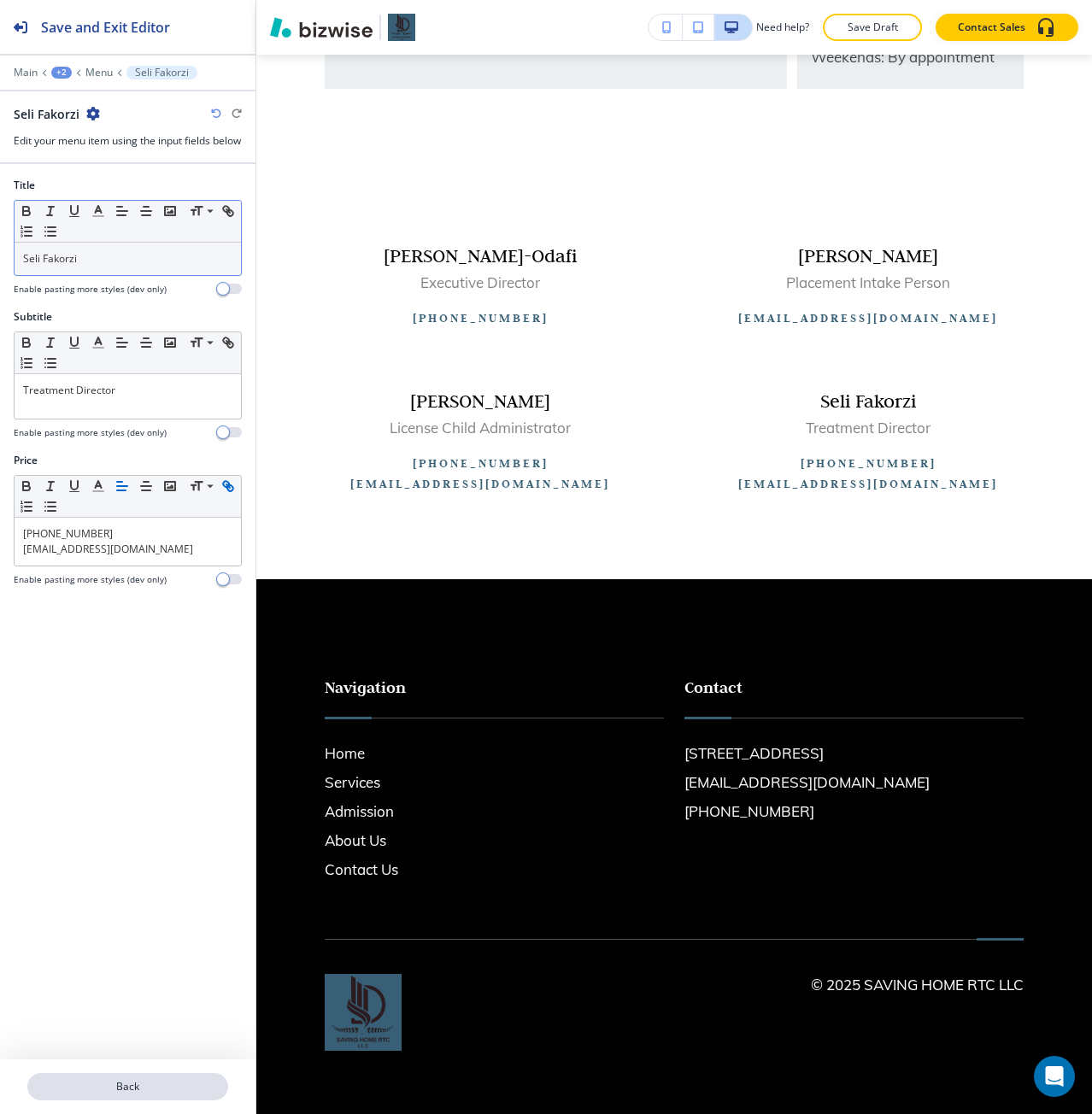
click at [76, 623] on p "Back" at bounding box center [127, 1086] width 198 height 16
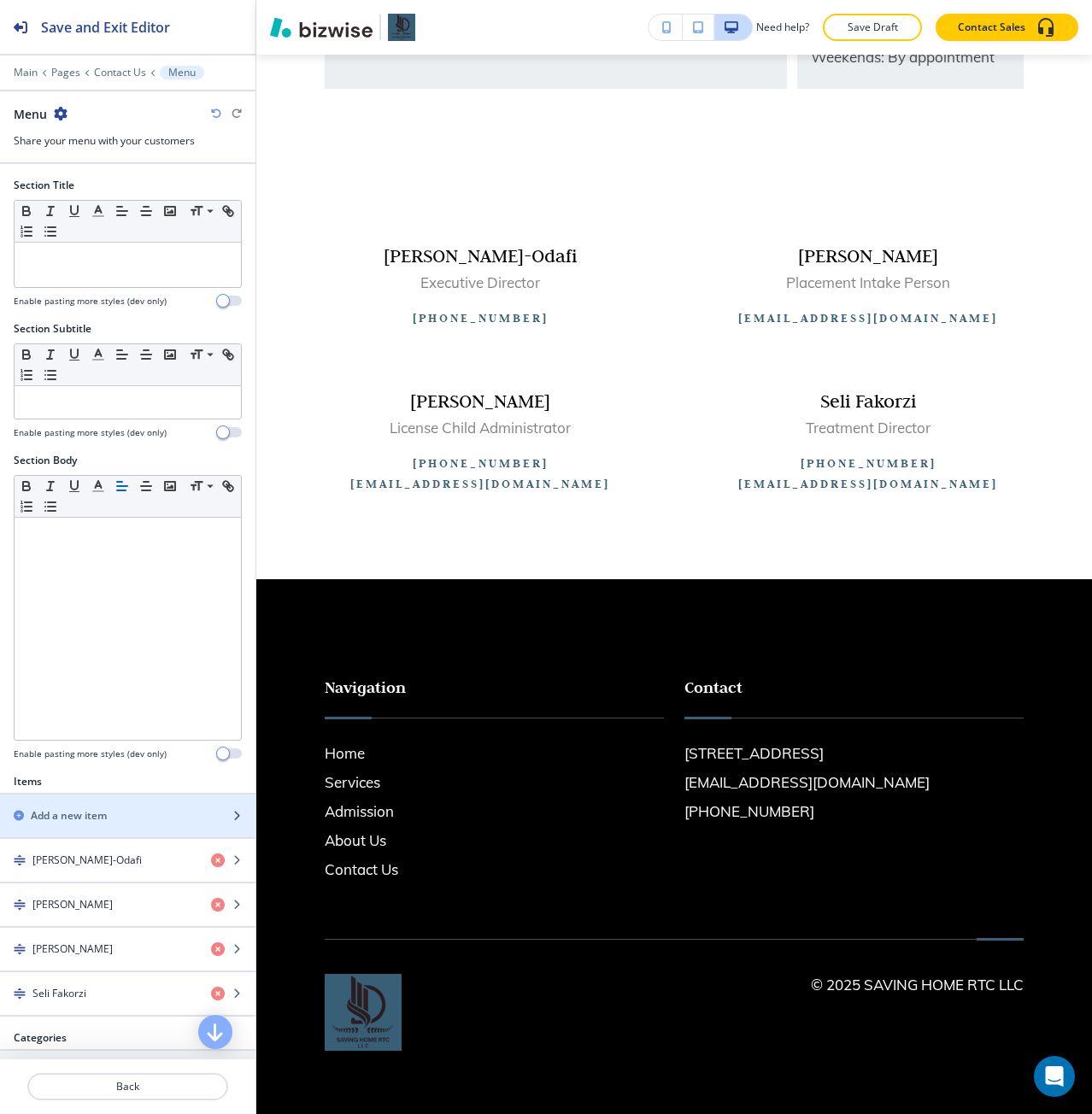
click at [77, 623] on div "button" at bounding box center [127, 830] width 256 height 14
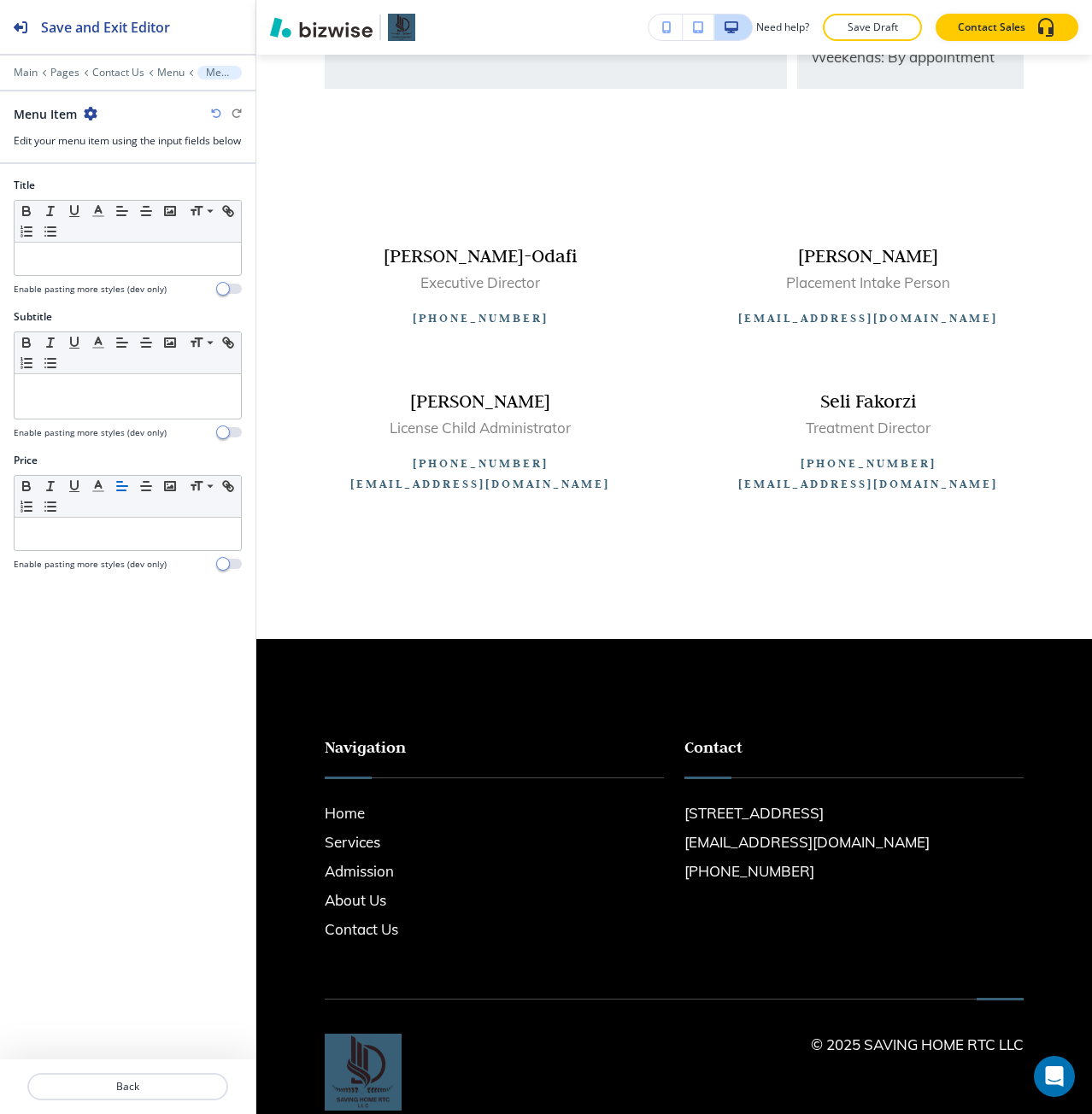
scroll to position [1066, 0]
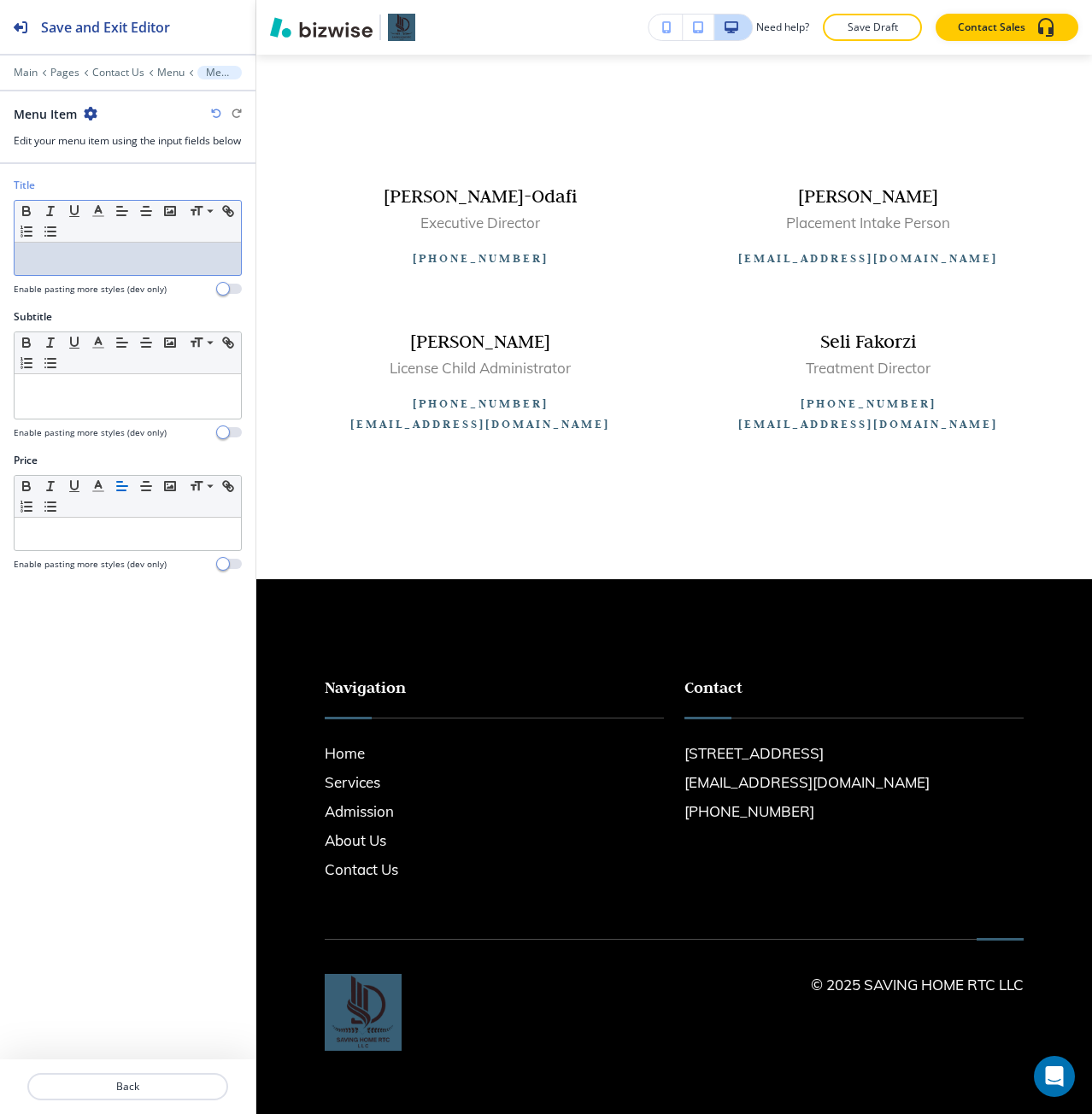
click at [49, 275] on div at bounding box center [127, 259] width 226 height 32
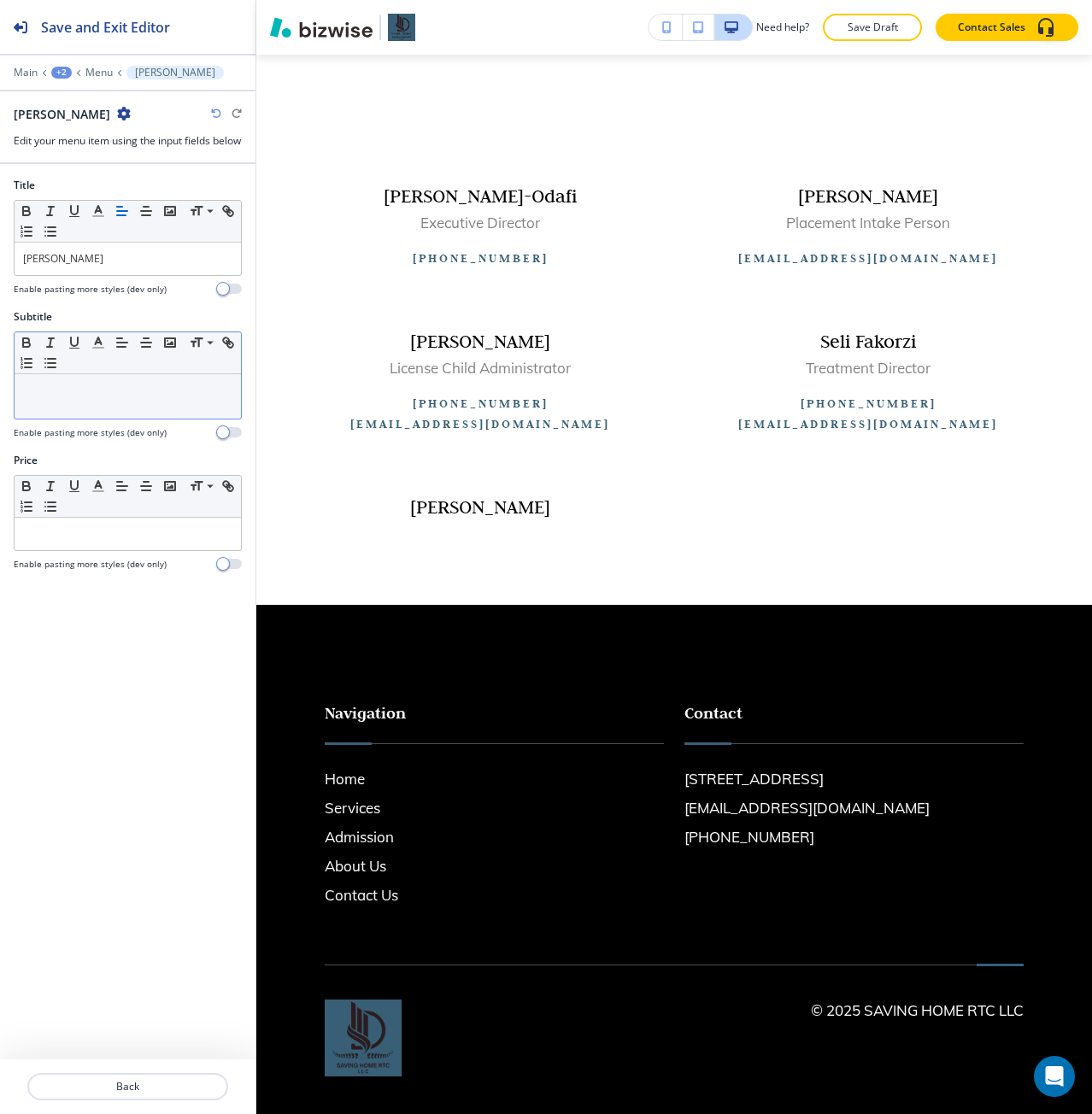
click at [82, 398] on p at bounding box center [127, 390] width 210 height 16
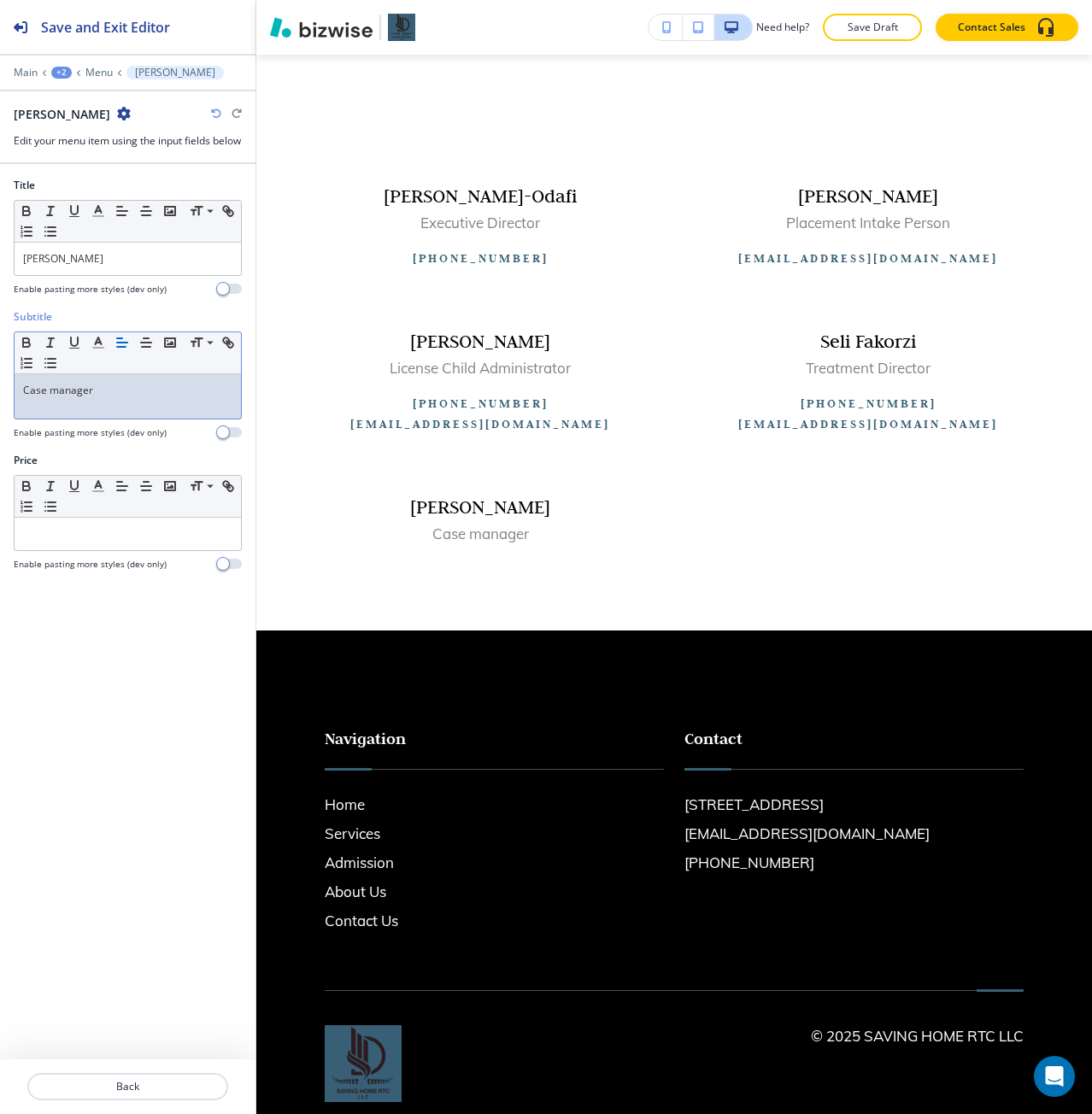
click at [55, 398] on p "Case manager" at bounding box center [127, 390] width 210 height 16
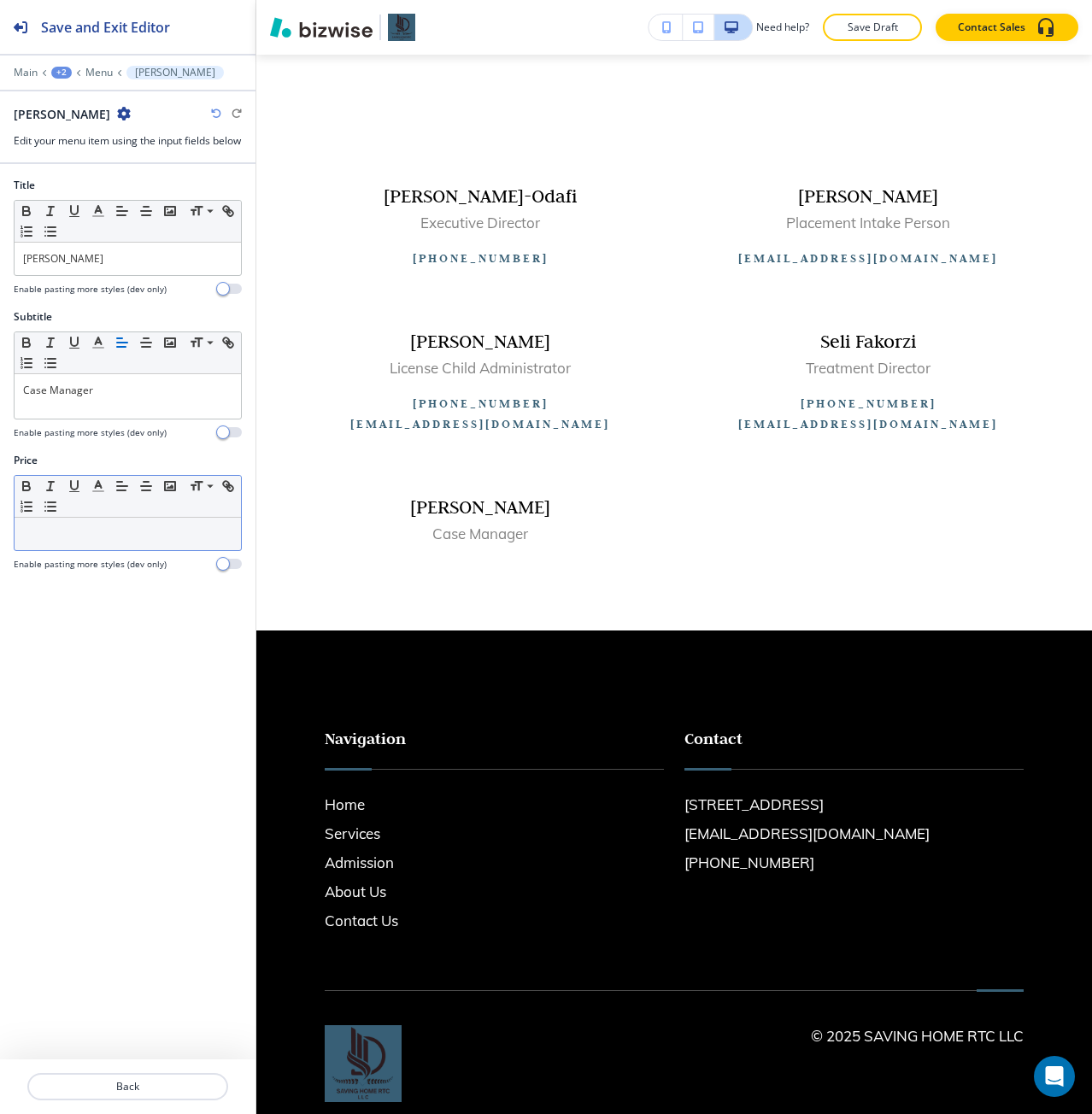
click at [65, 541] on p at bounding box center [127, 534] width 210 height 16
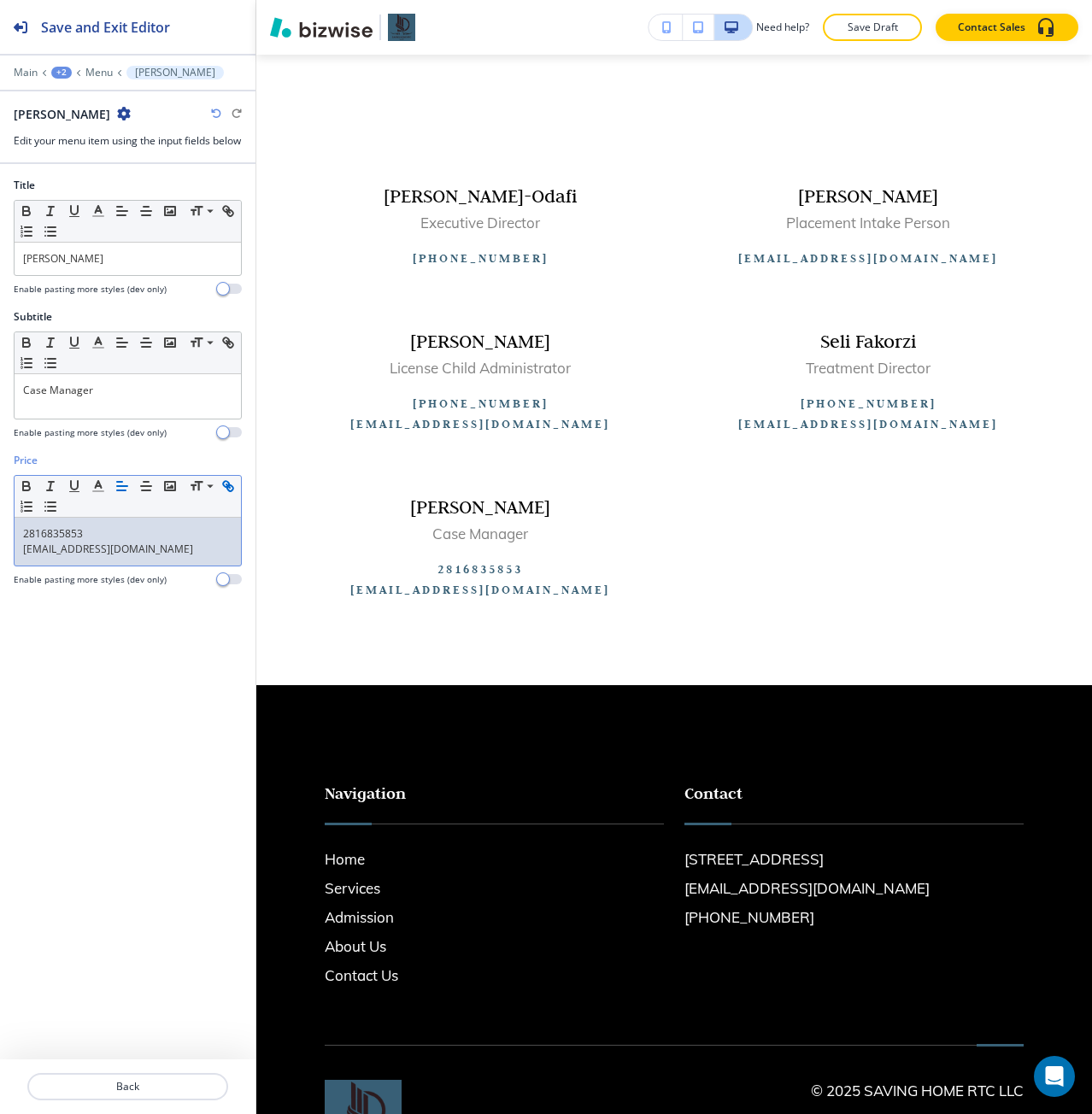
click at [100, 556] on link "[EMAIL_ADDRESS][DOMAIN_NAME]" at bounding box center [108, 549] width 170 height 15
click at [29, 556] on link "[EMAIL_ADDRESS][DOMAIN_NAME]" at bounding box center [108, 549] width 170 height 15
click at [29, 556] on link "[EMAIL_ADDRESS][DOMAIN_NAME]" at bounding box center [114, 549] width 170 height 15
click at [26, 557] on p "c [EMAIL_ADDRESS][DOMAIN_NAME]" at bounding box center [127, 549] width 210 height 16
click at [32, 541] on p "2816835853" at bounding box center [127, 534] width 210 height 16
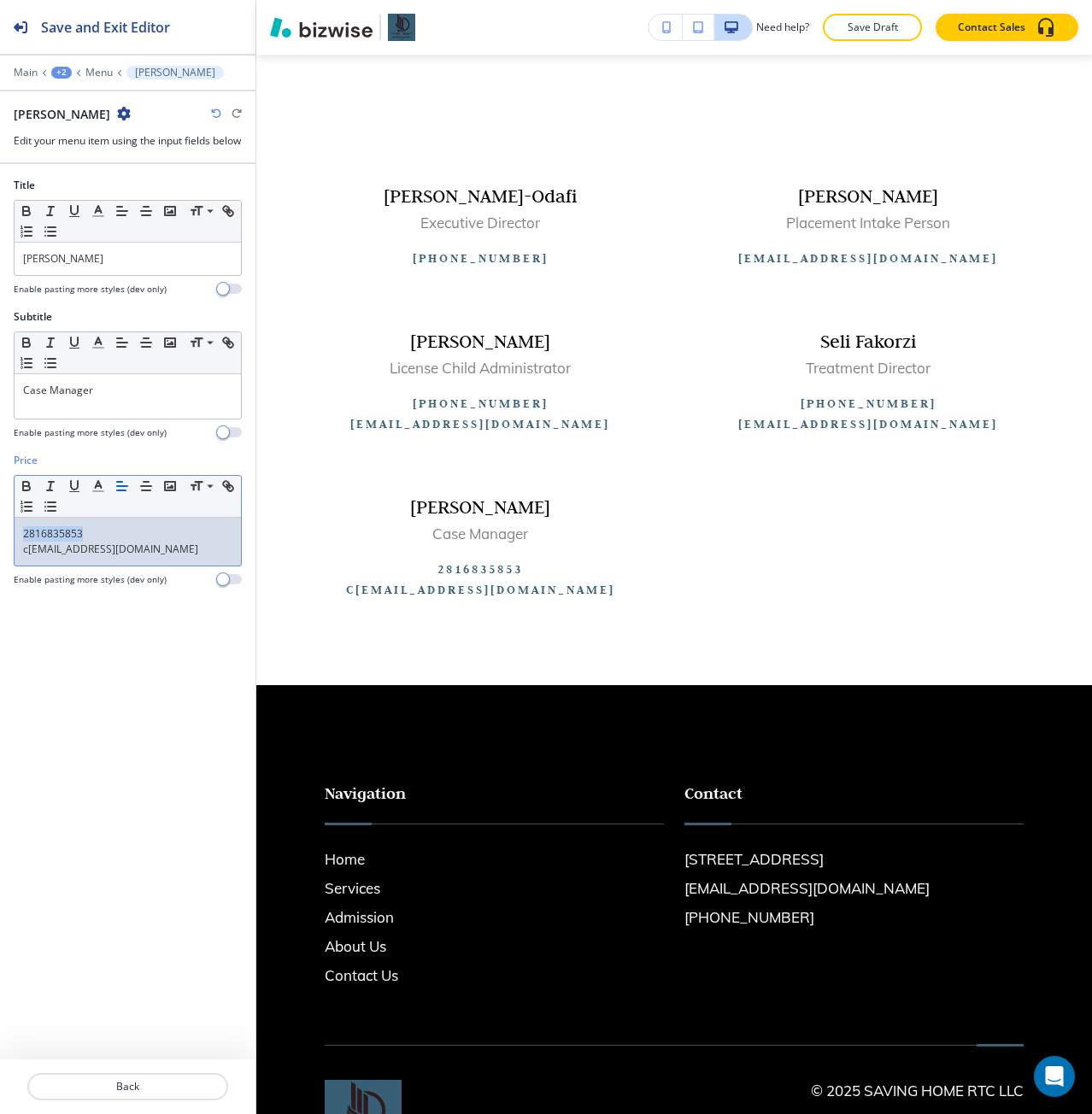
click at [32, 541] on p "2816835853" at bounding box center [127, 534] width 210 height 16
copy p "2816835853"
click at [24, 541] on p "2816835853" at bounding box center [127, 534] width 210 height 16
click at [24, 541] on p "(281) 683- 5853" at bounding box center [127, 534] width 210 height 16
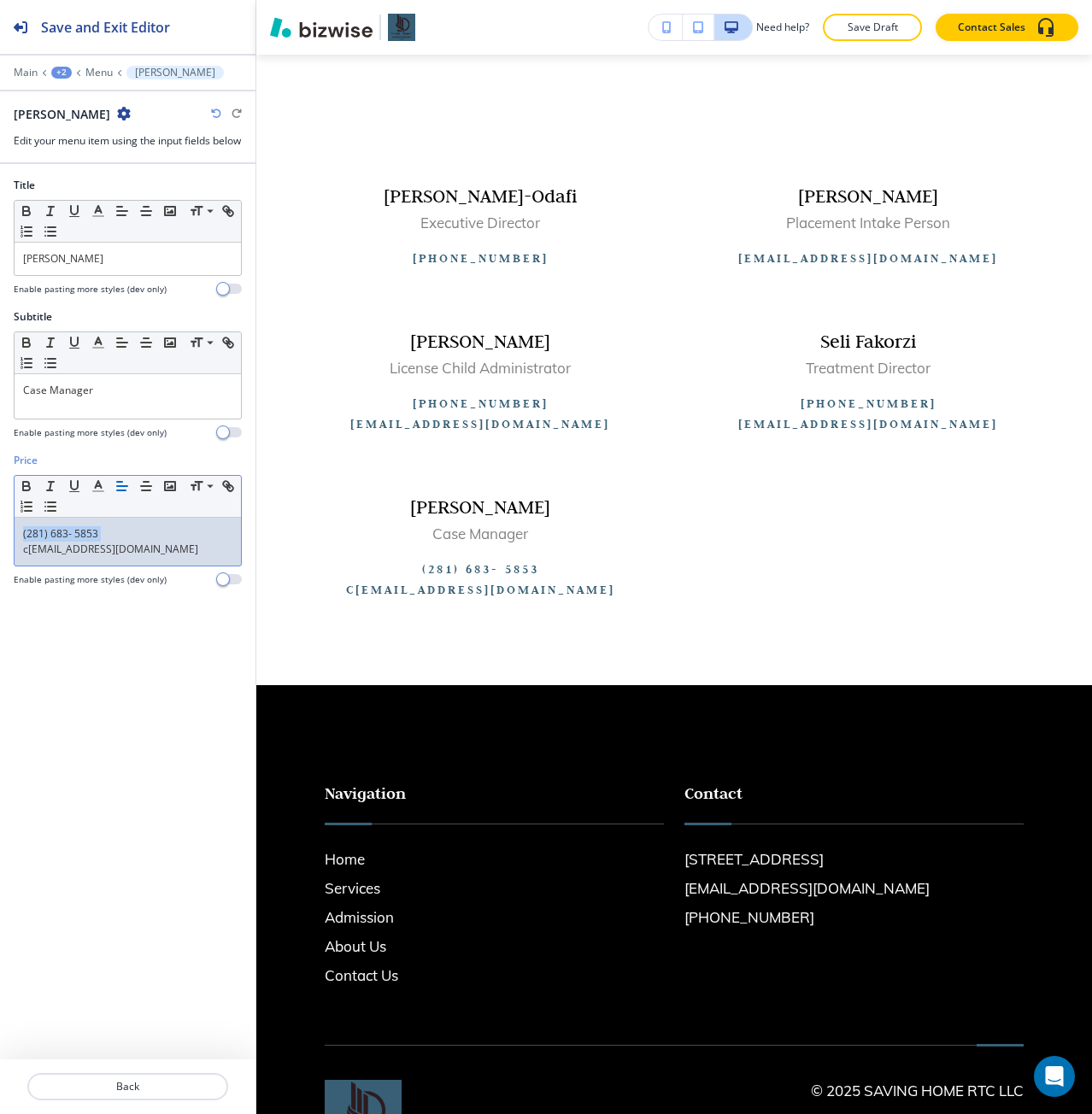
click at [24, 541] on p "(281) 683- 5853" at bounding box center [127, 534] width 210 height 16
click at [224, 487] on icon "button" at bounding box center [225, 484] width 6 height 6
paste input "2816835853"
type input "tel:[PHONE_NUMBER]"
click at [102, 75] on p "Menu" at bounding box center [100, 72] width 28 height 12
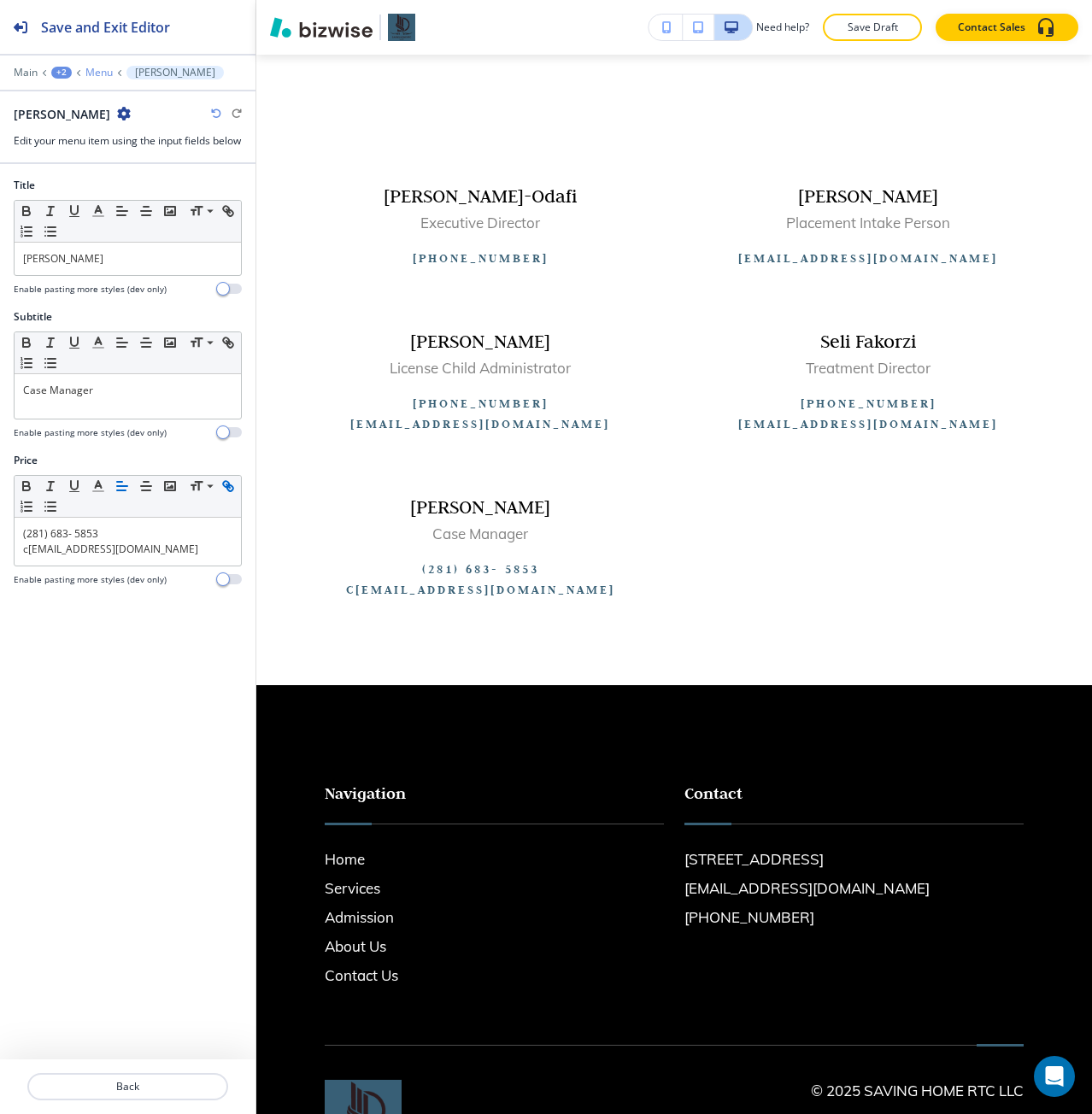
scroll to position [1084, 0]
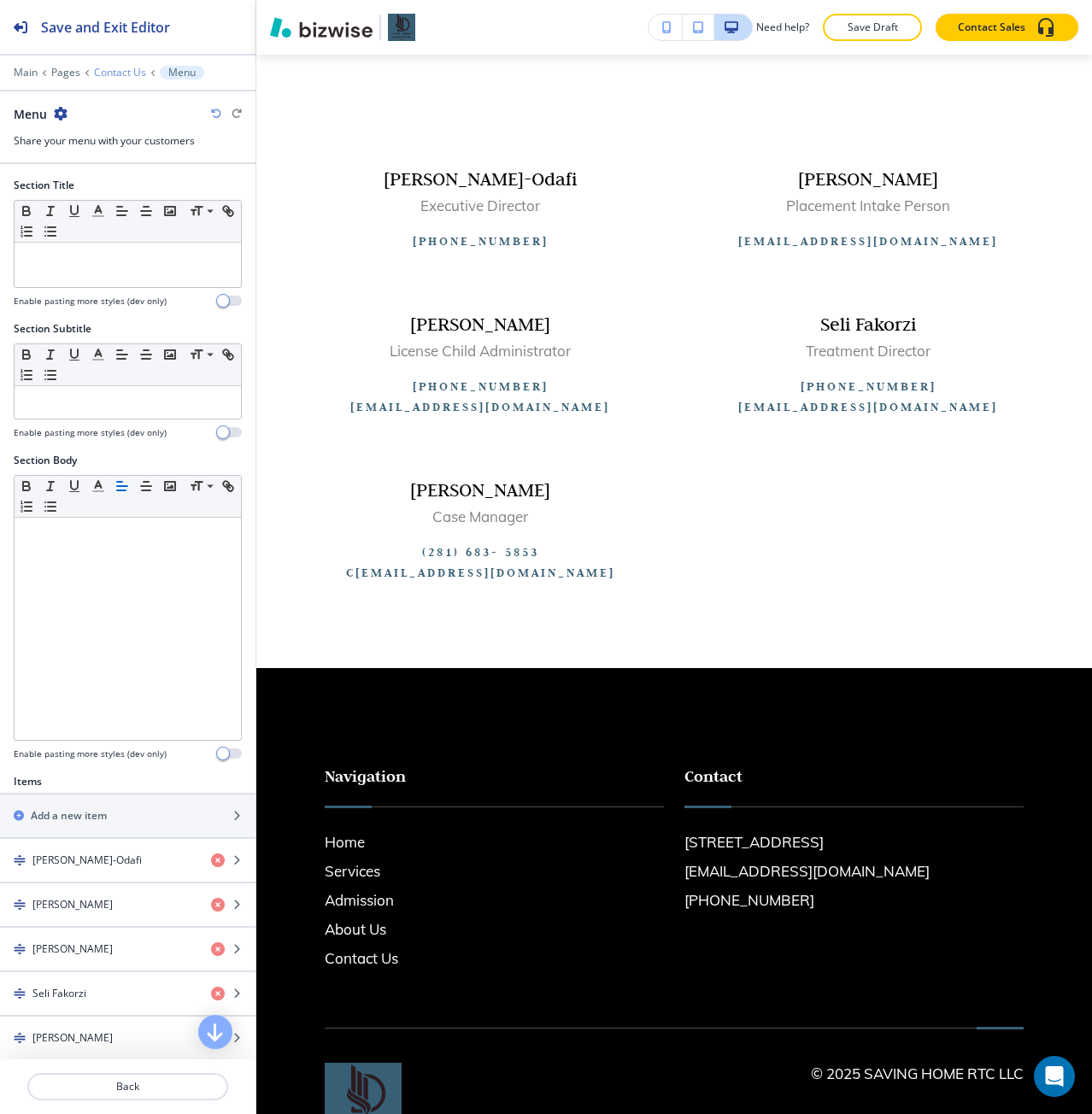
click at [118, 71] on p "Contact Us" at bounding box center [120, 72] width 52 height 12
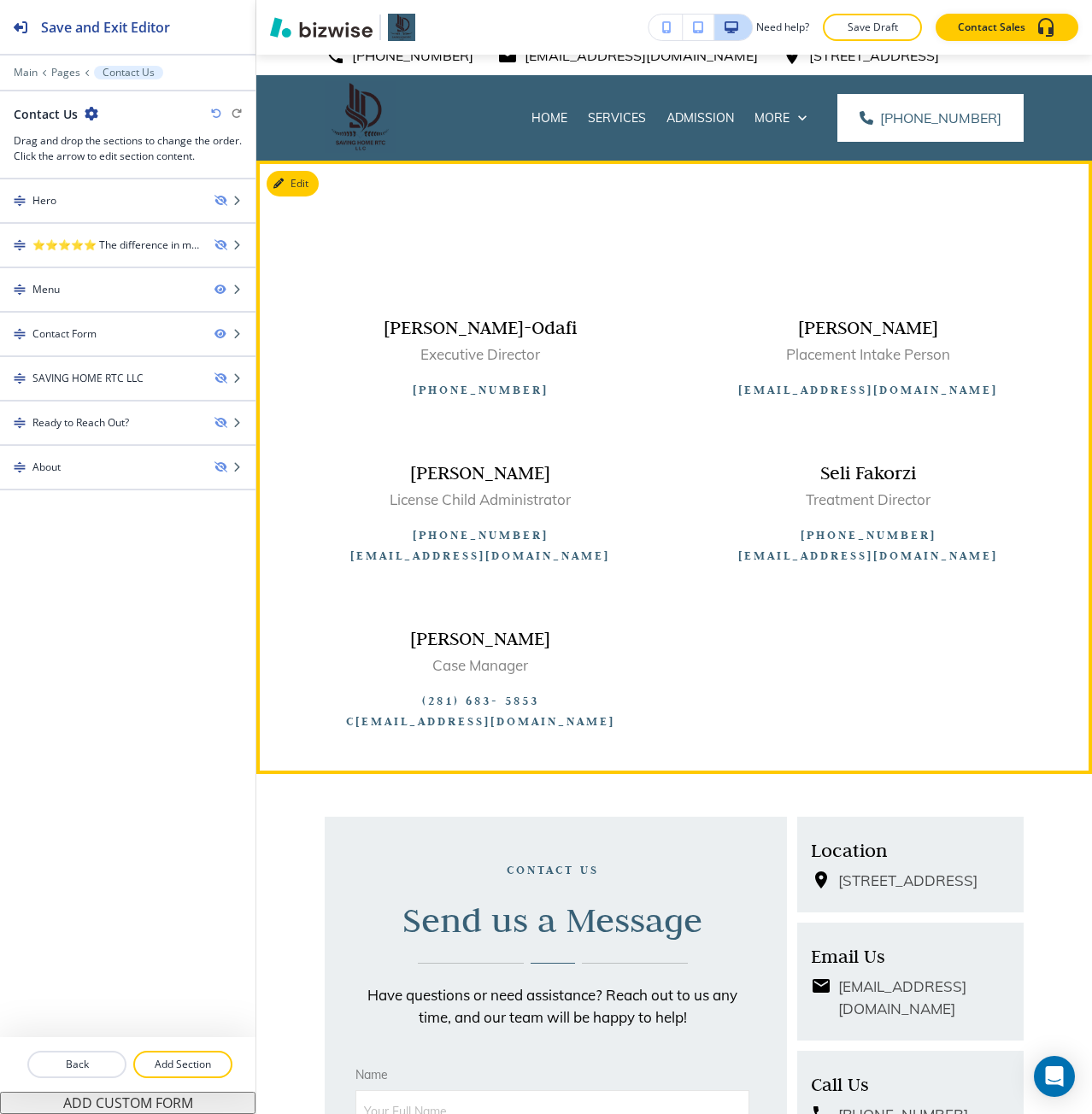
scroll to position [0, 0]
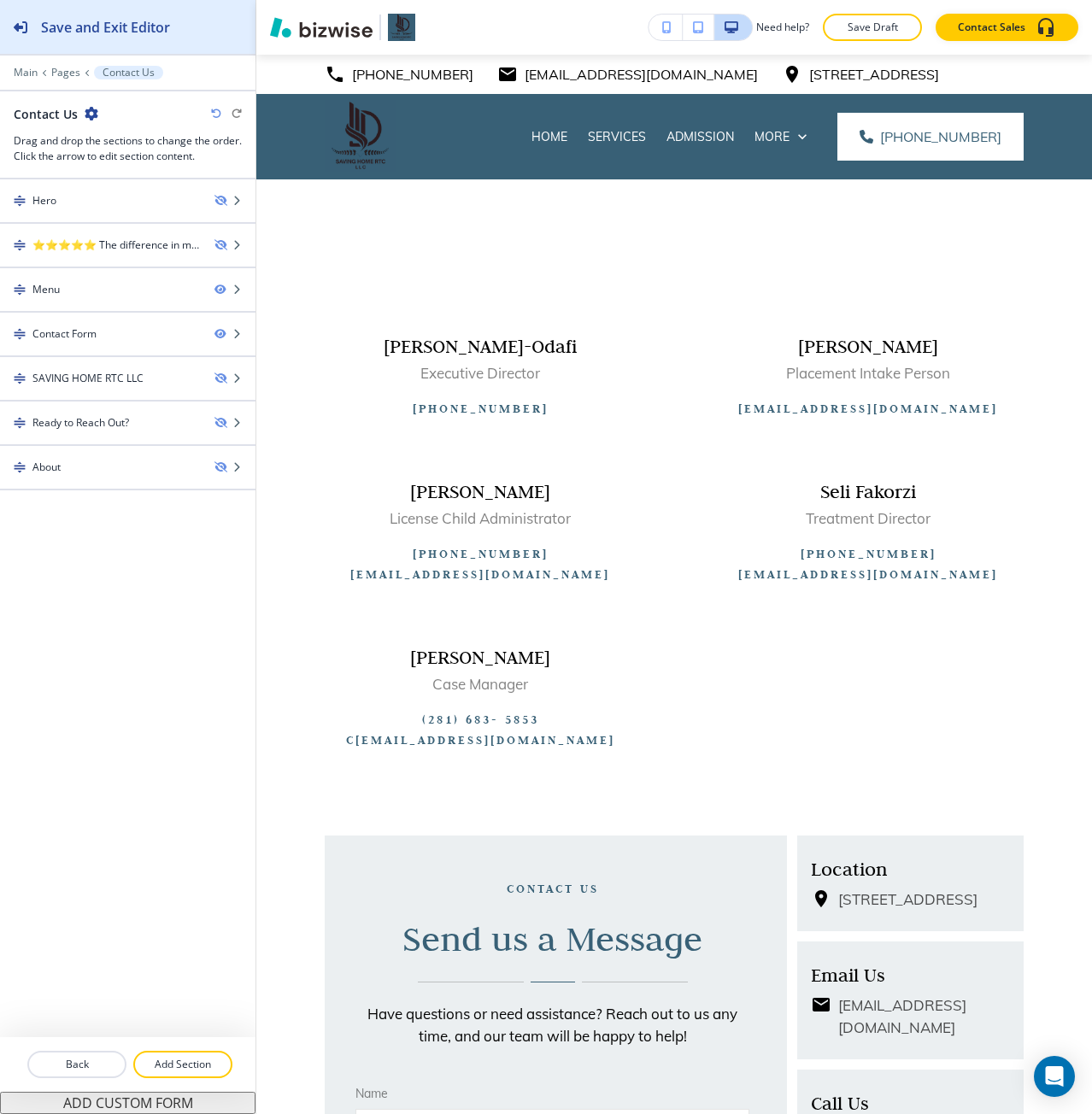
click at [235, 44] on button "Save and Exit Editor" at bounding box center [127, 27] width 256 height 54
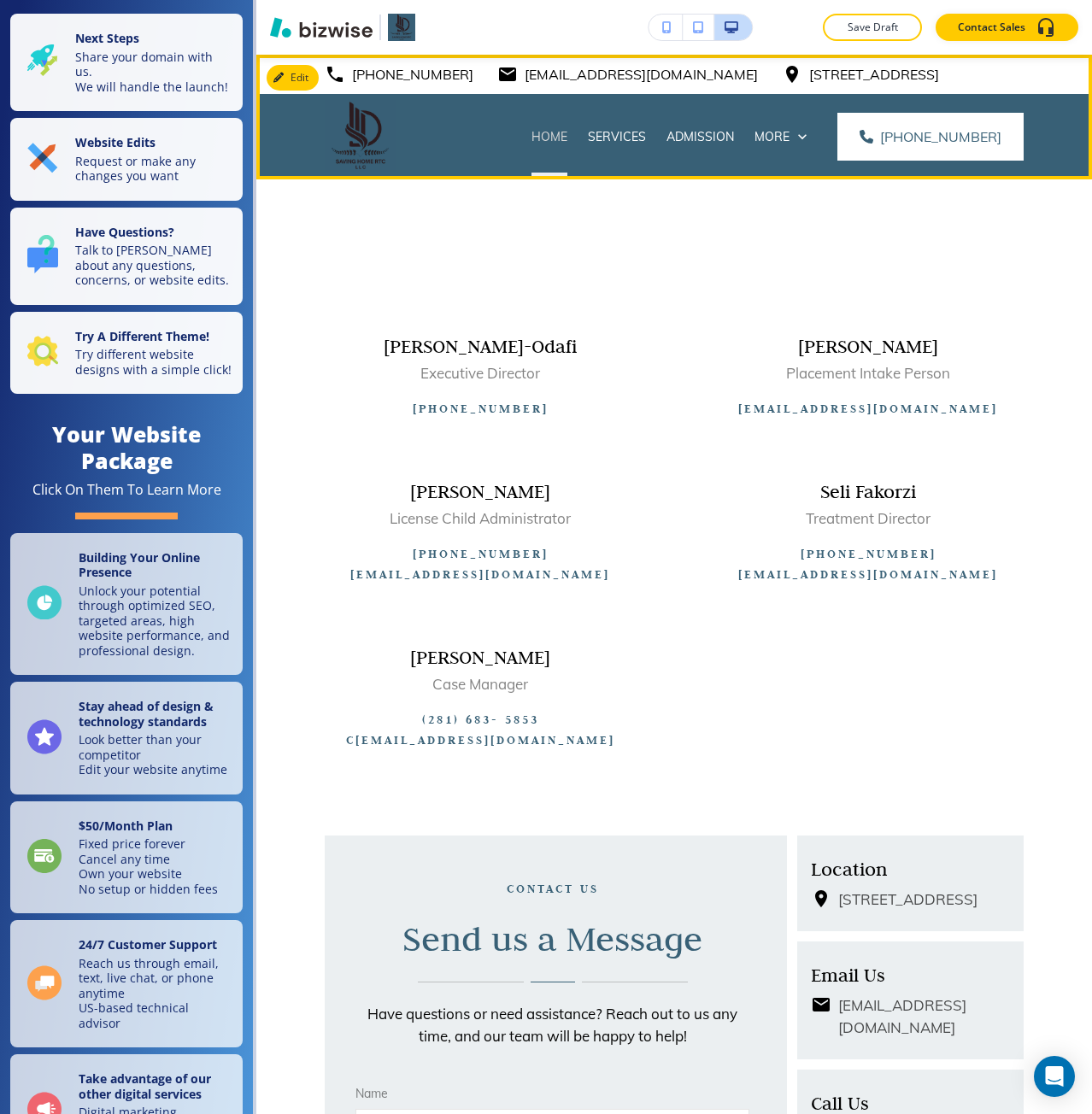
click at [564, 137] on p "Home" at bounding box center [549, 137] width 36 height 18
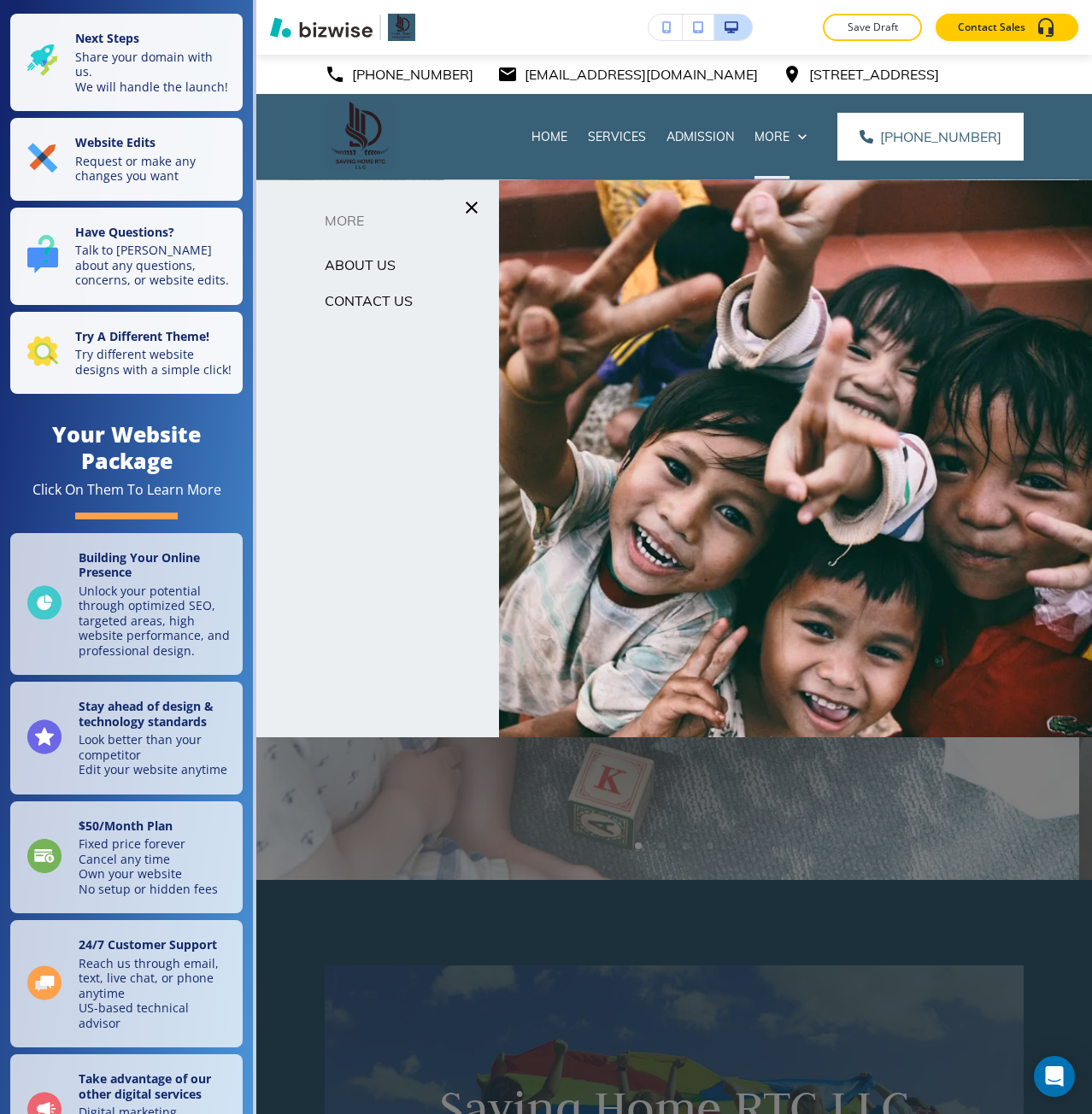
click at [362, 275] on p "About Us" at bounding box center [360, 265] width 71 height 26
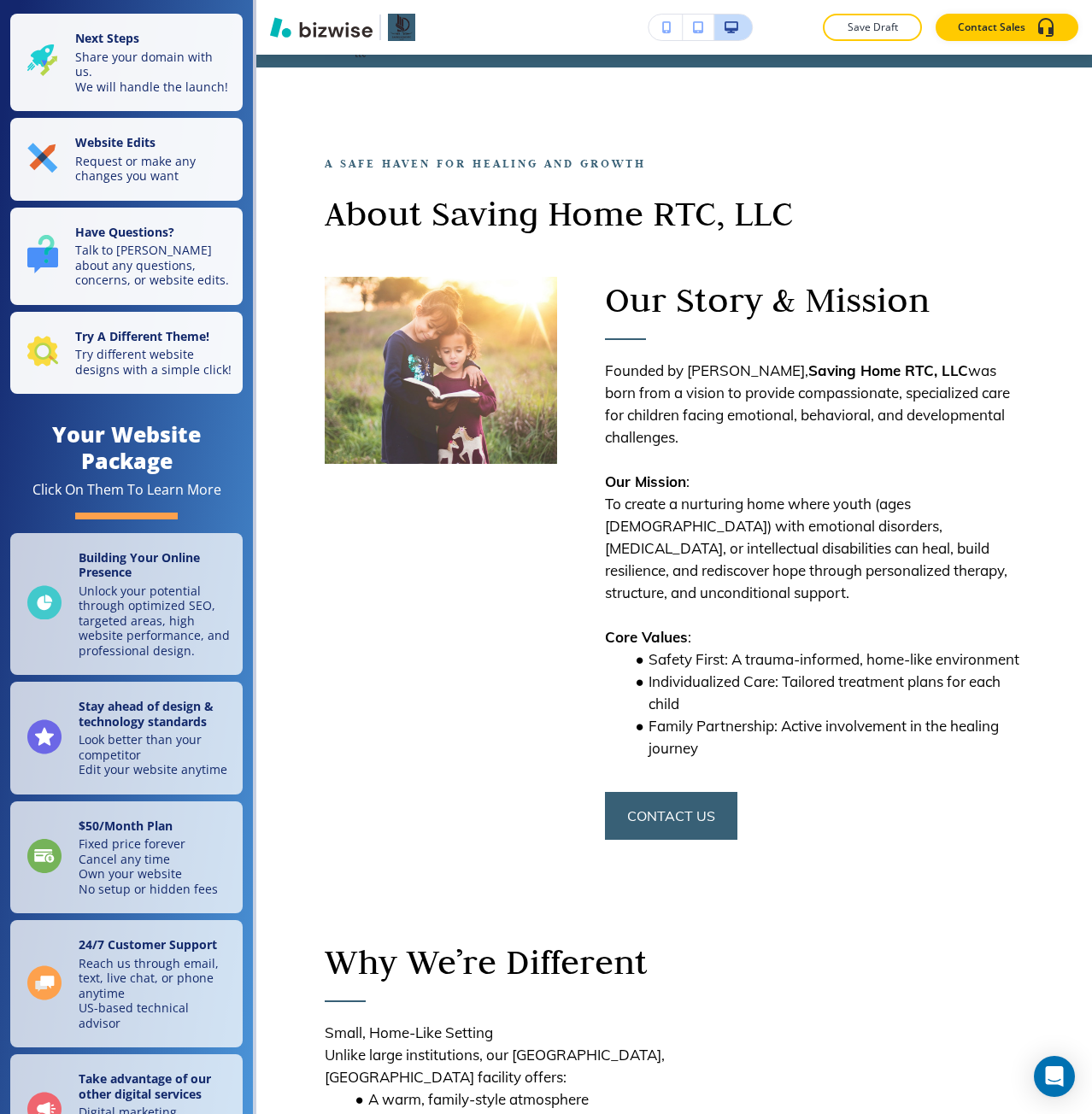
scroll to position [171, 0]
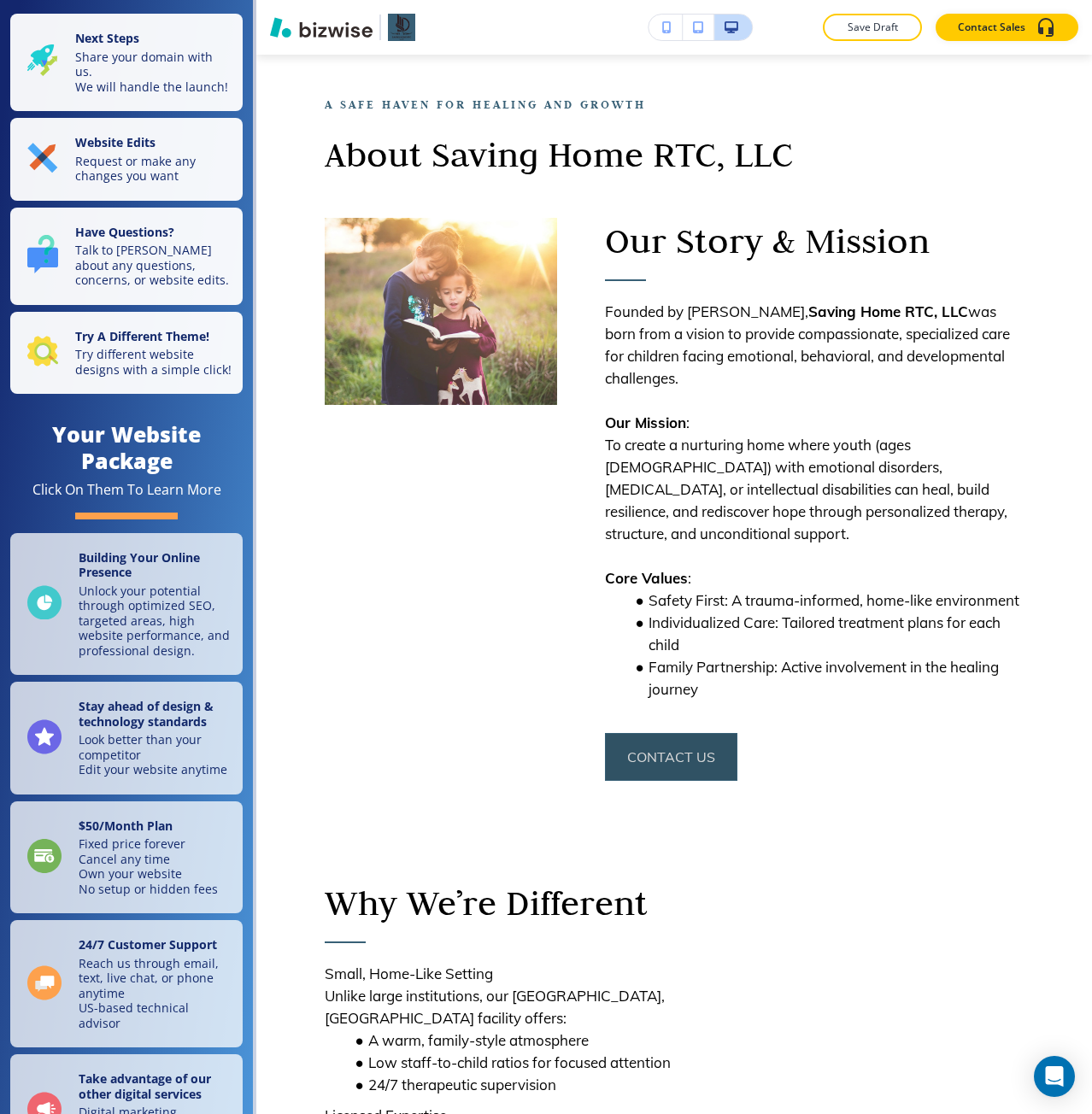
click at [664, 623] on button "contact us" at bounding box center [671, 757] width 132 height 48
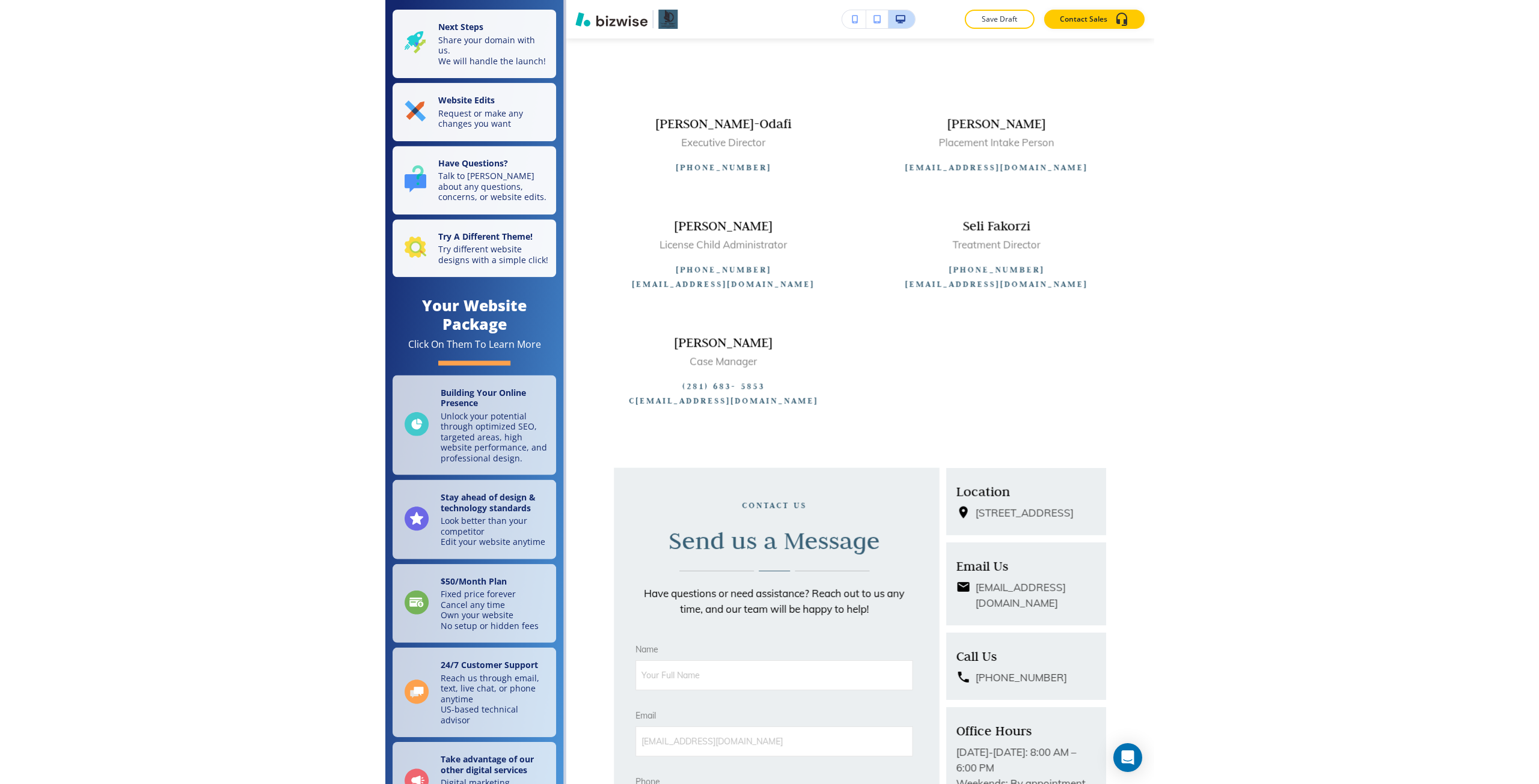
scroll to position [0, 0]
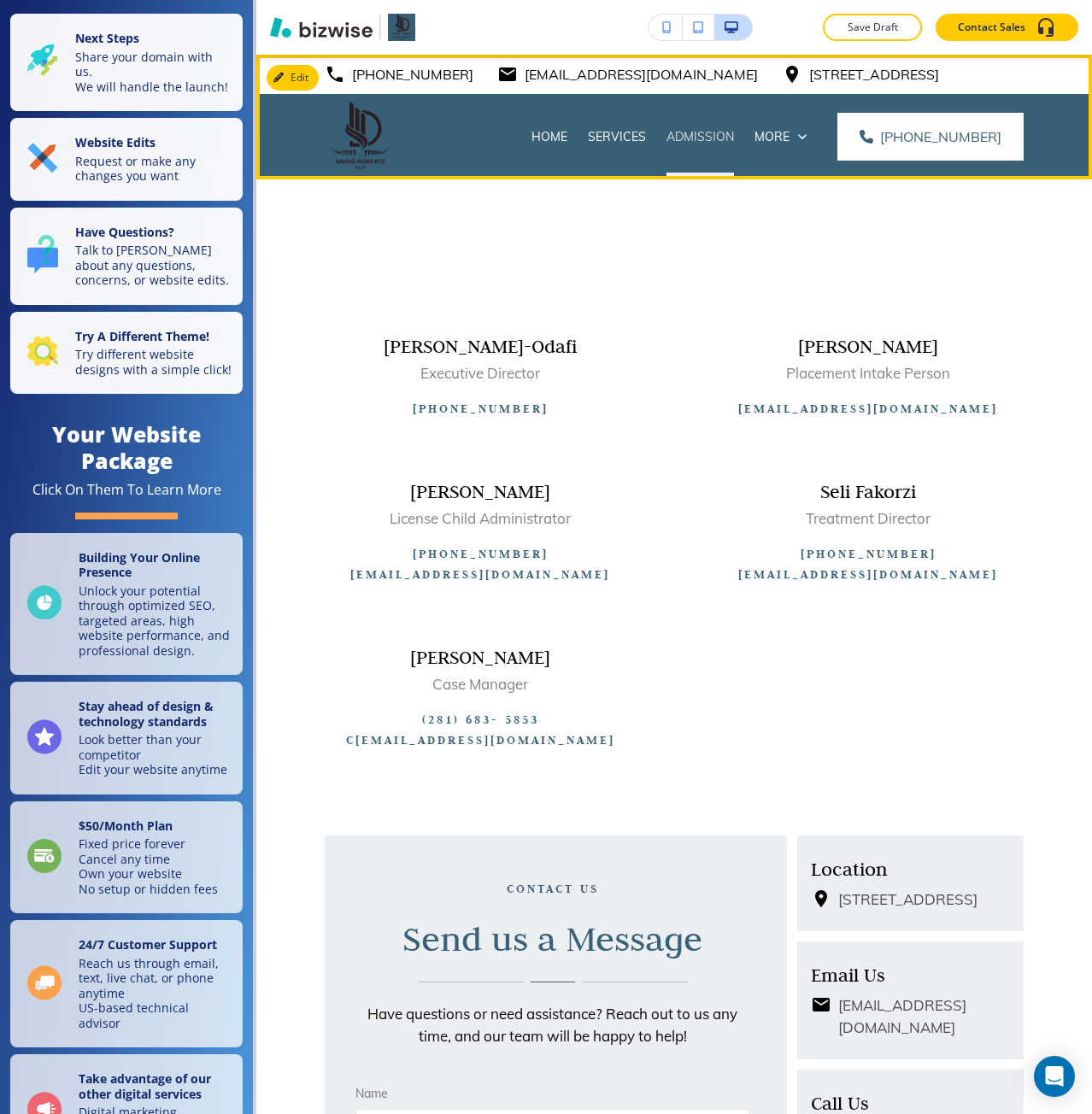
click at [698, 139] on p "Admission" at bounding box center [700, 137] width 67 height 18
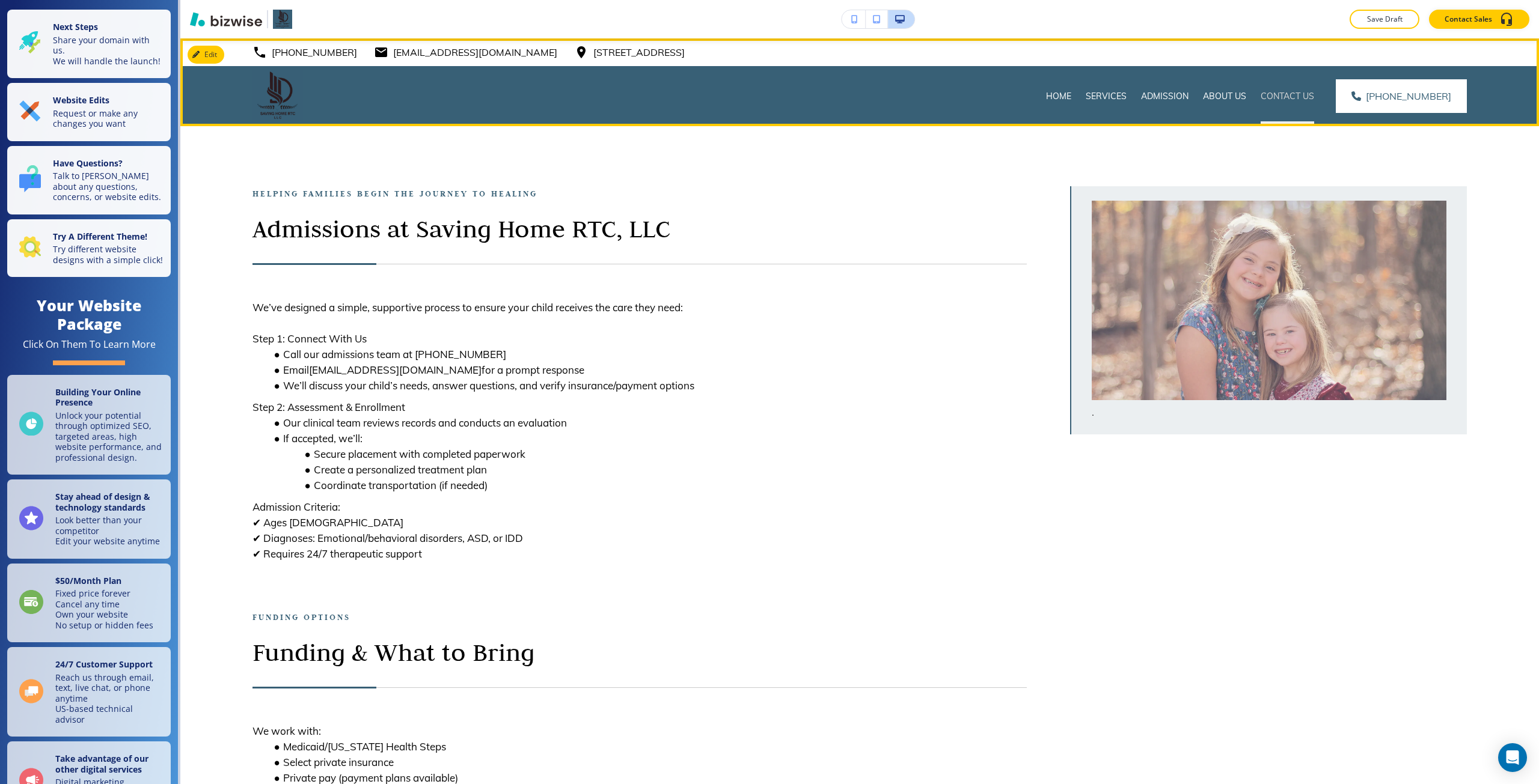
click at [923, 96] on p "Contact Us" at bounding box center [1287, 96] width 53 height 12
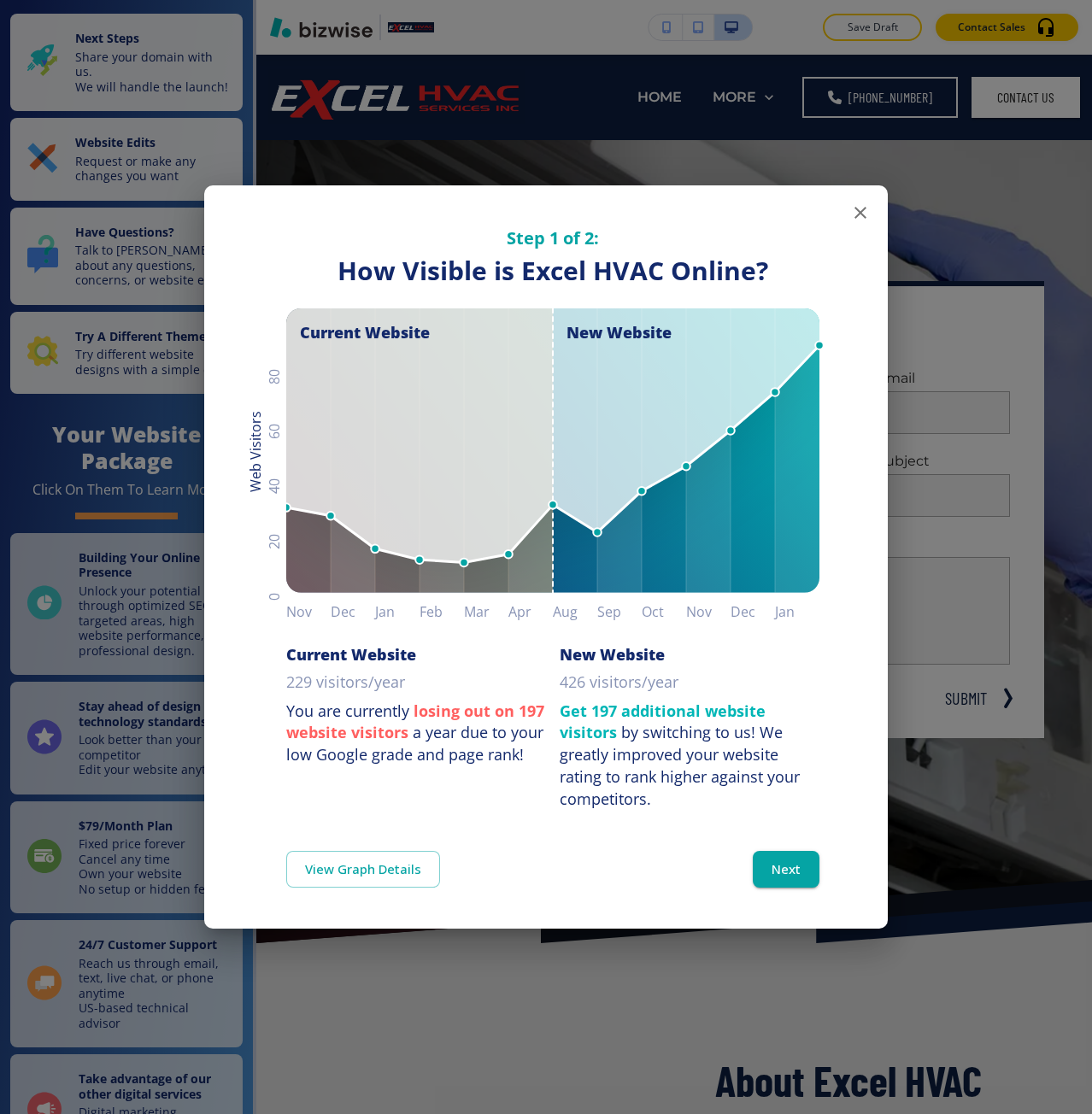
click at [949, 724] on div "Step 1 of 2: How Visible are You Online? How Visible is Excel HVAC Online? Curr…" at bounding box center [546, 557] width 1092 height 1114
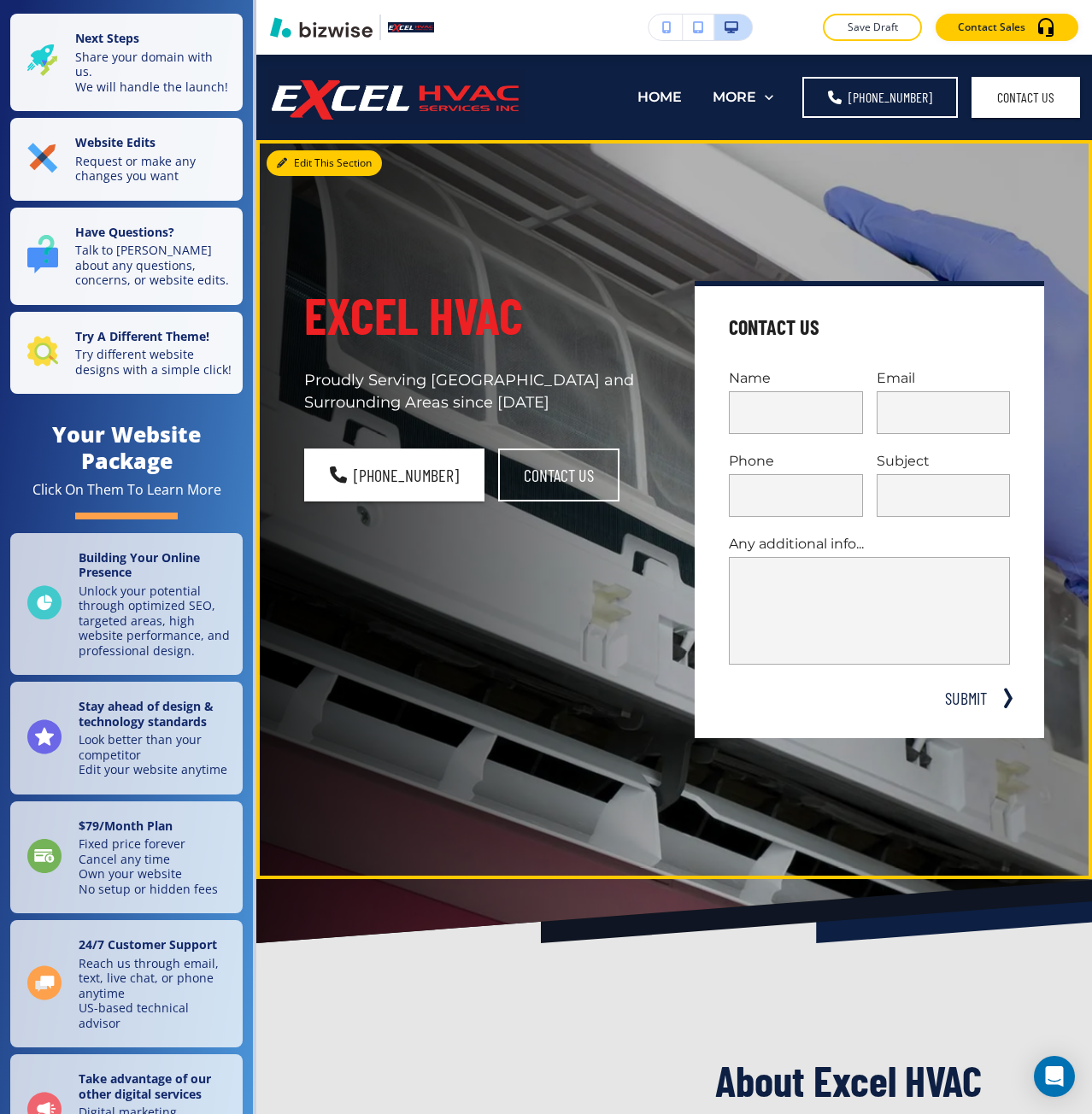
click at [280, 167] on icon "button" at bounding box center [282, 163] width 10 height 10
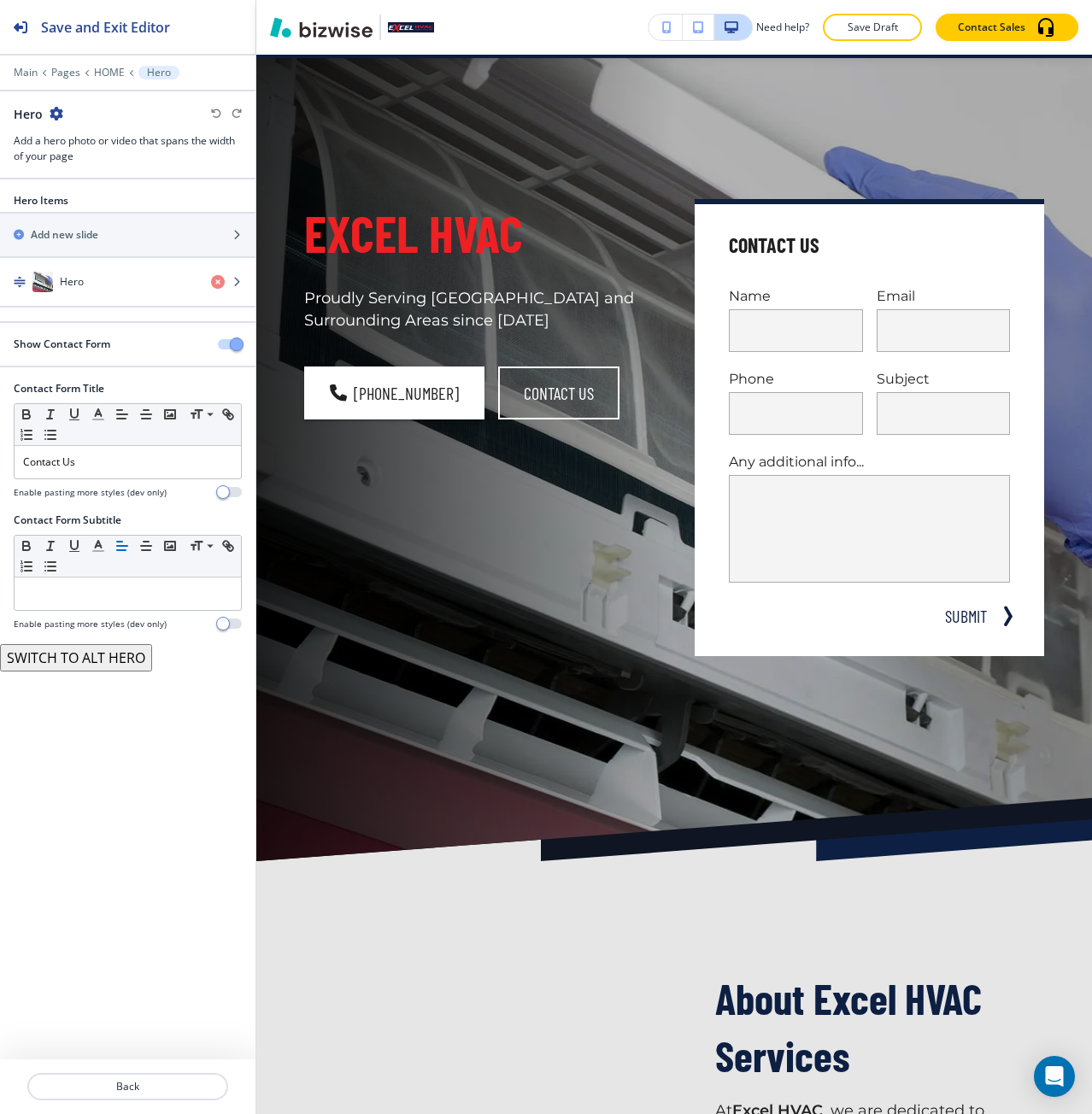
scroll to position [86, 0]
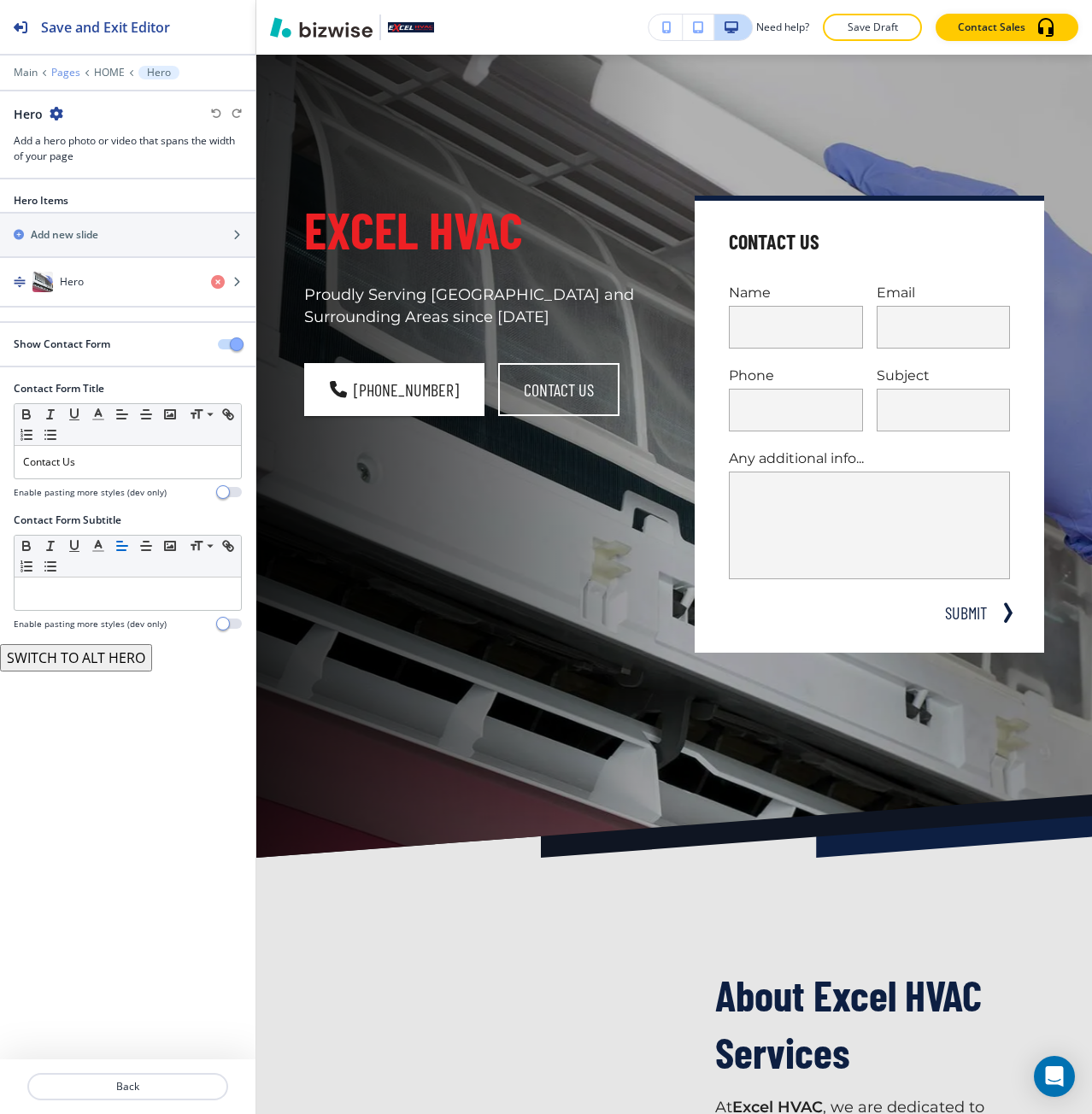
click at [58, 67] on p "Pages" at bounding box center [66, 72] width 29 height 12
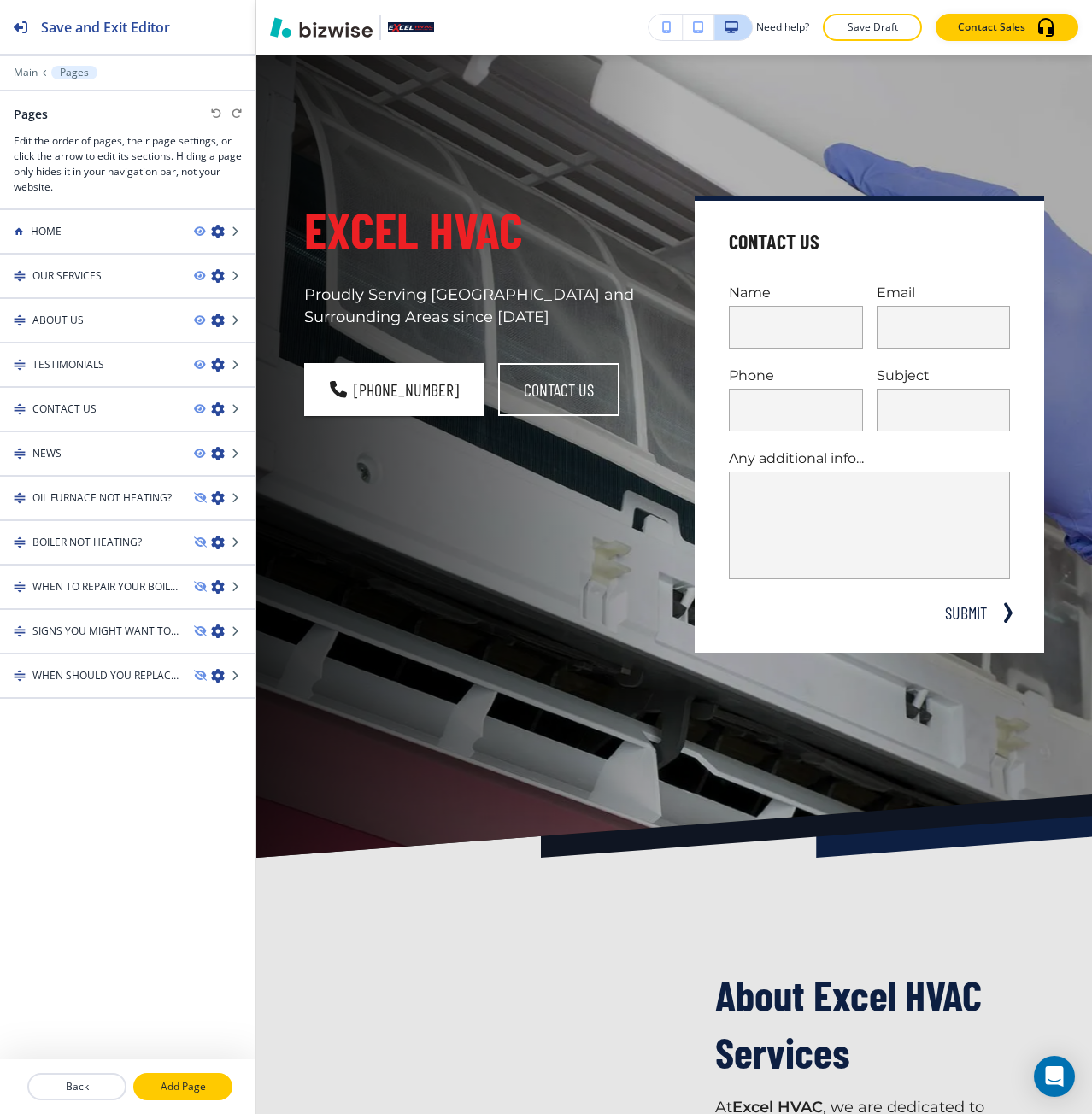
click at [168, 1075] on button "Add Page" at bounding box center [182, 1087] width 99 height 28
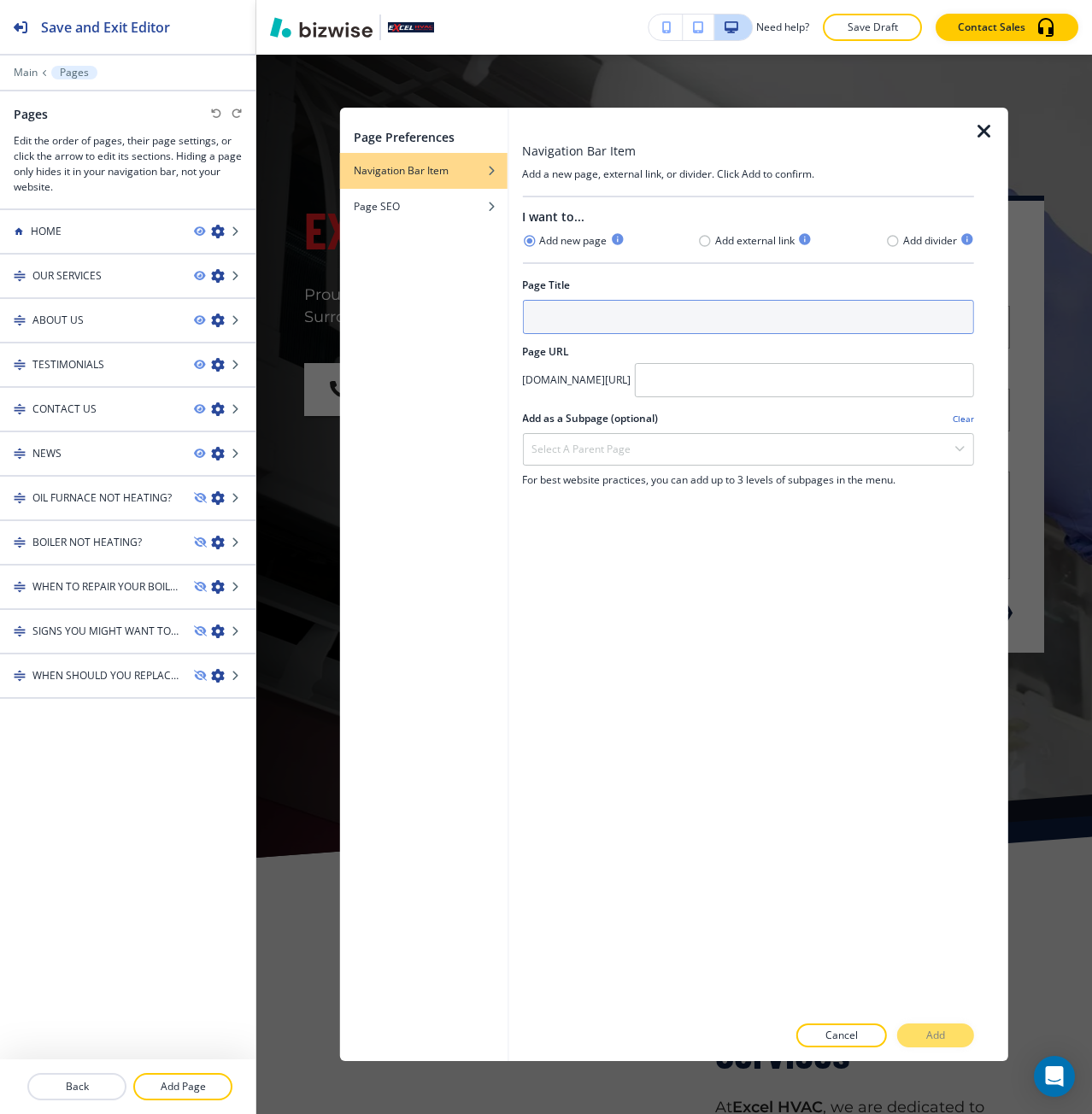
click at [552, 307] on input "text" at bounding box center [747, 317] width 452 height 34
type input "HIDDEN"
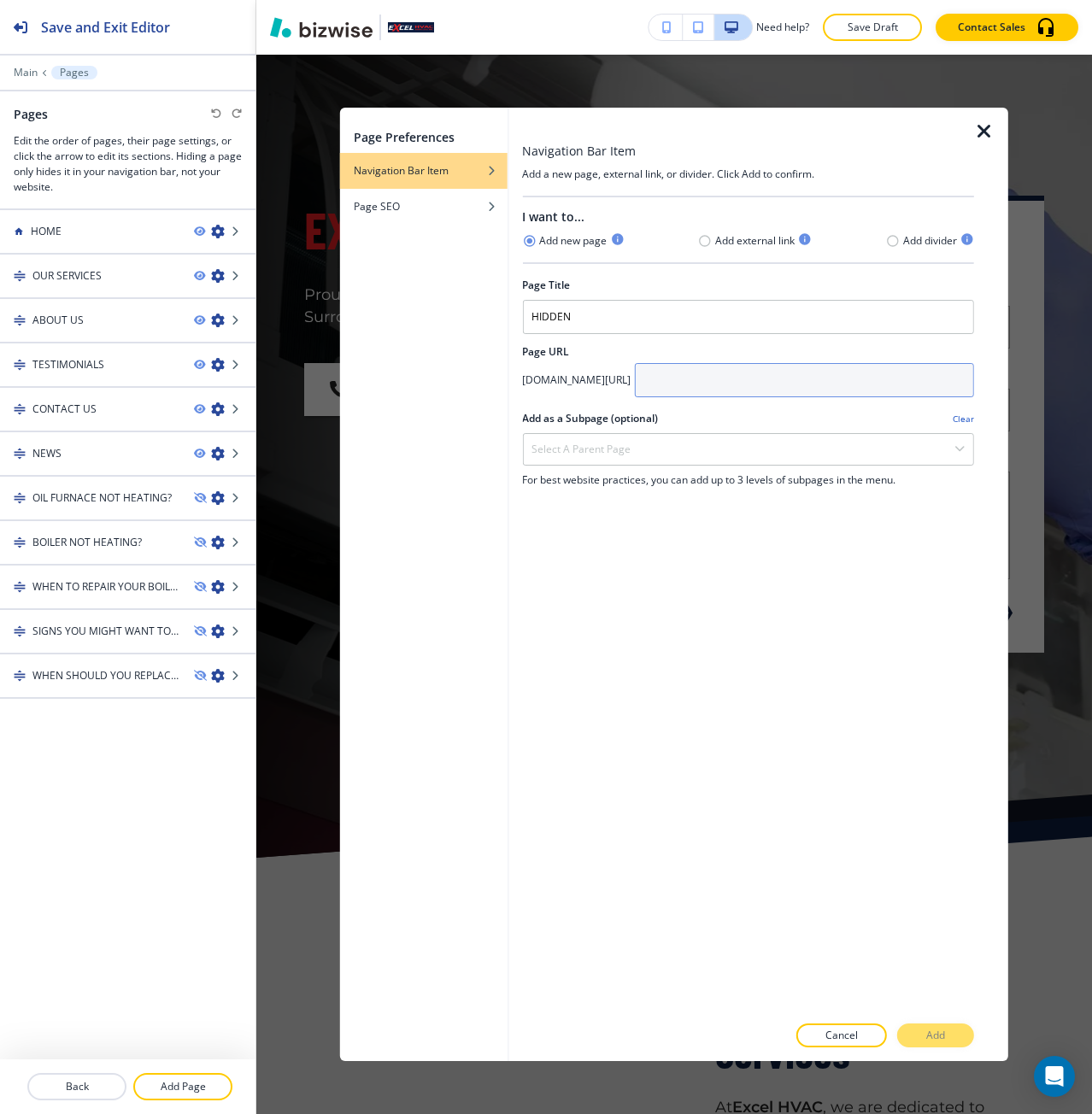
click at [773, 371] on input "text" at bounding box center [804, 380] width 340 height 34
paste input "display2025"
type input "display2025"
click at [706, 704] on div "I want to... Add new page Add external link Add divider Page Title HIDDEN Page …" at bounding box center [747, 605] width 452 height 816
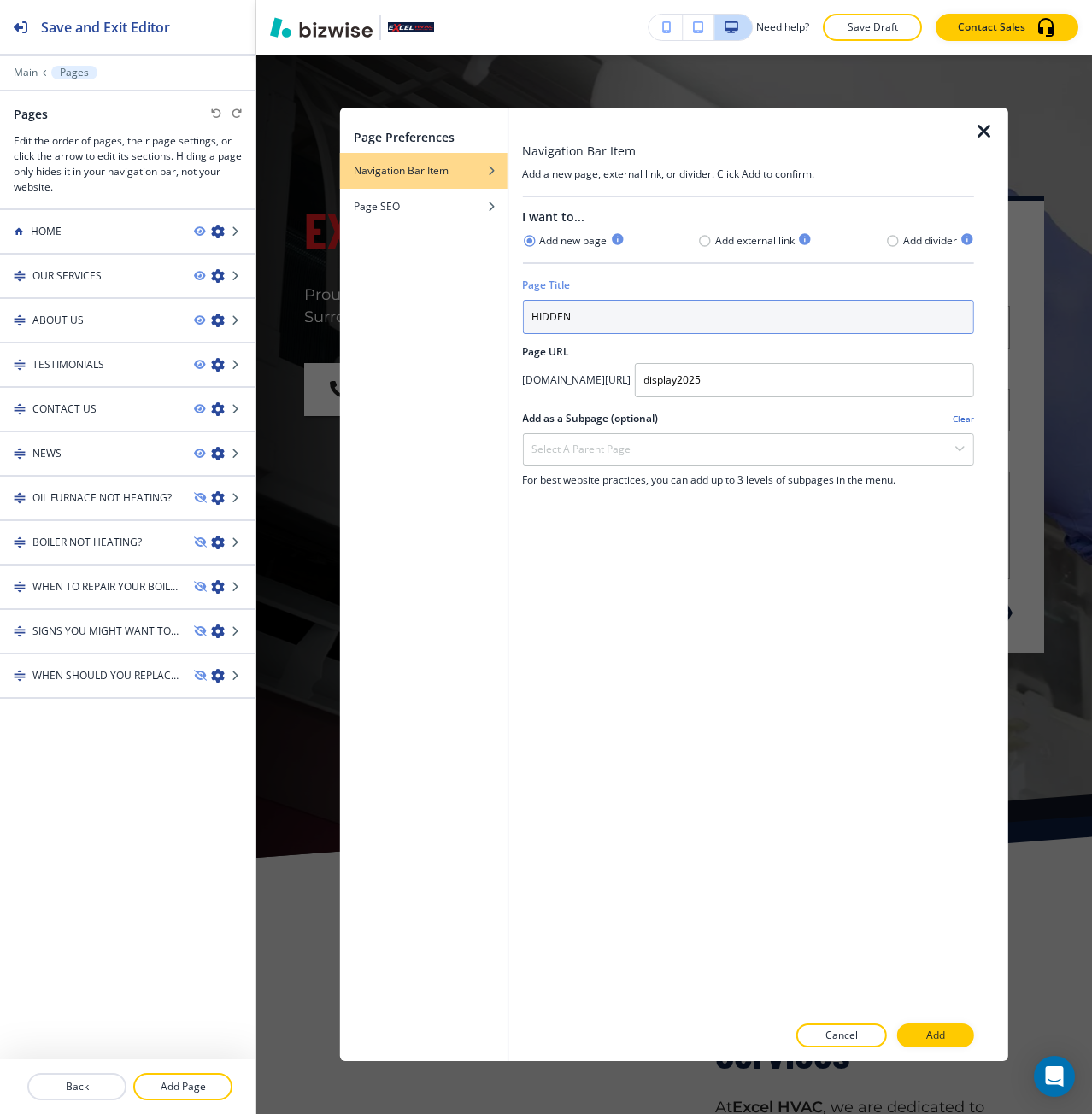
click at [612, 312] on input "HIDDEN" at bounding box center [747, 317] width 452 height 34
type input "EXCEL HVAC"
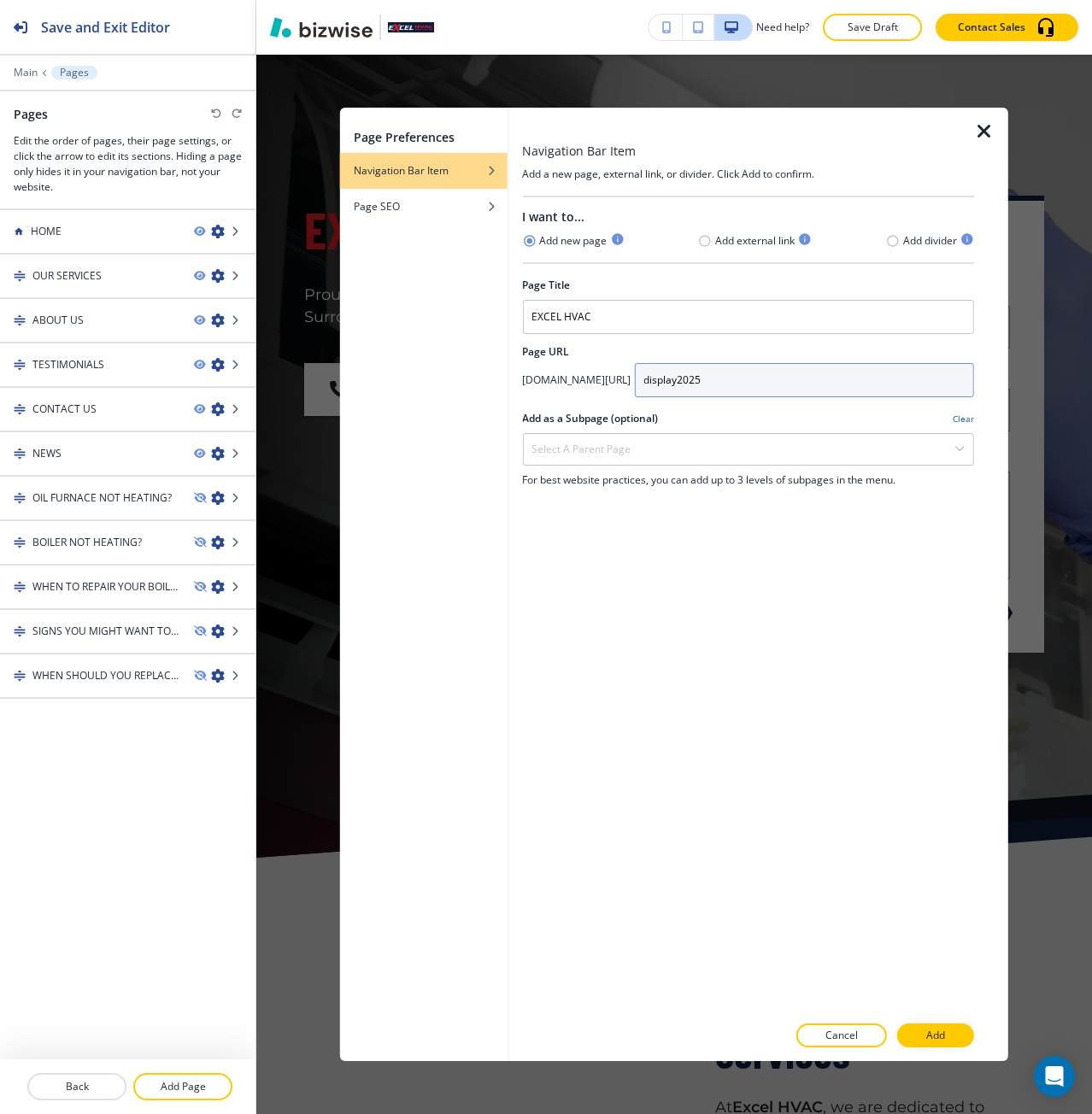
click at [837, 391] on input "display2025" at bounding box center [804, 380] width 340 height 34
click at [680, 788] on div "I want to... Add new page Add external link Add divider Page Title EXCEL HVAC P…" at bounding box center [747, 605] width 452 height 816
click at [945, 1036] on p "Add" at bounding box center [936, 1035] width 18 height 16
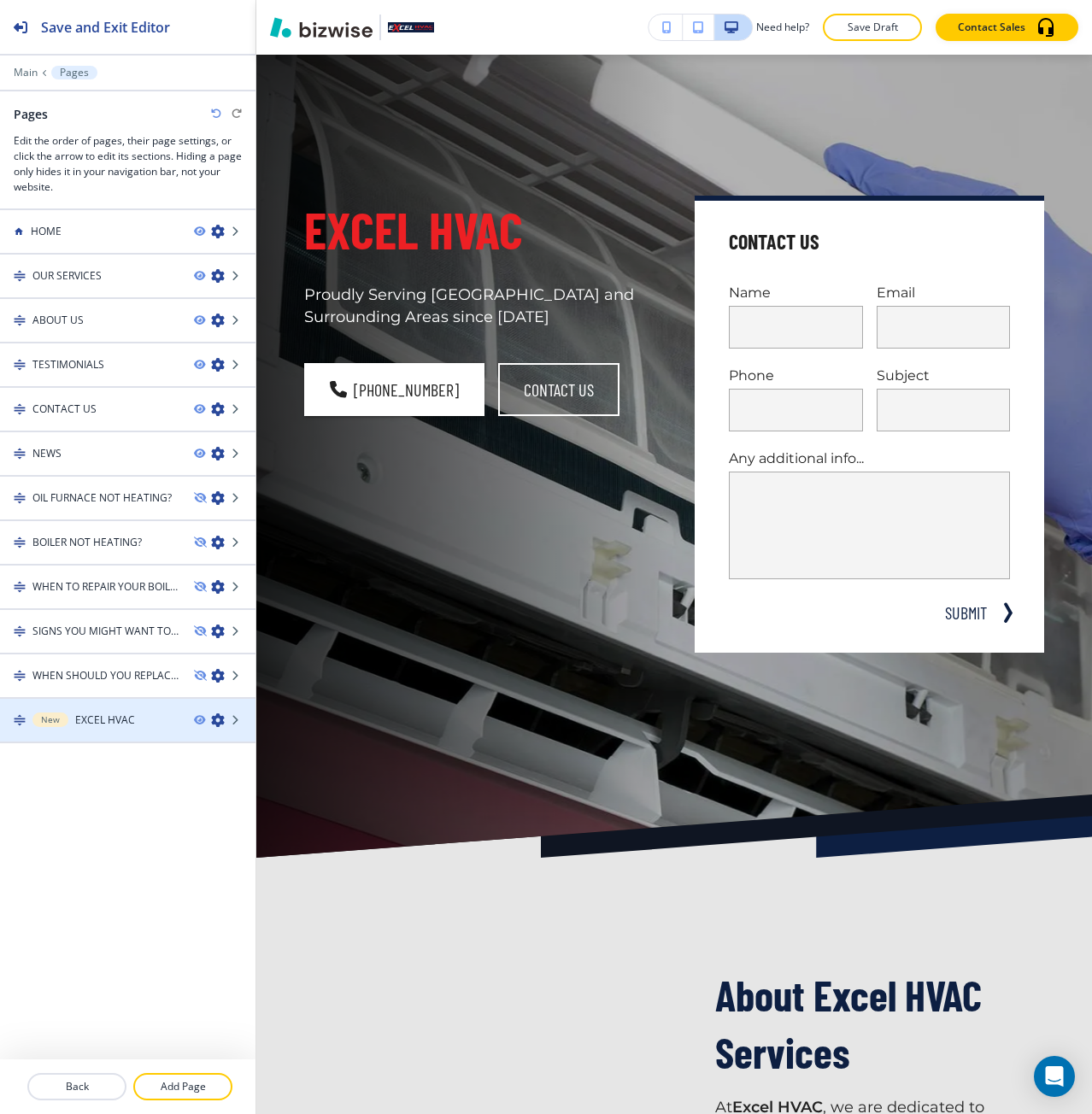
click at [103, 720] on h4 "EXCEL HVAC" at bounding box center [104, 720] width 60 height 16
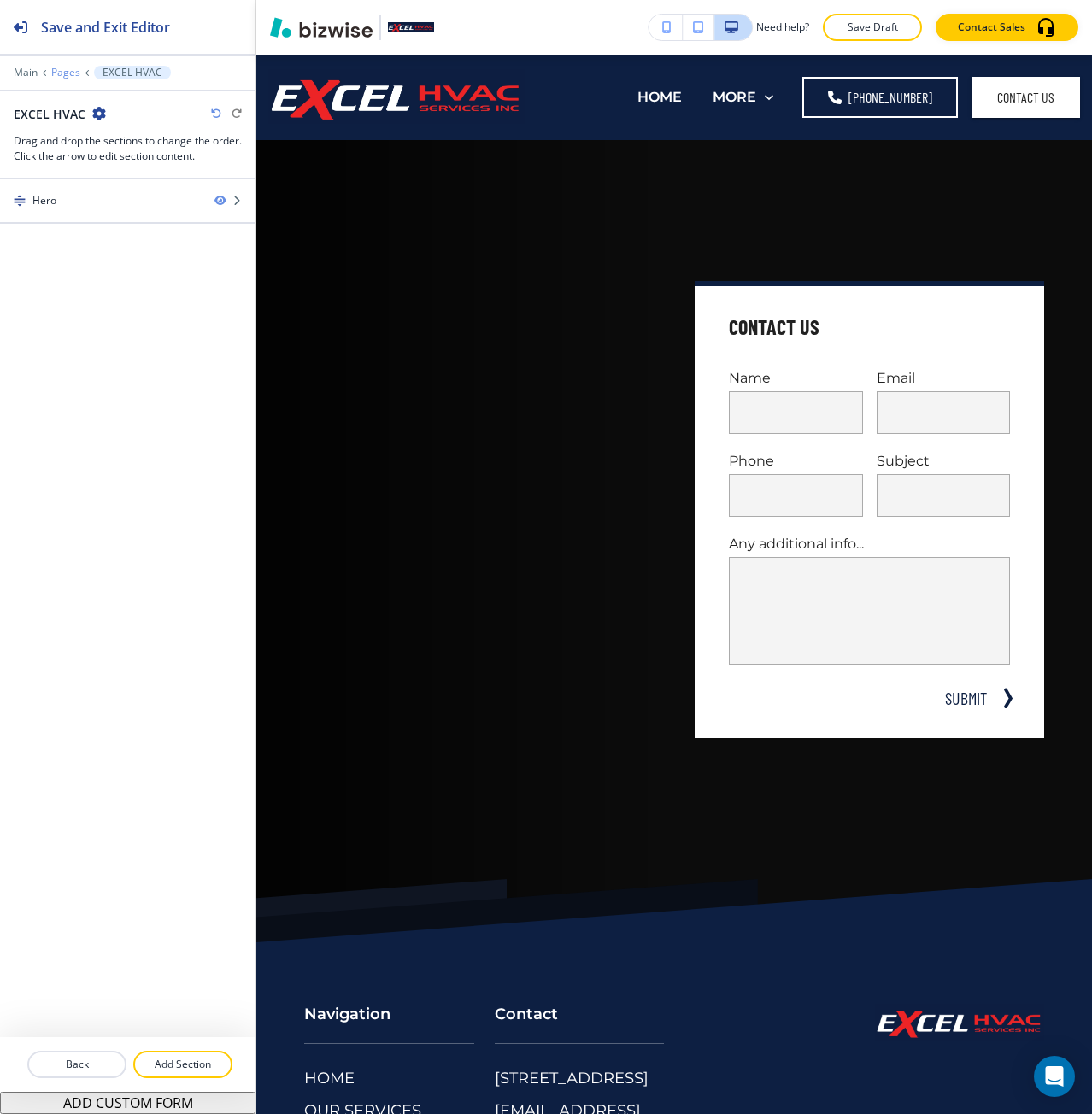
click at [58, 75] on p "Pages" at bounding box center [66, 72] width 29 height 12
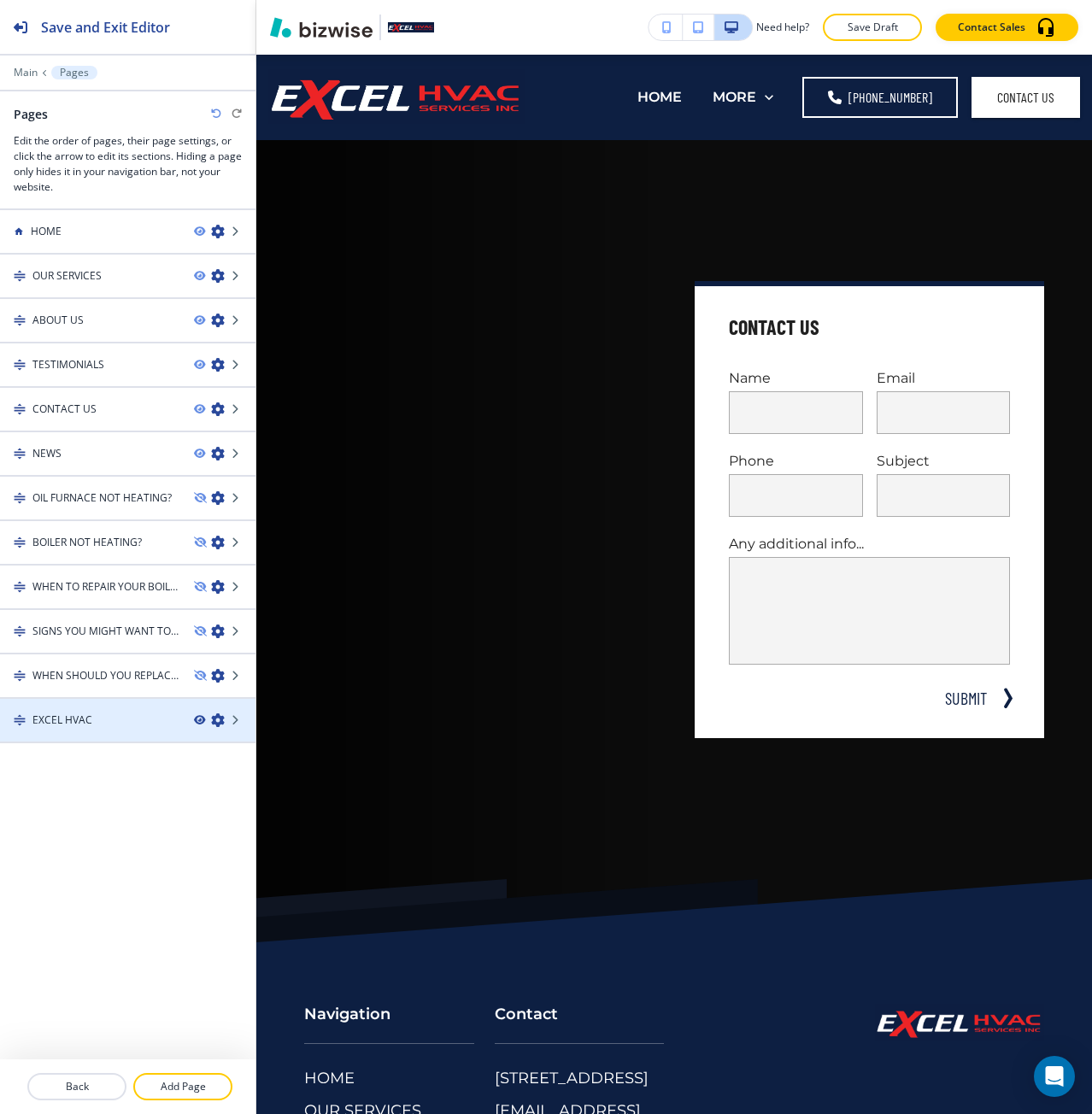
click at [199, 721] on icon "button" at bounding box center [199, 720] width 10 height 10
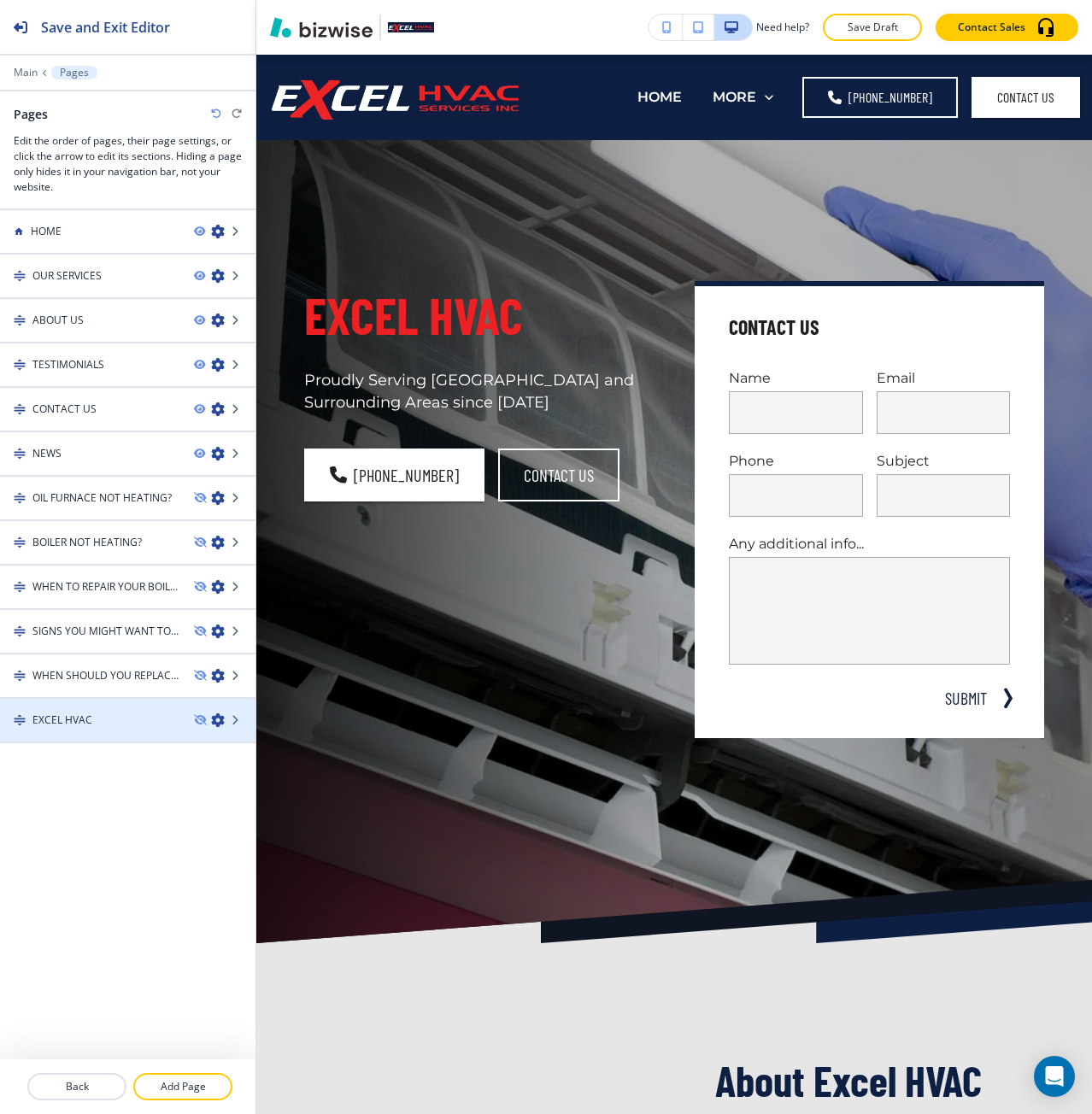
click at [152, 721] on div "EXCEL HVAC" at bounding box center [90, 720] width 180 height 16
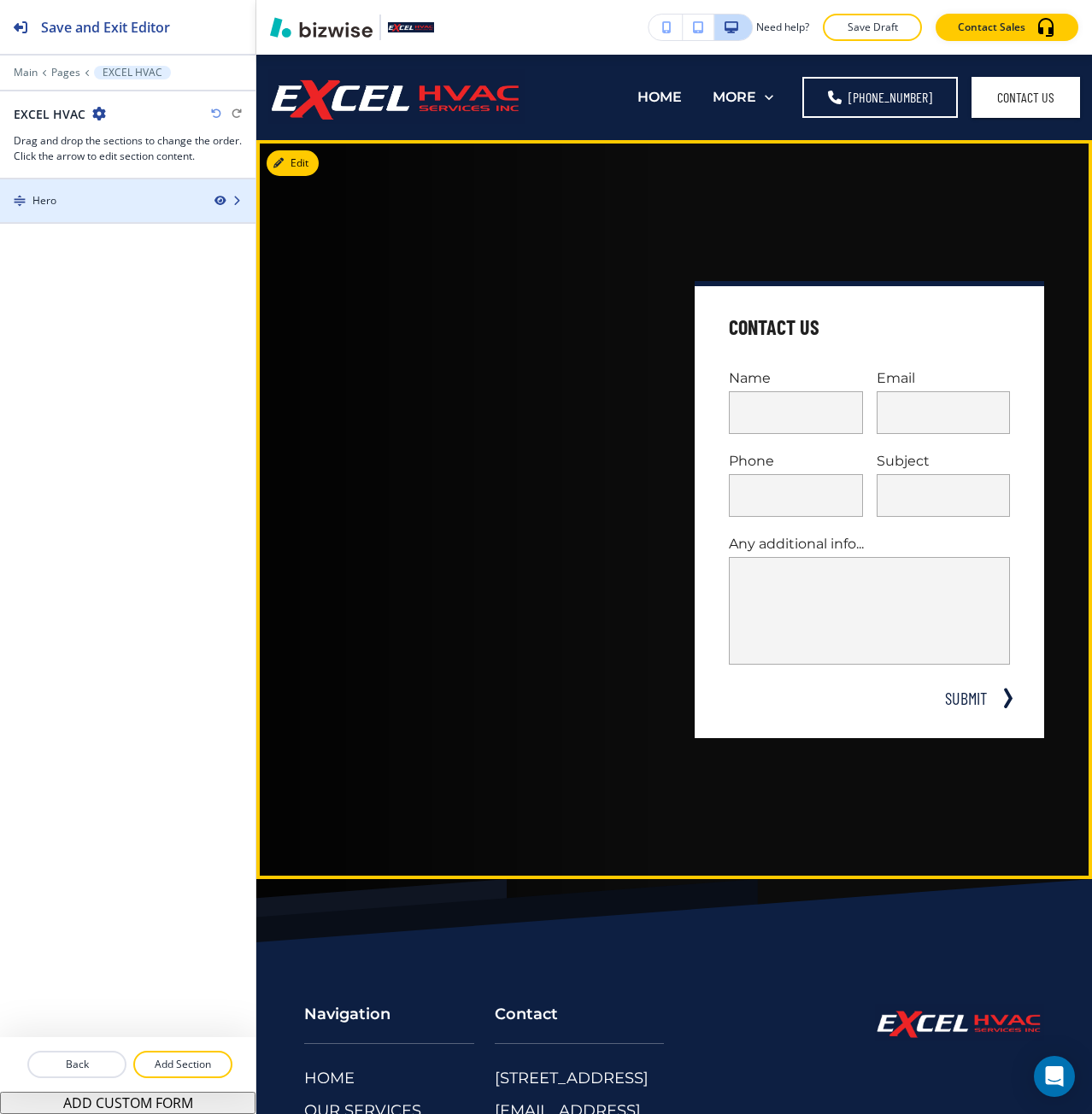
click at [217, 199] on icon "button" at bounding box center [219, 200] width 10 height 10
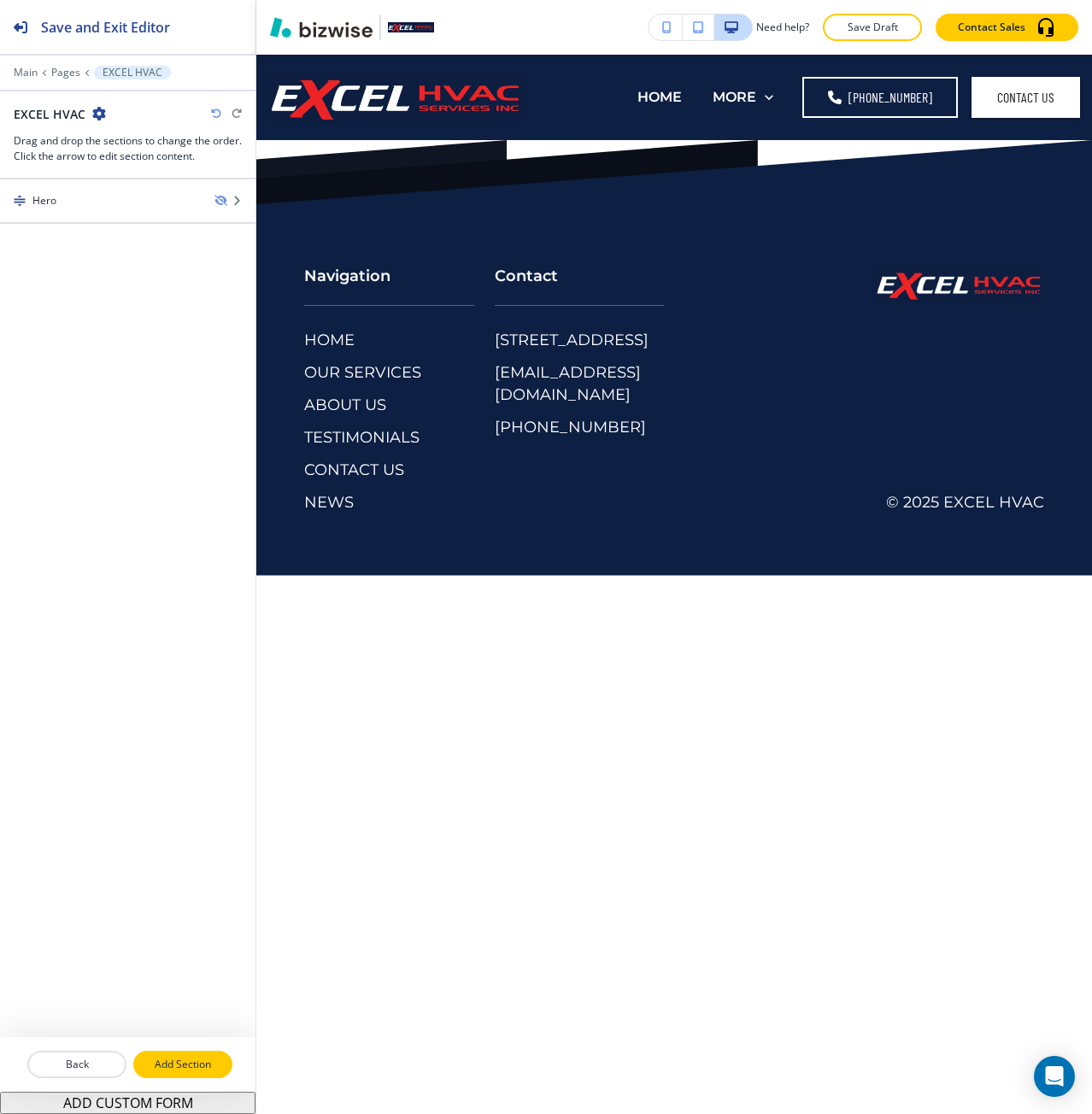
click at [152, 1065] on p "Add Section" at bounding box center [183, 1064] width 96 height 16
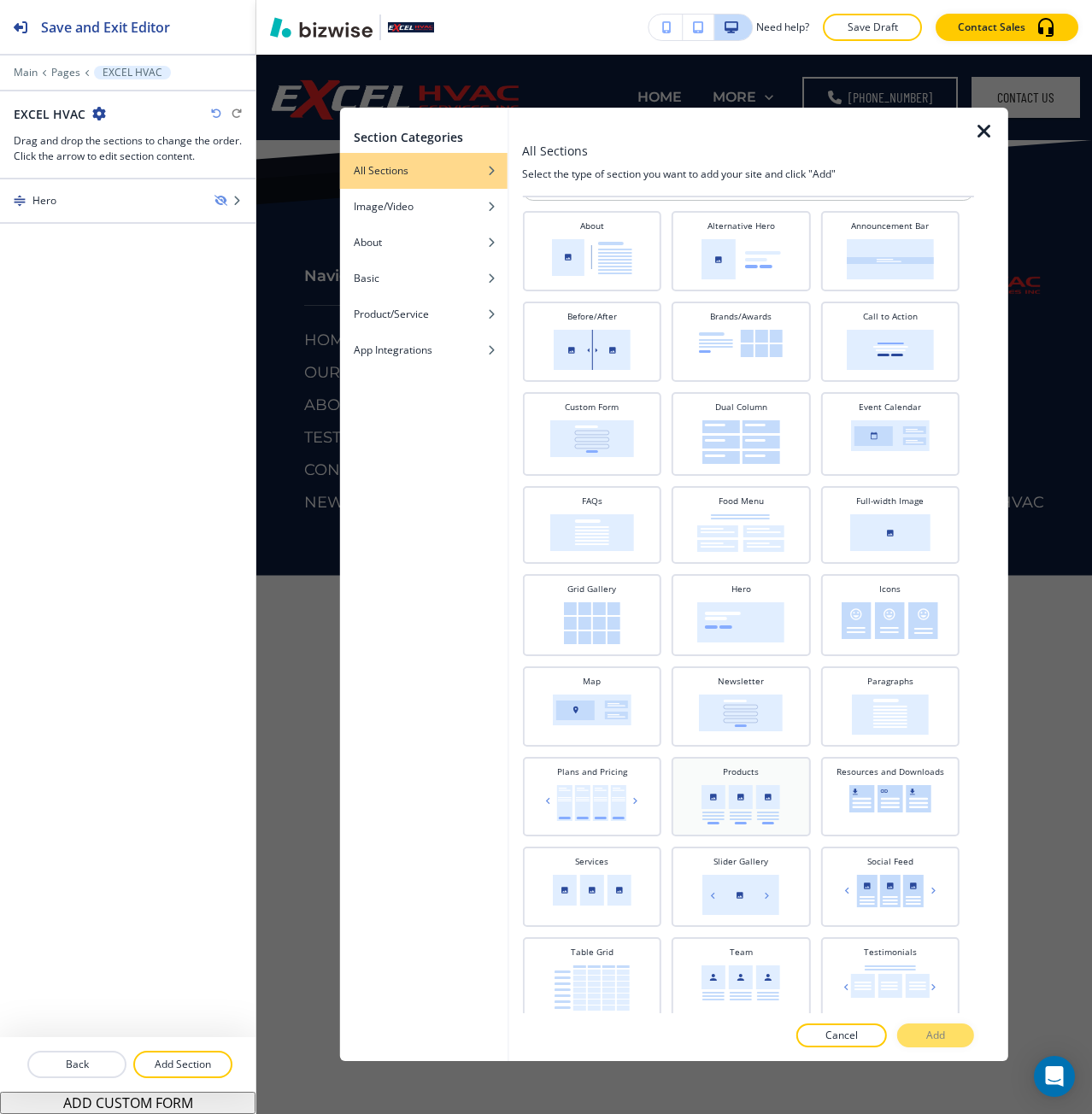
scroll to position [136, 0]
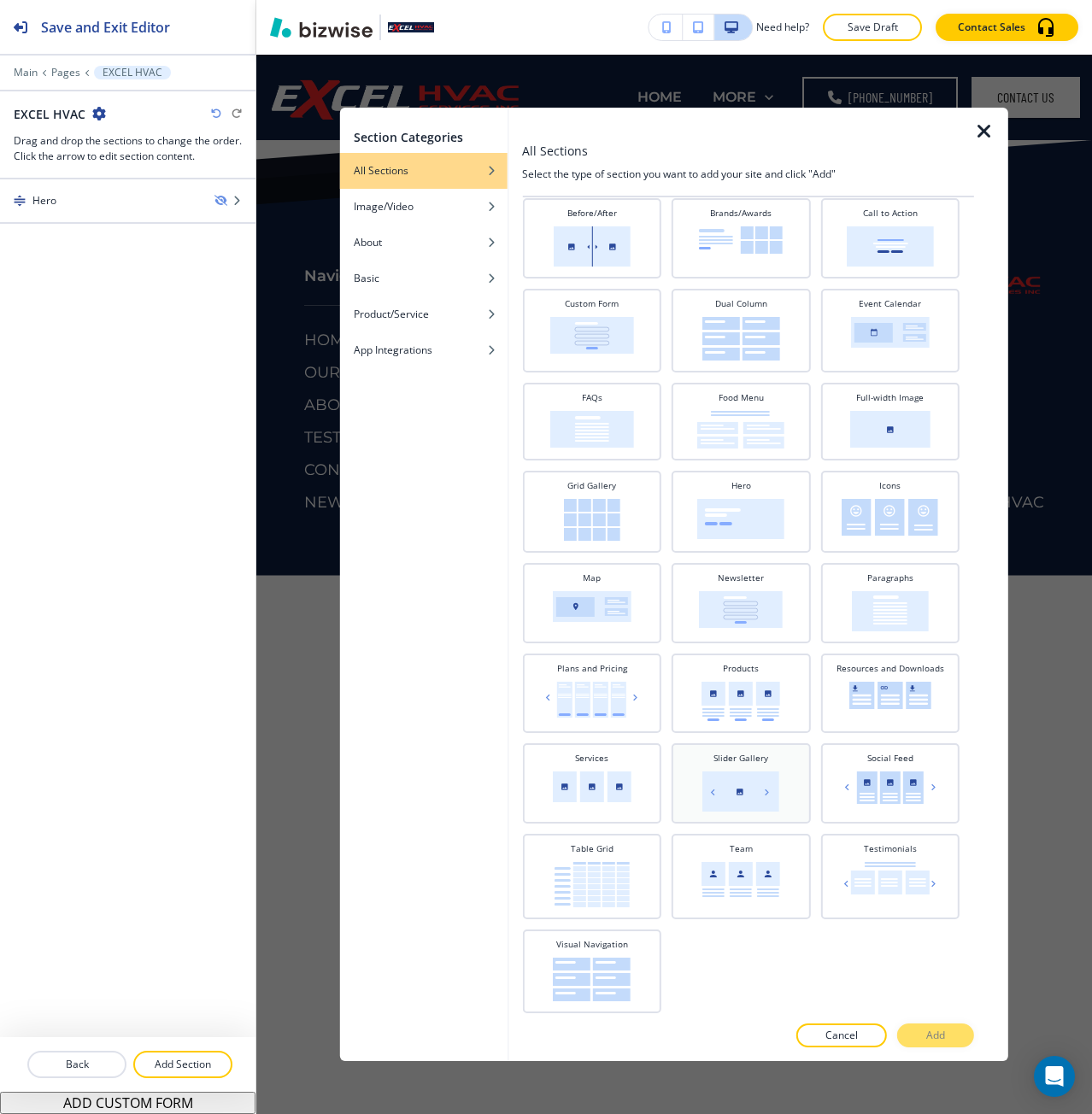
click at [705, 786] on img at bounding box center [740, 791] width 77 height 40
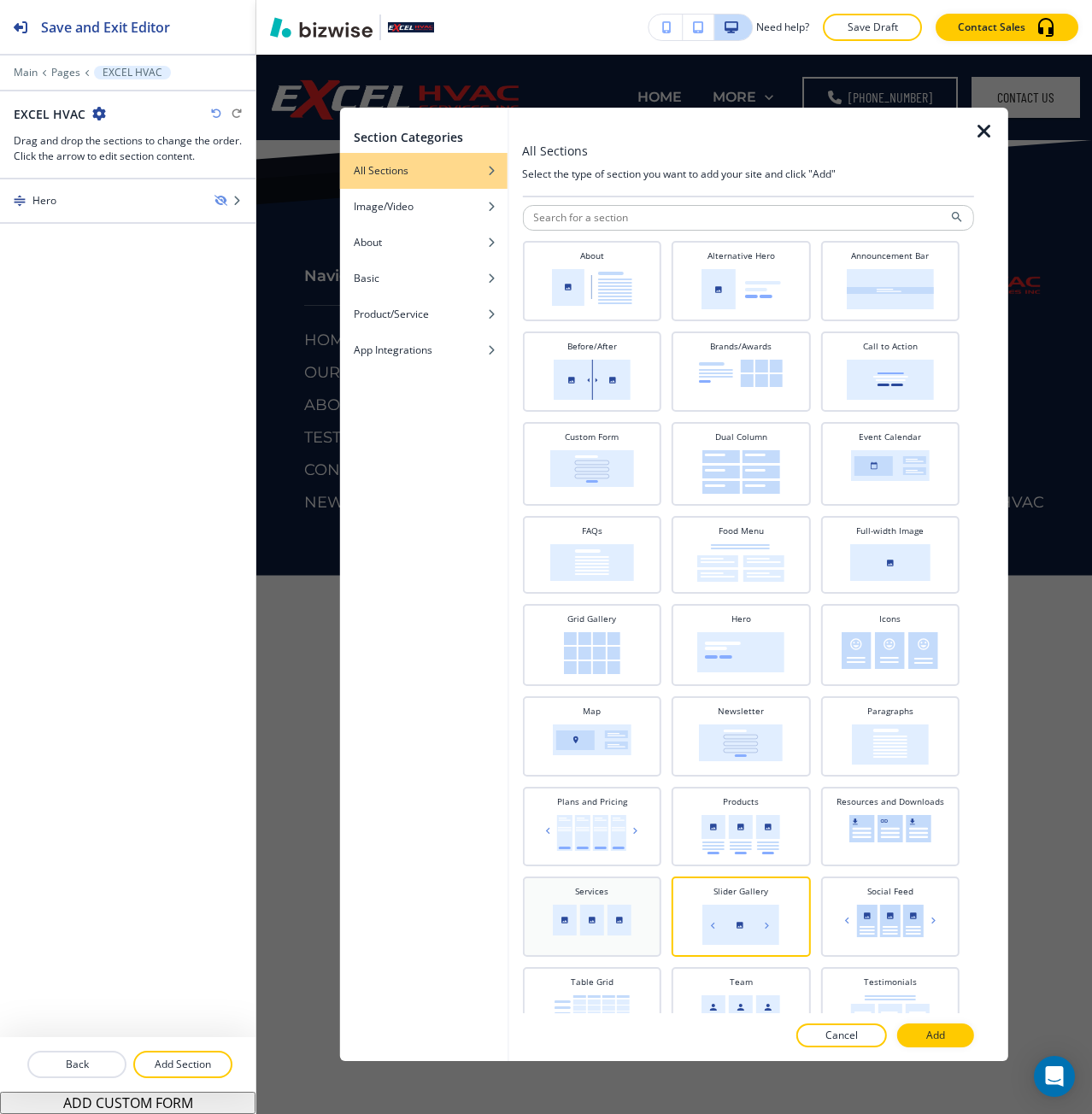
scroll to position [0, 0]
click at [609, 655] on img at bounding box center [592, 655] width 56 height 42
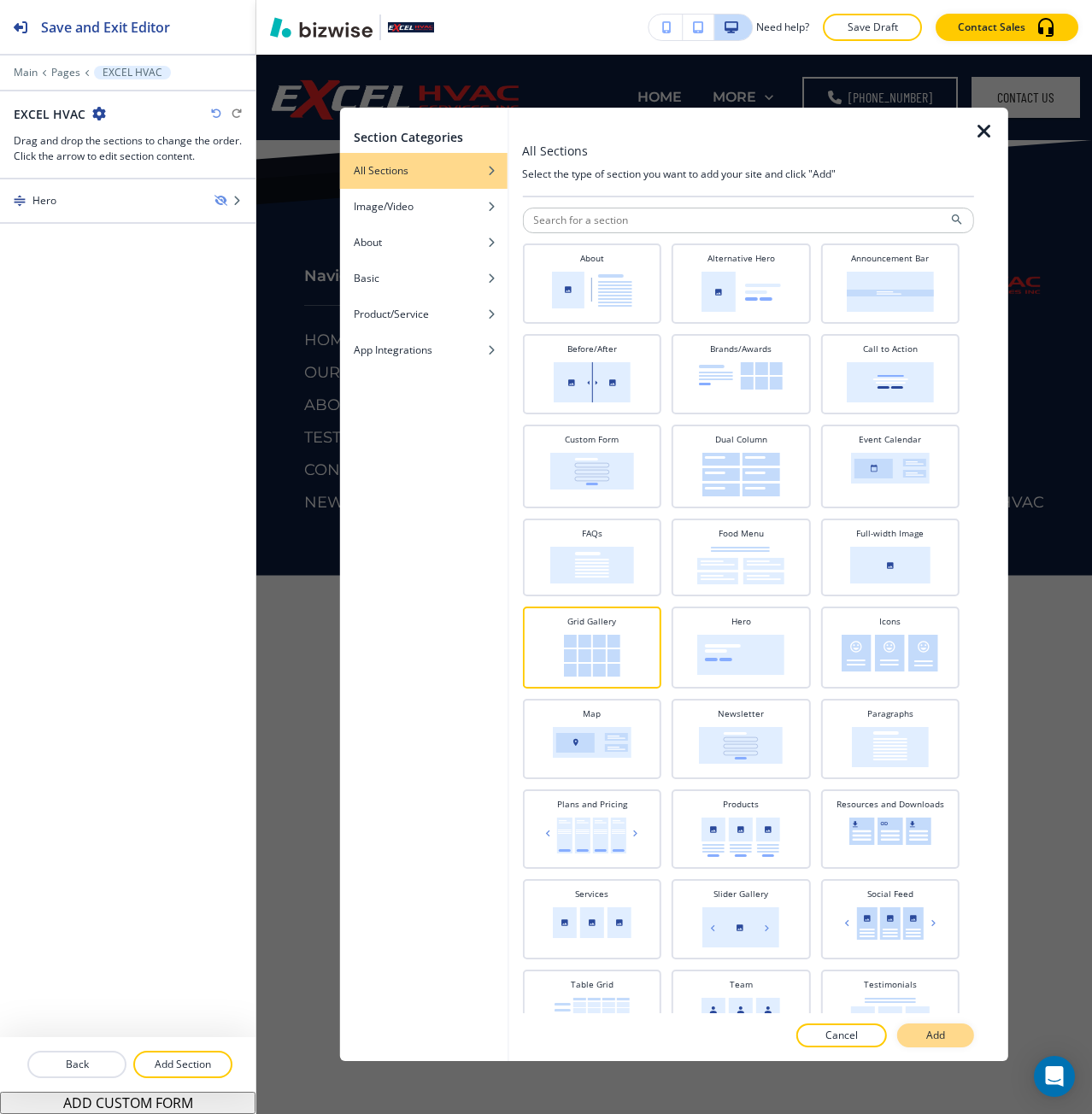
click at [951, 1036] on button "Add" at bounding box center [935, 1035] width 77 height 24
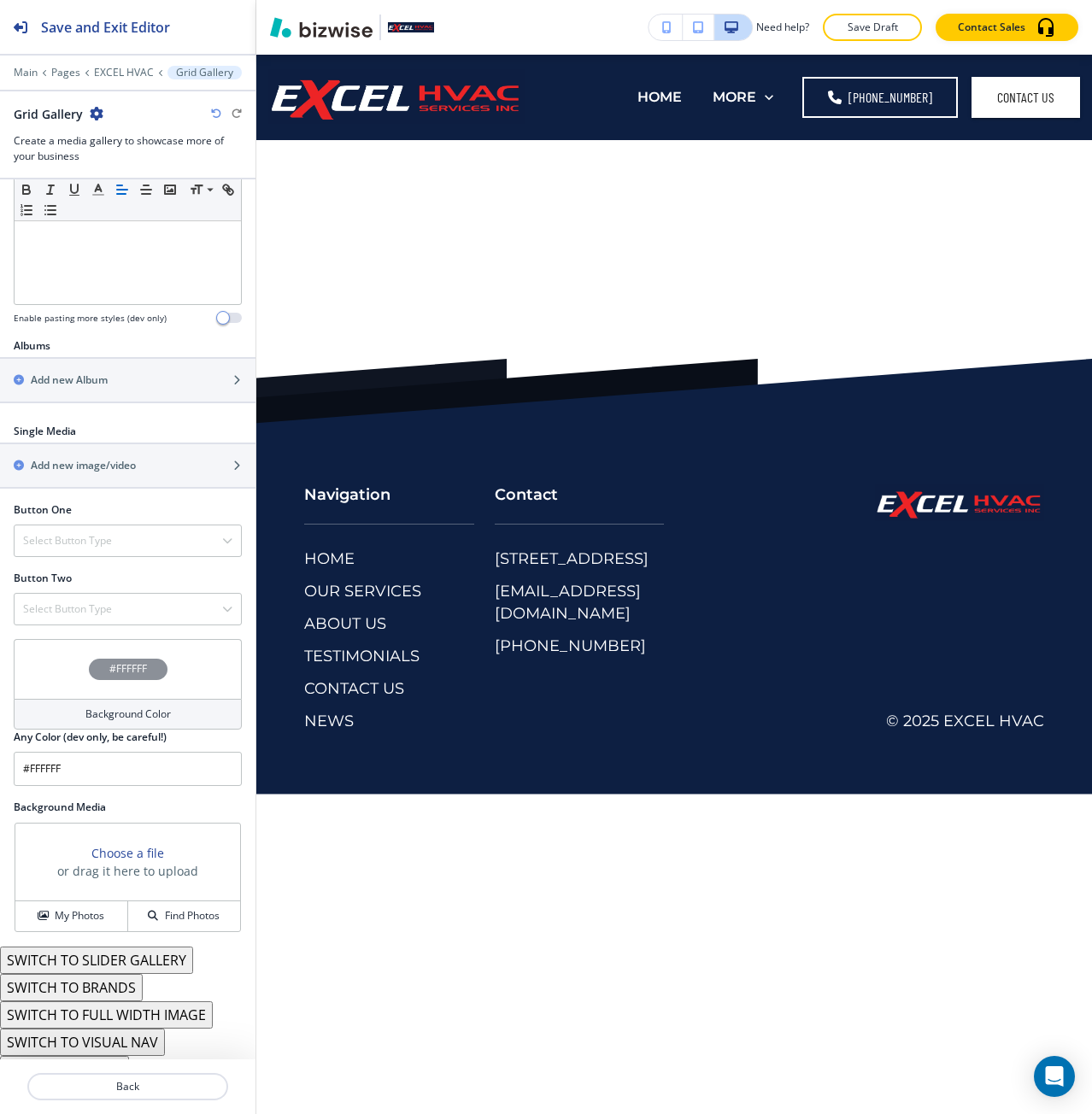
scroll to position [428, 0]
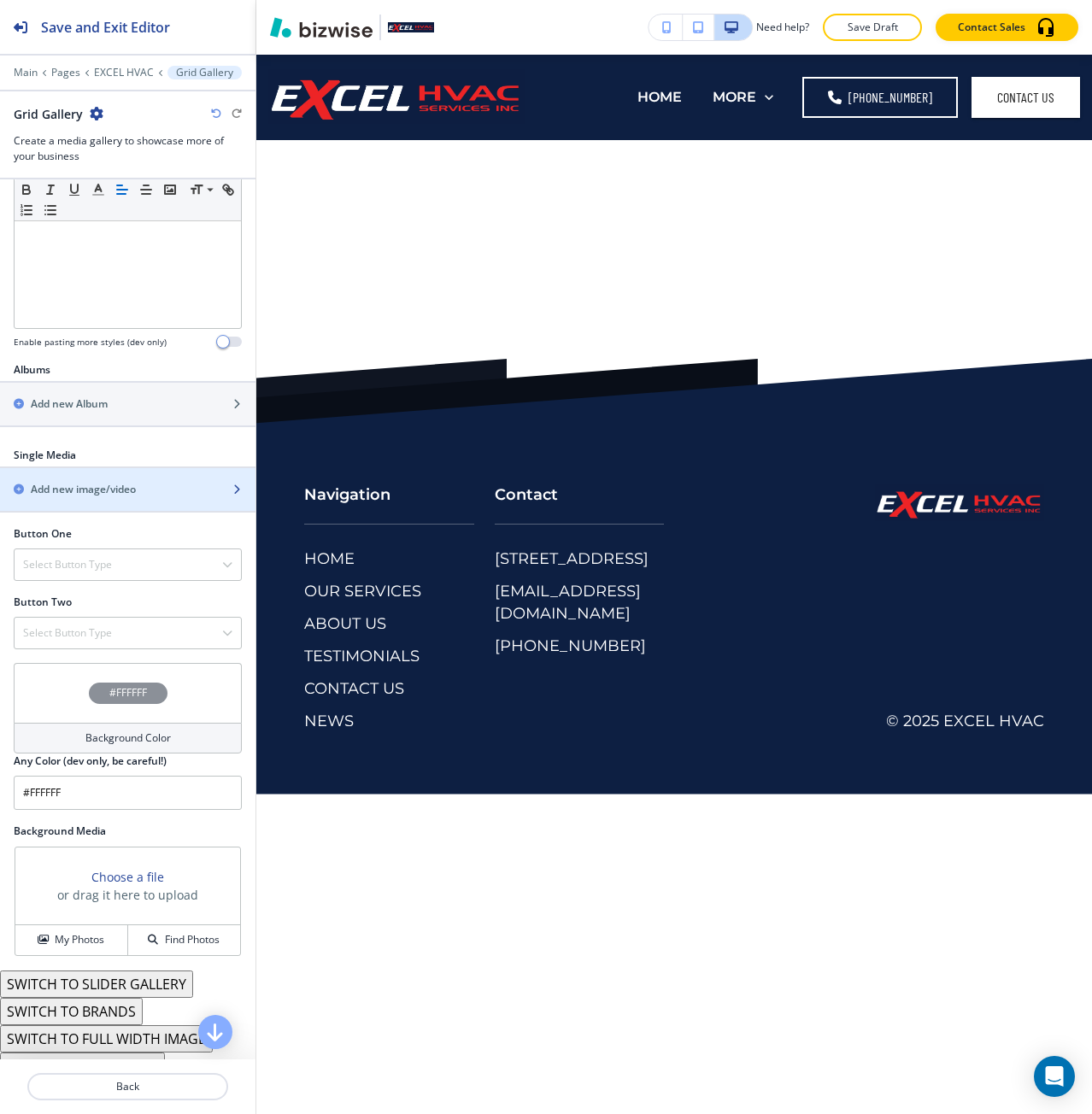
click at [102, 498] on div "button" at bounding box center [127, 503] width 256 height 14
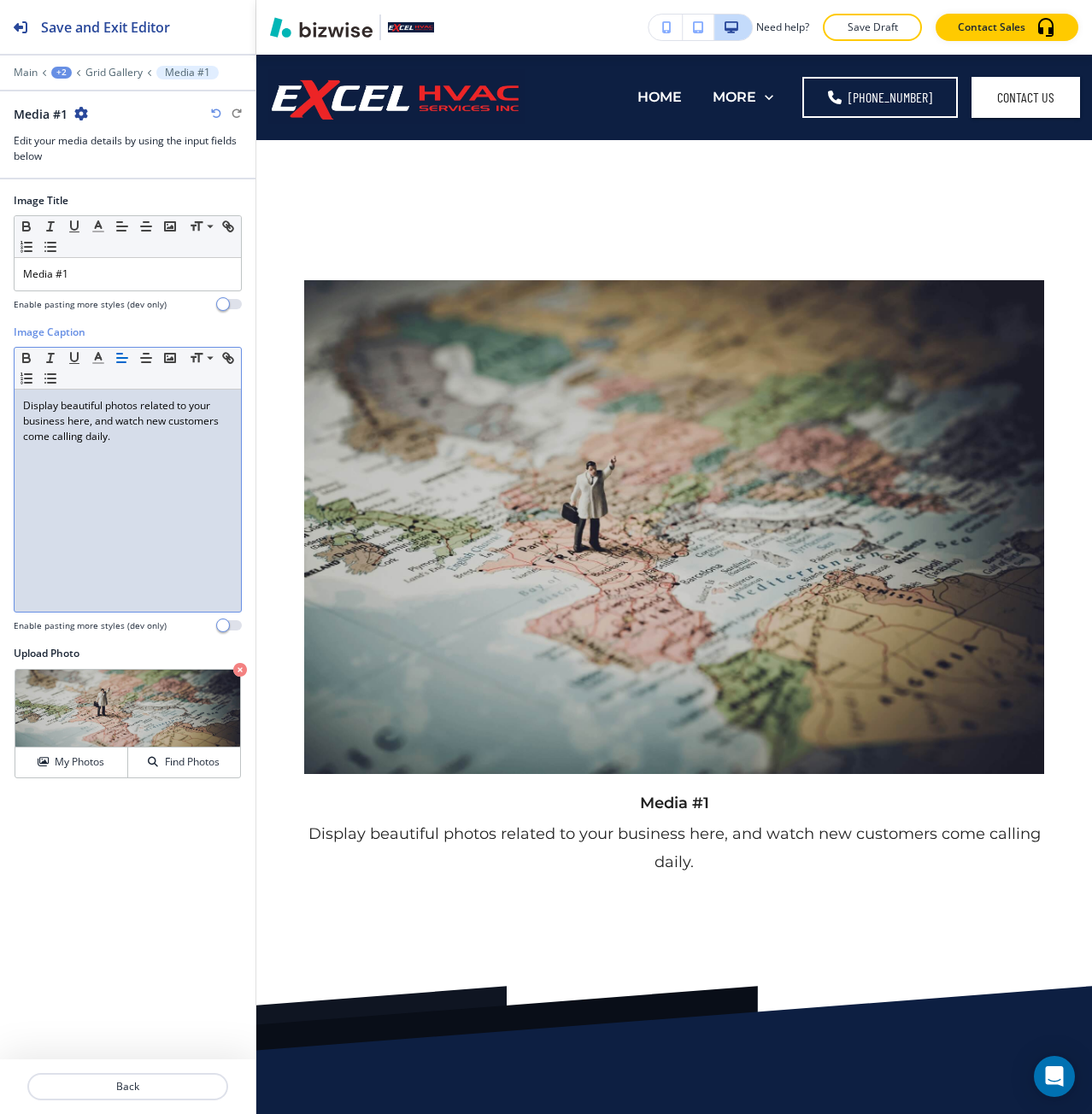
click at [97, 498] on div "Display beautiful photos related to your business here, and watch new customers…" at bounding box center [127, 501] width 226 height 223
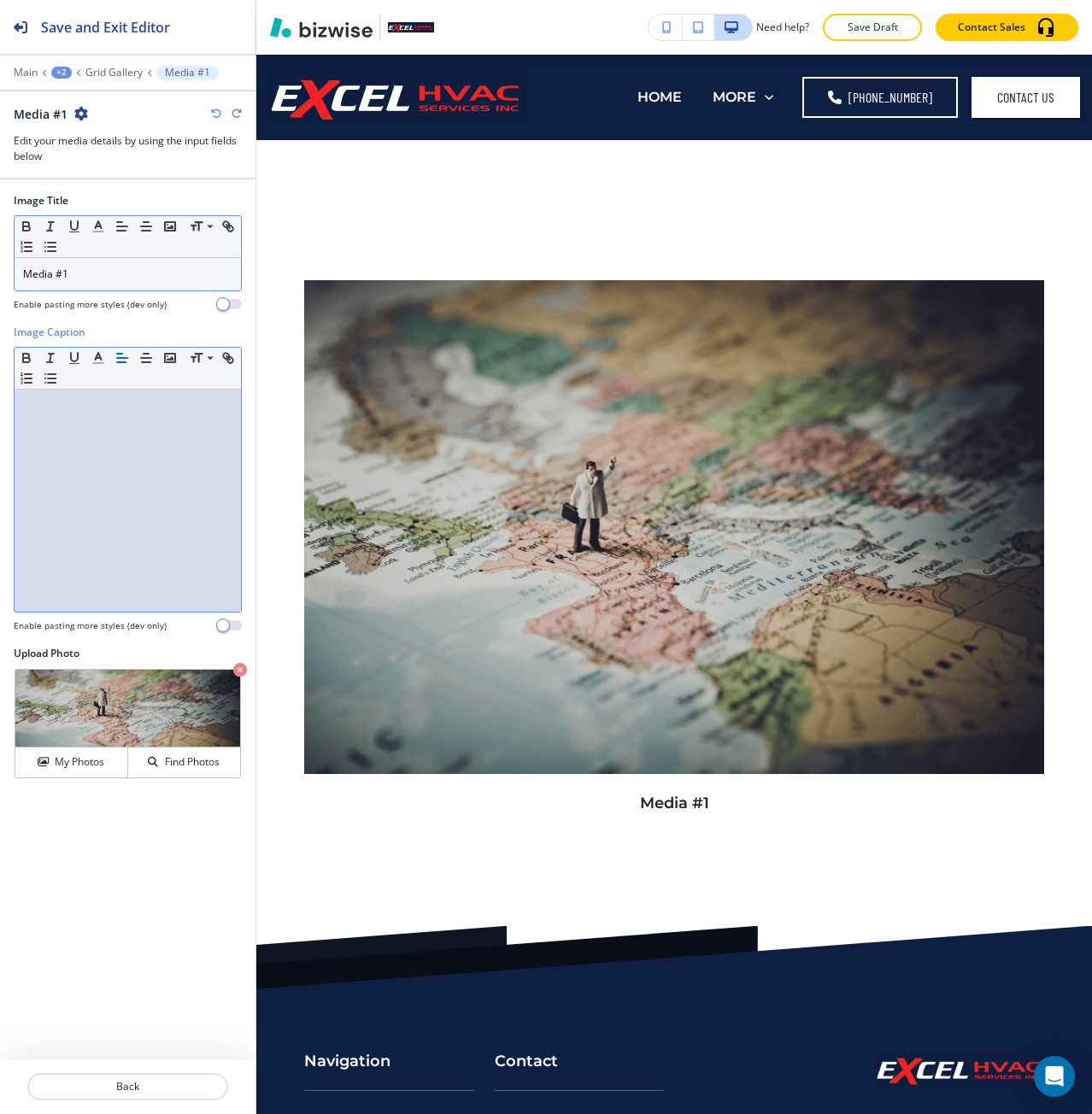
click at [100, 288] on div "Media #1" at bounding box center [127, 273] width 226 height 32
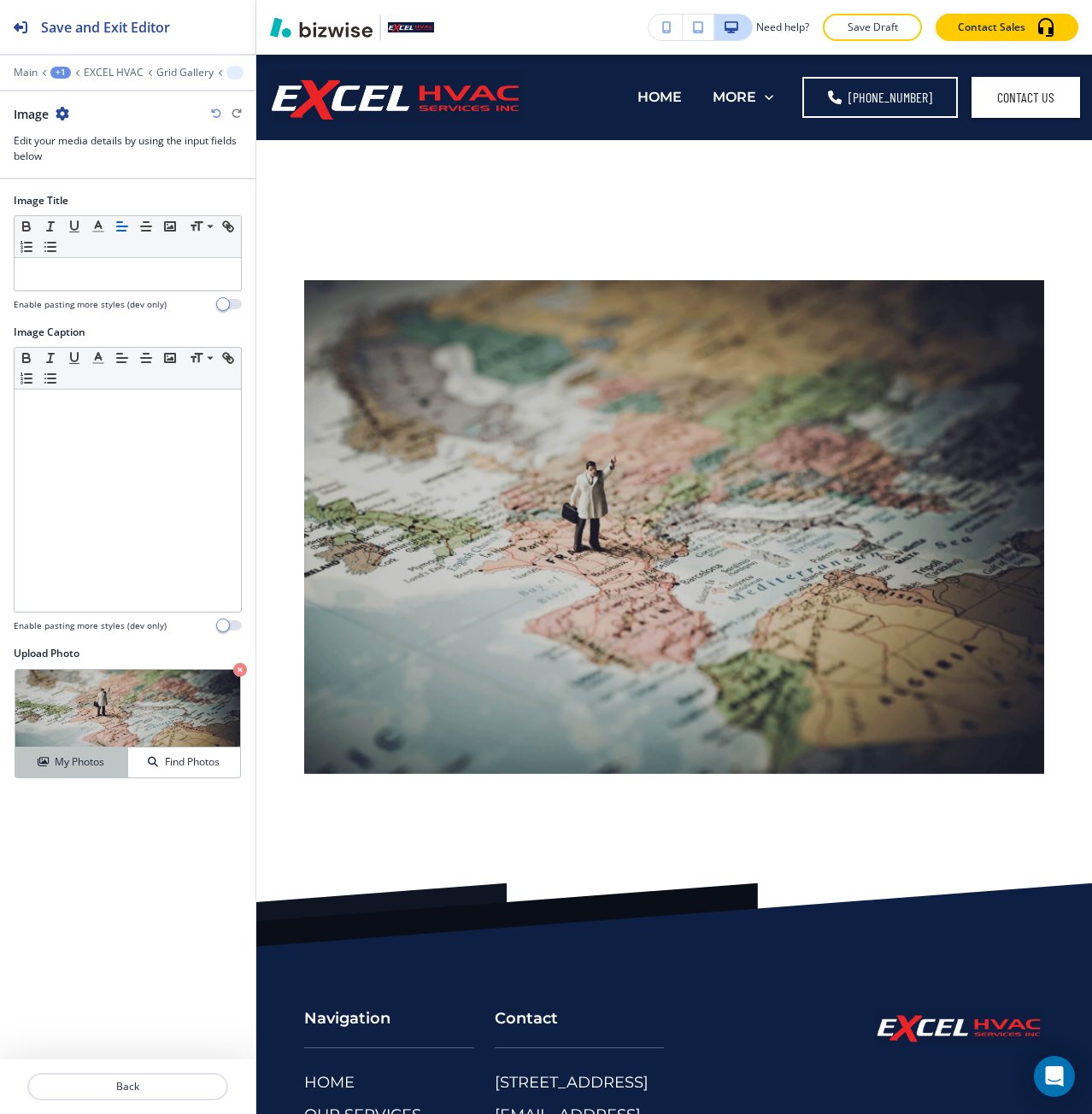
click at [62, 769] on h4 "My Photos" at bounding box center [79, 762] width 50 height 16
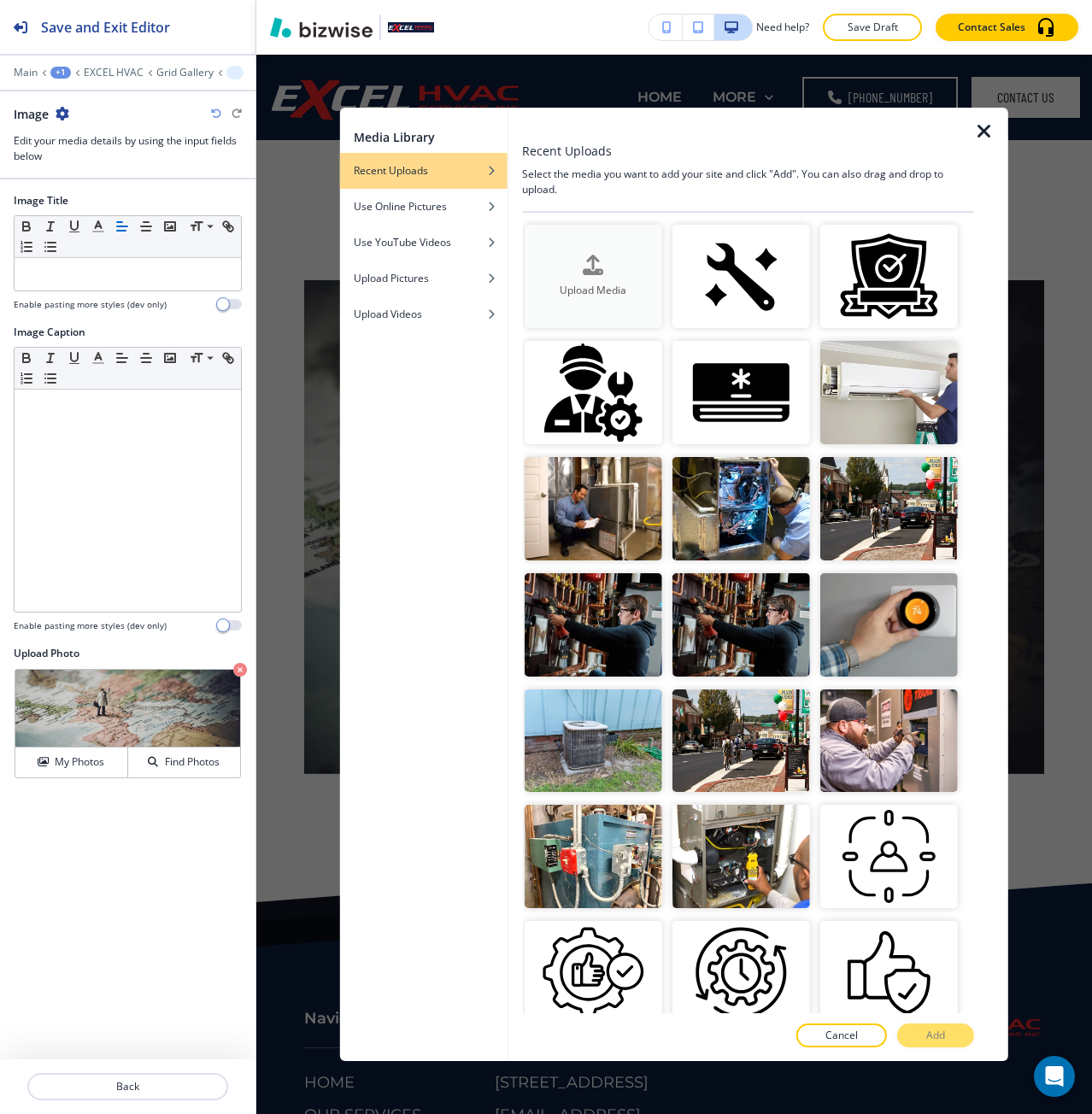
click at [645, 301] on button "Upload Media" at bounding box center [592, 276] width 138 height 103
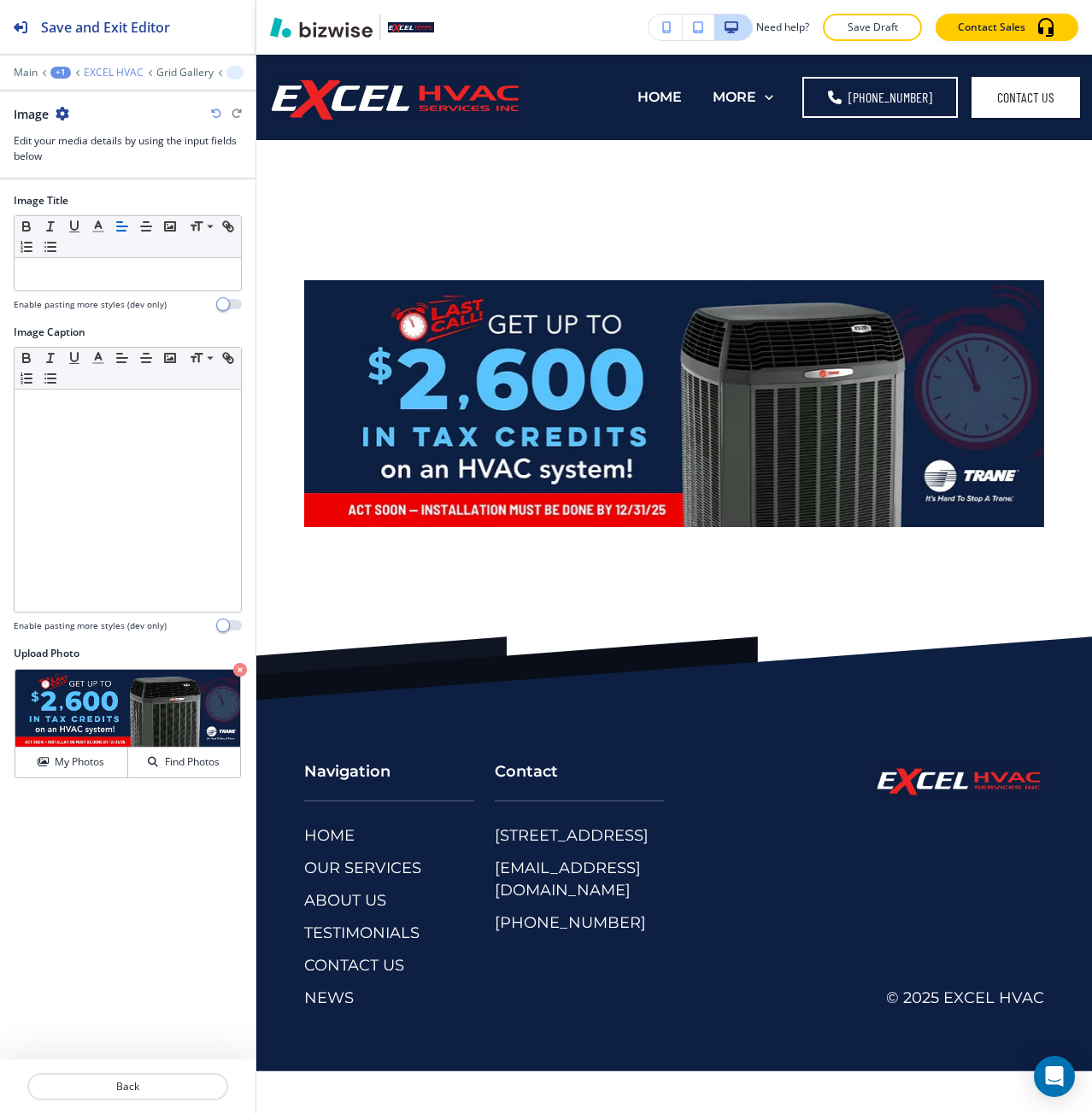
click at [108, 72] on p "EXCEL HVAC" at bounding box center [114, 72] width 60 height 12
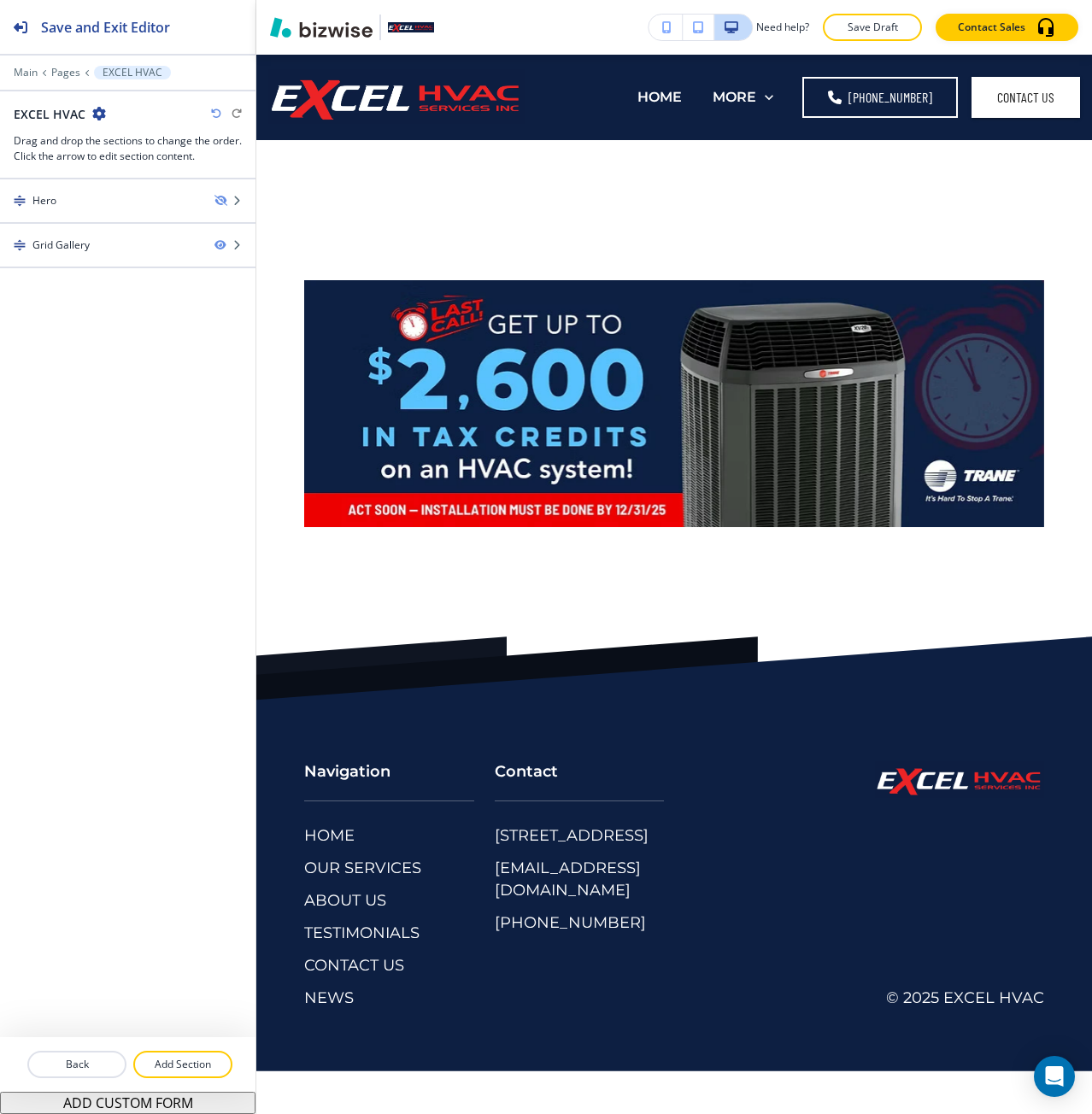
click at [97, 114] on icon "button" at bounding box center [99, 114] width 14 height 14
click at [100, 137] on button "Edit Page Settings" at bounding box center [145, 143] width 109 height 30
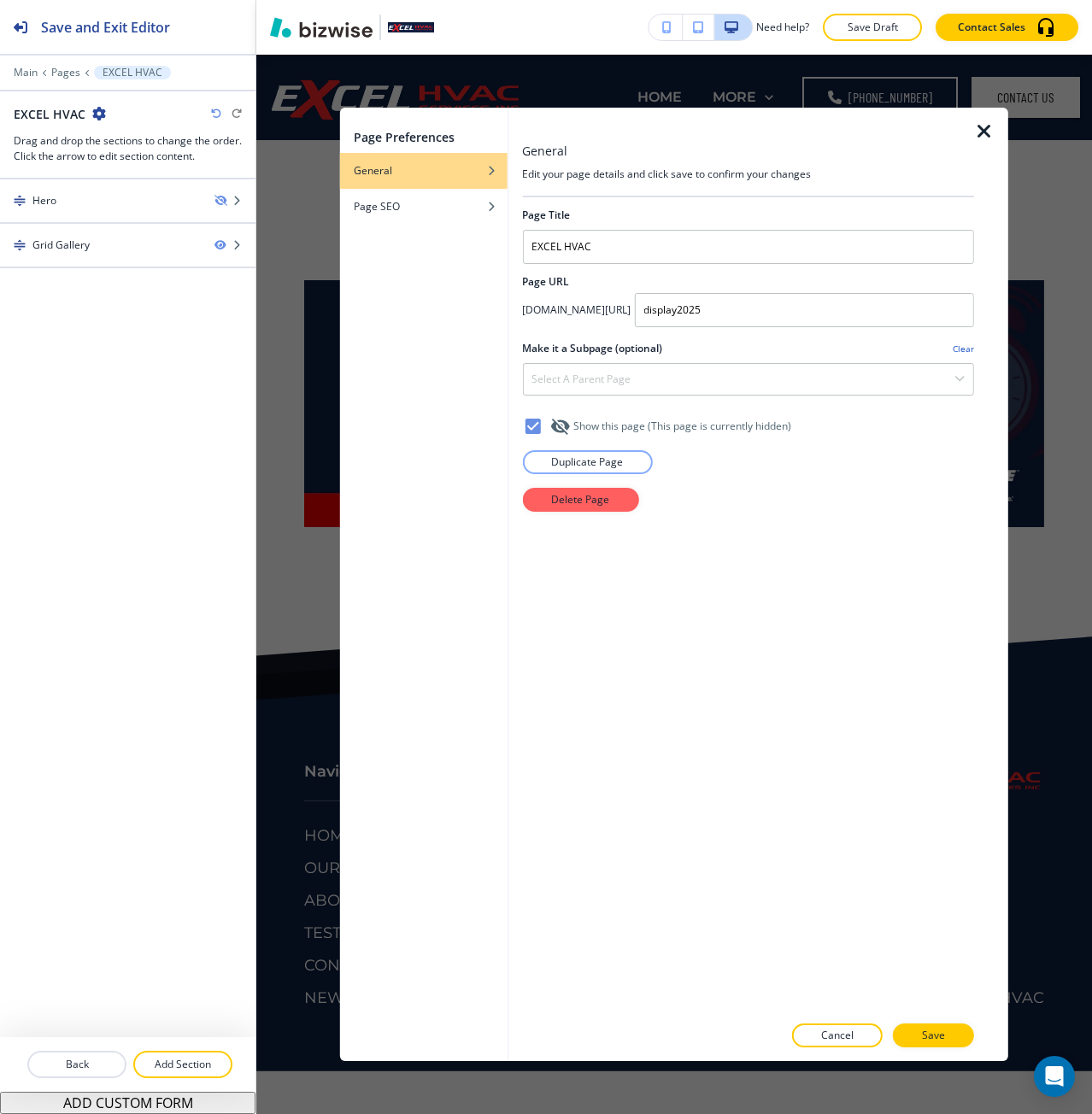
click at [826, 1038] on p "Cancel" at bounding box center [837, 1035] width 32 height 16
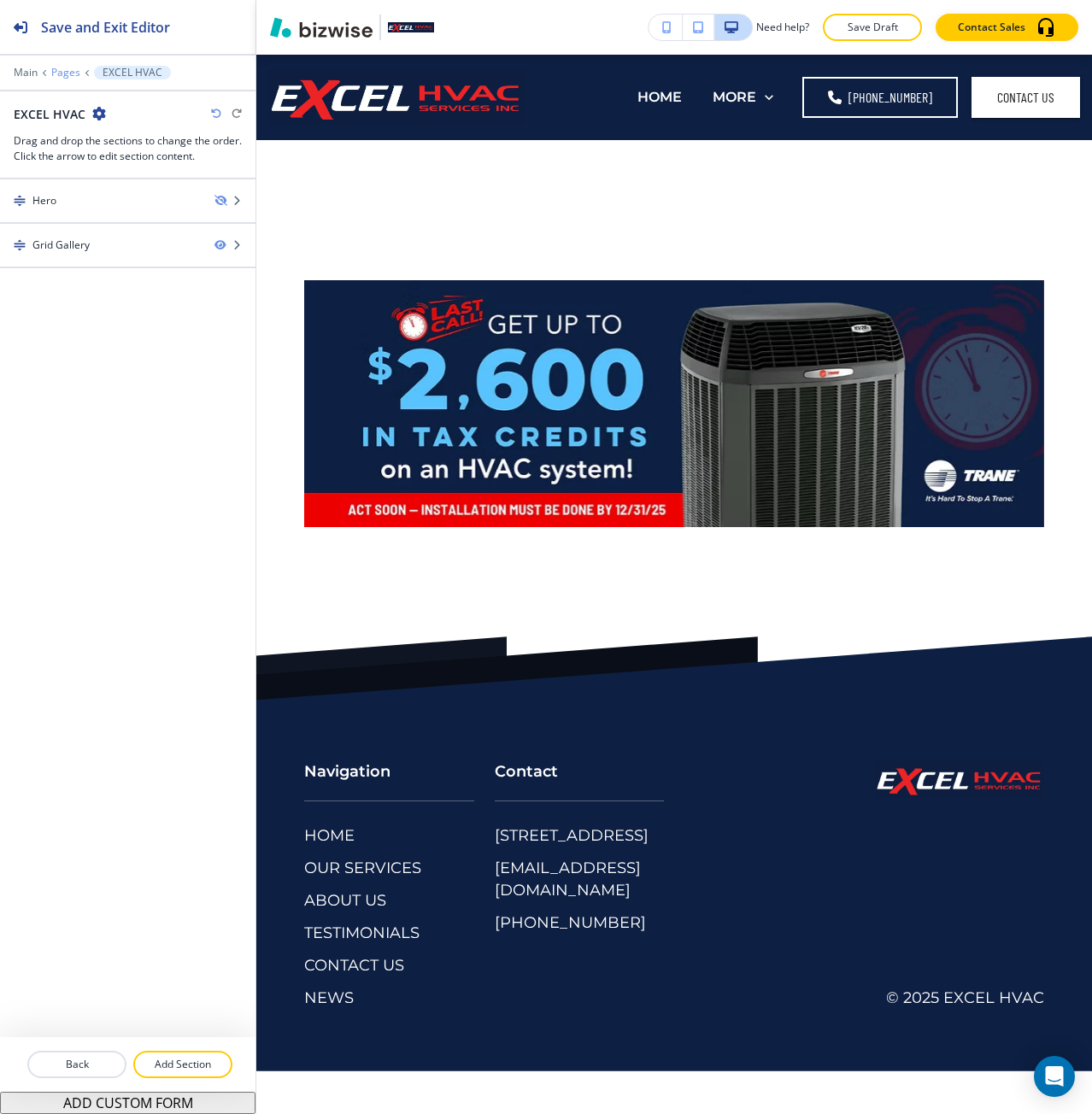
click at [63, 67] on p "Pages" at bounding box center [66, 72] width 29 height 12
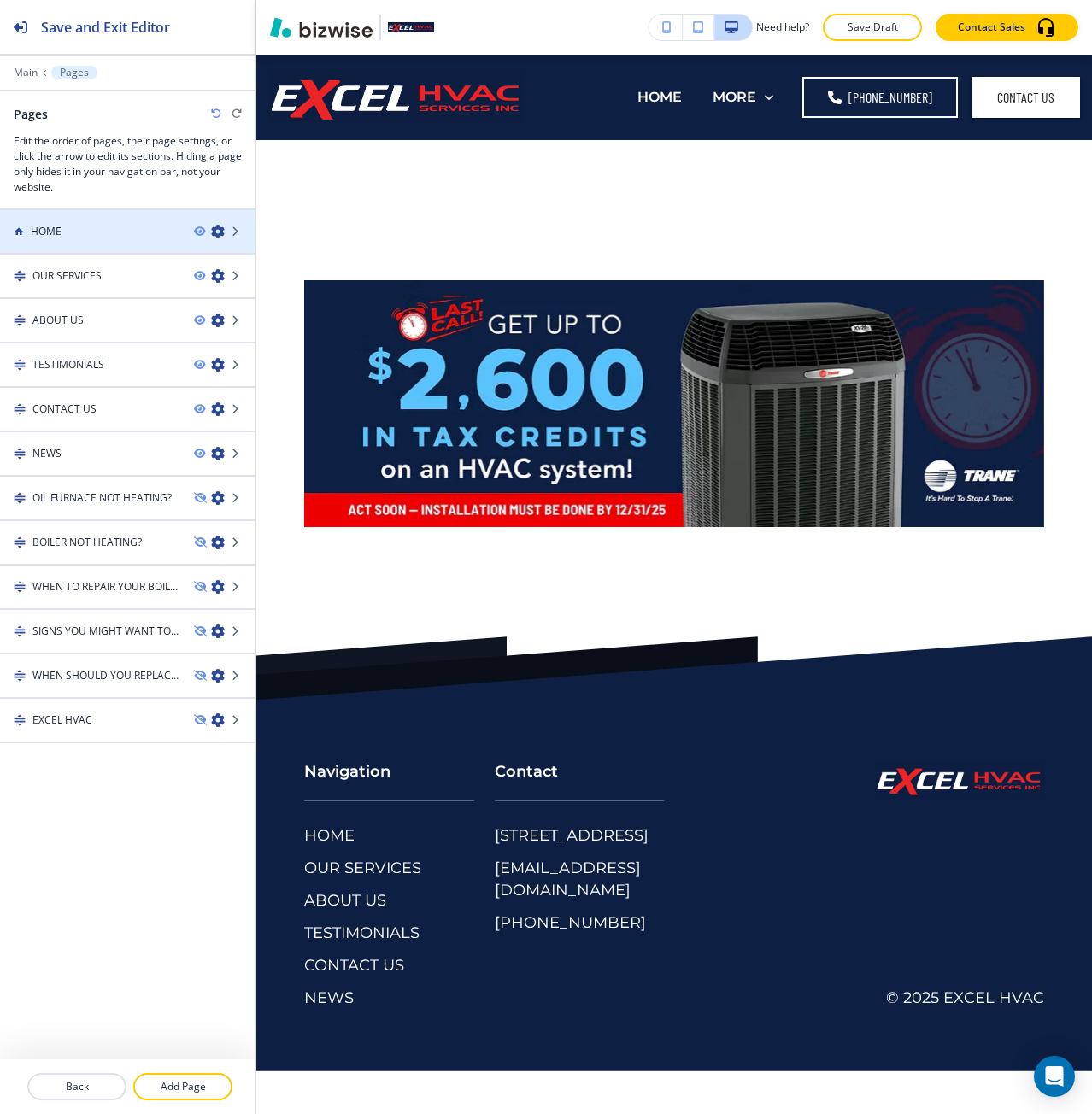
click at [95, 232] on div "HOME" at bounding box center [90, 231] width 180 height 16
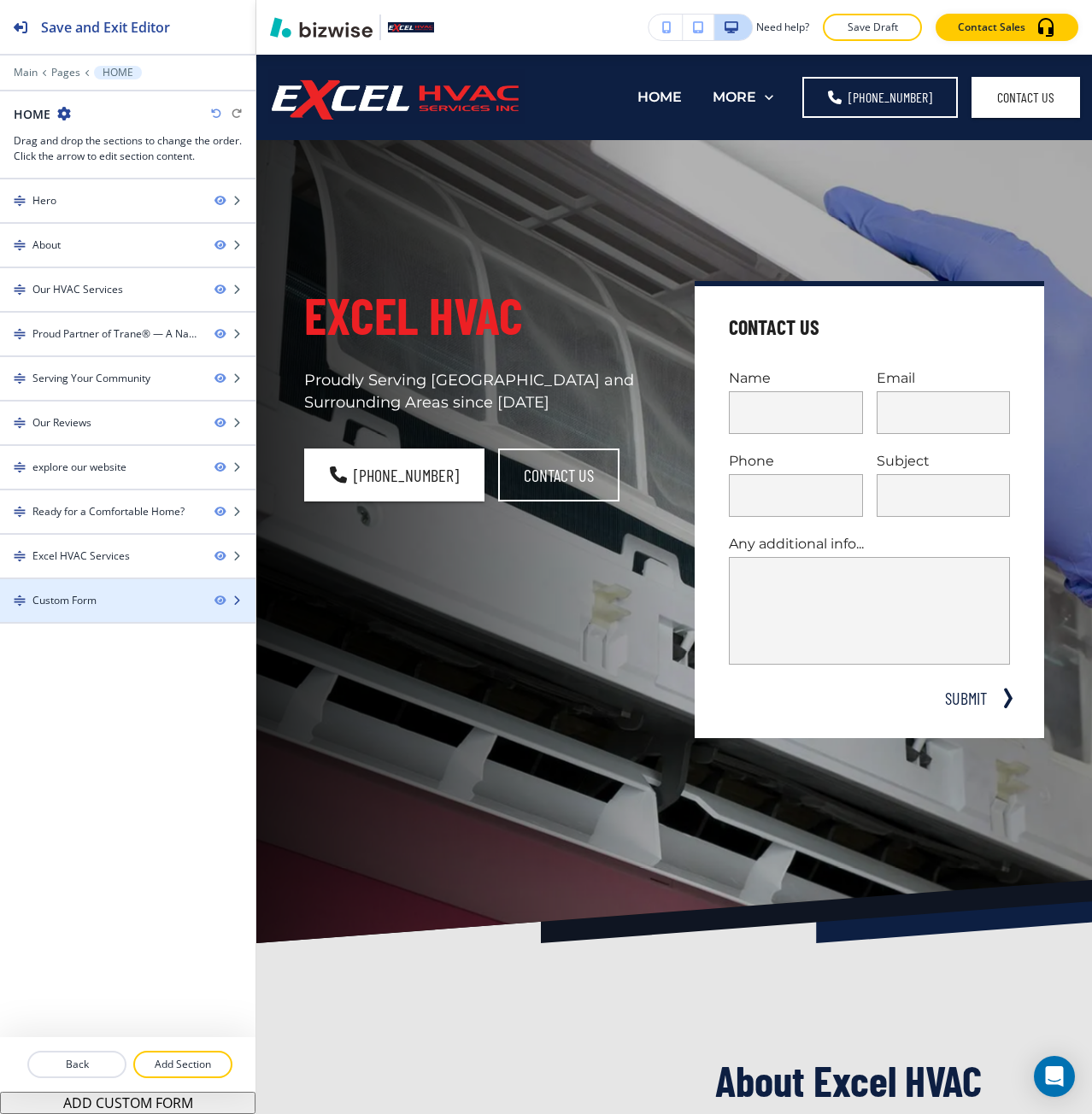
click at [89, 598] on div "Custom Form" at bounding box center [64, 600] width 64 height 16
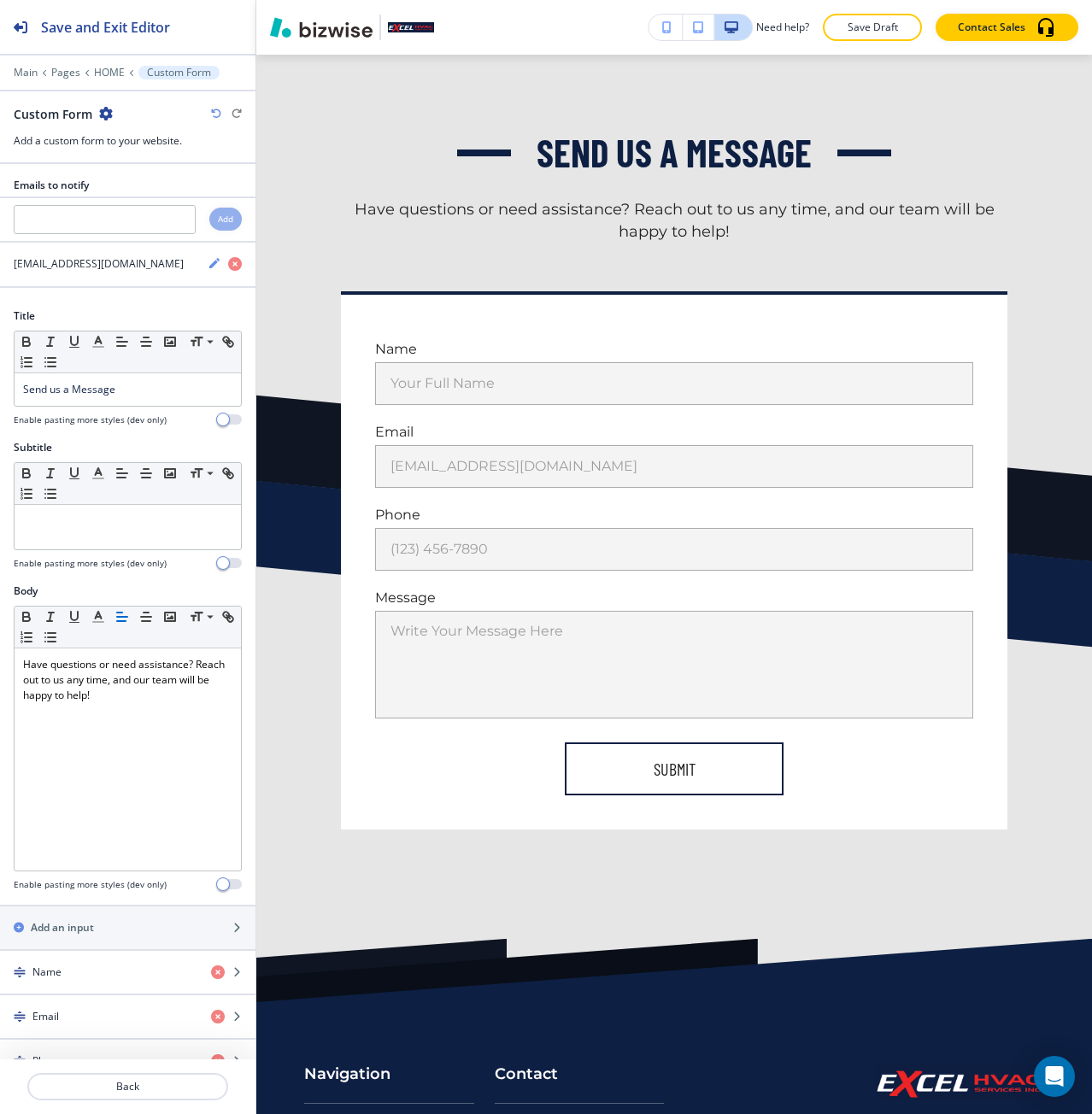
scroll to position [10214, 0]
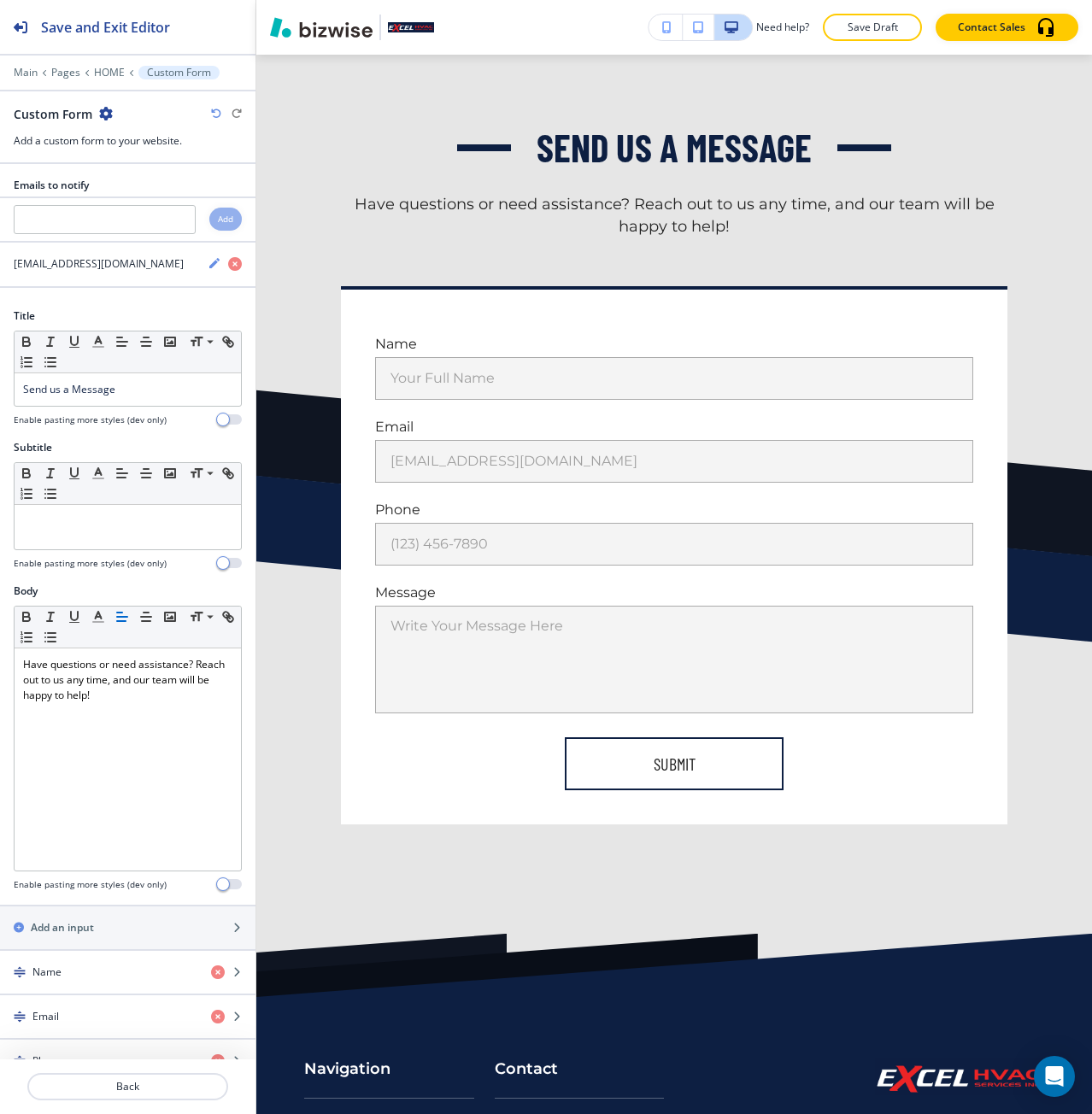
click at [110, 115] on icon "button" at bounding box center [105, 114] width 14 height 14
click at [131, 176] on p "Duplicate Section" at bounding box center [152, 173] width 87 height 16
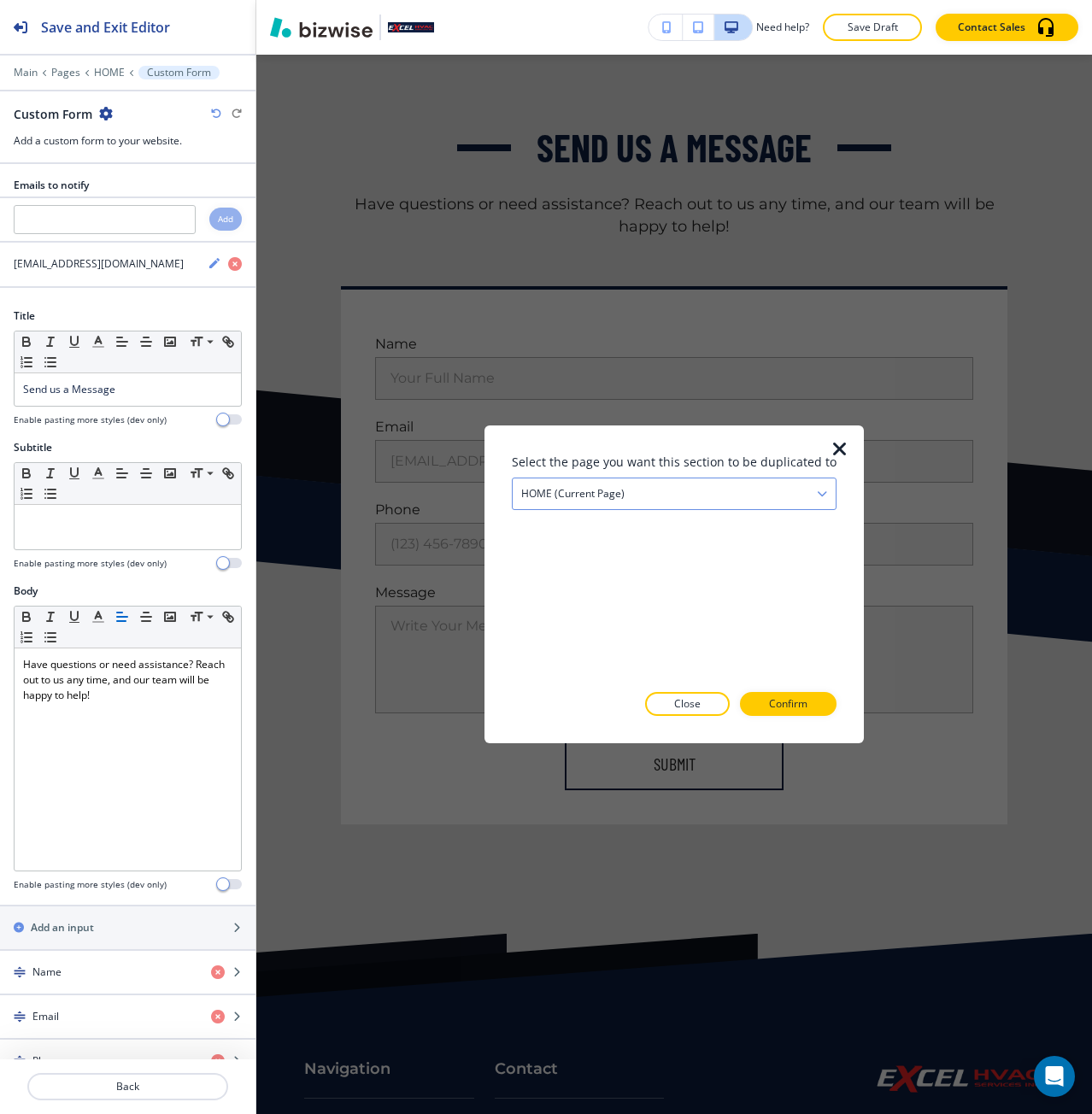
click at [673, 496] on div "HOME (current page)" at bounding box center [674, 493] width 323 height 30
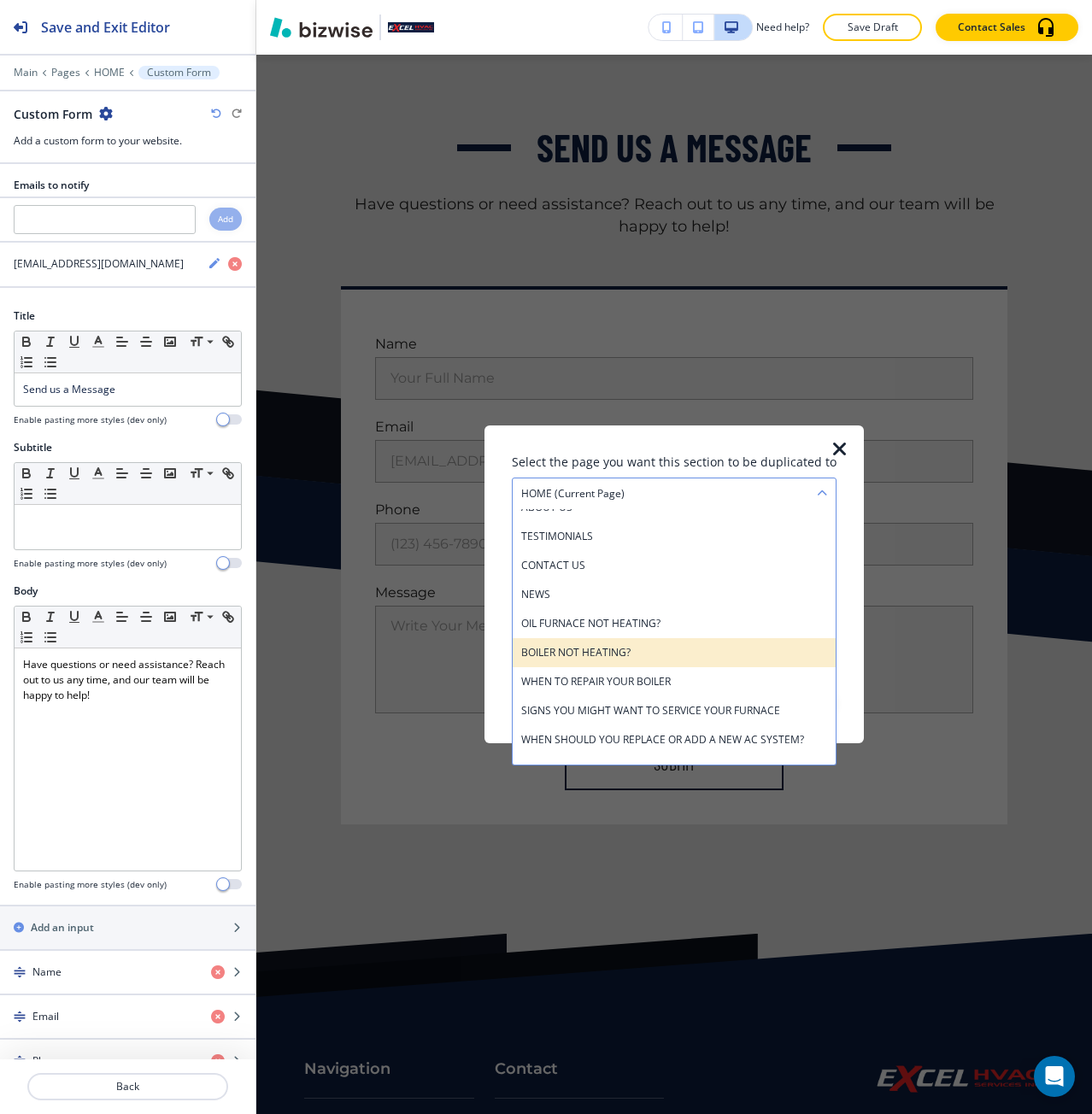
scroll to position [93, 0]
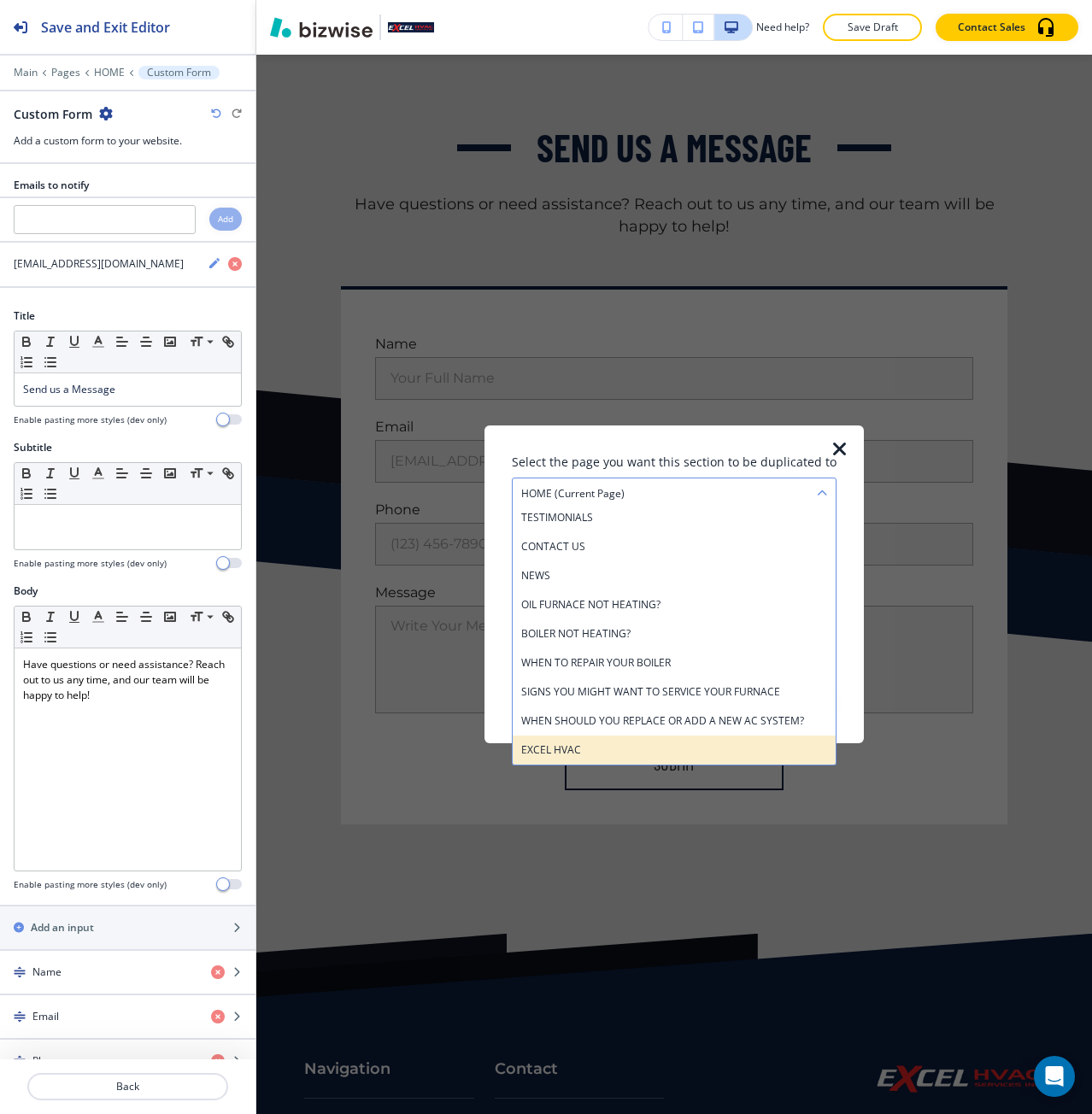
click at [588, 740] on div "EXCEL HVAC" at bounding box center [674, 749] width 323 height 29
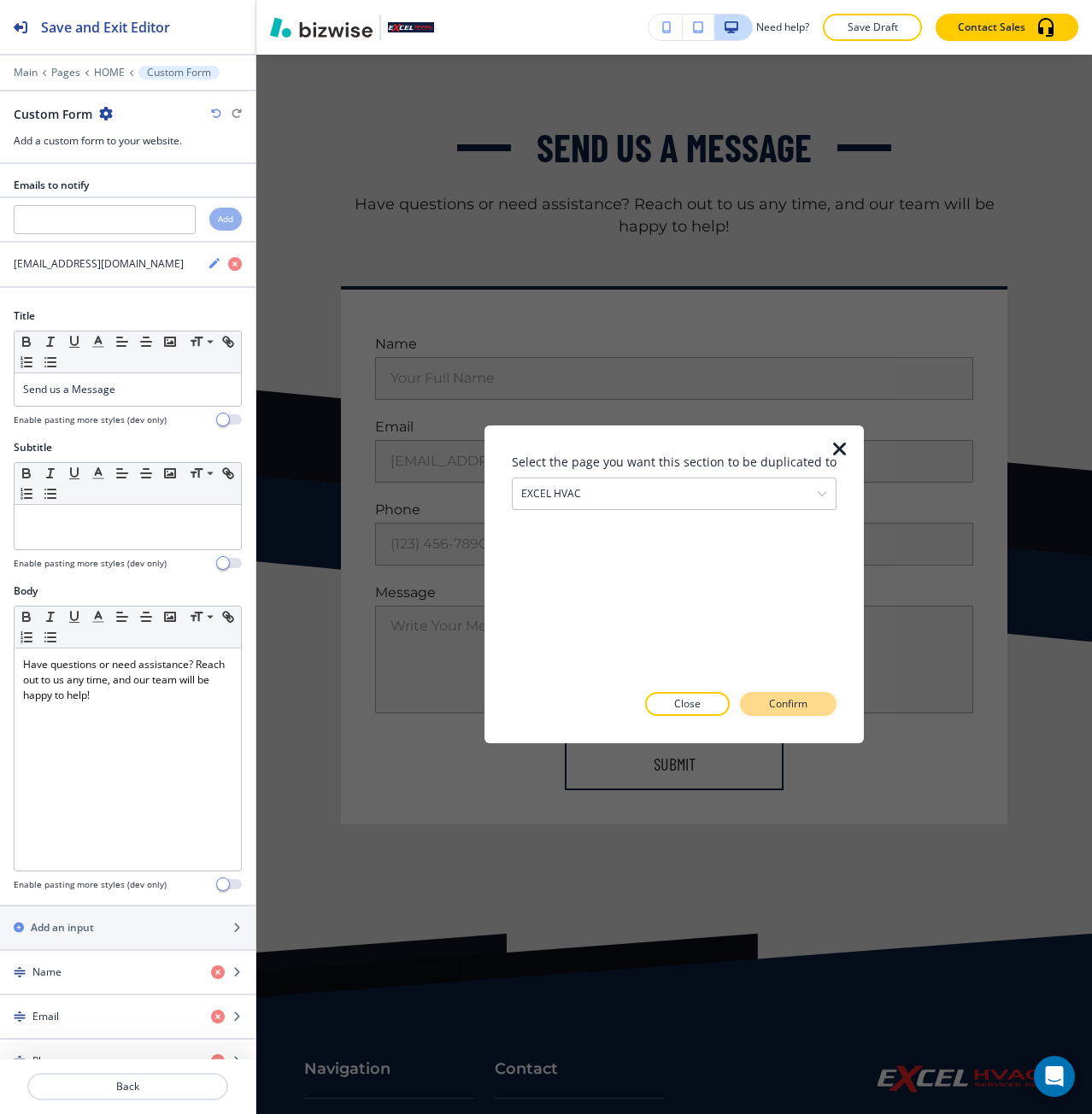
click at [770, 706] on p "Confirm" at bounding box center [789, 704] width 39 height 16
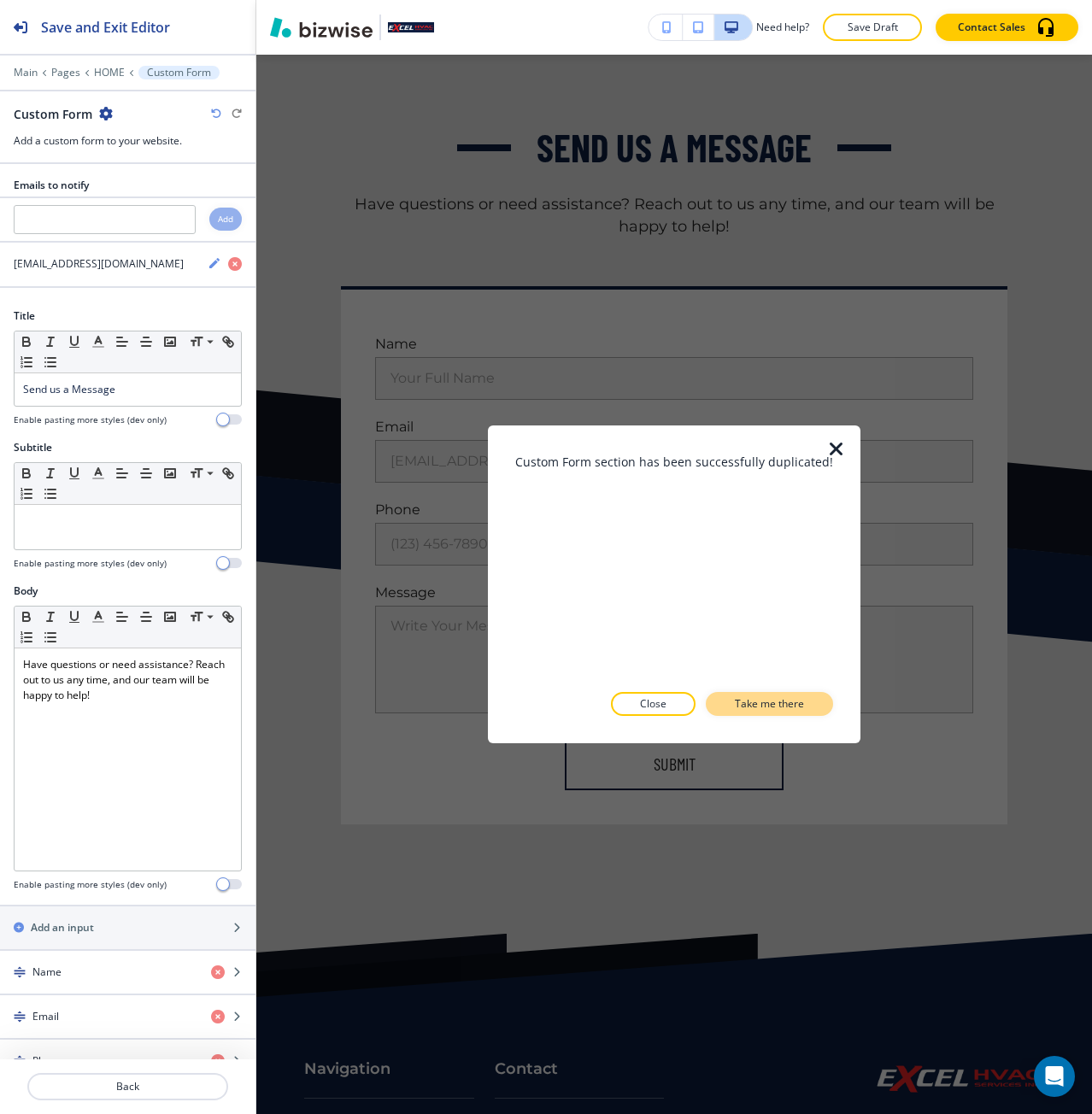
click at [746, 710] on p "Take me there" at bounding box center [770, 704] width 69 height 16
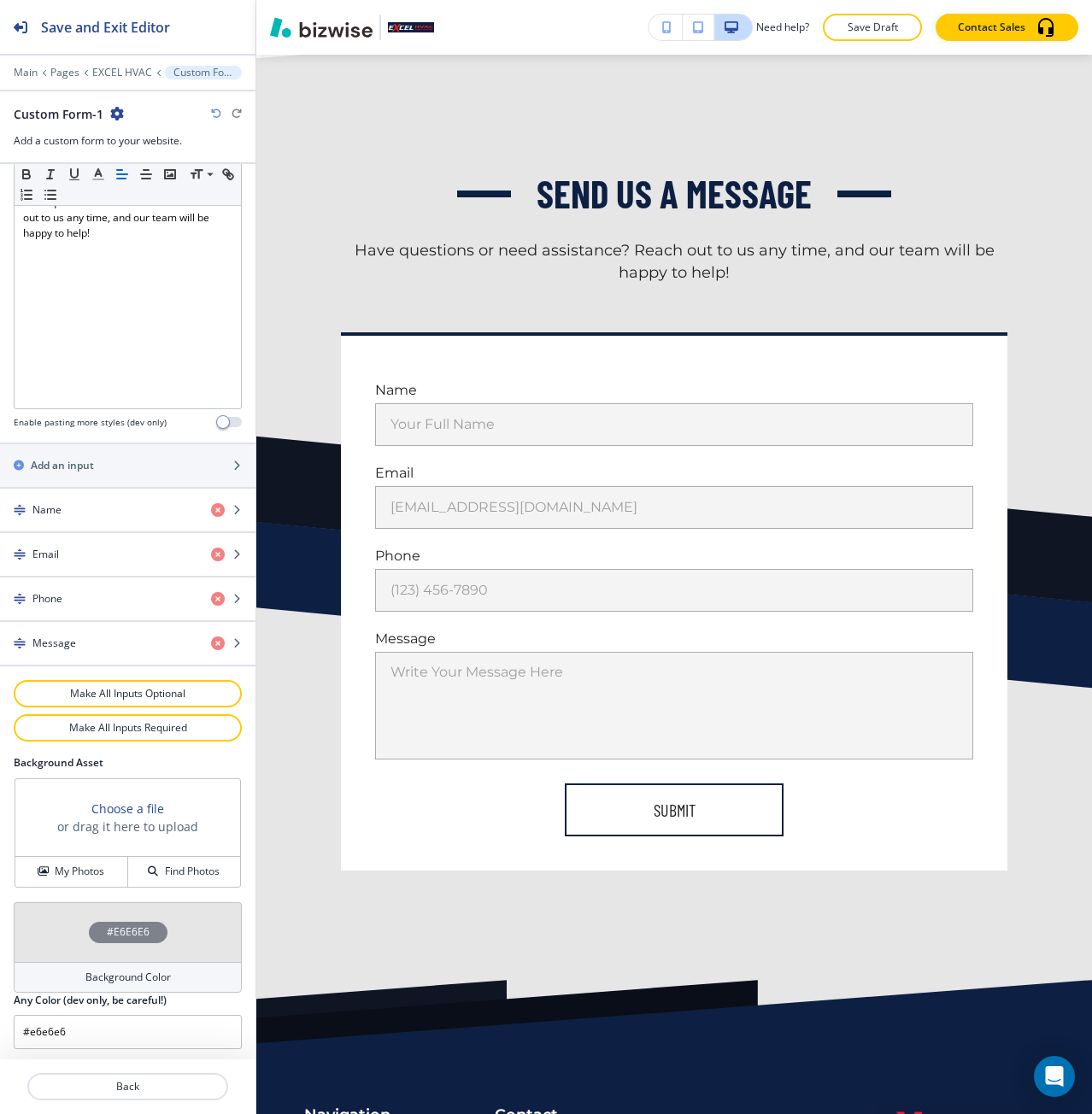
scroll to position [466, 0]
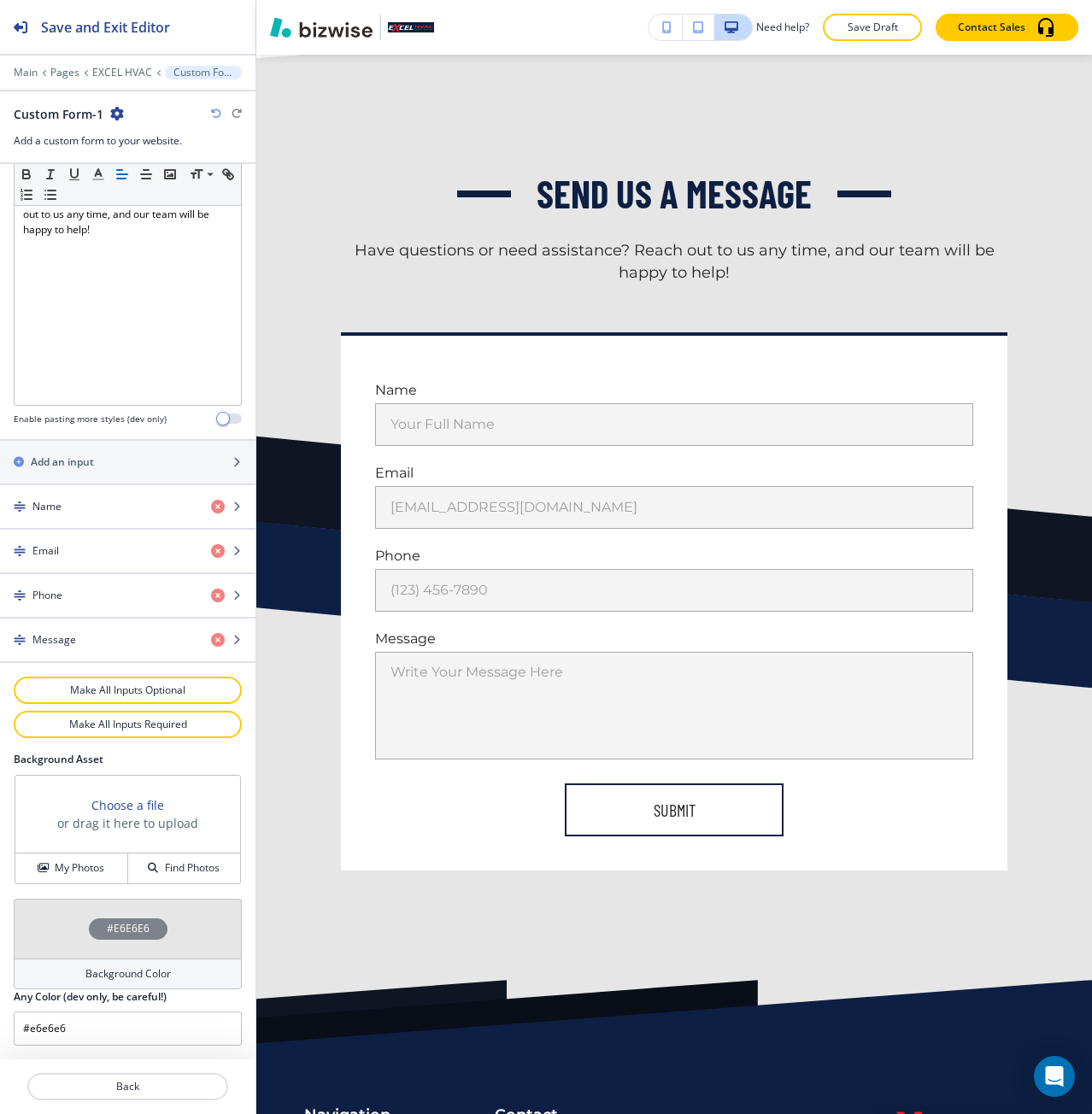
click at [113, 921] on h4 "#E6E6E6" at bounding box center [128, 928] width 42 height 16
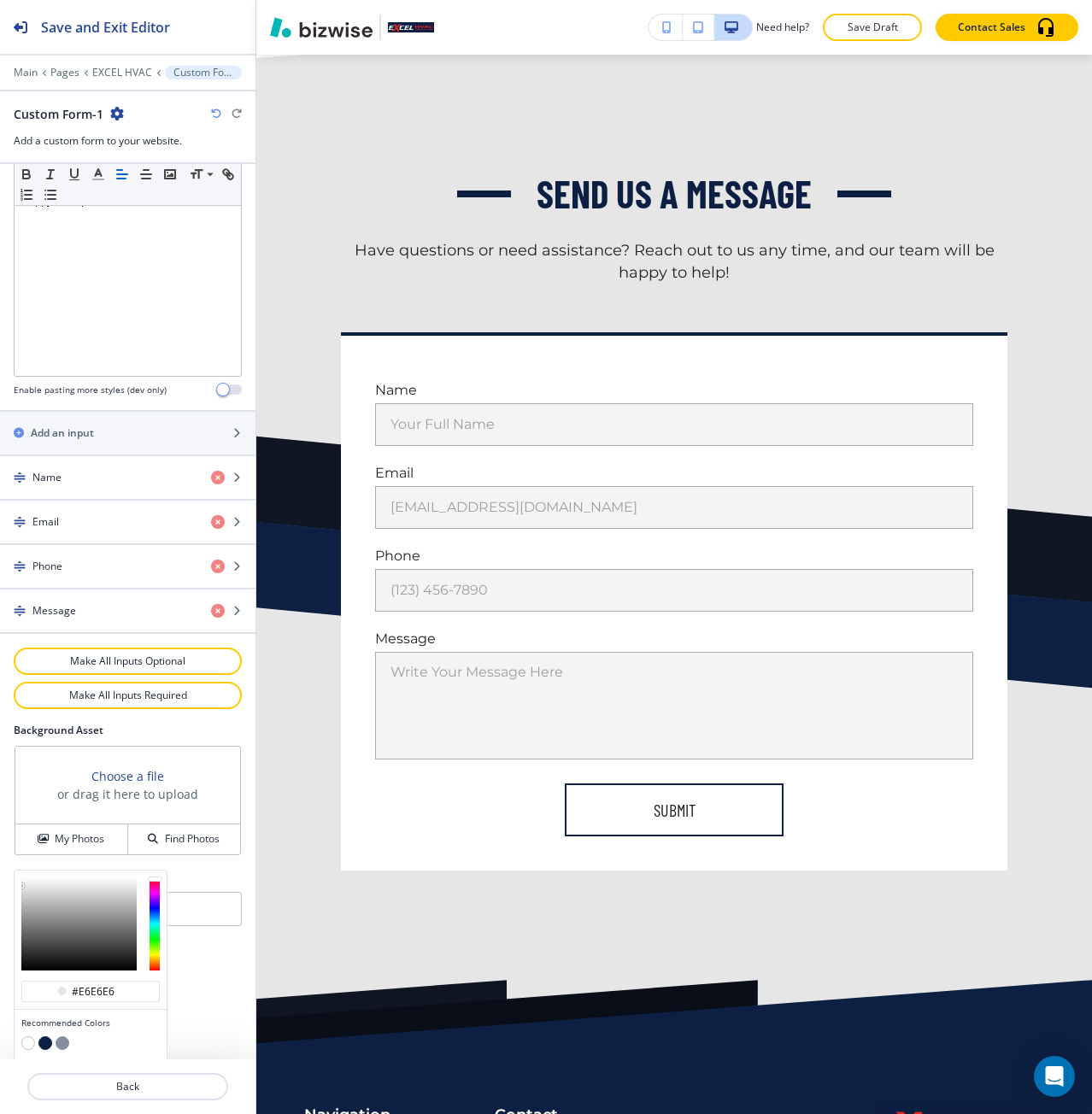
scroll to position [547, 0]
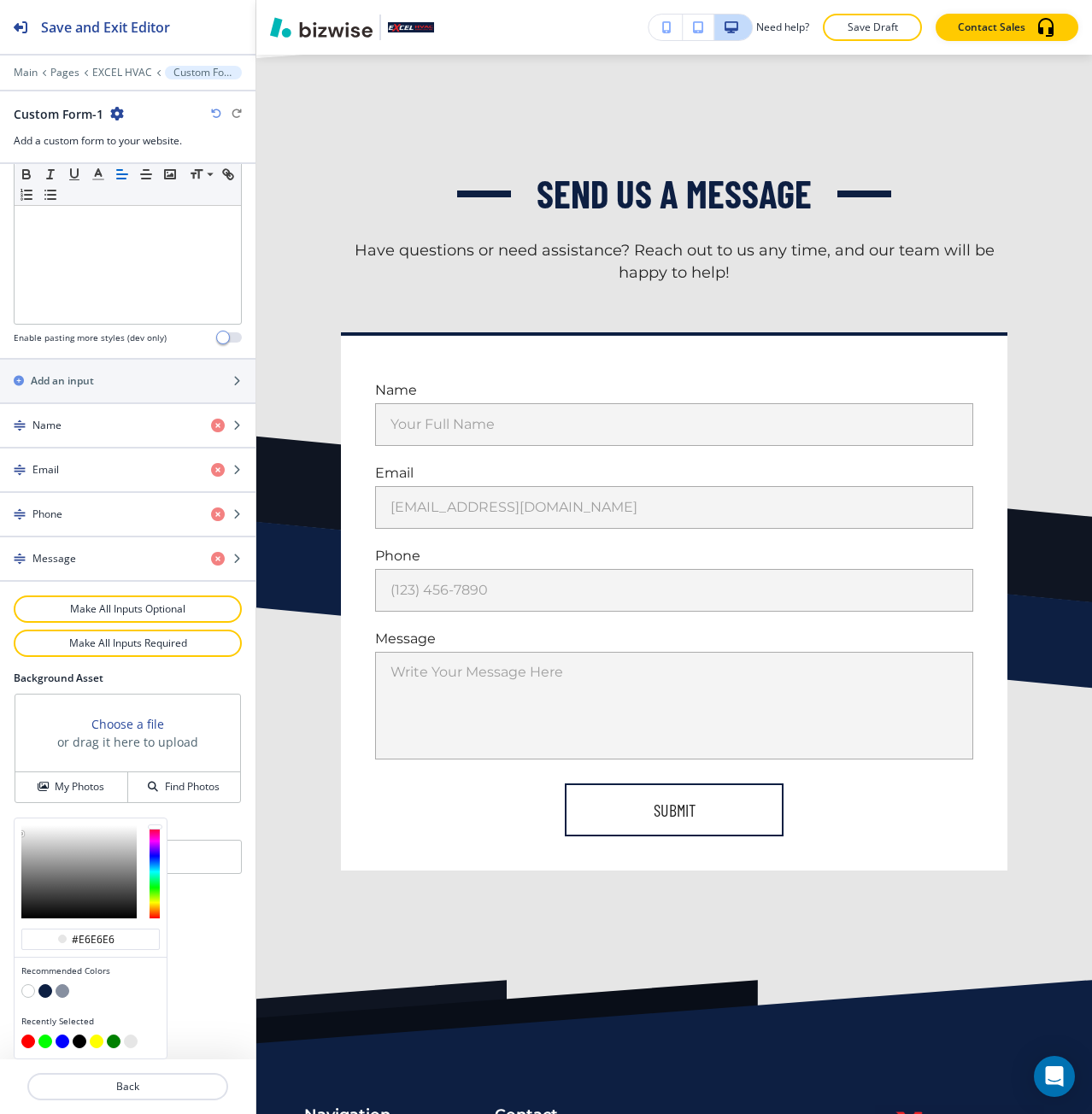
click at [50, 995] on button "button" at bounding box center [45, 991] width 14 height 14
type input "#0d1f42"
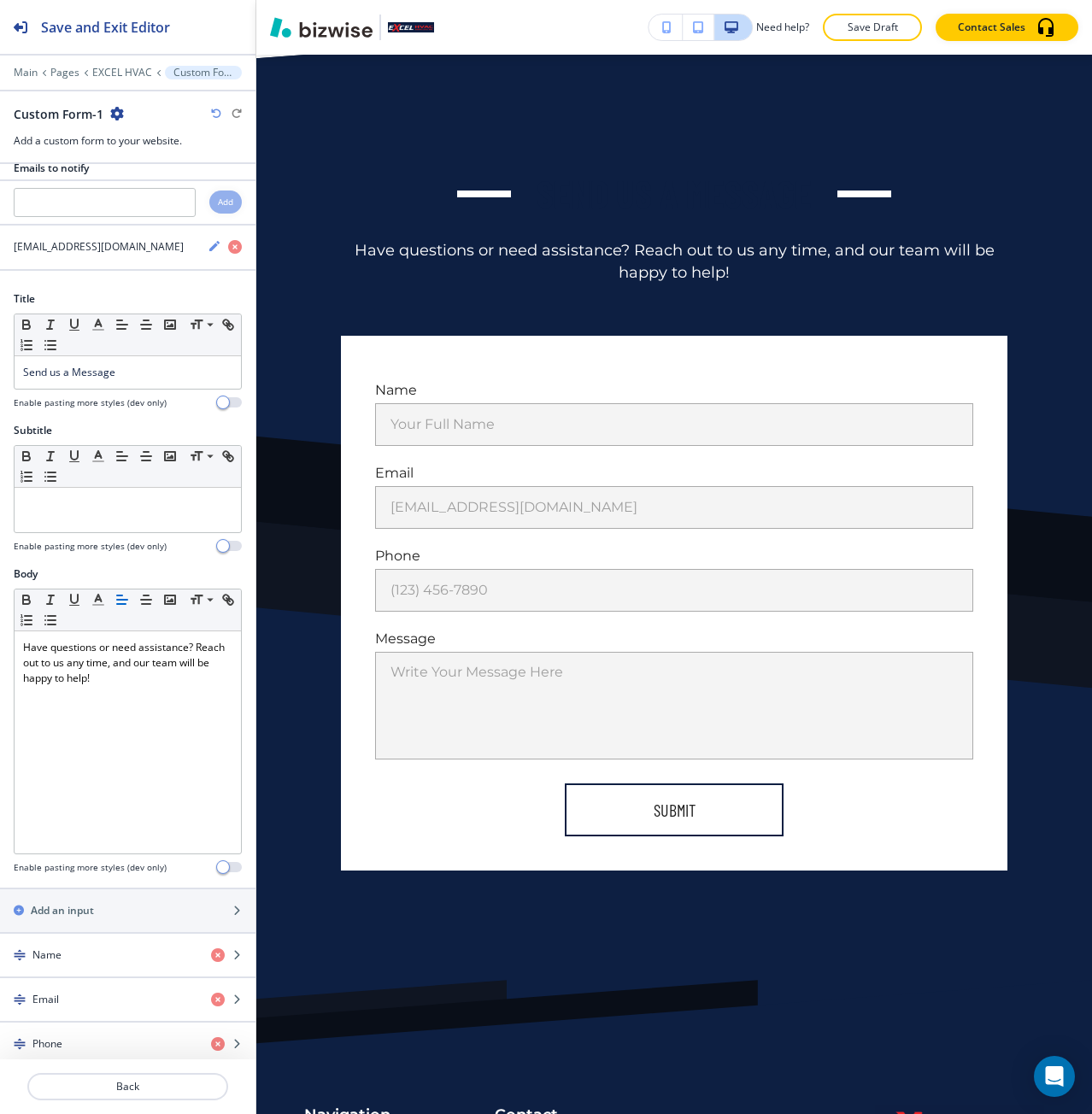
scroll to position [0, 0]
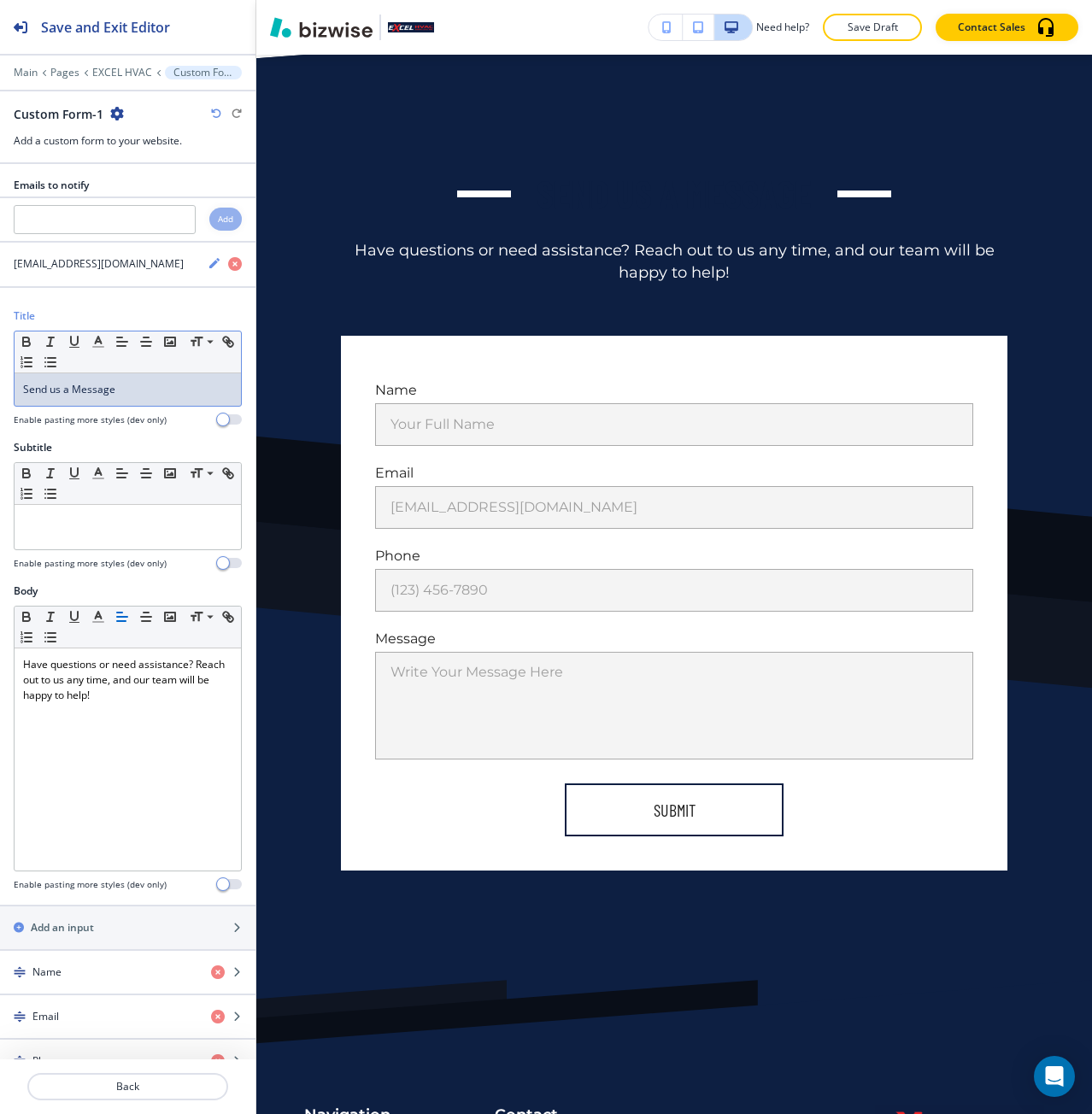
click at [125, 393] on p "Send us a Message" at bounding box center [127, 389] width 210 height 16
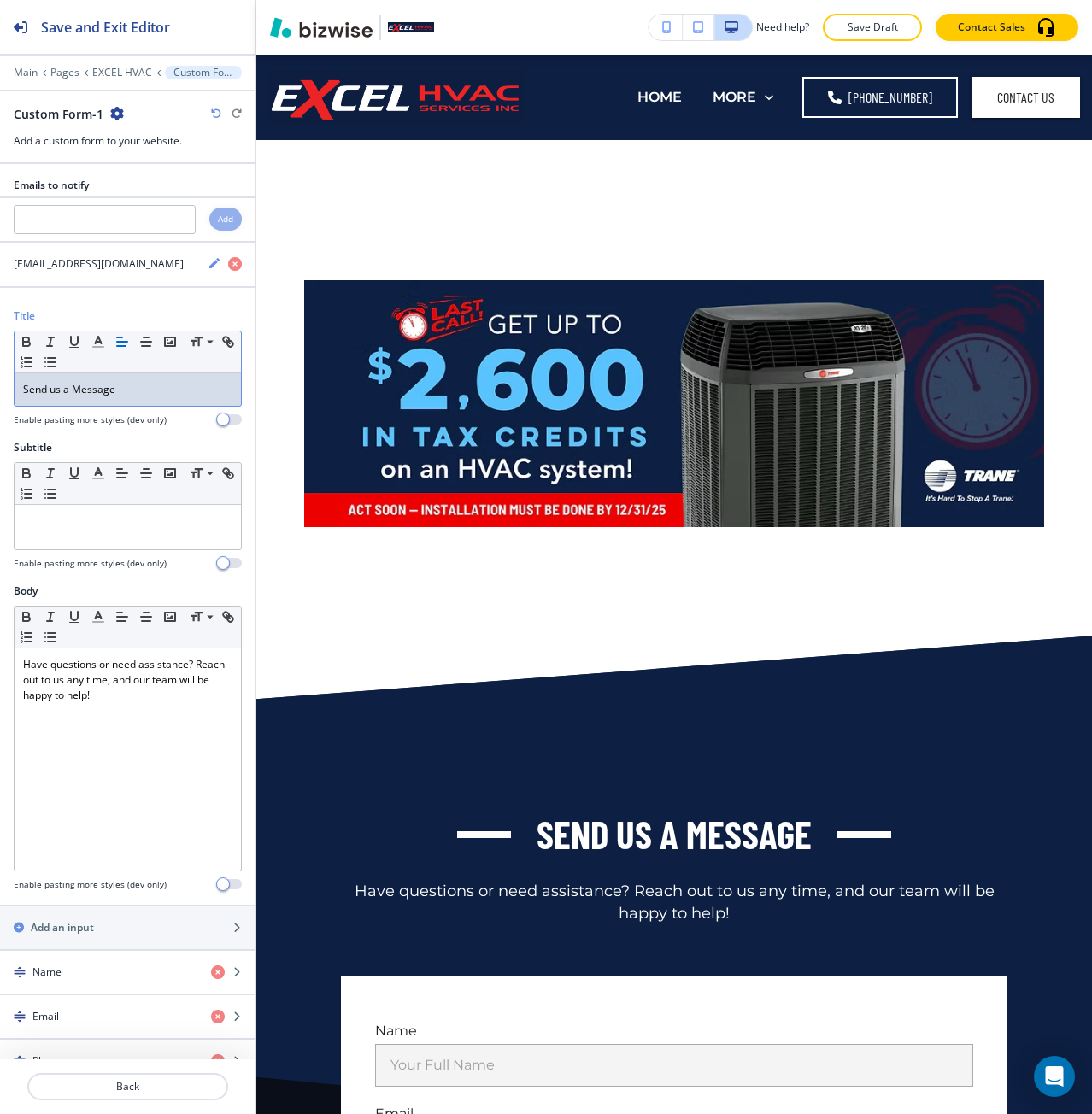
click at [63, 394] on p "Send us a Message" at bounding box center [127, 389] width 210 height 16
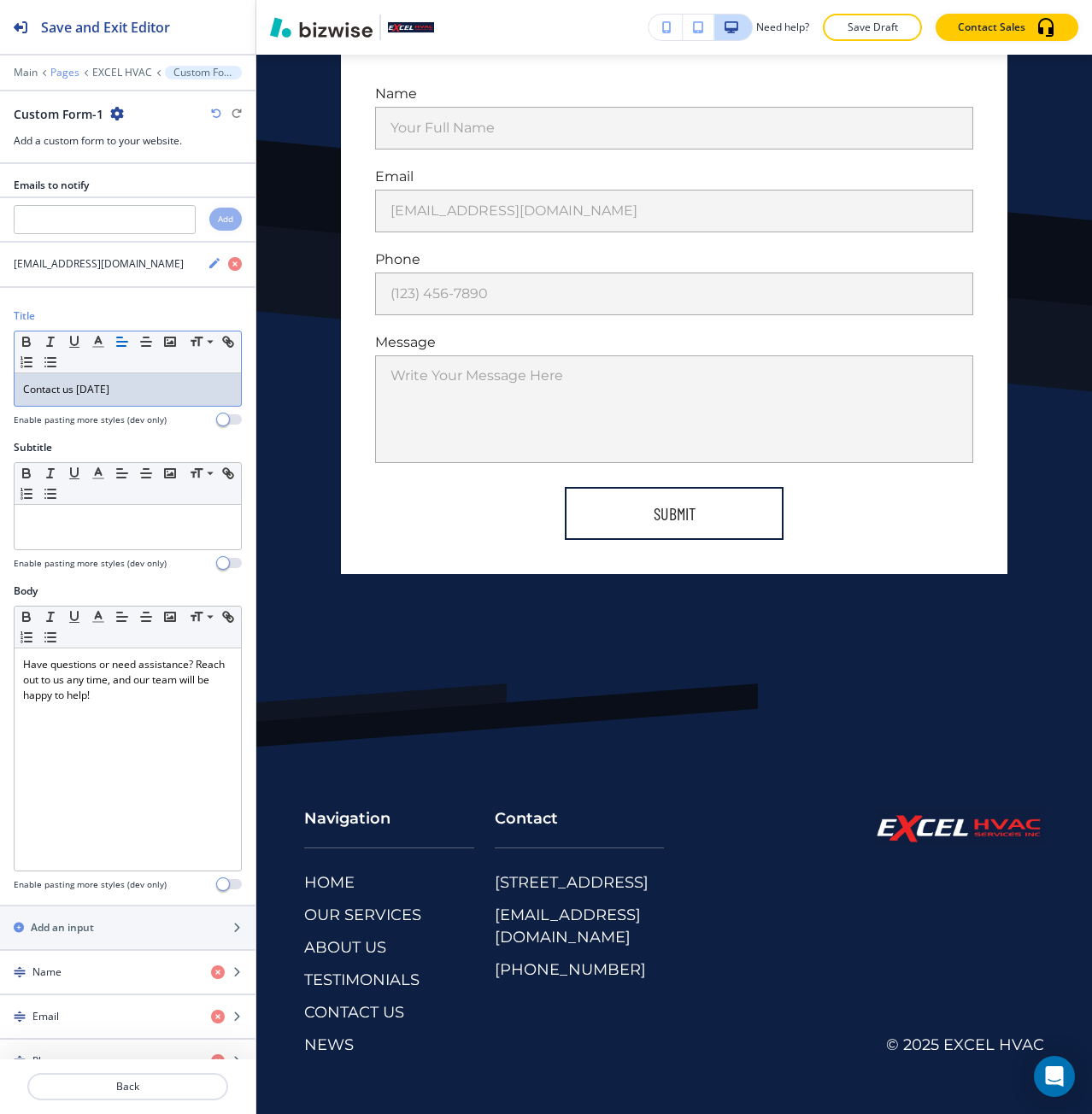
click at [63, 70] on p "Pages" at bounding box center [65, 72] width 29 height 12
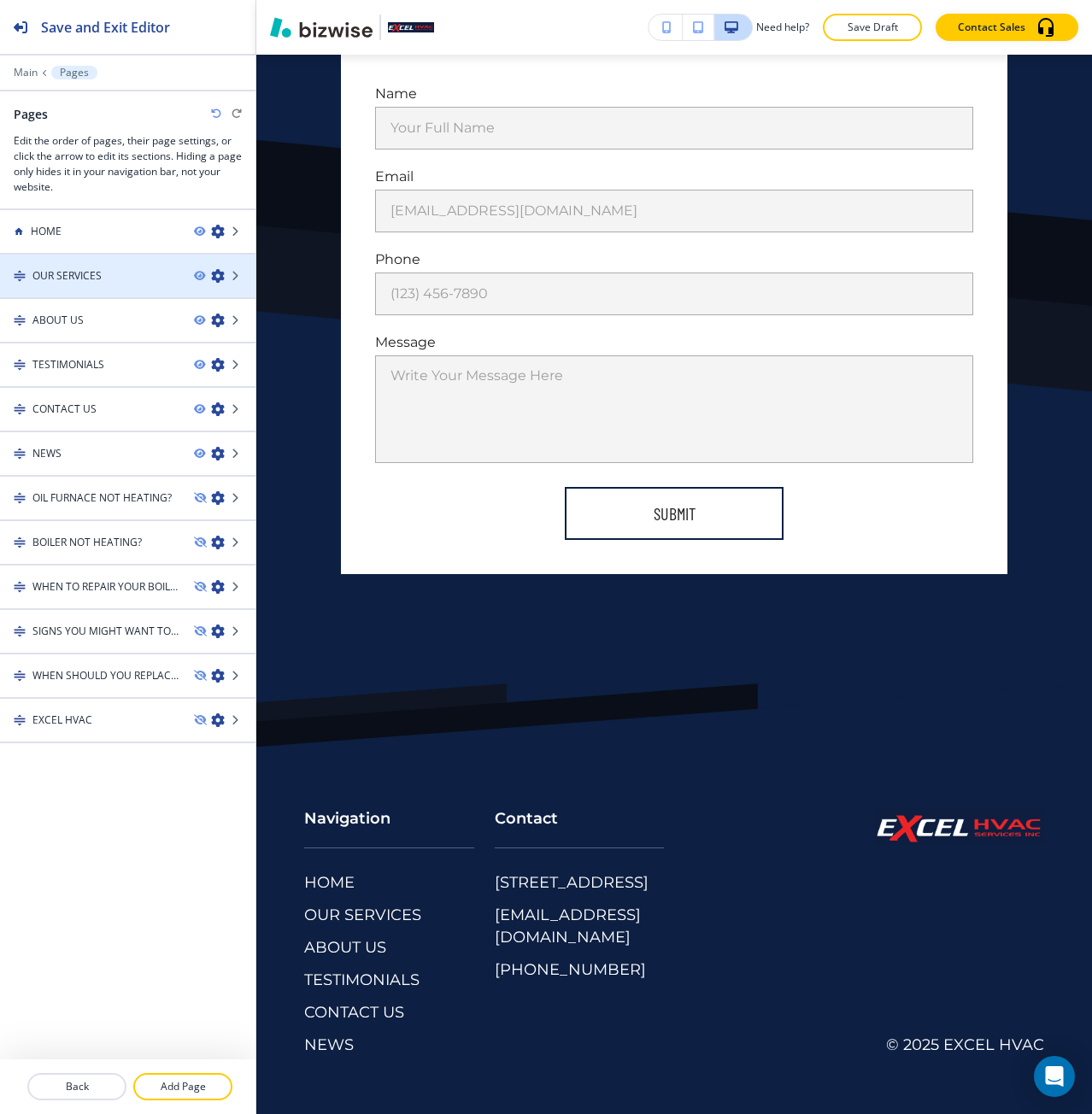
click at [67, 276] on h4 "OUR SERVICES" at bounding box center [67, 275] width 69 height 16
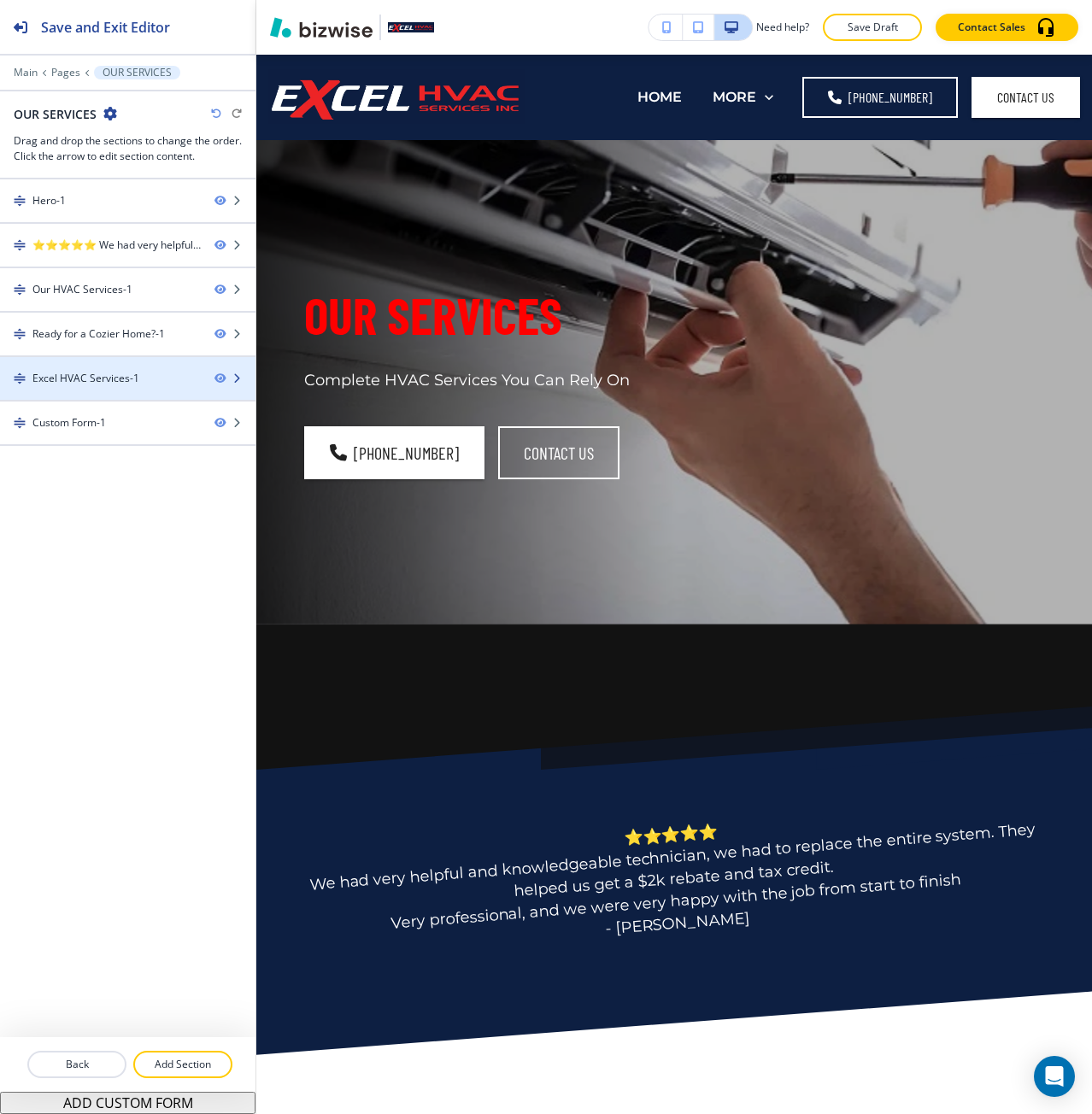
click at [133, 378] on div "Excel HVAC Services-1" at bounding box center [86, 378] width 107 height 16
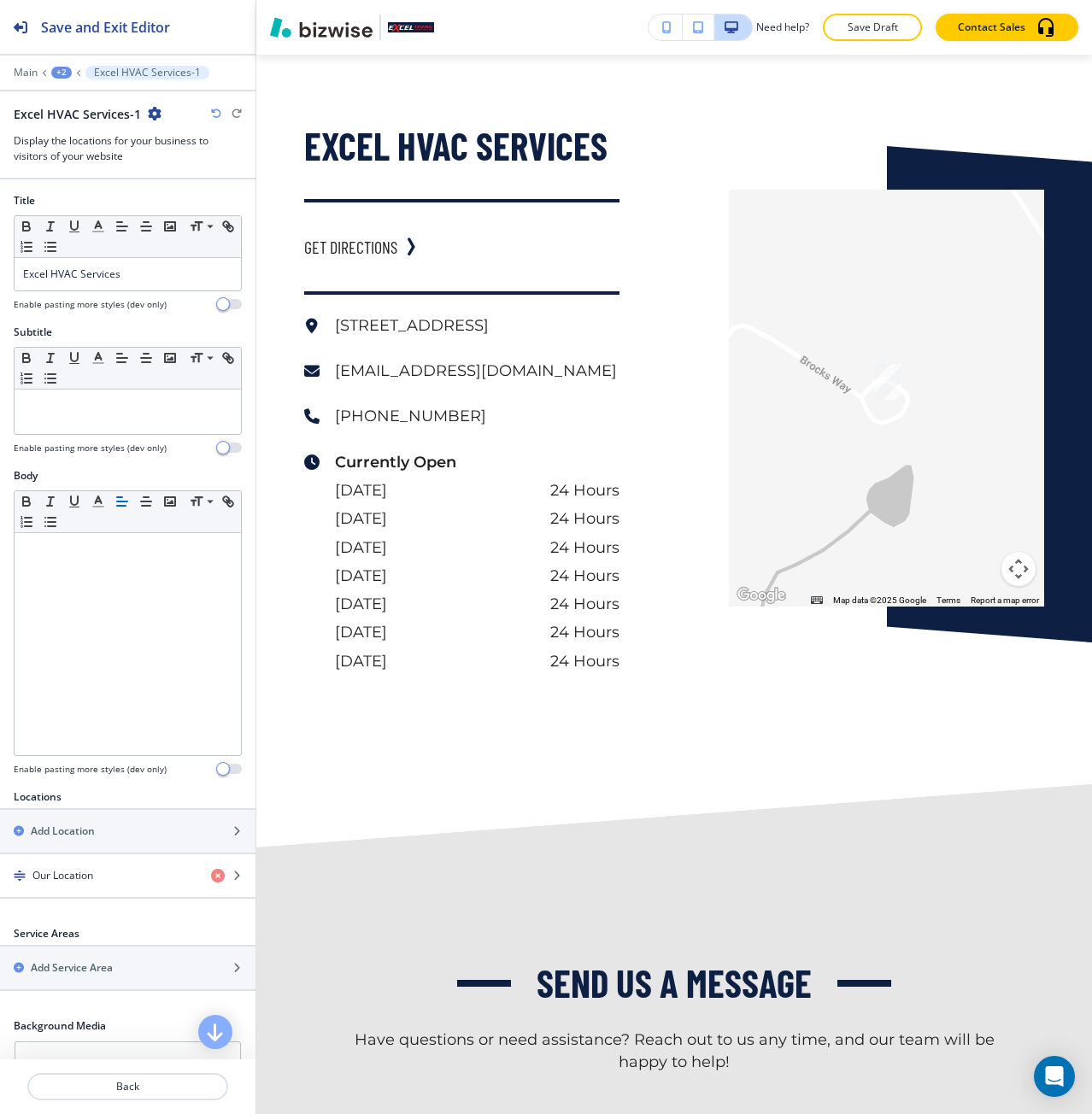
scroll to position [4880, 0]
click at [157, 120] on button "button" at bounding box center [154, 115] width 14 height 15
click at [166, 179] on p "Duplicate Section" at bounding box center [200, 173] width 87 height 16
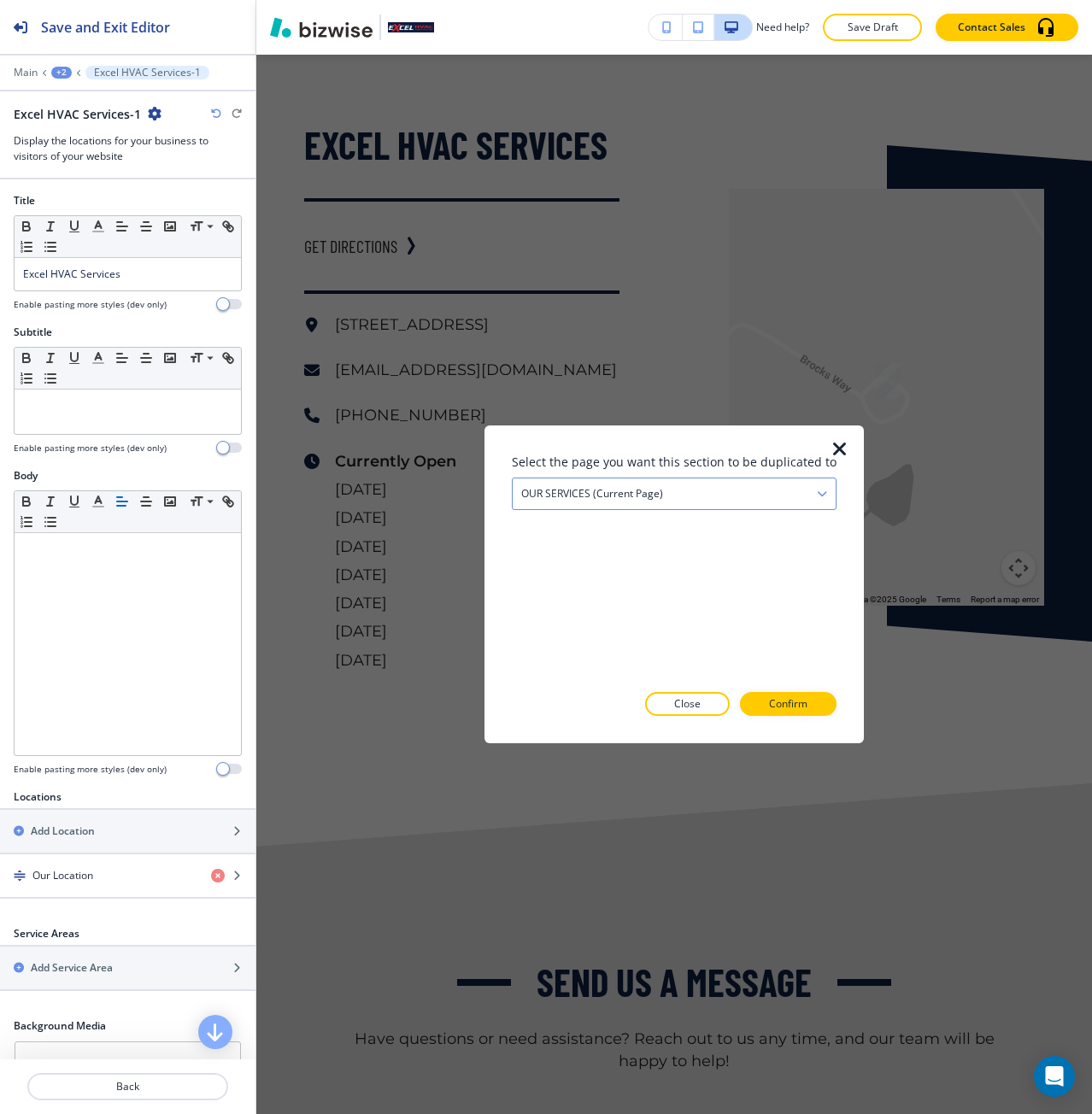
click at [559, 501] on h4 "OUR SERVICES (current page)" at bounding box center [592, 493] width 142 height 16
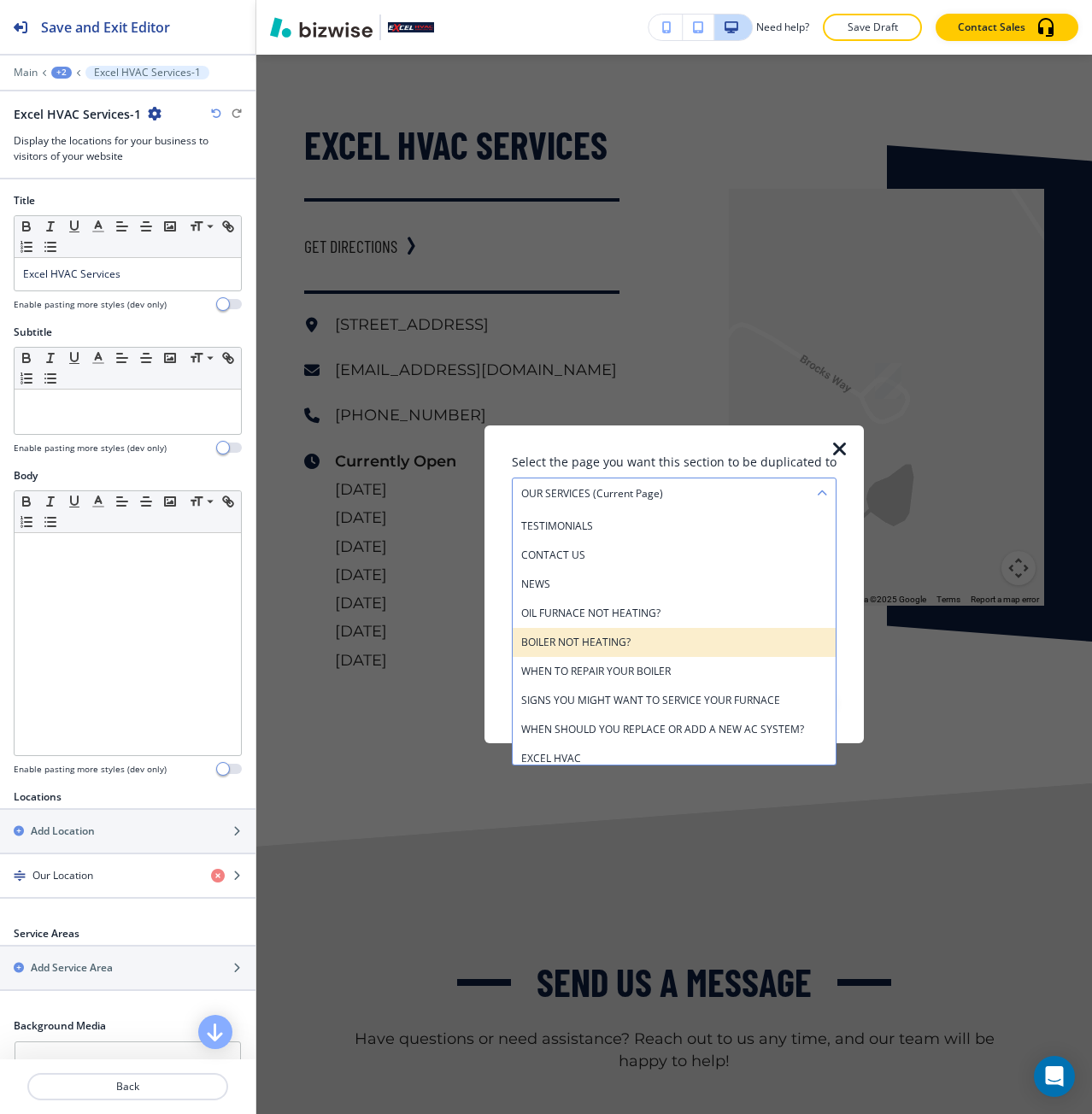
scroll to position [93, 0]
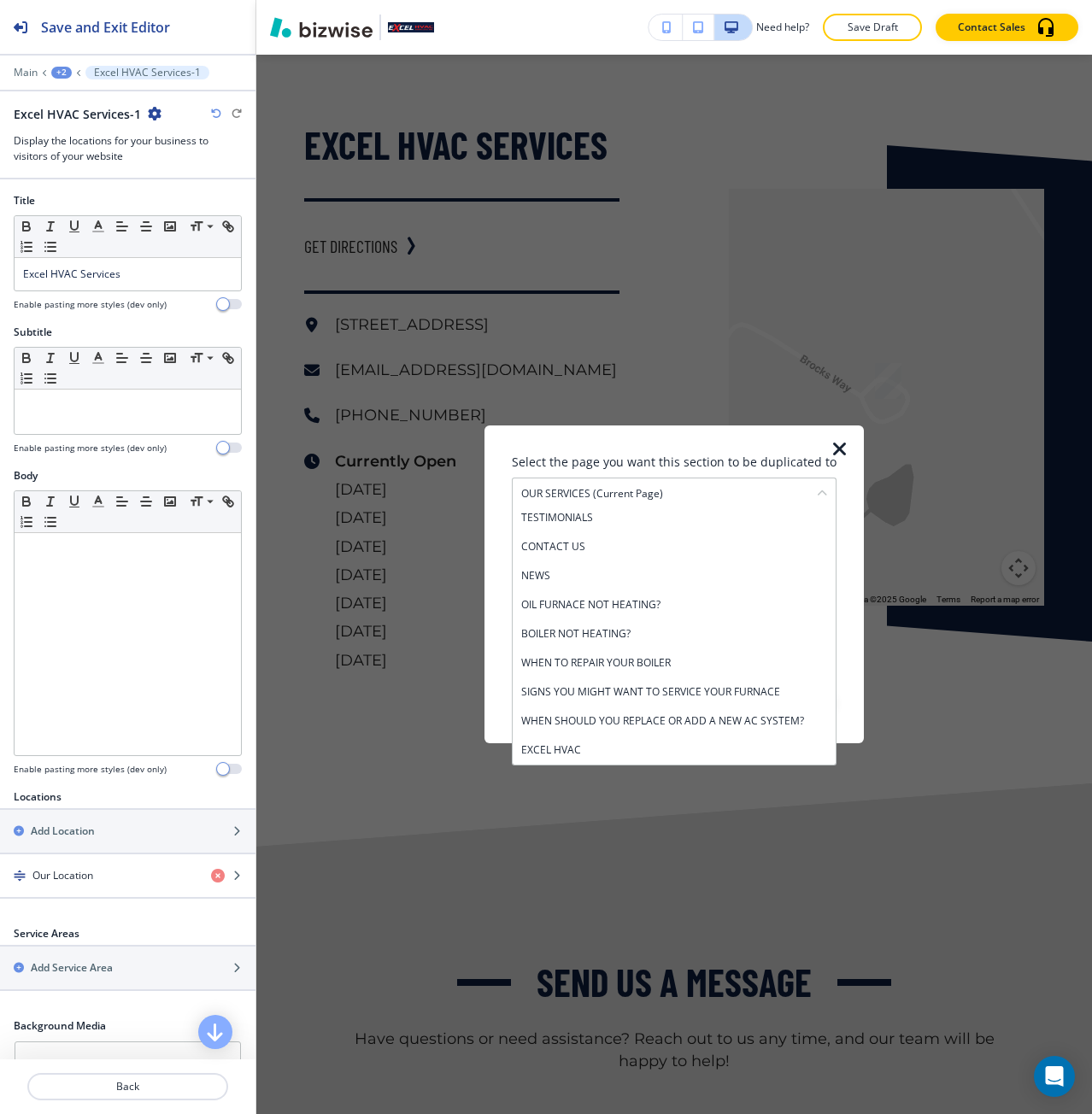
click at [602, 739] on div "EXCEL HVAC" at bounding box center [674, 749] width 323 height 29
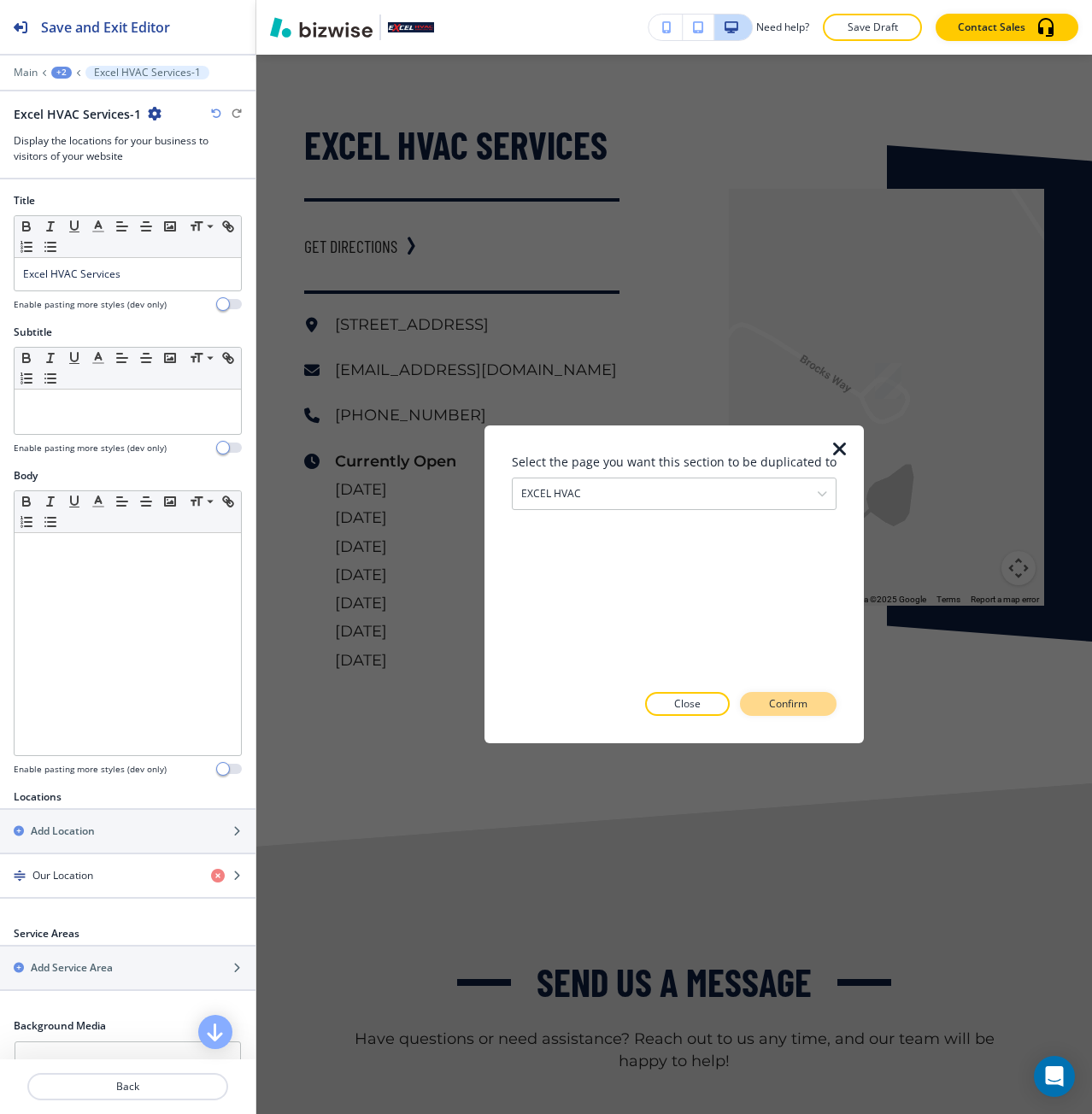
click at [793, 698] on p "Confirm" at bounding box center [789, 704] width 39 height 16
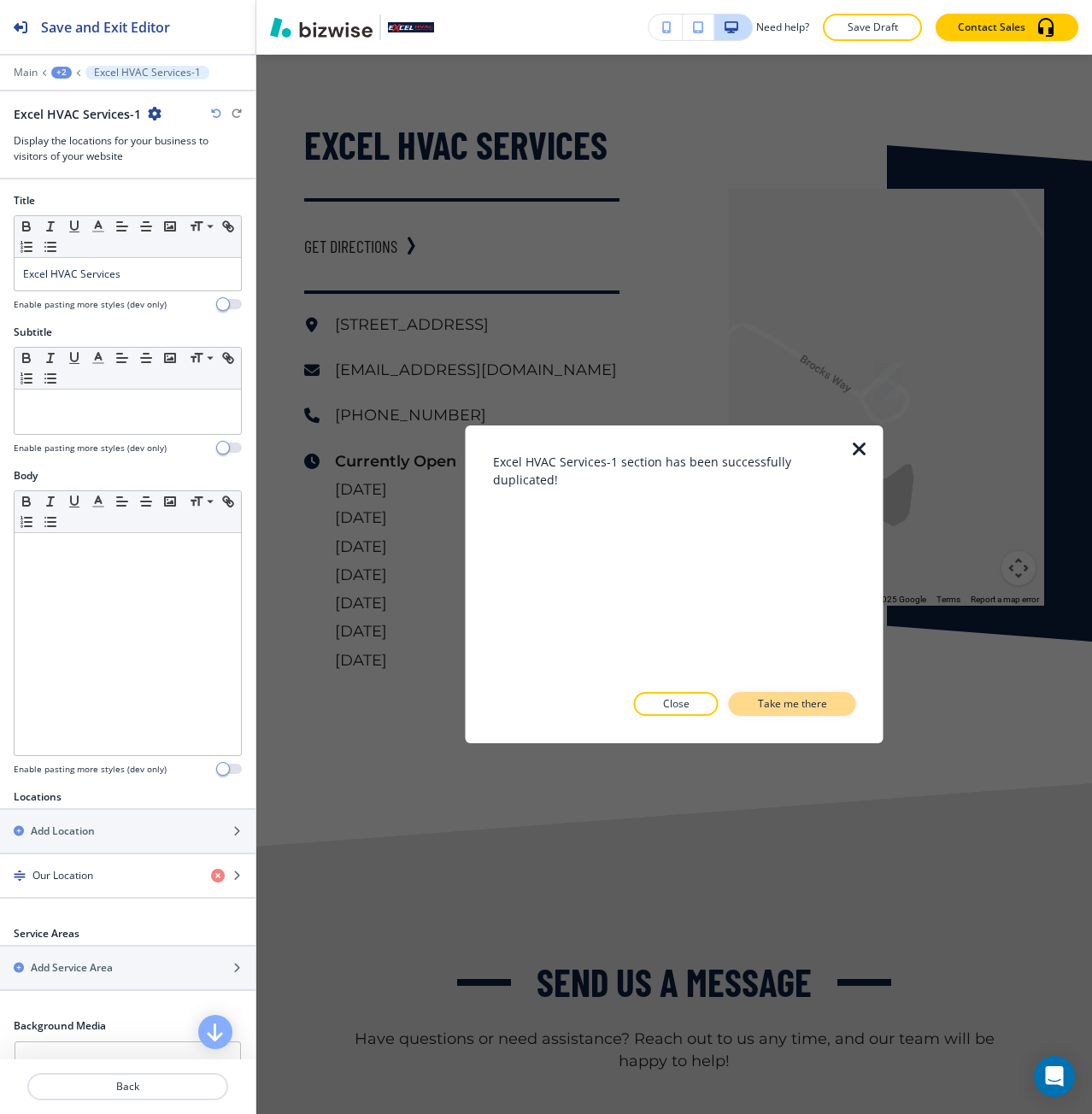
click at [745, 707] on button "Take me there" at bounding box center [793, 704] width 127 height 24
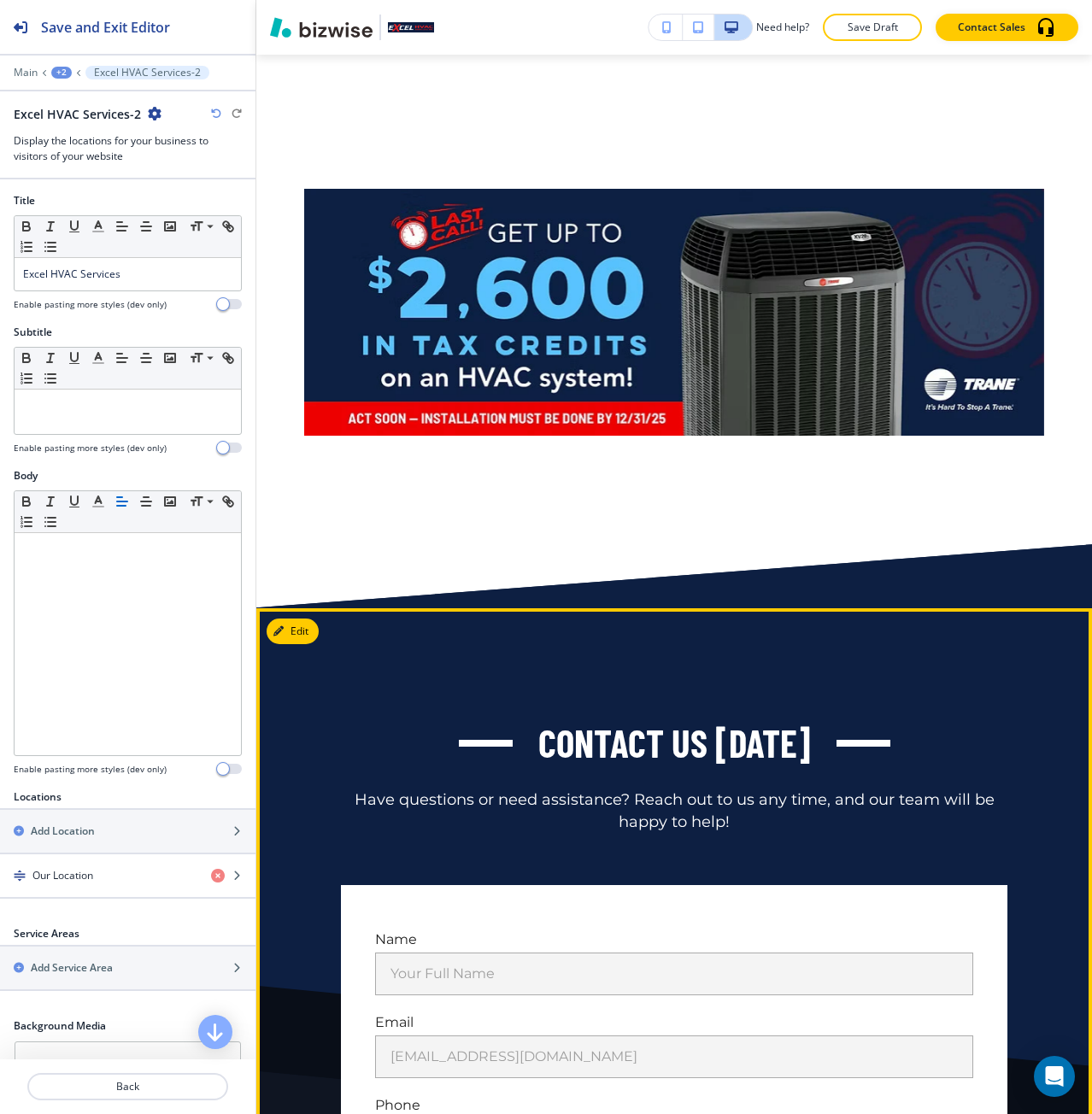
scroll to position [2, 0]
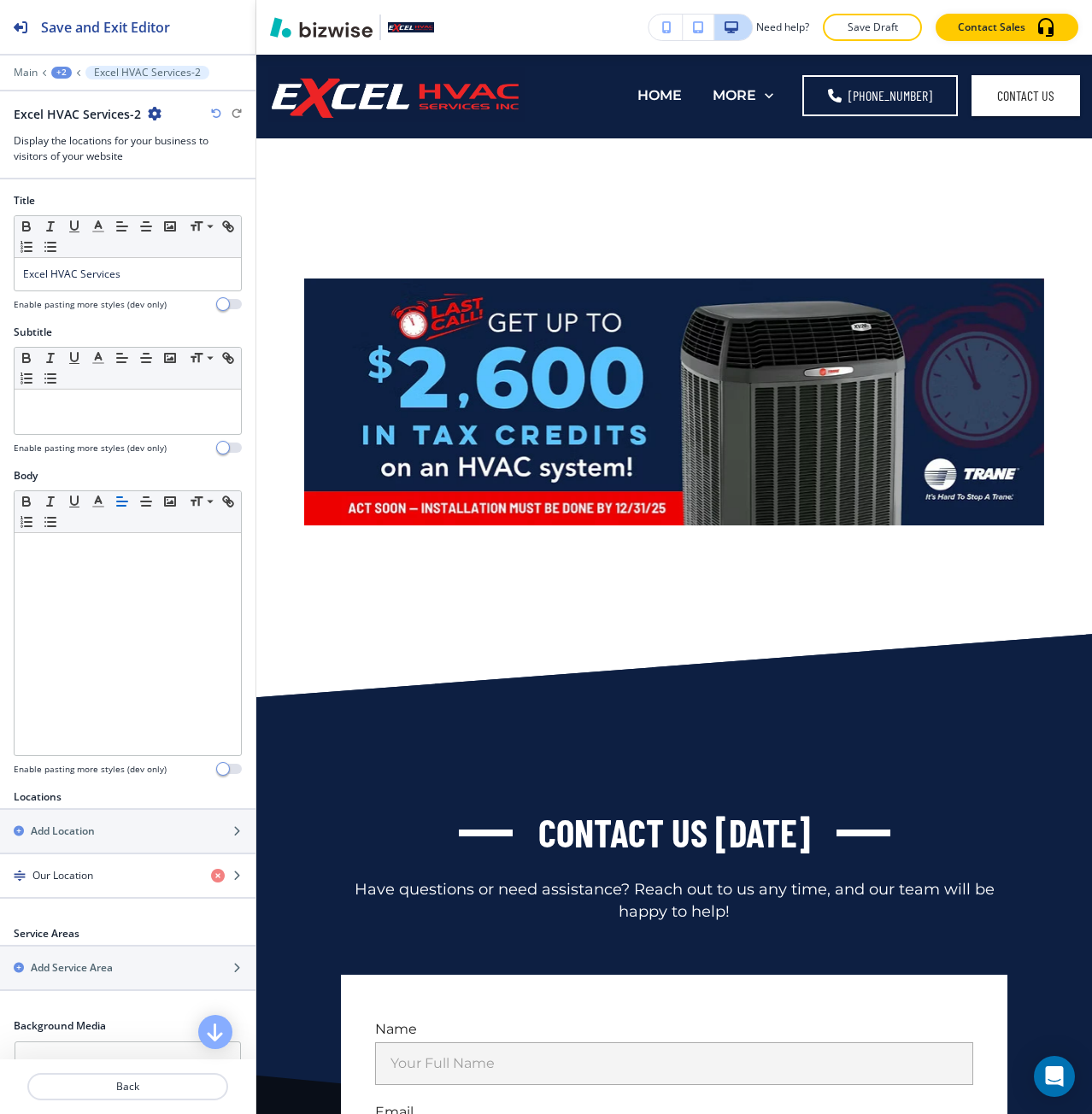
click at [95, 131] on div at bounding box center [127, 127] width 228 height 10
click at [55, 67] on div "+2" at bounding box center [62, 72] width 20 height 12
click at [71, 133] on p "EXCEL HVAC" at bounding box center [106, 130] width 87 height 16
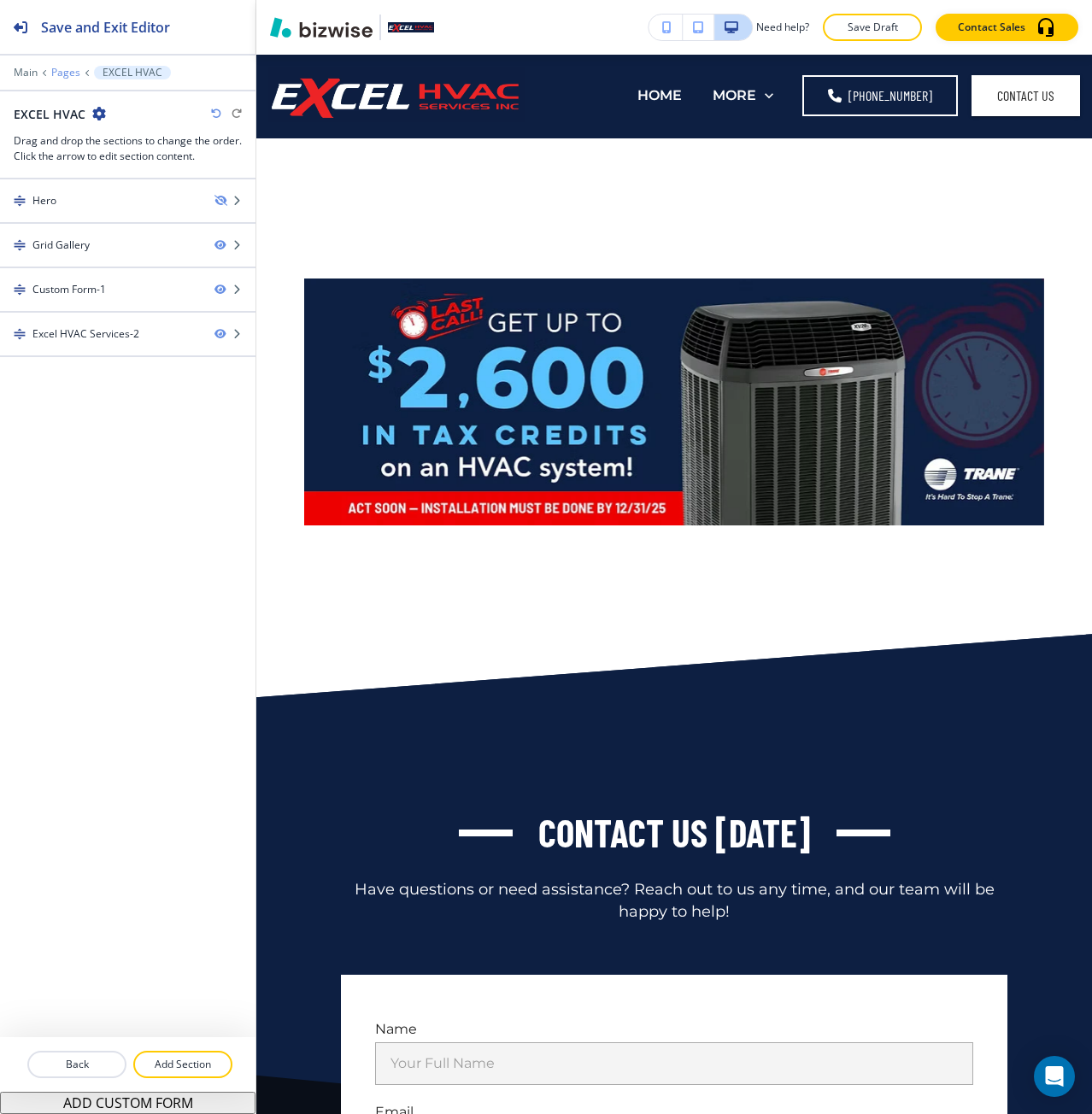
click at [66, 77] on p "Pages" at bounding box center [66, 72] width 29 height 12
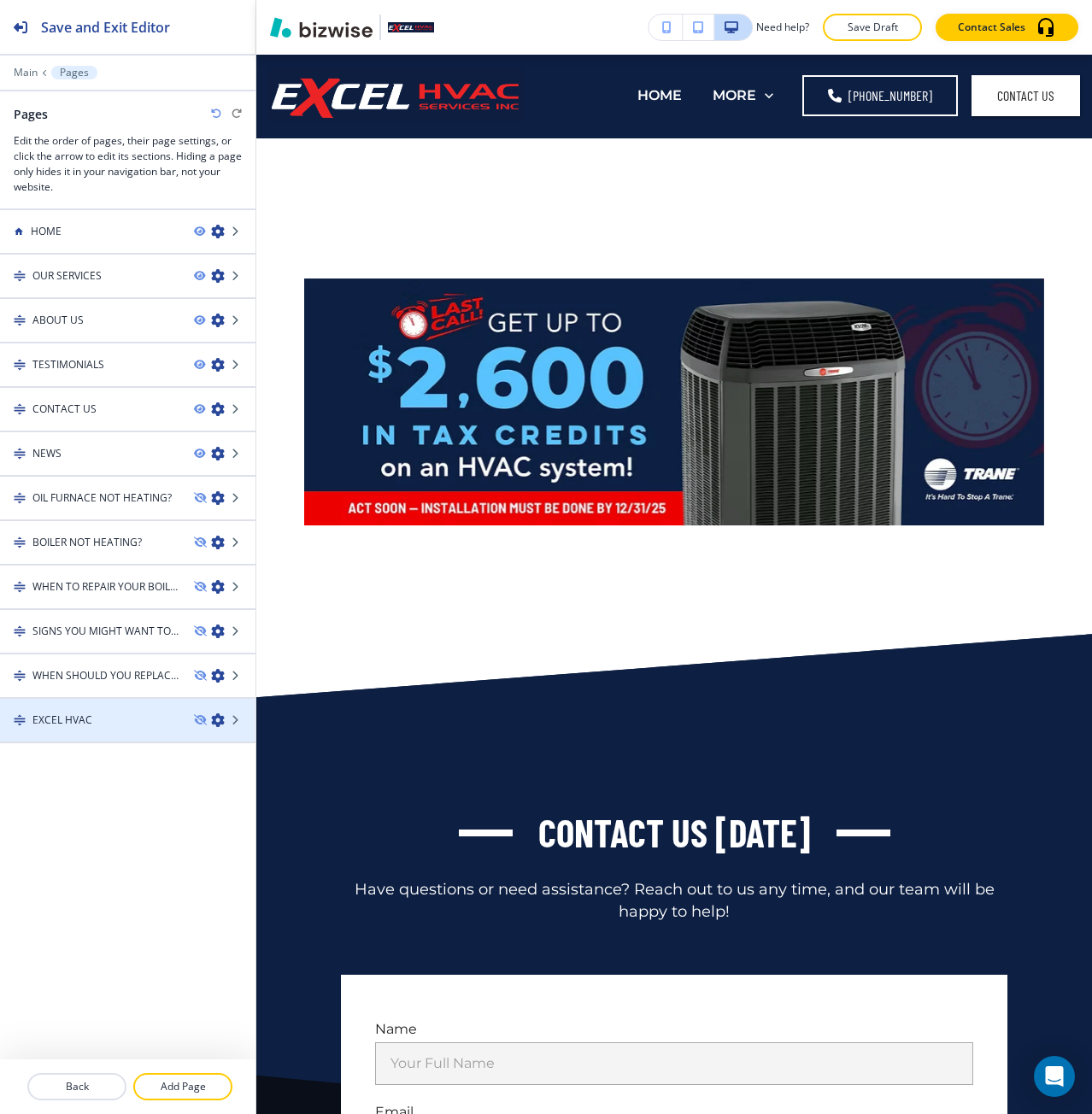
click at [215, 728] on div at bounding box center [127, 734] width 256 height 14
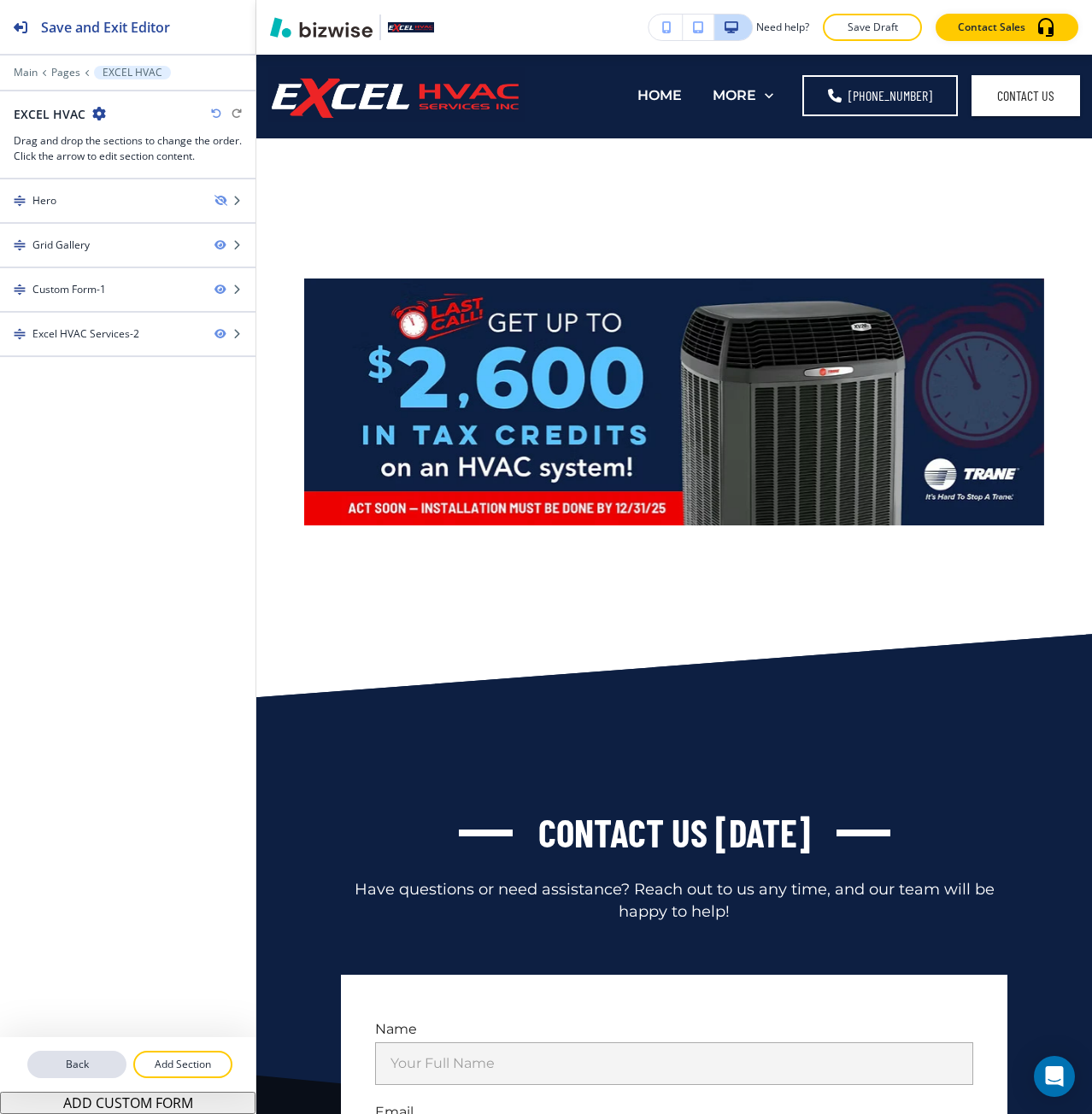
click at [36, 1054] on button "Back" at bounding box center [77, 1065] width 99 height 28
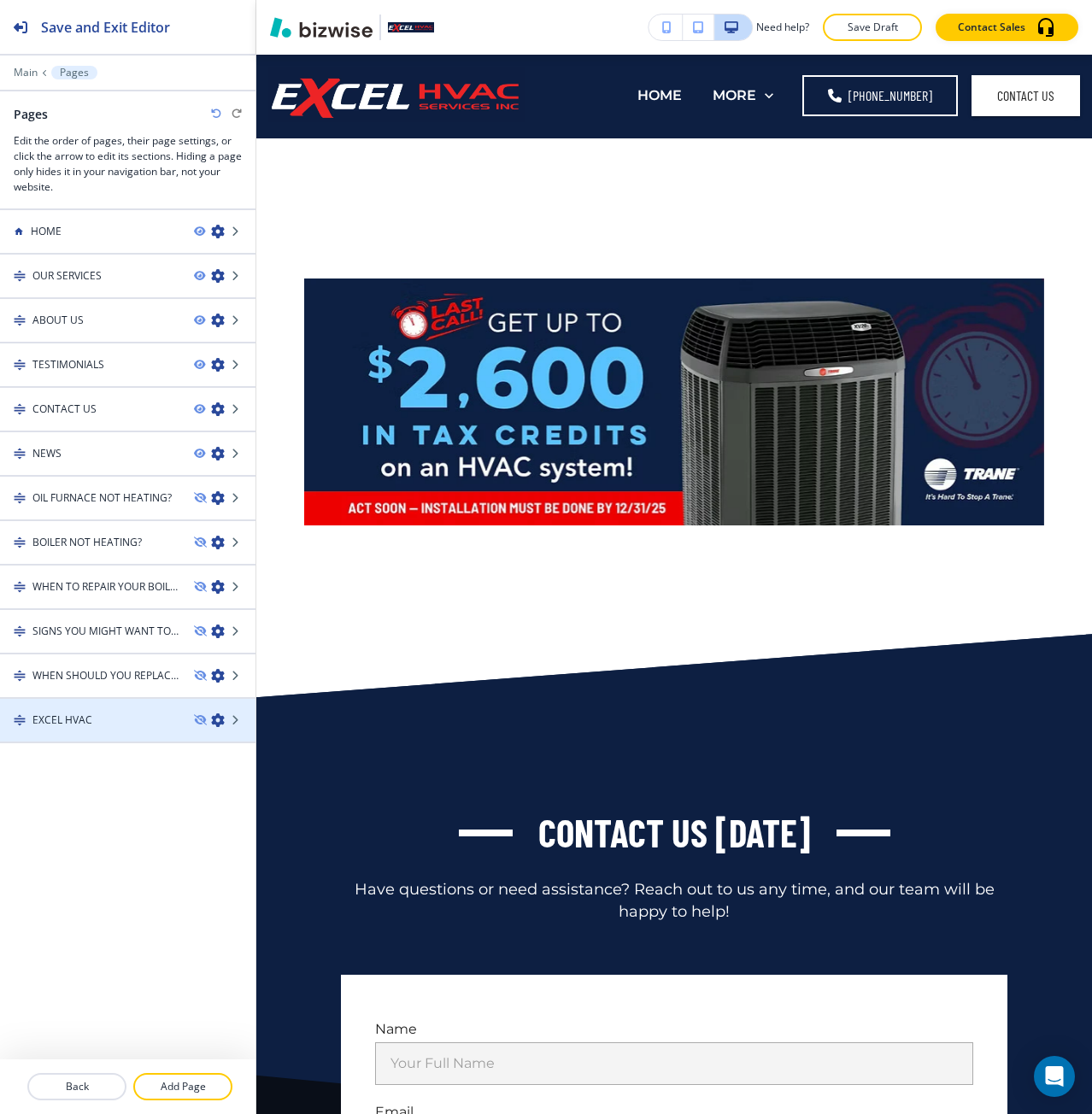
click at [221, 720] on icon "button" at bounding box center [217, 720] width 14 height 14
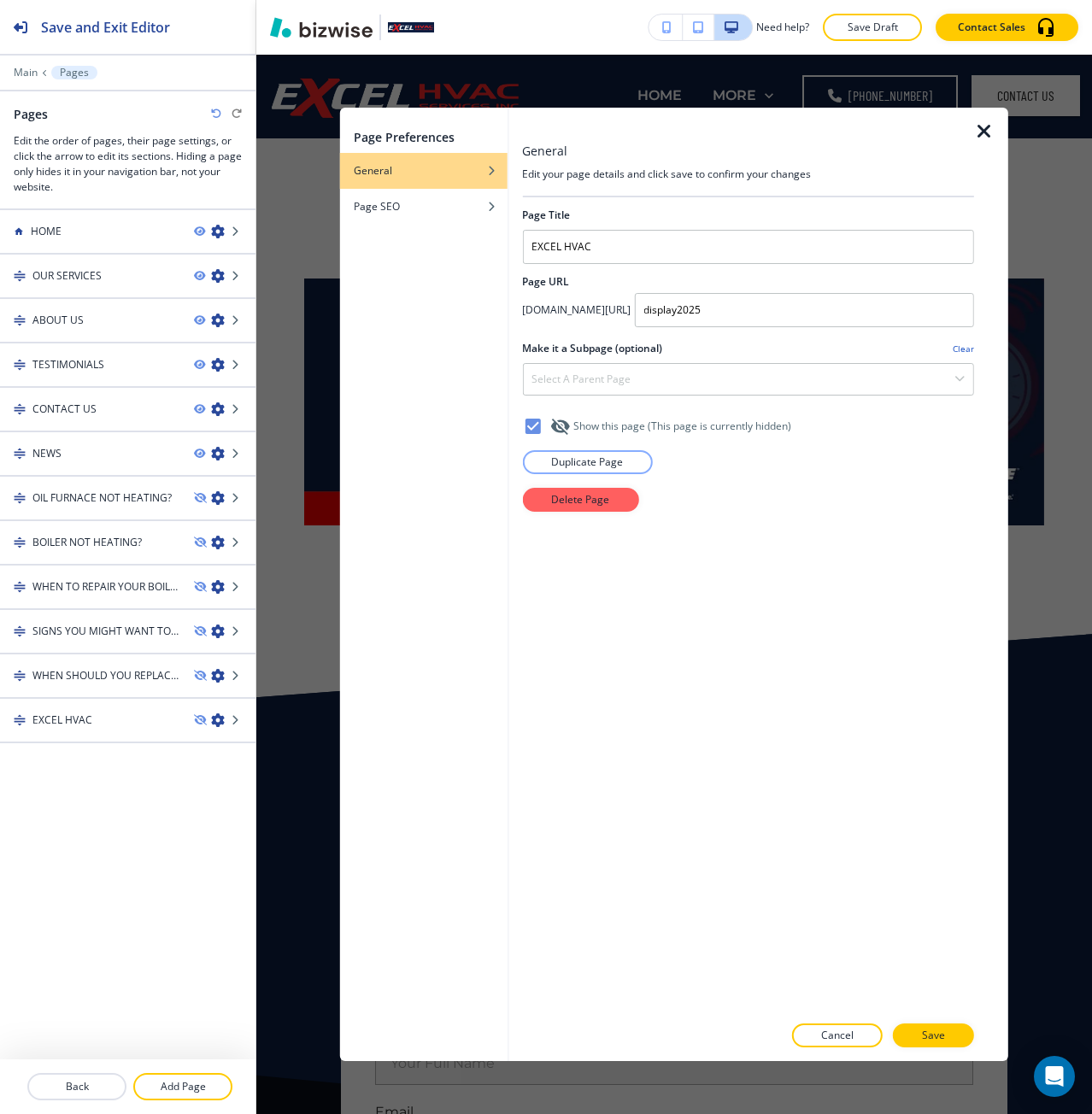
click at [324, 165] on div "Page Preferences General Page SEO General Edit your page details and click save…" at bounding box center [674, 584] width 836 height 1060
click at [979, 141] on icon "button" at bounding box center [985, 131] width 20 height 20
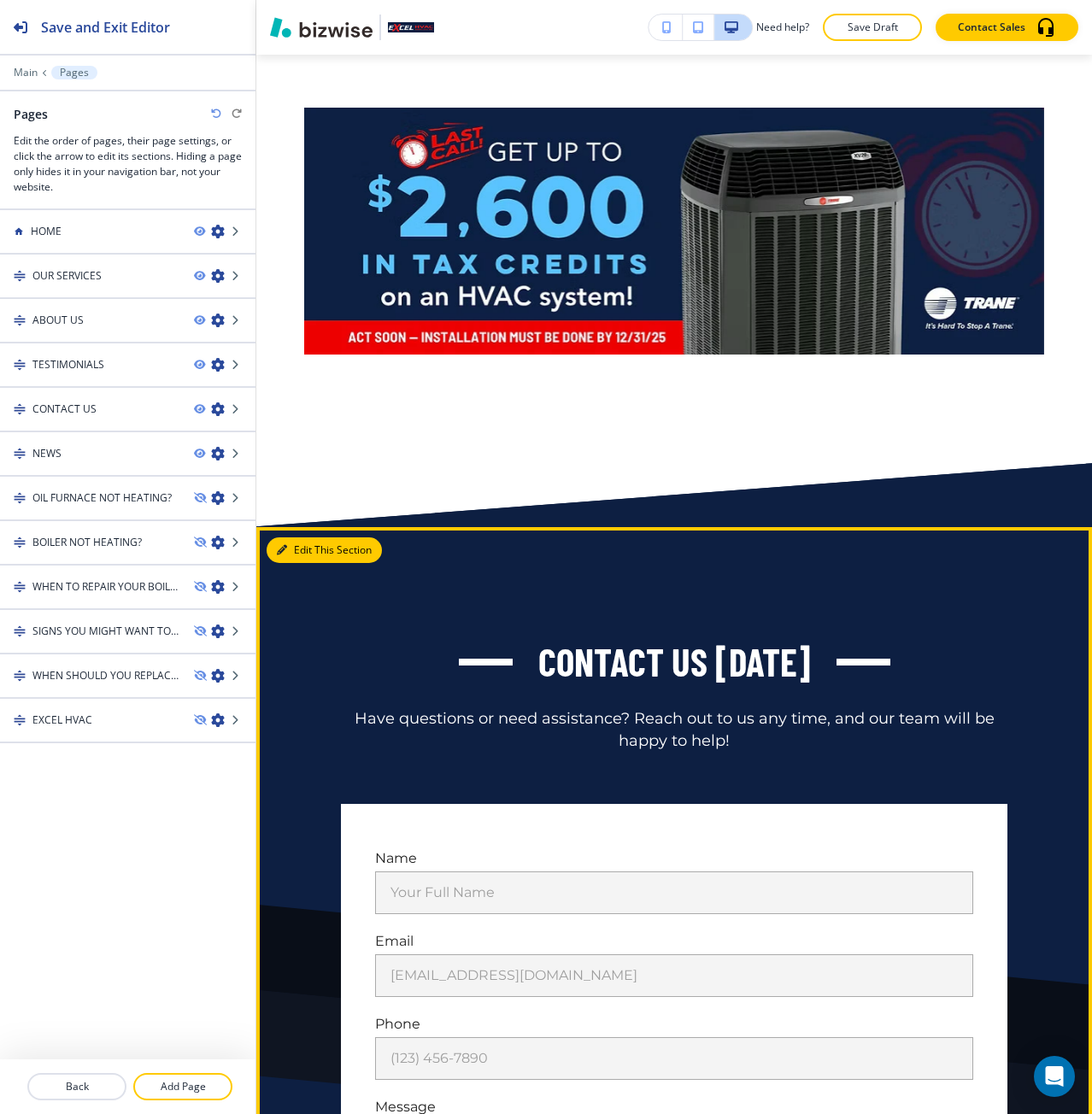
click at [316, 541] on button "Edit This Section" at bounding box center [324, 551] width 115 height 26
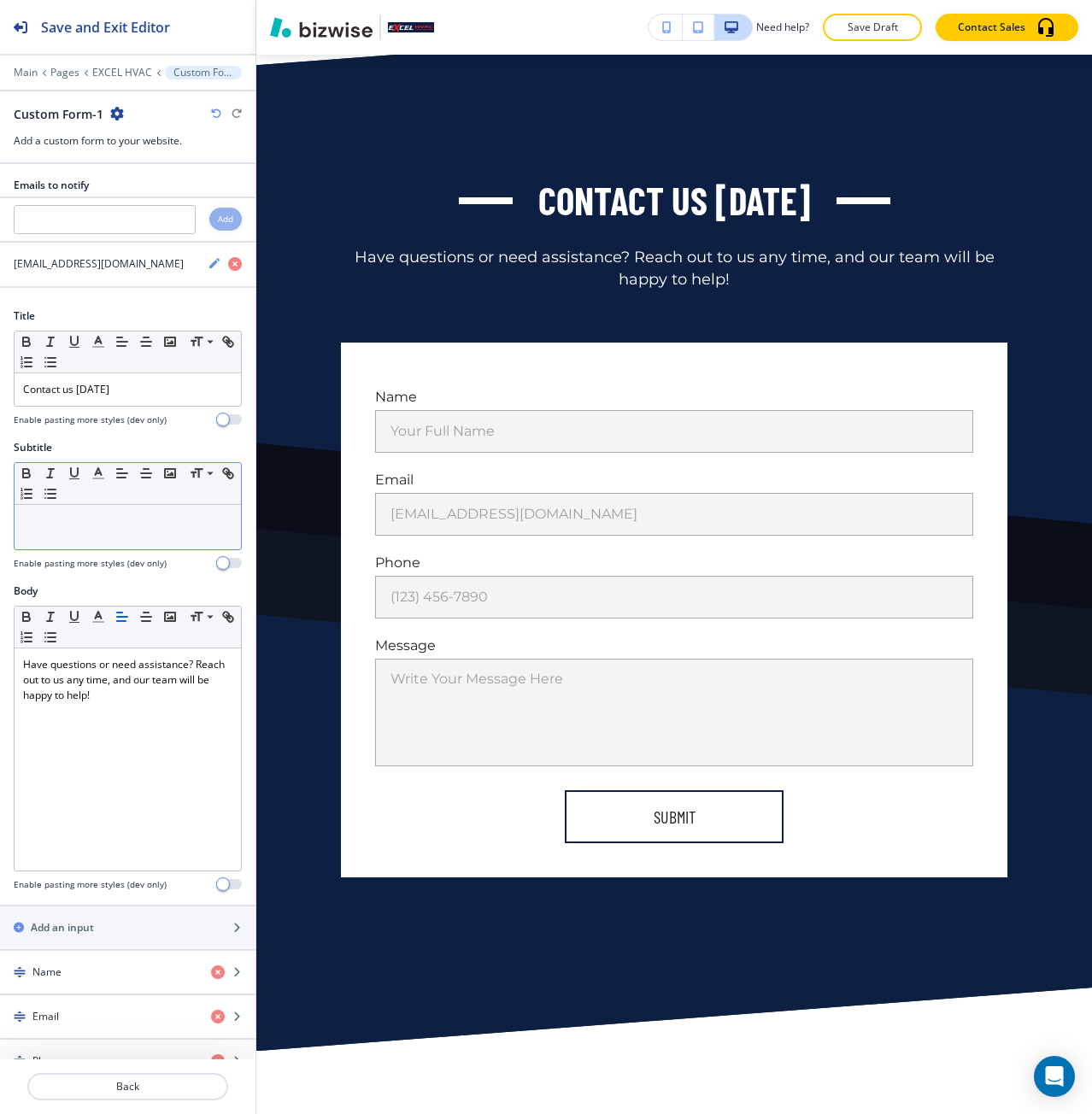
scroll to position [641, 0]
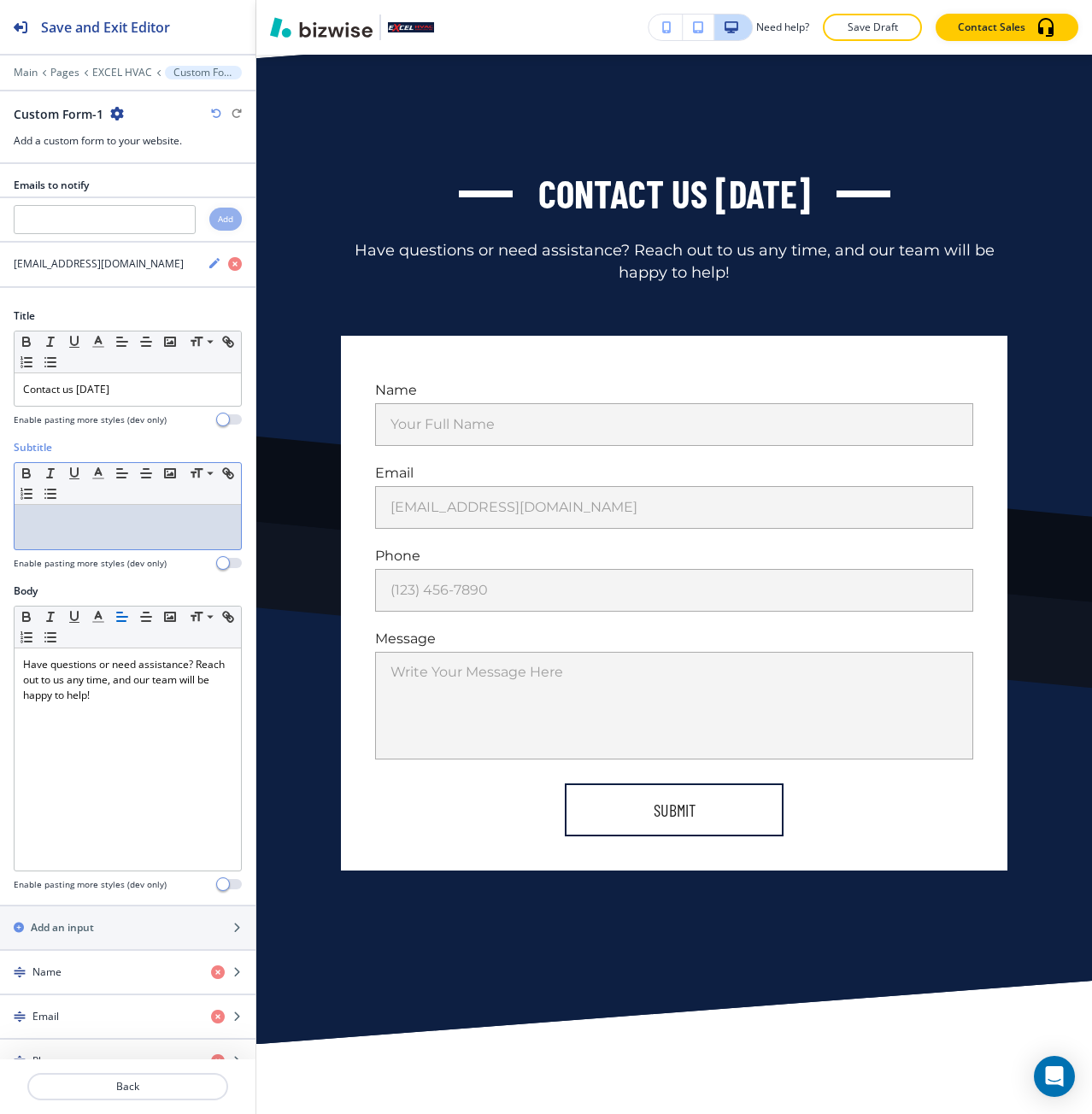
click at [152, 516] on p at bounding box center [127, 521] width 210 height 16
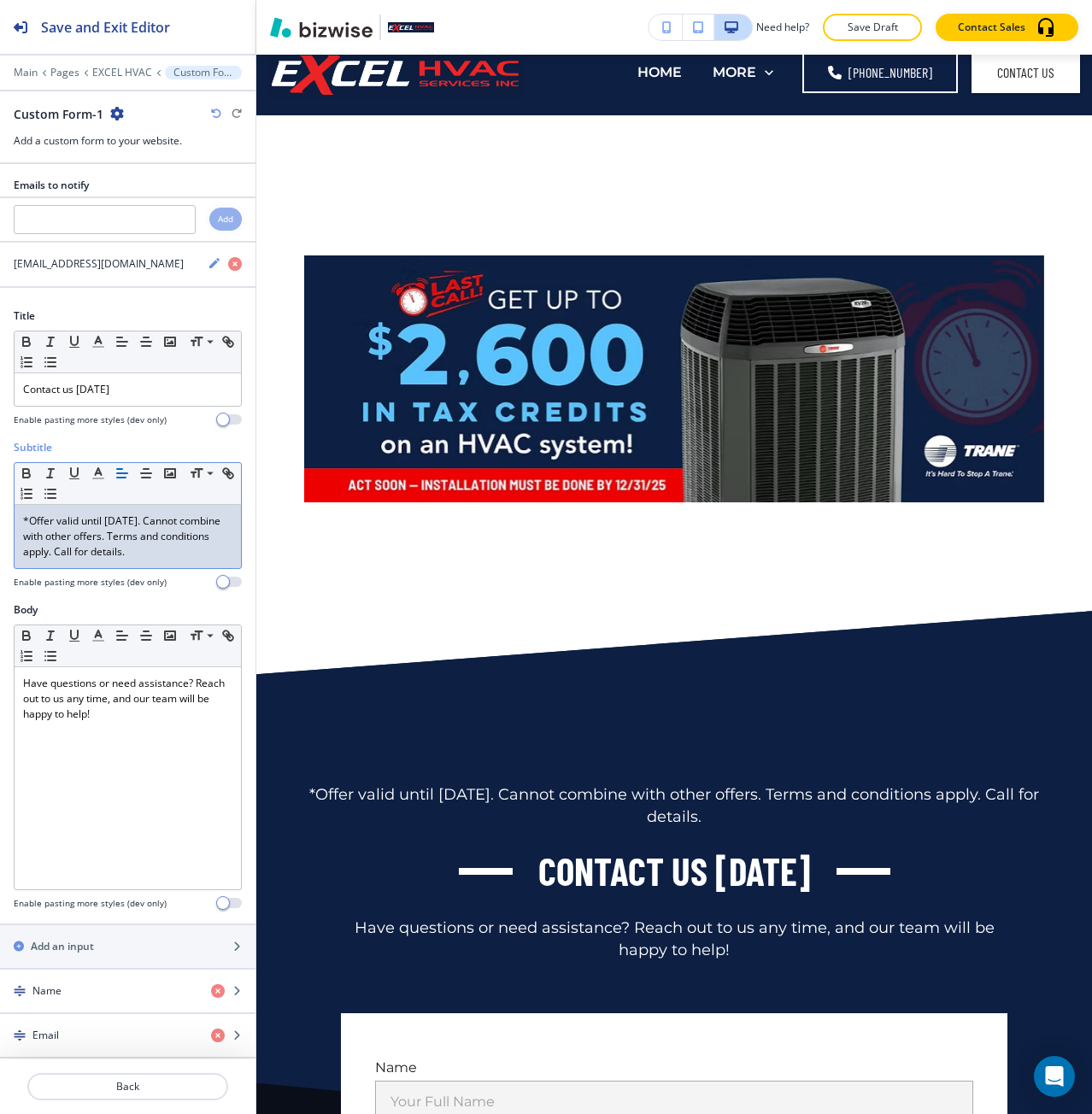
scroll to position [0, 0]
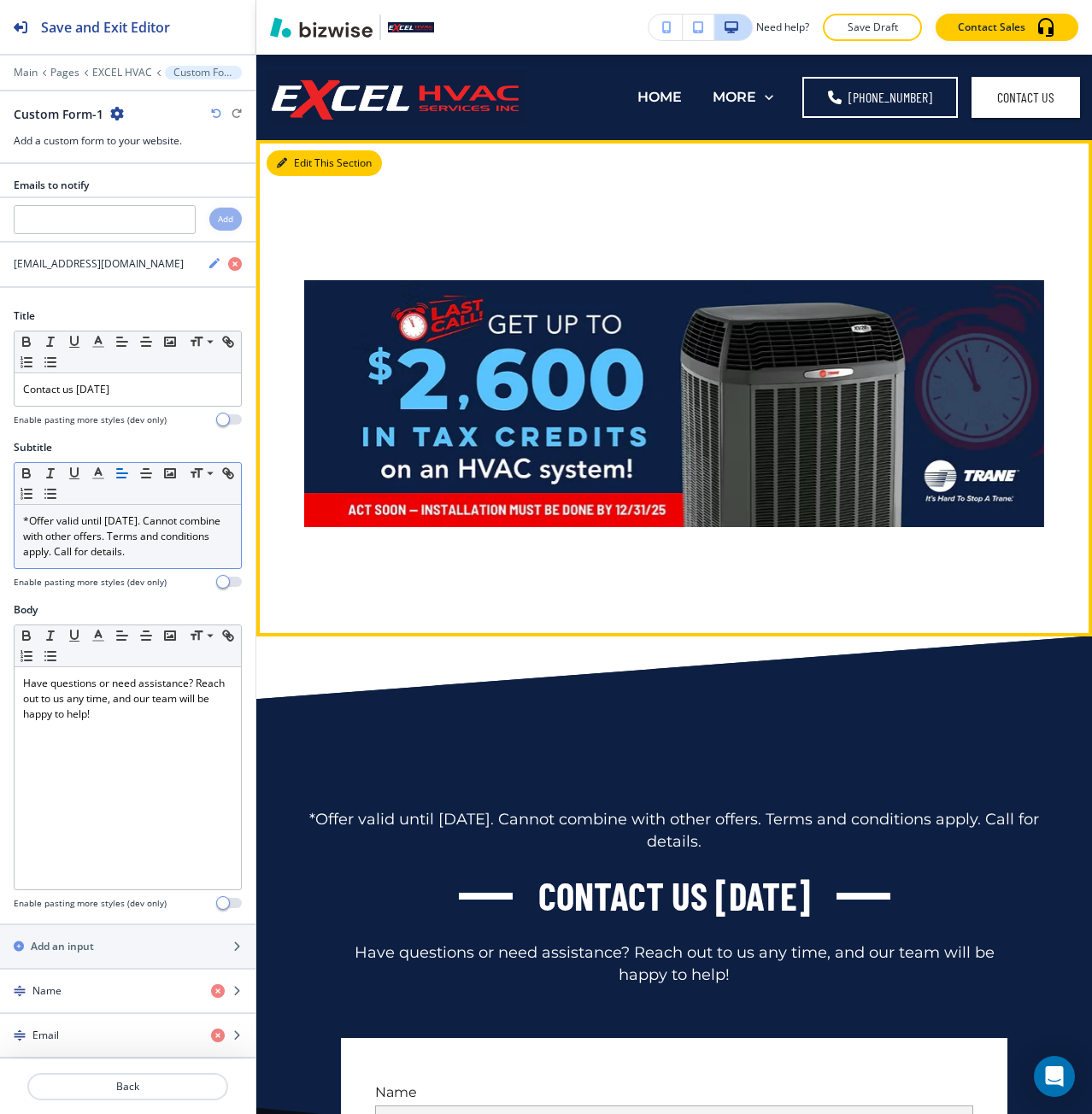
click at [310, 167] on button "Edit This Section" at bounding box center [324, 163] width 115 height 26
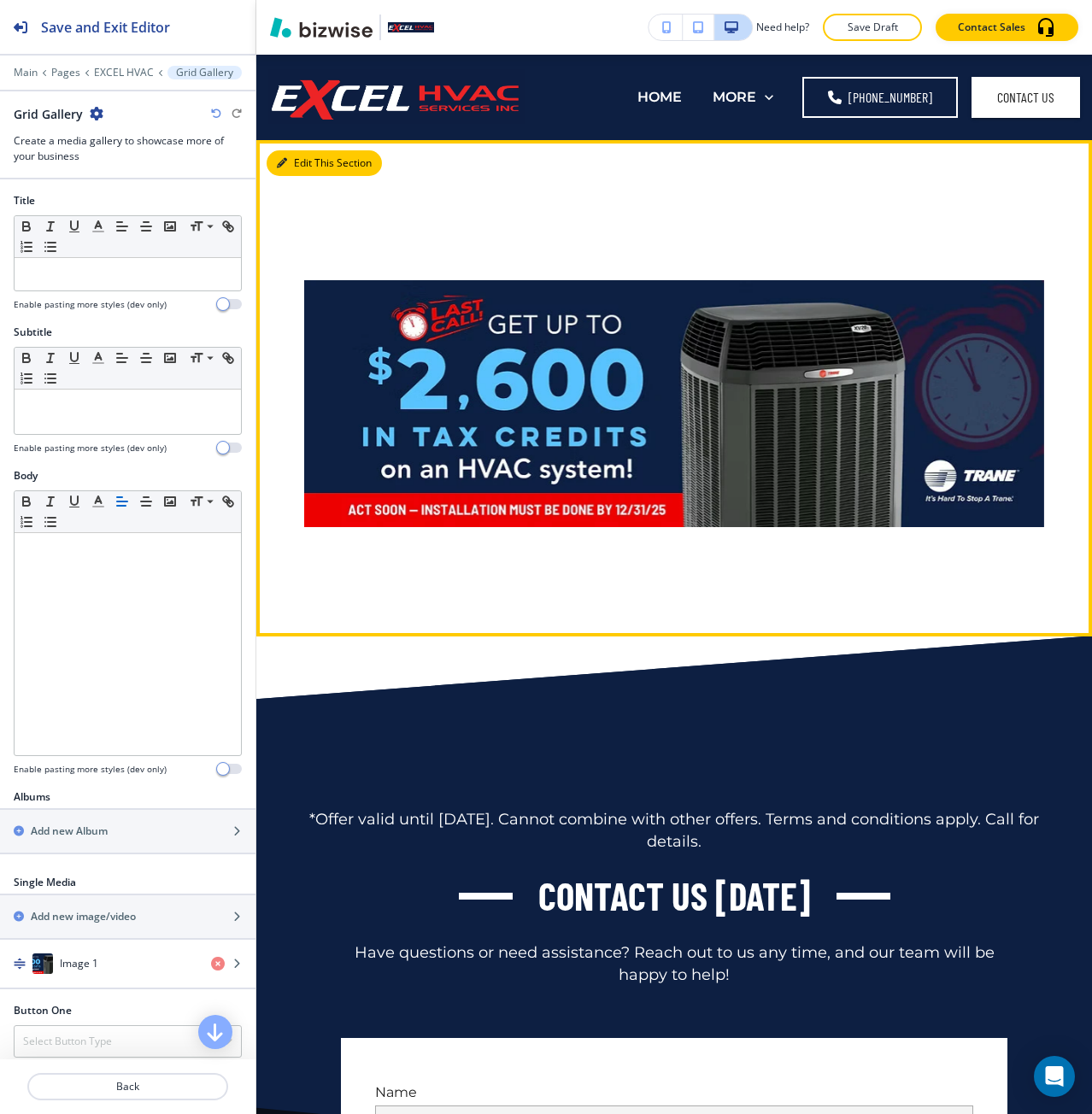
scroll to position [86, 0]
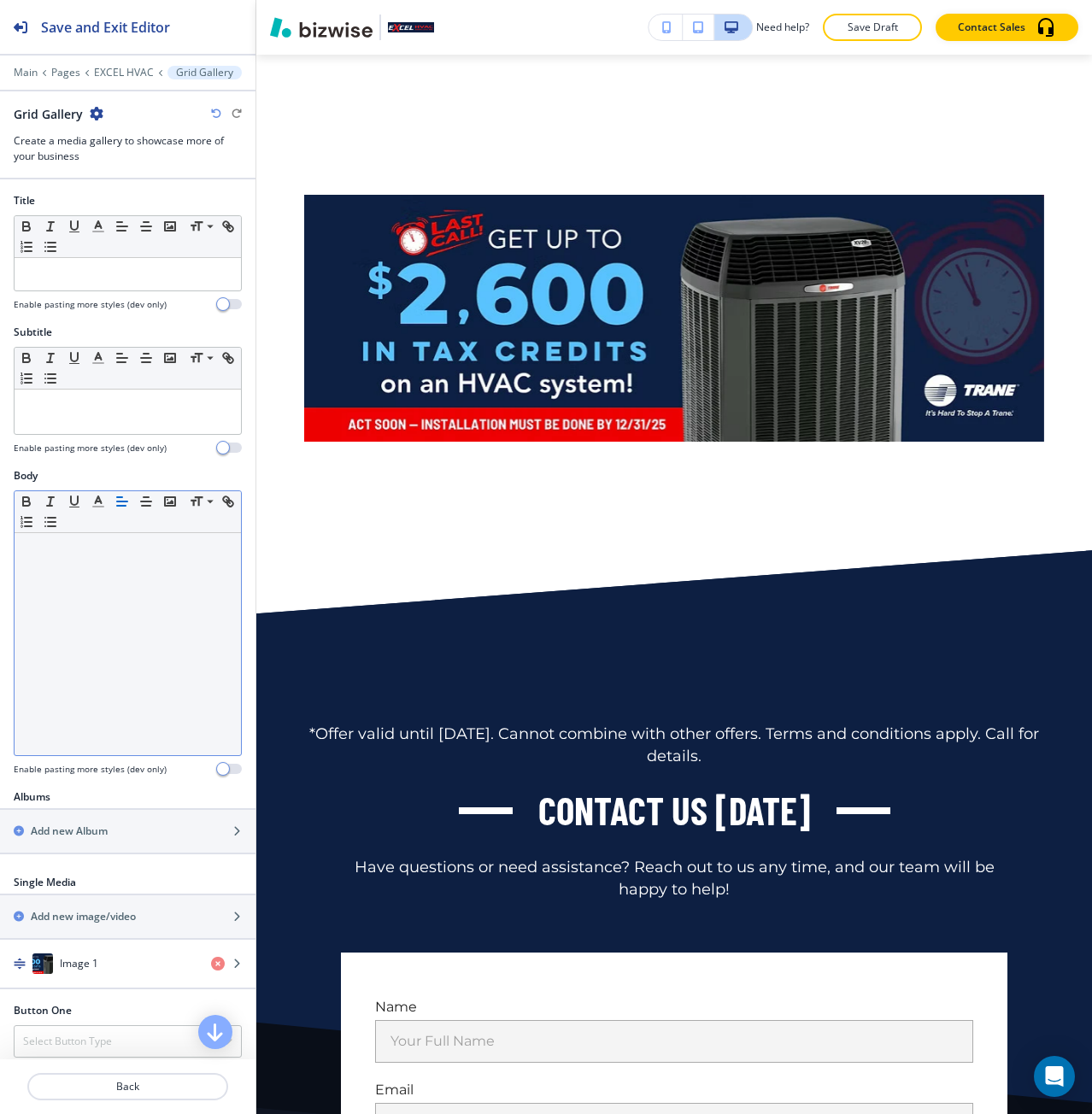
click at [79, 574] on div at bounding box center [127, 644] width 226 height 223
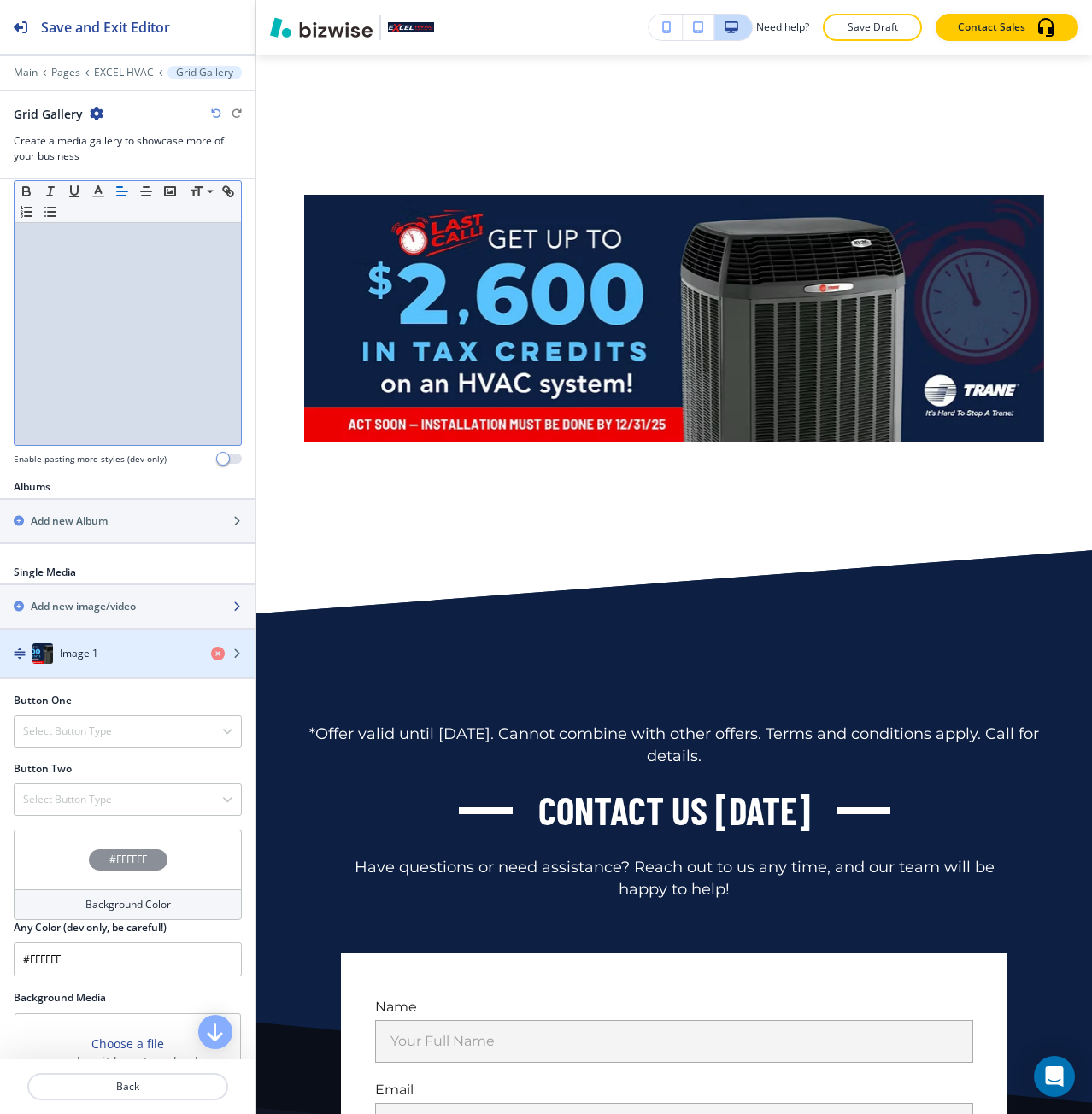
scroll to position [342, 0]
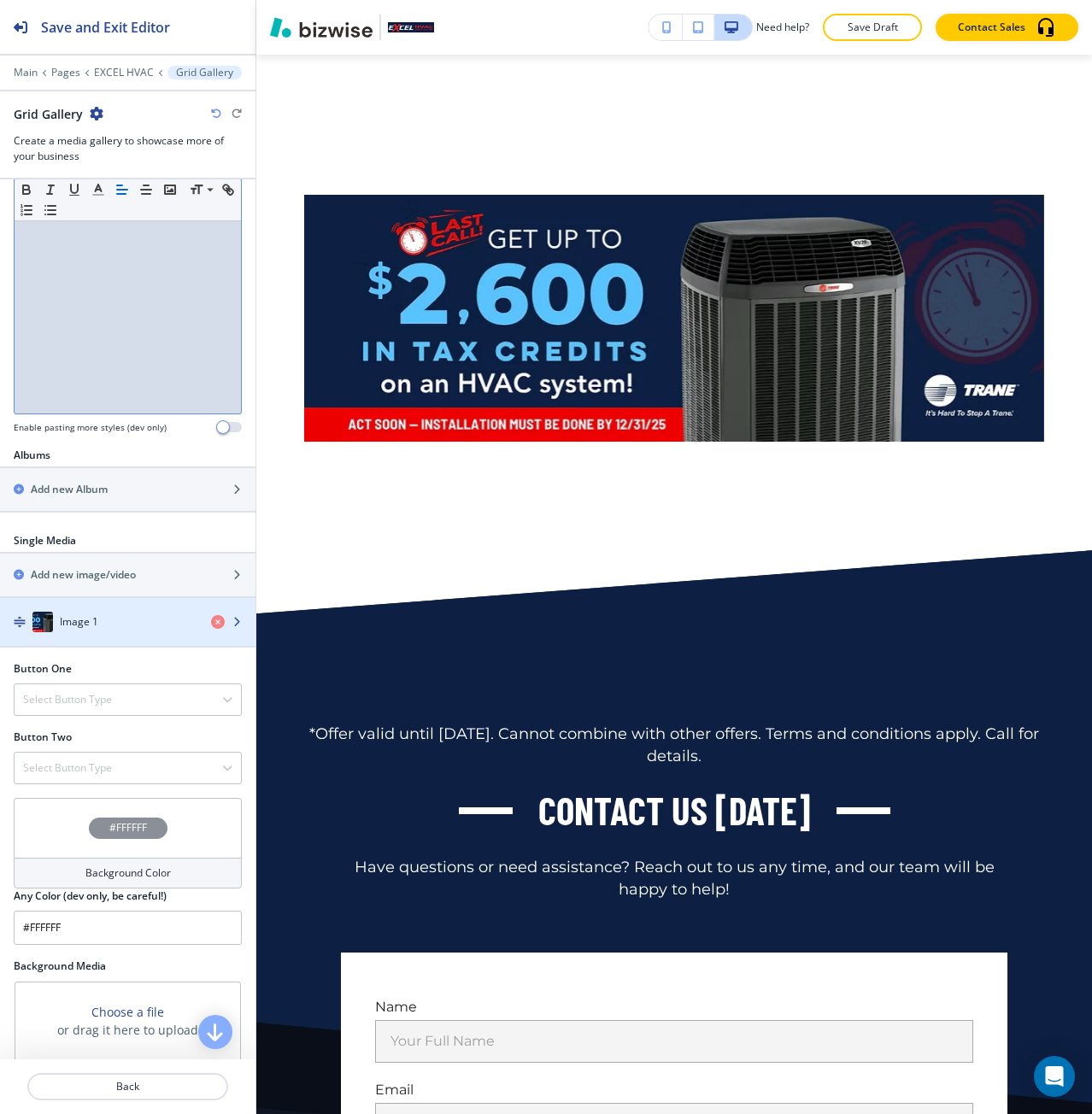
click at [80, 623] on h4 "Image 1" at bounding box center [79, 622] width 39 height 16
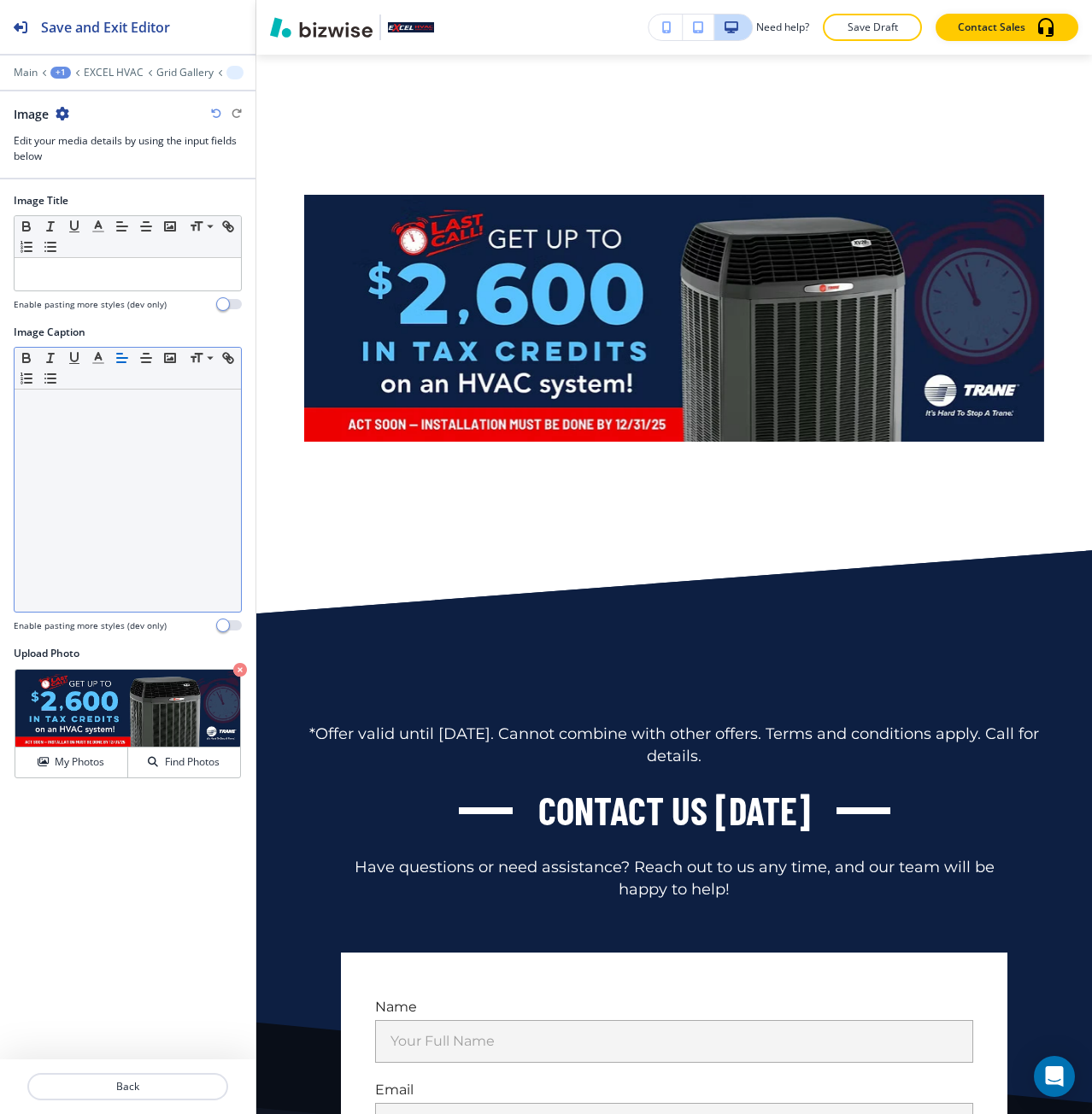
click at [83, 580] on div at bounding box center [127, 501] width 226 height 223
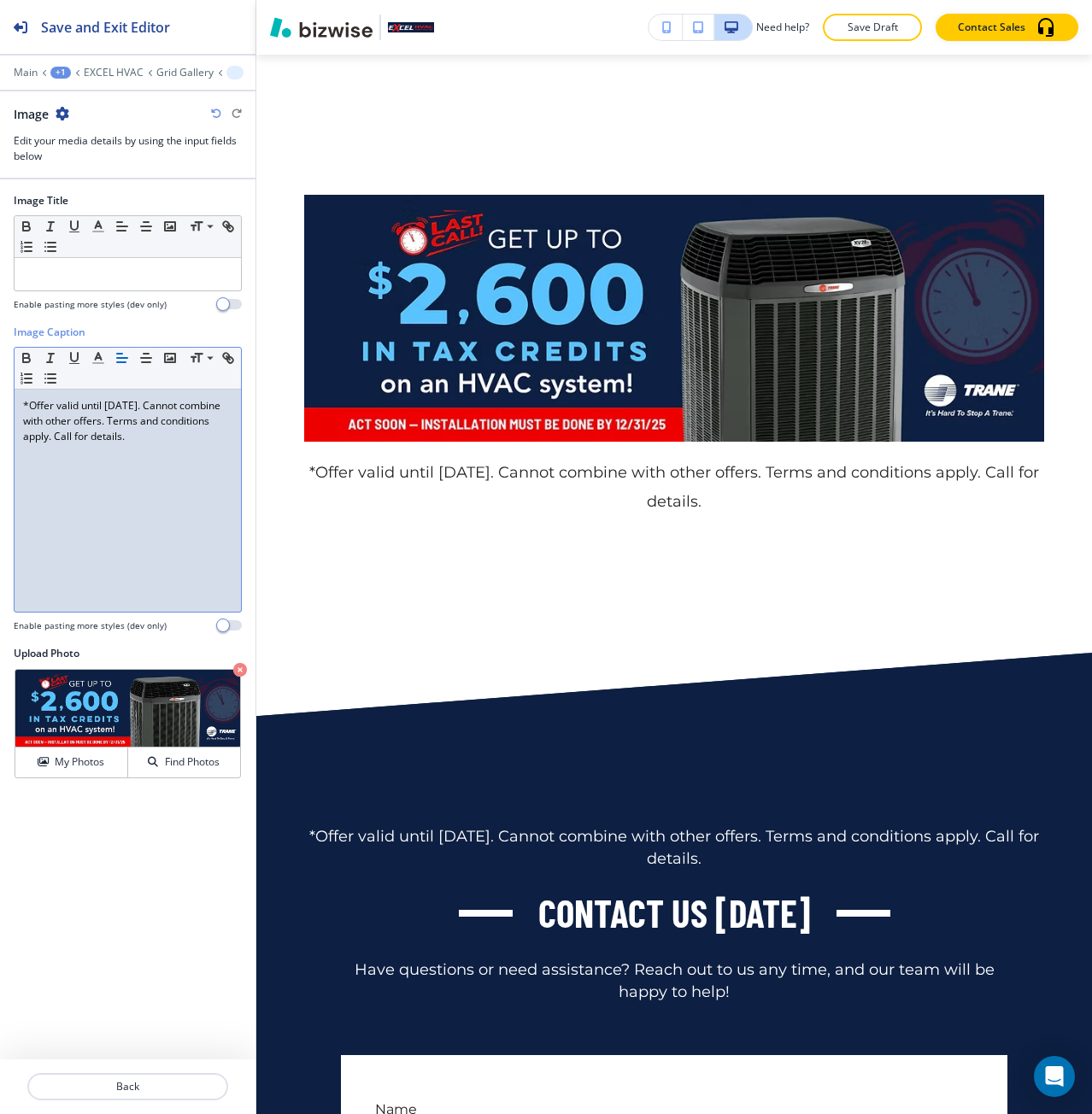
scroll to position [0, 0]
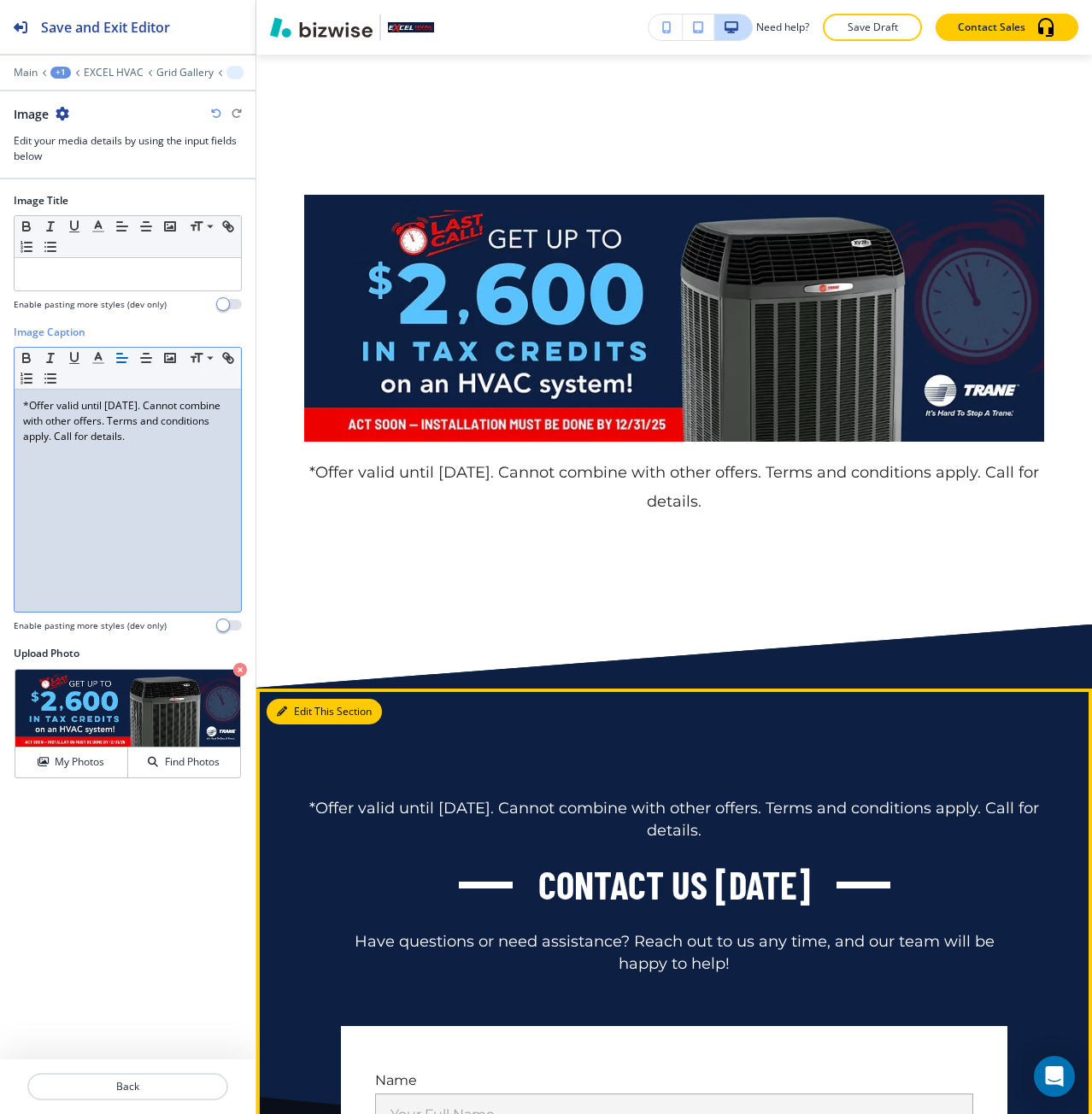
click at [309, 708] on button "Edit This Section" at bounding box center [324, 712] width 115 height 26
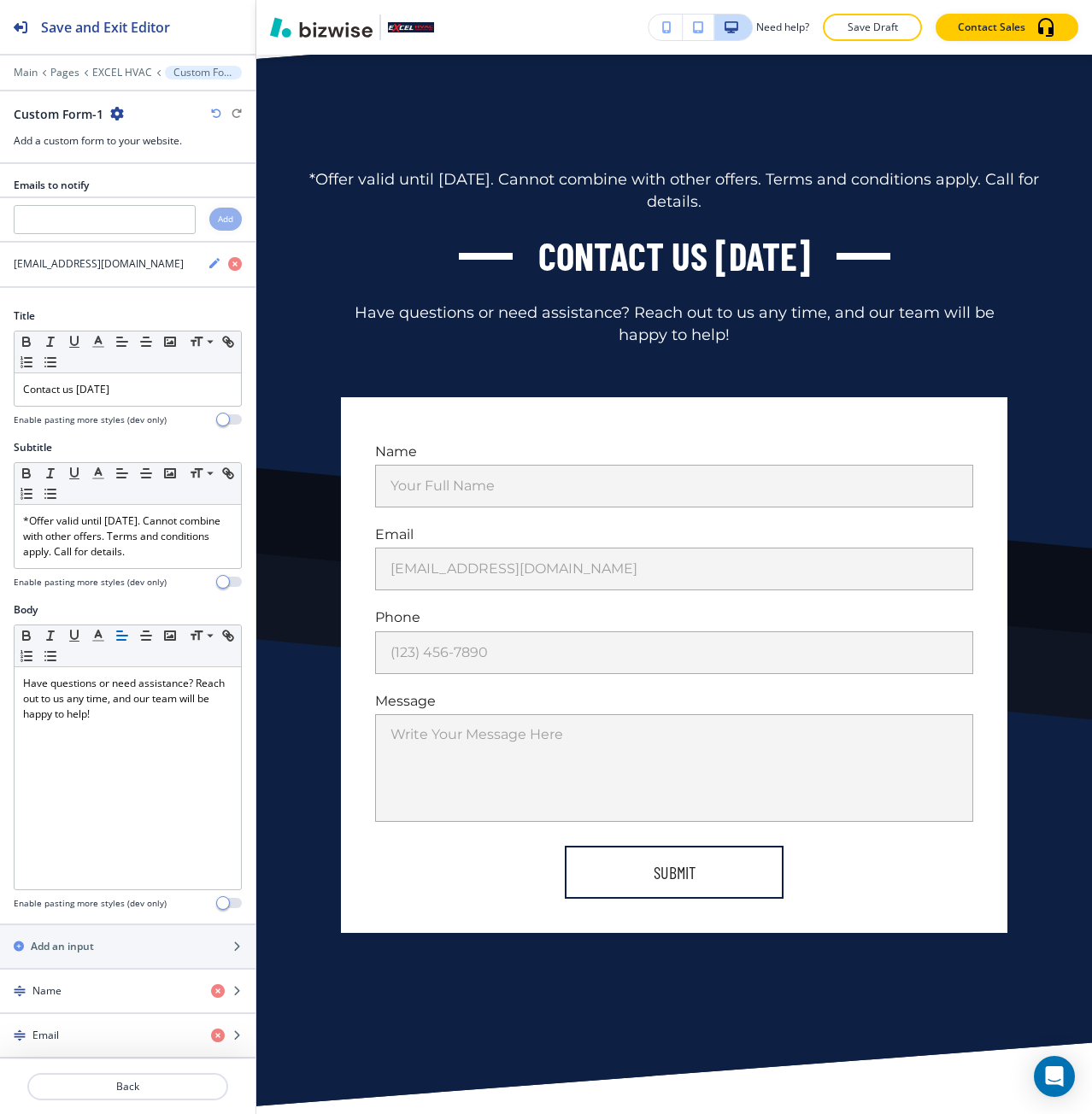
scroll to position [715, 0]
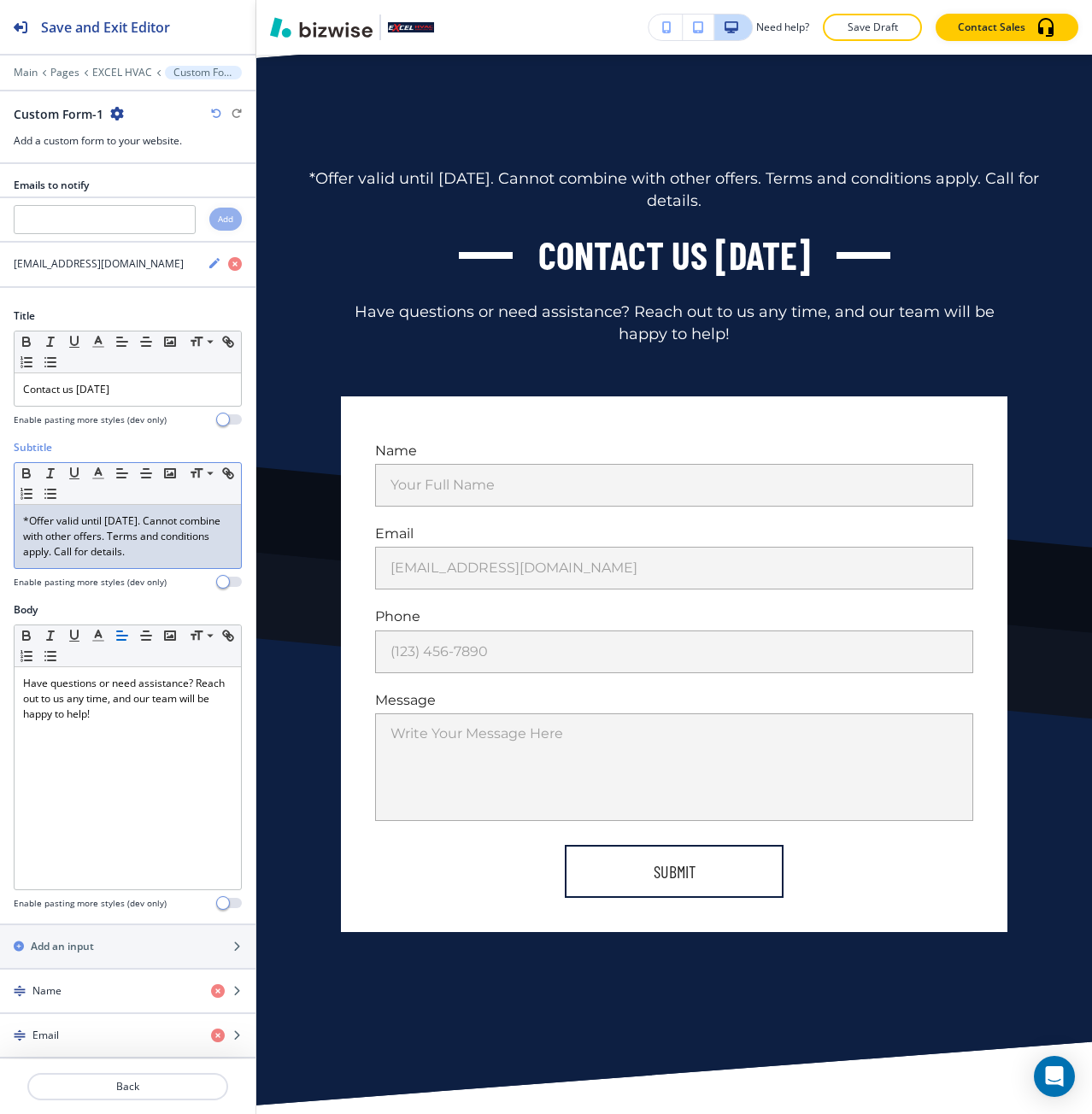
click at [150, 563] on div "*Offer valid until August 31, 2025. Cannot combine with other offers. Terms and…" at bounding box center [127, 537] width 226 height 63
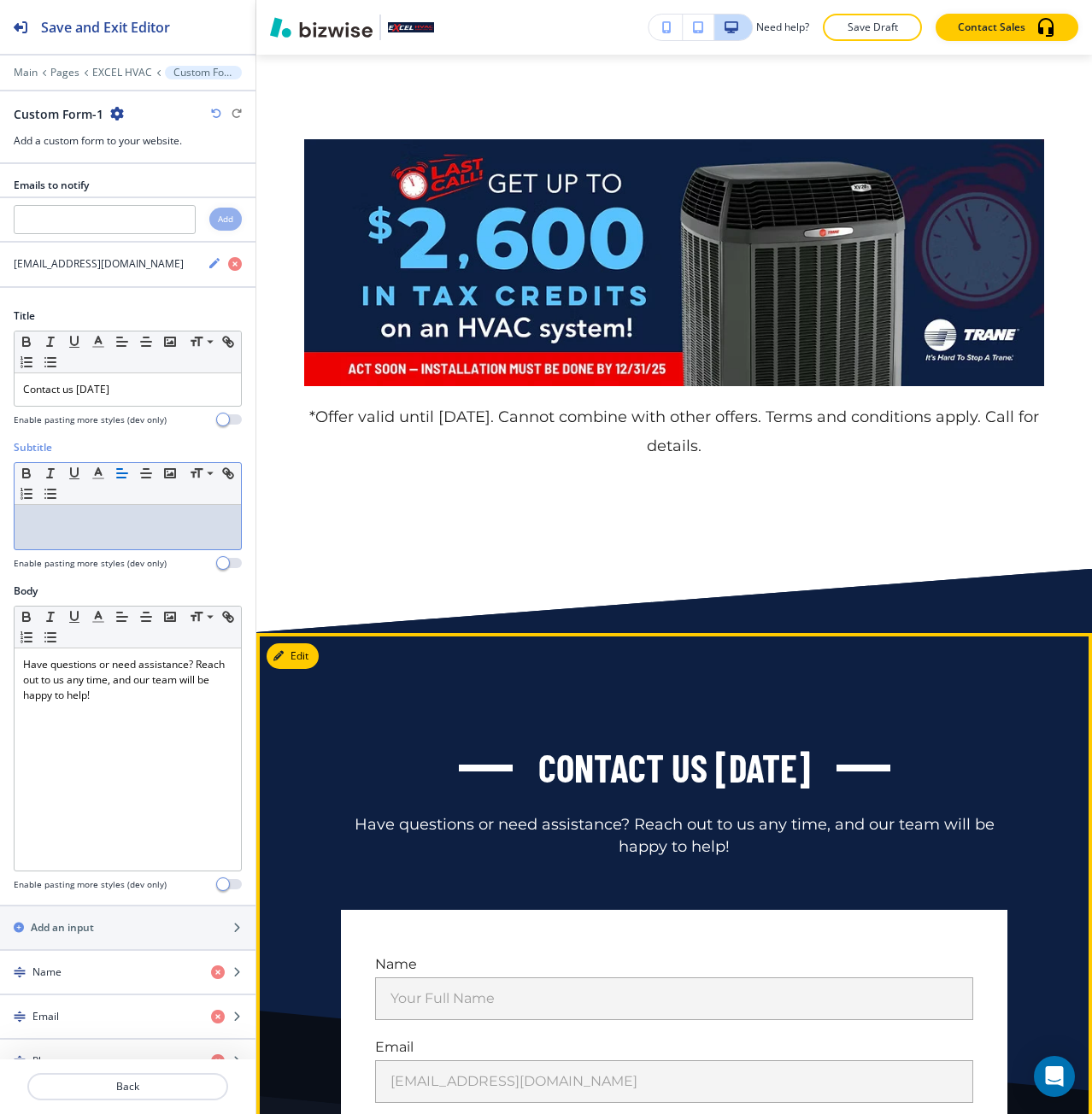
scroll to position [0, 0]
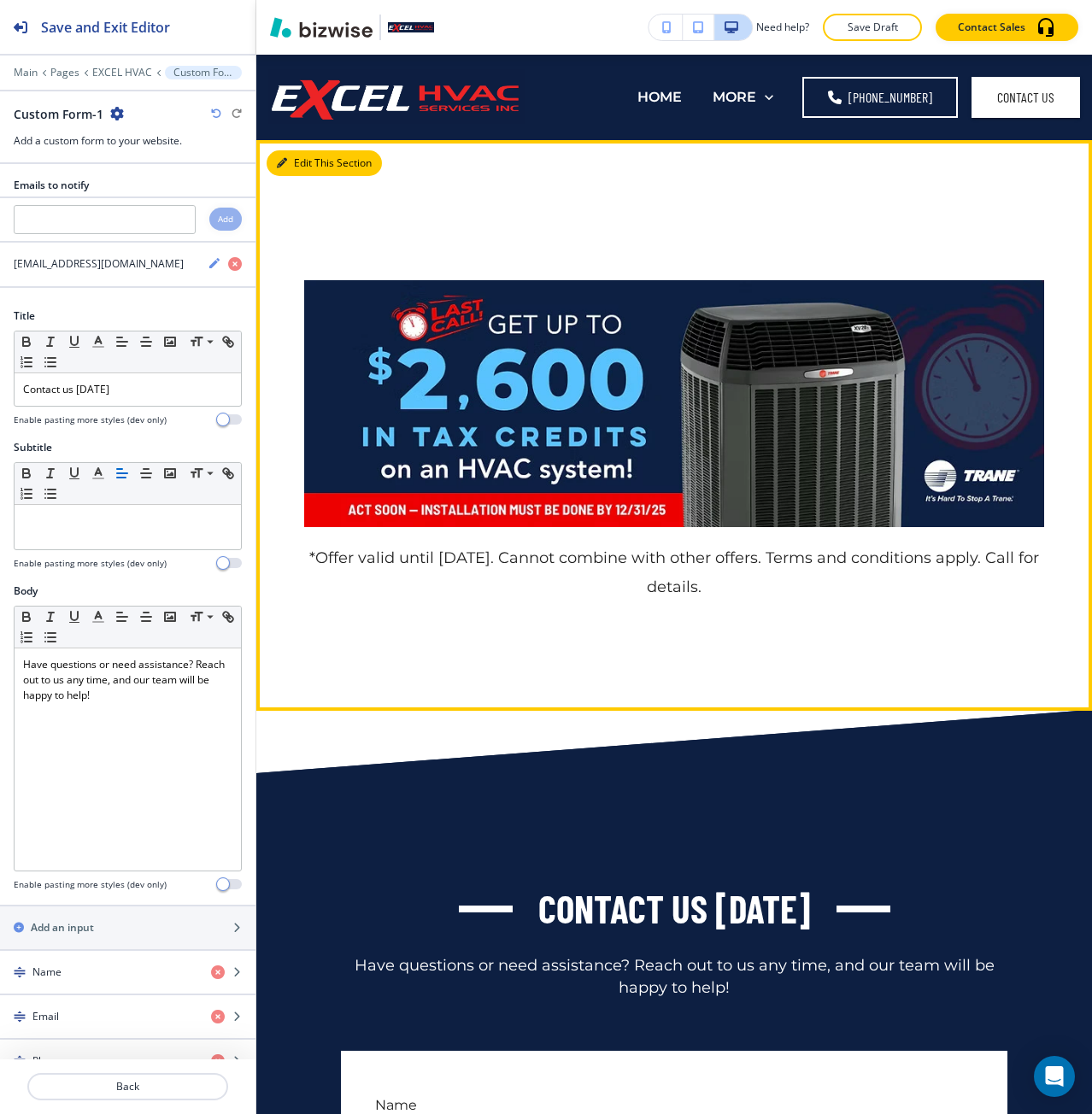
click at [307, 163] on button "Edit This Section" at bounding box center [324, 163] width 115 height 26
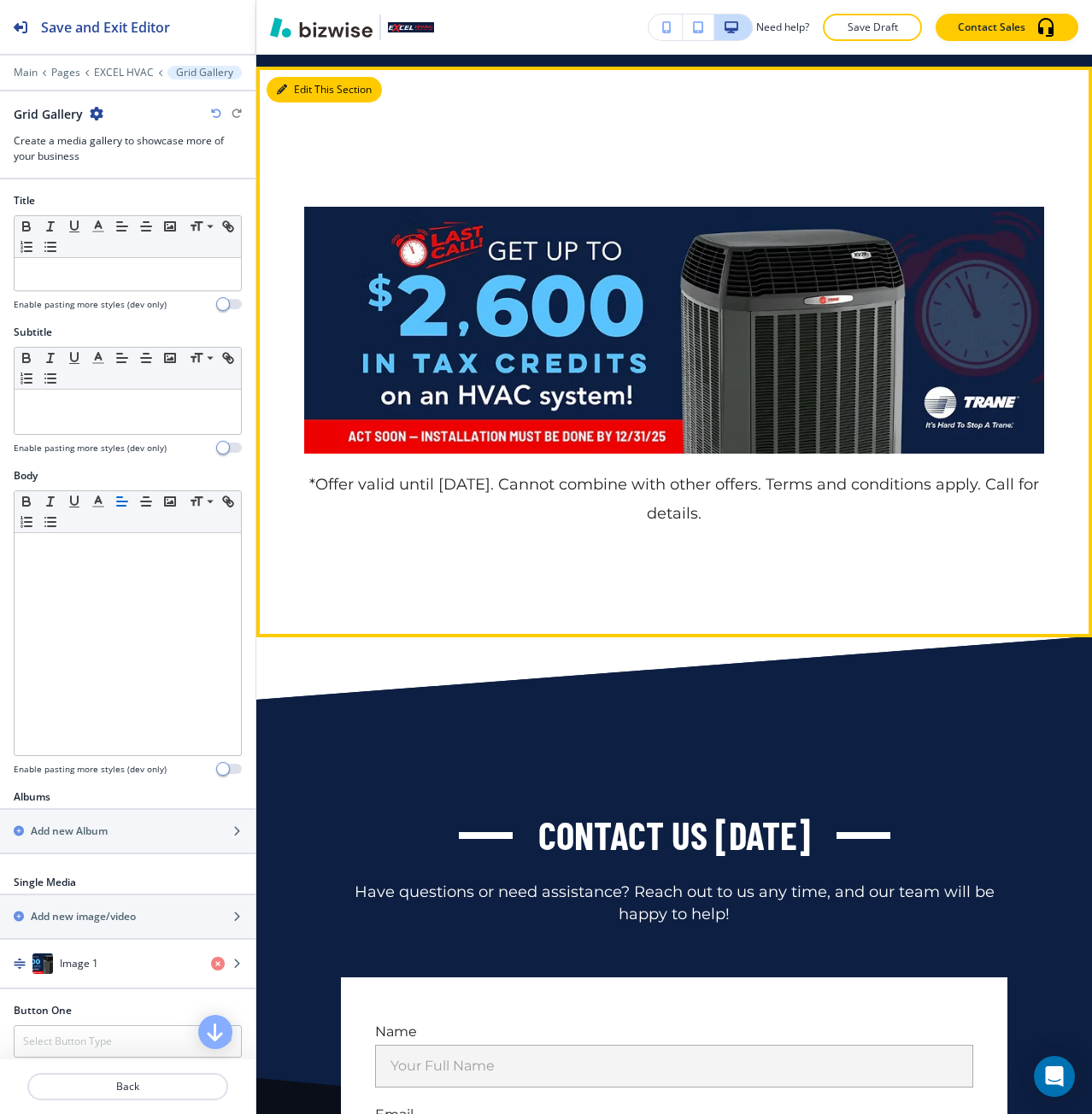
scroll to position [86, 0]
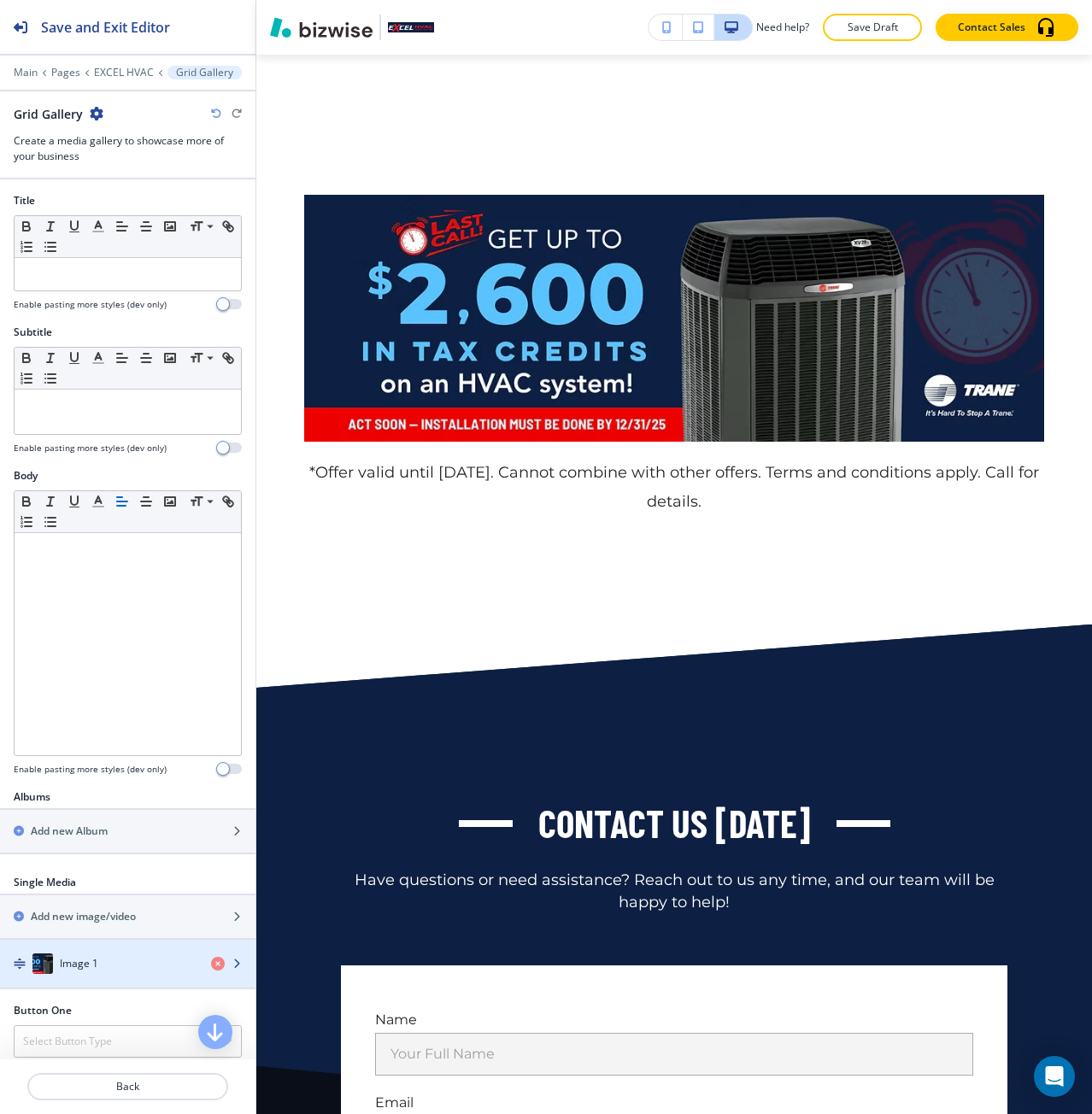
click at [91, 951] on div "button" at bounding box center [127, 947] width 256 height 14
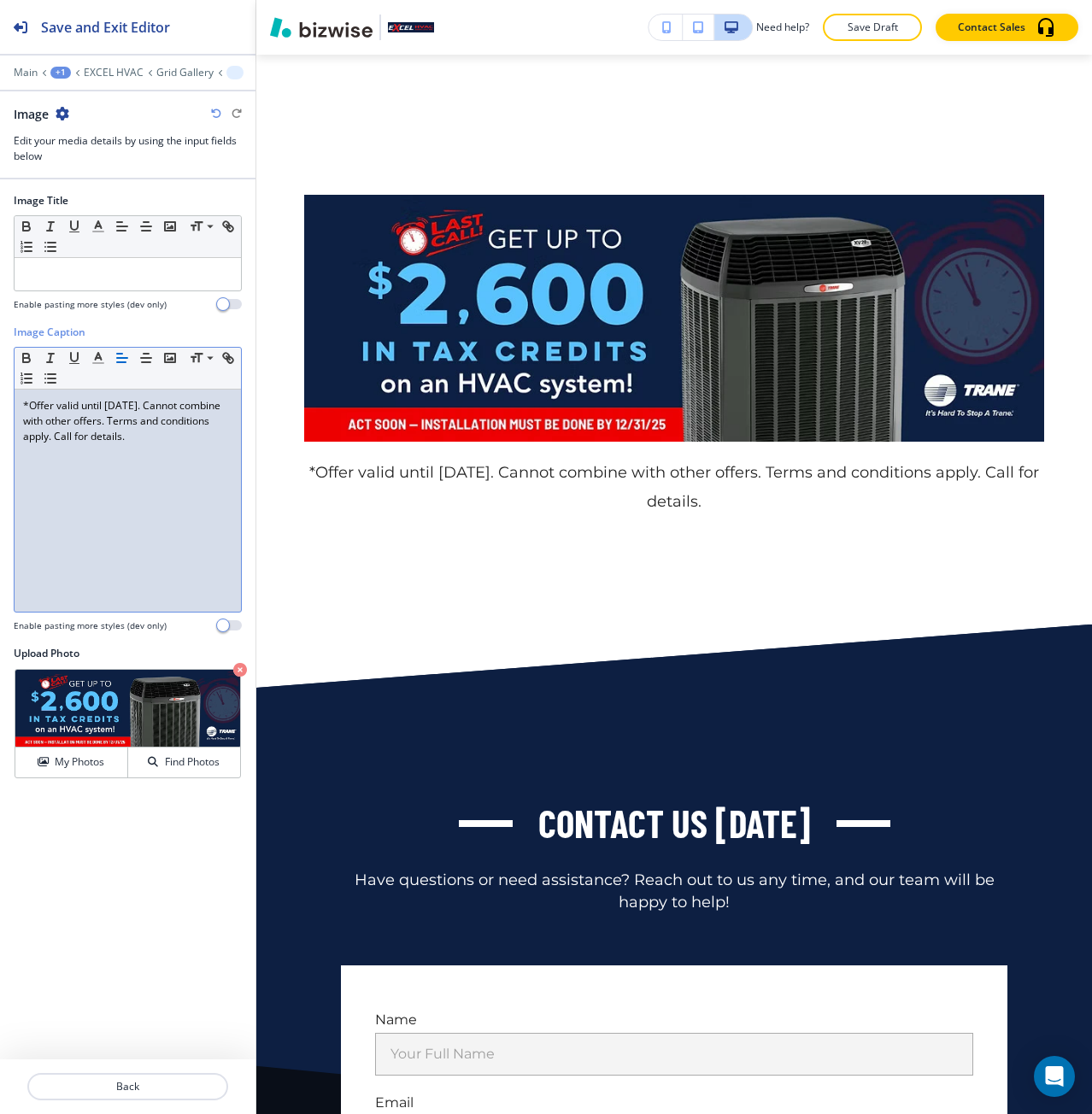
click at [107, 488] on div "*Offer valid until August 31, 2025. Cannot combine with other offers. Terms and…" at bounding box center [127, 501] width 226 height 223
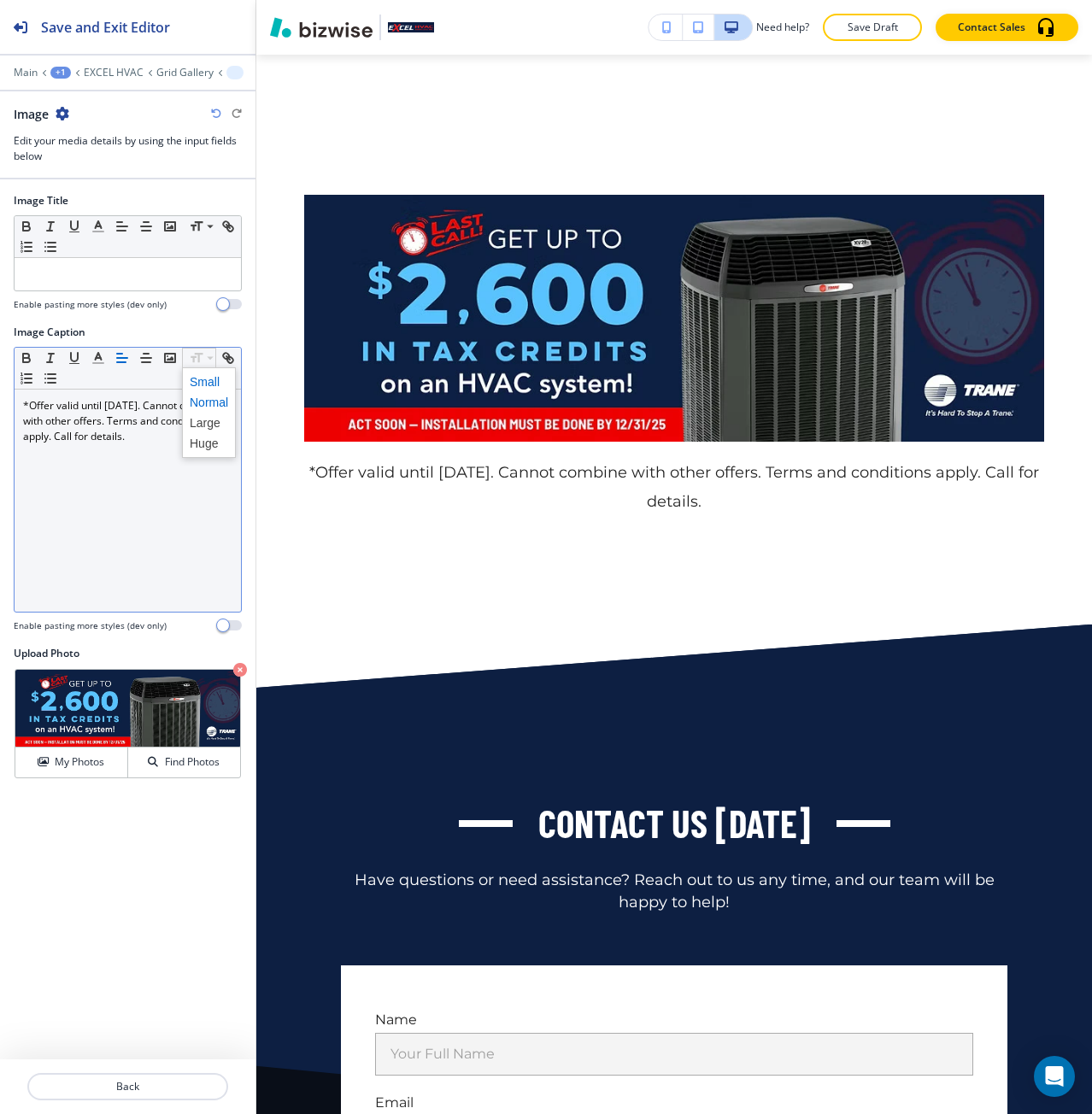
click at [206, 382] on span at bounding box center [209, 381] width 39 height 20
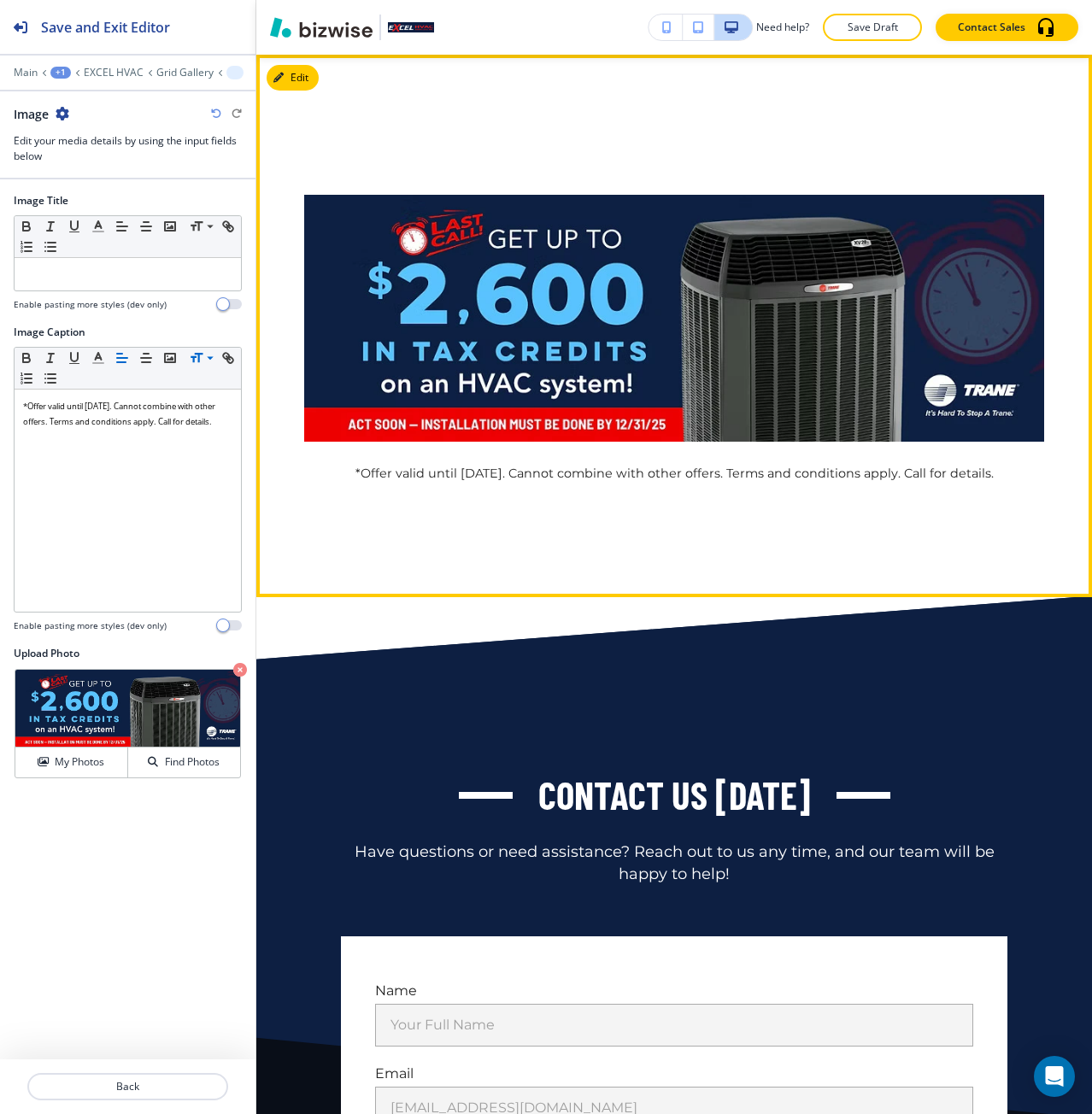
click at [359, 526] on div "*Offer valid until August 31, 2025. Cannot combine with other offers. Terms and…" at bounding box center [674, 325] width 836 height 542
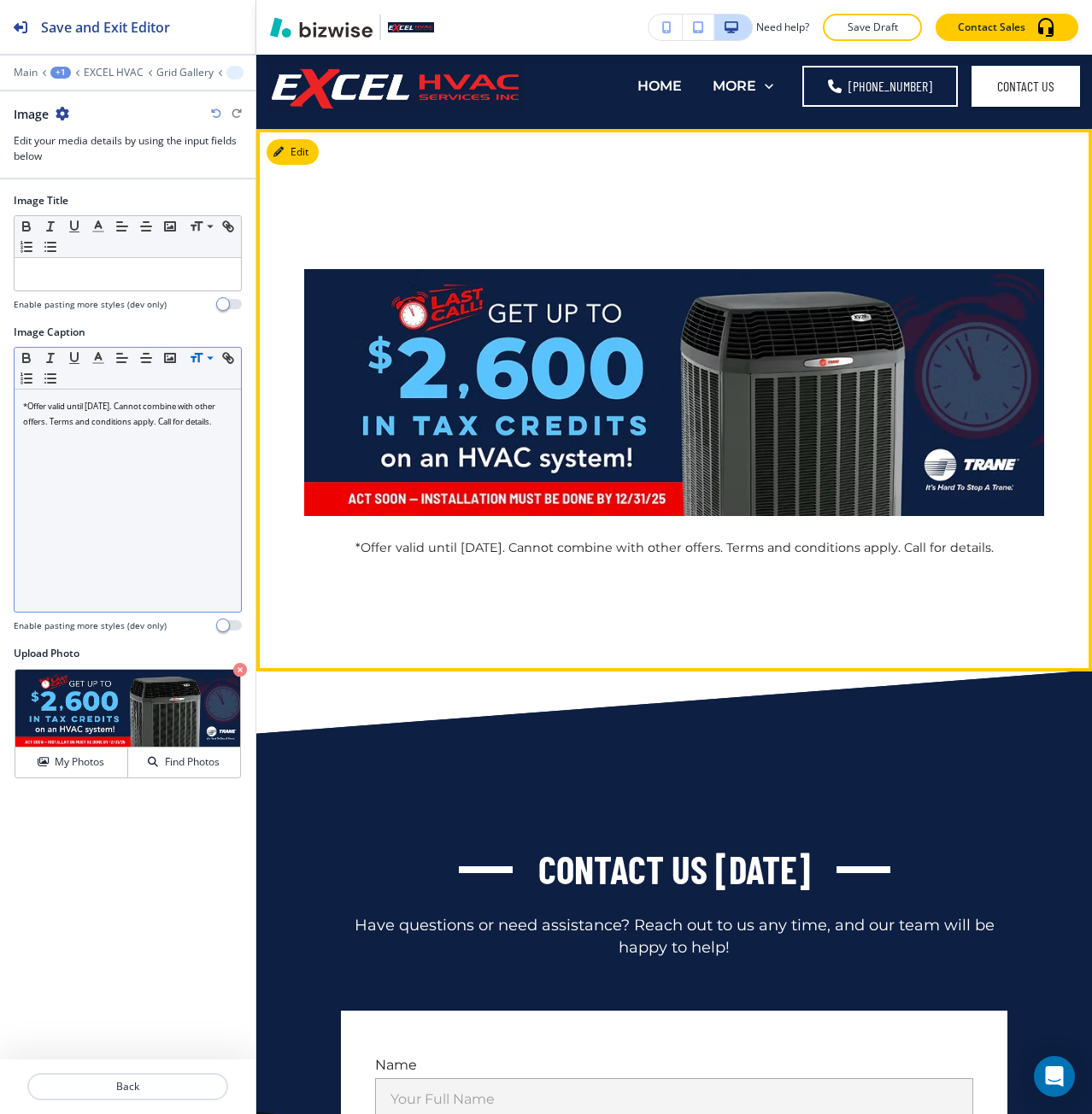
scroll to position [0, 0]
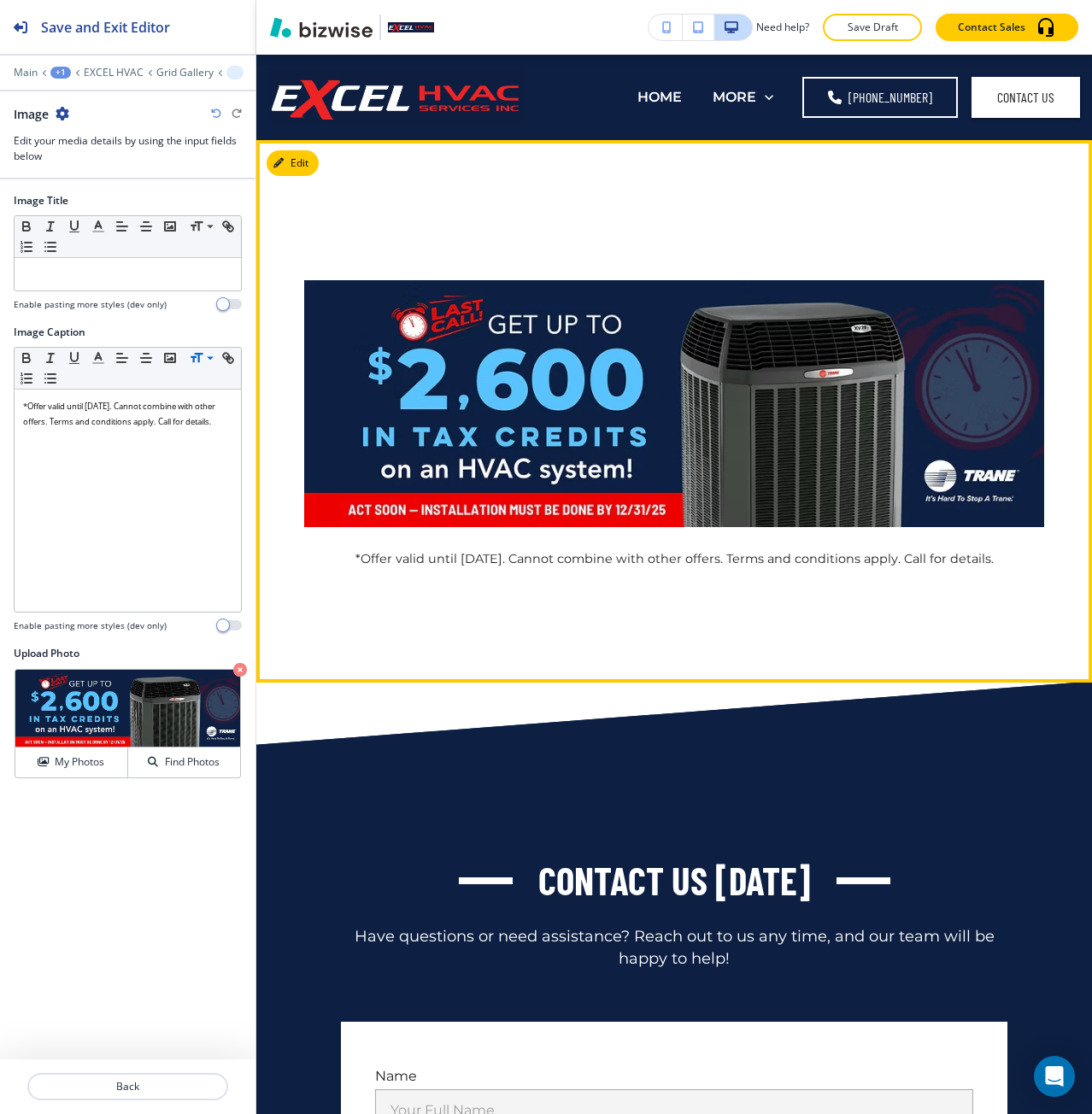
click at [288, 201] on div "*Offer valid until August 31, 2025. Cannot combine with other offers. Terms and…" at bounding box center [674, 411] width 836 height 542
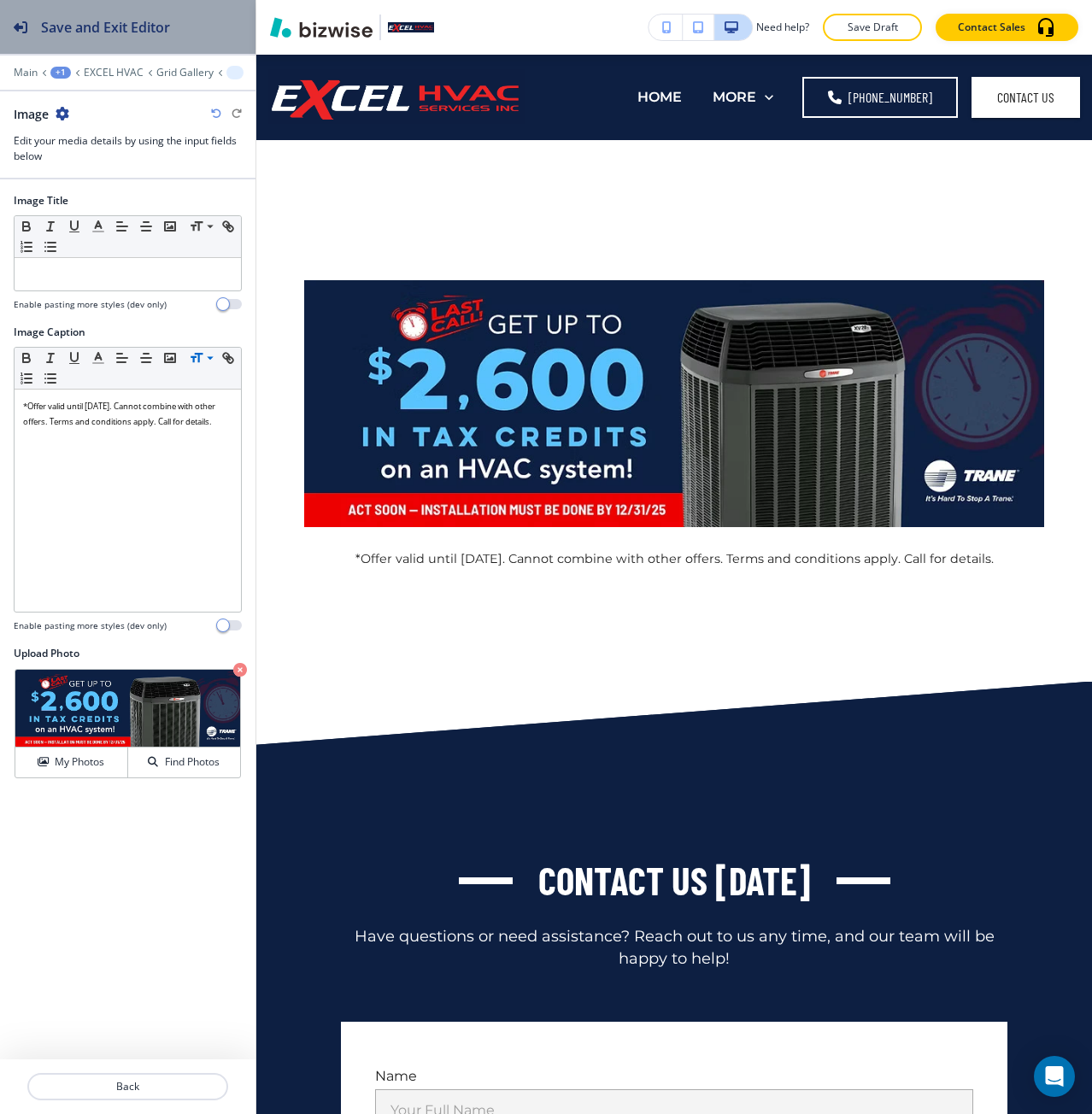
click at [176, 47] on button "Save and Exit Editor" at bounding box center [127, 27] width 256 height 54
